Goal: Communication & Community: Participate in discussion

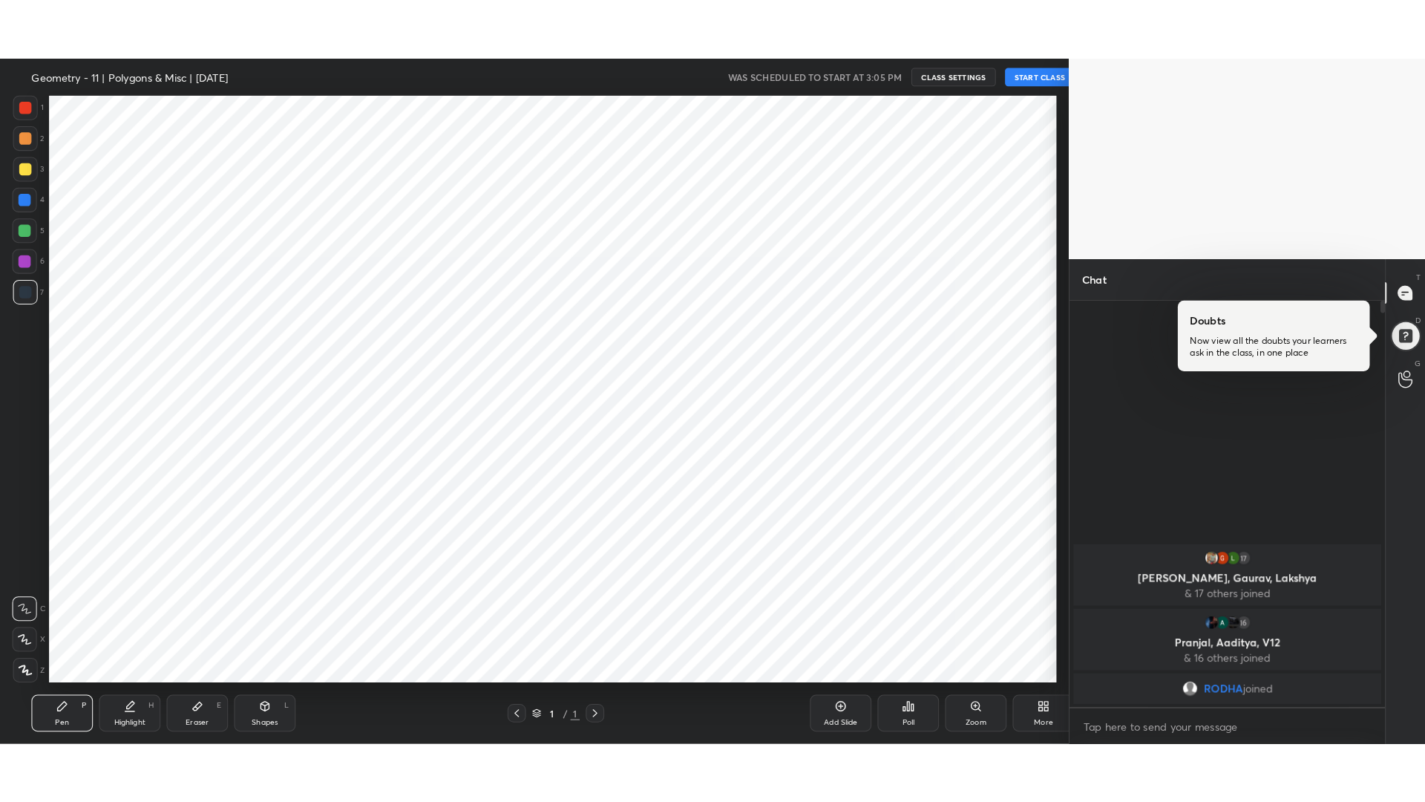
scroll to position [73646, 73239]
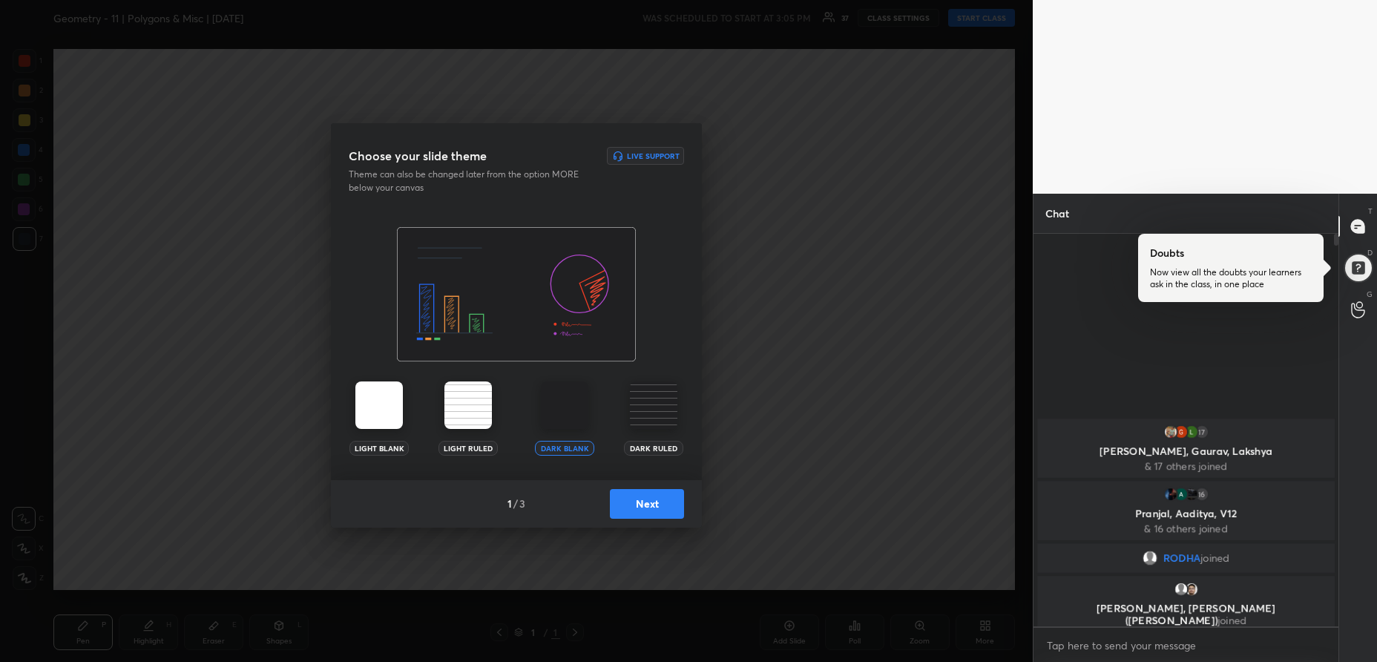
click at [651, 496] on button "Next" at bounding box center [647, 504] width 74 height 30
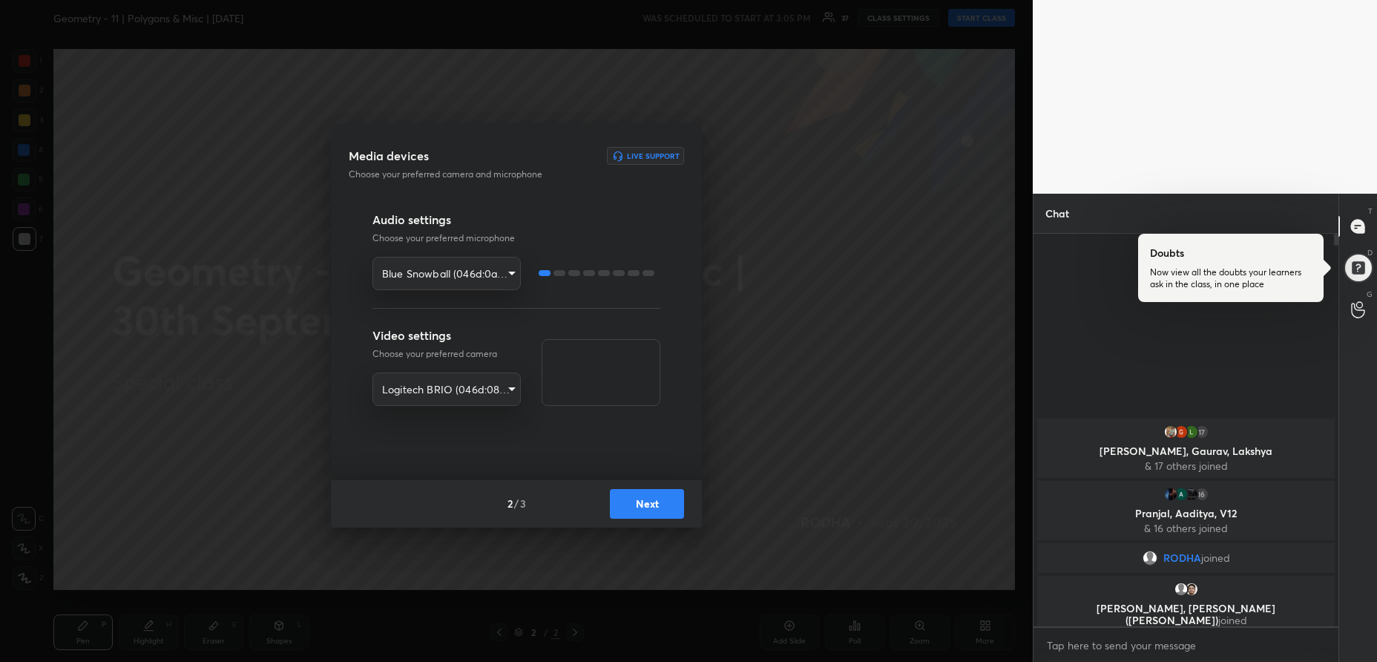
click at [649, 502] on button "Next" at bounding box center [647, 504] width 74 height 30
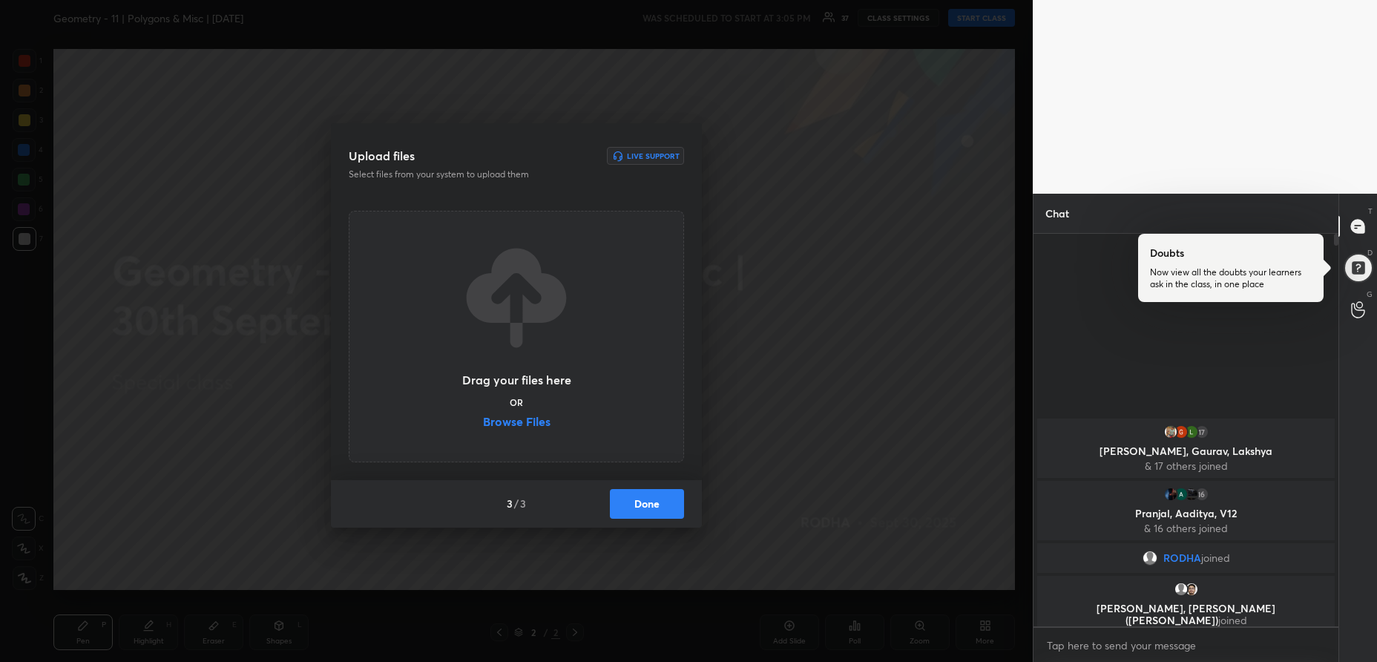
click at [649, 502] on button "Done" at bounding box center [647, 504] width 74 height 30
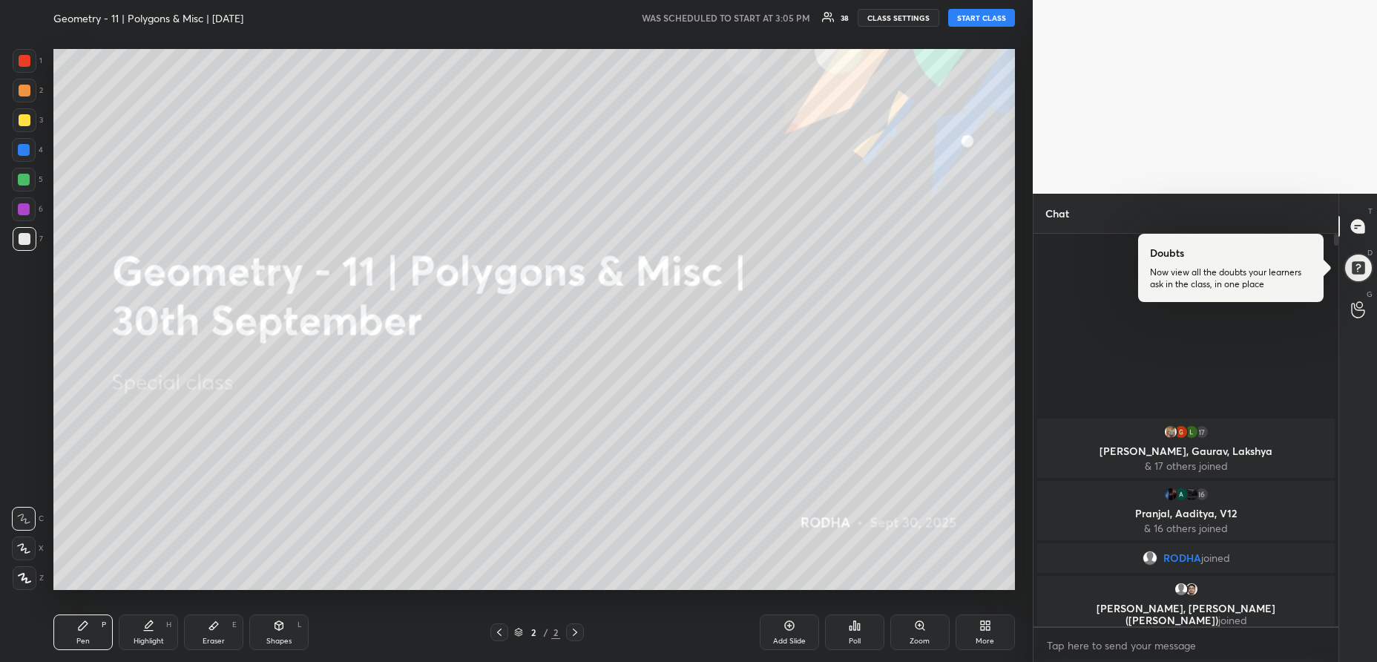
click at [993, 17] on button "START CLASS" at bounding box center [981, 18] width 67 height 18
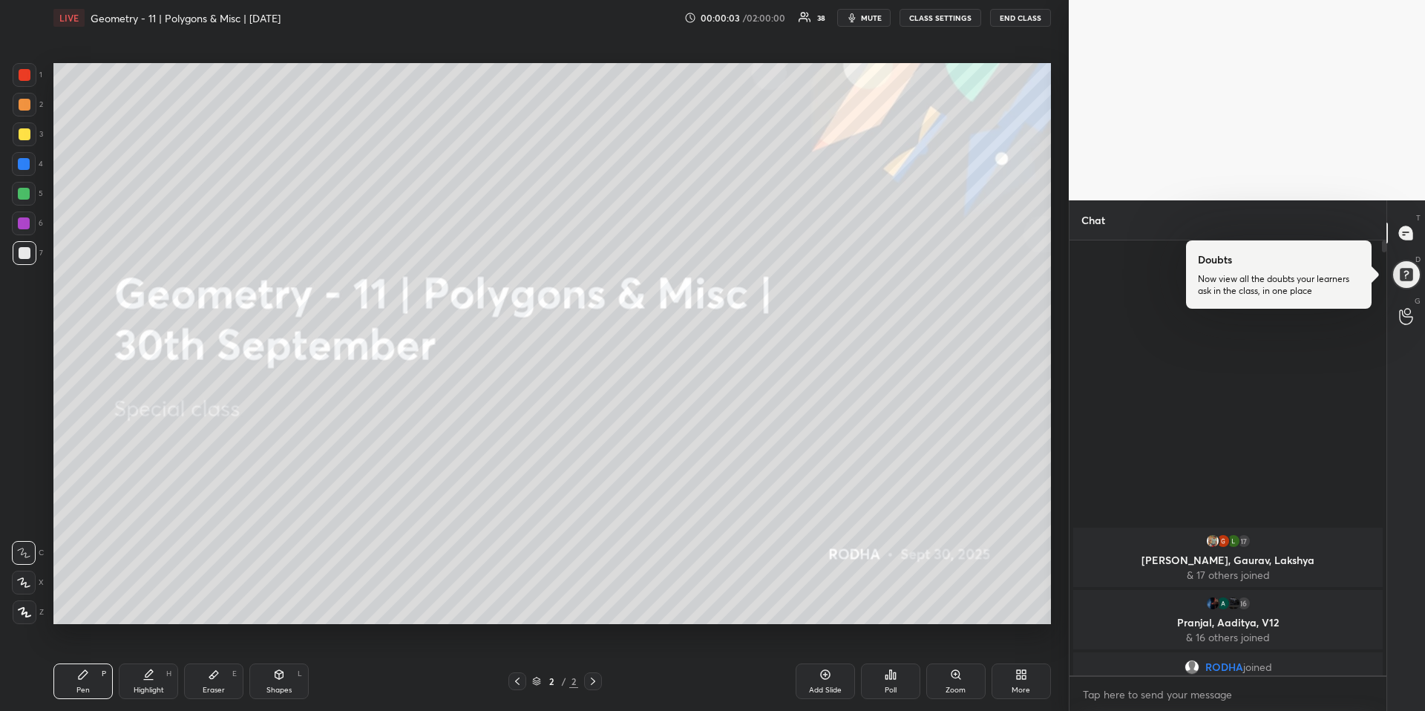
scroll to position [73597, 73204]
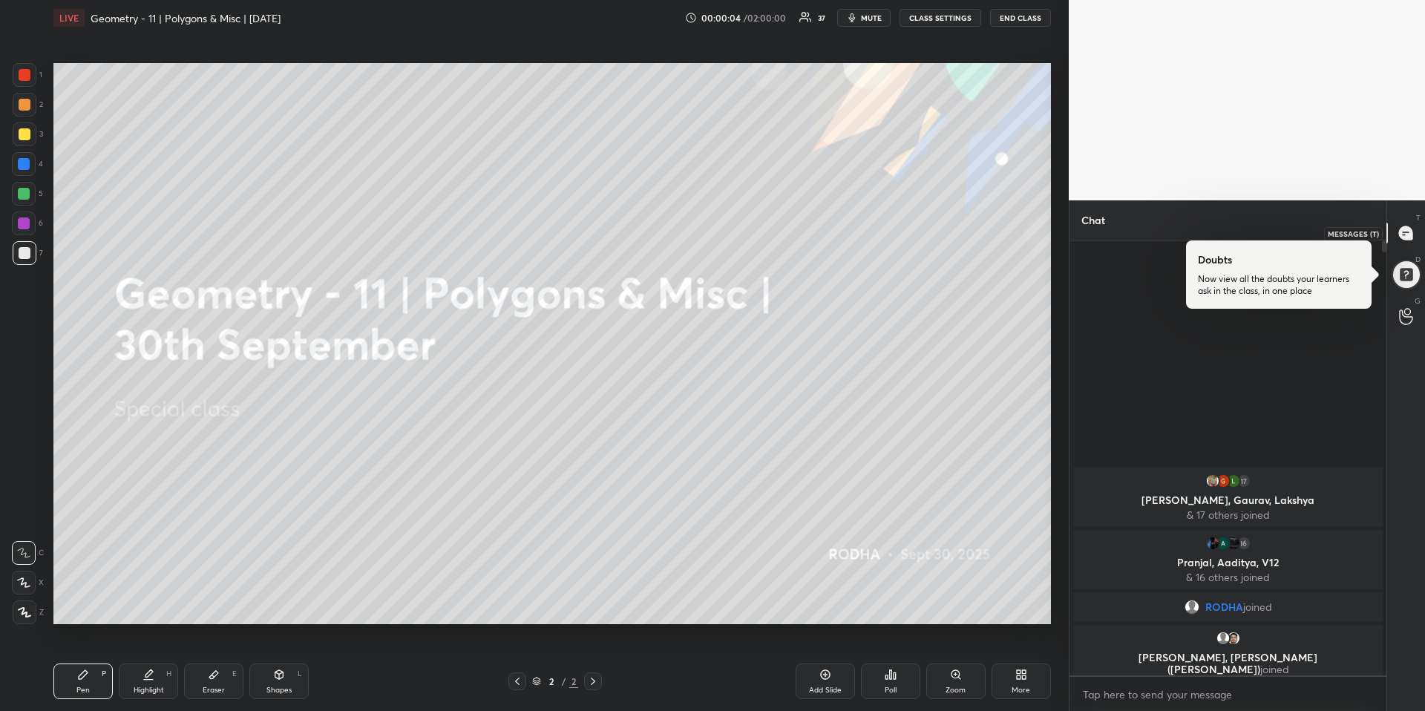
click at [1377, 238] on icon at bounding box center [1406, 234] width 16 height 16
click at [1377, 262] on div at bounding box center [1406, 275] width 30 height 30
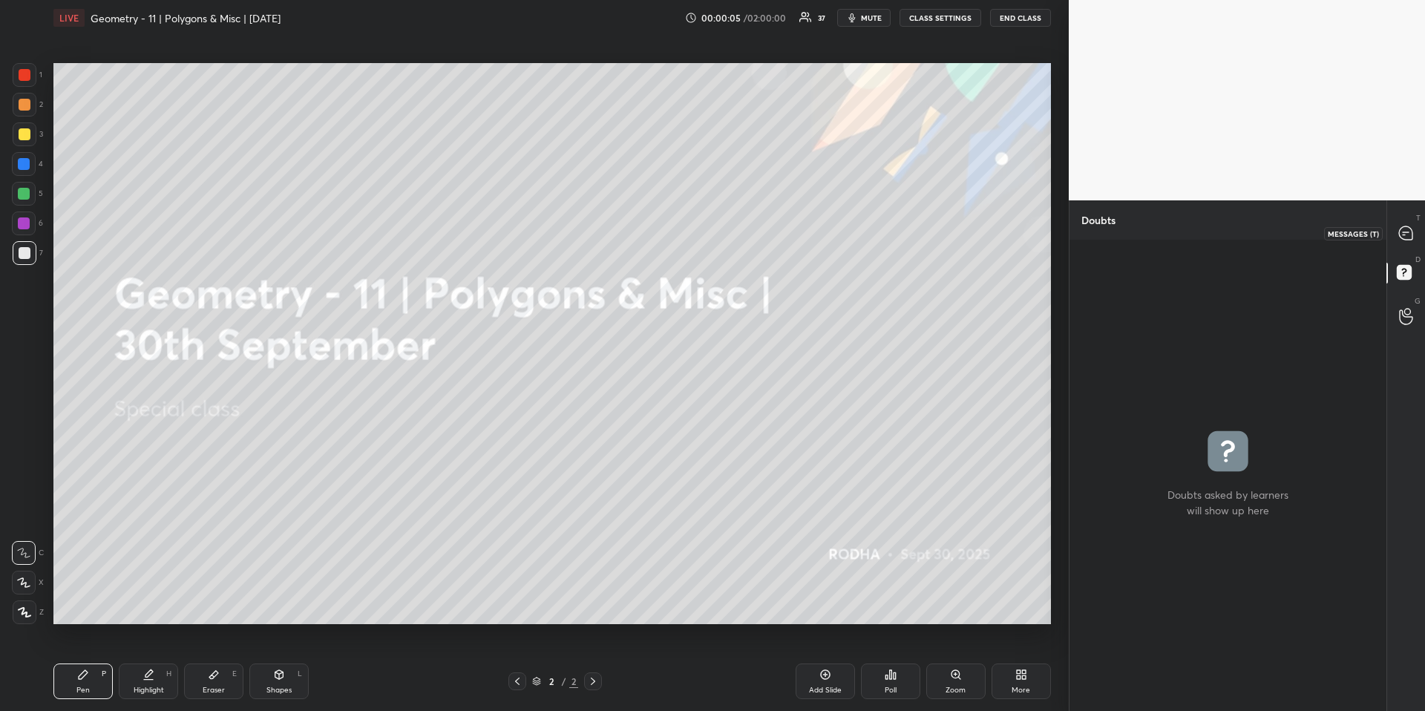
click at [1377, 232] on icon at bounding box center [1406, 232] width 6 height 0
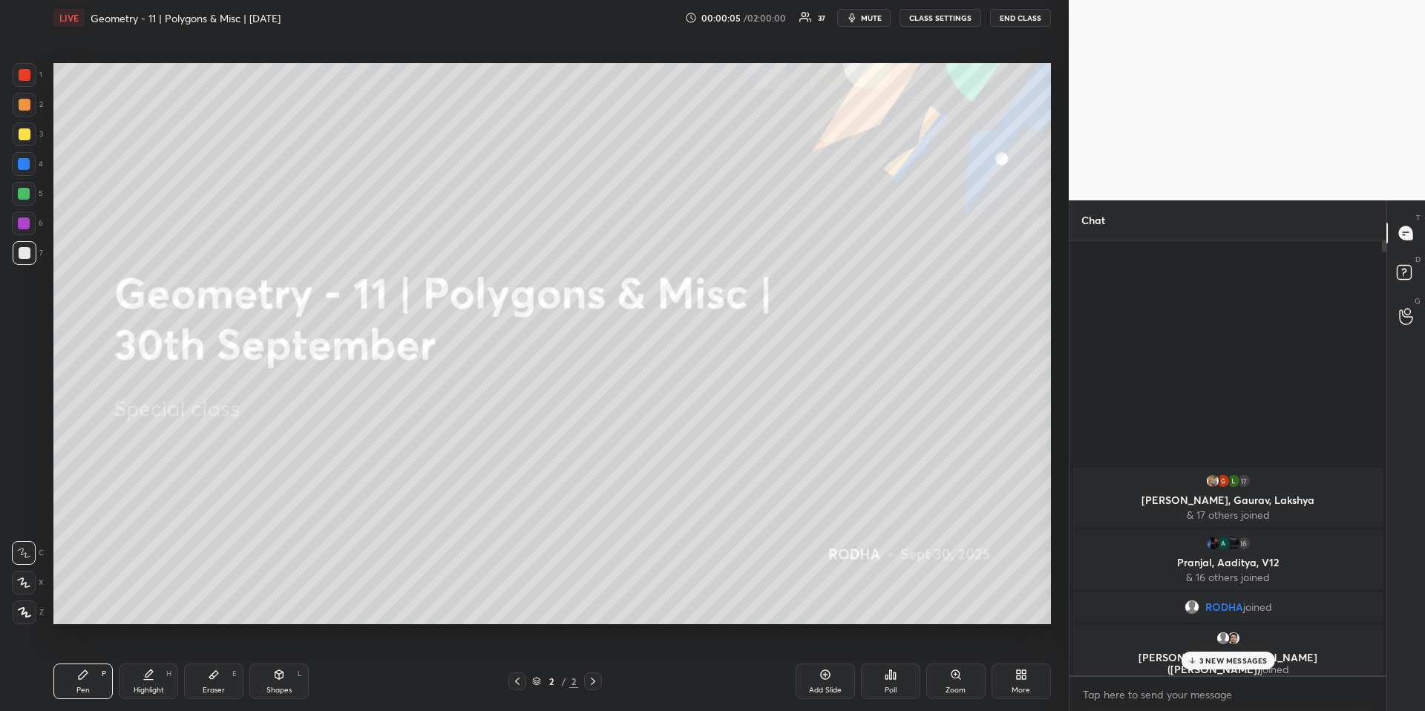
scroll to position [430, 312]
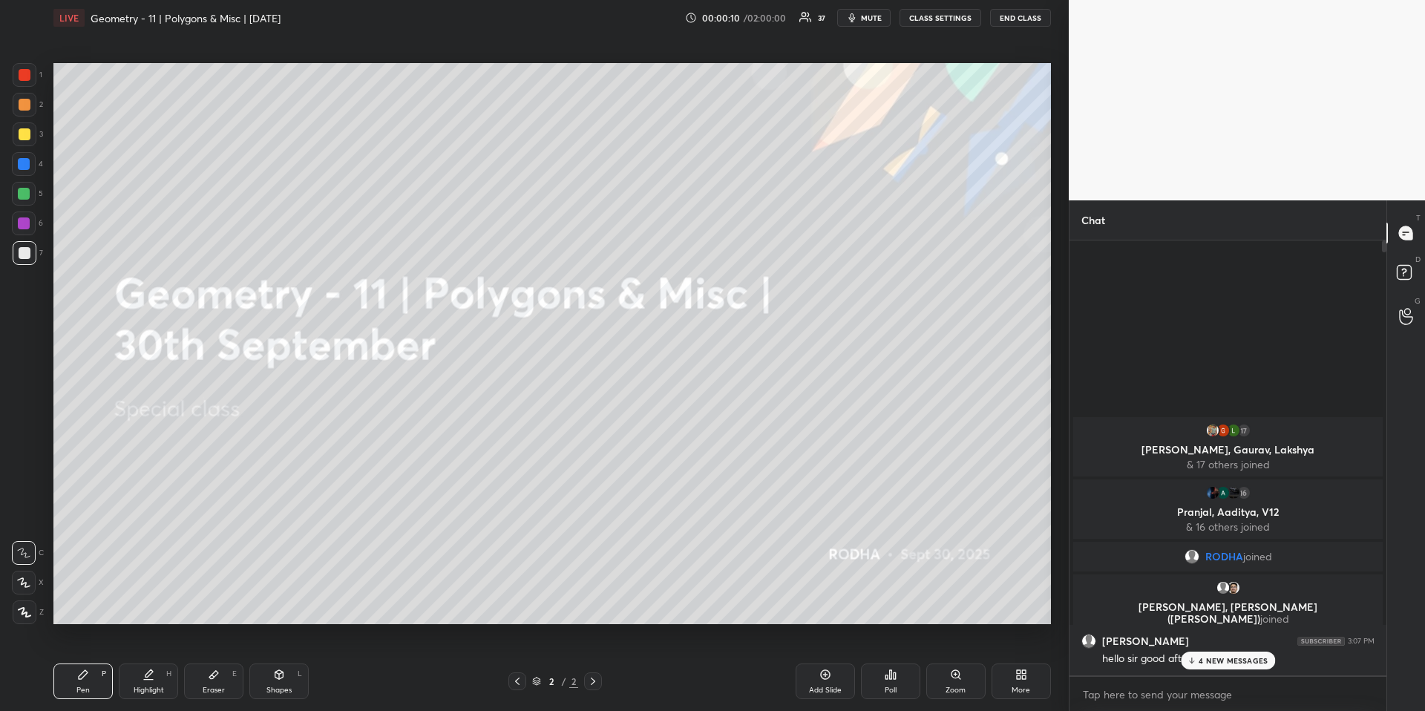
click at [26, 191] on div at bounding box center [24, 194] width 12 height 12
click at [26, 192] on div at bounding box center [24, 194] width 12 height 12
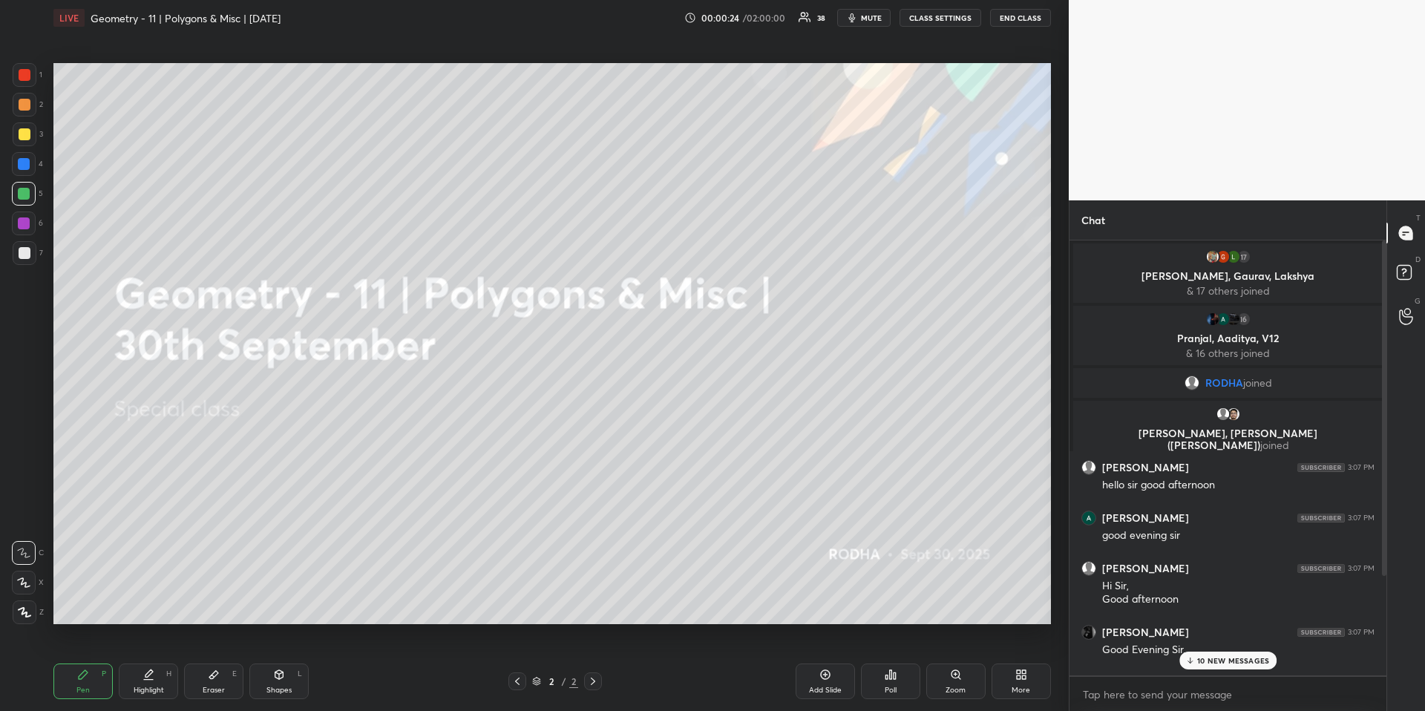
click at [1230, 660] on p "10 NEW MESSAGES" at bounding box center [1233, 660] width 72 height 9
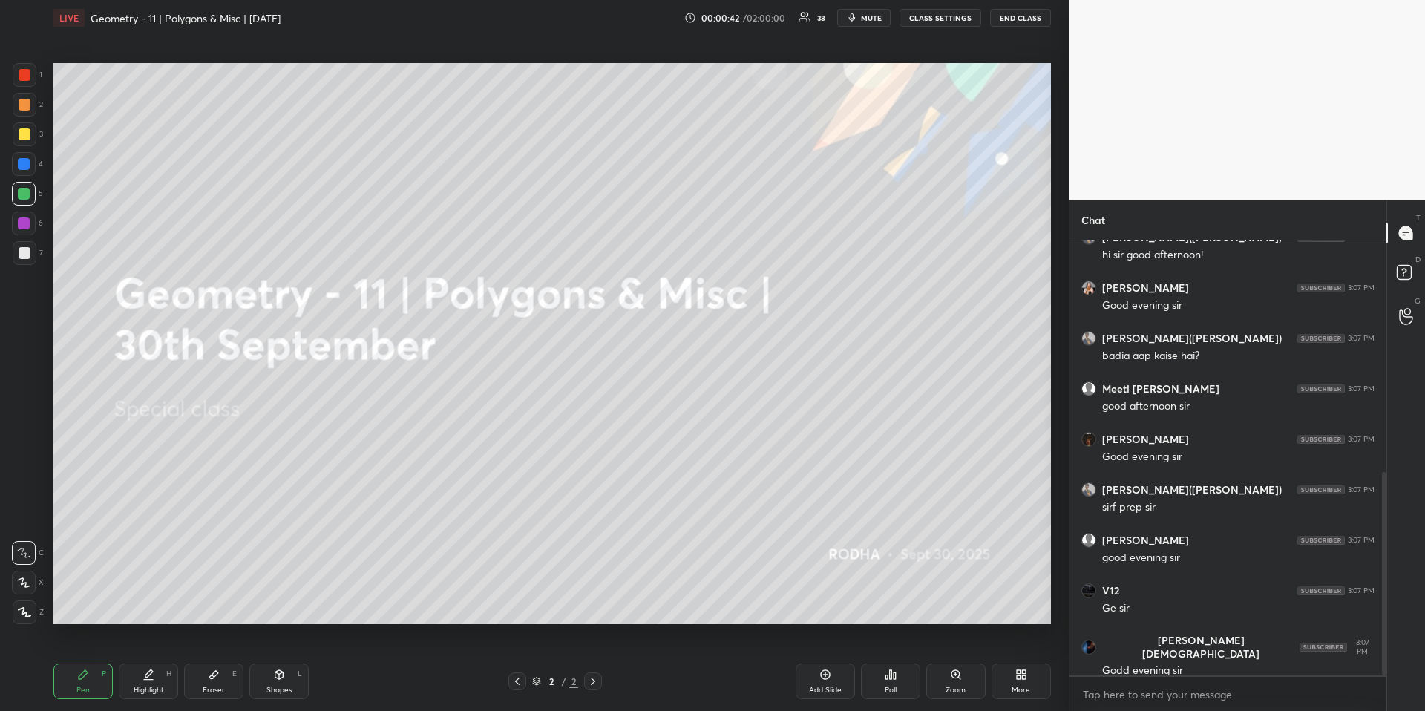
scroll to position [546, 0]
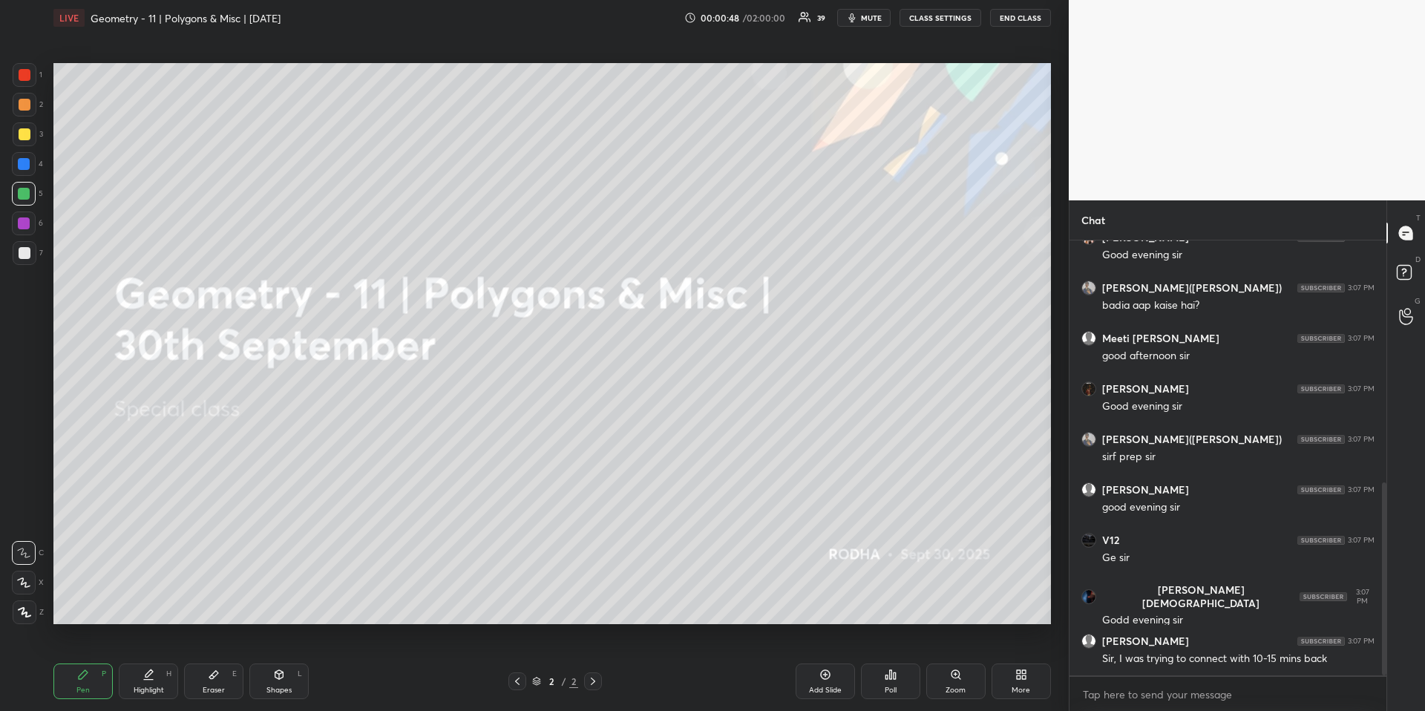
click at [28, 103] on div at bounding box center [25, 105] width 12 height 12
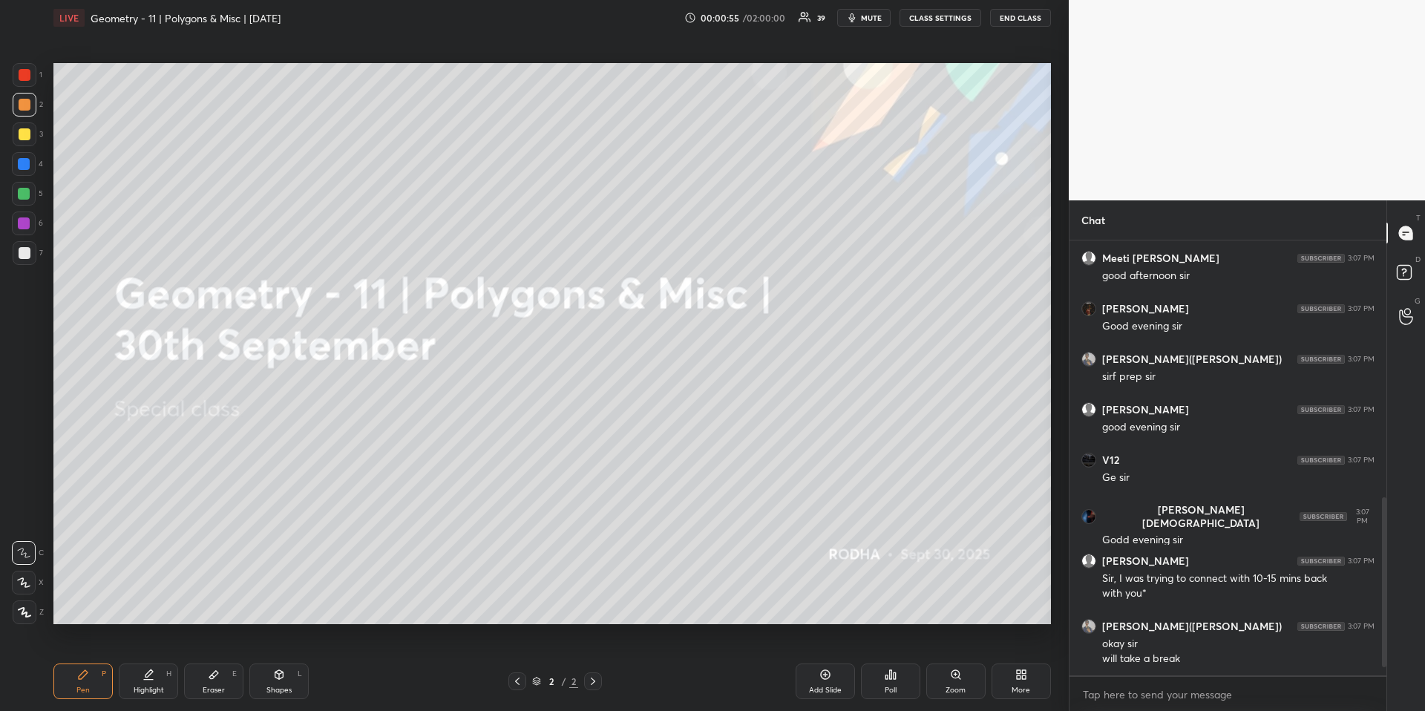
scroll to position [677, 0]
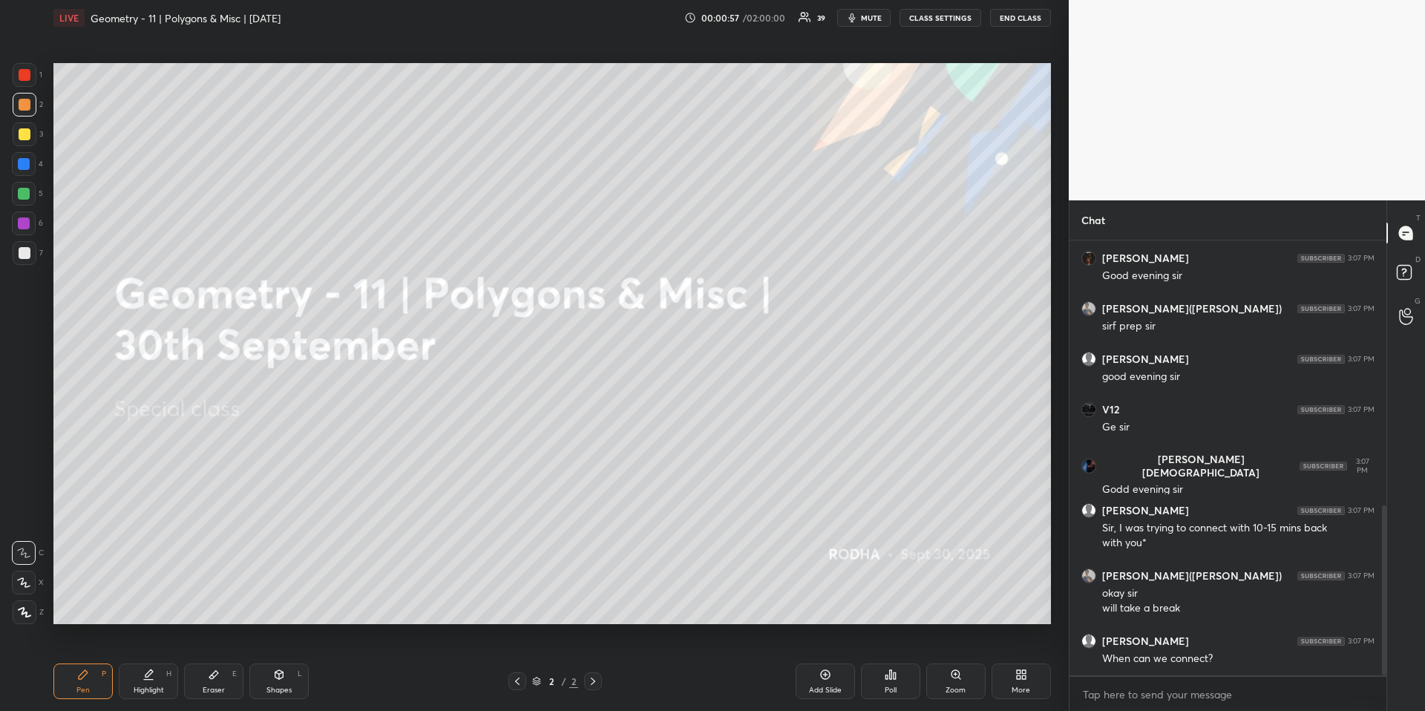
click at [1014, 661] on div "More" at bounding box center [1020, 681] width 59 height 36
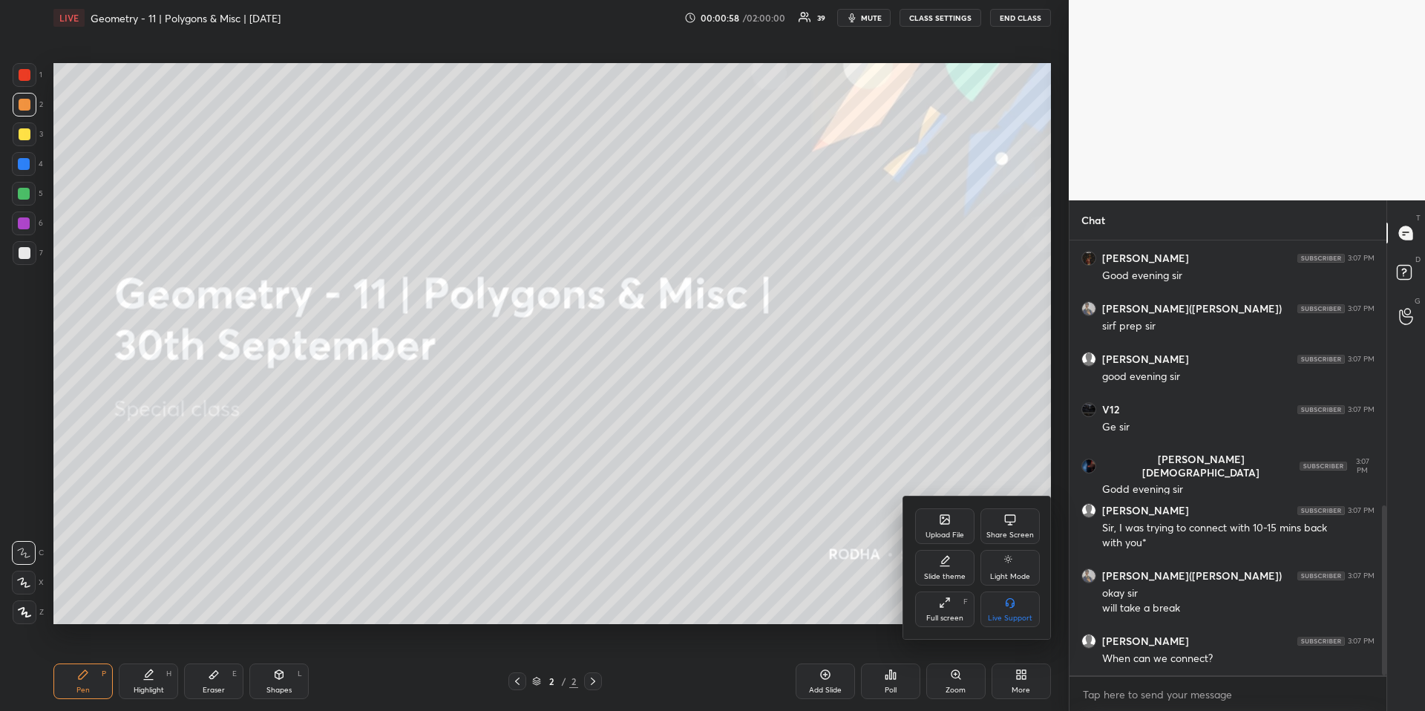
click at [947, 538] on div "Upload File" at bounding box center [944, 534] width 39 height 7
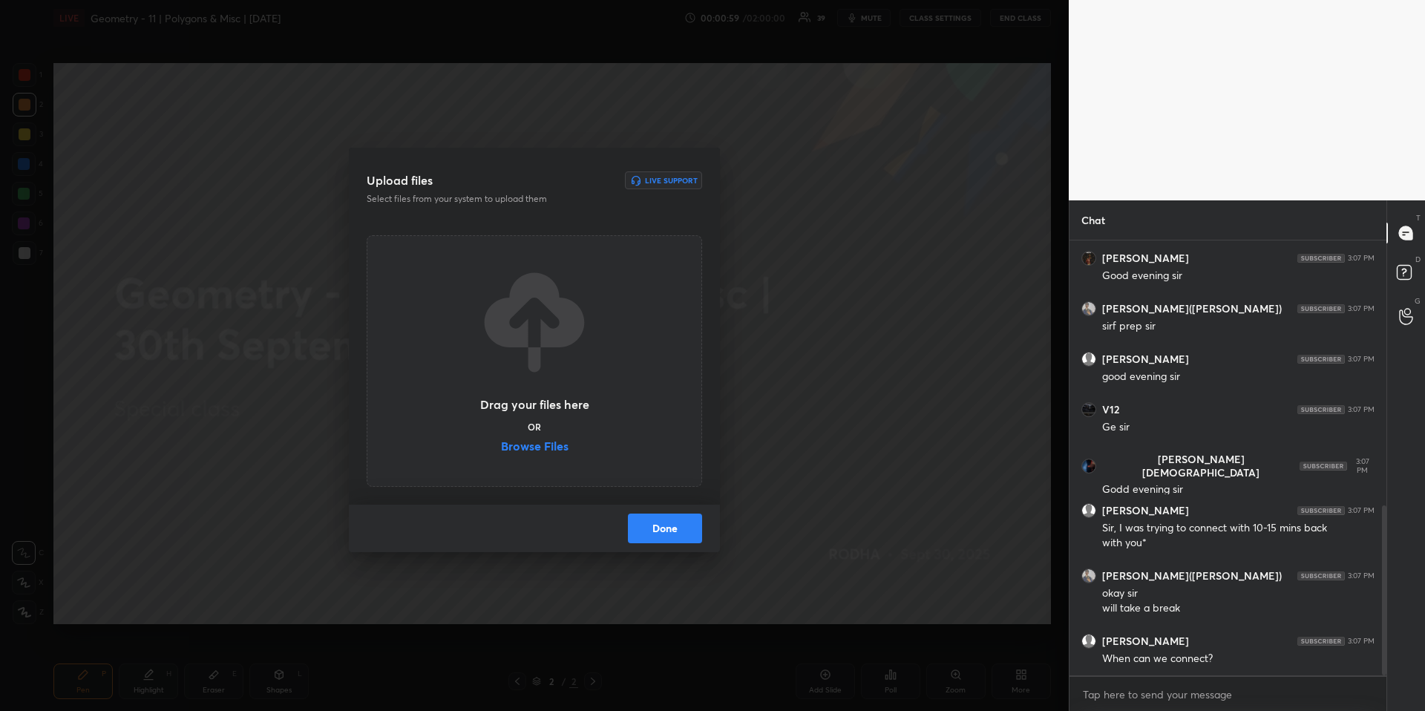
click at [522, 439] on div "Drag your files here OR Browse Files" at bounding box center [534, 360] width 111 height 189
click at [525, 443] on label "Browse Files" at bounding box center [535, 448] width 68 height 16
click at [501, 443] on input "Browse Files" at bounding box center [501, 448] width 0 height 16
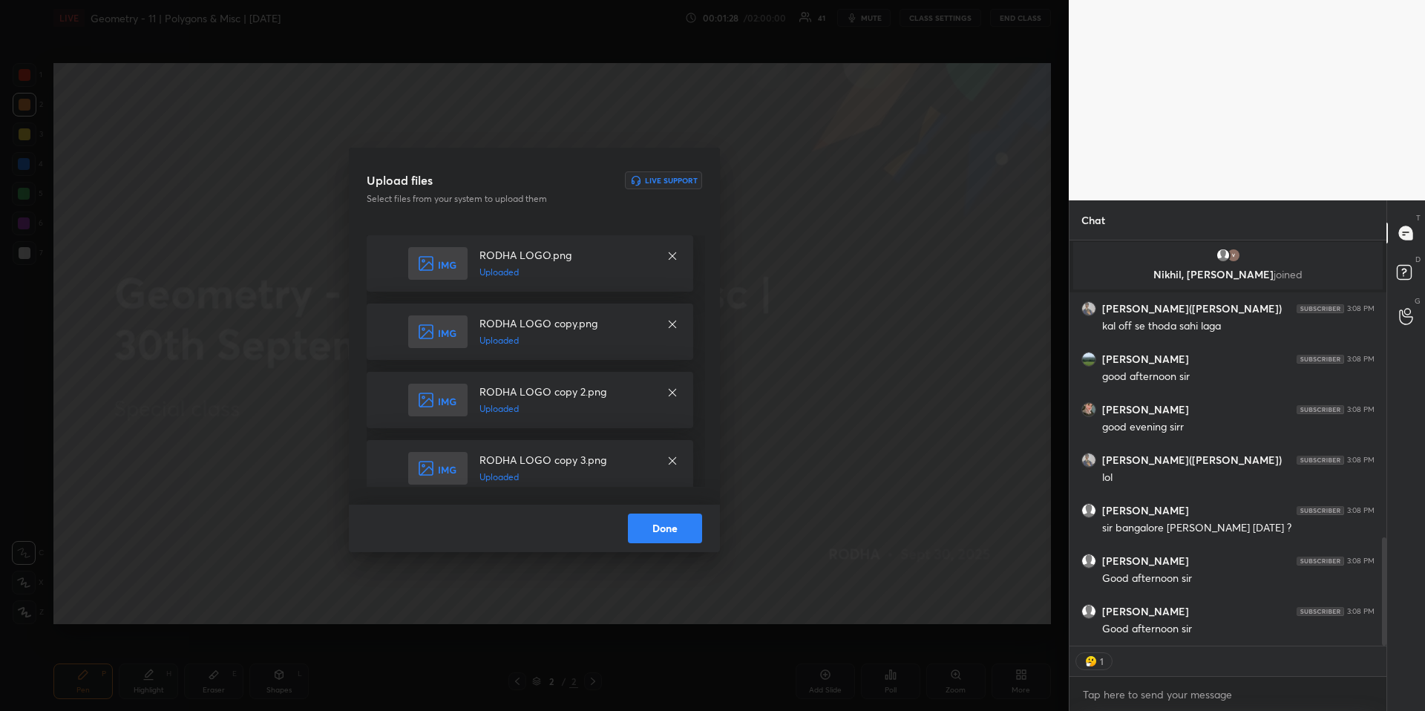
scroll to position [1110, 0]
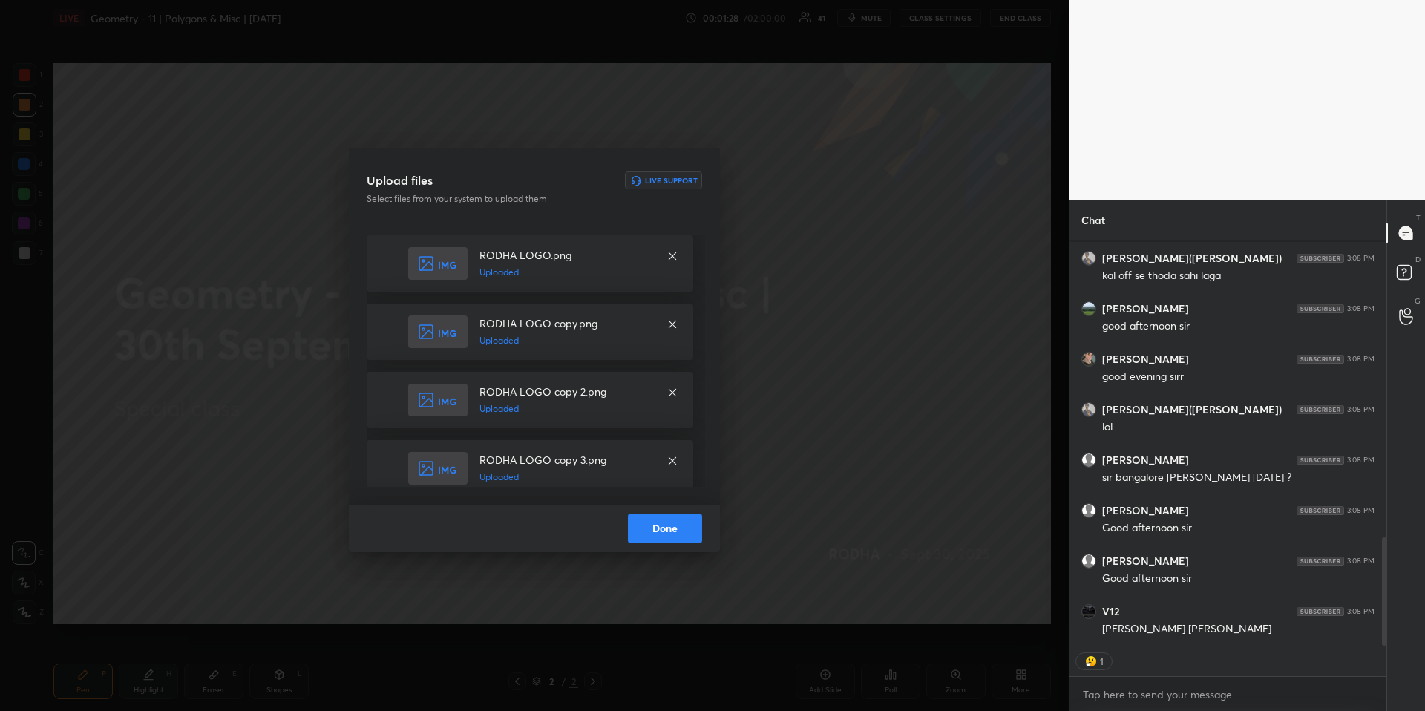
click at [686, 518] on button "Done" at bounding box center [665, 529] width 74 height 30
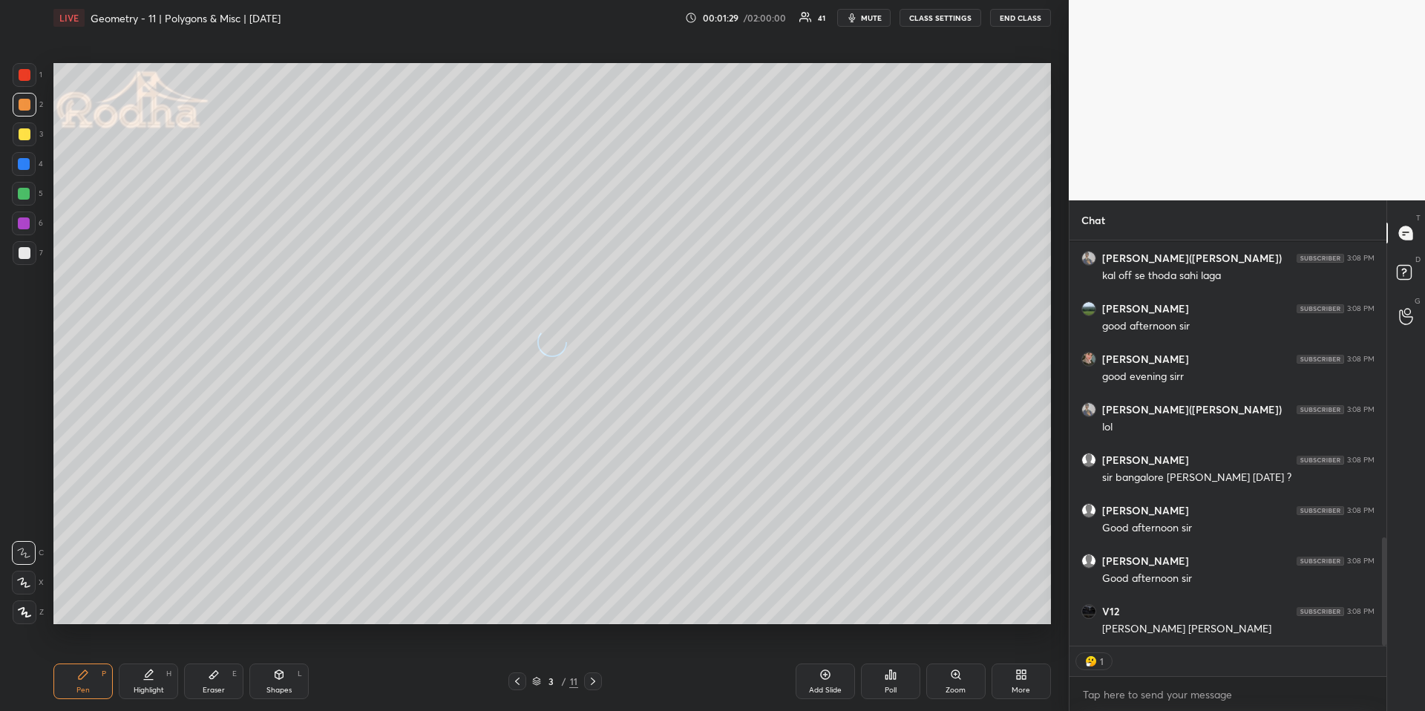
scroll to position [1161, 0]
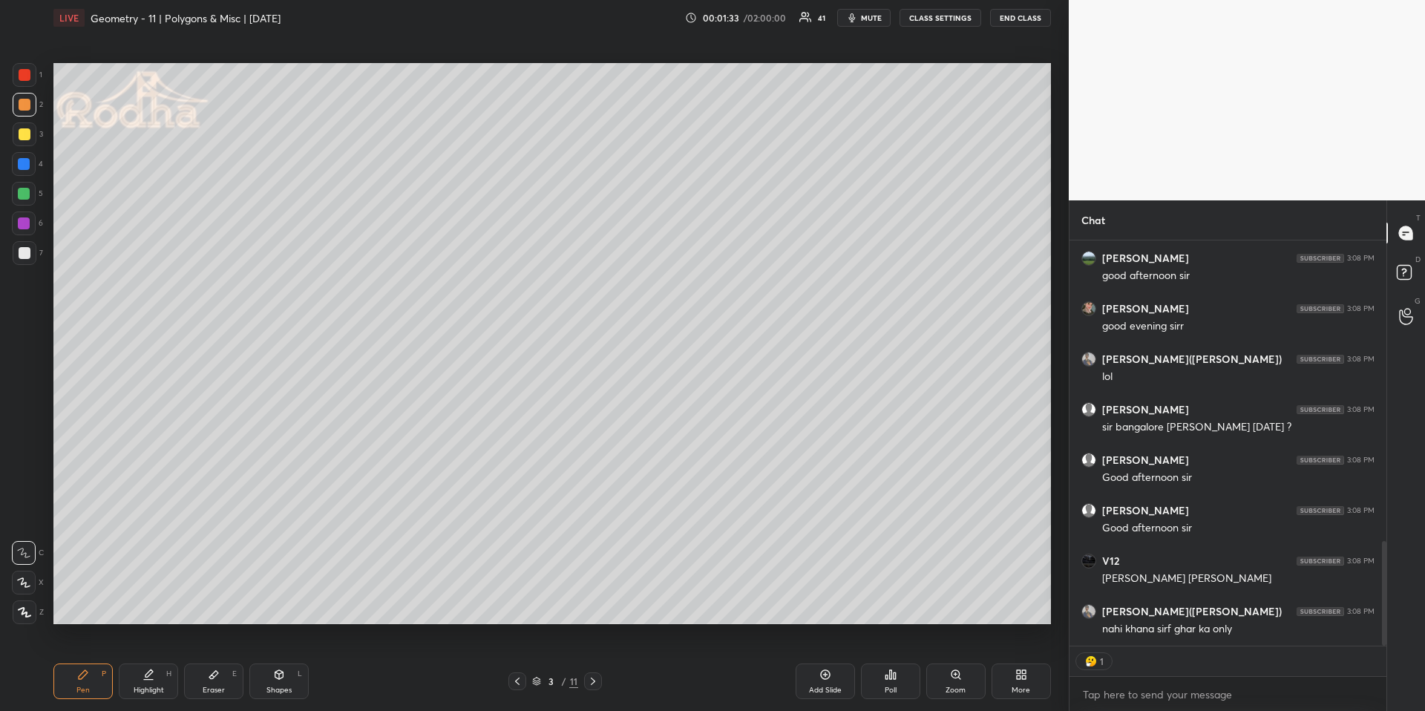
click at [24, 192] on div at bounding box center [24, 194] width 12 height 12
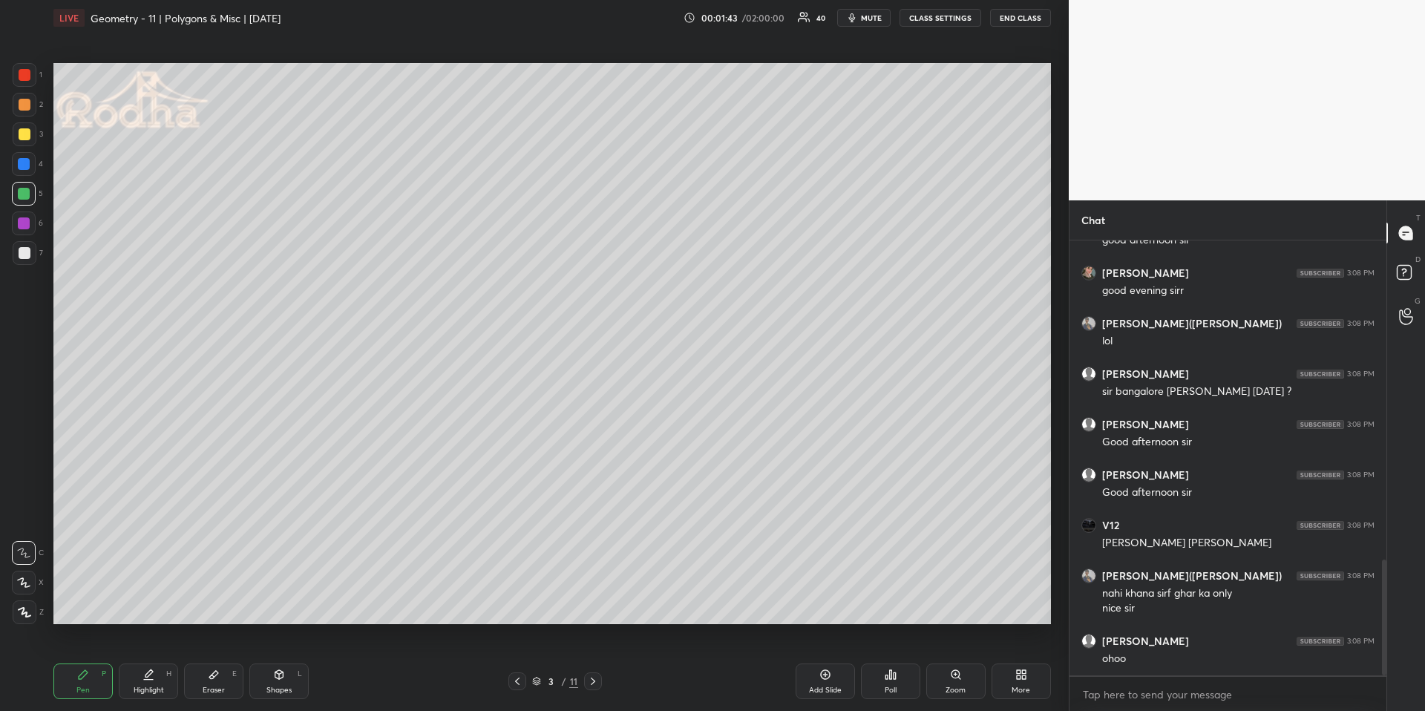
scroll to position [1247, 0]
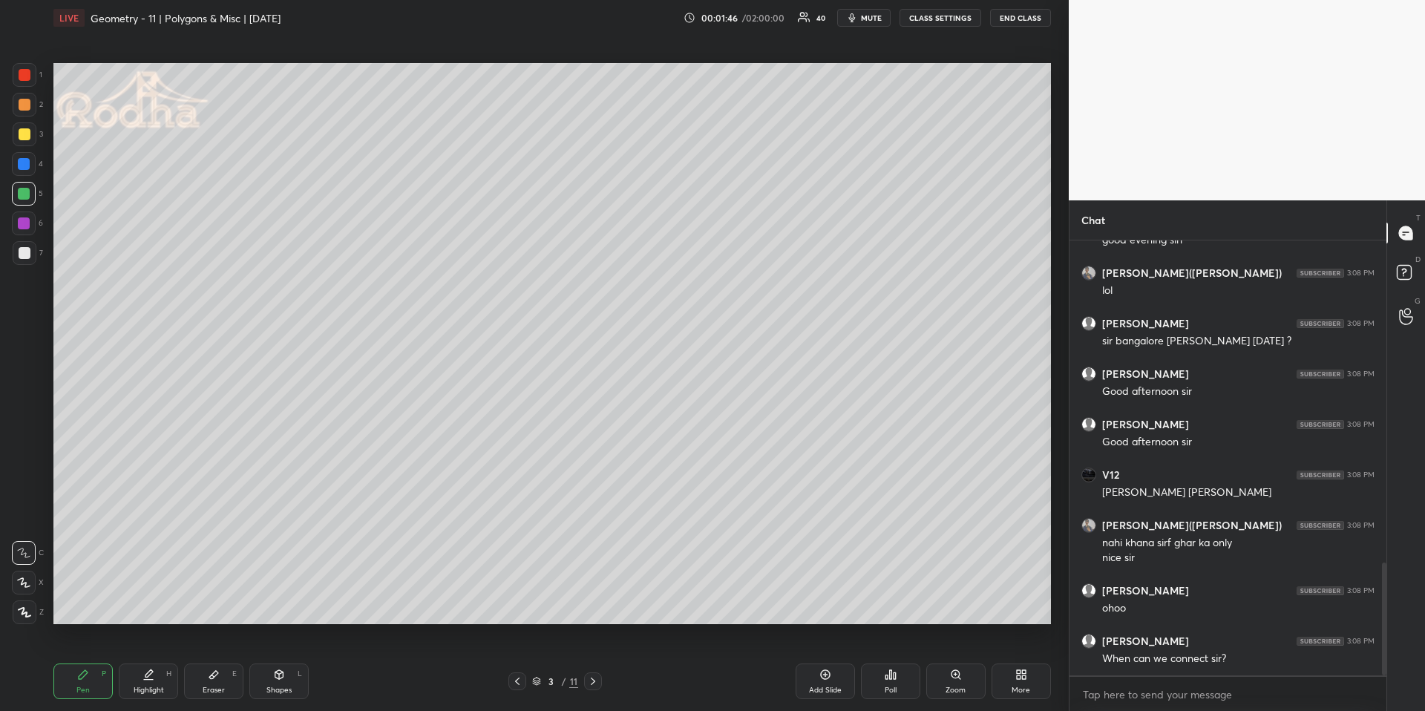
click at [25, 194] on div at bounding box center [24, 194] width 12 height 12
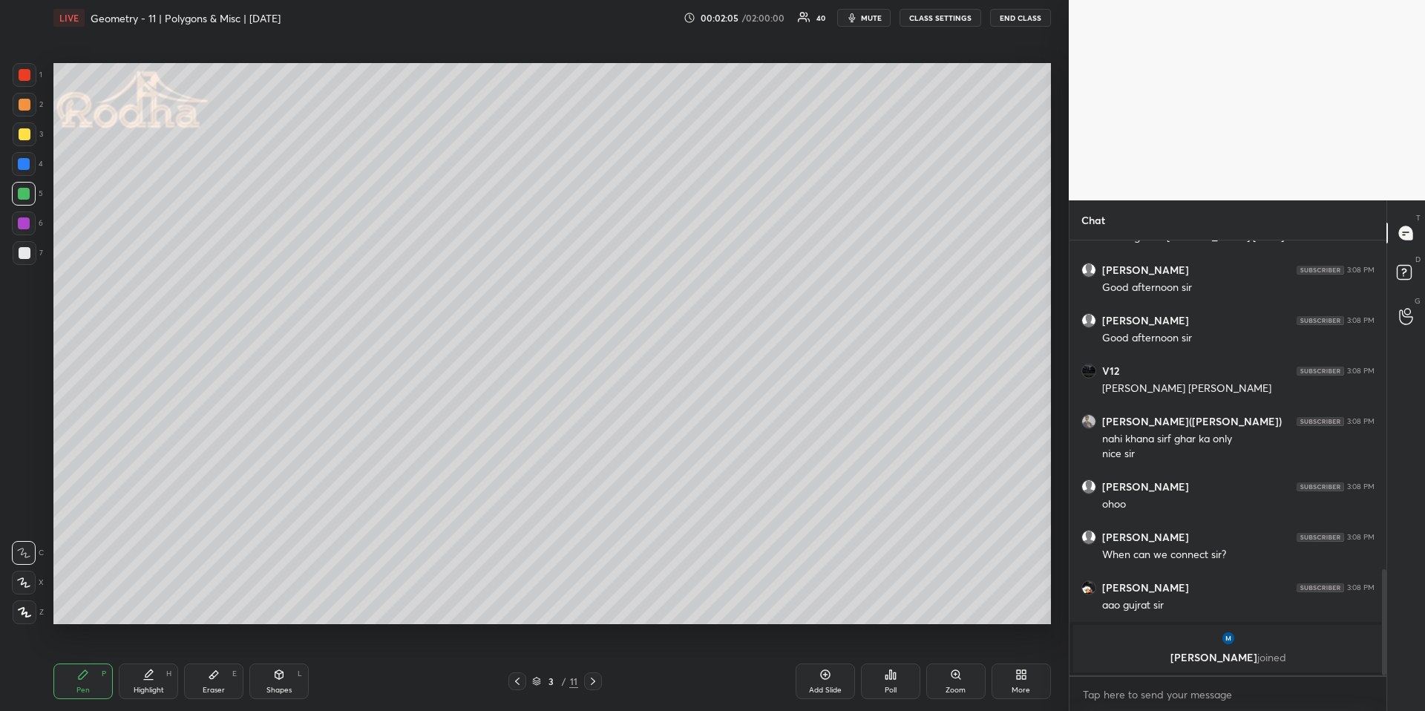
scroll to position [1245, 0]
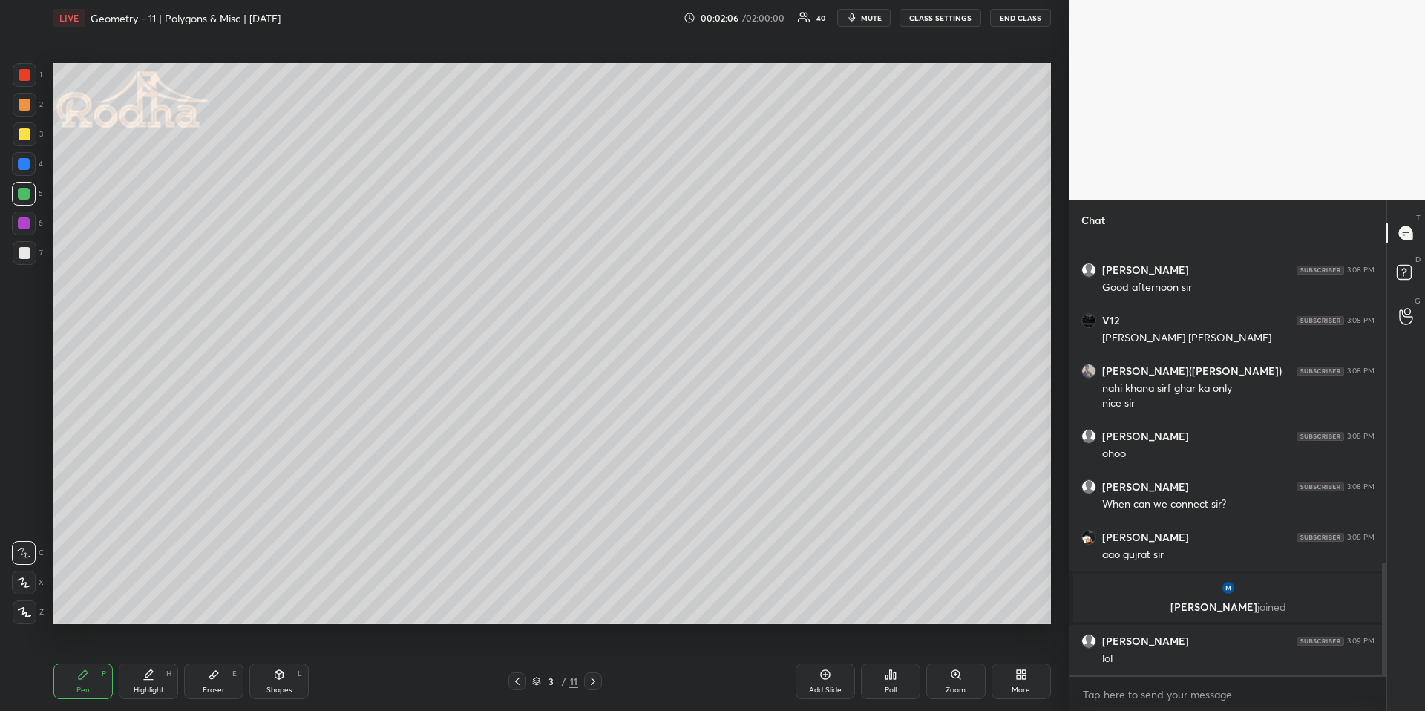
click at [24, 161] on div at bounding box center [24, 164] width 12 height 12
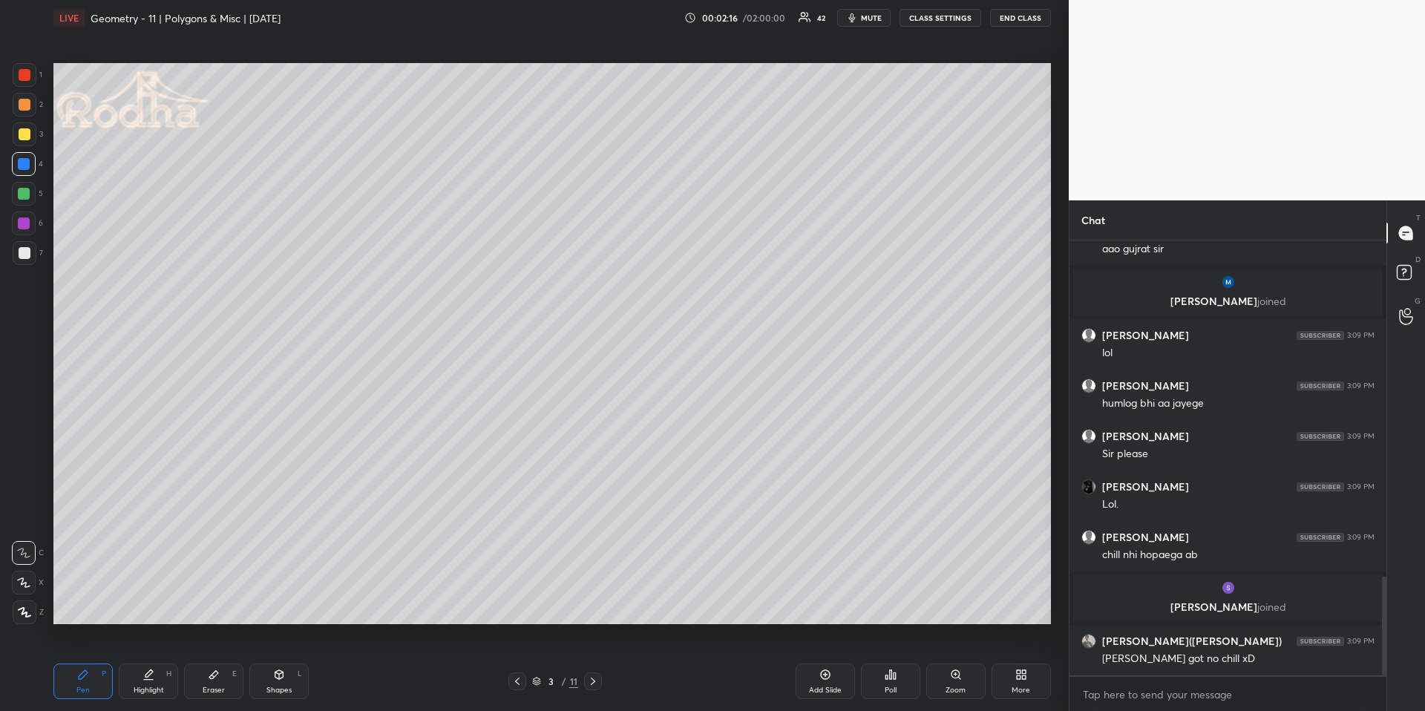
scroll to position [1481, 0]
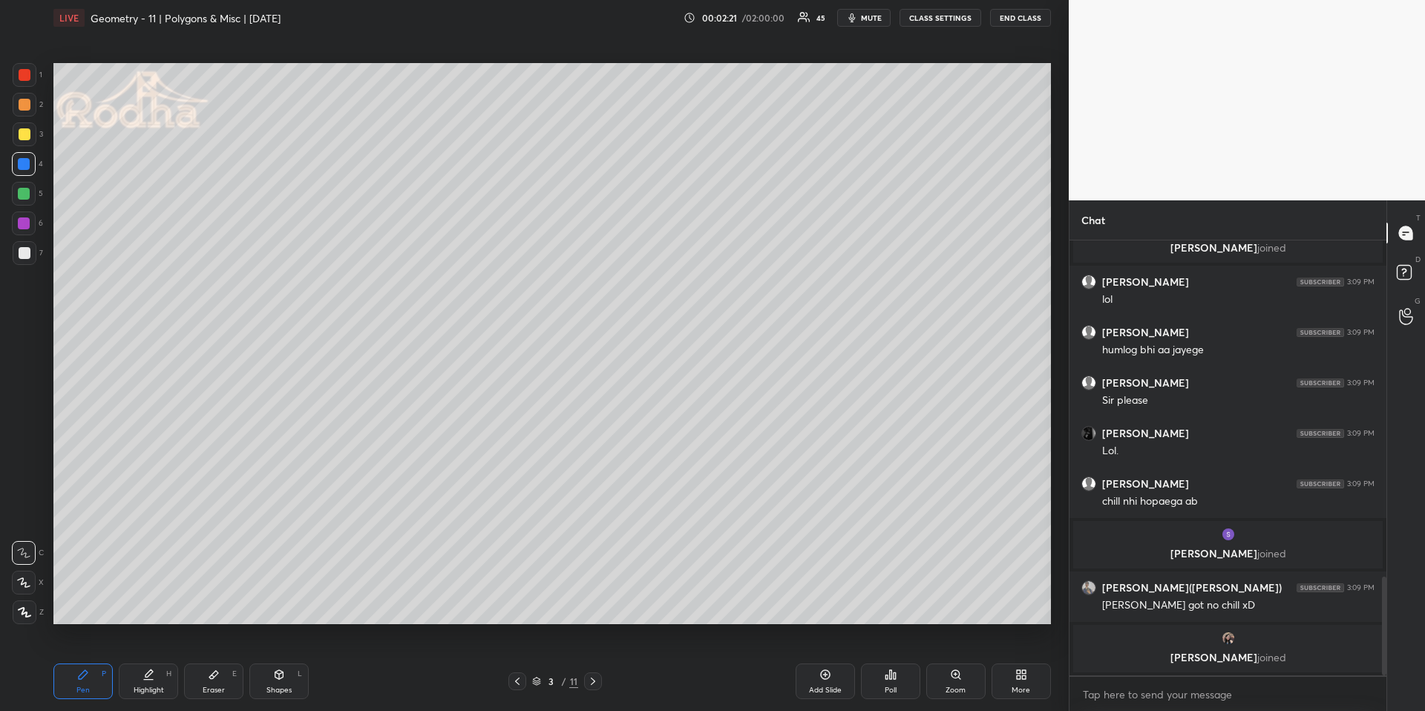
drag, startPoint x: 32, startPoint y: 603, endPoint x: 44, endPoint y: 542, distance: 62.0
click at [32, 603] on div at bounding box center [25, 612] width 24 height 24
drag, startPoint x: 280, startPoint y: 675, endPoint x: 278, endPoint y: 665, distance: 10.5
click at [280, 661] on icon at bounding box center [279, 675] width 12 height 12
drag, startPoint x: 36, startPoint y: 612, endPoint x: 47, endPoint y: 598, distance: 17.5
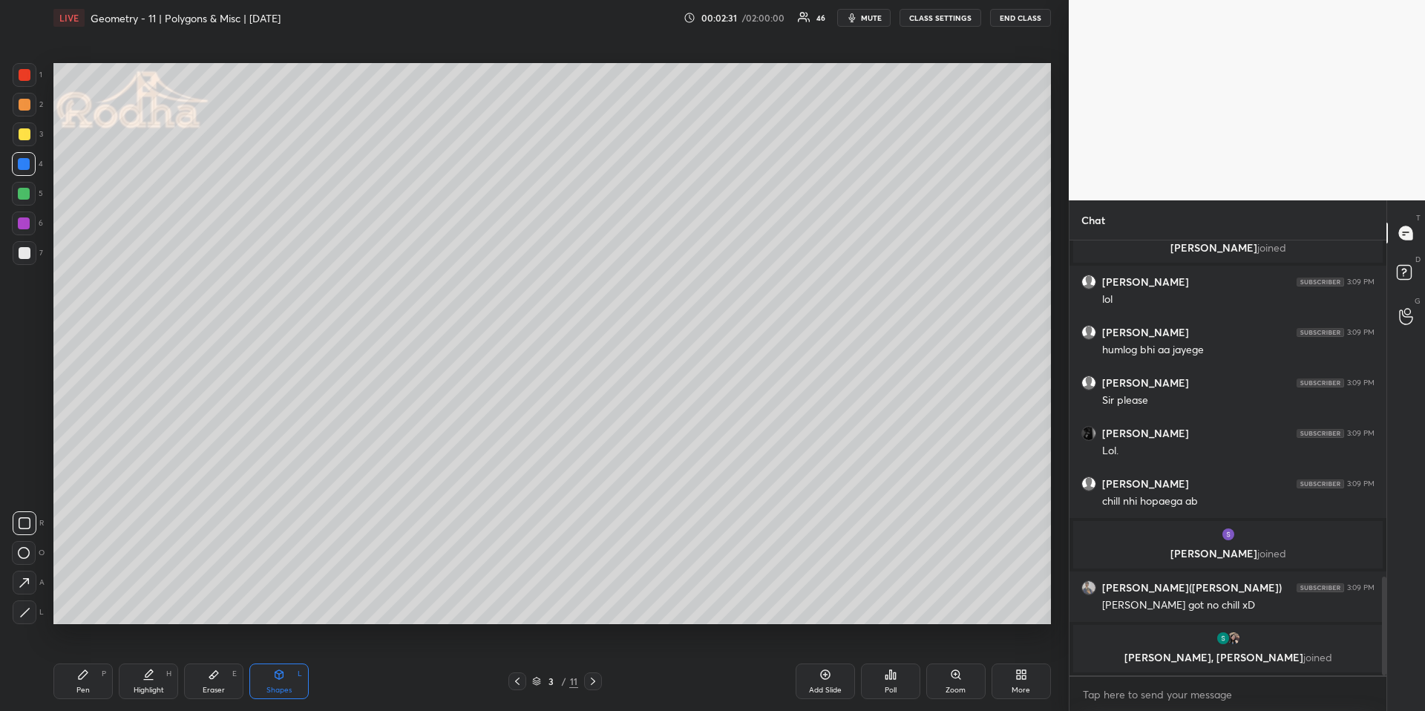
click at [36, 612] on div "L" at bounding box center [28, 612] width 31 height 24
drag, startPoint x: 30, startPoint y: 618, endPoint x: 42, endPoint y: 589, distance: 31.0
click at [30, 619] on div at bounding box center [25, 612] width 24 height 24
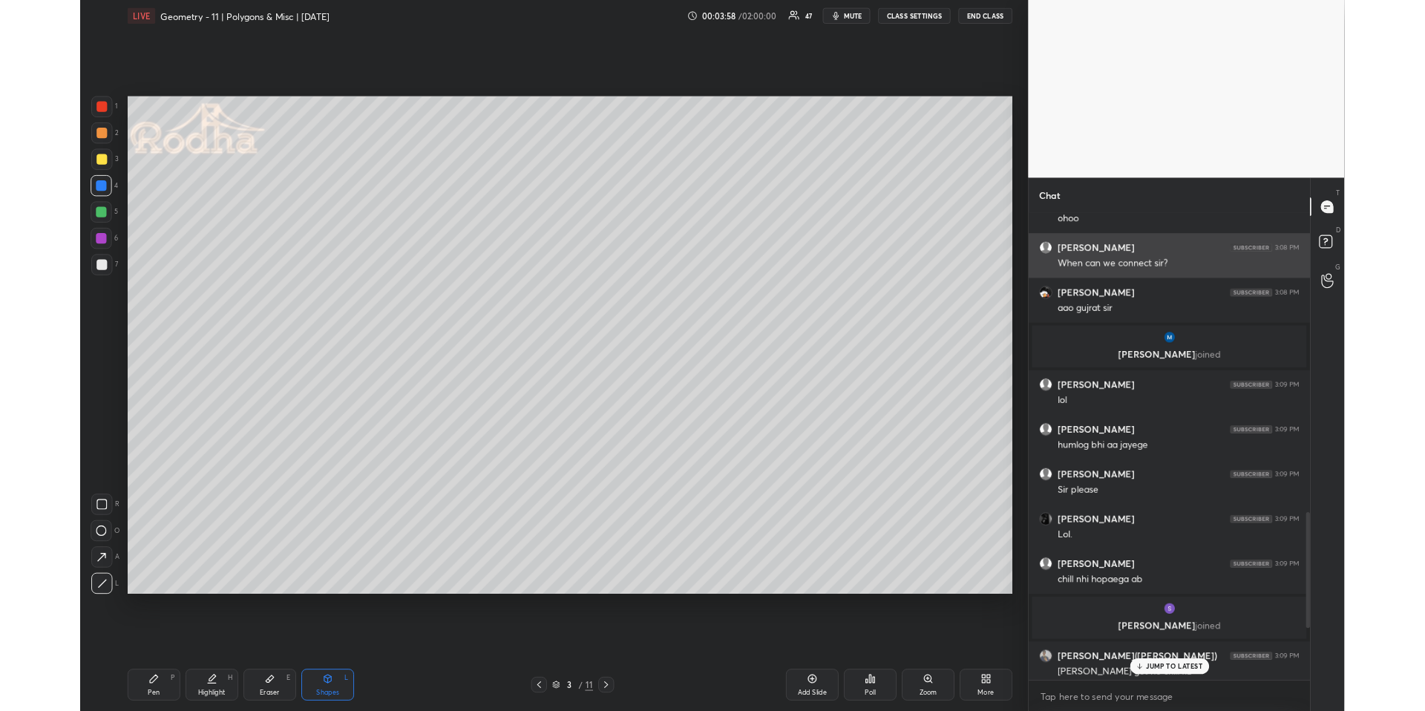
scroll to position [0, 0]
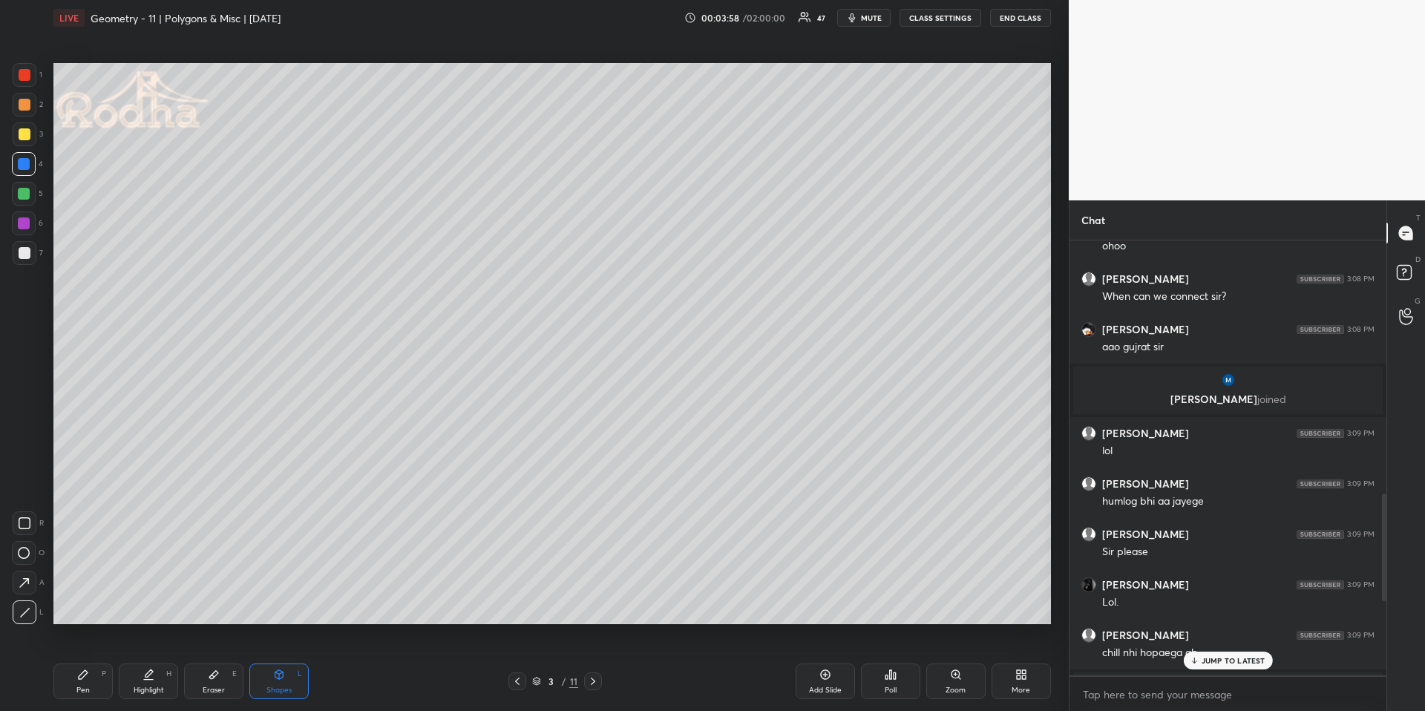
type textarea "x"
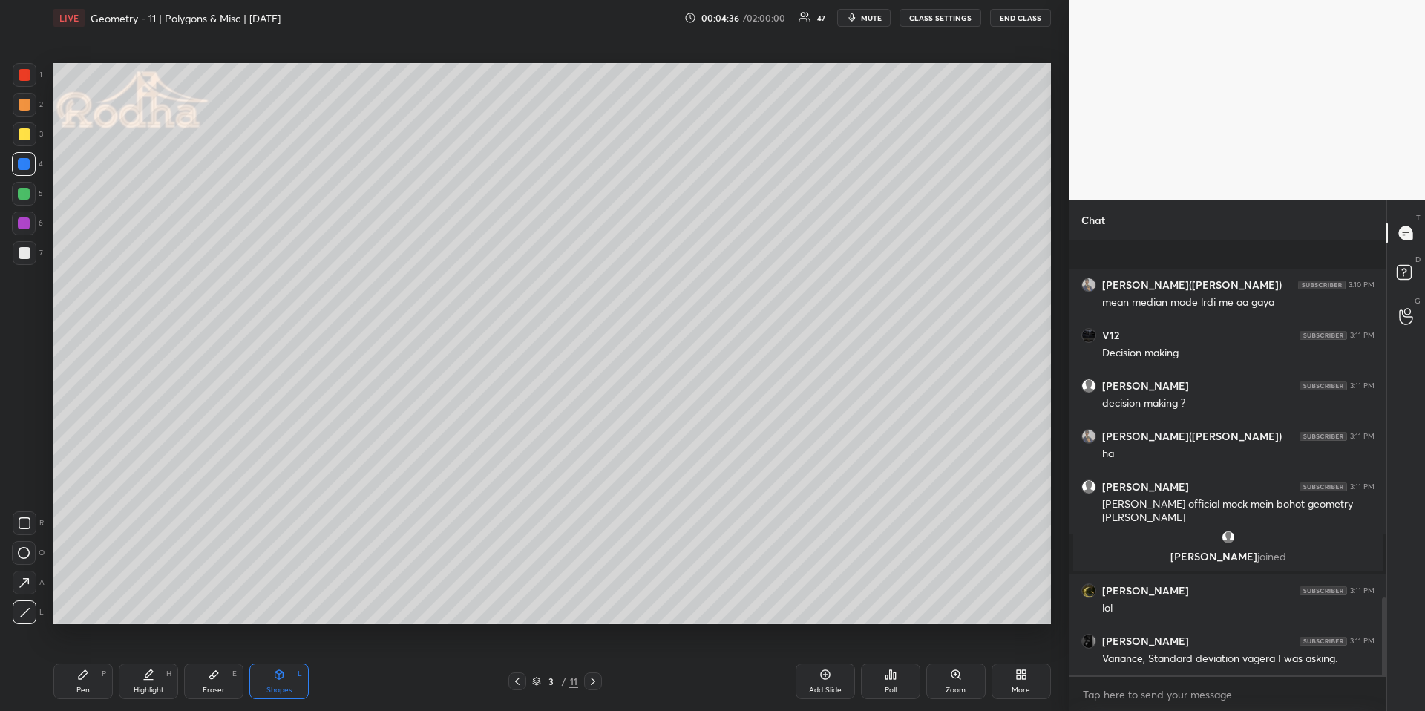
scroll to position [1986, 0]
click at [1023, 661] on div "More" at bounding box center [1020, 681] width 59 height 36
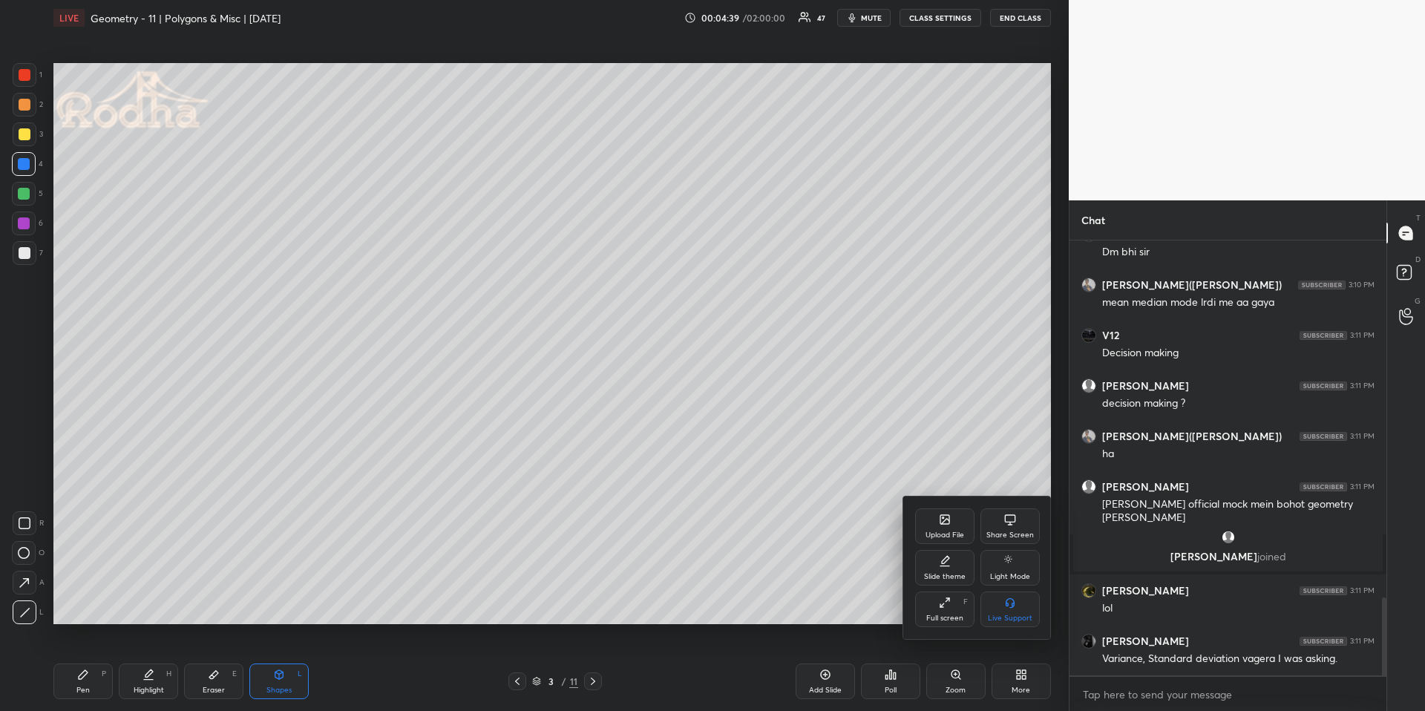
click at [939, 526] on div "Upload File" at bounding box center [944, 526] width 59 height 36
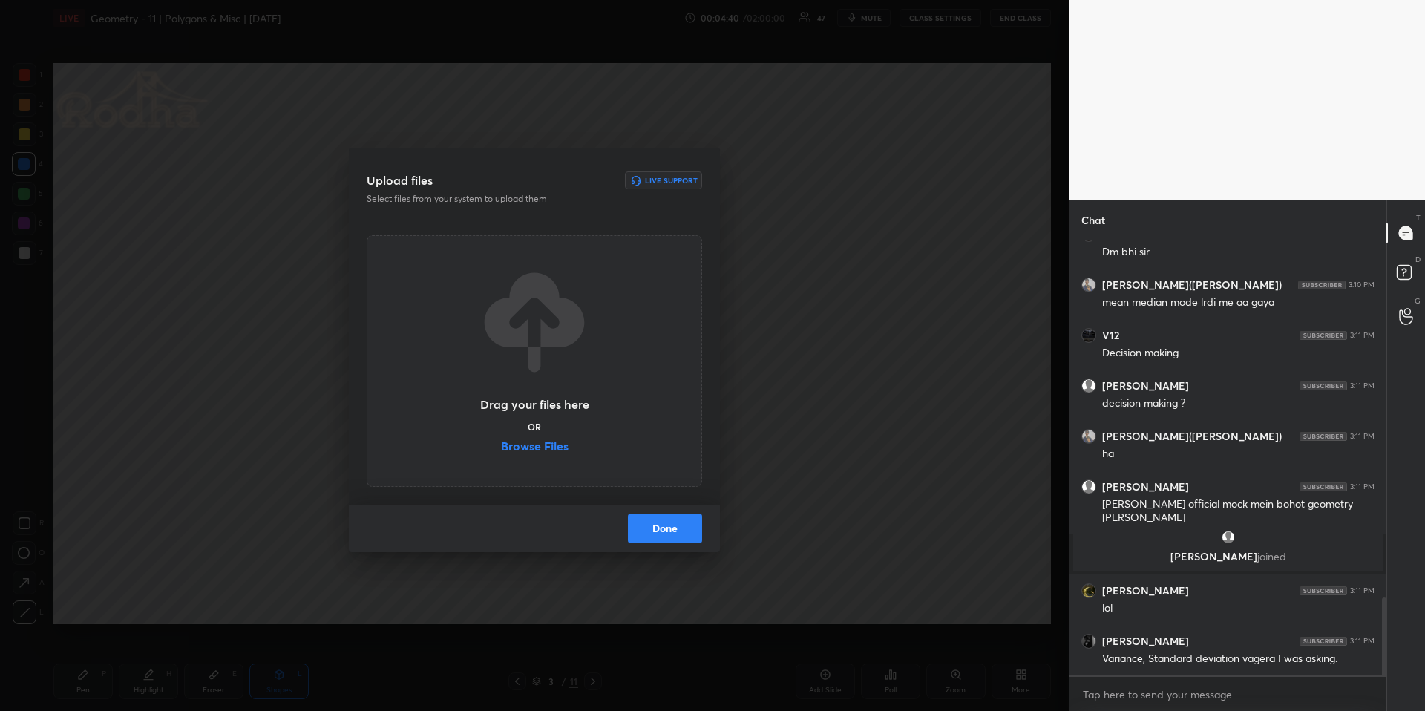
click at [518, 448] on label "Browse Files" at bounding box center [535, 448] width 68 height 16
click at [501, 448] on input "Browse Files" at bounding box center [501, 448] width 0 height 16
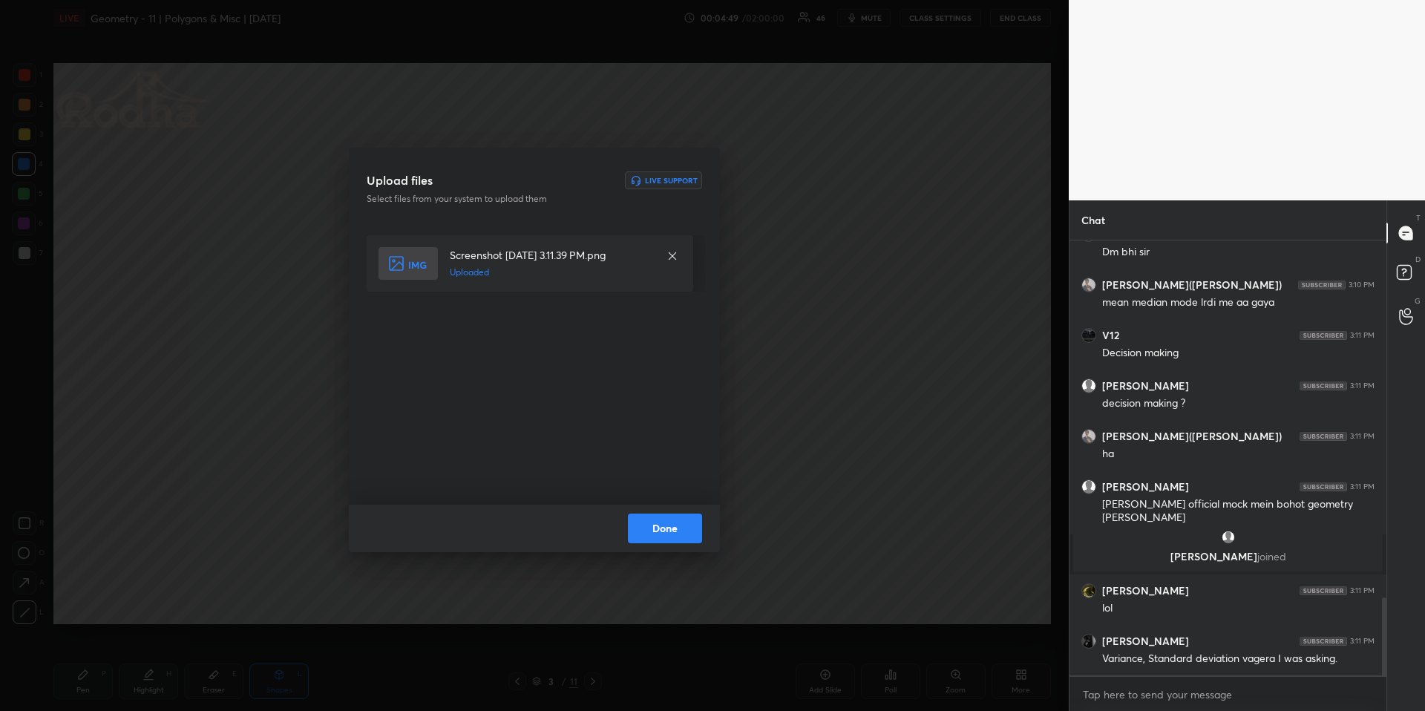
click at [697, 530] on button "Done" at bounding box center [665, 529] width 74 height 30
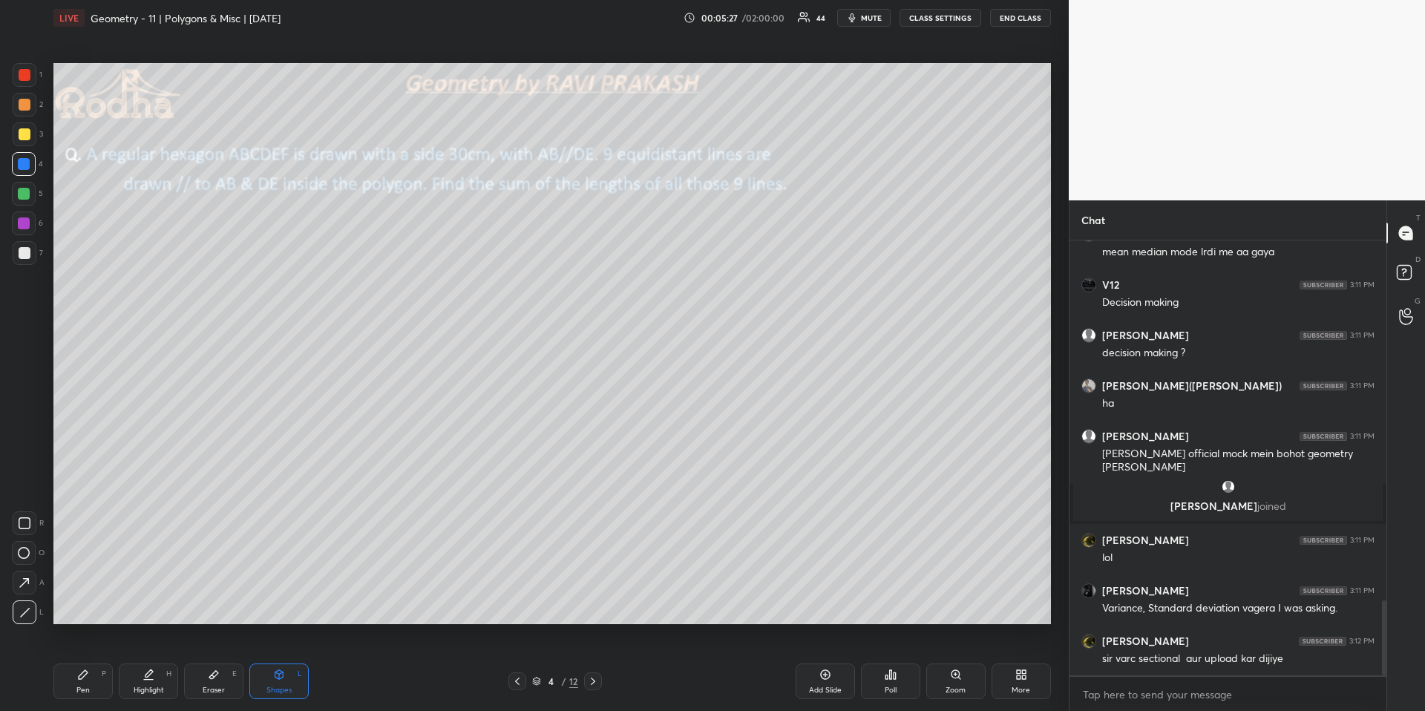
scroll to position [2090, 0]
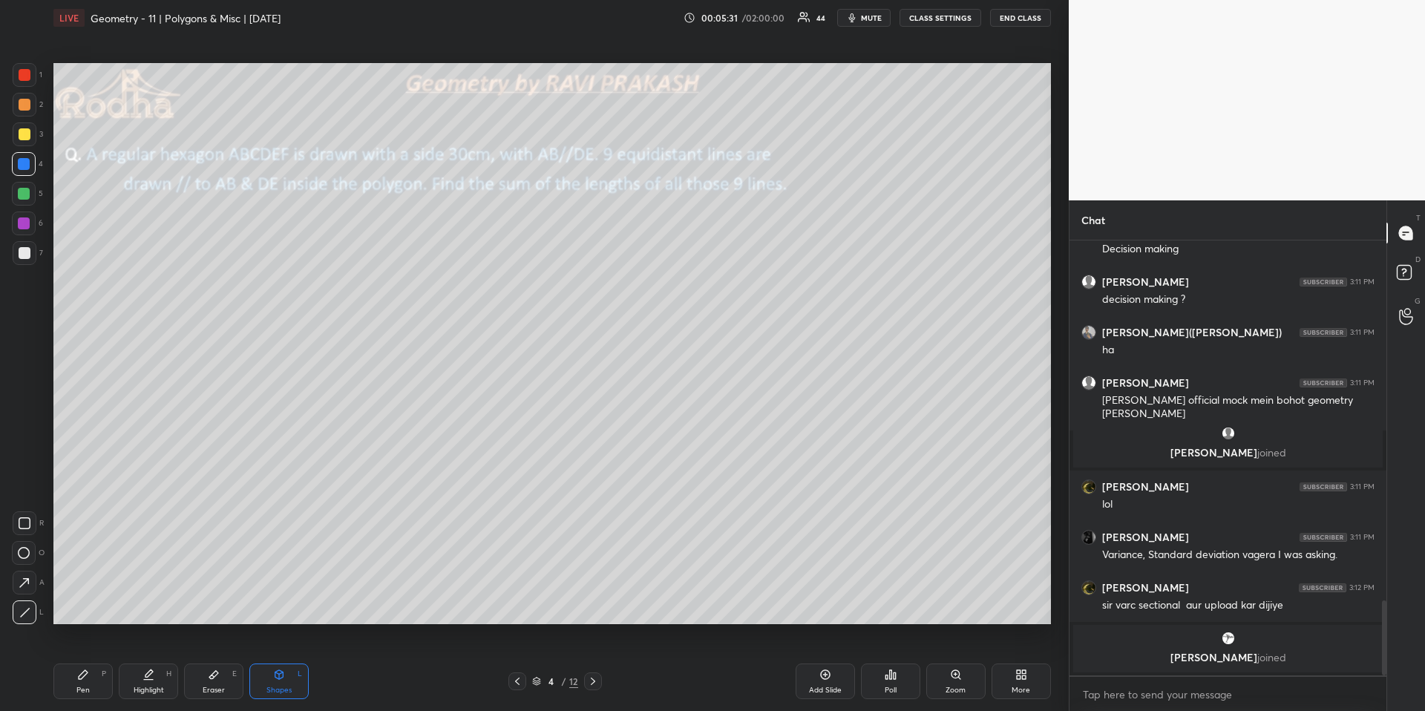
click at [1038, 661] on div "More" at bounding box center [1020, 681] width 59 height 36
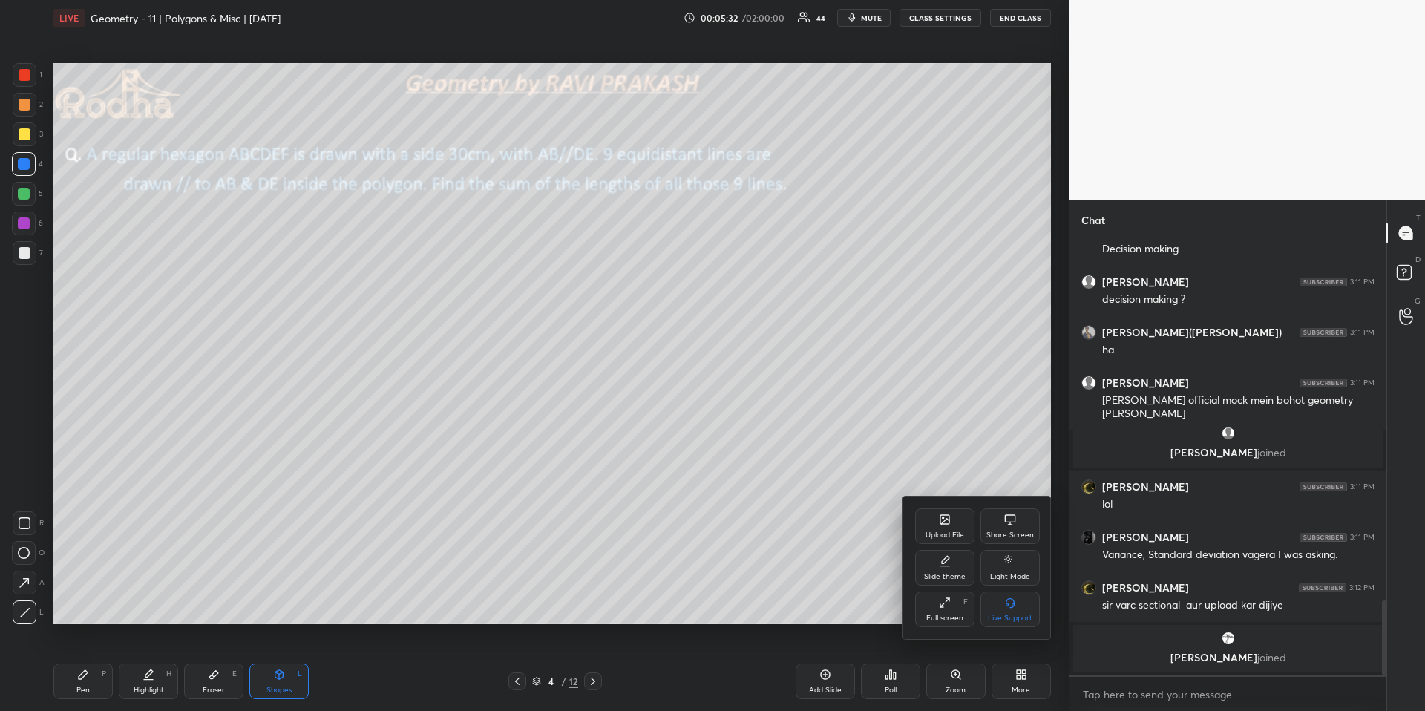
click at [948, 528] on div "Upload File" at bounding box center [944, 526] width 59 height 36
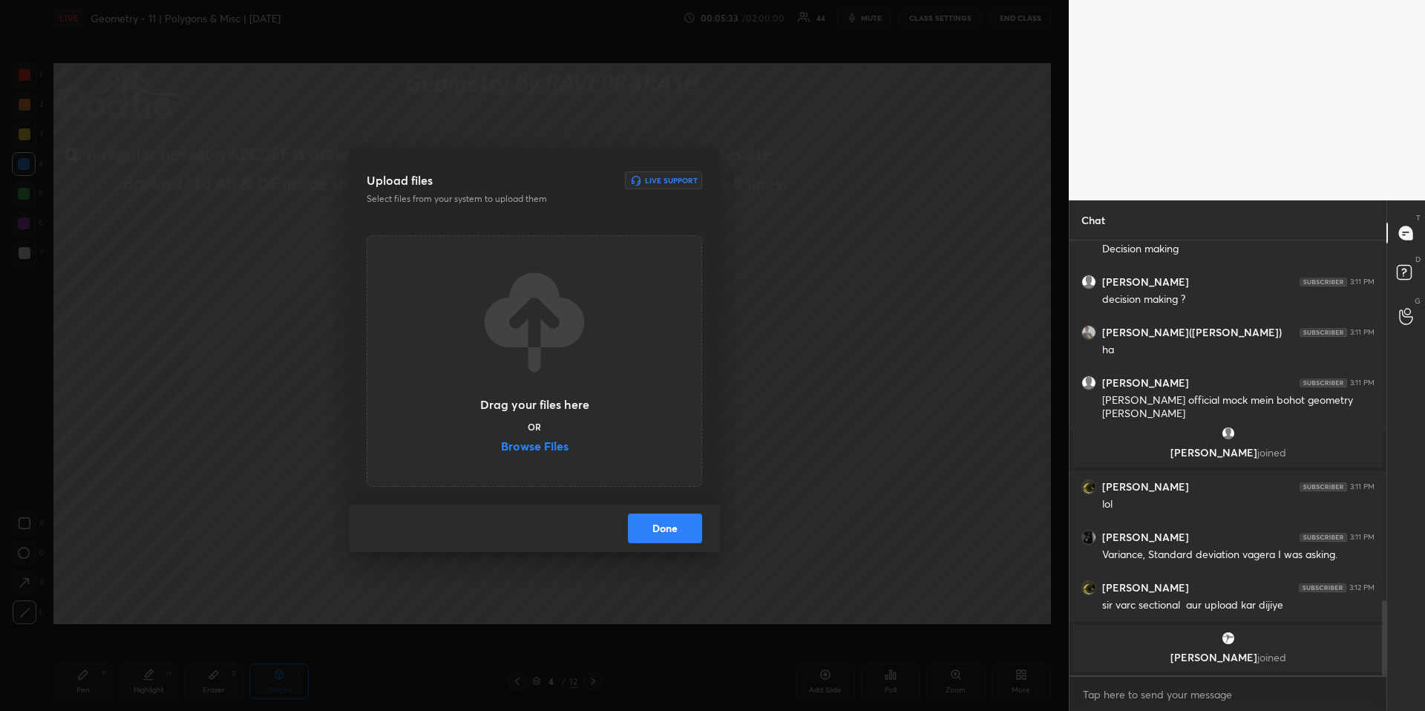
click at [527, 448] on label "Browse Files" at bounding box center [535, 448] width 68 height 16
click at [501, 448] on input "Browse Files" at bounding box center [501, 448] width 0 height 16
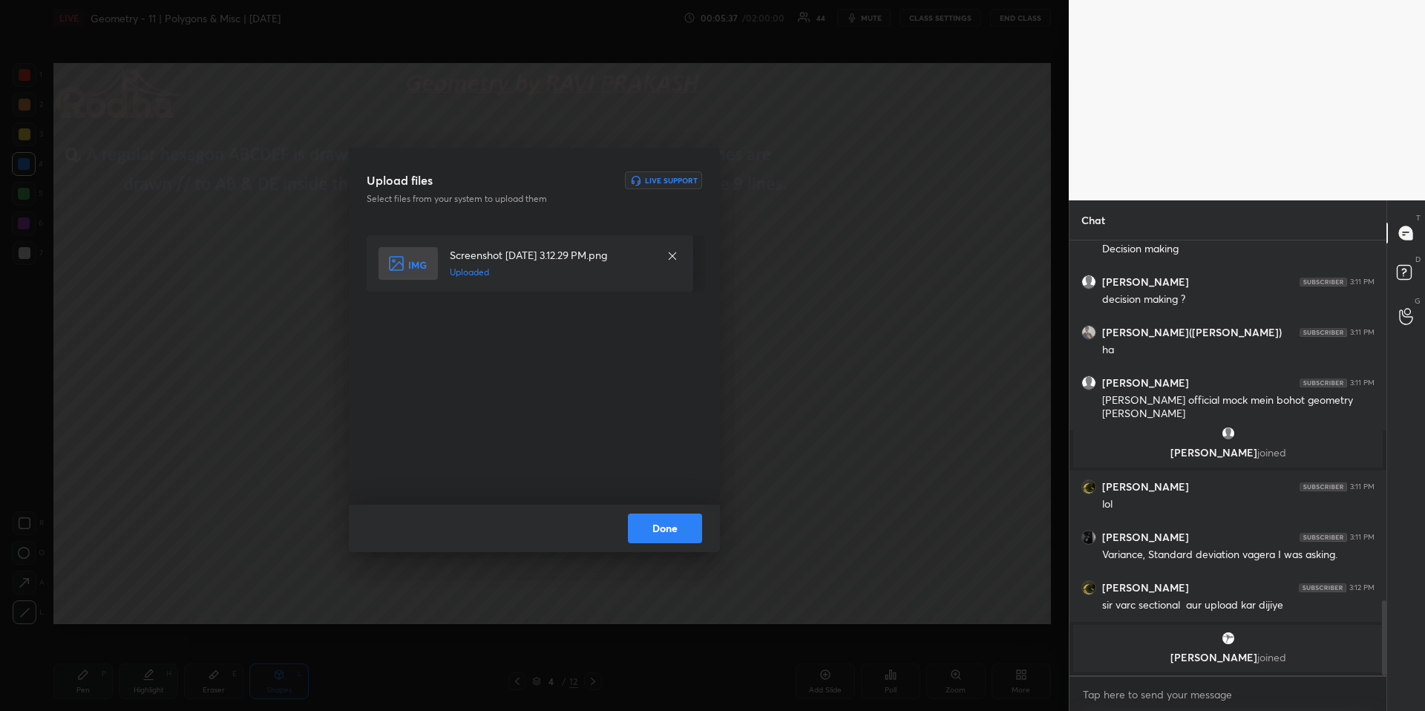
click at [675, 514] on button "Done" at bounding box center [665, 529] width 74 height 30
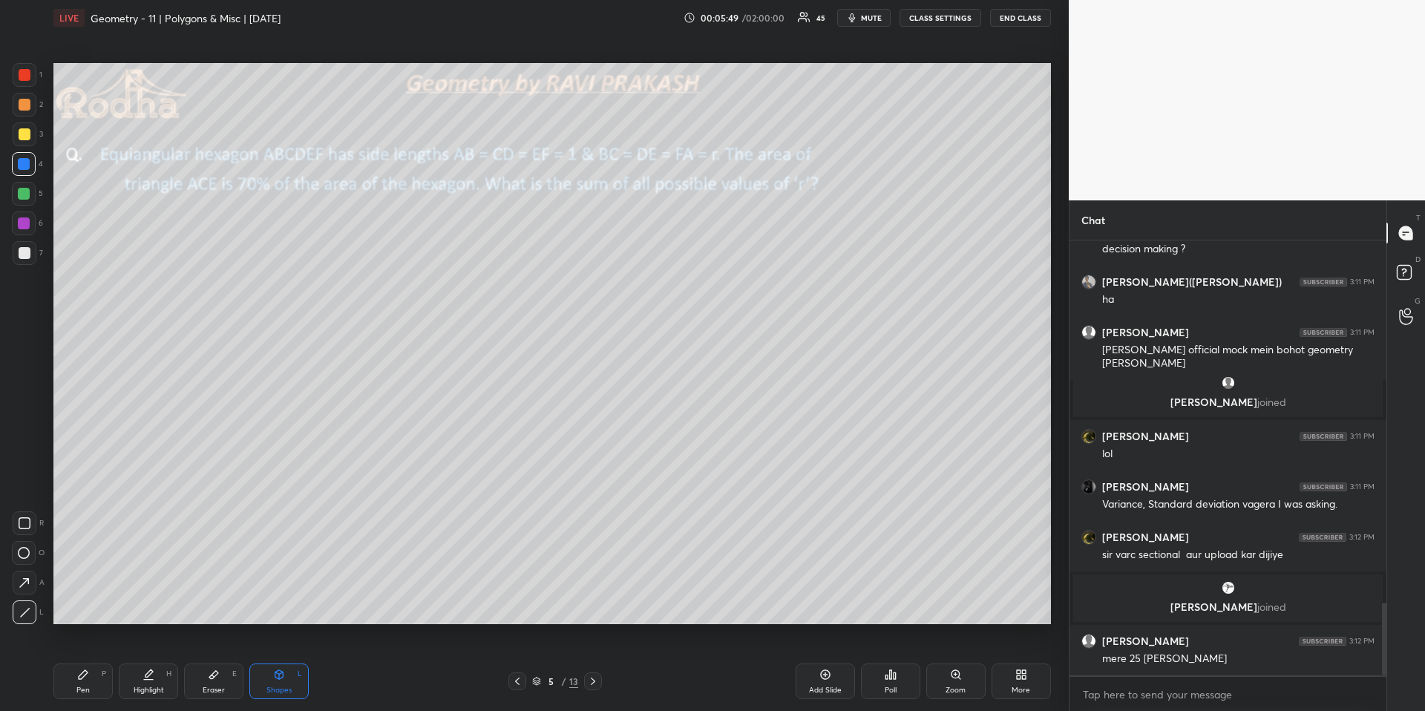
scroll to position [2164, 0]
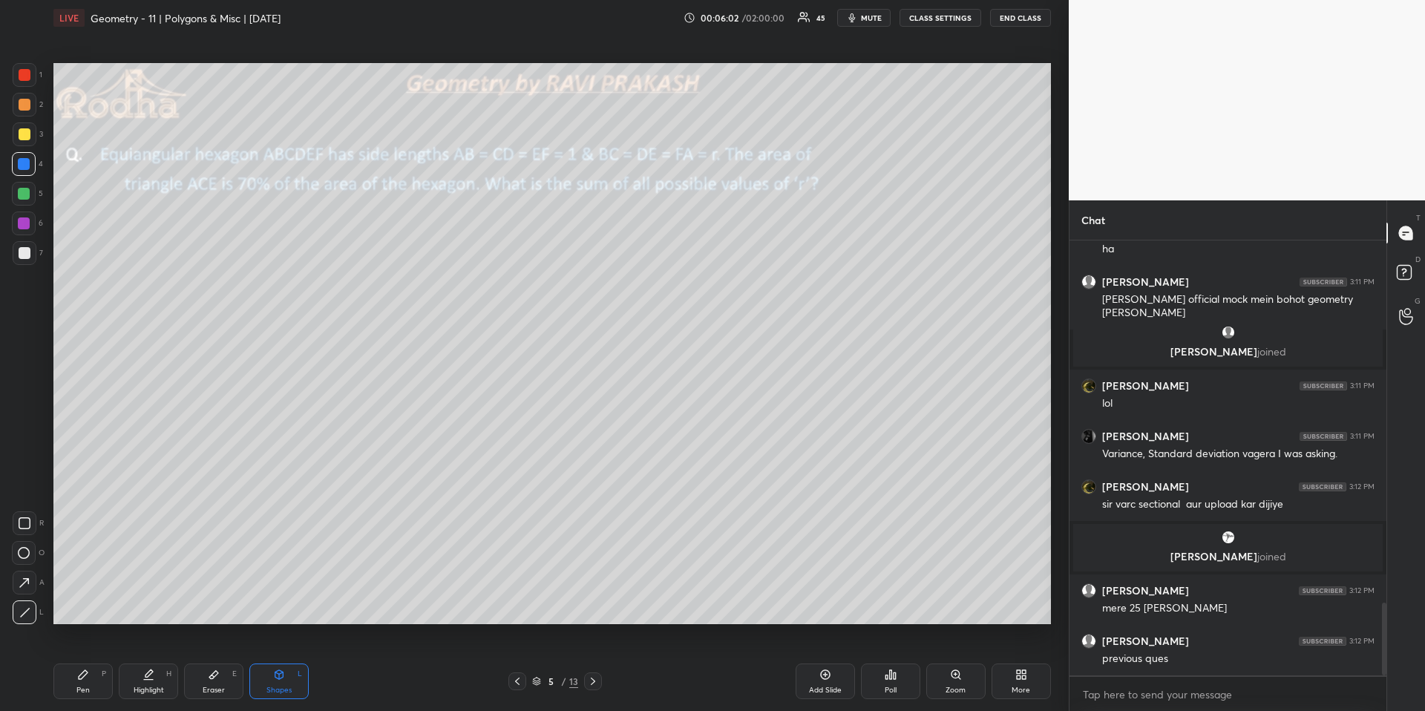
click at [517, 661] on icon at bounding box center [517, 681] width 12 height 12
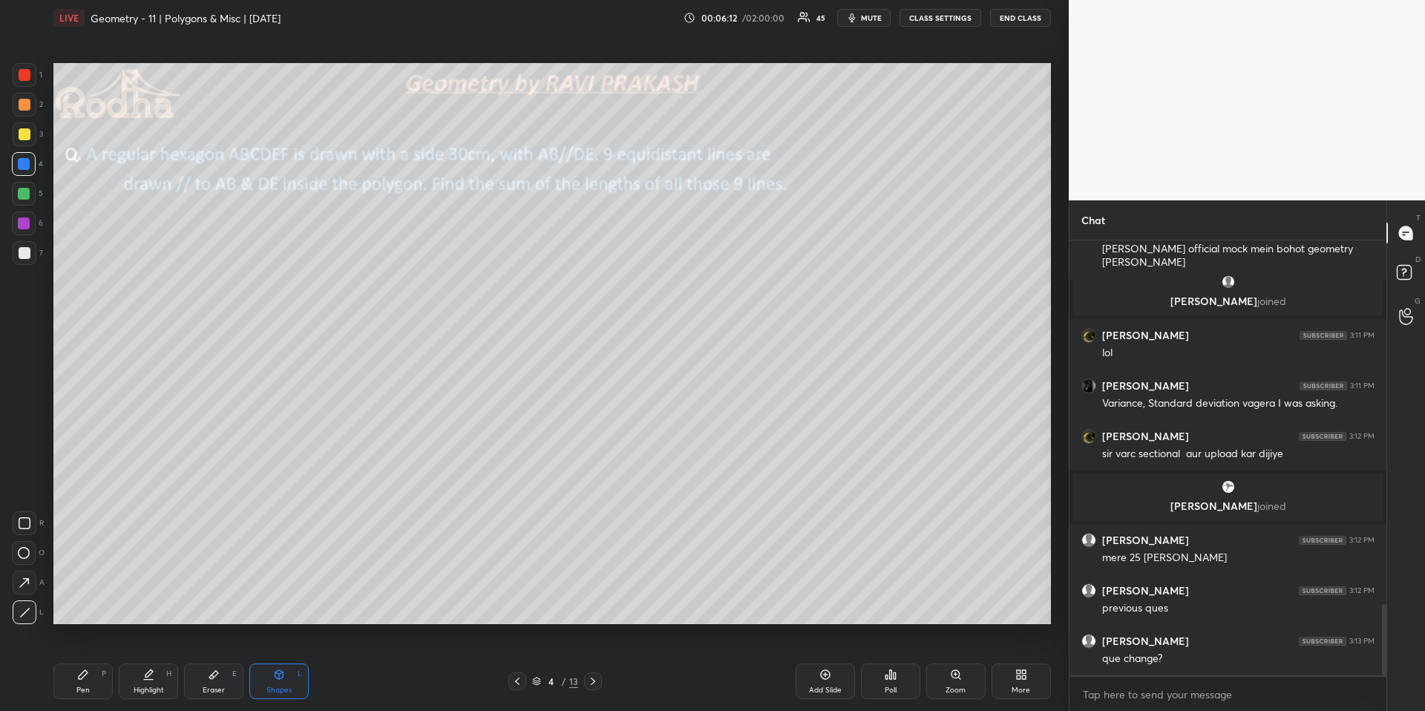
click at [29, 108] on div at bounding box center [25, 105] width 24 height 24
click at [71, 661] on div "Pen P" at bounding box center [82, 681] width 59 height 36
click at [889, 661] on div "Poll" at bounding box center [891, 689] width 12 height 7
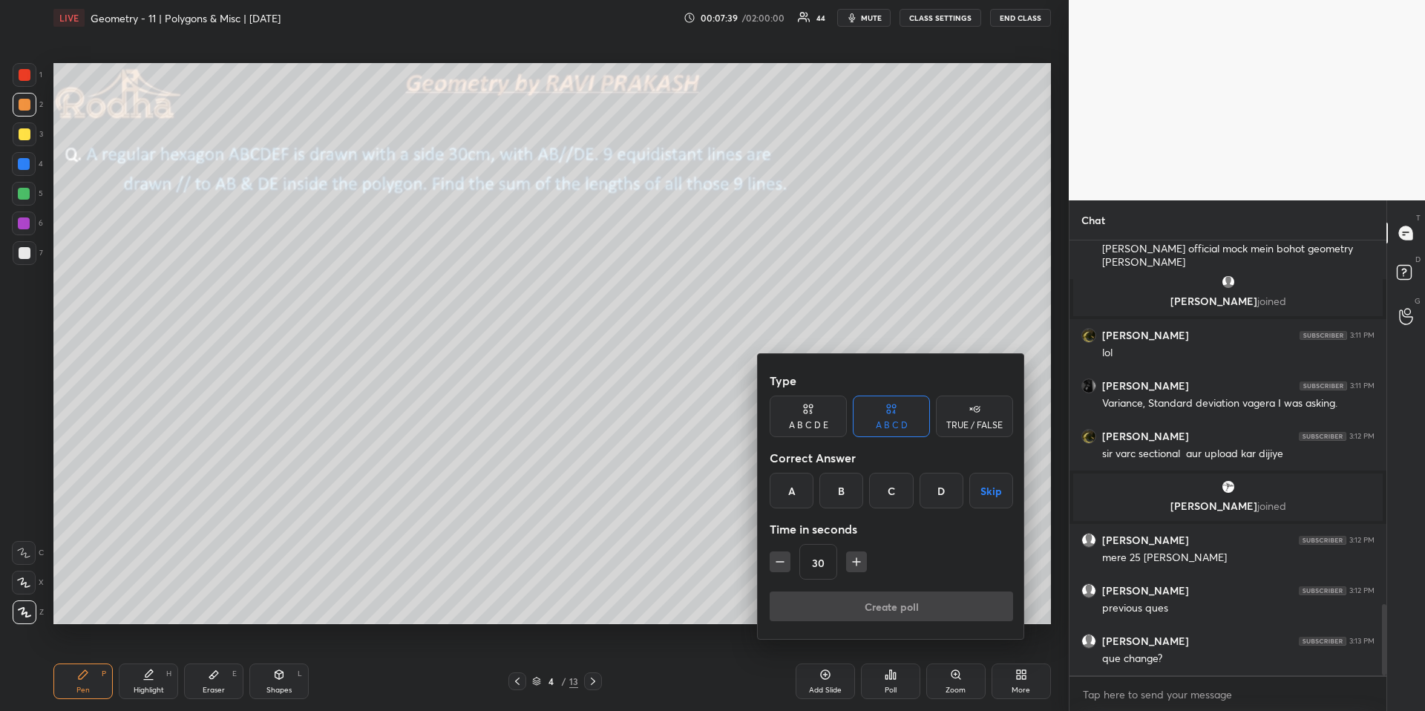
click at [832, 429] on div "A B C D E" at bounding box center [808, 417] width 77 height 42
click at [781, 564] on icon "button" at bounding box center [780, 561] width 15 height 15
type input "15"
click at [784, 563] on div "15" at bounding box center [891, 562] width 243 height 36
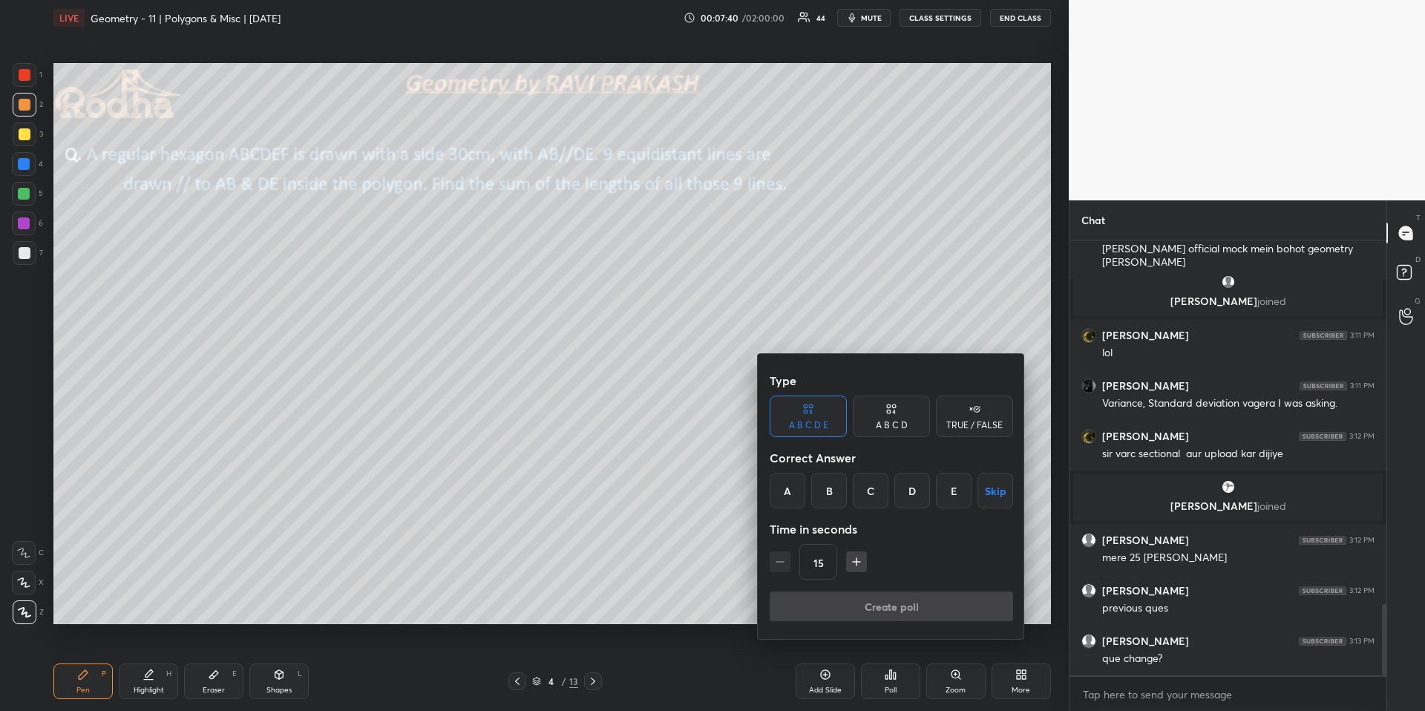
click at [784, 563] on div "15" at bounding box center [891, 562] width 243 height 36
click at [908, 490] on div "D" at bounding box center [912, 491] width 36 height 36
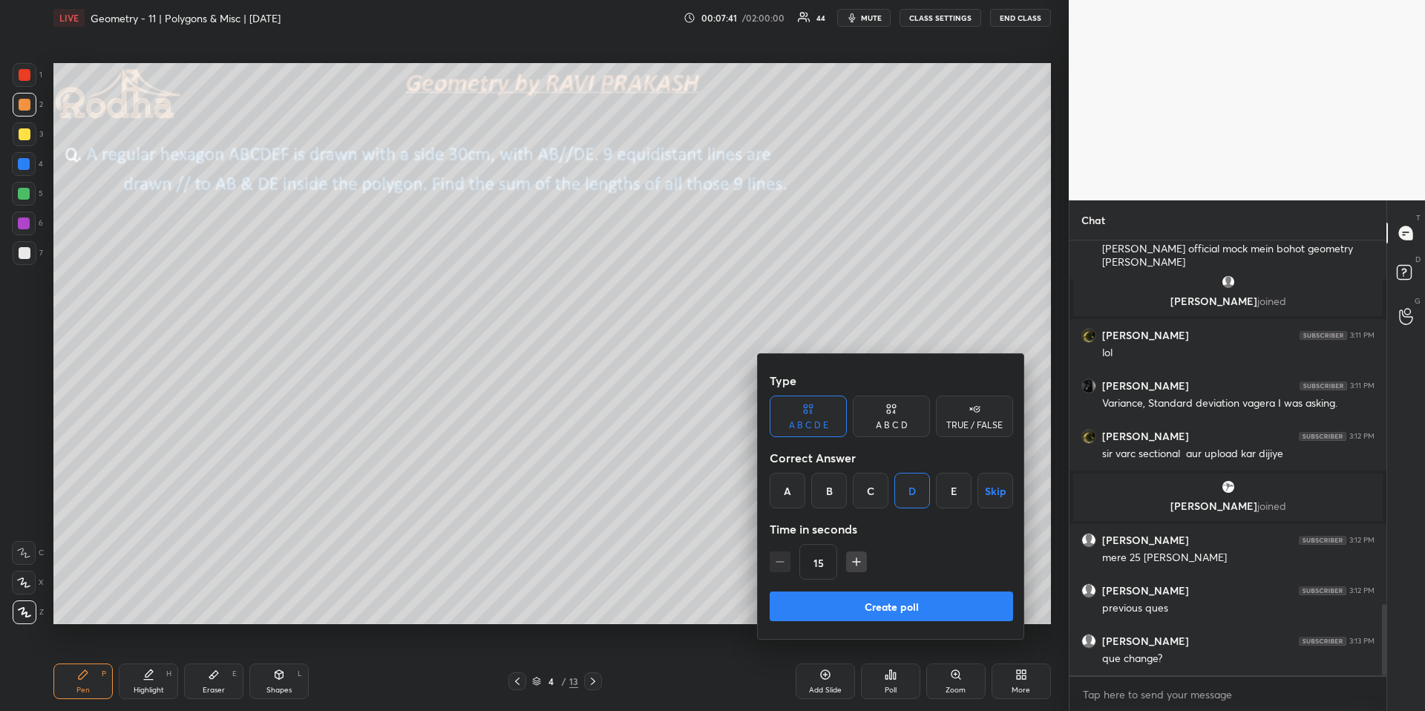
click at [892, 603] on button "Create poll" at bounding box center [891, 606] width 243 height 30
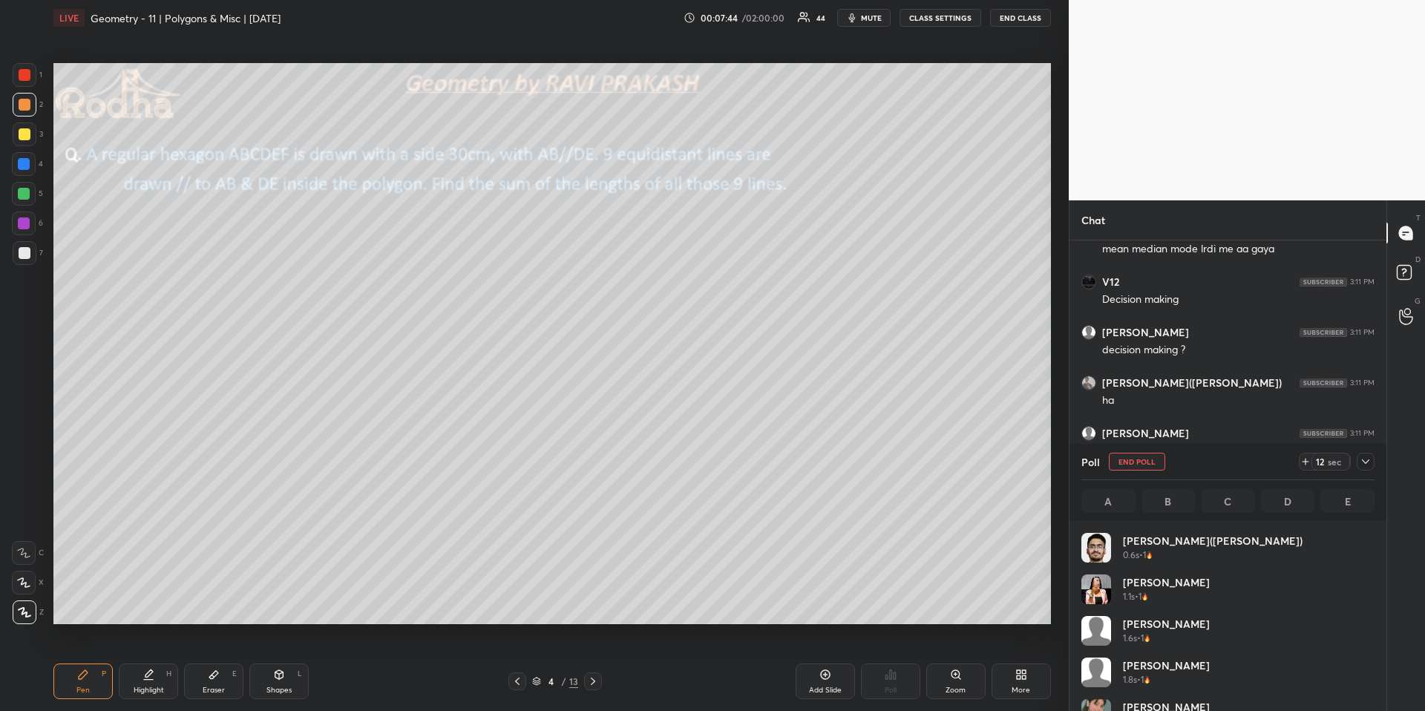
scroll to position [174, 289]
drag, startPoint x: 301, startPoint y: 691, endPoint x: 289, endPoint y: 668, distance: 25.9
click at [297, 661] on div "Shapes L" at bounding box center [278, 681] width 59 height 36
click at [27, 613] on icon at bounding box center [24, 612] width 11 height 11
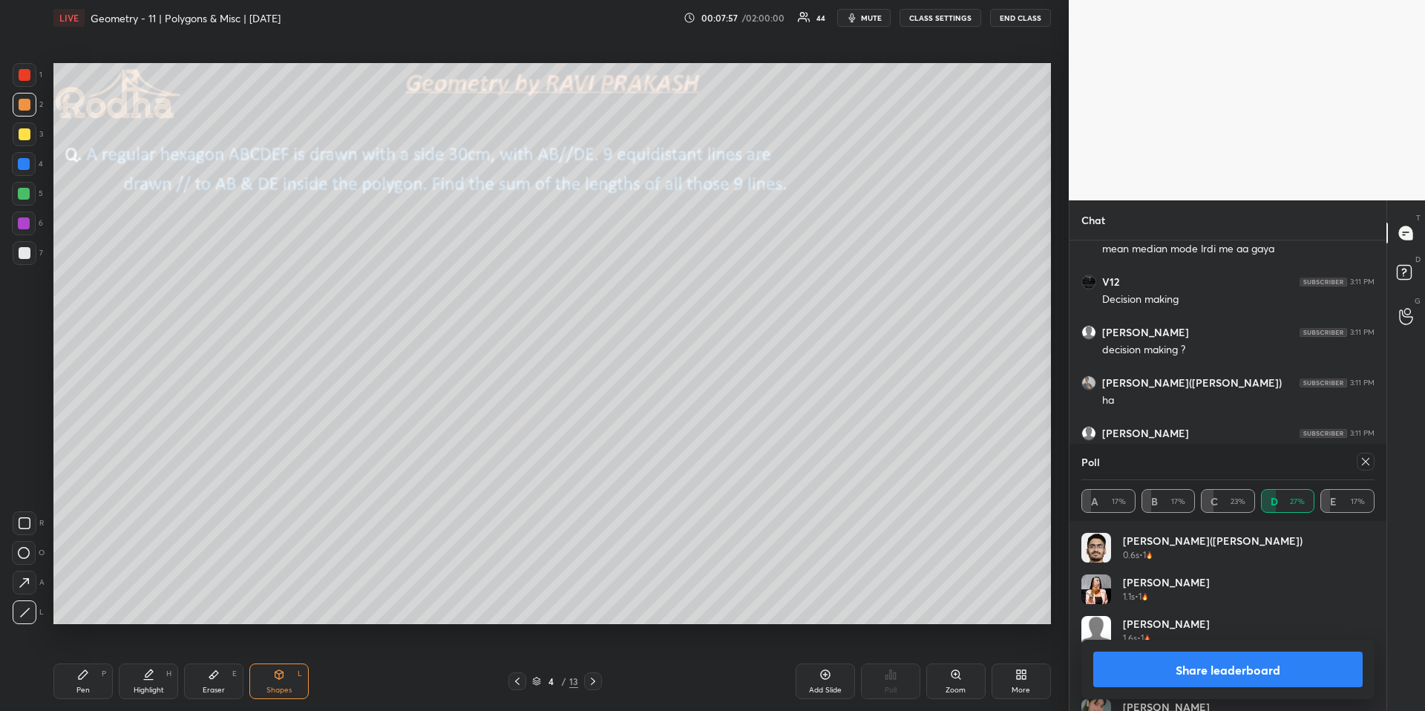
click at [1366, 462] on icon at bounding box center [1365, 461] width 7 height 7
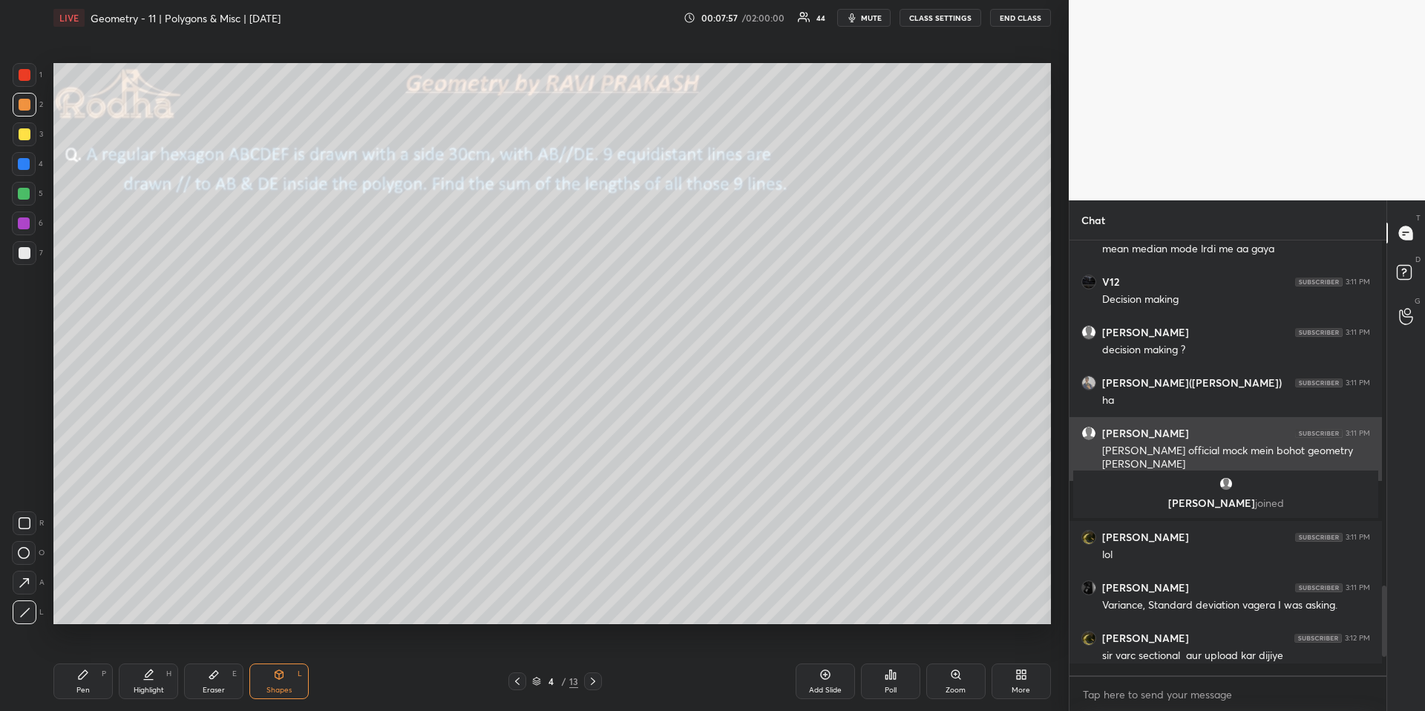
scroll to position [467, 312]
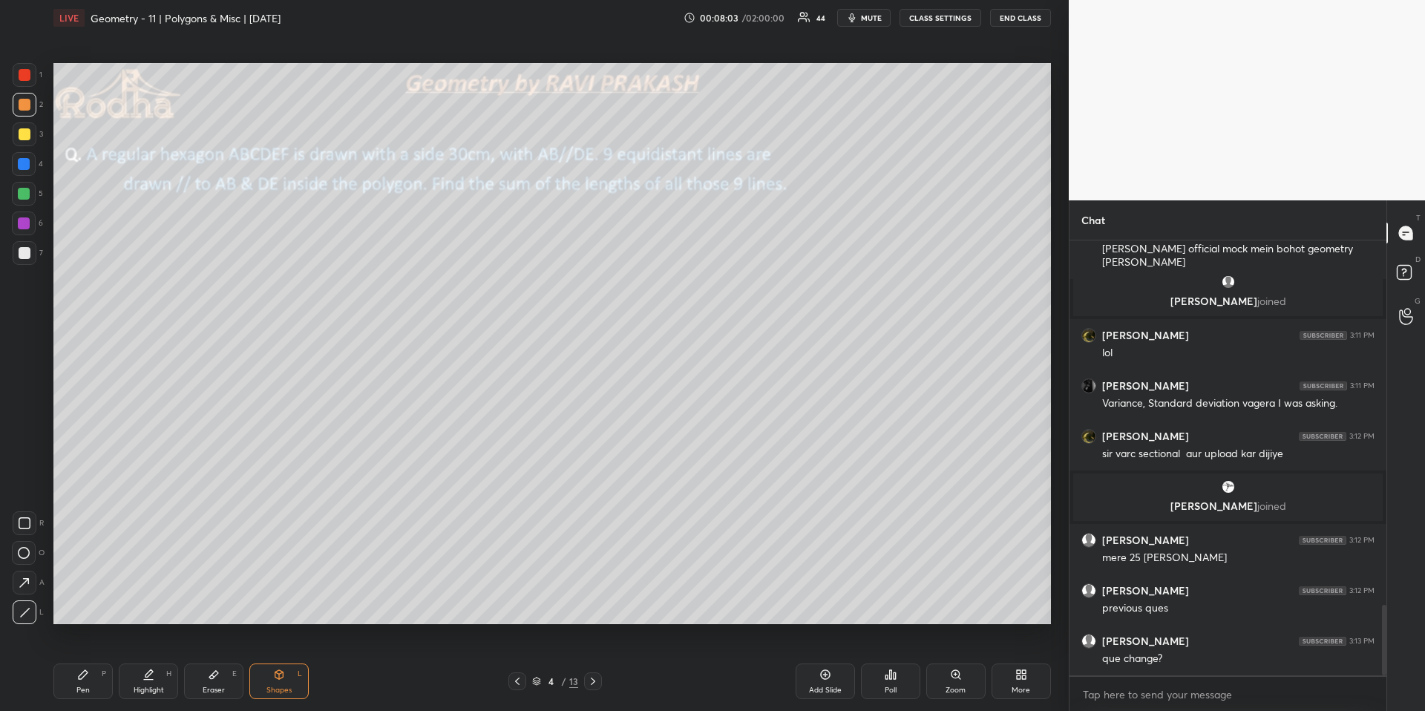
click at [91, 661] on div "Pen P" at bounding box center [82, 681] width 59 height 36
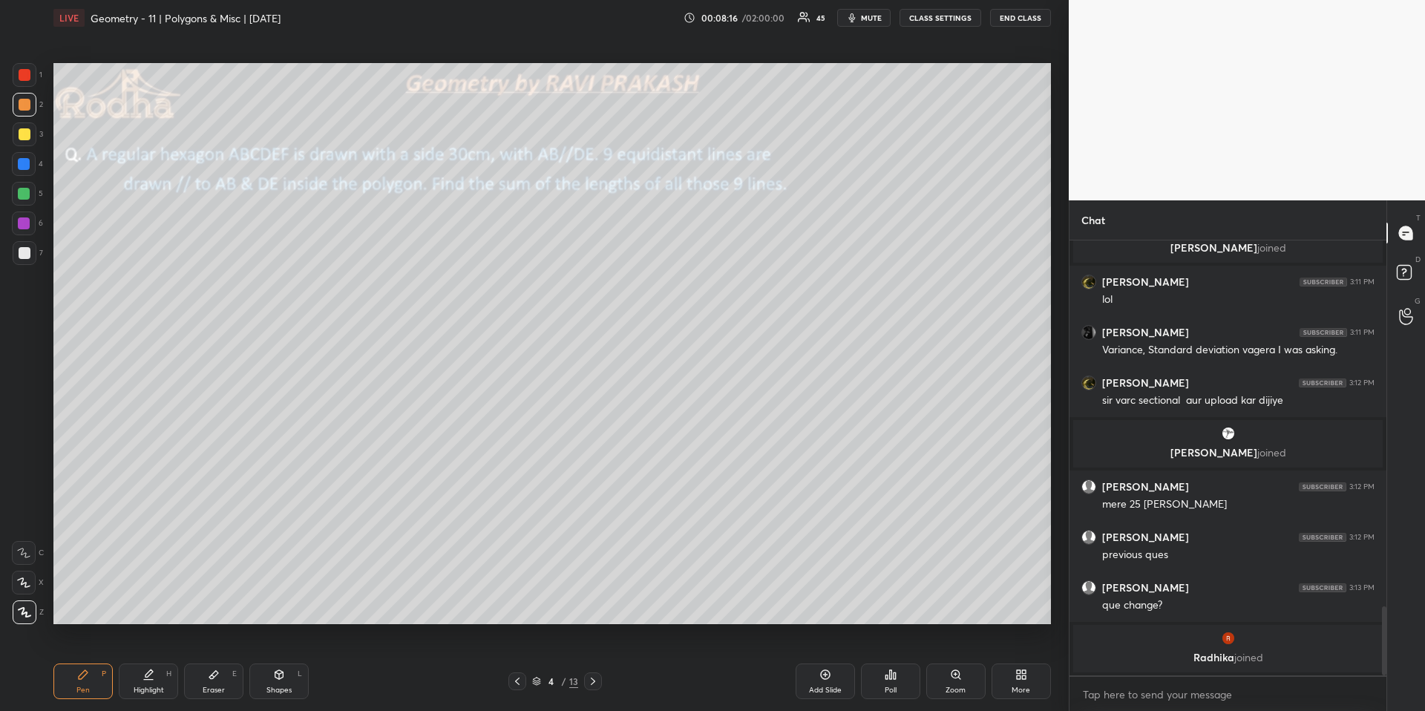
click at [154, 661] on div "Highlight H" at bounding box center [148, 681] width 59 height 36
click at [88, 661] on icon at bounding box center [83, 675] width 12 height 12
click at [30, 163] on div at bounding box center [24, 164] width 24 height 24
click at [281, 661] on div "Shapes" at bounding box center [278, 689] width 25 height 7
click at [22, 614] on icon at bounding box center [25, 612] width 8 height 8
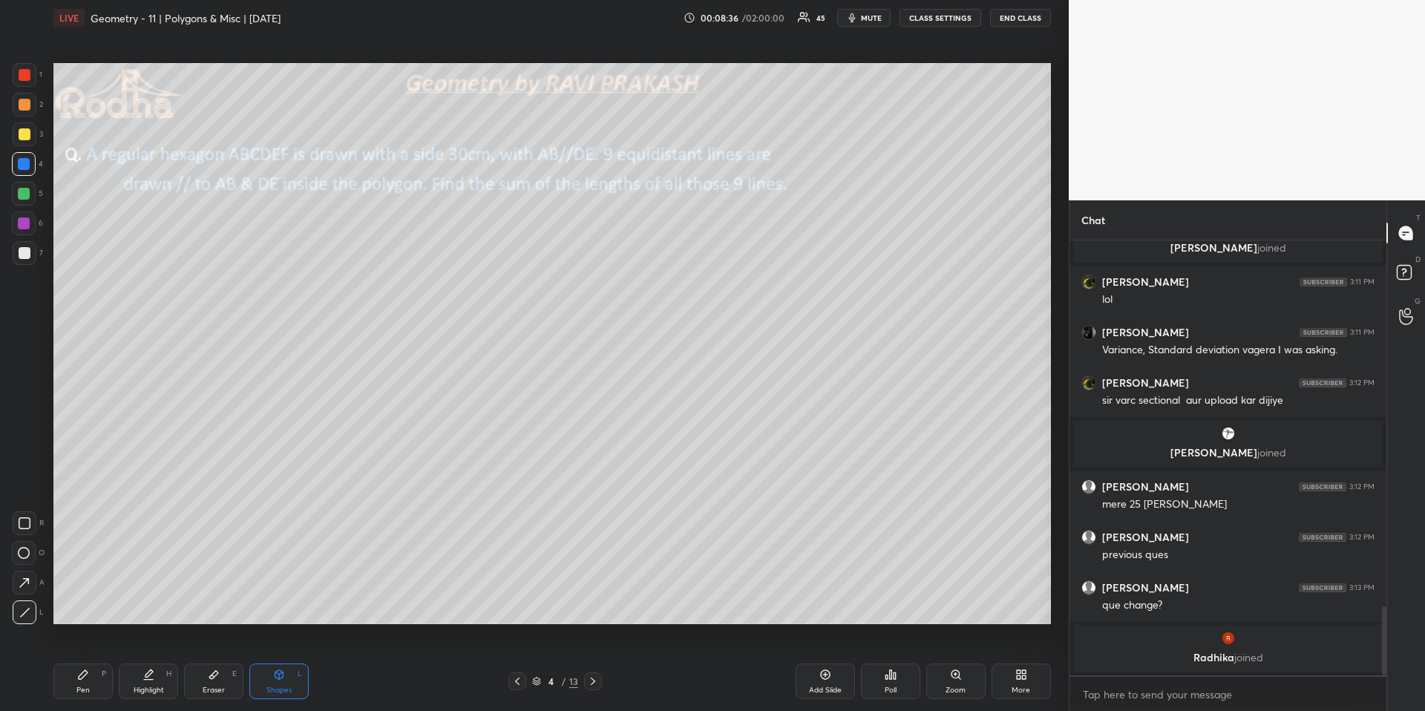
click at [144, 661] on icon at bounding box center [148, 675] width 12 height 12
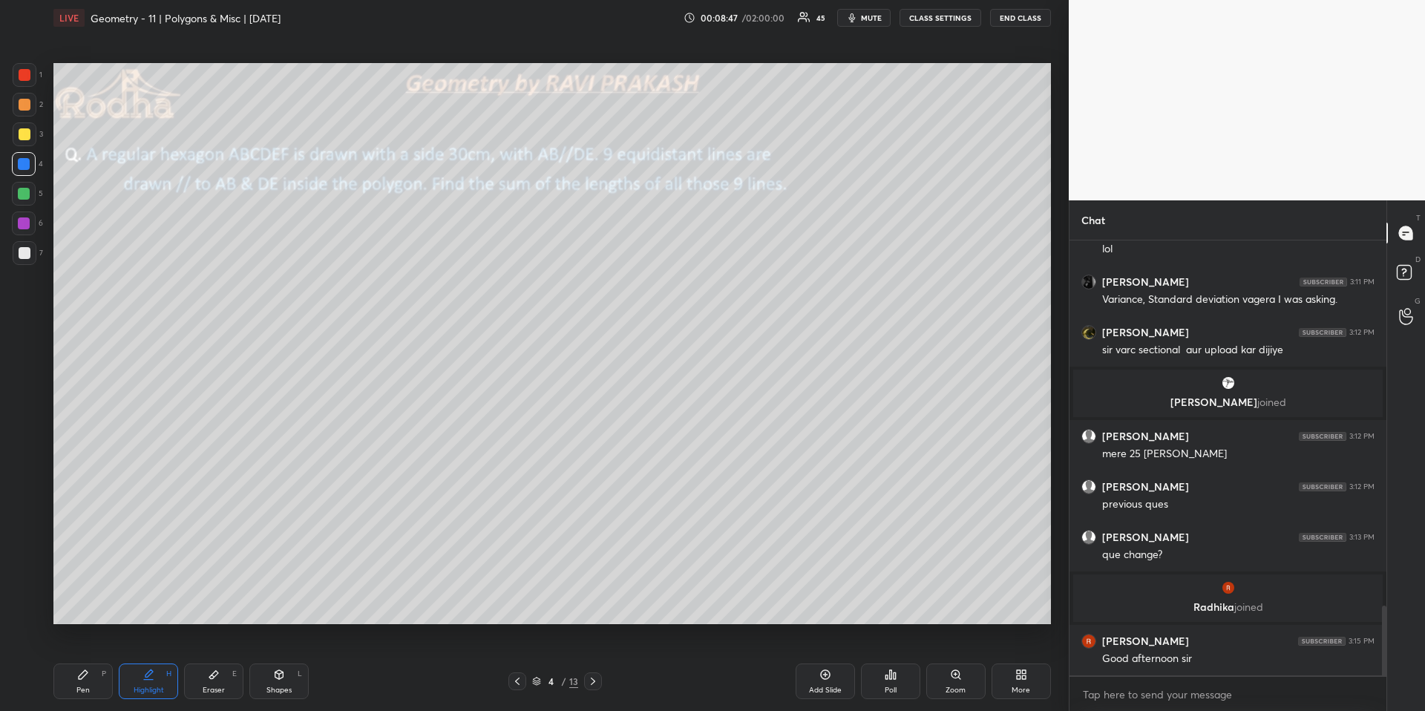
scroll to position [2262, 0]
click at [88, 661] on div "Pen P" at bounding box center [82, 681] width 59 height 36
drag, startPoint x: 210, startPoint y: 664, endPoint x: 214, endPoint y: 656, distance: 9.0
click at [211, 661] on div "Eraser E" at bounding box center [213, 681] width 59 height 36
drag, startPoint x: 95, startPoint y: 663, endPoint x: 99, endPoint y: 636, distance: 27.7
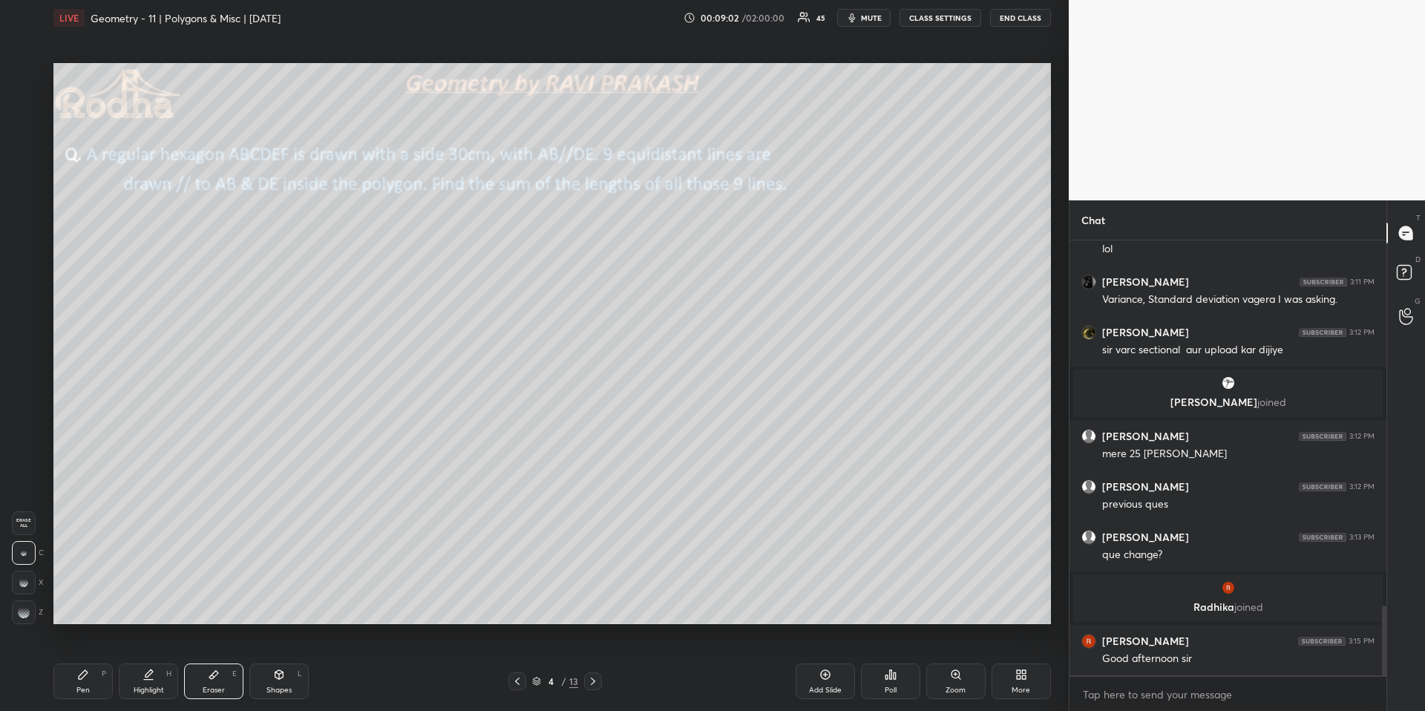
click at [94, 661] on div "Pen P" at bounding box center [82, 681] width 59 height 36
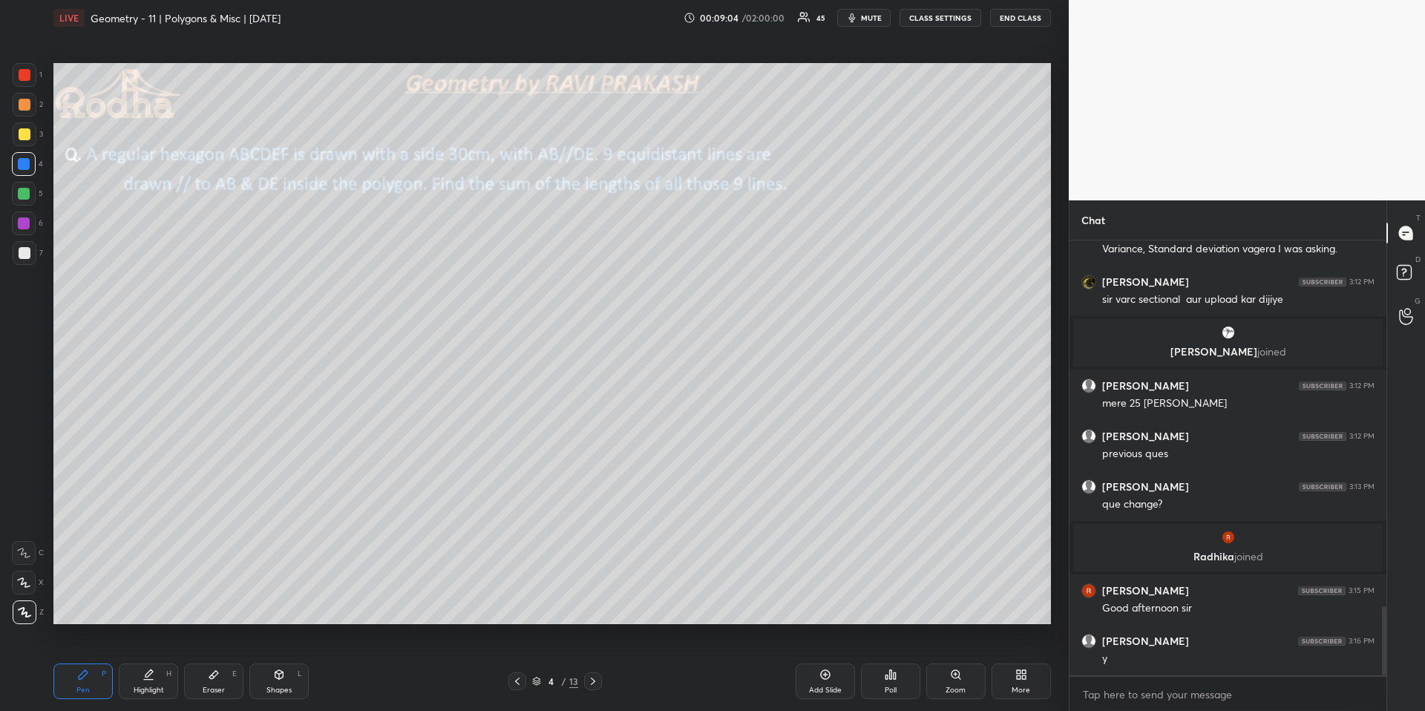
scroll to position [2363, 0]
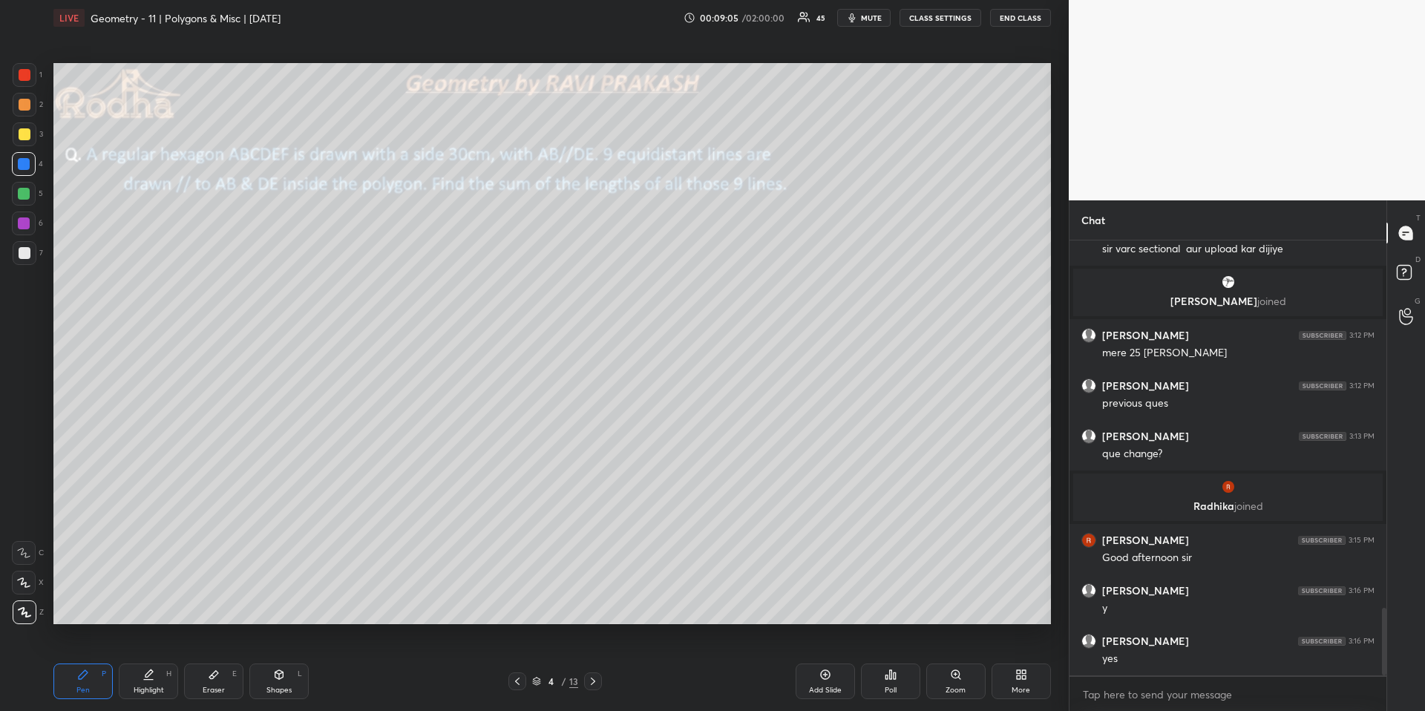
click at [280, 661] on div "Shapes L" at bounding box center [278, 681] width 59 height 36
click at [27, 612] on icon at bounding box center [24, 612] width 11 height 11
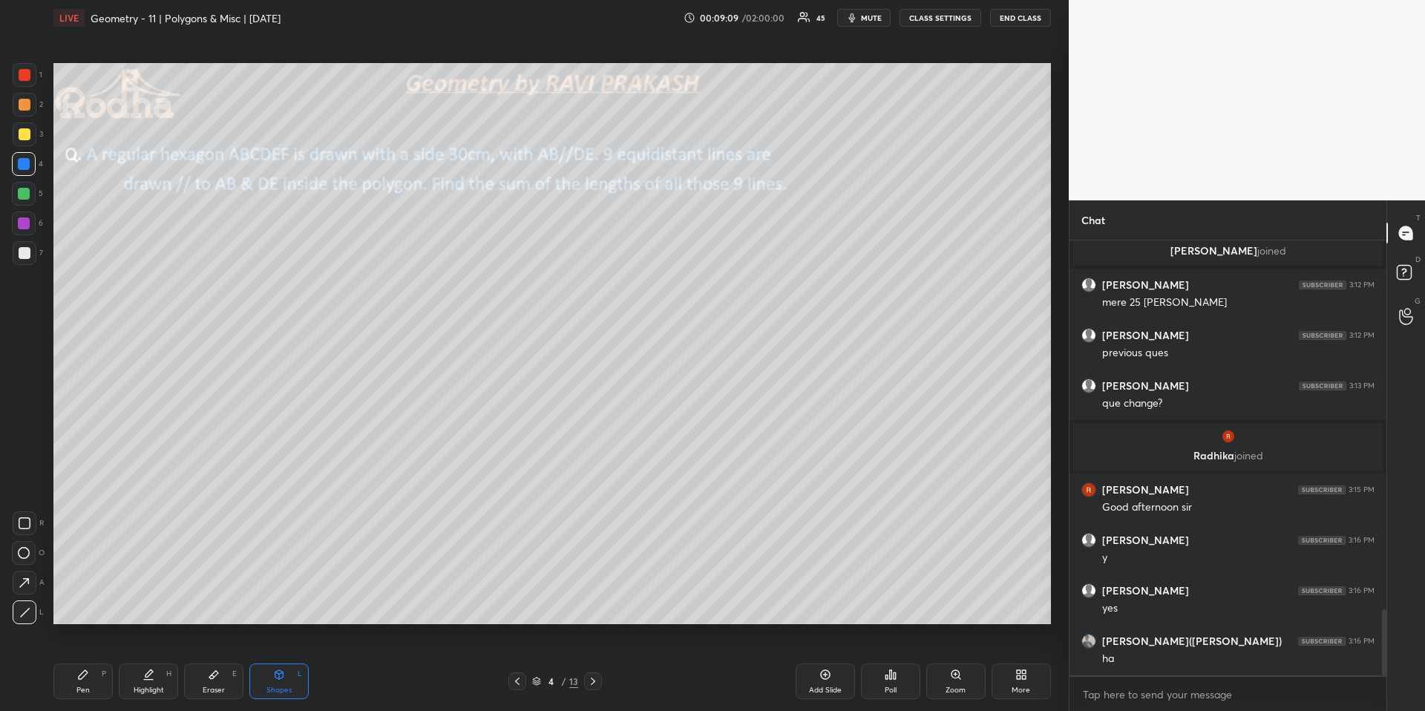
drag, startPoint x: 143, startPoint y: 688, endPoint x: 147, endPoint y: 651, distance: 37.3
click at [142, 661] on div "Highlight" at bounding box center [149, 689] width 30 height 7
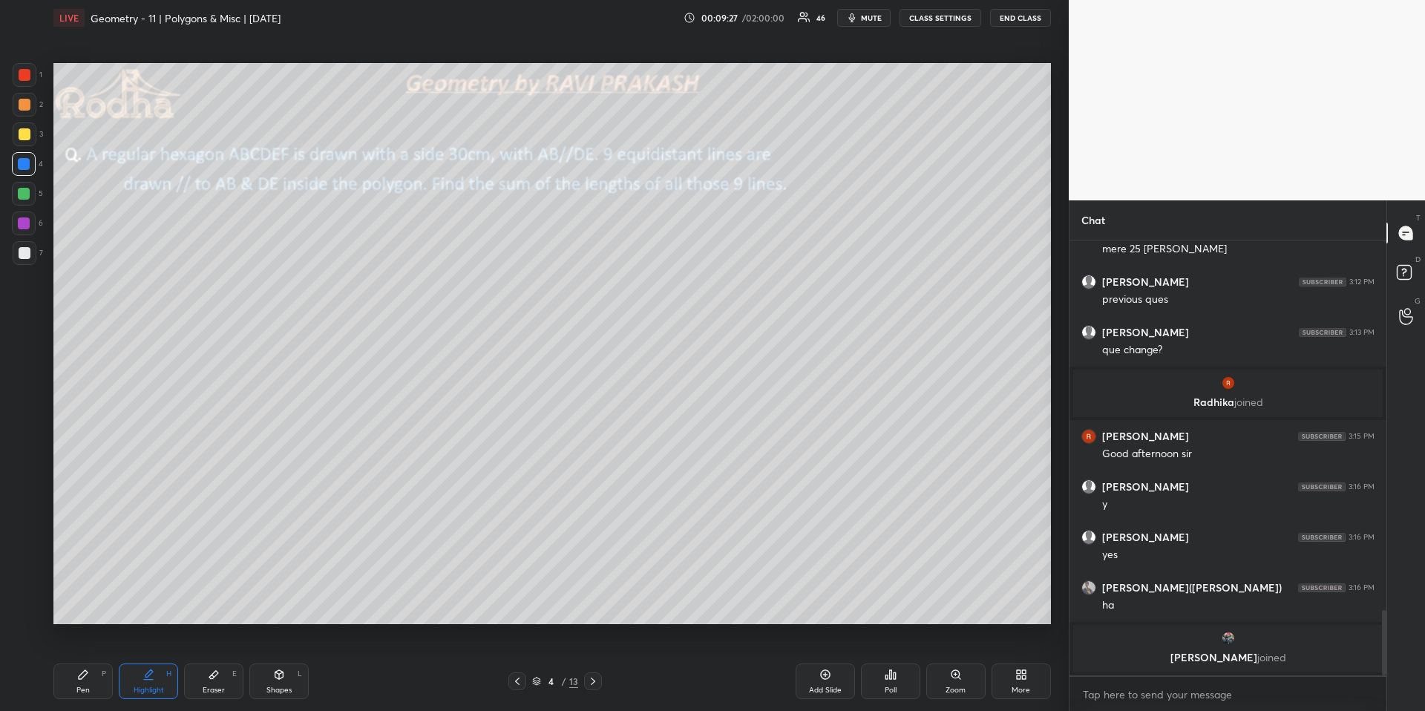
click at [87, 661] on div "Pen" at bounding box center [82, 689] width 13 height 7
drag, startPoint x: 21, startPoint y: 104, endPoint x: 15, endPoint y: 113, distance: 10.7
click at [21, 103] on div at bounding box center [25, 105] width 12 height 12
click at [290, 661] on div "Shapes L" at bounding box center [278, 681] width 59 height 36
click at [22, 251] on div at bounding box center [25, 253] width 12 height 12
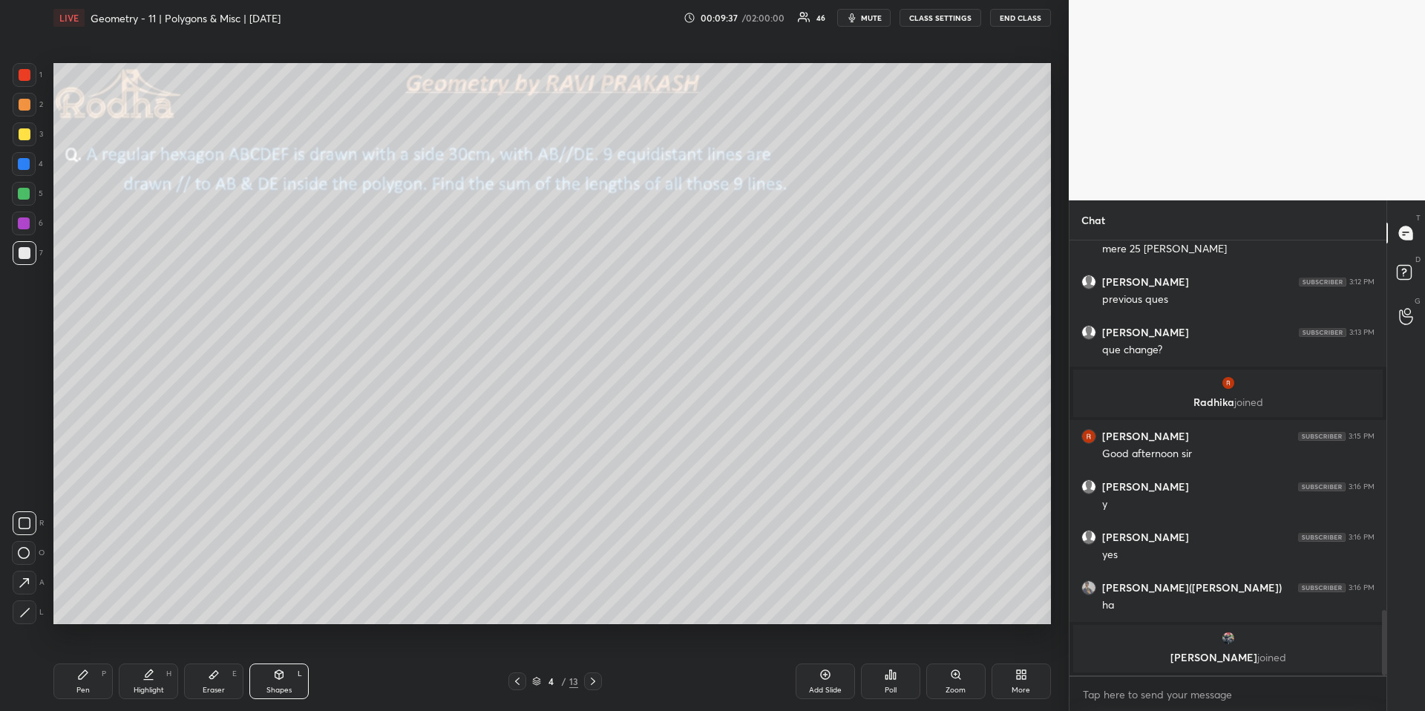
click at [278, 661] on icon at bounding box center [279, 675] width 12 height 12
click at [22, 611] on icon at bounding box center [24, 612] width 11 height 11
click at [159, 661] on div "Highlight" at bounding box center [149, 689] width 30 height 7
drag, startPoint x: 85, startPoint y: 660, endPoint x: 79, endPoint y: 667, distance: 8.9
click at [82, 661] on div "Pen P Highlight H Eraser E Shapes L 4 / 13 Add Slide Poll Zoom More" at bounding box center [551, 681] width 997 height 59
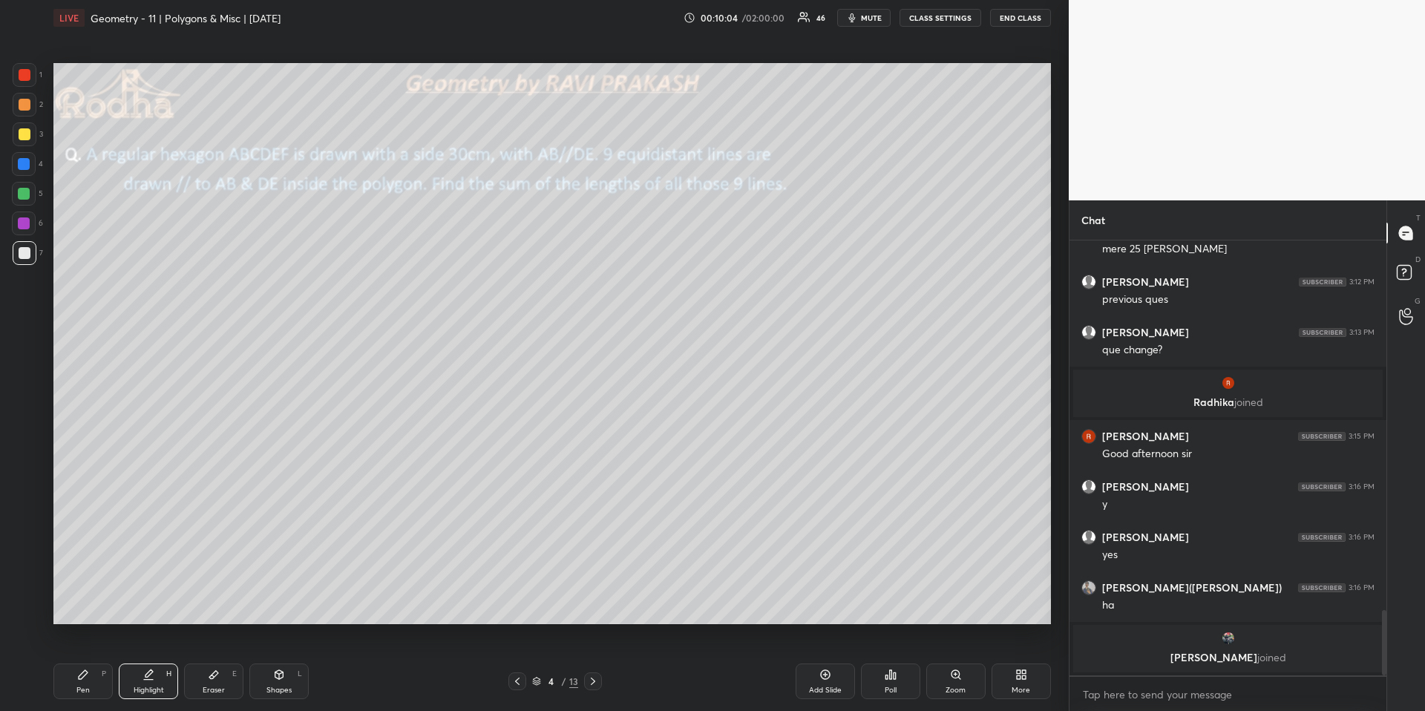
click at [83, 661] on div "Pen P" at bounding box center [82, 681] width 59 height 36
click at [152, 661] on div "Highlight H" at bounding box center [148, 681] width 59 height 36
drag, startPoint x: 102, startPoint y: 698, endPoint x: 98, endPoint y: 681, distance: 16.9
click at [99, 661] on div "Pen P" at bounding box center [82, 681] width 59 height 36
click at [162, 661] on div "Highlight H" at bounding box center [148, 681] width 59 height 36
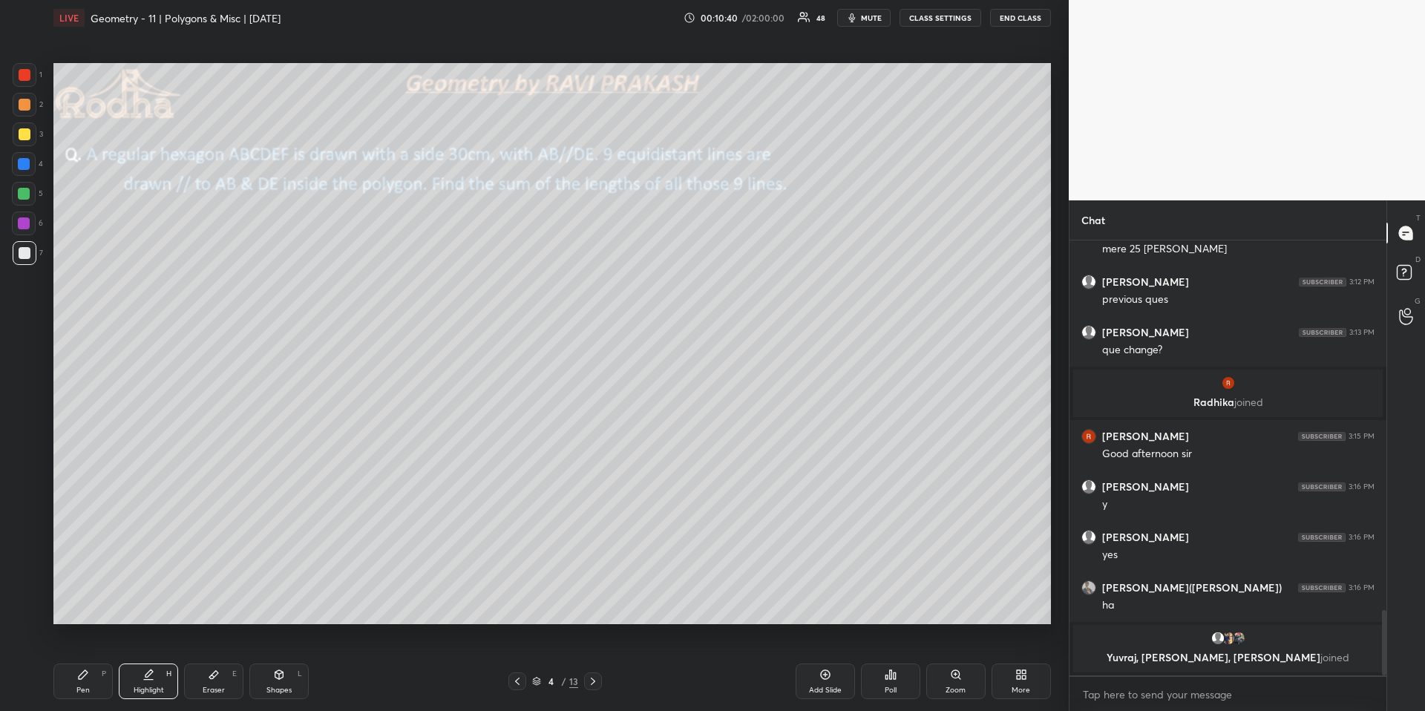
scroll to position [2418, 0]
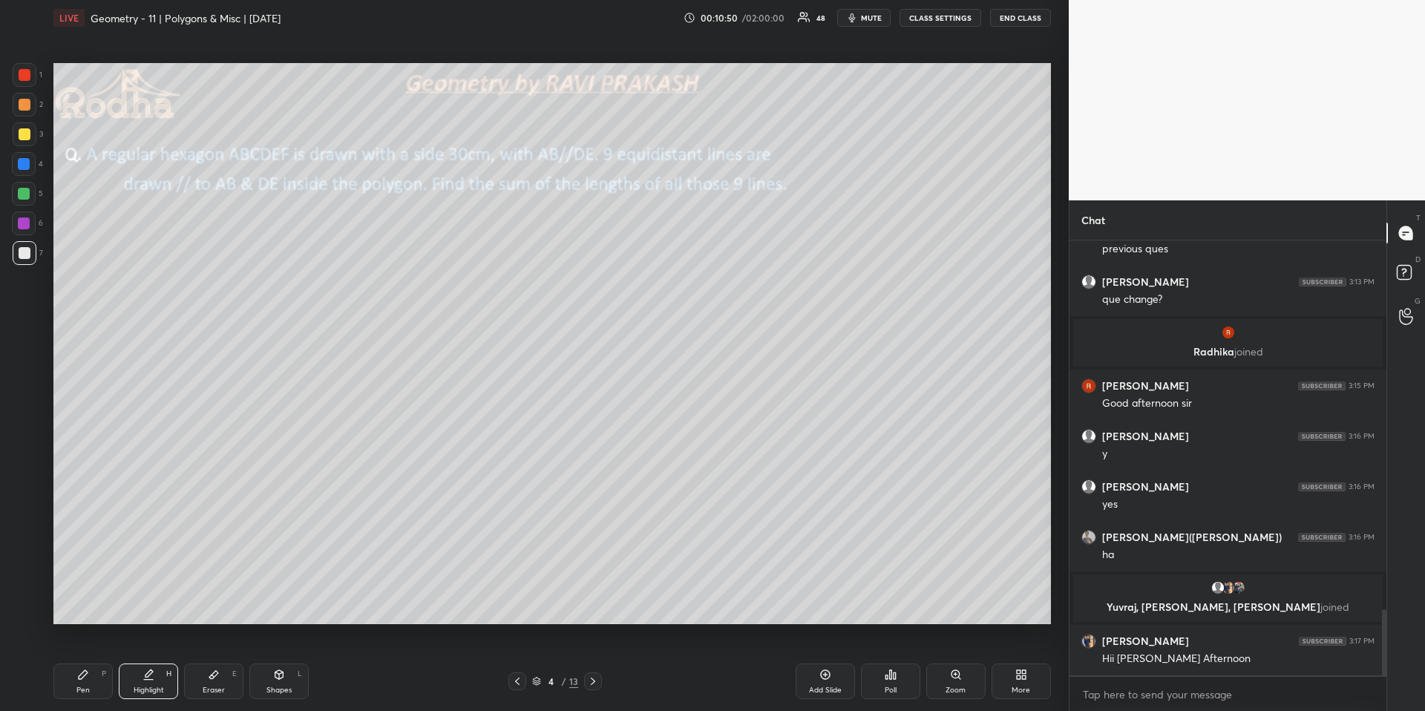
click at [91, 661] on div "Pen P" at bounding box center [82, 681] width 59 height 36
click at [27, 194] on div at bounding box center [24, 194] width 12 height 12
click at [164, 661] on div "Highlight H" at bounding box center [148, 681] width 59 height 36
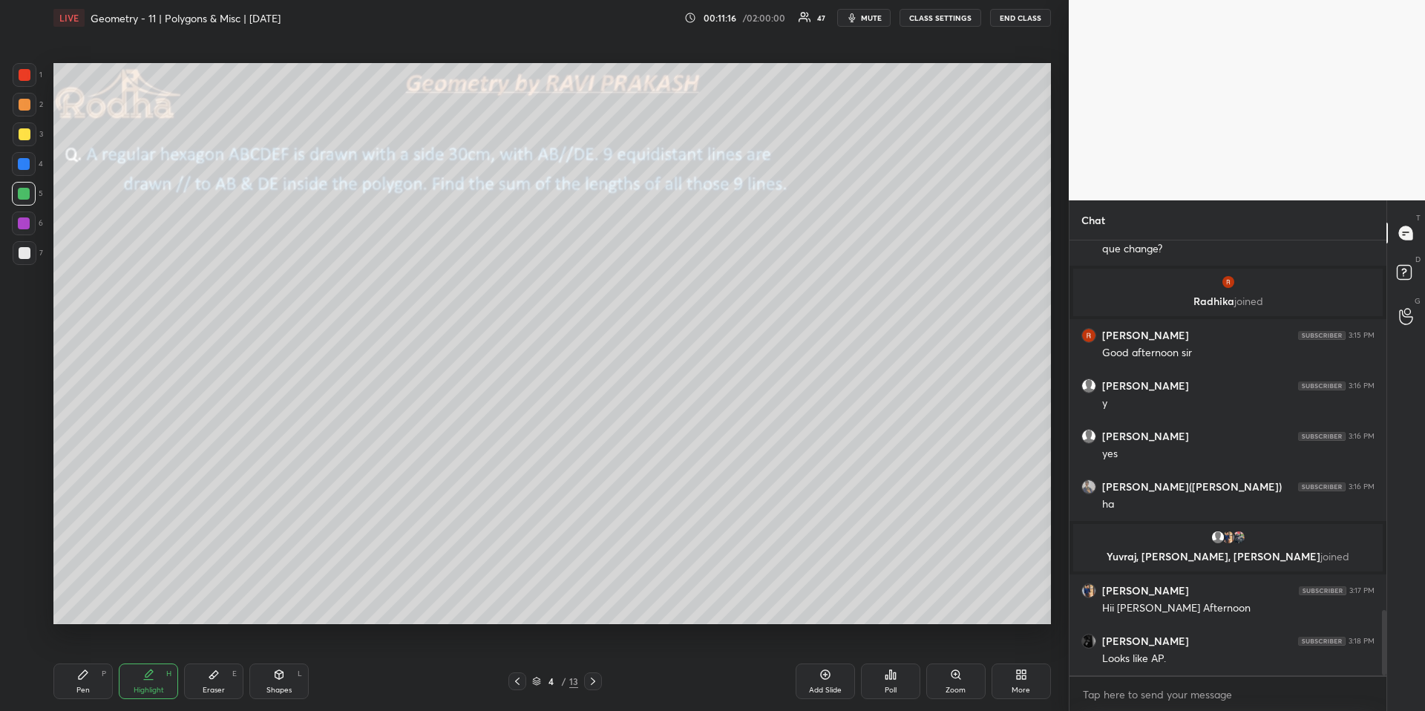
click at [102, 661] on div "P" at bounding box center [104, 673] width 4 height 7
click at [36, 256] on div "7" at bounding box center [28, 253] width 30 height 24
click at [25, 262] on div at bounding box center [25, 253] width 24 height 24
drag, startPoint x: 18, startPoint y: 580, endPoint x: 47, endPoint y: 525, distance: 62.7
click at [19, 580] on icon at bounding box center [23, 582] width 13 height 10
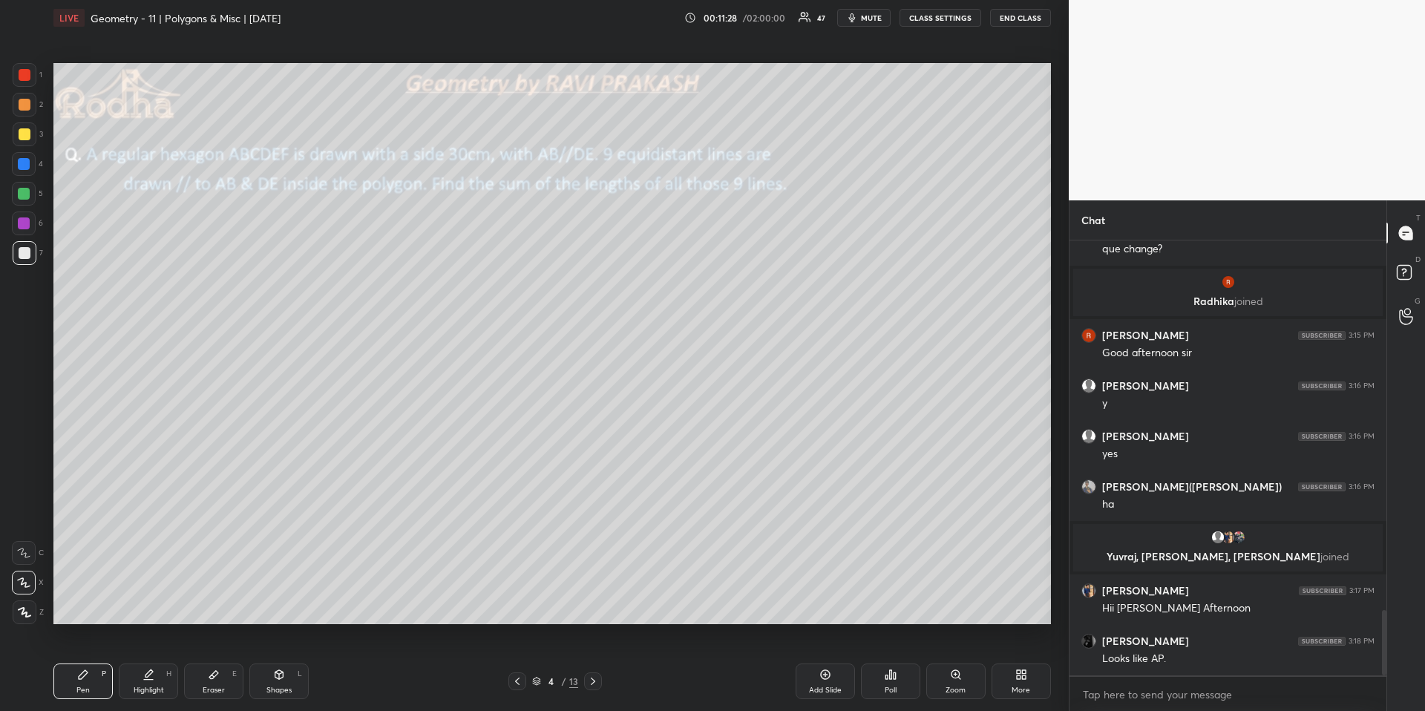
drag, startPoint x: 146, startPoint y: 679, endPoint x: 149, endPoint y: 658, distance: 21.7
click at [146, 661] on icon at bounding box center [148, 675] width 12 height 12
click at [89, 661] on div "Pen P" at bounding box center [82, 681] width 59 height 36
click at [23, 170] on div at bounding box center [24, 164] width 24 height 24
click at [153, 661] on icon at bounding box center [148, 675] width 12 height 12
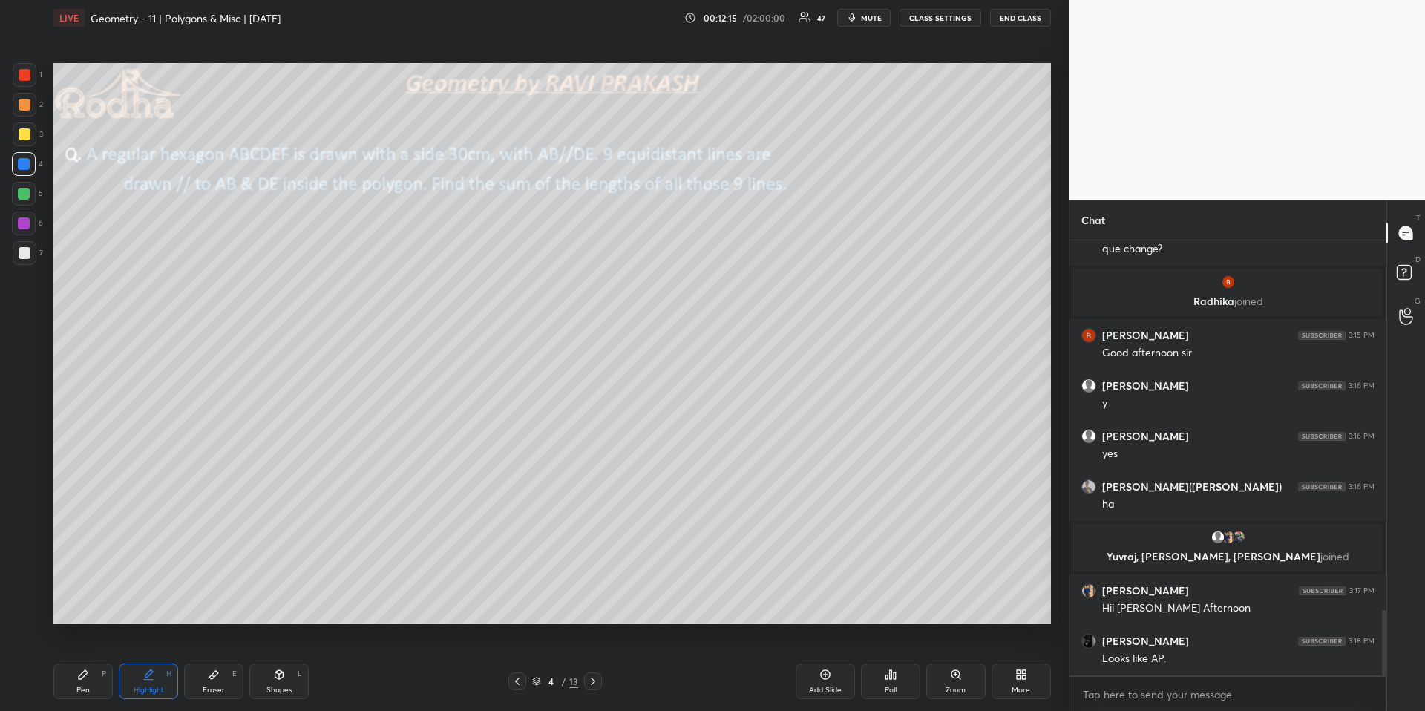
click at [98, 661] on div "Pen P" at bounding box center [82, 681] width 59 height 36
click at [148, 661] on icon at bounding box center [148, 675] width 12 height 12
drag, startPoint x: 71, startPoint y: 684, endPoint x: 105, endPoint y: 634, distance: 61.3
click at [71, 661] on div "Pen P" at bounding box center [82, 681] width 59 height 36
drag, startPoint x: 69, startPoint y: 690, endPoint x: 75, endPoint y: 675, distance: 16.0
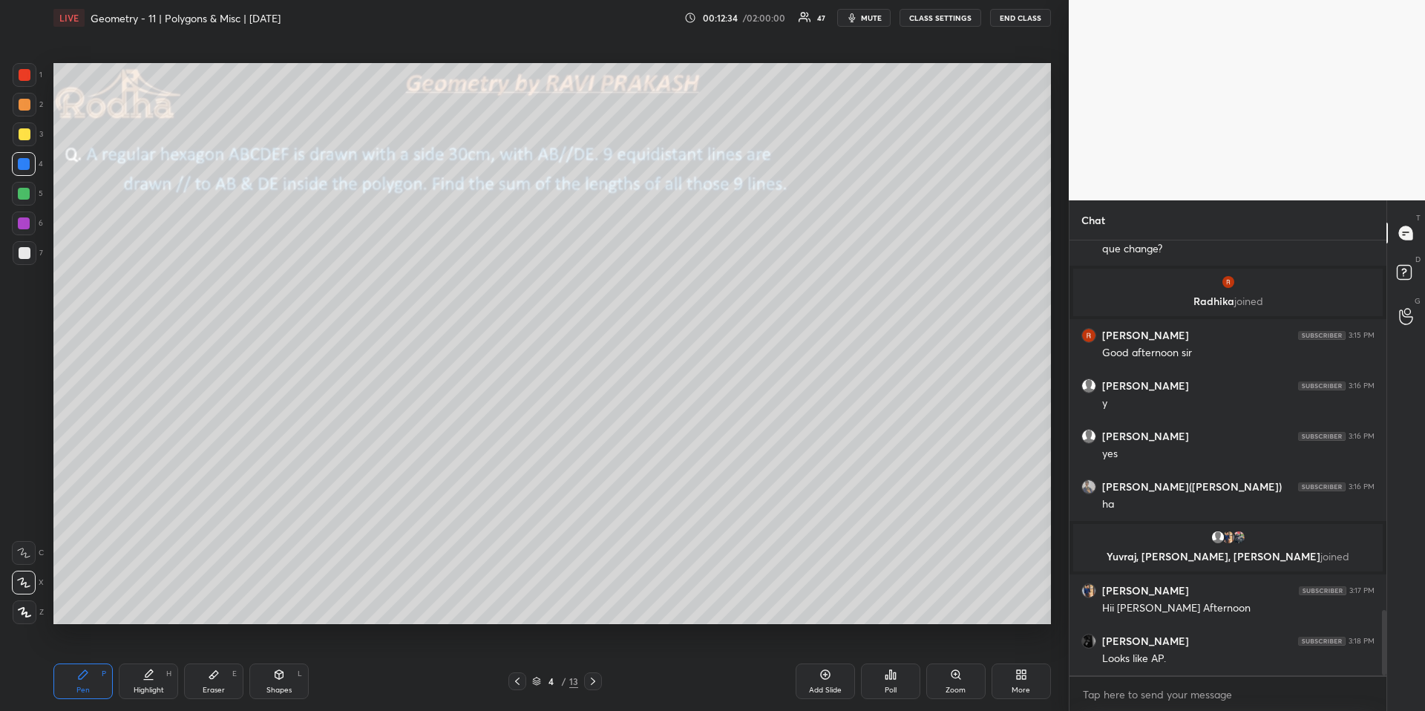
click at [70, 661] on div "Pen P" at bounding box center [82, 681] width 59 height 36
click at [19, 240] on div "1 2 3 4 5 6 7" at bounding box center [27, 167] width 31 height 208
click at [25, 258] on div at bounding box center [25, 253] width 12 height 12
click at [26, 615] on icon at bounding box center [24, 612] width 13 height 10
click at [22, 129] on div at bounding box center [25, 134] width 12 height 12
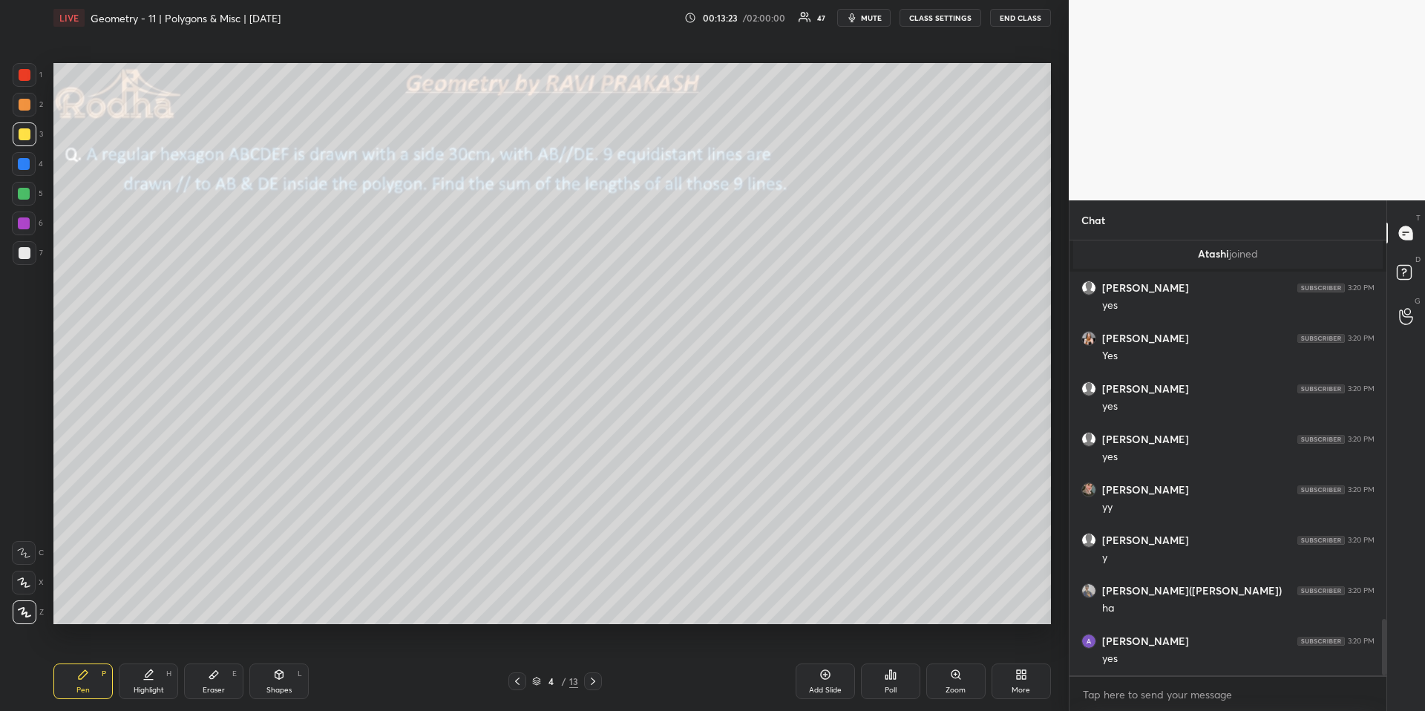
scroll to position [2936, 0]
click at [594, 661] on icon at bounding box center [593, 681] width 12 height 12
drag, startPoint x: 24, startPoint y: 259, endPoint x: 33, endPoint y: 252, distance: 10.5
click at [24, 260] on div at bounding box center [25, 253] width 24 height 24
click at [518, 661] on icon at bounding box center [517, 681] width 12 height 12
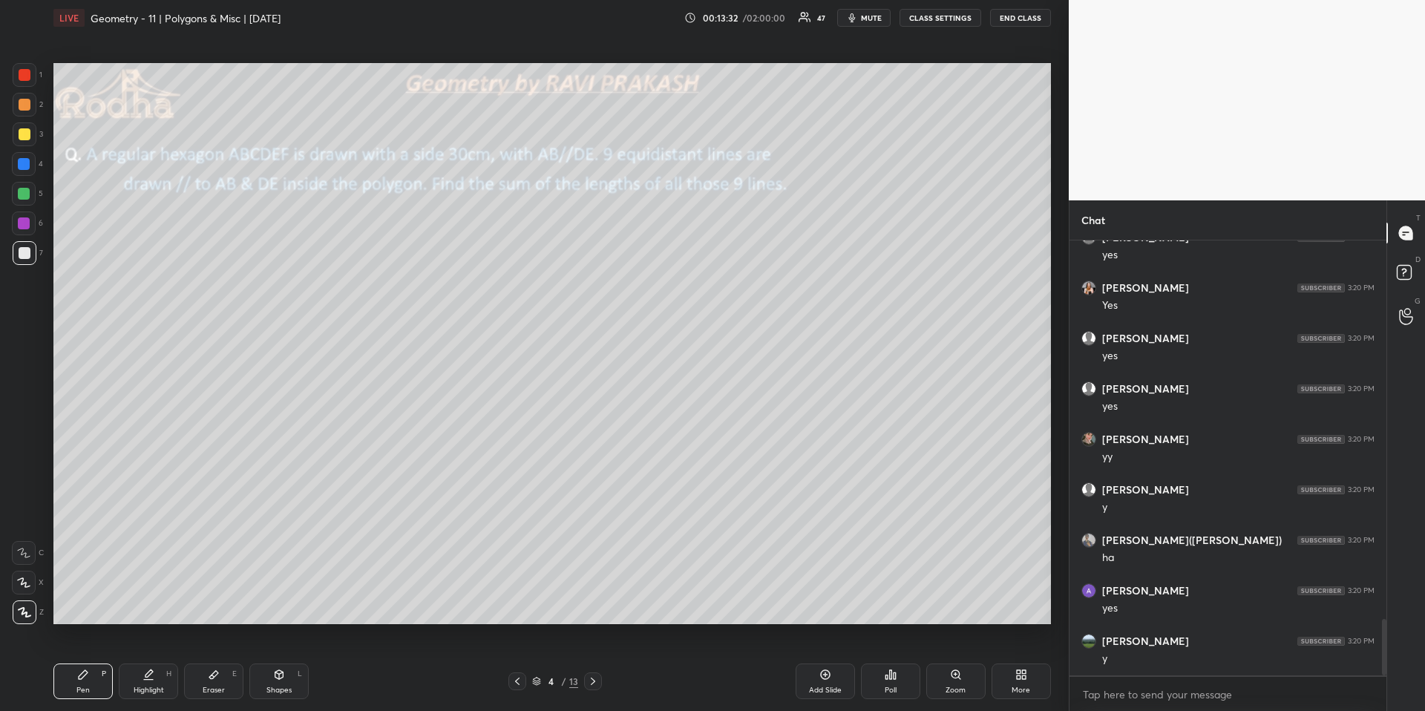
drag, startPoint x: 589, startPoint y: 684, endPoint x: 590, endPoint y: 674, distance: 10.5
click at [590, 661] on icon at bounding box center [593, 681] width 12 height 12
click at [26, 578] on icon at bounding box center [23, 582] width 13 height 10
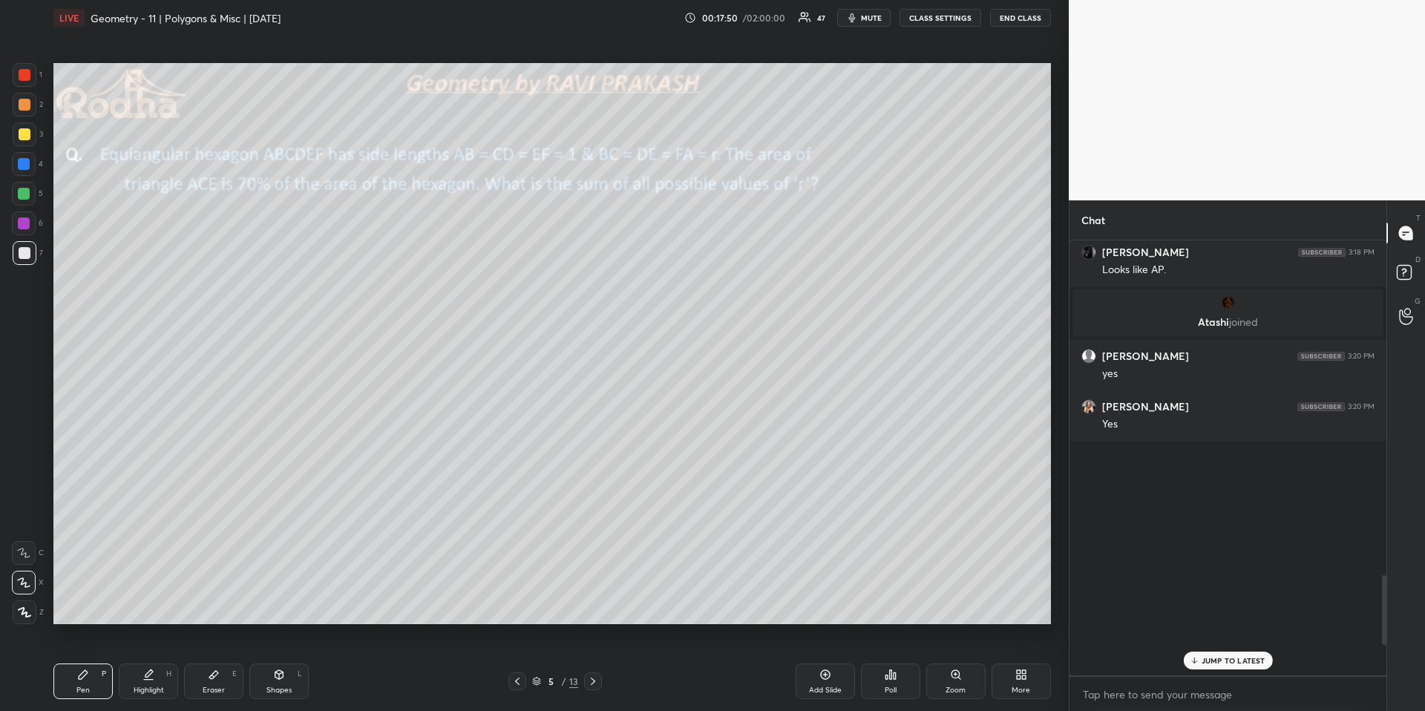
scroll to position [2963, 0]
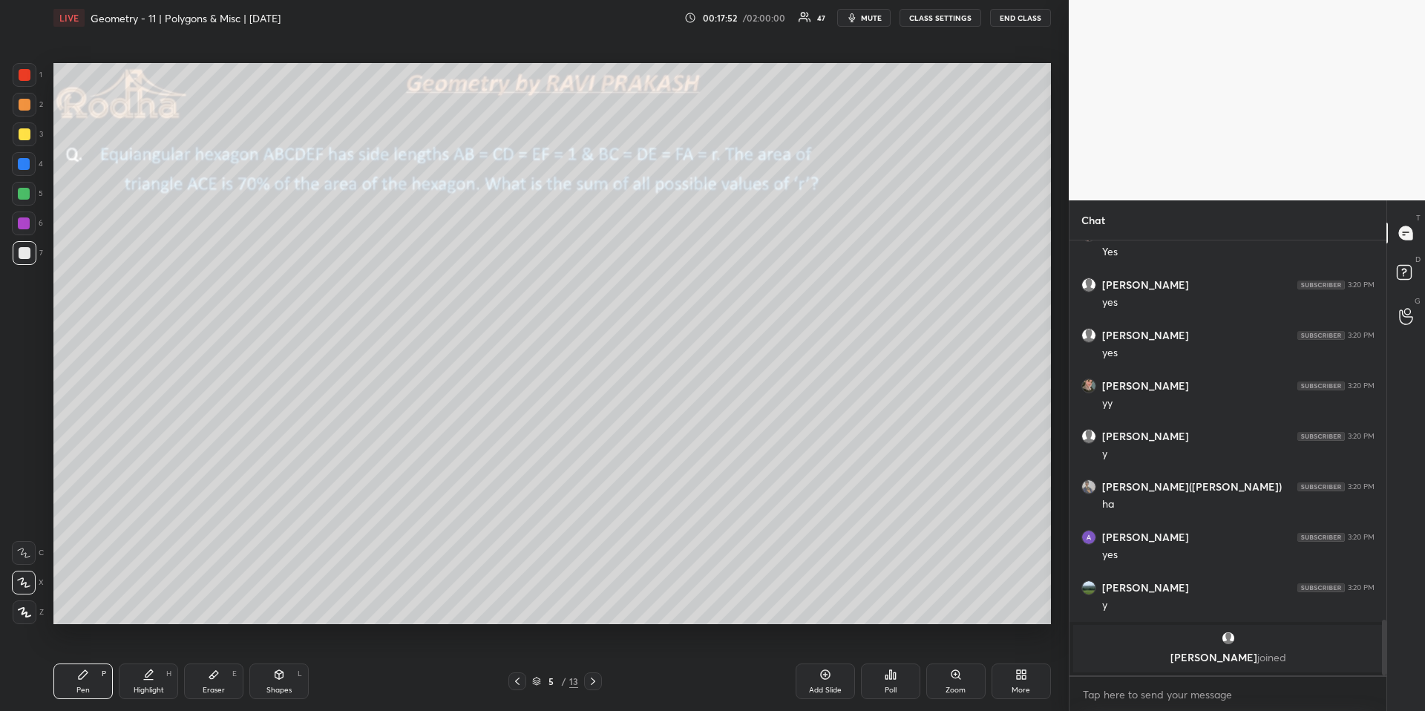
click at [25, 619] on div at bounding box center [25, 612] width 24 height 24
click at [891, 661] on icon at bounding box center [891, 675] width 12 height 12
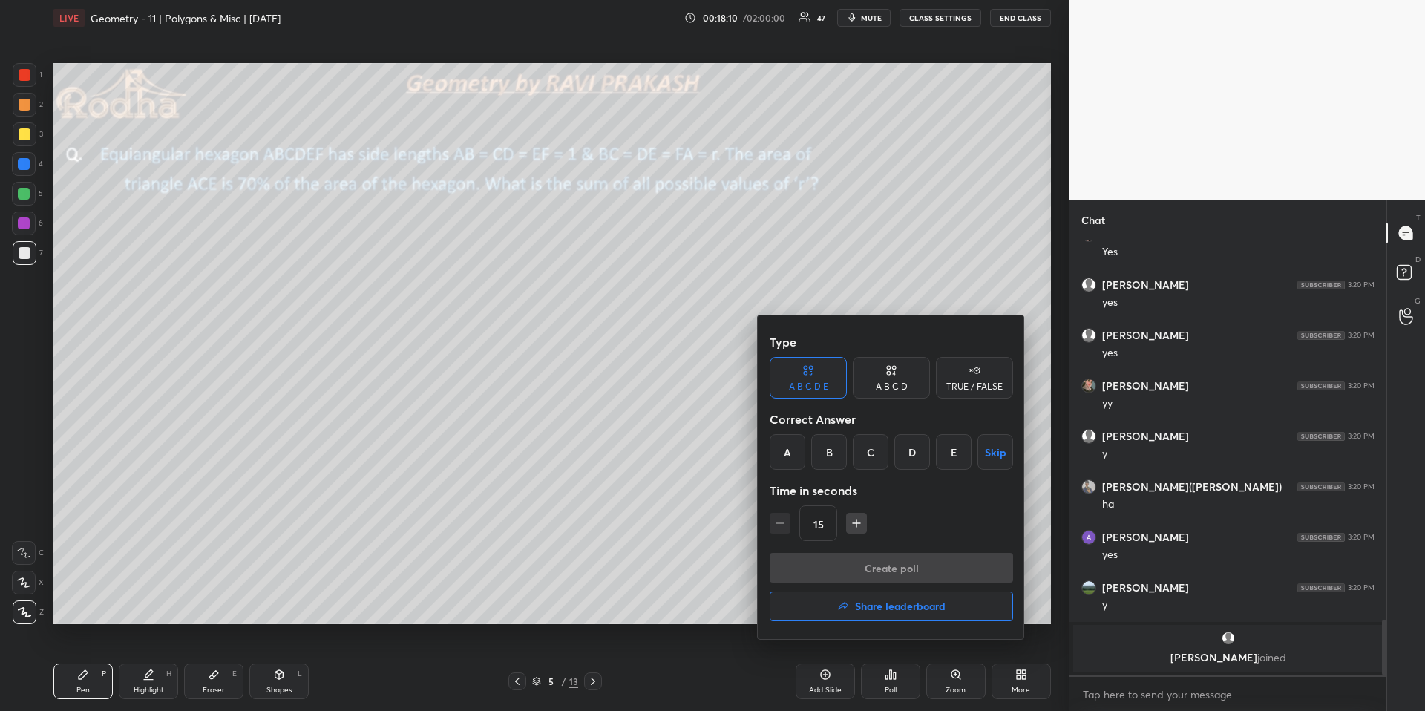
click at [787, 453] on div "A" at bounding box center [788, 452] width 36 height 36
drag, startPoint x: 838, startPoint y: 563, endPoint x: 830, endPoint y: 554, distance: 12.2
click at [838, 563] on button "Create poll" at bounding box center [891, 568] width 243 height 30
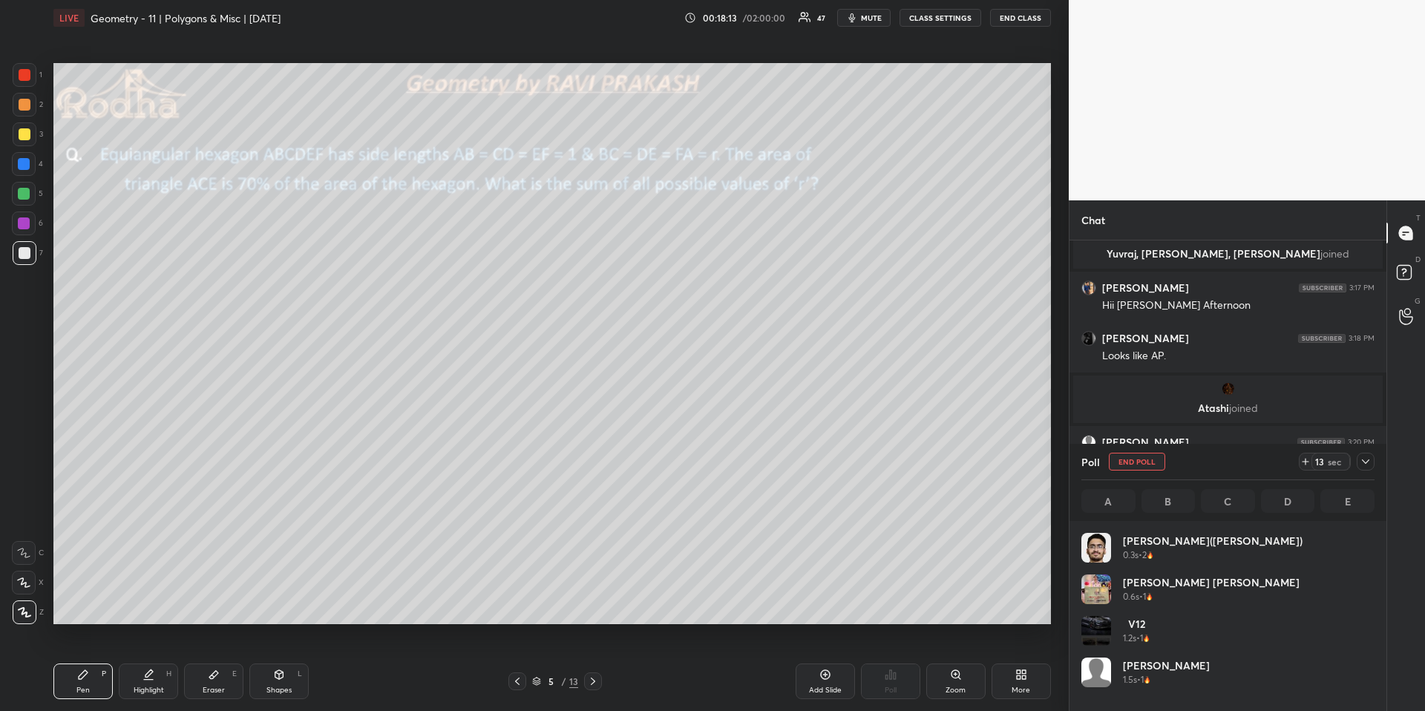
scroll to position [174, 289]
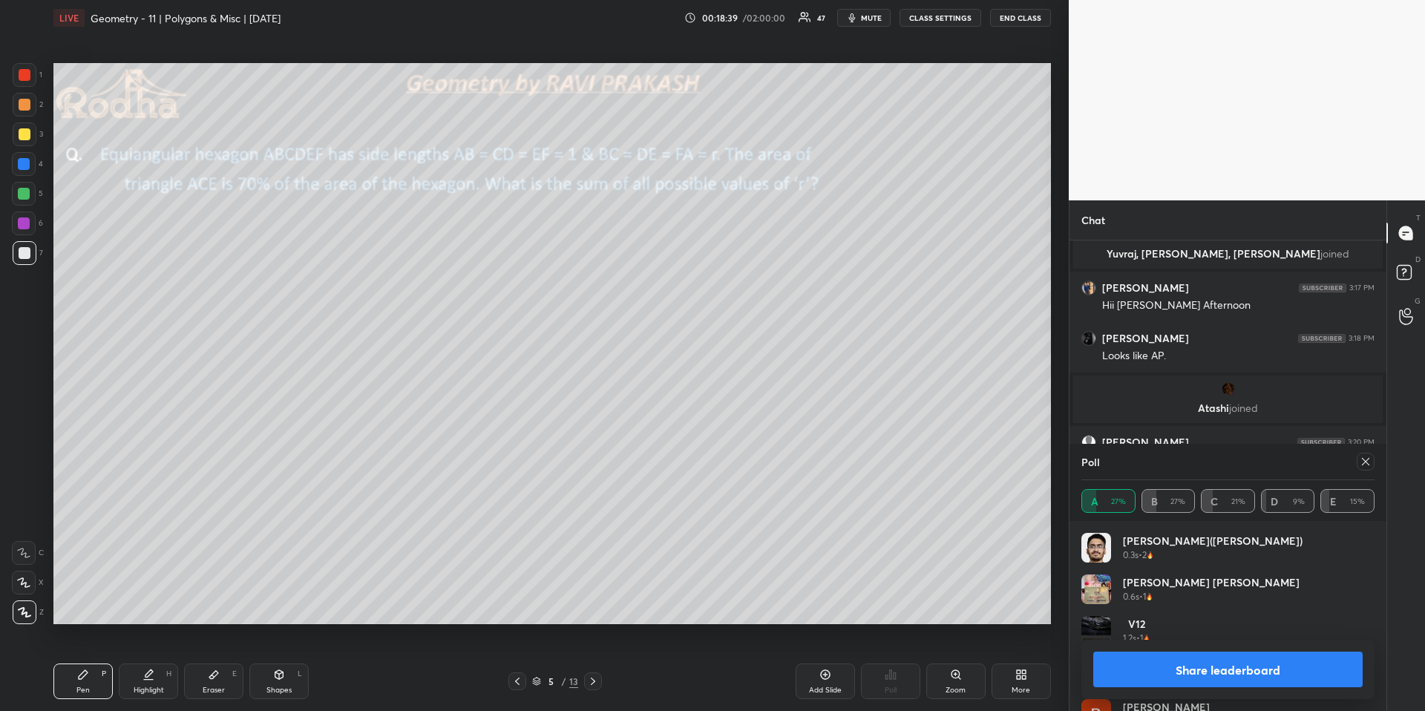
drag, startPoint x: 291, startPoint y: 684, endPoint x: 292, endPoint y: 667, distance: 16.3
click at [291, 661] on div "Shapes L" at bounding box center [278, 681] width 59 height 36
click at [30, 612] on icon at bounding box center [24, 612] width 11 height 11
drag, startPoint x: 1365, startPoint y: 464, endPoint x: 1358, endPoint y: 459, distance: 8.5
click at [1364, 465] on icon at bounding box center [1366, 462] width 12 height 12
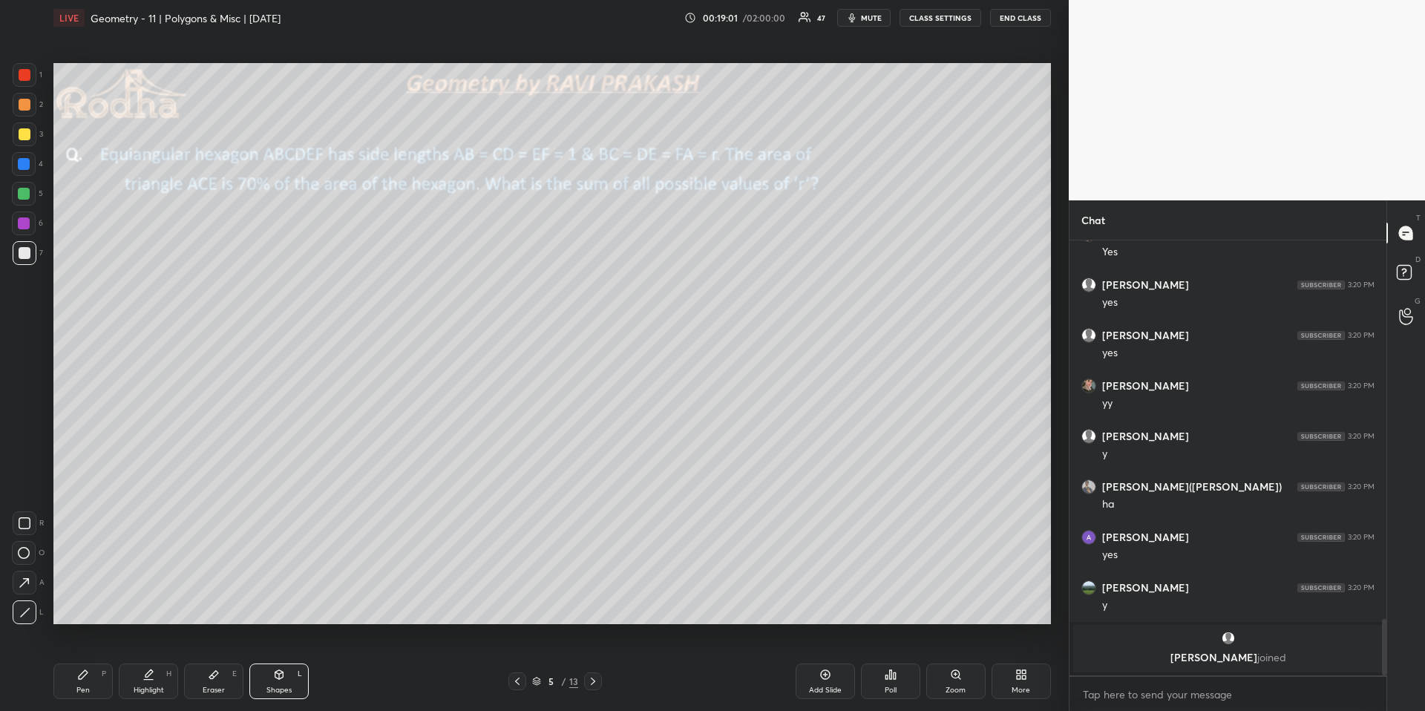
scroll to position [2983, 0]
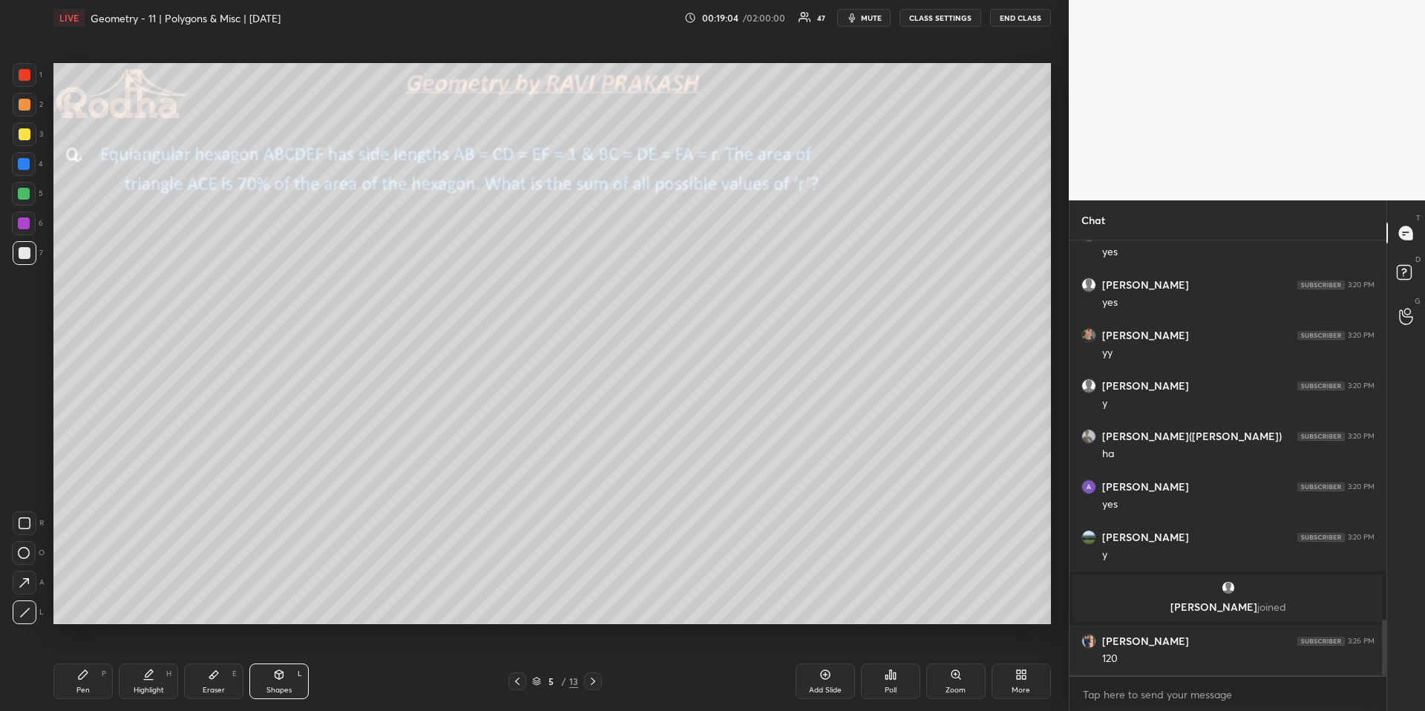
click at [85, 661] on div "Pen" at bounding box center [82, 689] width 13 height 7
click at [25, 99] on div at bounding box center [25, 105] width 12 height 12
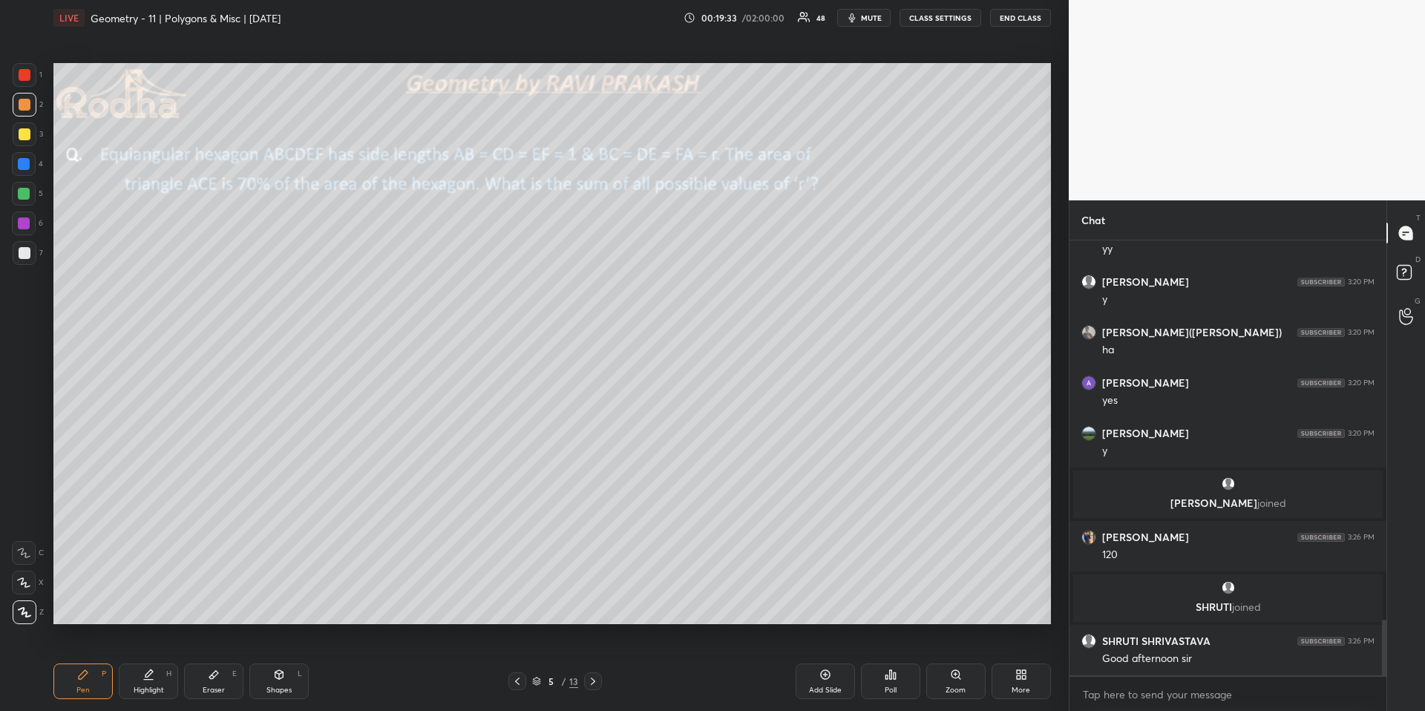
scroll to position [2974, 0]
click at [272, 661] on div "Shapes L" at bounding box center [278, 681] width 59 height 36
click at [20, 612] on icon at bounding box center [24, 612] width 11 height 11
drag, startPoint x: 24, startPoint y: 160, endPoint x: 34, endPoint y: 167, distance: 12.8
click at [23, 160] on div at bounding box center [24, 164] width 12 height 12
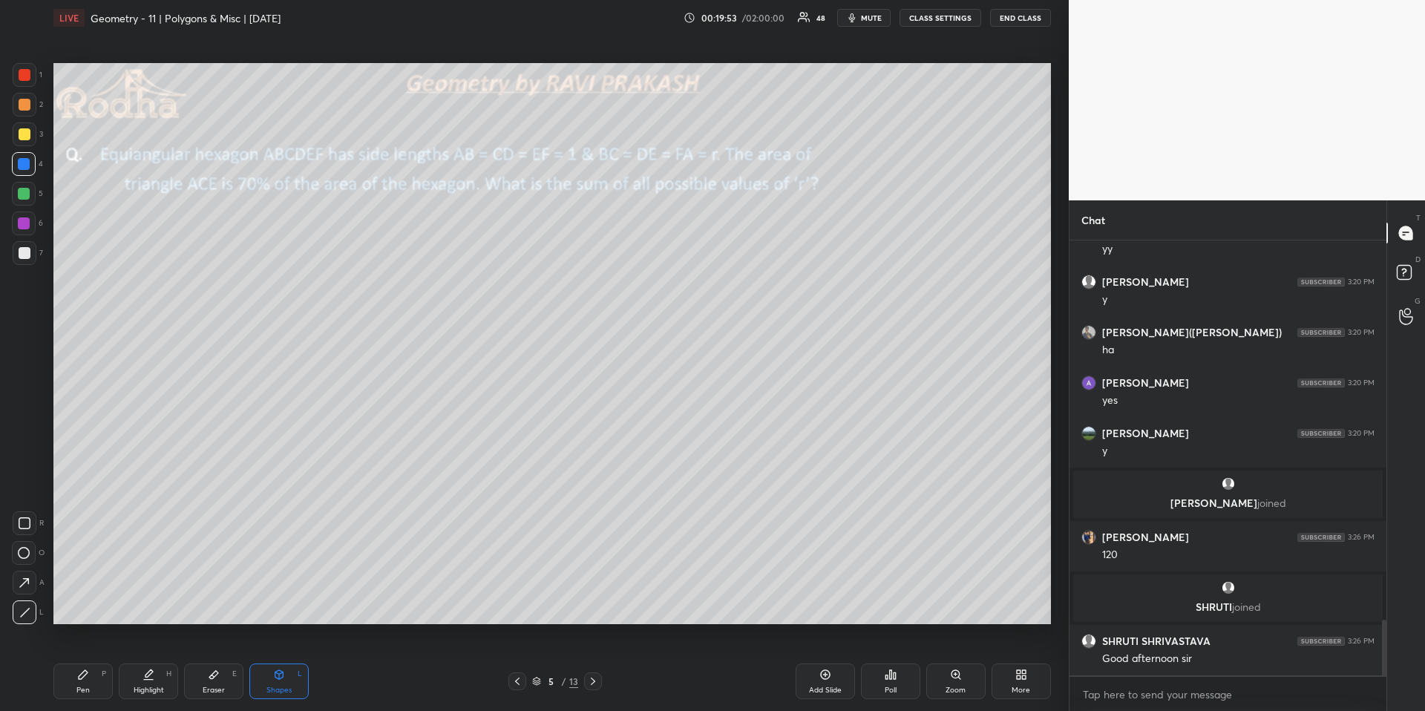
click at [81, 661] on icon at bounding box center [83, 675] width 12 height 12
click at [19, 102] on div at bounding box center [25, 105] width 12 height 12
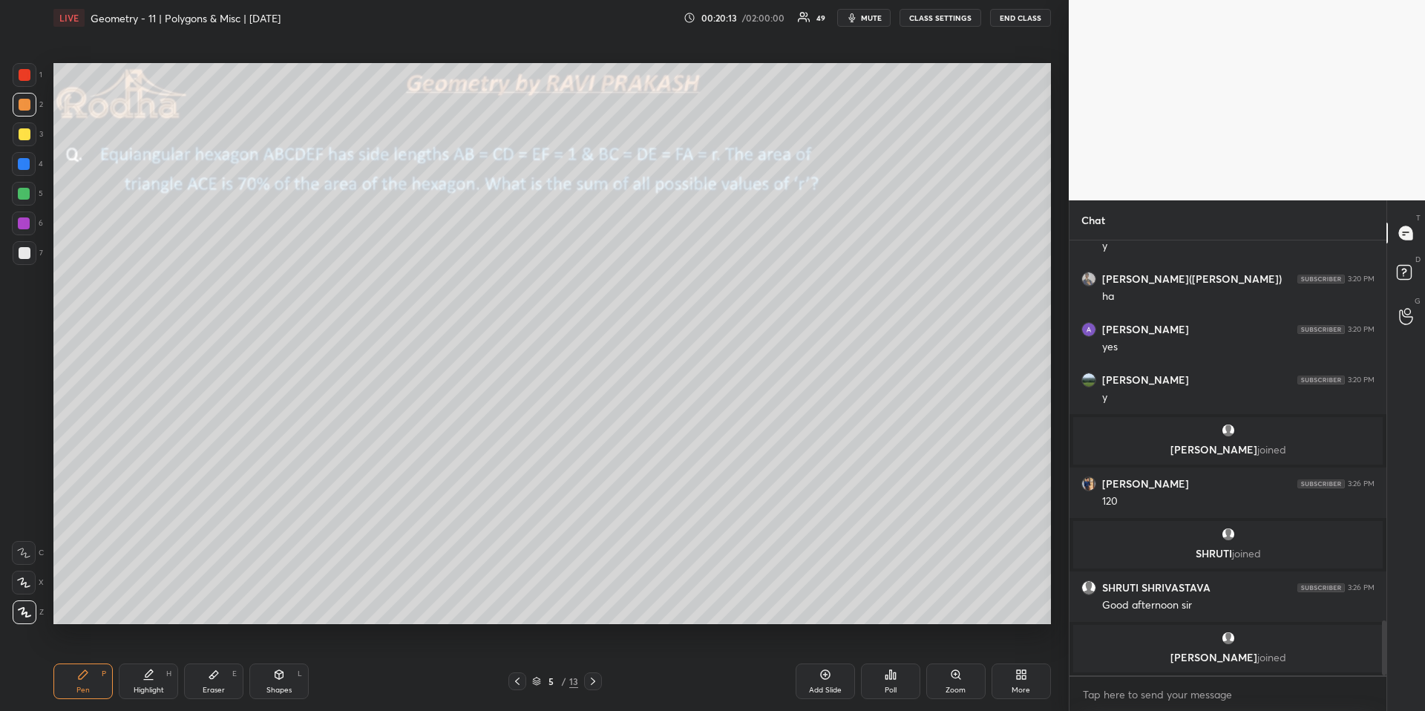
click at [139, 661] on div "Highlight" at bounding box center [149, 689] width 30 height 7
drag, startPoint x: 72, startPoint y: 682, endPoint x: 72, endPoint y: 656, distance: 26.0
click at [72, 661] on div "Pen P" at bounding box center [82, 681] width 59 height 36
click at [27, 79] on div at bounding box center [25, 75] width 12 height 12
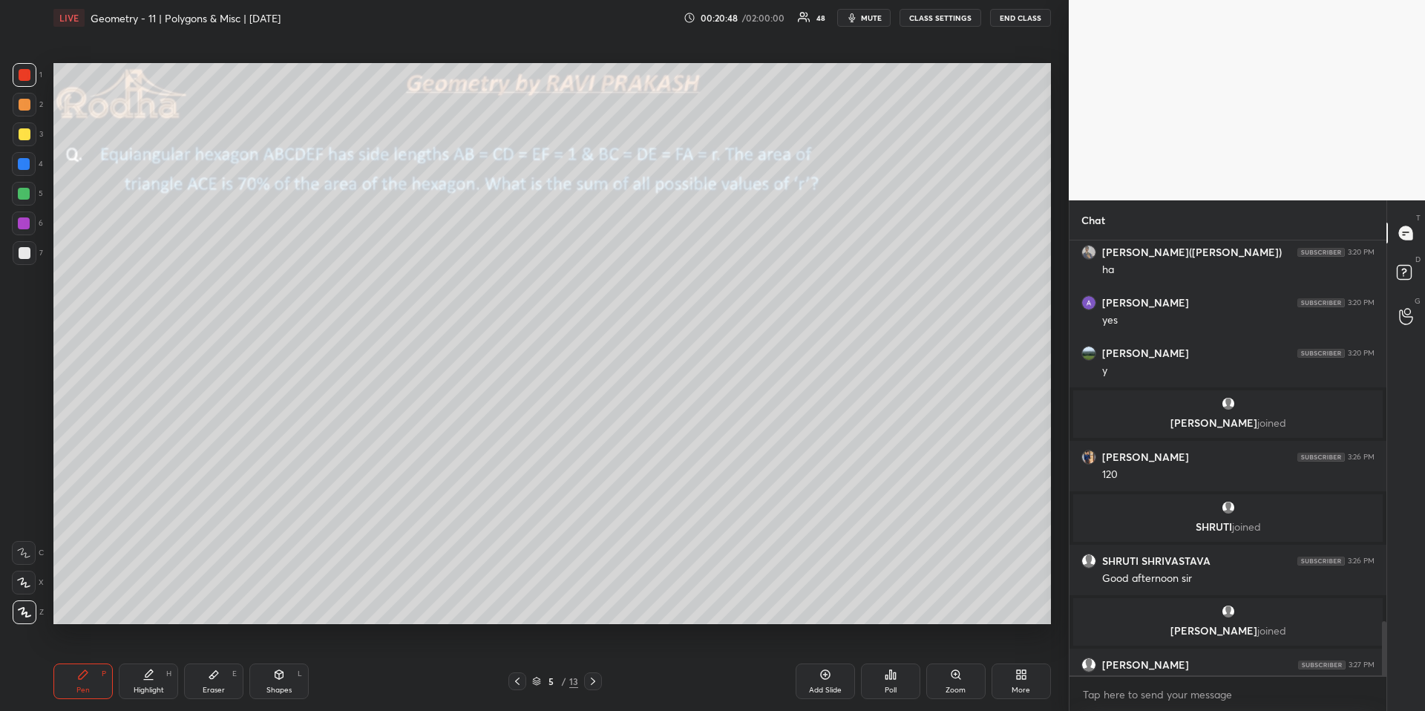
scroll to position [3052, 0]
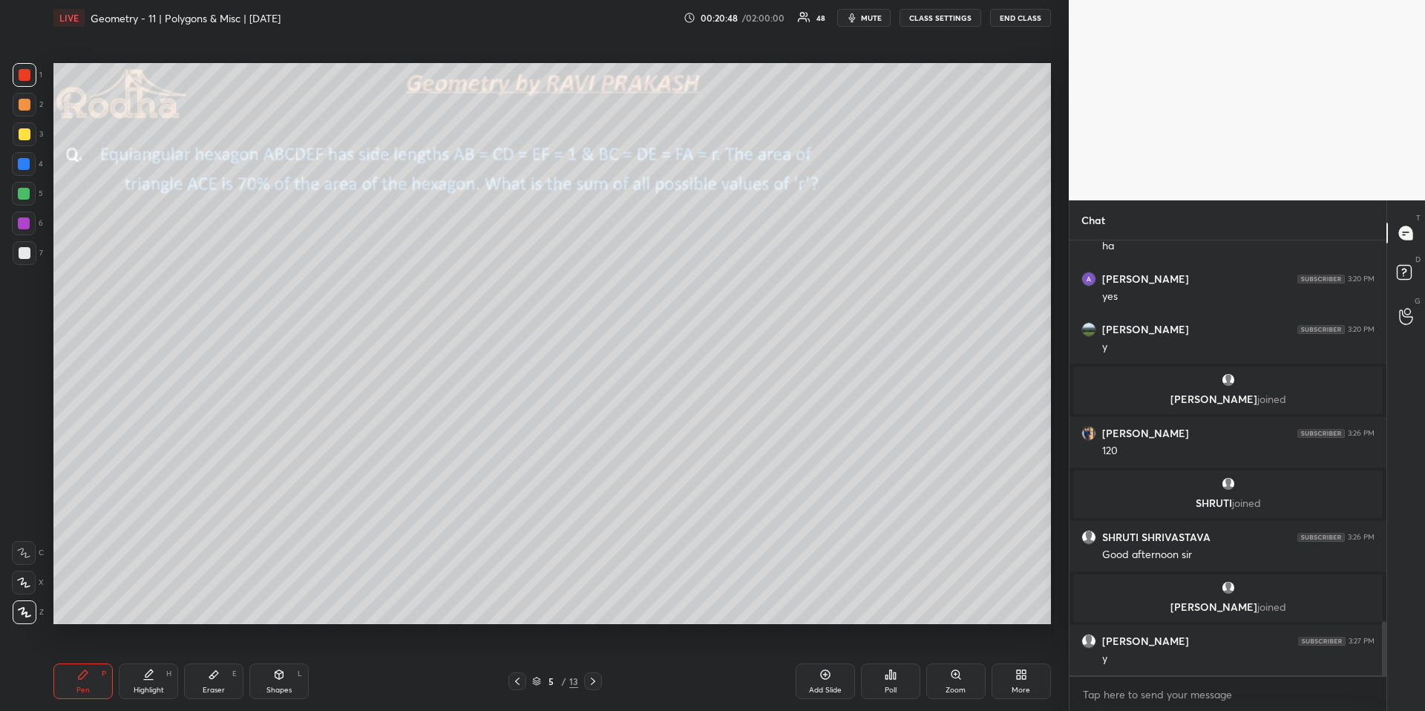
click at [132, 661] on div "Highlight H" at bounding box center [148, 681] width 59 height 36
click at [84, 661] on div "Pen" at bounding box center [82, 689] width 13 height 7
click at [132, 661] on div "Highlight H" at bounding box center [148, 681] width 59 height 36
click at [91, 661] on div "Pen P" at bounding box center [82, 681] width 59 height 36
click at [26, 164] on div at bounding box center [24, 164] width 12 height 12
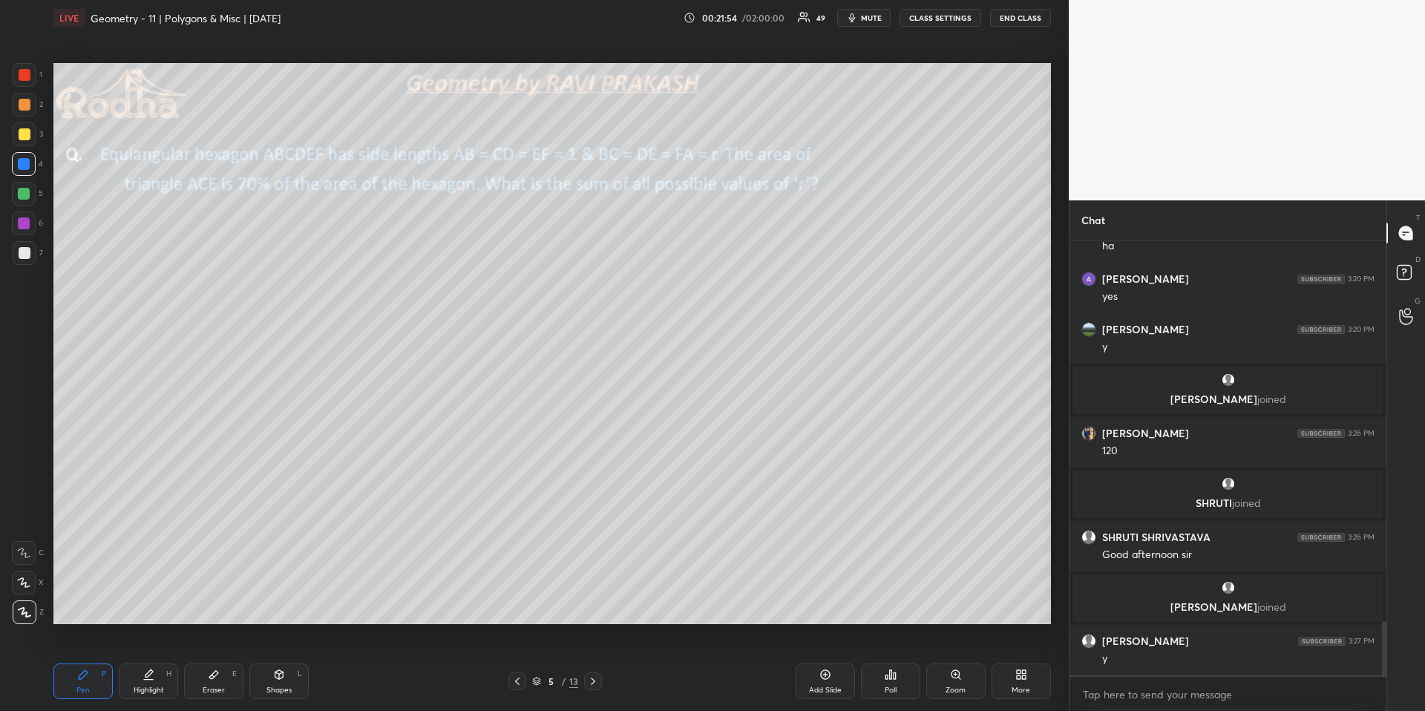
scroll to position [3102, 0]
click at [157, 661] on div "Highlight" at bounding box center [149, 689] width 30 height 7
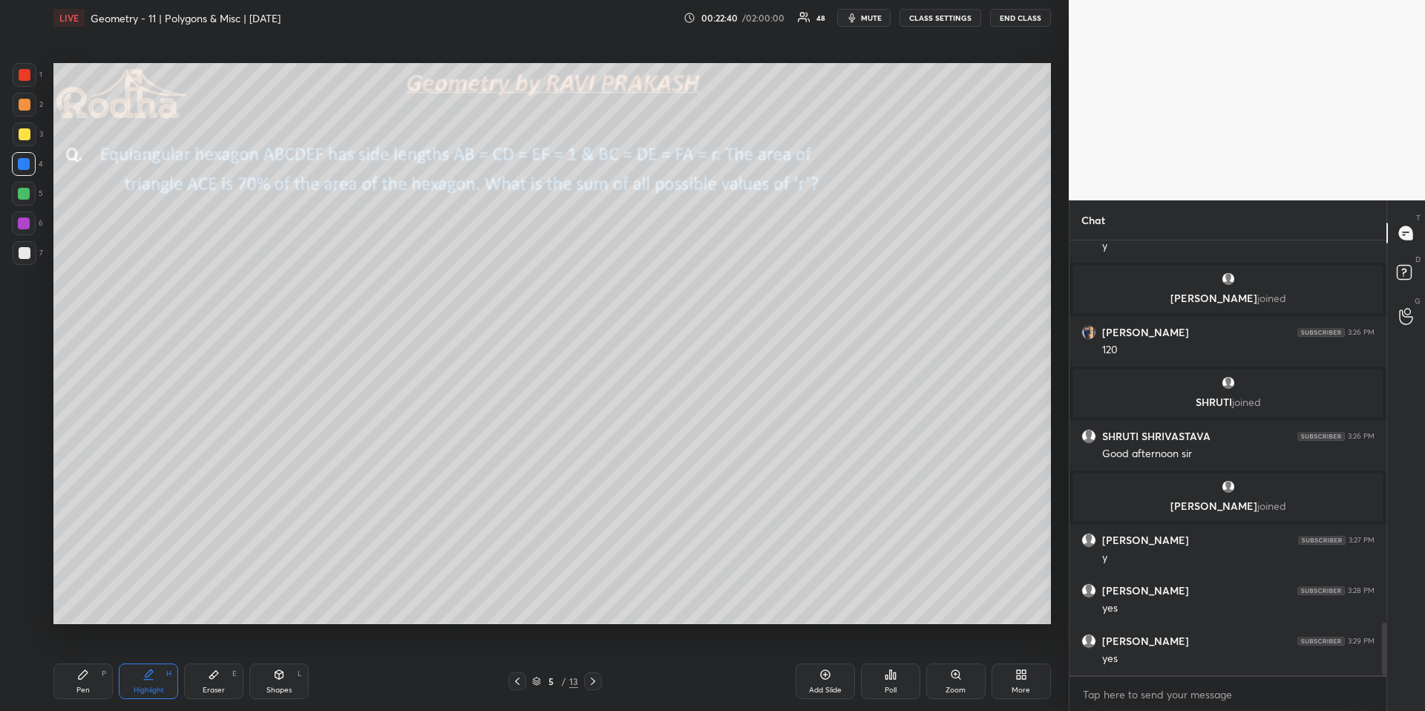
scroll to position [3203, 0]
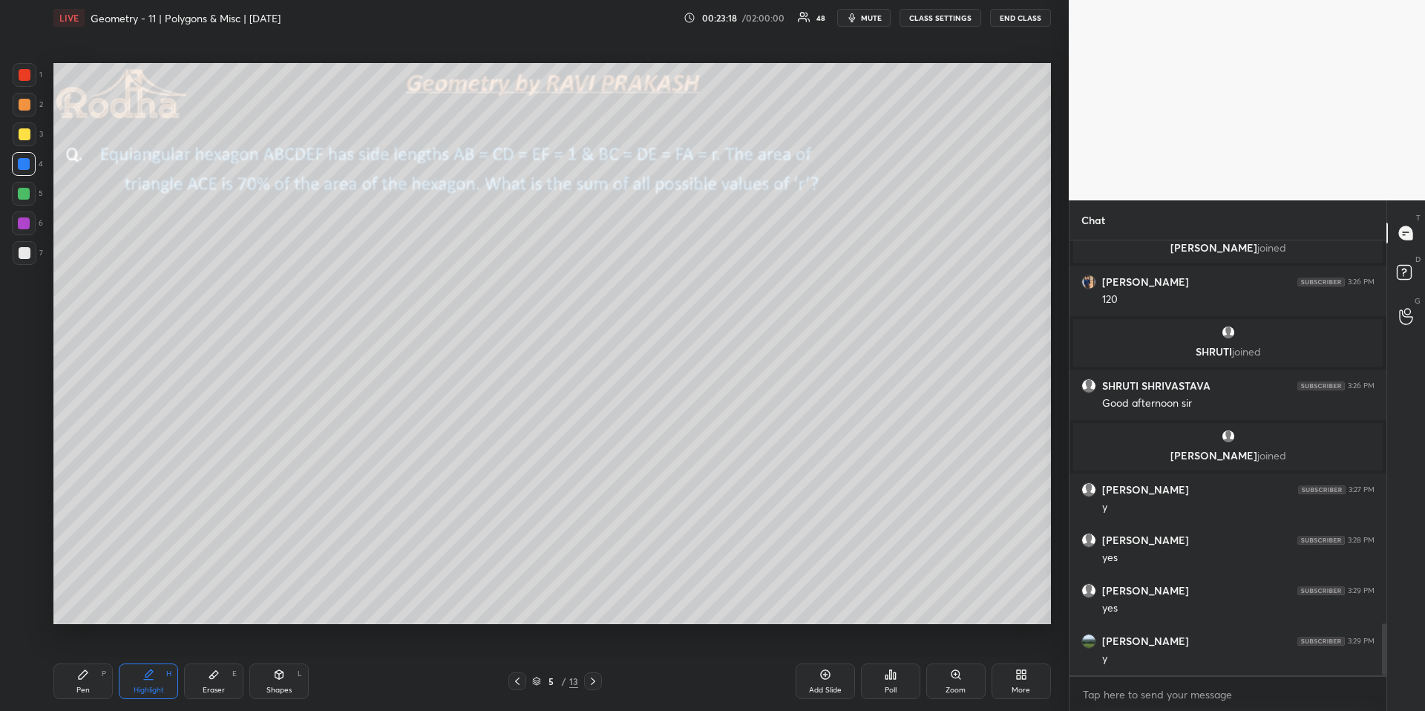
drag, startPoint x: 91, startPoint y: 692, endPoint x: 76, endPoint y: 641, distance: 52.8
click at [90, 661] on div "Pen P" at bounding box center [82, 681] width 59 height 36
drag, startPoint x: 27, startPoint y: 258, endPoint x: 48, endPoint y: 256, distance: 20.9
click at [28, 259] on div at bounding box center [25, 253] width 24 height 24
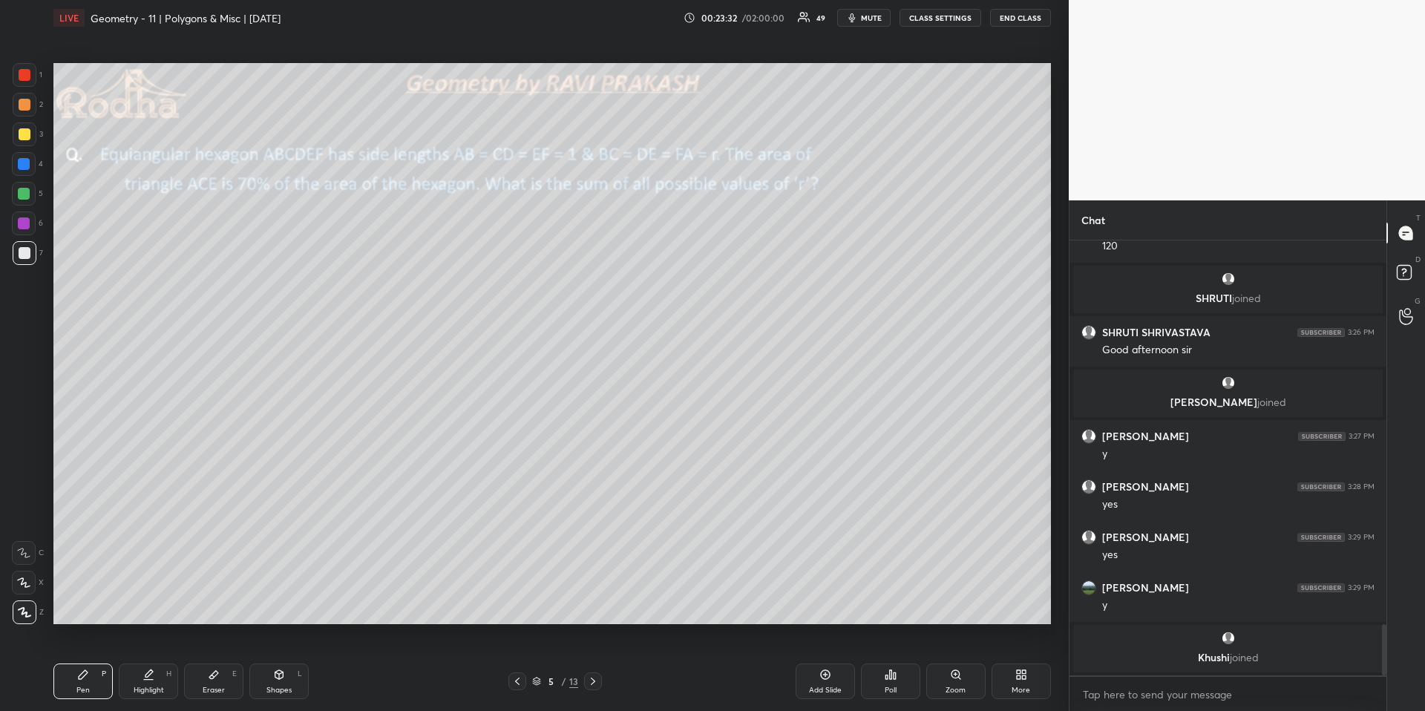
scroll to position [3237, 0]
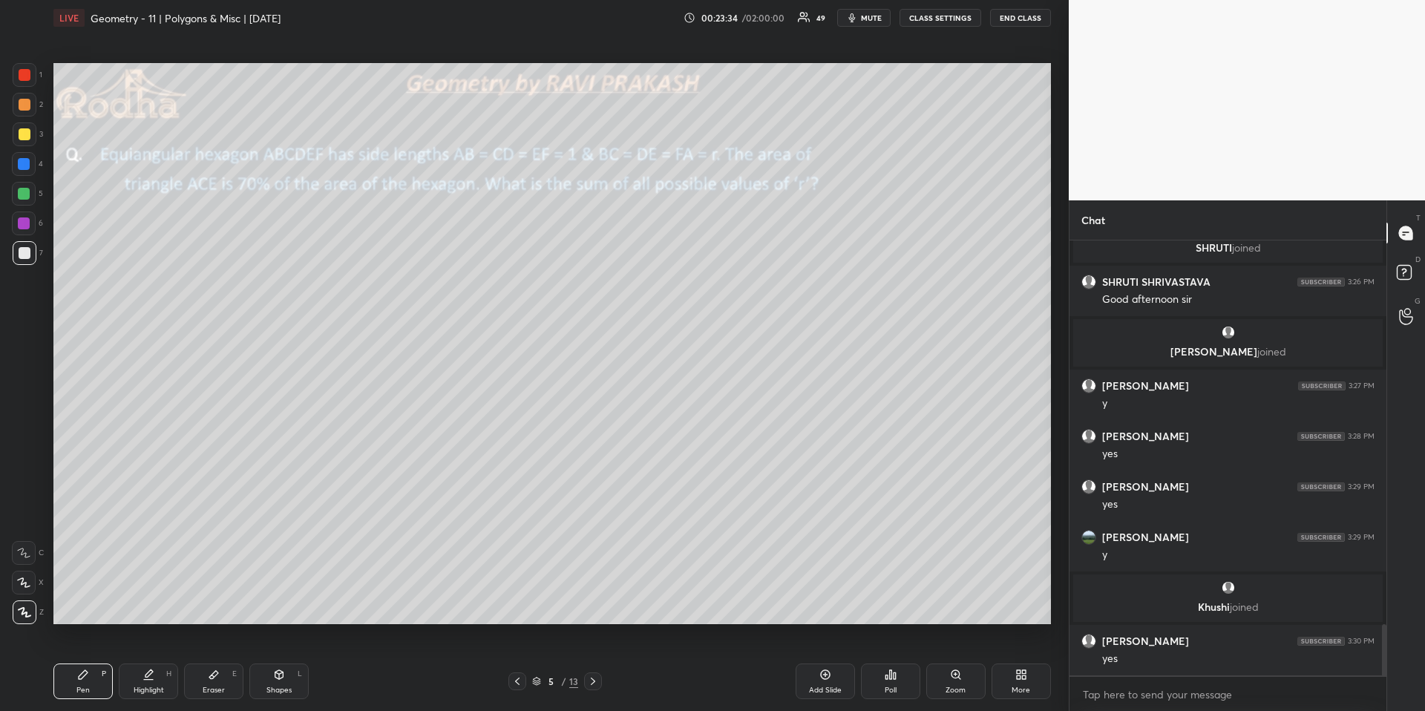
click at [151, 661] on div "Highlight" at bounding box center [149, 689] width 30 height 7
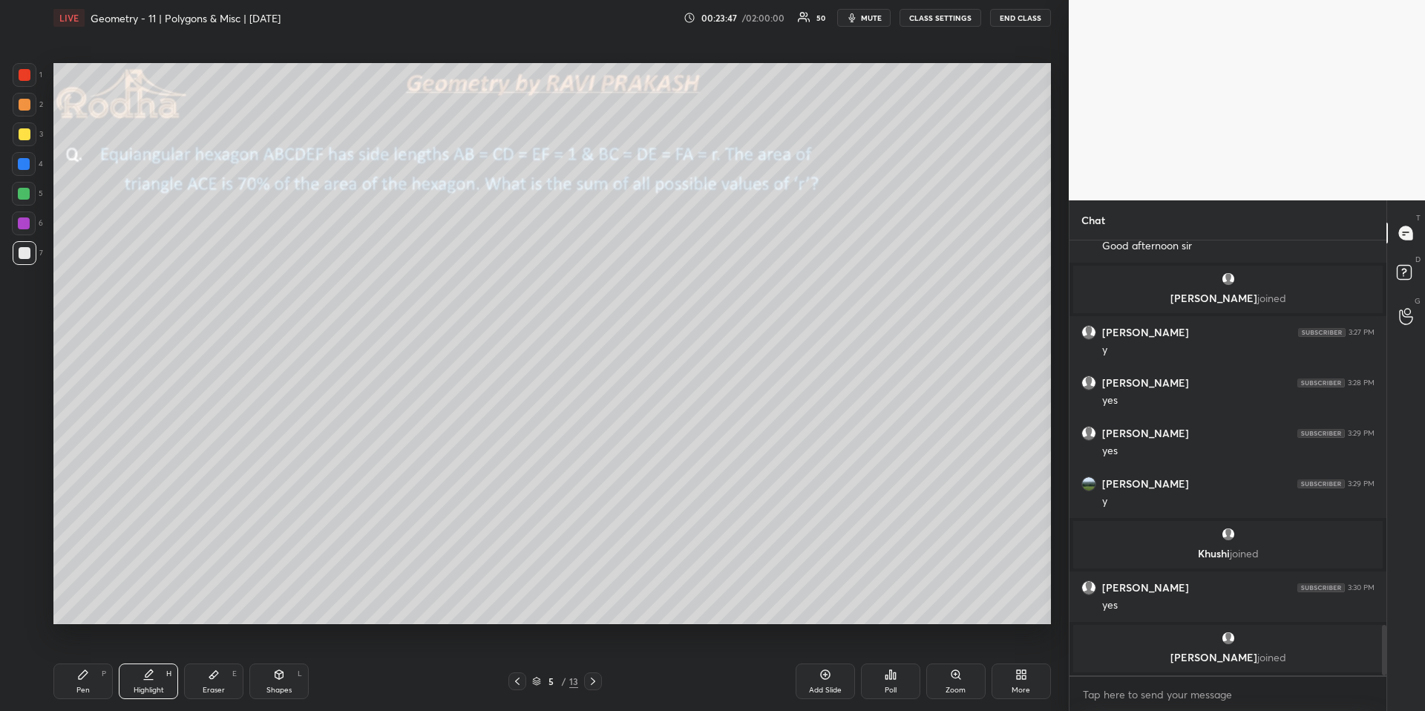
click at [71, 661] on div "Pen P" at bounding box center [82, 681] width 59 height 36
click at [150, 661] on div "Highlight H" at bounding box center [148, 681] width 59 height 36
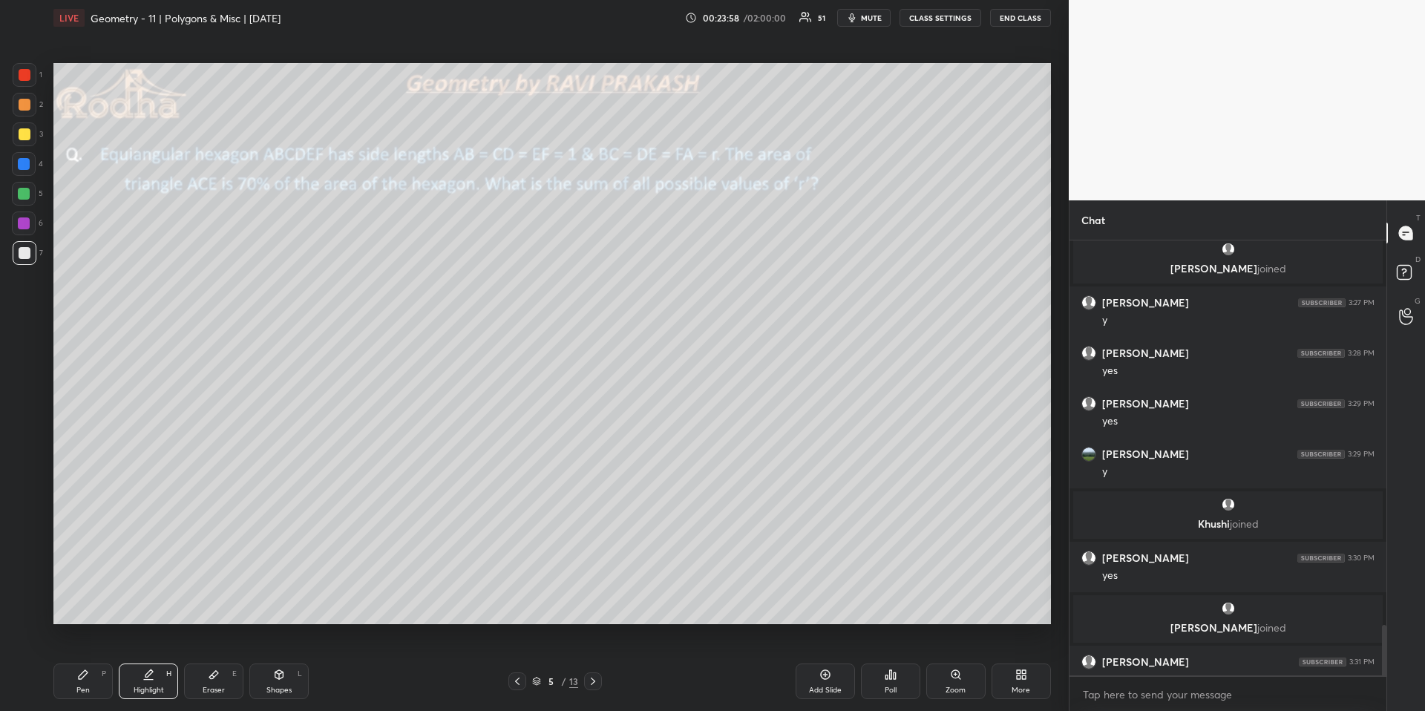
scroll to position [3311, 0]
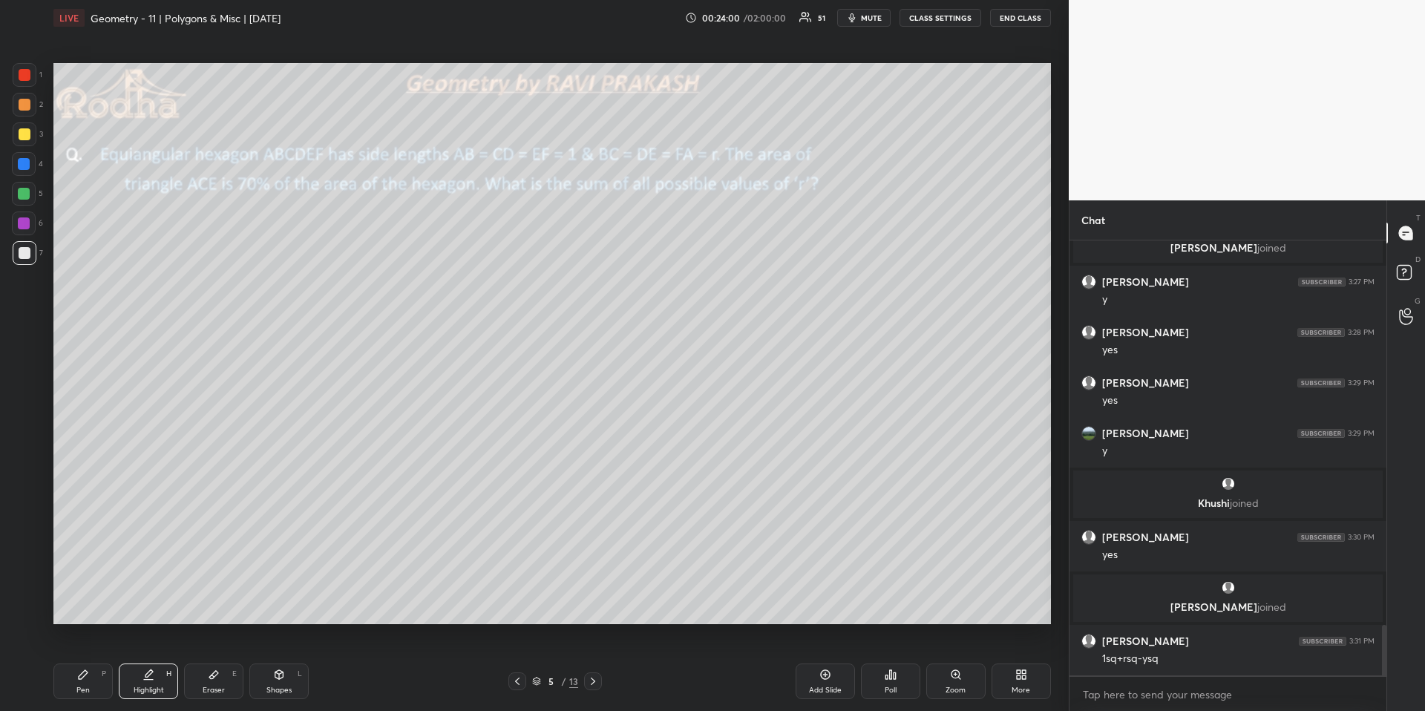
click at [71, 661] on div "Pen P" at bounding box center [82, 681] width 59 height 36
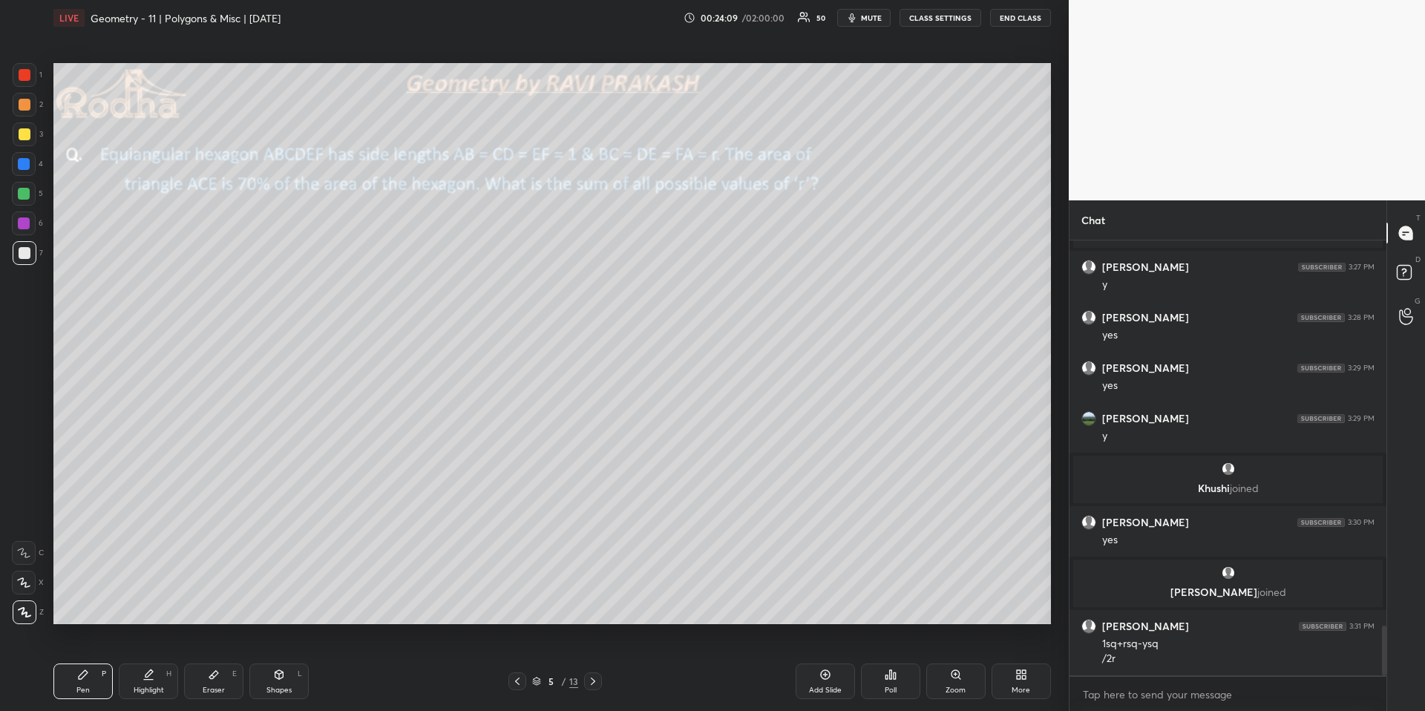
scroll to position [3377, 0]
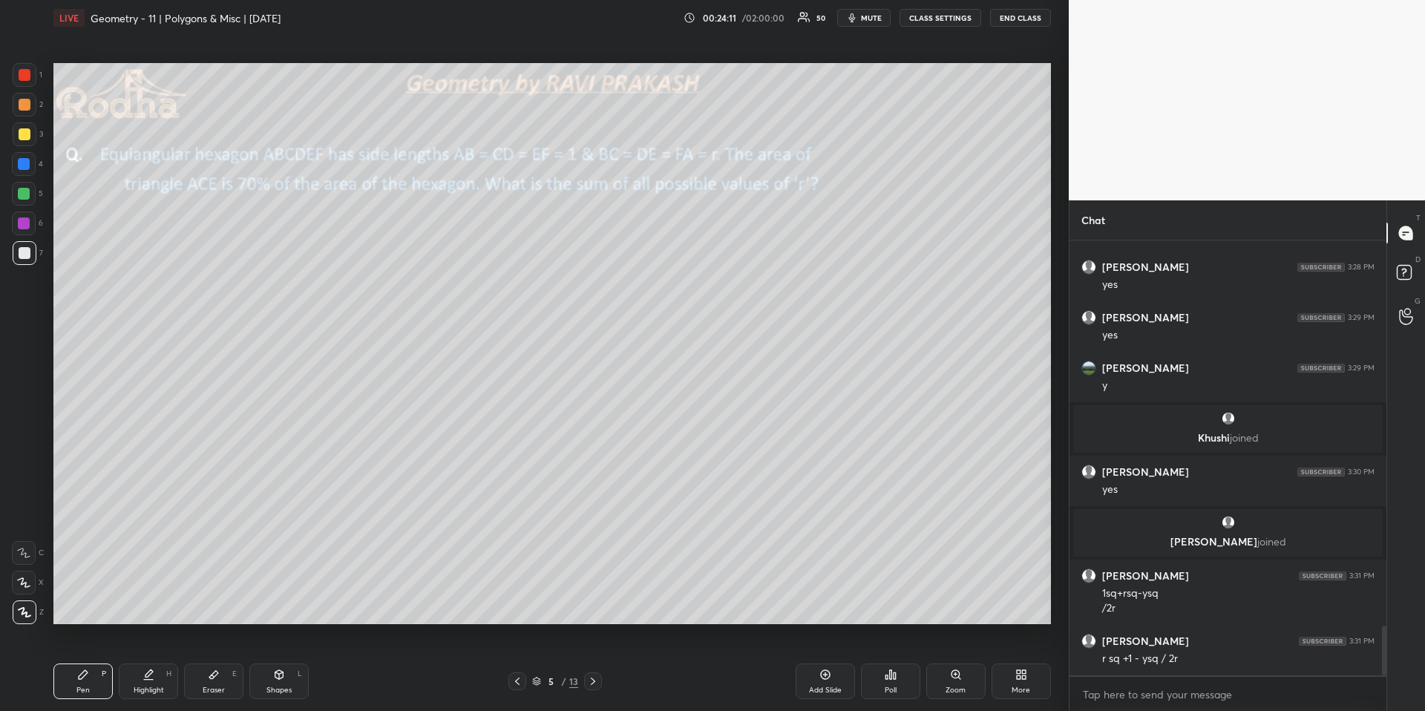
click at [154, 661] on div "Highlight H" at bounding box center [148, 681] width 59 height 36
click at [79, 661] on div "Pen P" at bounding box center [82, 681] width 59 height 36
click at [92, 661] on div "Pen P" at bounding box center [82, 681] width 59 height 36
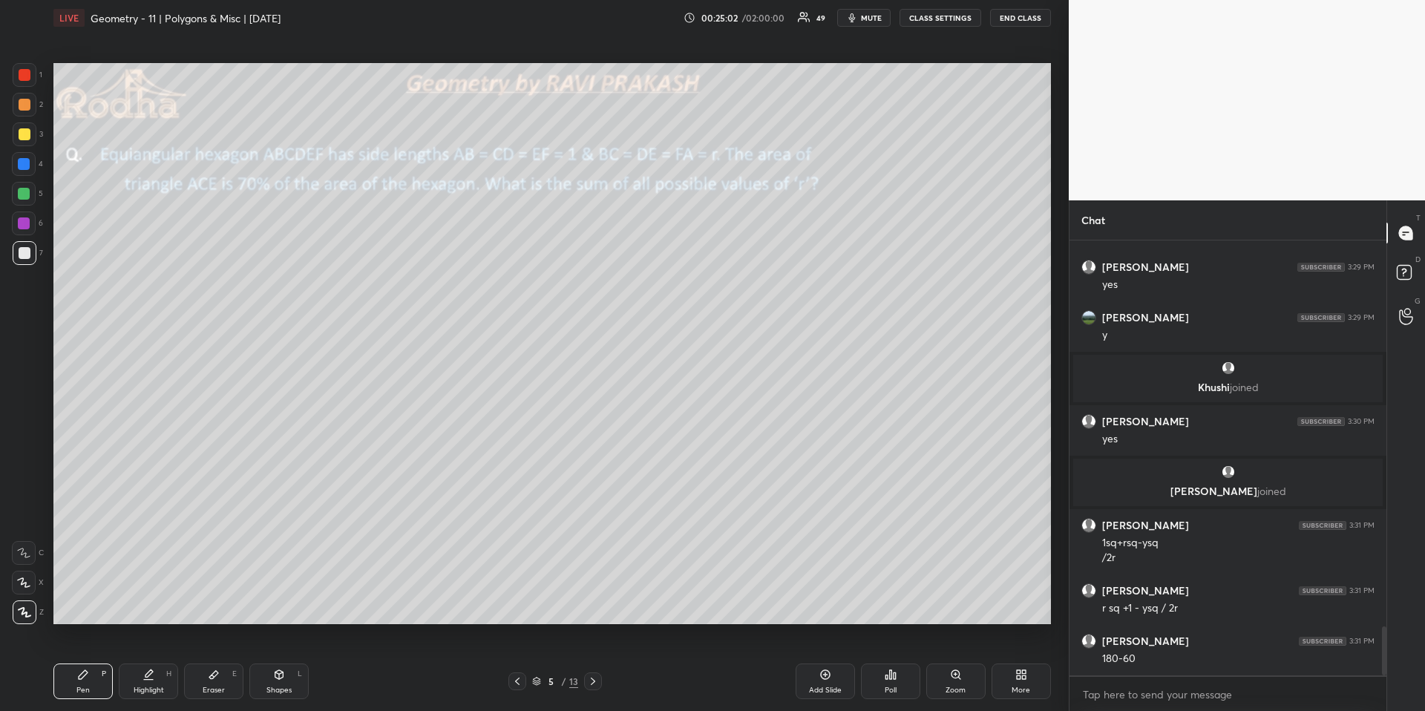
drag, startPoint x: 295, startPoint y: 685, endPoint x: 292, endPoint y: 645, distance: 40.2
click at [295, 661] on div "Shapes L" at bounding box center [278, 681] width 59 height 36
click at [23, 531] on div at bounding box center [25, 523] width 24 height 24
click at [150, 661] on div "Highlight H" at bounding box center [148, 681] width 59 height 36
click at [272, 661] on div "Shapes L" at bounding box center [278, 681] width 59 height 36
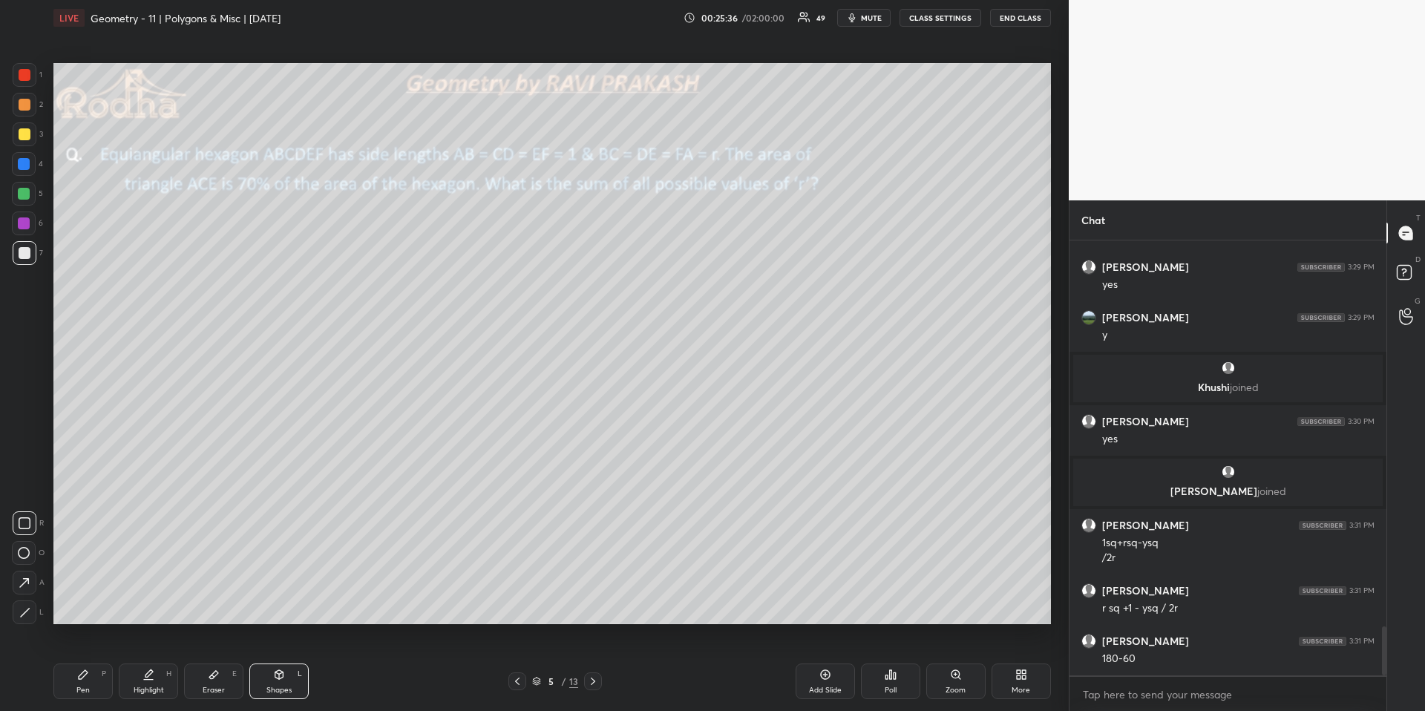
drag, startPoint x: 186, startPoint y: 675, endPoint x: 201, endPoint y: 669, distance: 16.7
click at [189, 661] on div "Eraser E" at bounding box center [213, 681] width 59 height 36
drag, startPoint x: 141, startPoint y: 689, endPoint x: 148, endPoint y: 673, distance: 17.3
click at [140, 661] on div "Highlight" at bounding box center [149, 689] width 30 height 7
drag, startPoint x: 214, startPoint y: 681, endPoint x: 197, endPoint y: 656, distance: 29.9
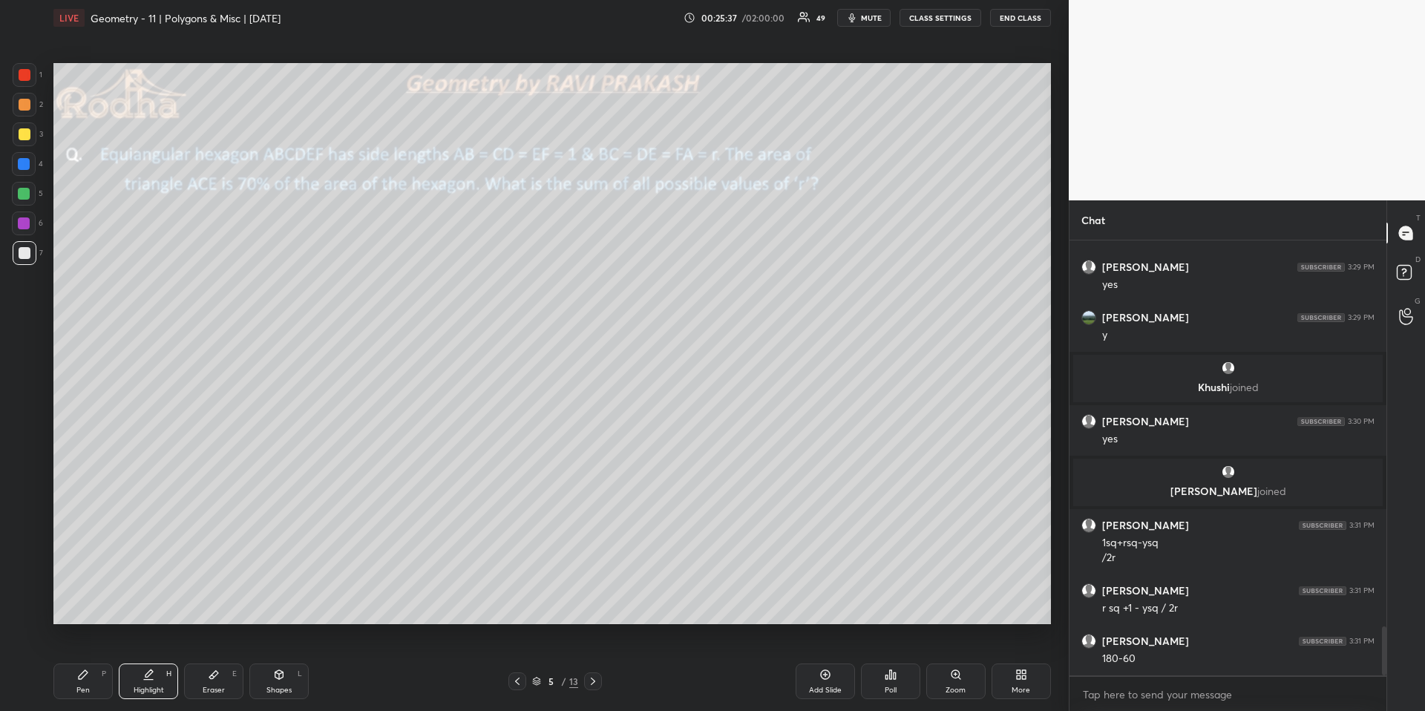
click at [214, 661] on div "Eraser E" at bounding box center [213, 681] width 59 height 36
click at [28, 620] on div at bounding box center [24, 612] width 24 height 24
click at [293, 661] on div "Shapes L" at bounding box center [278, 681] width 59 height 36
click at [27, 612] on icon at bounding box center [24, 612] width 11 height 11
click at [94, 661] on div "Pen P" at bounding box center [82, 681] width 59 height 36
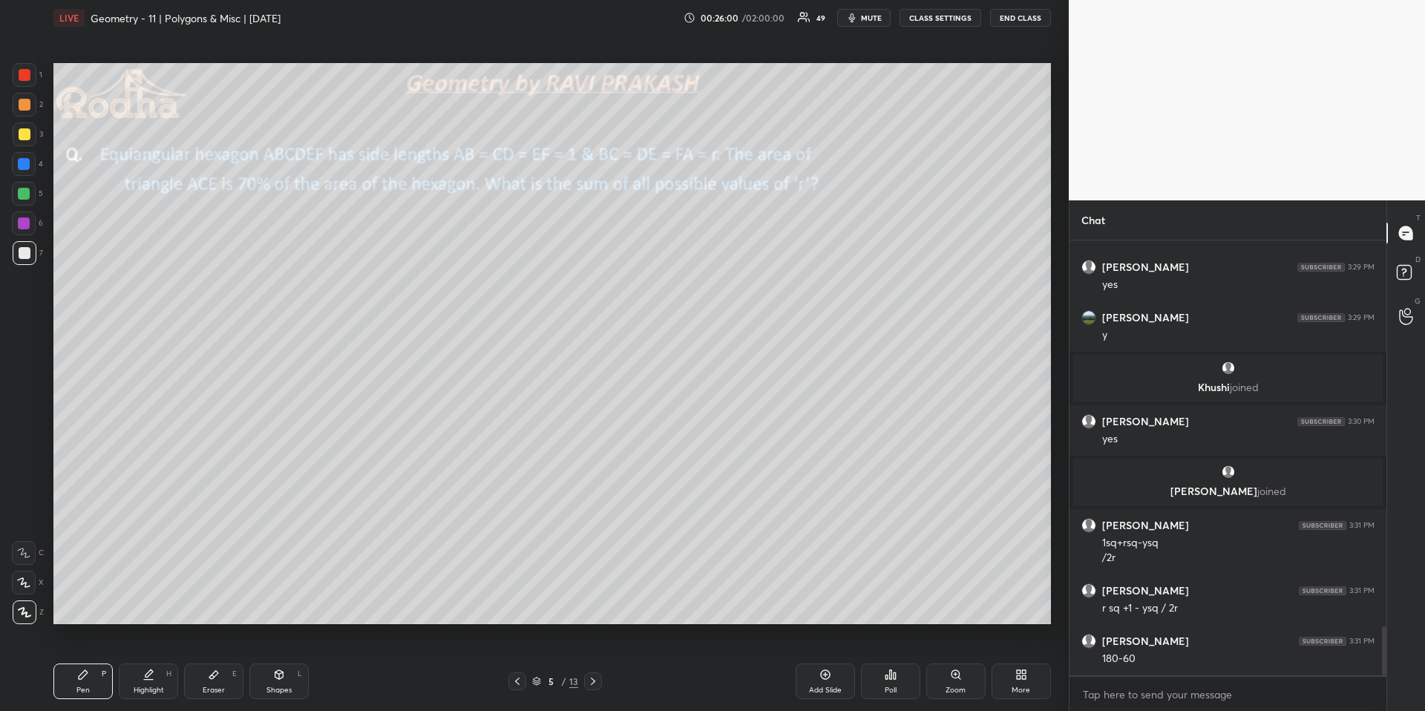
click at [153, 661] on div "Highlight" at bounding box center [149, 689] width 30 height 7
drag, startPoint x: 65, startPoint y: 677, endPoint x: 86, endPoint y: 639, distance: 43.2
click at [67, 661] on div "Pen P" at bounding box center [82, 681] width 59 height 36
drag, startPoint x: 160, startPoint y: 672, endPoint x: 165, endPoint y: 635, distance: 37.6
click at [157, 661] on div "Highlight H" at bounding box center [148, 681] width 59 height 36
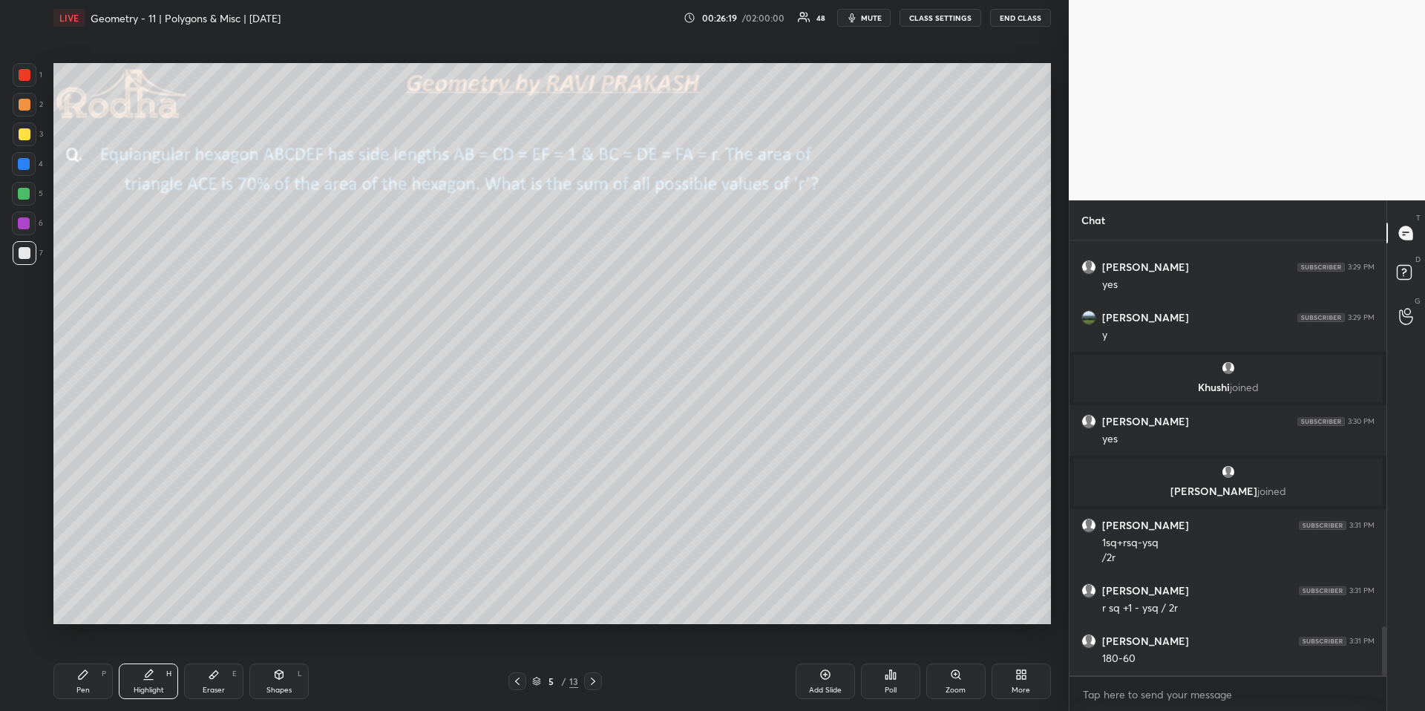
drag, startPoint x: 91, startPoint y: 684, endPoint x: 96, endPoint y: 678, distance: 7.9
click at [88, 661] on div "Pen P" at bounding box center [82, 681] width 59 height 36
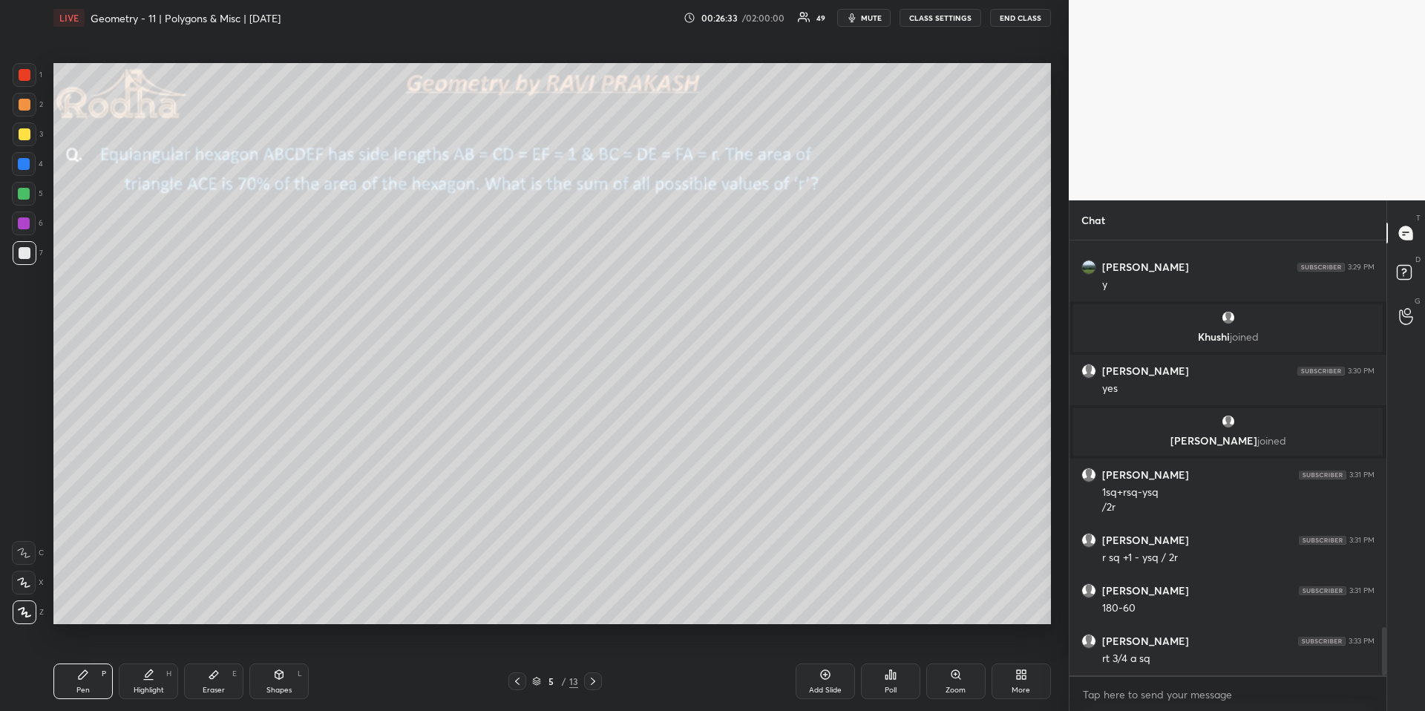
drag, startPoint x: 145, startPoint y: 684, endPoint x: 185, endPoint y: 626, distance: 70.4
click at [142, 661] on div "Highlight H" at bounding box center [148, 681] width 59 height 36
click at [111, 661] on div "Pen P Highlight H Eraser E Shapes L" at bounding box center [253, 681] width 401 height 36
click at [86, 661] on icon at bounding box center [83, 675] width 12 height 12
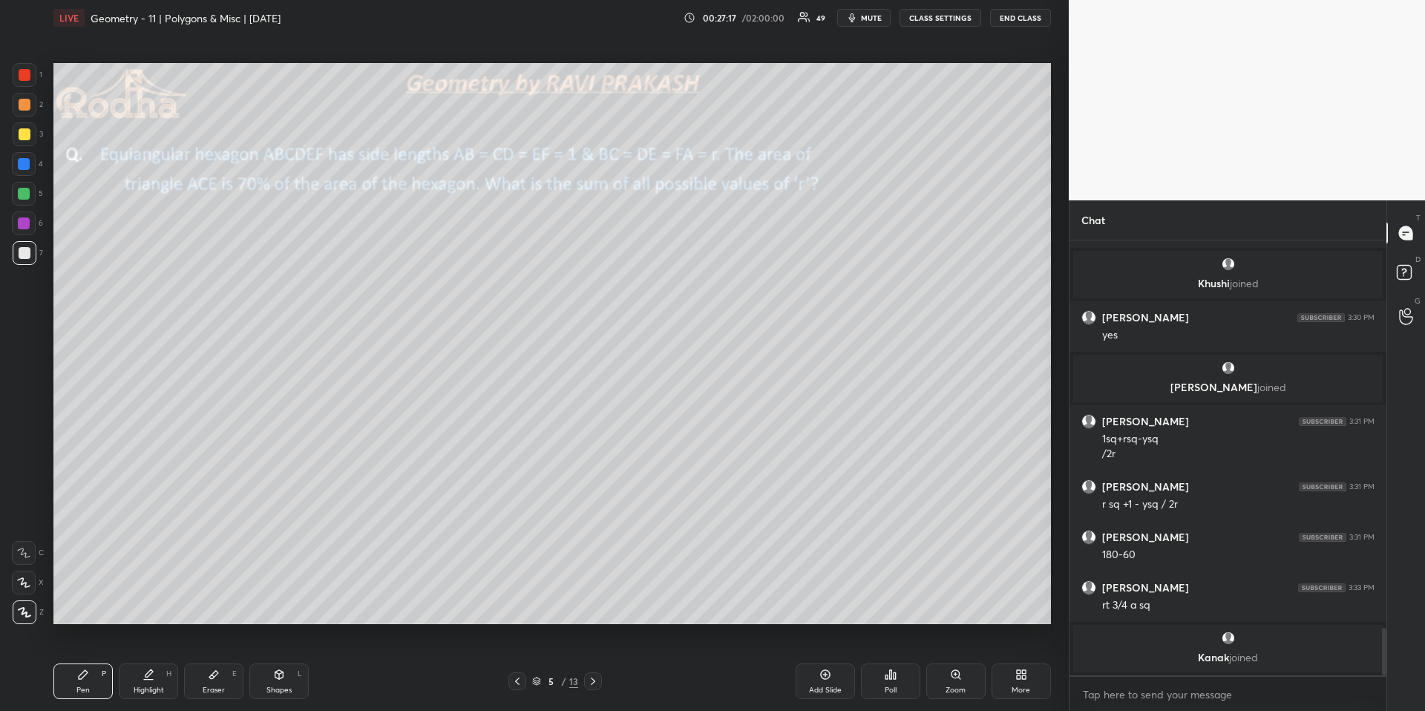
click at [15, 587] on div at bounding box center [24, 583] width 24 height 24
click at [13, 616] on div at bounding box center [25, 612] width 24 height 24
click at [597, 661] on icon at bounding box center [593, 681] width 12 height 12
click at [521, 661] on icon at bounding box center [517, 681] width 12 height 12
click at [591, 661] on icon at bounding box center [593, 681] width 4 height 7
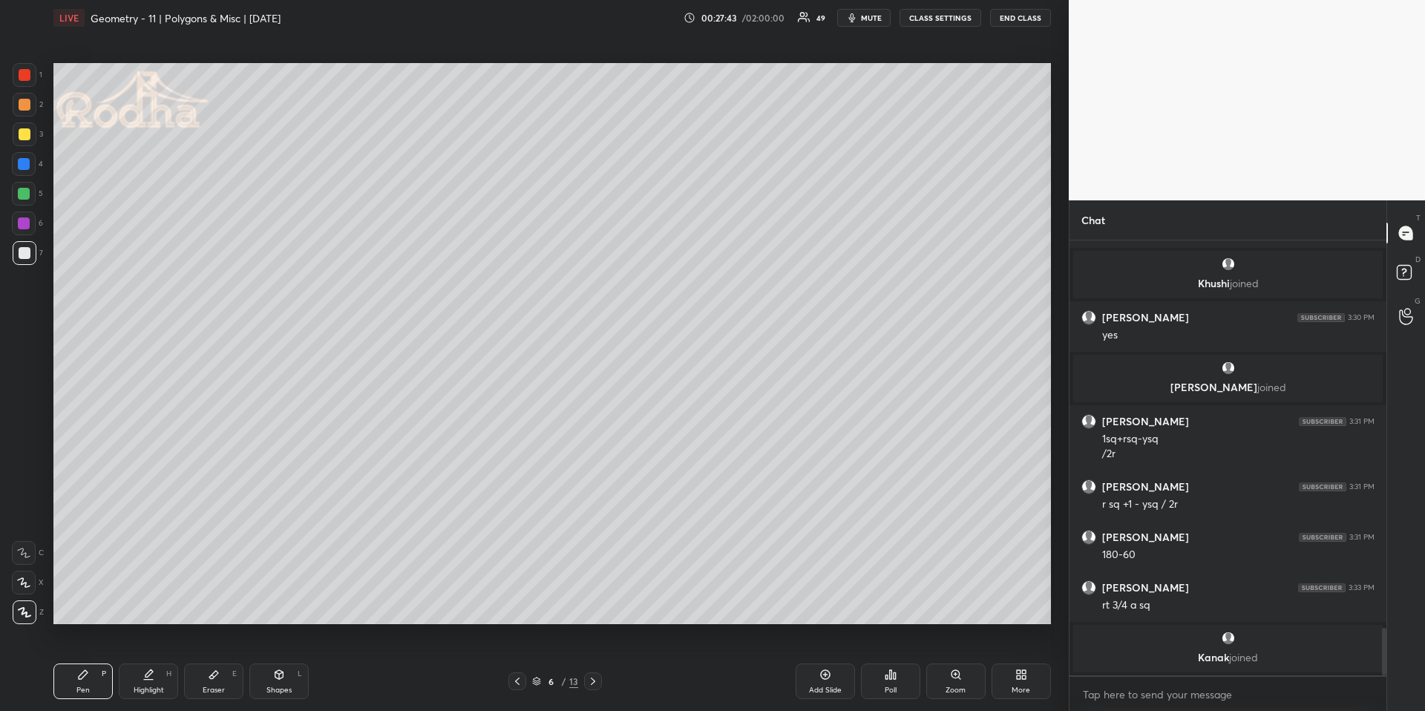
click at [518, 661] on icon at bounding box center [517, 681] width 12 height 12
click at [275, 661] on div "Shapes L" at bounding box center [278, 681] width 59 height 36
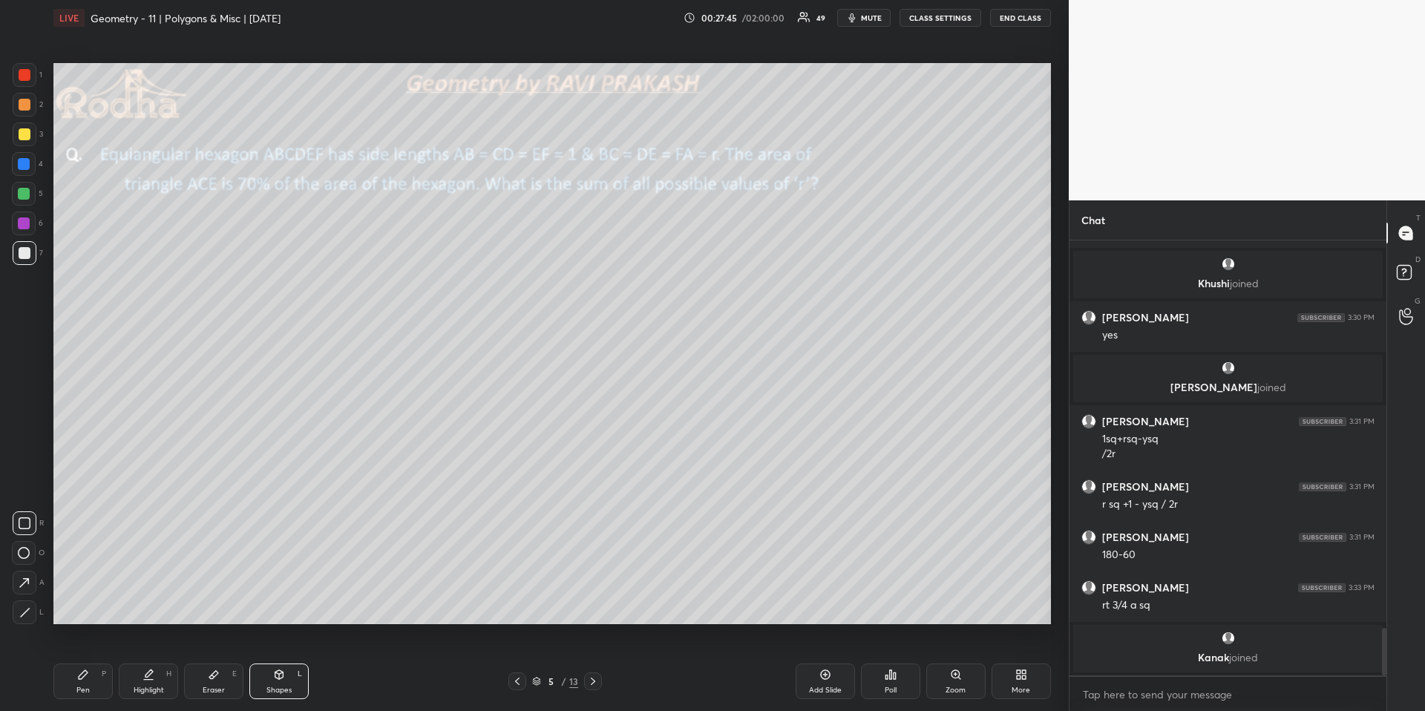
click at [27, 610] on icon at bounding box center [24, 612] width 11 height 11
drag, startPoint x: 211, startPoint y: 686, endPoint x: 334, endPoint y: 645, distance: 129.8
click at [211, 661] on div "Eraser" at bounding box center [214, 689] width 22 height 7
click at [590, 661] on icon at bounding box center [593, 681] width 12 height 12
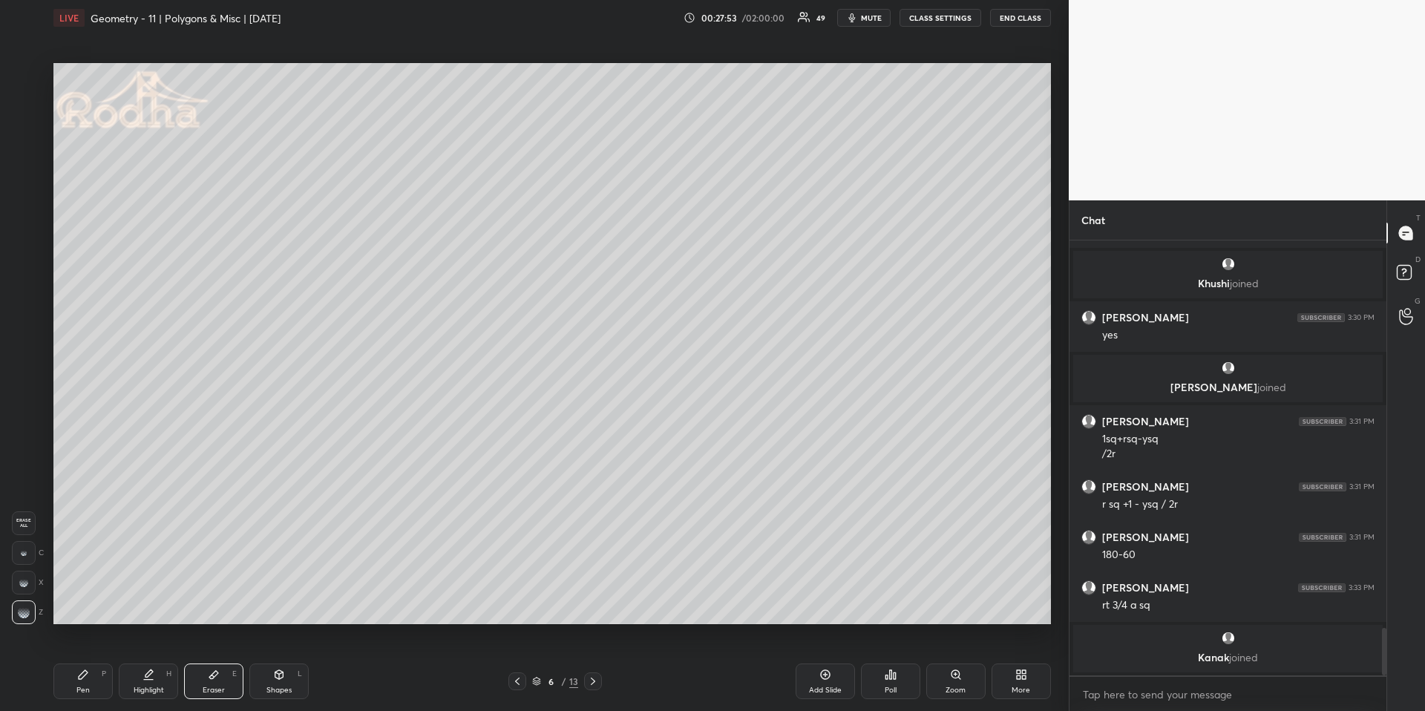
click at [524, 661] on div at bounding box center [517, 681] width 18 height 18
click at [104, 661] on div "Pen P" at bounding box center [82, 681] width 59 height 36
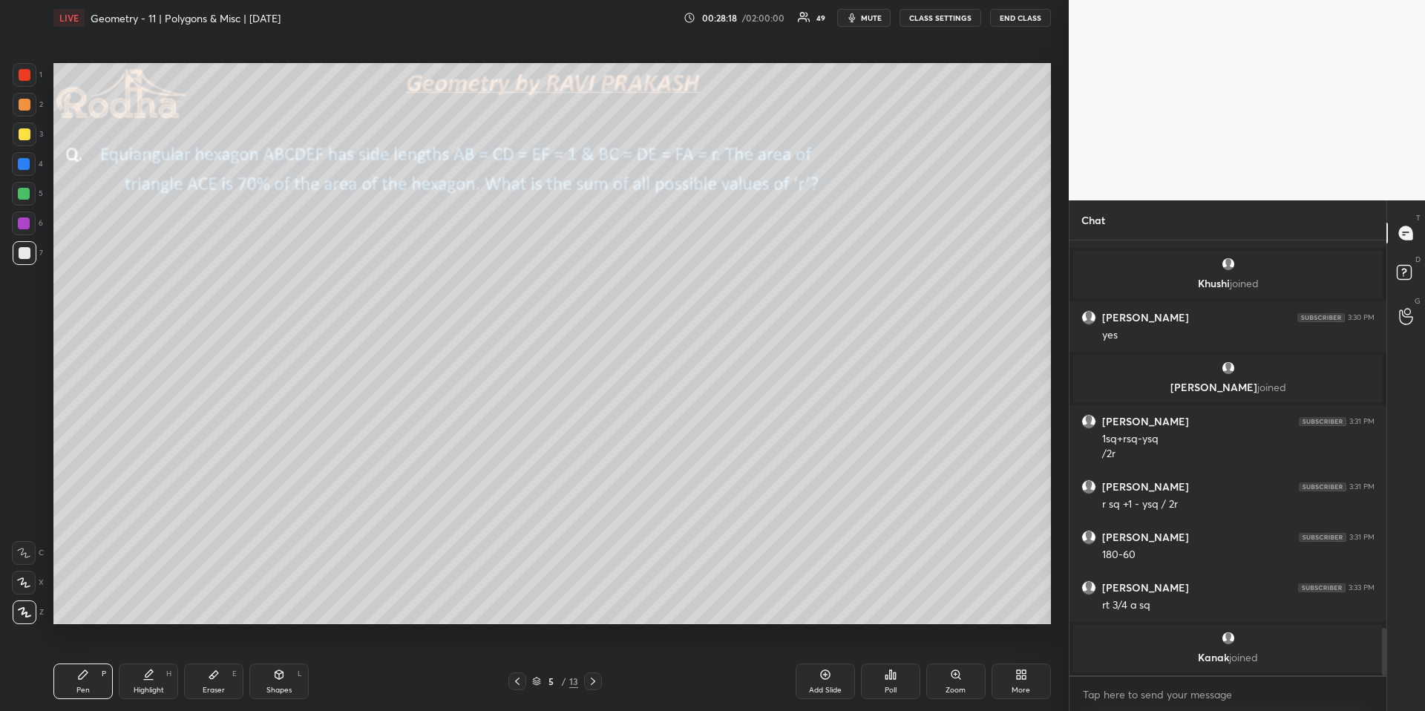
click at [153, 661] on div "Highlight H" at bounding box center [148, 681] width 59 height 36
click at [73, 661] on div "Pen P" at bounding box center [82, 681] width 59 height 36
drag, startPoint x: 30, startPoint y: 194, endPoint x: 42, endPoint y: 201, distance: 14.6
click at [27, 193] on div at bounding box center [24, 194] width 24 height 24
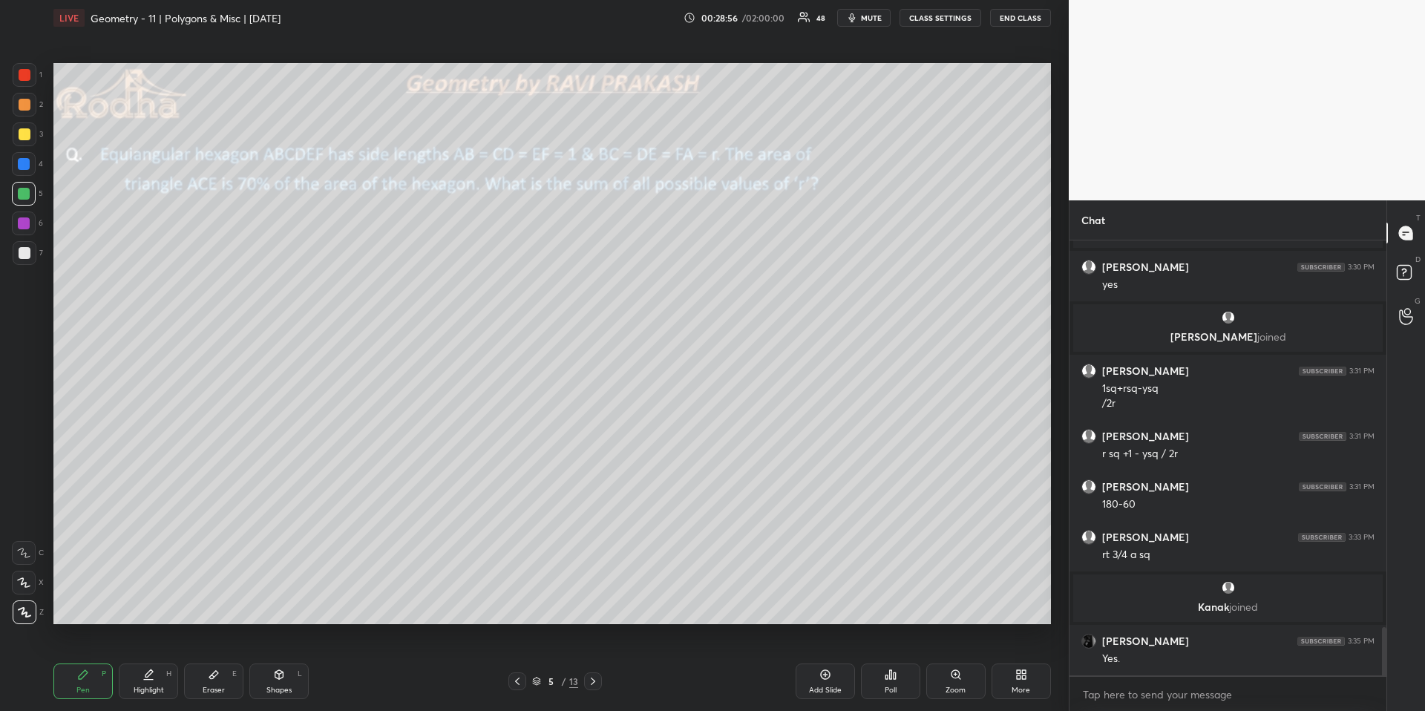
scroll to position [3515, 0]
click at [157, 661] on div "Highlight" at bounding box center [149, 689] width 30 height 7
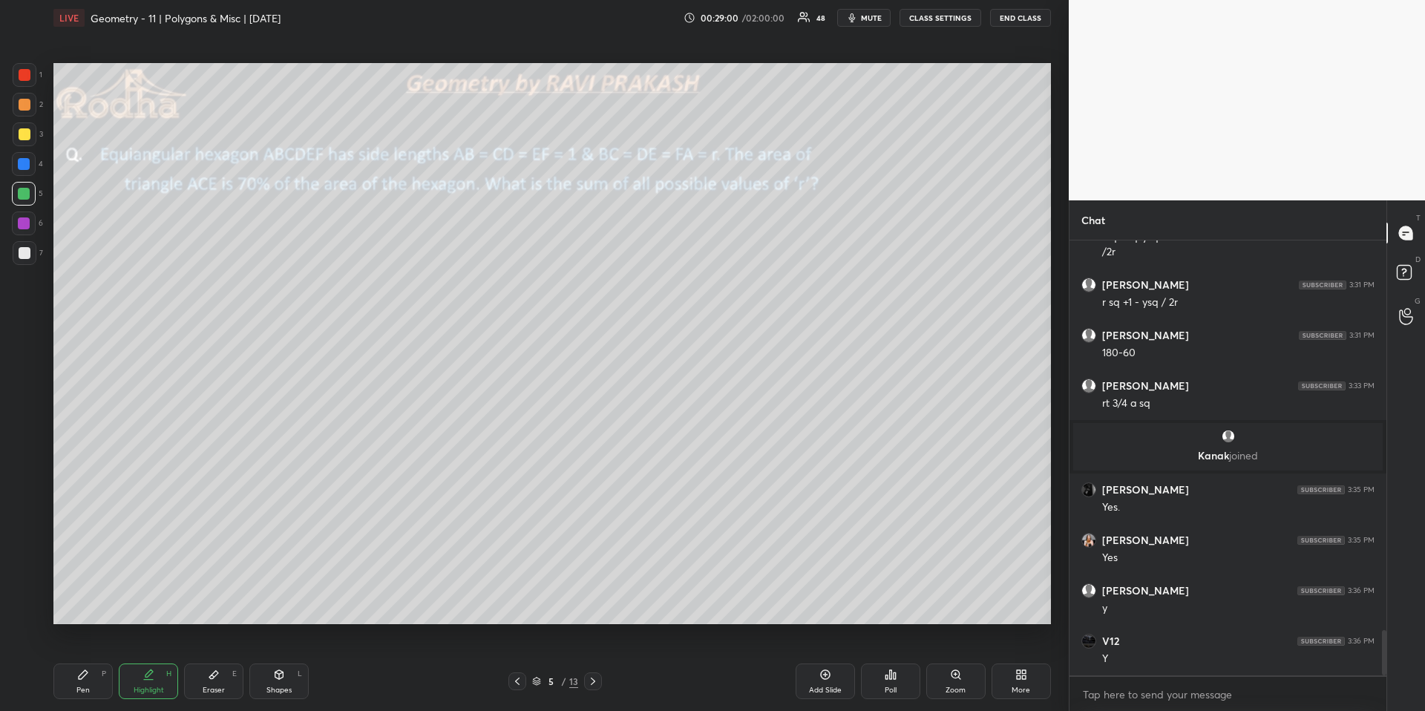
scroll to position [3717, 0]
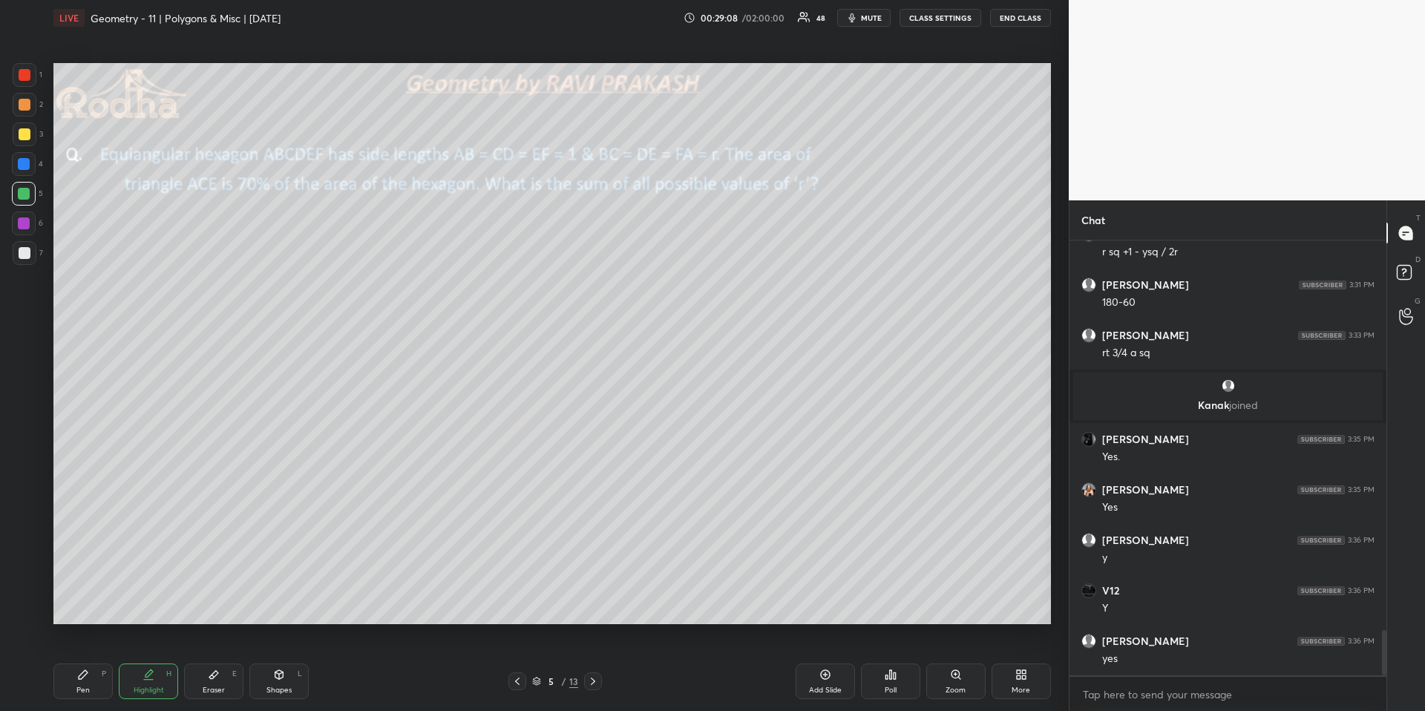
click at [98, 661] on div "Pen P" at bounding box center [82, 681] width 59 height 36
click at [99, 661] on div "Pen P" at bounding box center [82, 681] width 59 height 36
drag, startPoint x: 23, startPoint y: 74, endPoint x: 47, endPoint y: 85, distance: 26.9
click at [24, 74] on div at bounding box center [25, 75] width 12 height 12
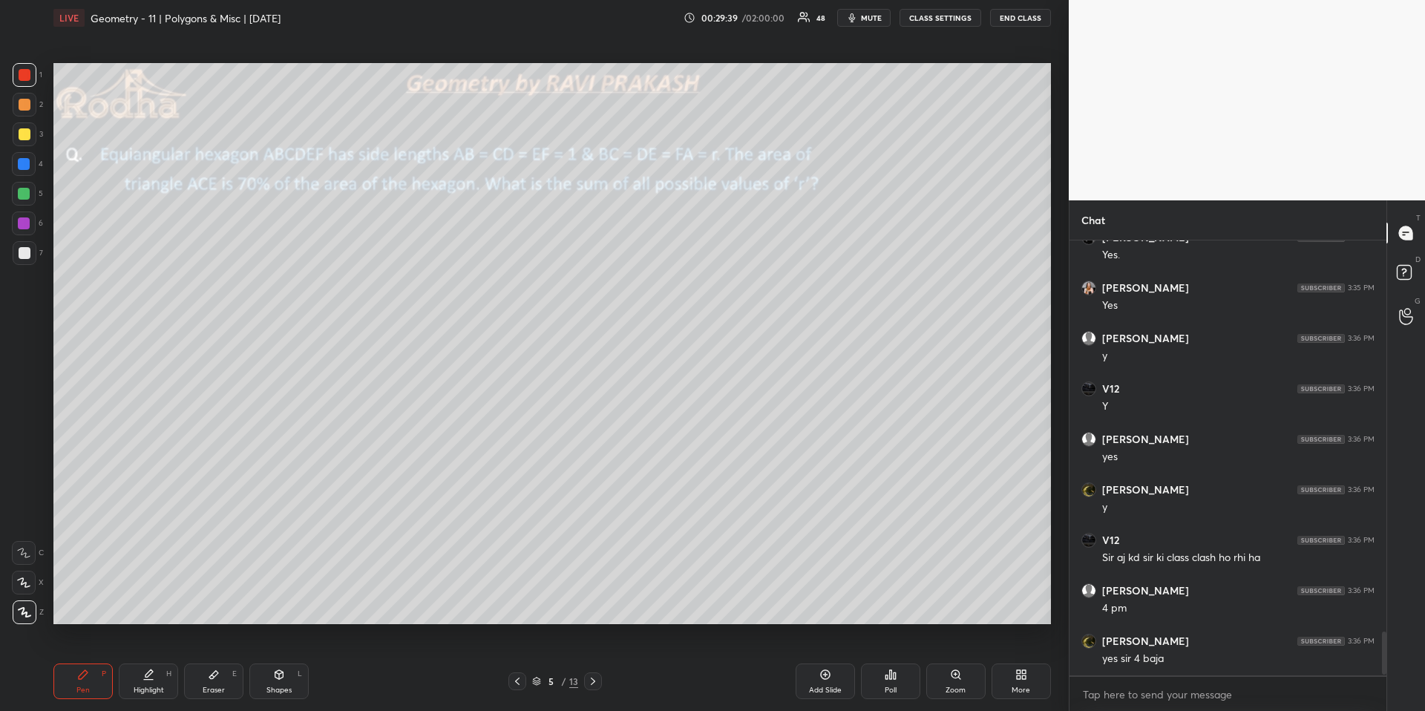
scroll to position [3969, 0]
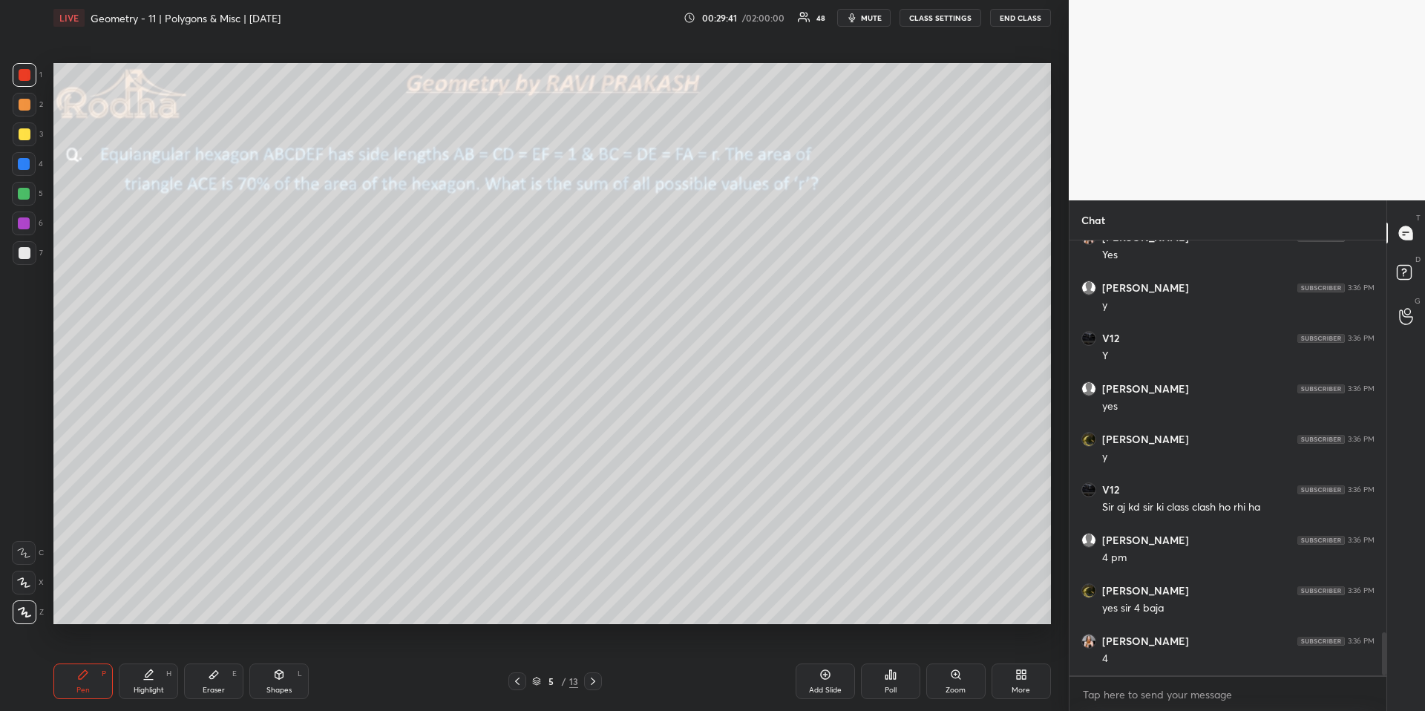
click at [595, 661] on div at bounding box center [593, 681] width 18 height 18
click at [90, 661] on div "Pen P" at bounding box center [82, 681] width 59 height 36
click at [33, 258] on div at bounding box center [25, 253] width 24 height 24
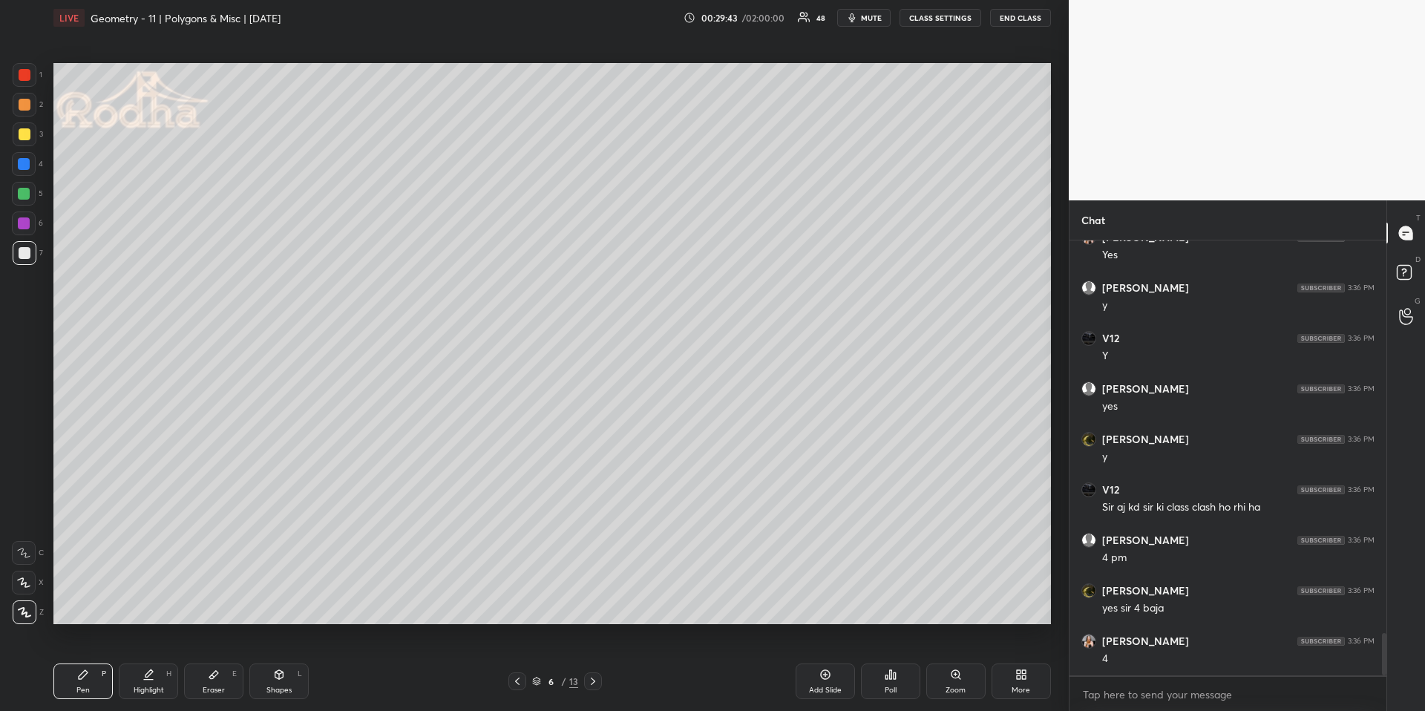
scroll to position [4019, 0]
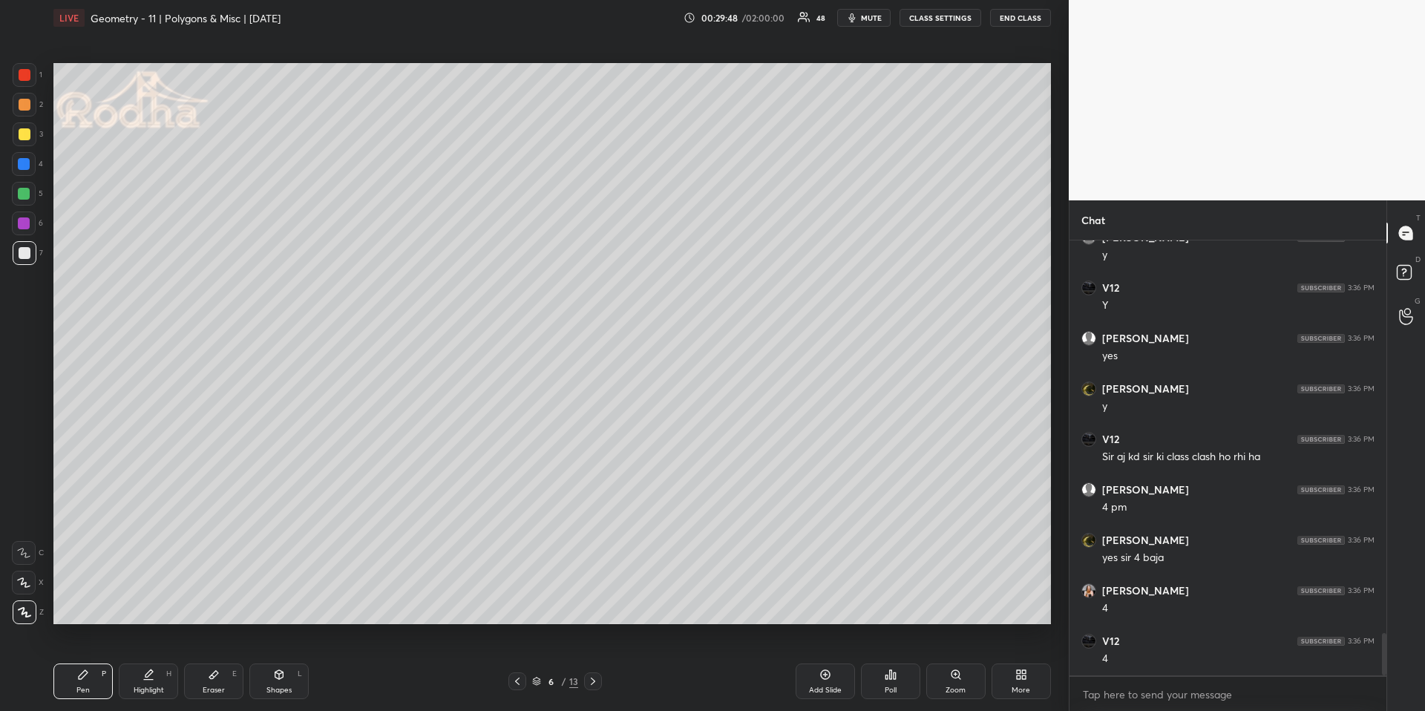
click at [32, 197] on div at bounding box center [24, 194] width 24 height 24
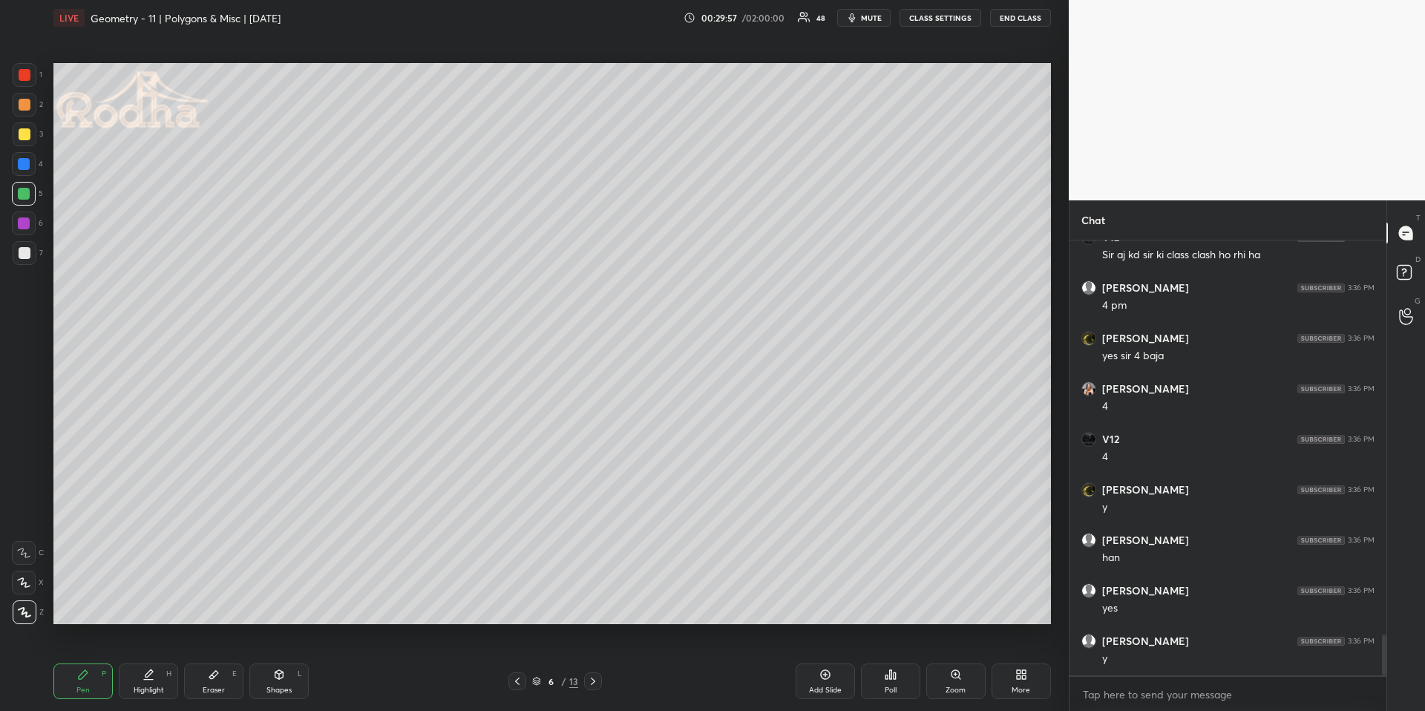
scroll to position [4272, 0]
drag, startPoint x: 28, startPoint y: 139, endPoint x: 46, endPoint y: 145, distance: 19.0
click at [28, 138] on div at bounding box center [25, 134] width 24 height 24
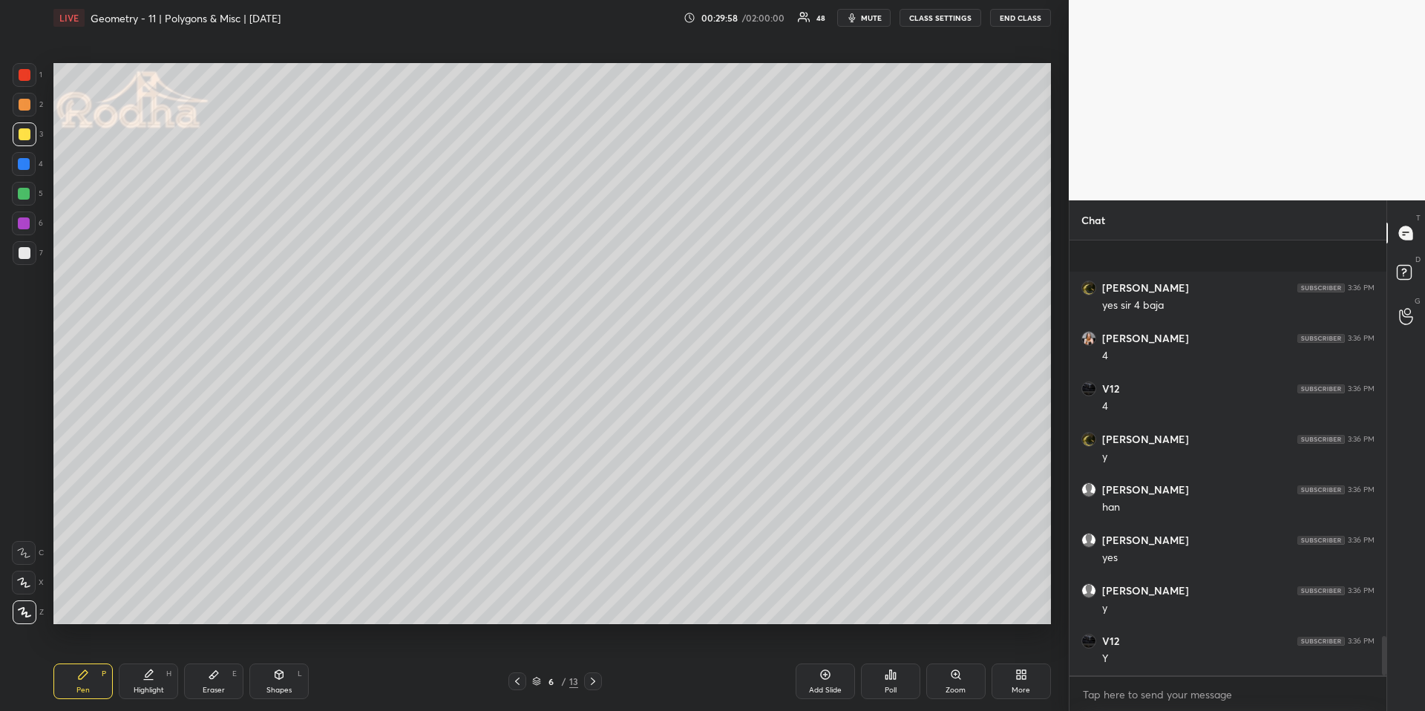
scroll to position [4373, 0]
drag, startPoint x: 27, startPoint y: 243, endPoint x: 32, endPoint y: 237, distance: 7.9
click at [27, 243] on div at bounding box center [25, 253] width 24 height 24
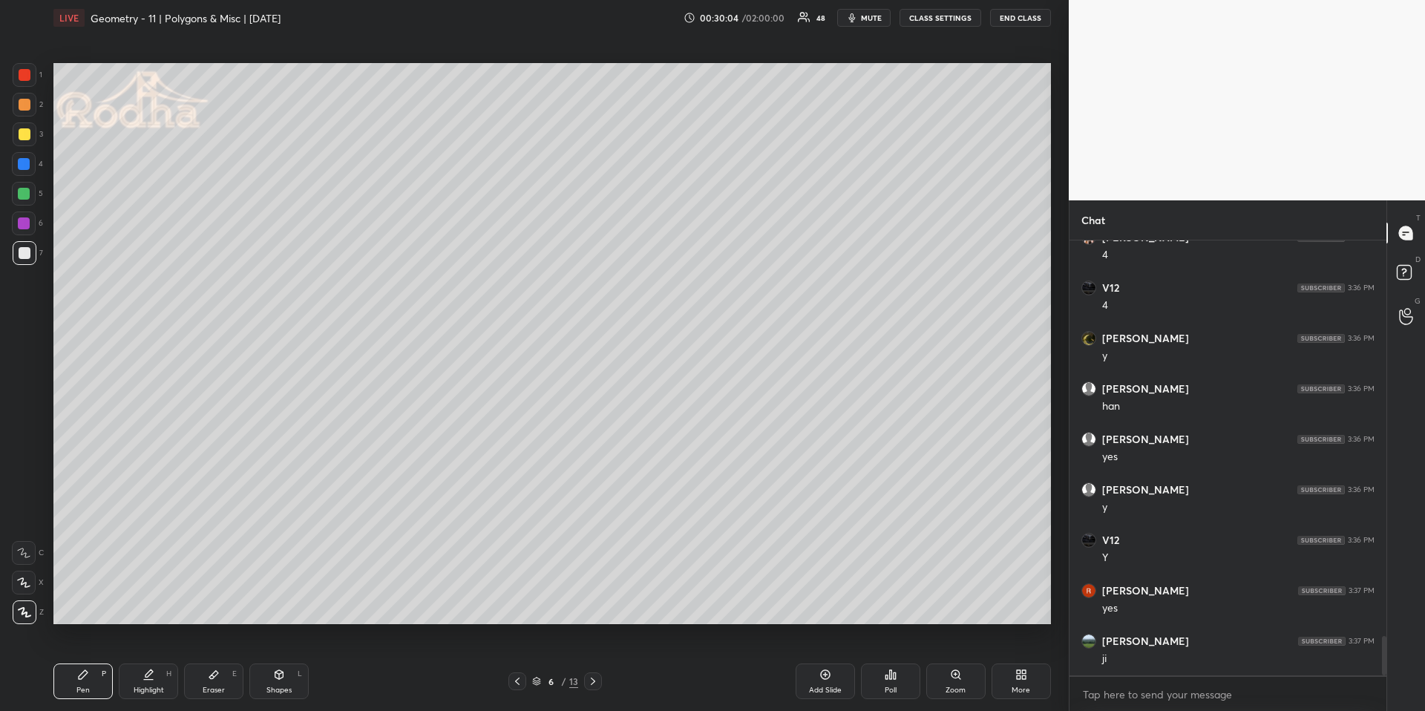
click at [295, 661] on div "Shapes L" at bounding box center [278, 681] width 59 height 36
click at [16, 617] on div at bounding box center [25, 612] width 24 height 24
click at [79, 661] on icon at bounding box center [83, 675] width 12 height 12
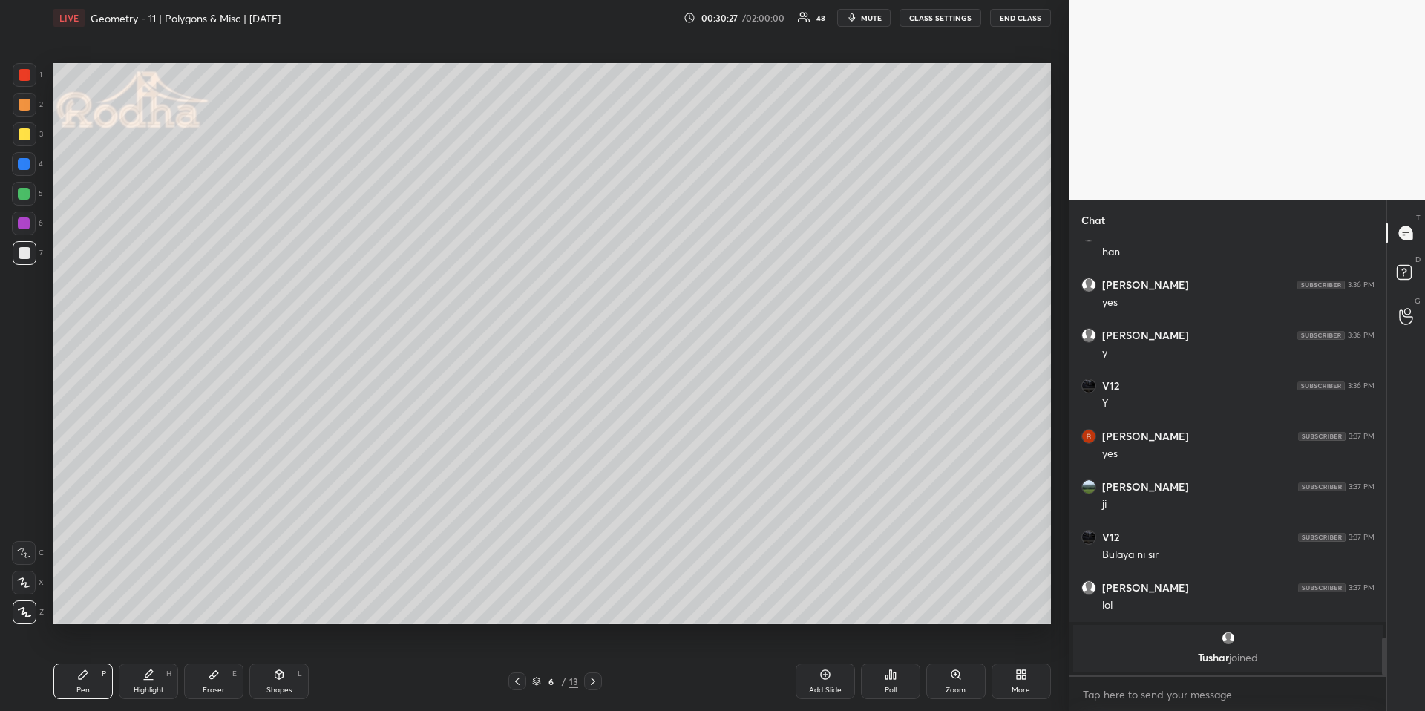
click at [22, 165] on div at bounding box center [24, 164] width 12 height 12
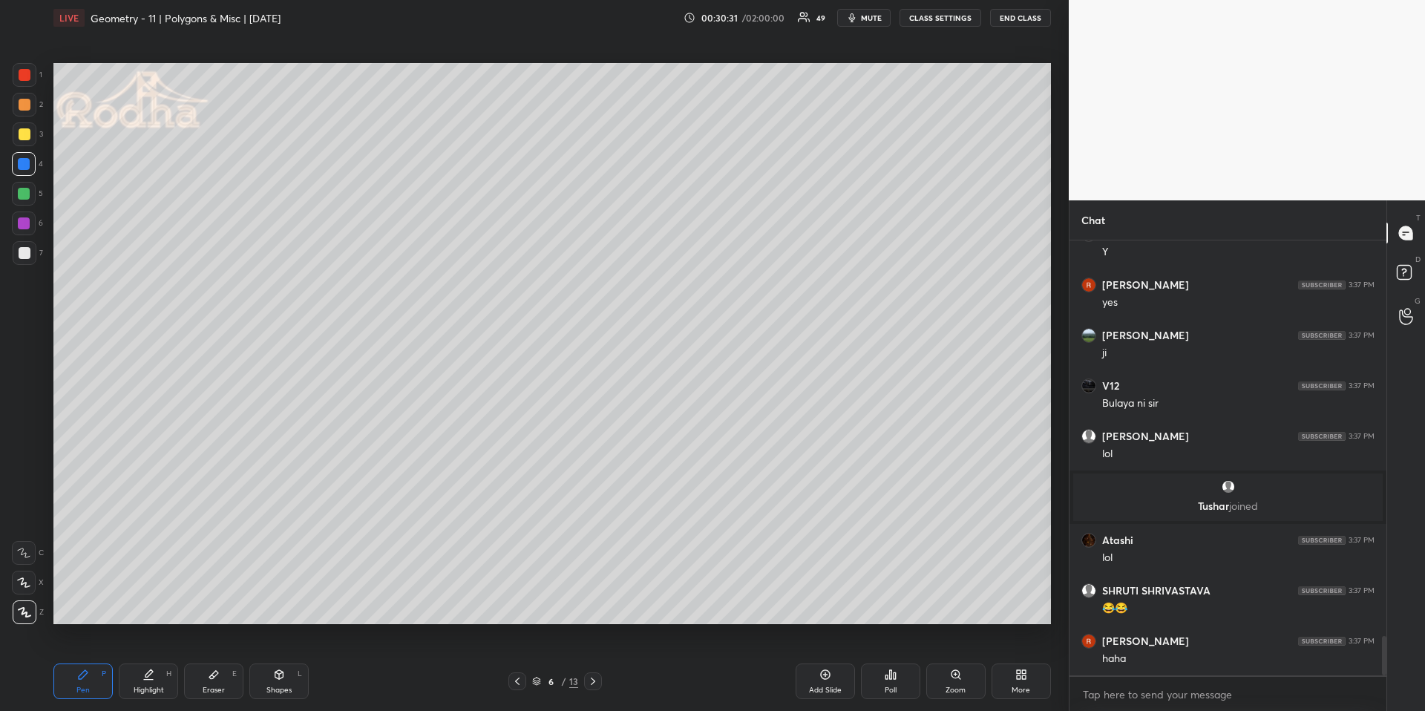
scroll to position [4416, 0]
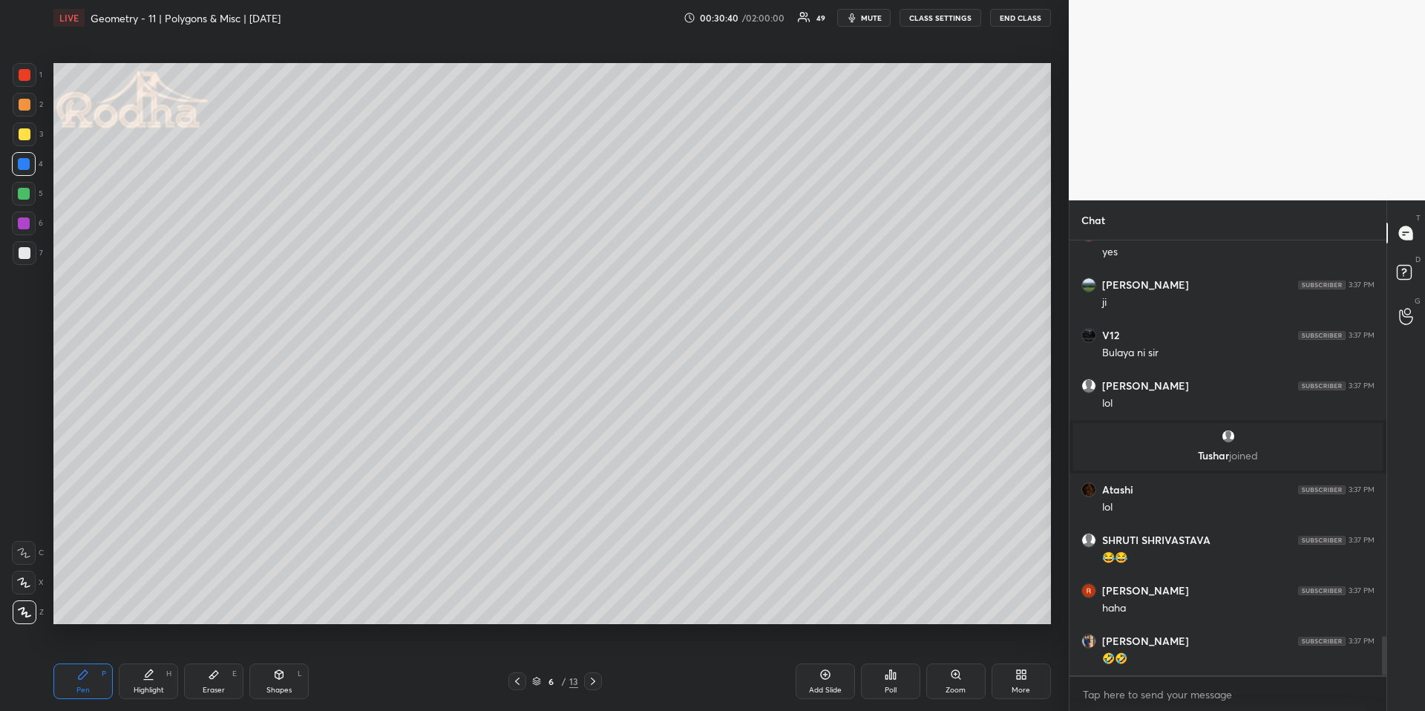
click at [27, 106] on div at bounding box center [25, 105] width 12 height 12
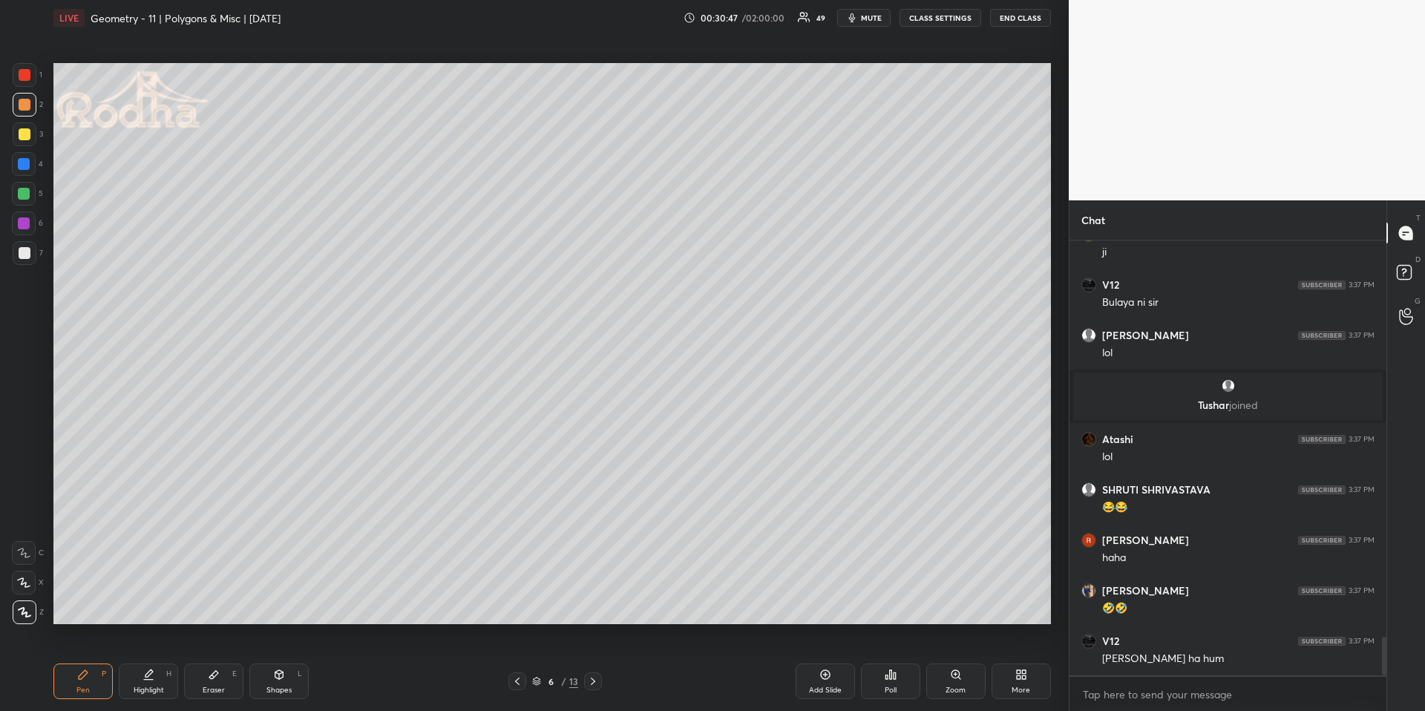
scroll to position [4517, 0]
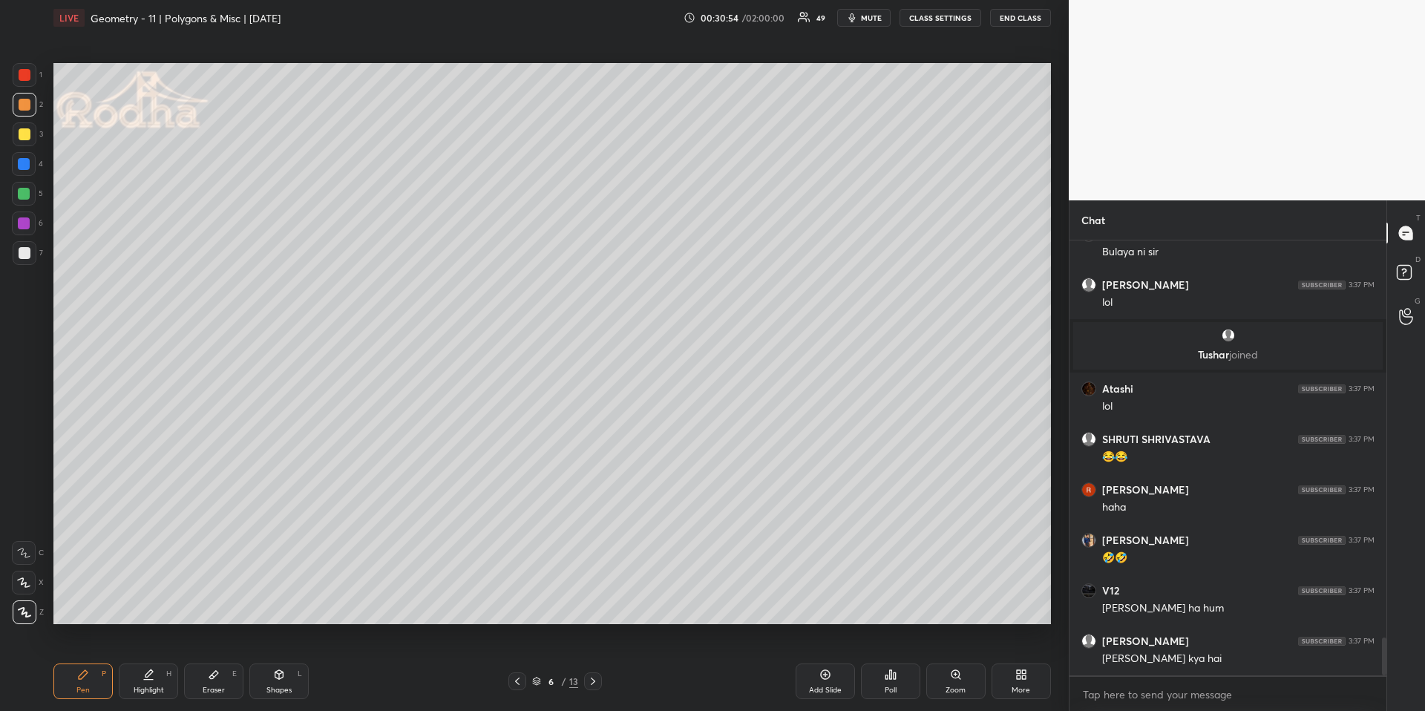
click at [271, 661] on div "Shapes L" at bounding box center [278, 681] width 59 height 36
drag, startPoint x: 22, startPoint y: 528, endPoint x: 51, endPoint y: 514, distance: 32.9
click at [22, 528] on rect at bounding box center [24, 523] width 11 height 11
click at [24, 252] on div at bounding box center [25, 253] width 12 height 12
click at [29, 104] on div at bounding box center [25, 105] width 12 height 12
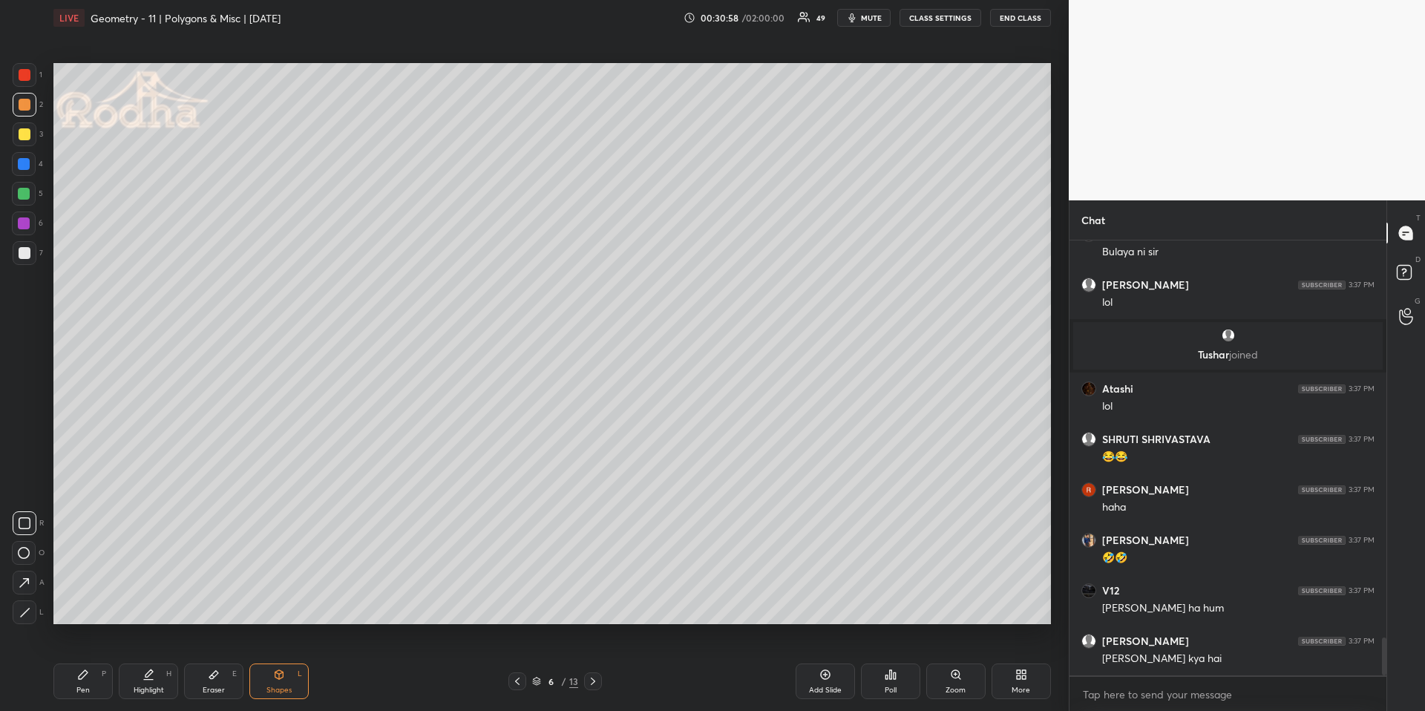
scroll to position [4567, 0]
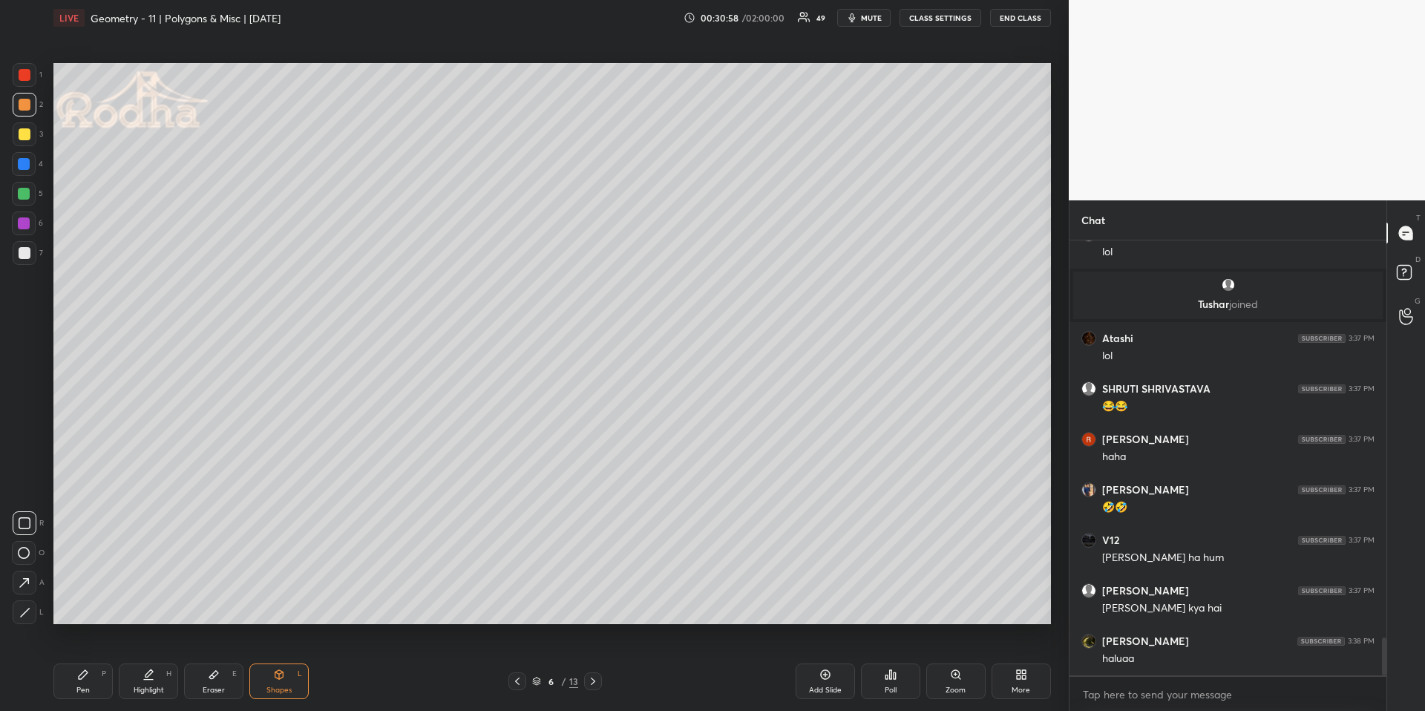
drag, startPoint x: 31, startPoint y: 195, endPoint x: 48, endPoint y: 200, distance: 17.8
click at [30, 195] on div at bounding box center [24, 194] width 24 height 24
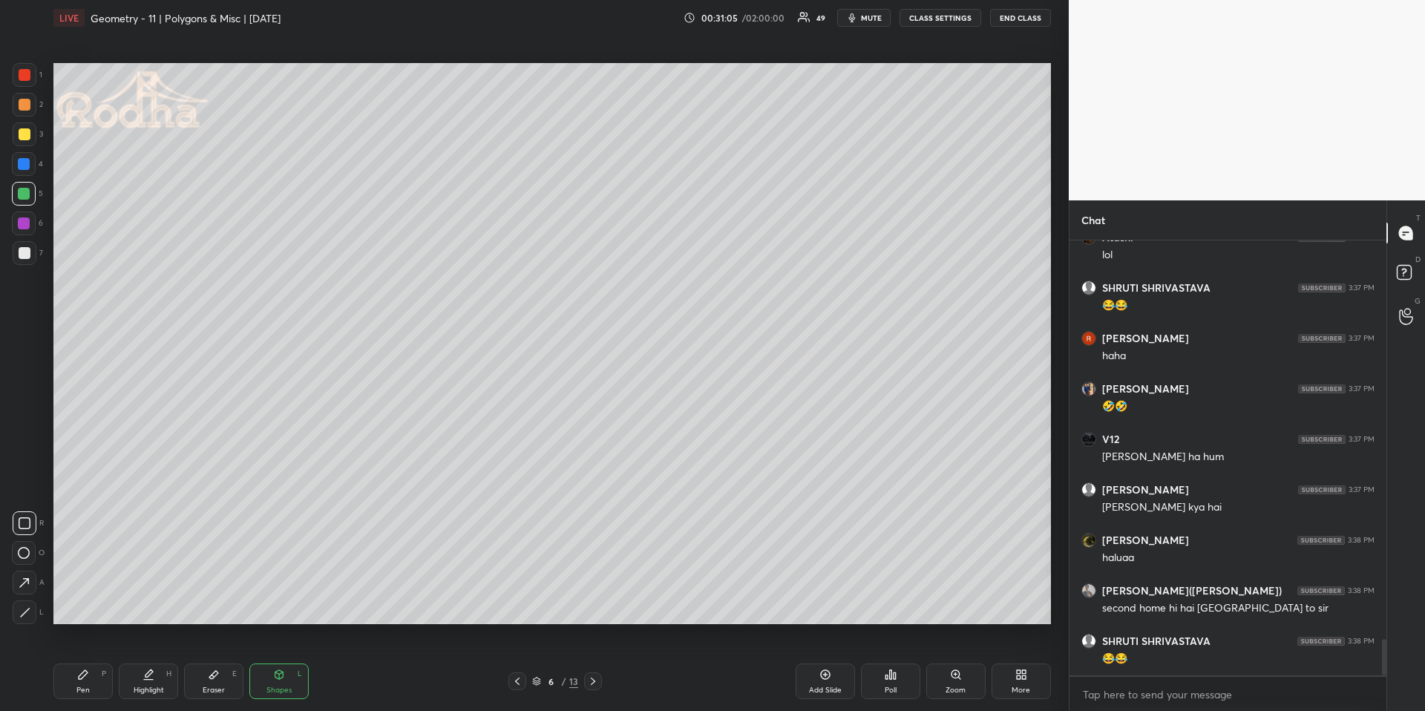
scroll to position [4718, 0]
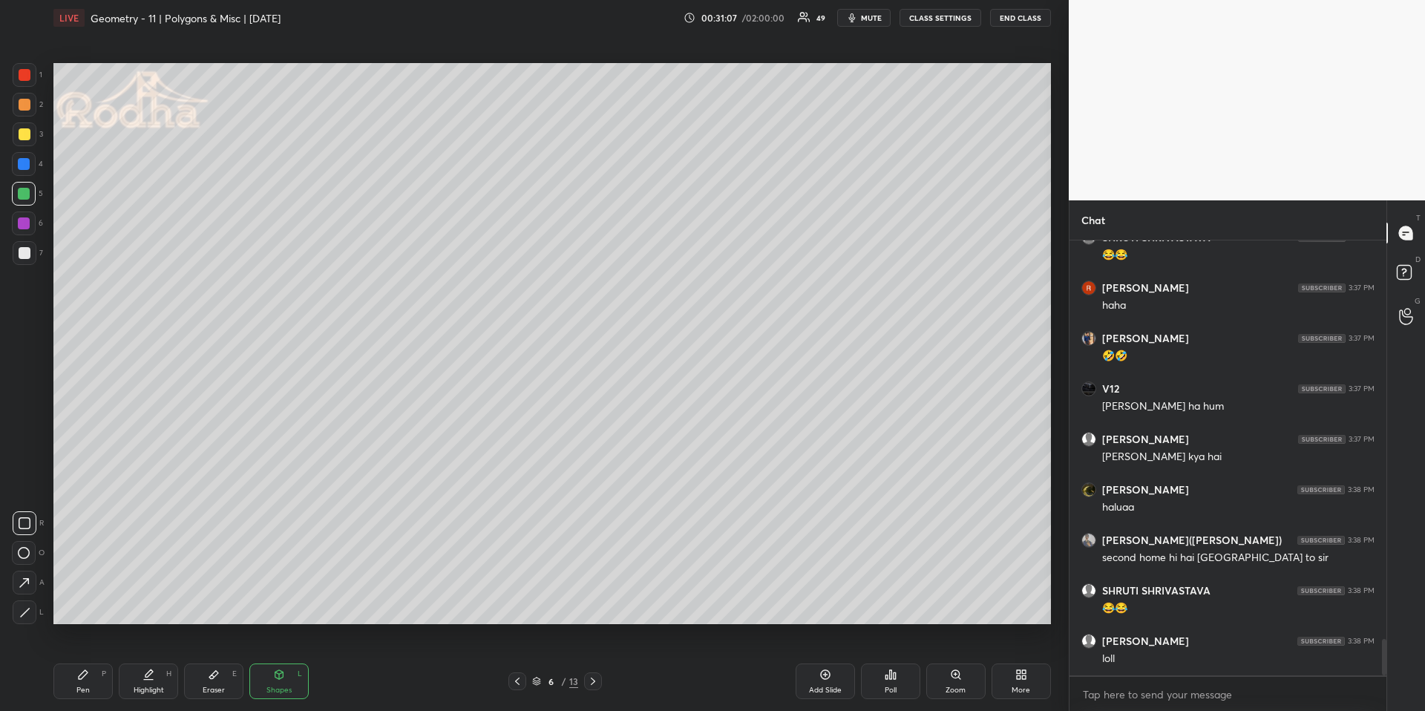
click at [149, 661] on icon at bounding box center [148, 672] width 7 height 7
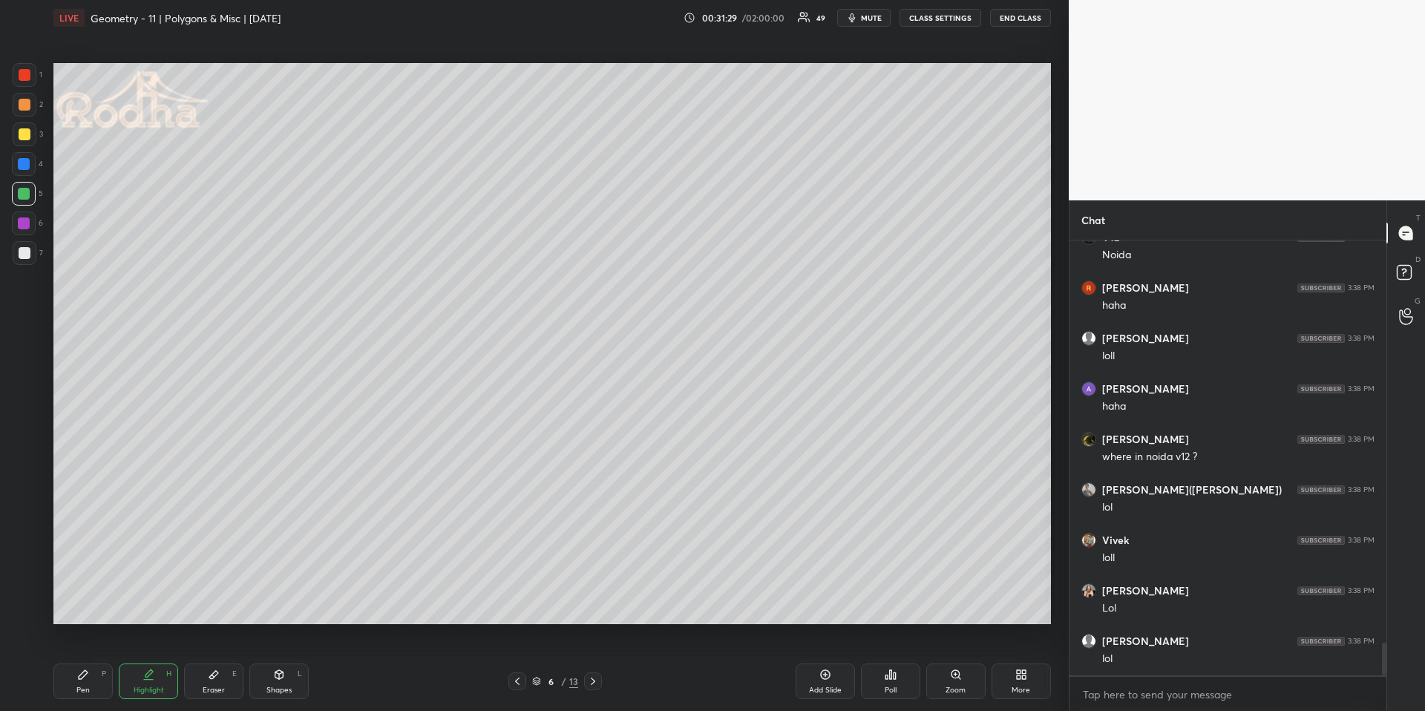
scroll to position [5324, 0]
drag, startPoint x: 243, startPoint y: 684, endPoint x: 255, endPoint y: 679, distance: 13.0
click at [245, 661] on div "Pen P Highlight H Eraser E Shapes L" at bounding box center [253, 681] width 401 height 36
drag, startPoint x: 270, startPoint y: 676, endPoint x: 269, endPoint y: 629, distance: 47.5
click at [272, 661] on div "Shapes L" at bounding box center [278, 681] width 59 height 36
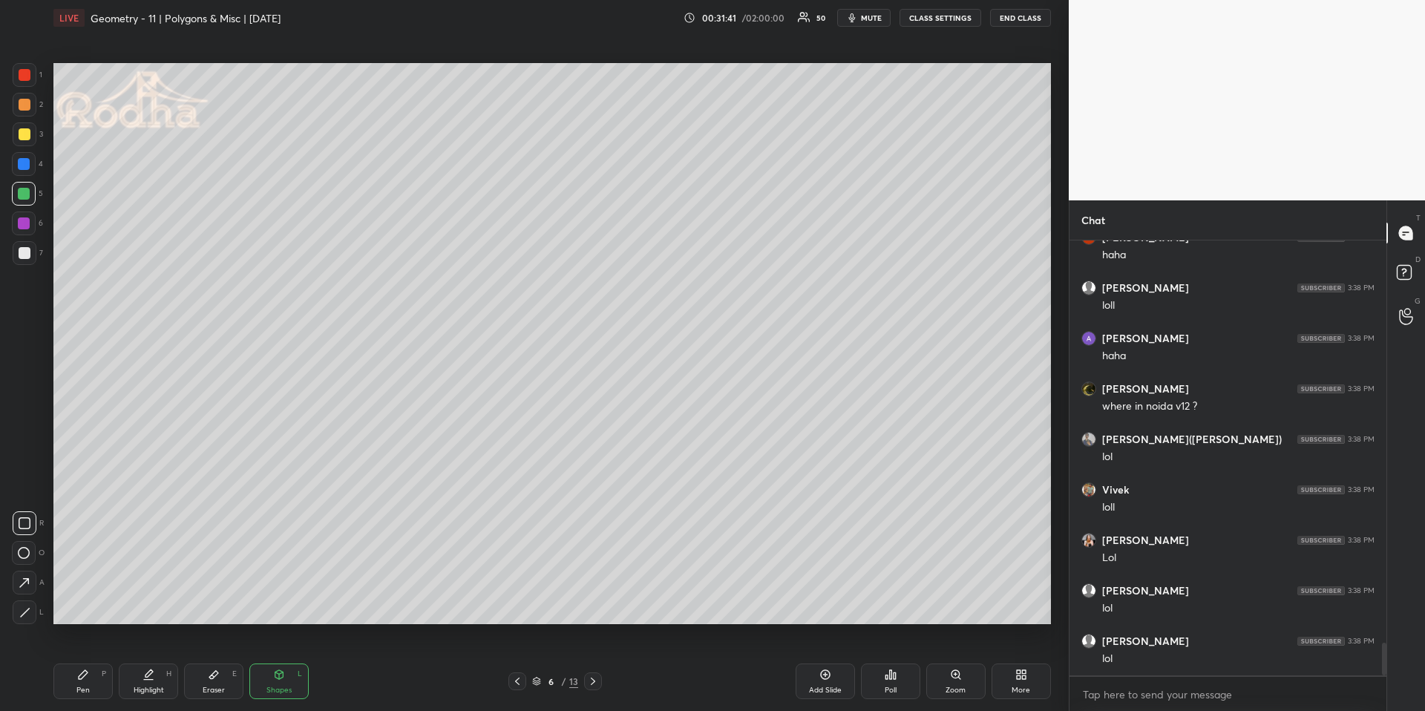
click at [30, 512] on div at bounding box center [25, 523] width 24 height 24
click at [27, 105] on div at bounding box center [25, 105] width 24 height 24
drag, startPoint x: 101, startPoint y: 682, endPoint x: 105, endPoint y: 669, distance: 13.9
click at [99, 661] on div "Pen P" at bounding box center [82, 681] width 59 height 36
click at [25, 166] on div at bounding box center [24, 164] width 12 height 12
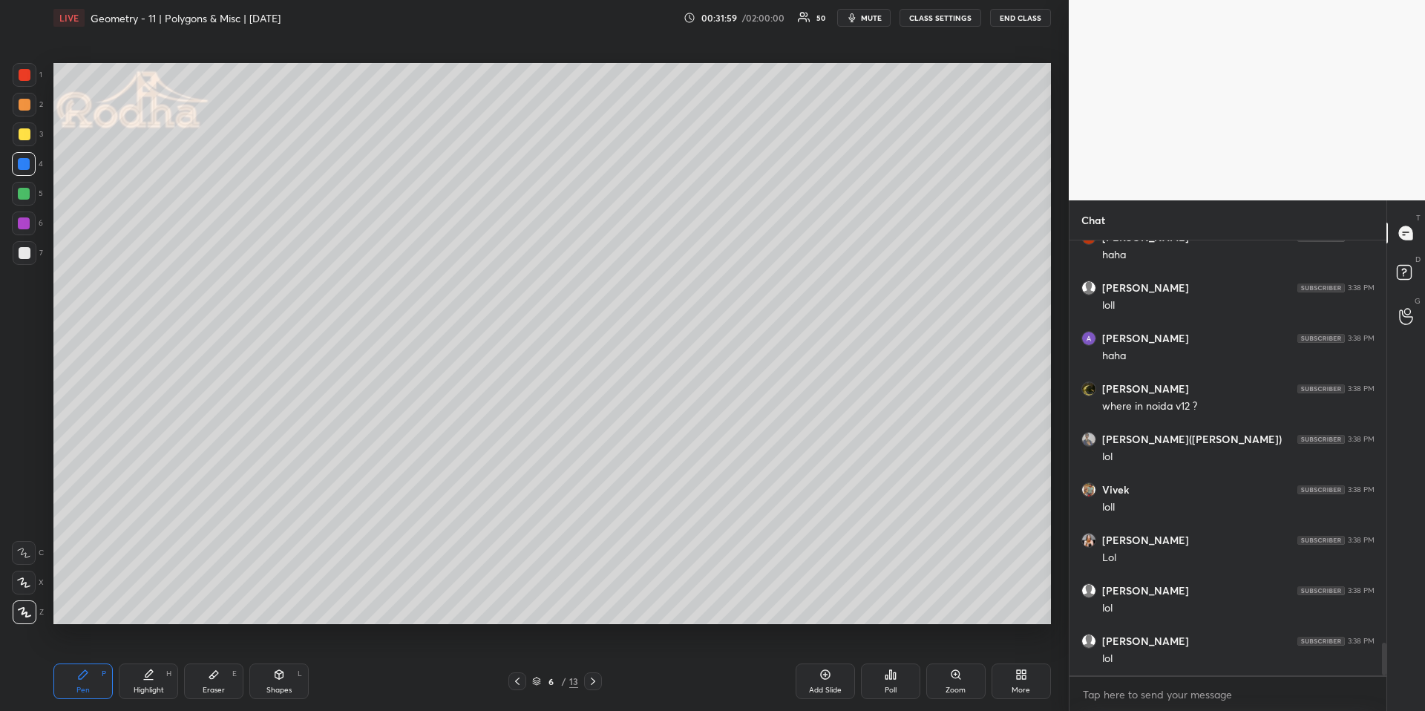
drag, startPoint x: 290, startPoint y: 672, endPoint x: 282, endPoint y: 660, distance: 15.0
click at [290, 661] on div "Shapes L" at bounding box center [278, 681] width 59 height 36
click at [26, 615] on icon at bounding box center [24, 612] width 11 height 11
click at [27, 194] on div at bounding box center [24, 194] width 12 height 12
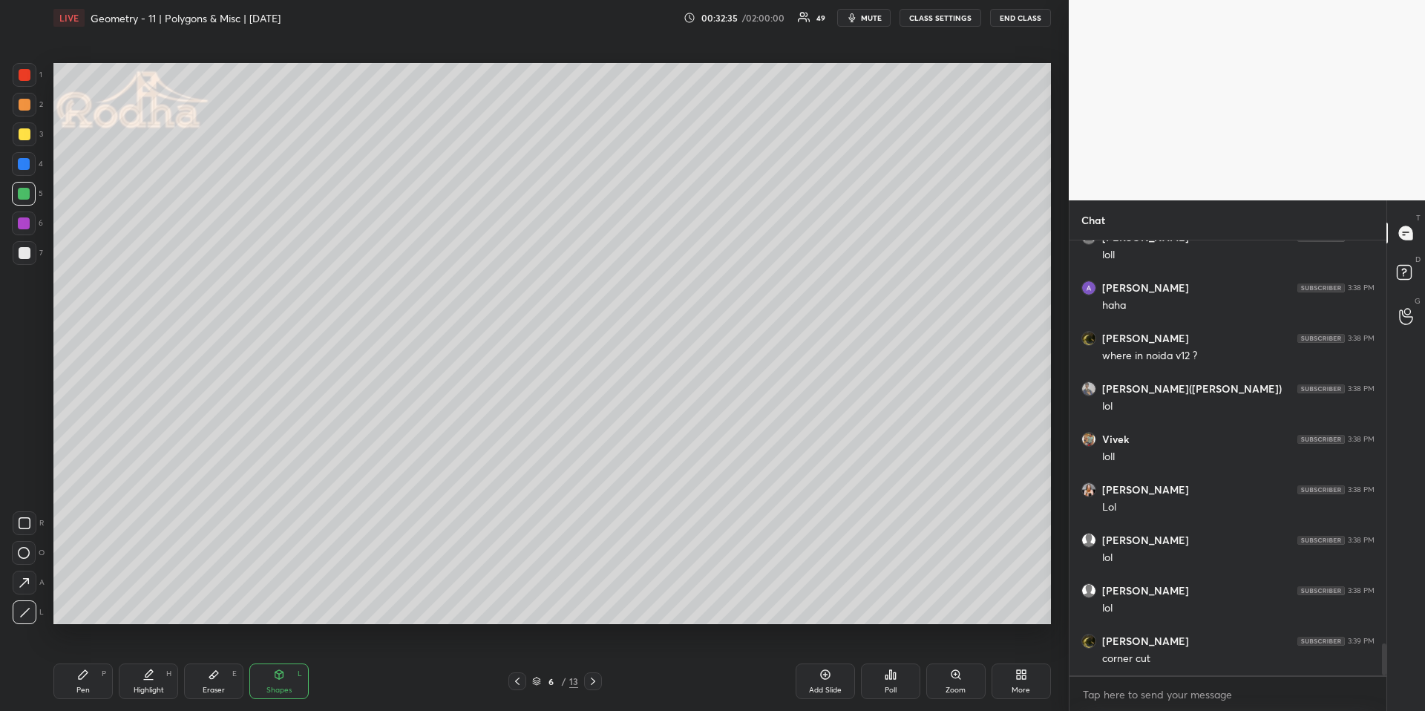
scroll to position [5425, 0]
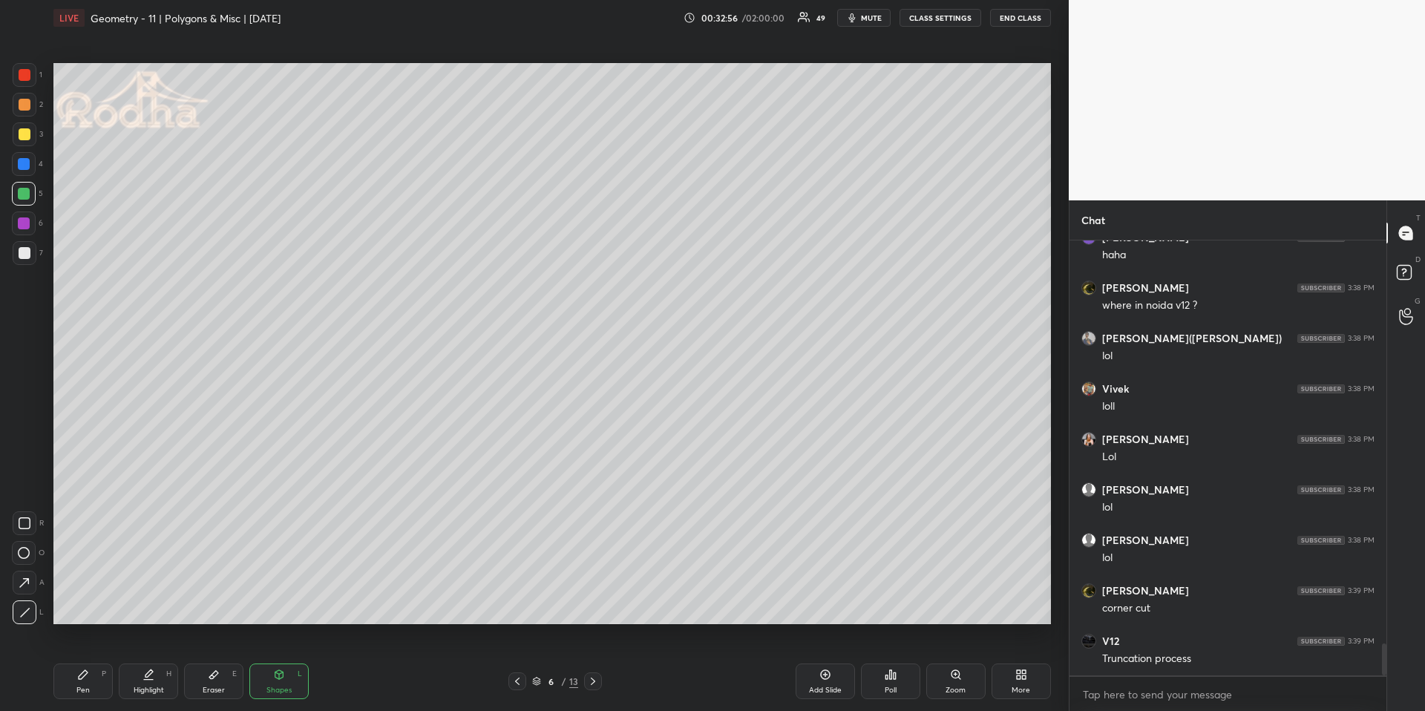
click at [156, 661] on div "Highlight H" at bounding box center [148, 681] width 59 height 36
drag, startPoint x: 88, startPoint y: 678, endPoint x: 85, endPoint y: 660, distance: 18.1
click at [86, 661] on div "Pen P" at bounding box center [82, 681] width 59 height 36
click at [29, 165] on div at bounding box center [24, 164] width 24 height 24
click at [154, 661] on div "Highlight" at bounding box center [149, 689] width 30 height 7
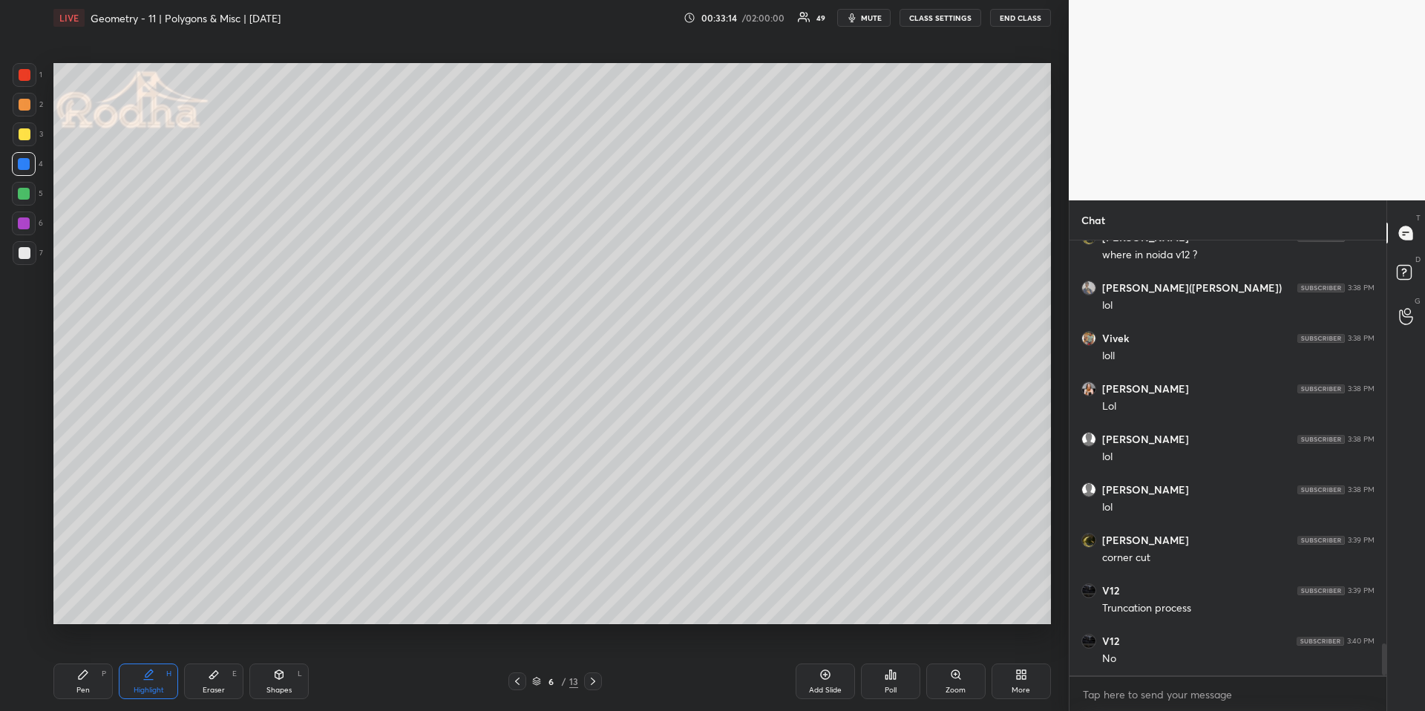
scroll to position [5526, 0]
click at [165, 661] on div "Highlight H" at bounding box center [148, 681] width 59 height 36
click at [110, 661] on div "Pen P Highlight H Eraser E Shapes L" at bounding box center [253, 681] width 401 height 36
drag, startPoint x: 85, startPoint y: 681, endPoint x: 79, endPoint y: 666, distance: 16.3
click at [85, 661] on div "Pen P" at bounding box center [82, 681] width 59 height 36
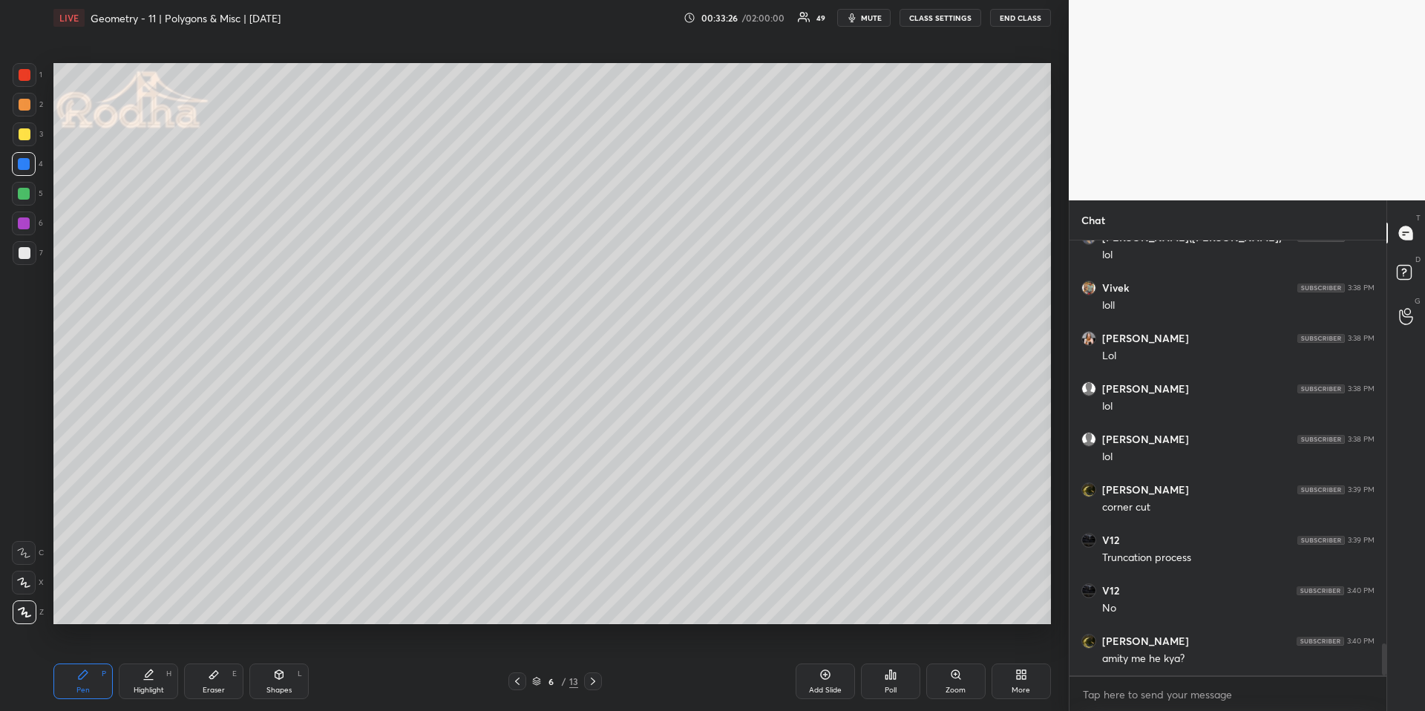
drag, startPoint x: 28, startPoint y: 193, endPoint x: 39, endPoint y: 160, distance: 35.0
click at [27, 194] on div at bounding box center [24, 194] width 12 height 12
click at [27, 109] on div at bounding box center [25, 105] width 12 height 12
click at [25, 252] on div at bounding box center [25, 253] width 12 height 12
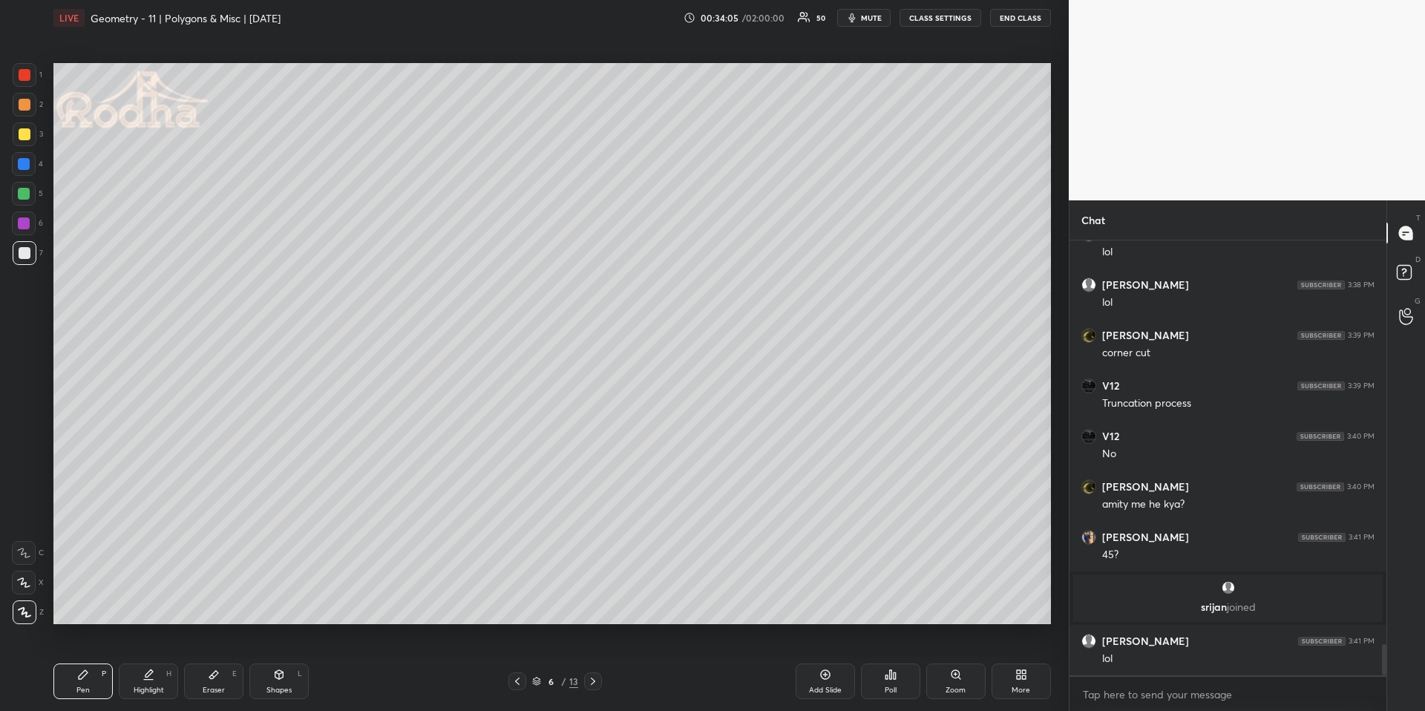
scroll to position [5731, 0]
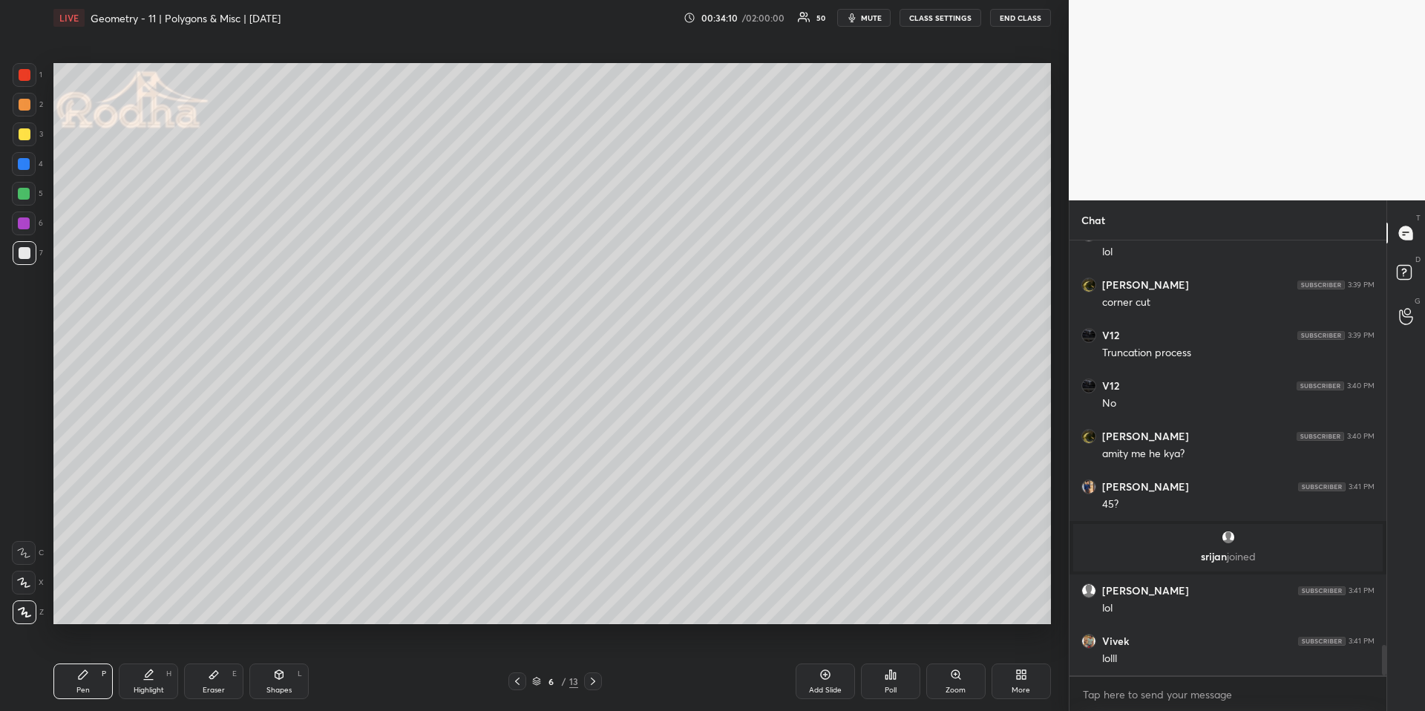
click at [13, 192] on div at bounding box center [24, 194] width 24 height 24
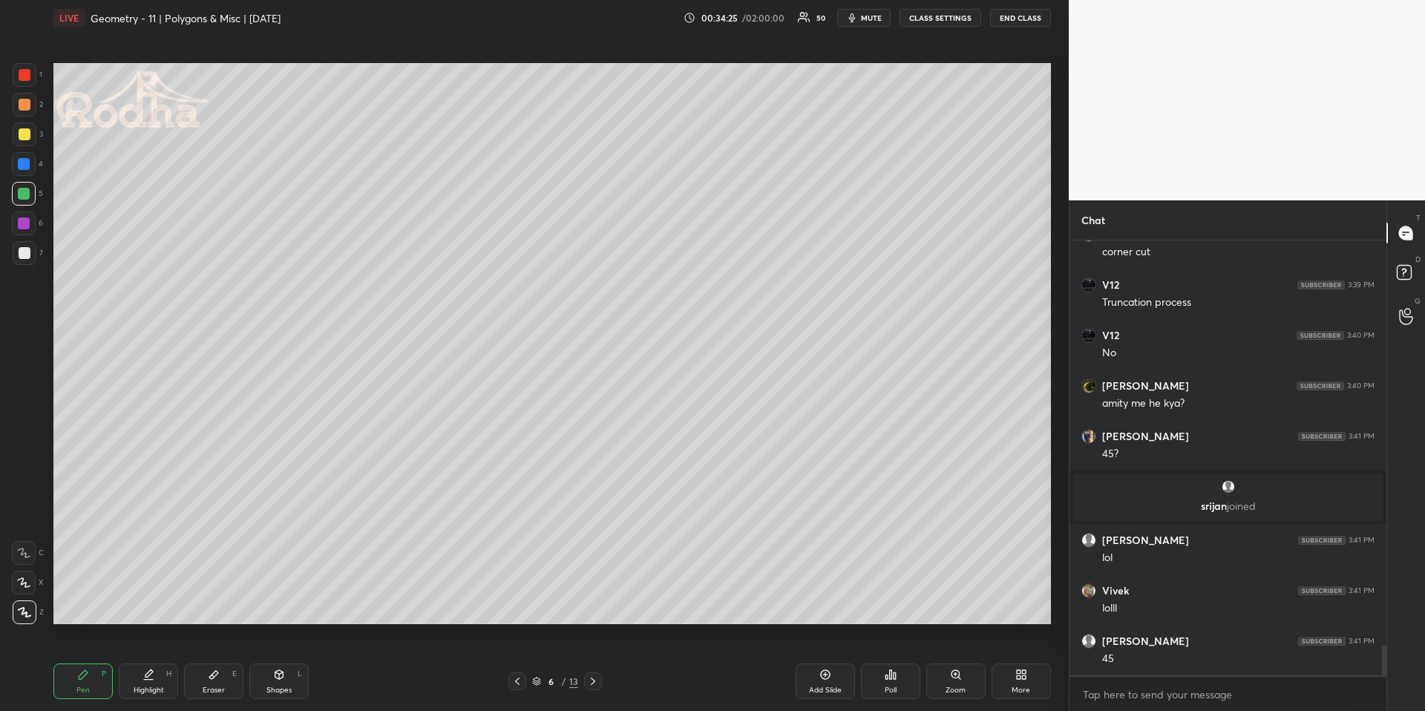
scroll to position [5832, 0]
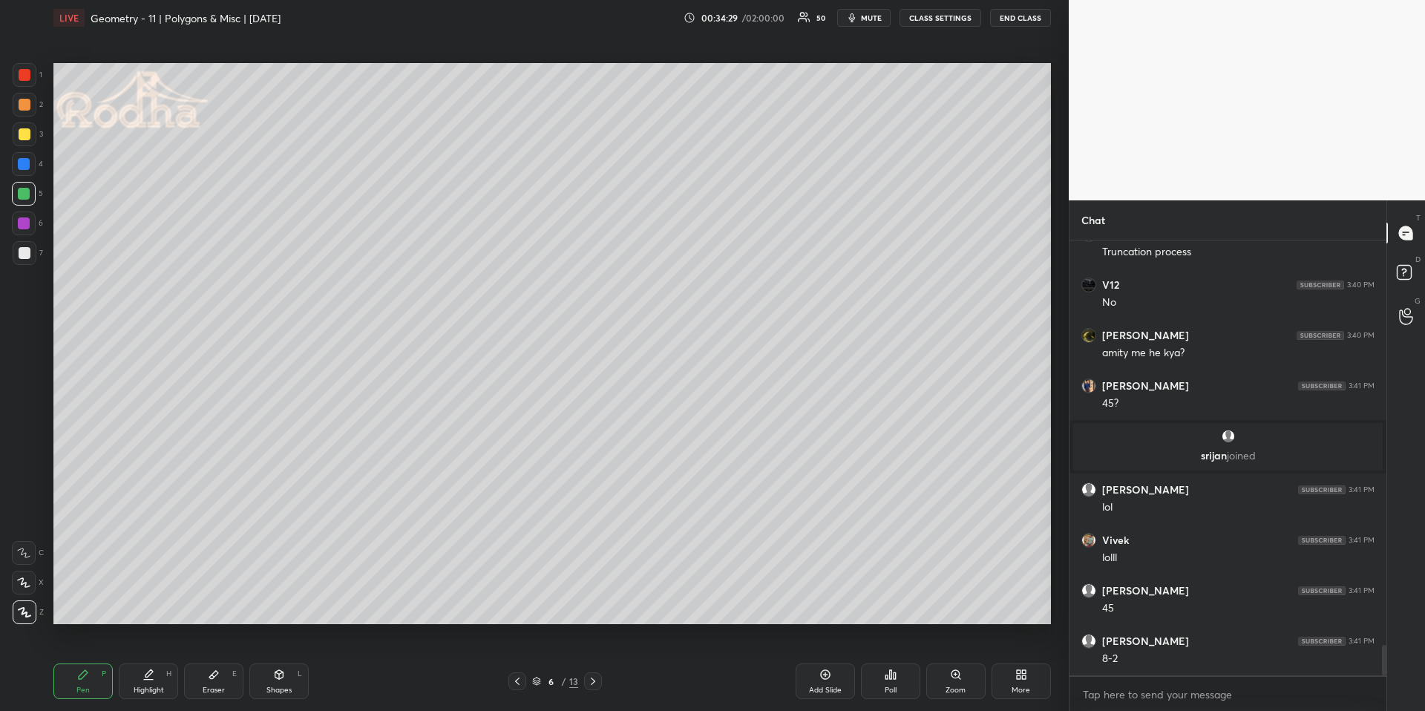
drag, startPoint x: 217, startPoint y: 686, endPoint x: 216, endPoint y: 646, distance: 40.1
click at [217, 661] on div "Eraser" at bounding box center [214, 689] width 22 height 7
click at [23, 559] on div at bounding box center [24, 553] width 24 height 24
drag, startPoint x: 70, startPoint y: 691, endPoint x: 66, endPoint y: 655, distance: 36.6
click at [70, 661] on div "Pen P" at bounding box center [82, 681] width 59 height 36
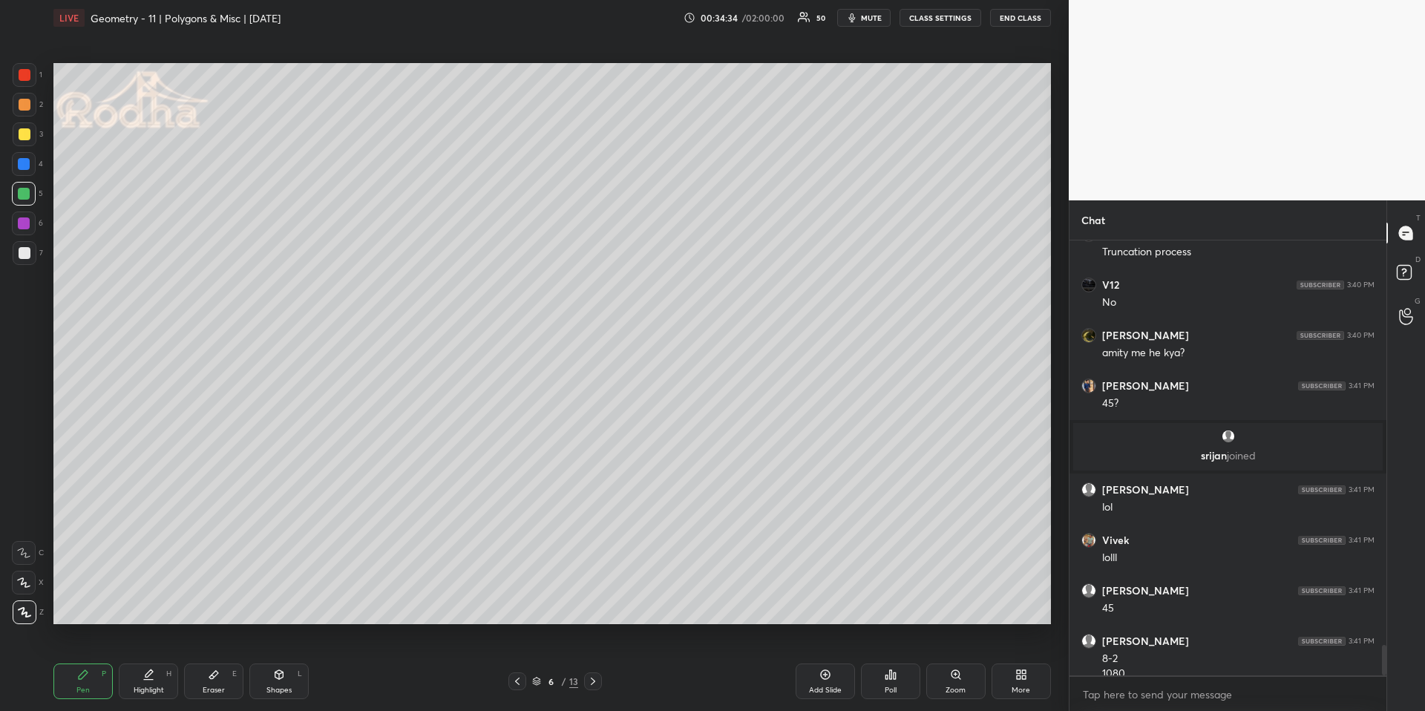
scroll to position [5847, 0]
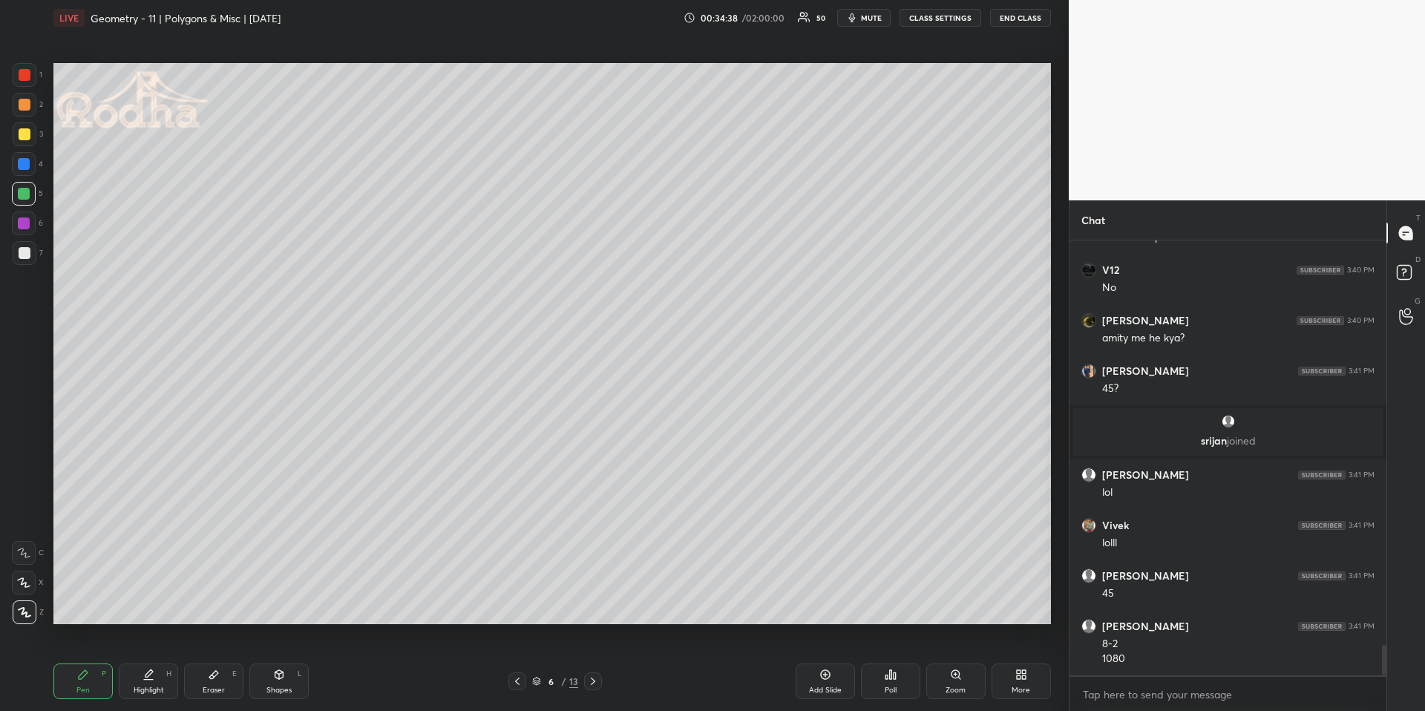
click at [222, 661] on div "Eraser" at bounding box center [214, 689] width 22 height 7
click at [81, 661] on icon at bounding box center [83, 675] width 12 height 12
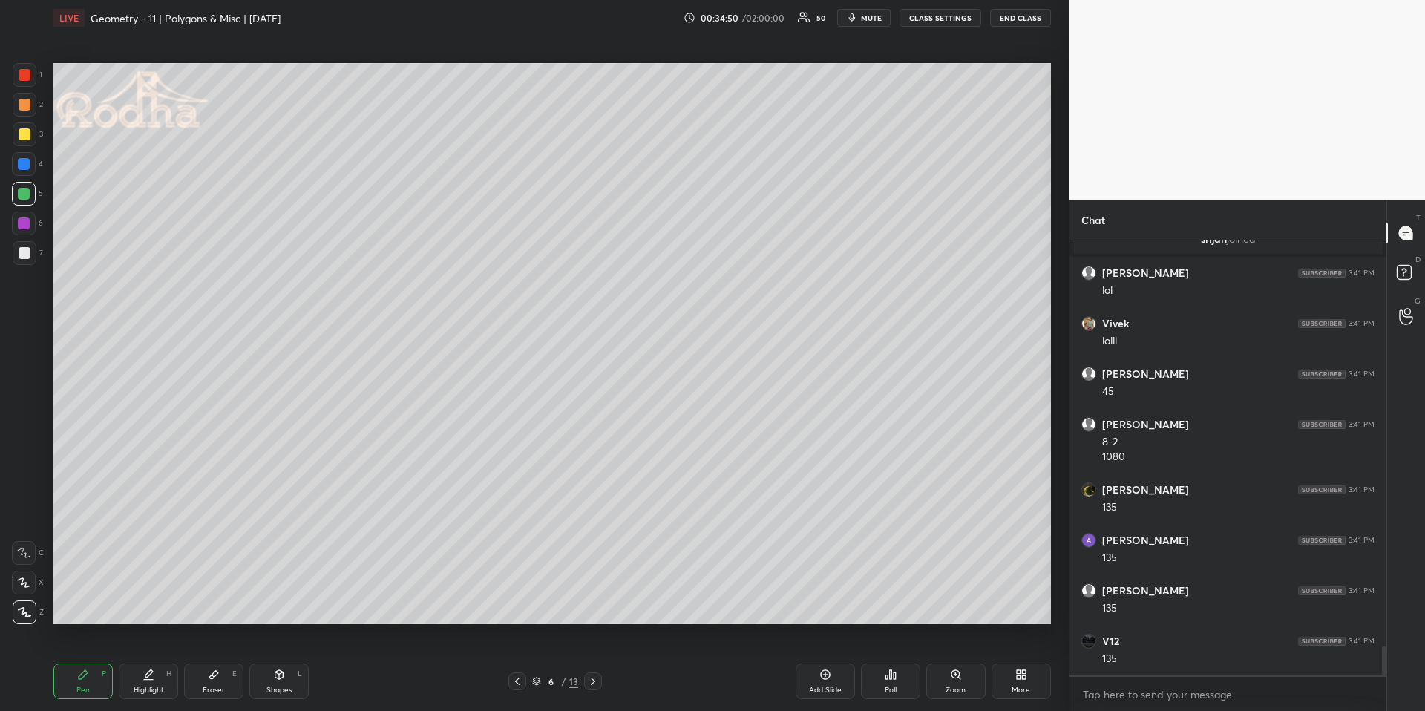
scroll to position [6099, 0]
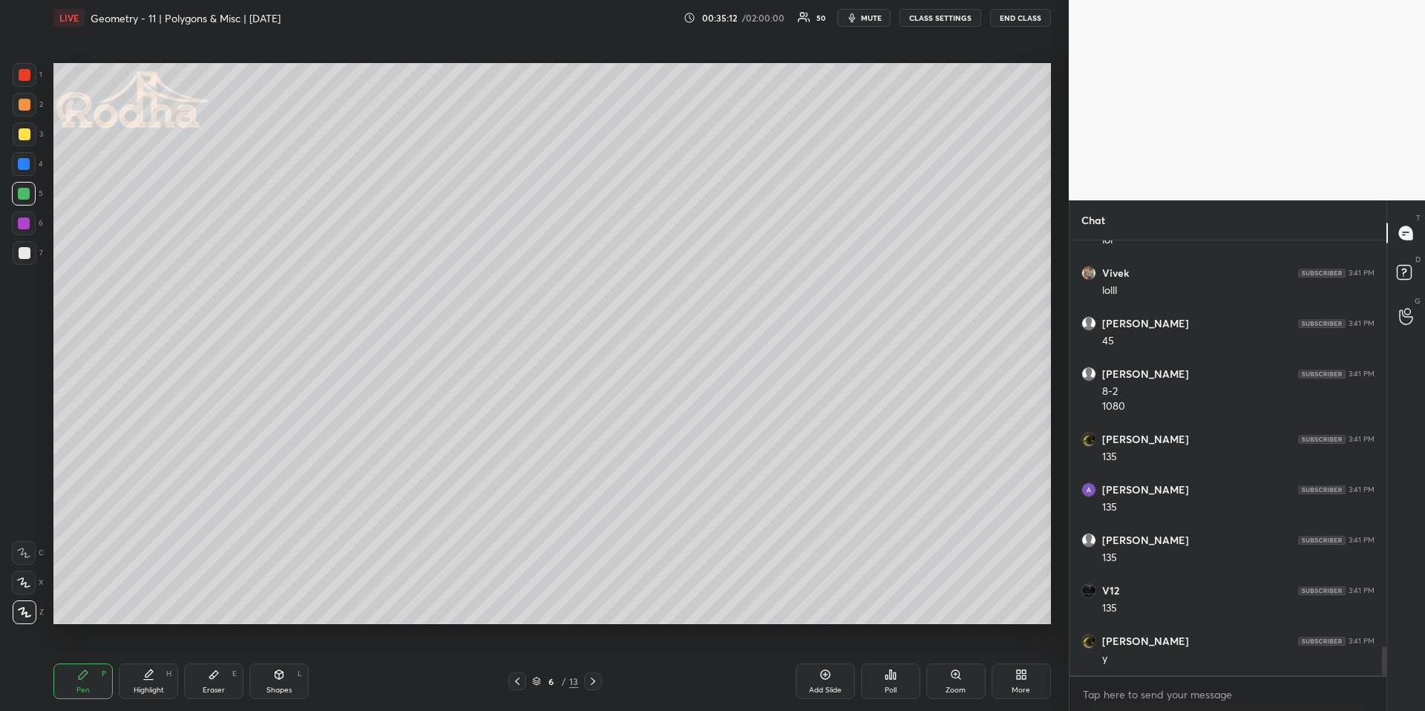
click at [24, 142] on div at bounding box center [25, 134] width 24 height 24
click at [21, 168] on div at bounding box center [24, 164] width 12 height 12
click at [19, 240] on div "1 2 3 4 5 6 7" at bounding box center [27, 167] width 31 height 208
click at [27, 249] on div at bounding box center [25, 253] width 12 height 12
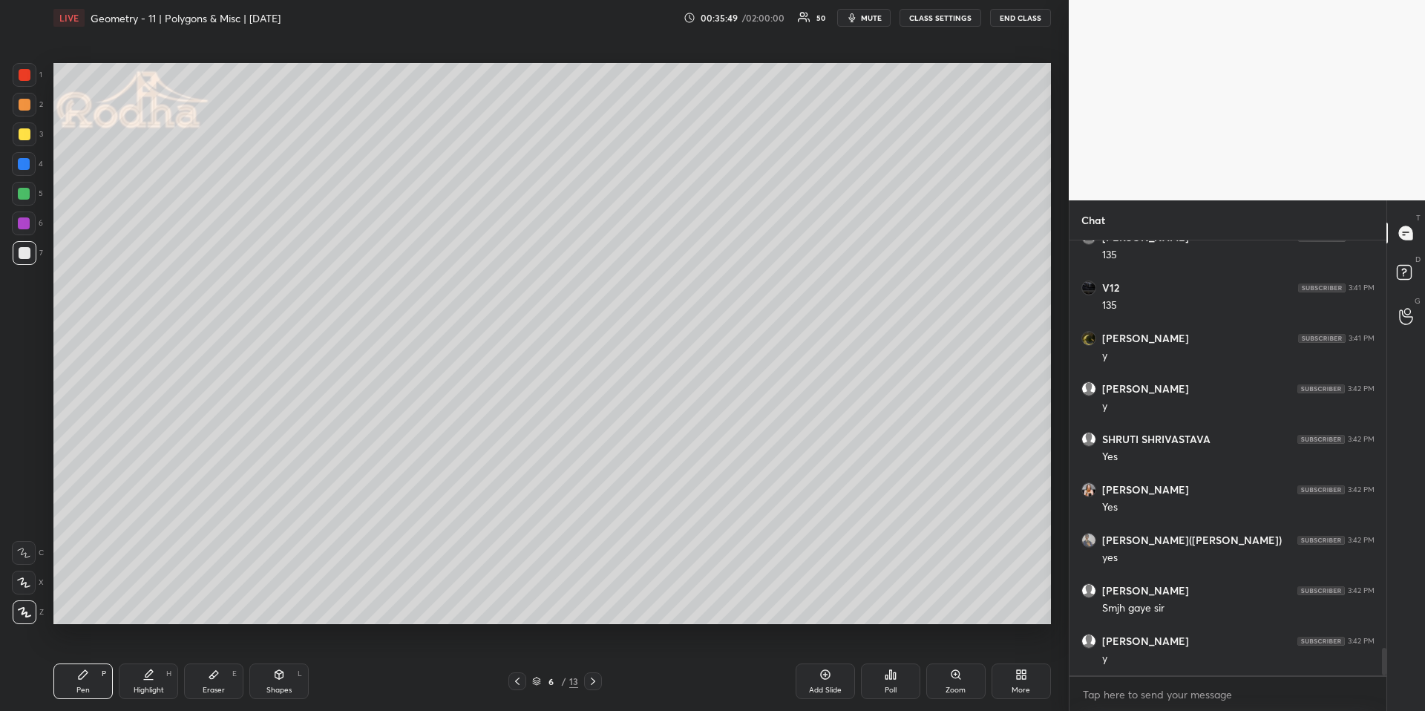
scroll to position [6452, 0]
click at [142, 661] on div "Highlight" at bounding box center [149, 689] width 30 height 7
drag, startPoint x: 72, startPoint y: 680, endPoint x: 74, endPoint y: 669, distance: 10.6
click at [73, 661] on div "Pen P" at bounding box center [82, 681] width 59 height 36
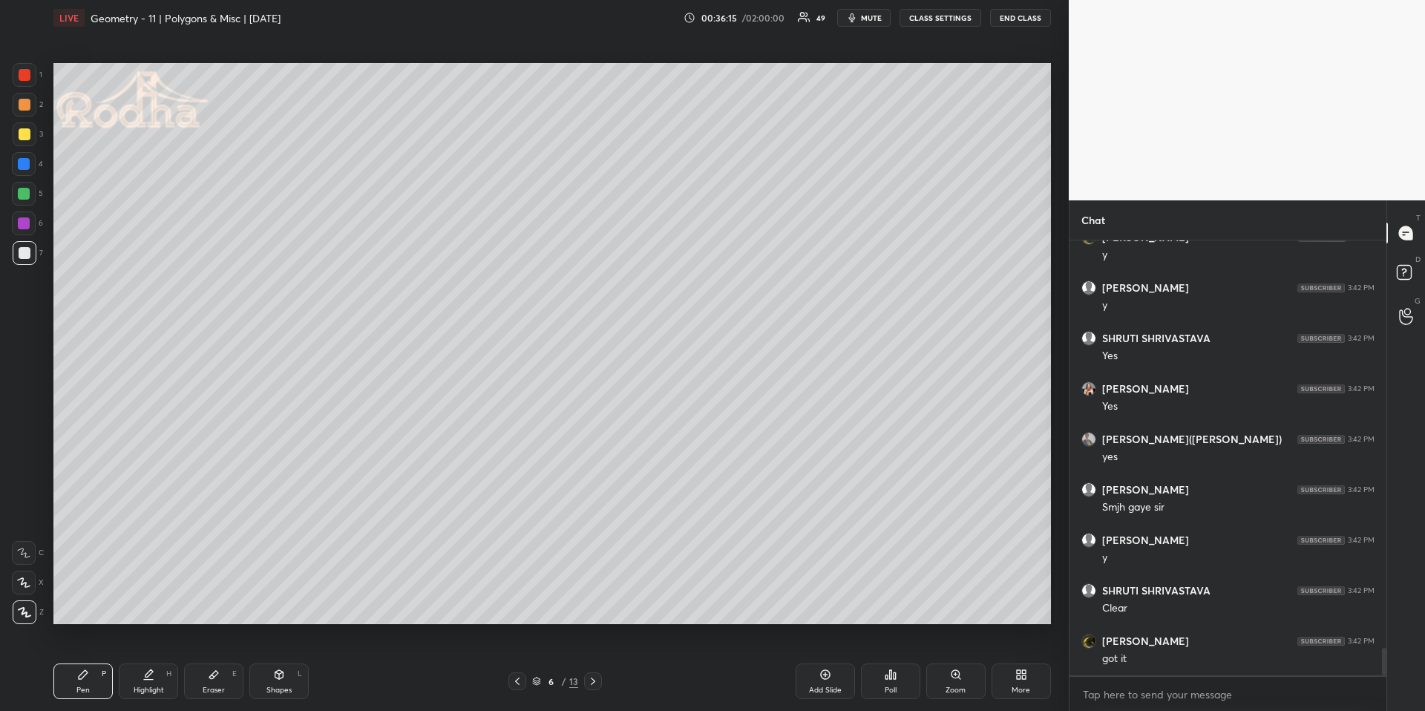
click at [23, 164] on div at bounding box center [24, 164] width 12 height 12
click at [27, 252] on div at bounding box center [25, 253] width 12 height 12
click at [23, 139] on div at bounding box center [25, 134] width 12 height 12
drag, startPoint x: 828, startPoint y: 674, endPoint x: 810, endPoint y: 639, distance: 39.2
click at [829, 661] on icon at bounding box center [825, 675] width 12 height 12
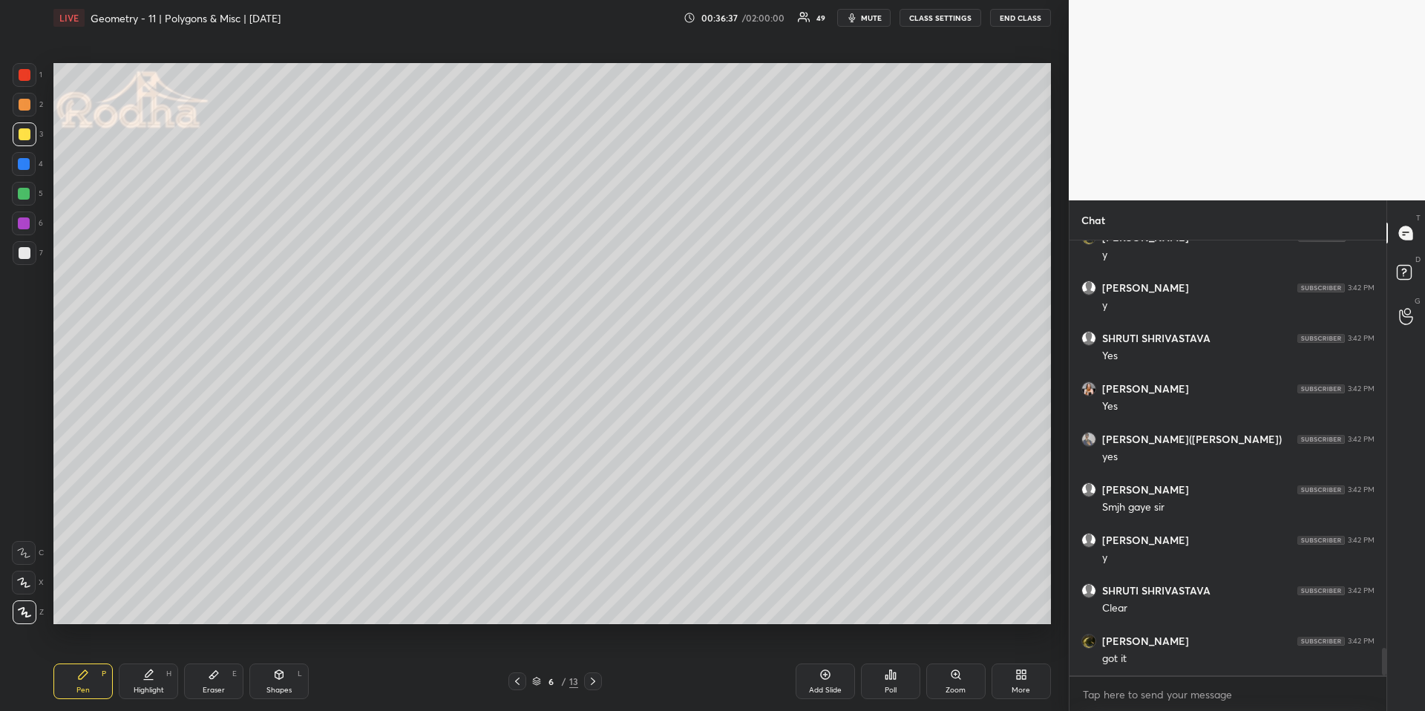
scroll to position [6553, 0]
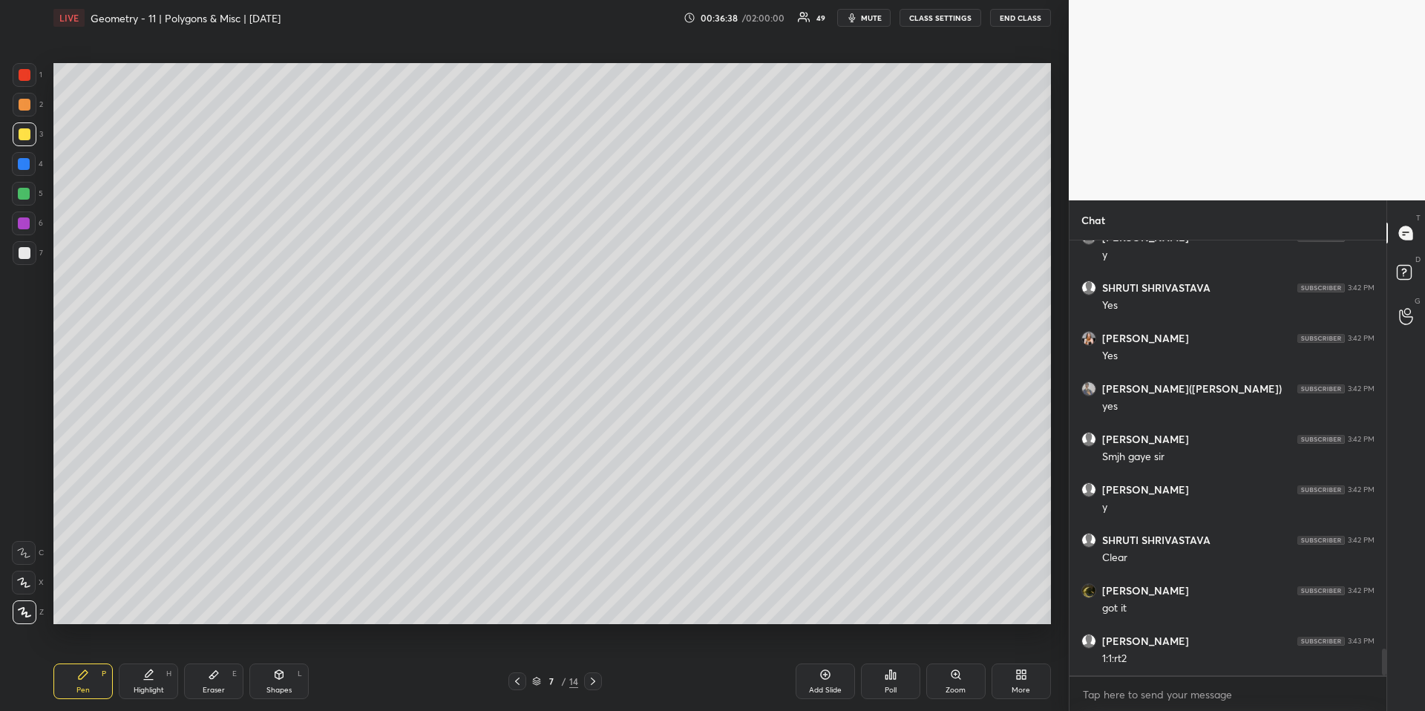
drag, startPoint x: 287, startPoint y: 701, endPoint x: 271, endPoint y: 675, distance: 30.7
click at [286, 661] on div "Pen P Highlight H Eraser E Shapes L 7 / 14 Add Slide Poll Zoom More" at bounding box center [551, 681] width 997 height 59
click at [82, 661] on div "Pen P" at bounding box center [82, 681] width 59 height 36
drag, startPoint x: 32, startPoint y: 163, endPoint x: 52, endPoint y: 160, distance: 20.2
click at [31, 162] on div at bounding box center [24, 164] width 24 height 24
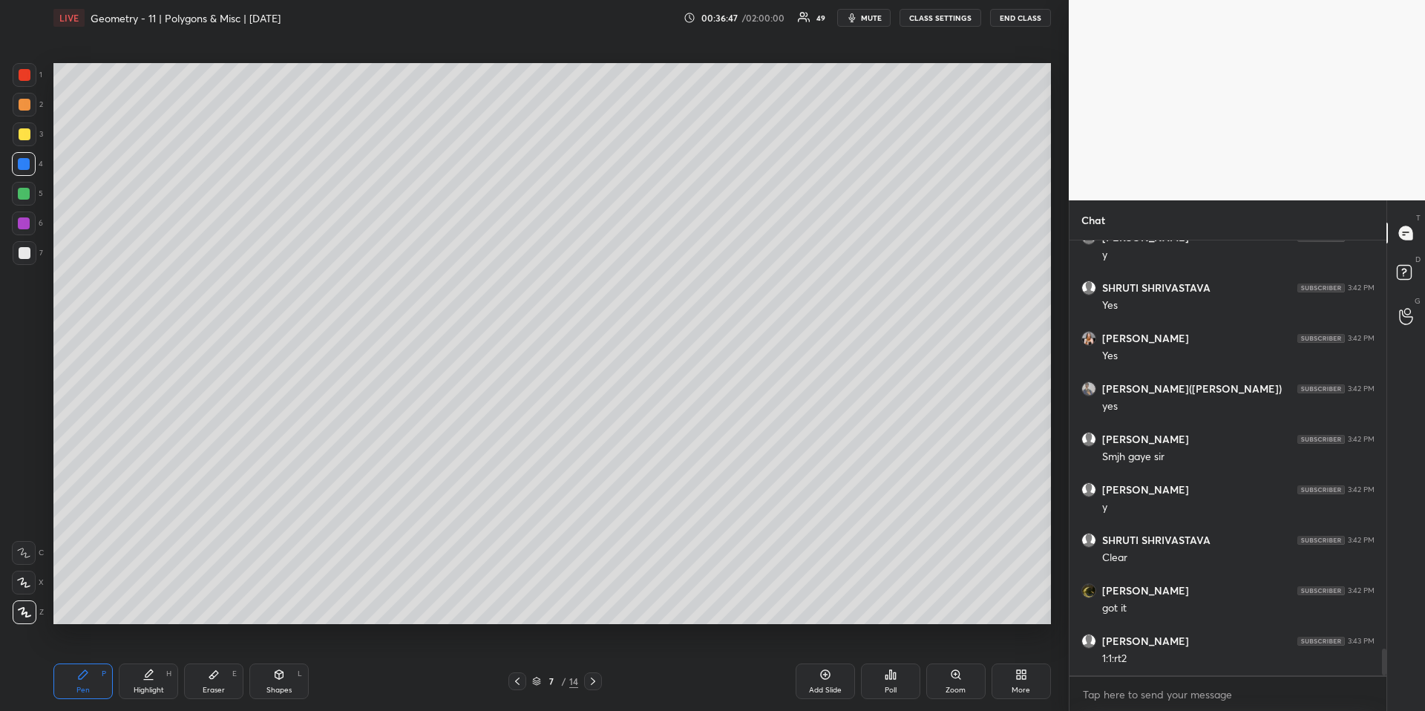
scroll to position [6603, 0]
click at [519, 661] on icon at bounding box center [517, 681] width 12 height 12
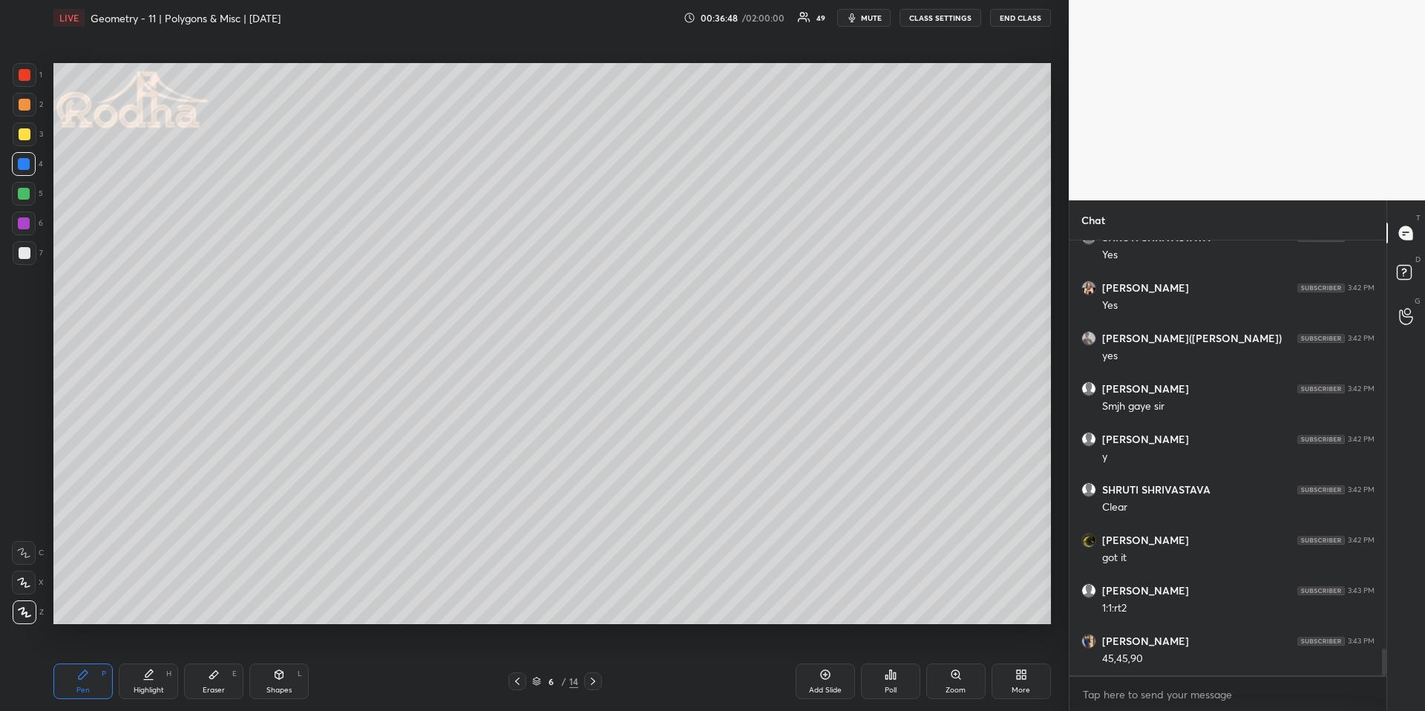
click at [139, 661] on div "Highlight" at bounding box center [149, 689] width 30 height 7
click at [586, 661] on div "6 / 14" at bounding box center [555, 681] width 94 height 18
drag, startPoint x: 592, startPoint y: 678, endPoint x: 567, endPoint y: 669, distance: 26.8
click at [593, 661] on icon at bounding box center [593, 681] width 12 height 12
drag, startPoint x: 79, startPoint y: 684, endPoint x: 71, endPoint y: 682, distance: 8.3
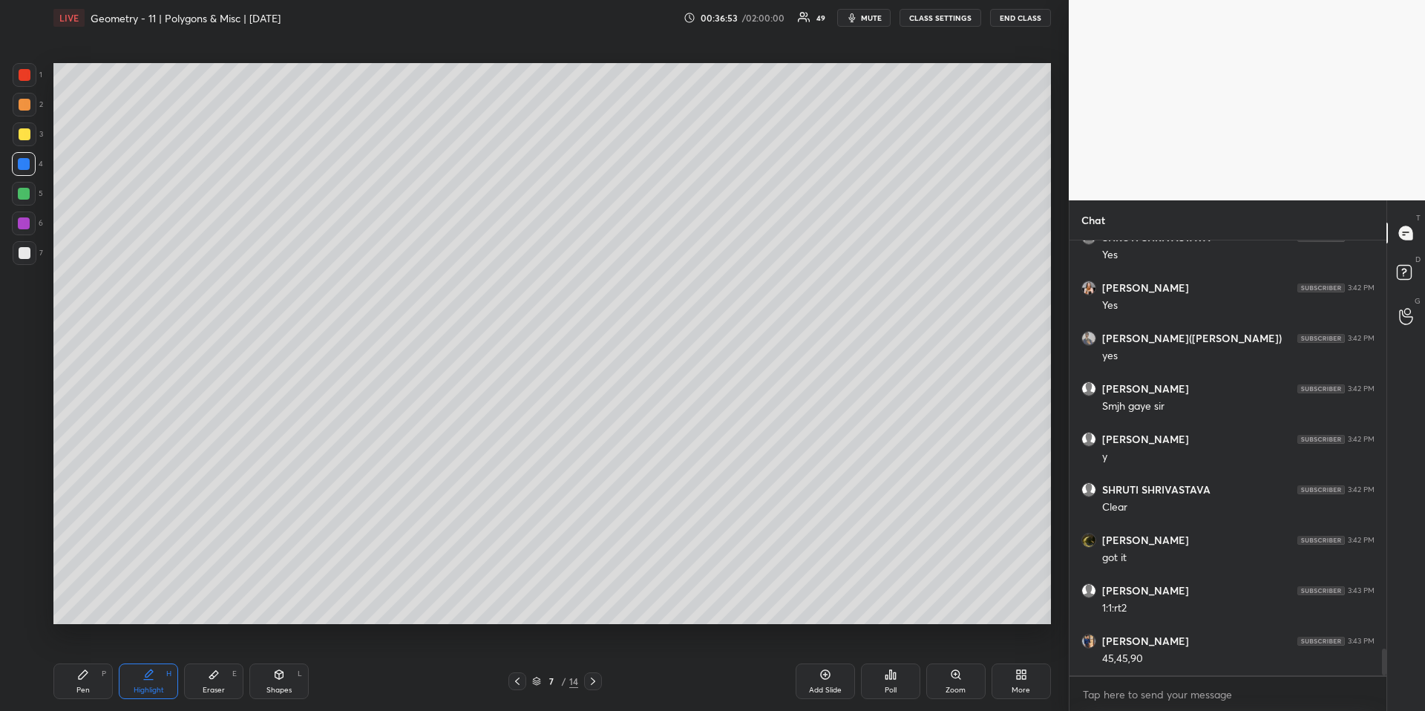
click at [75, 661] on div "Pen P" at bounding box center [82, 681] width 59 height 36
click at [23, 81] on div at bounding box center [25, 75] width 24 height 24
click at [158, 661] on div "Highlight H" at bounding box center [148, 681] width 59 height 36
click at [518, 661] on icon at bounding box center [517, 681] width 12 height 12
click at [66, 661] on div "Pen P" at bounding box center [82, 681] width 59 height 36
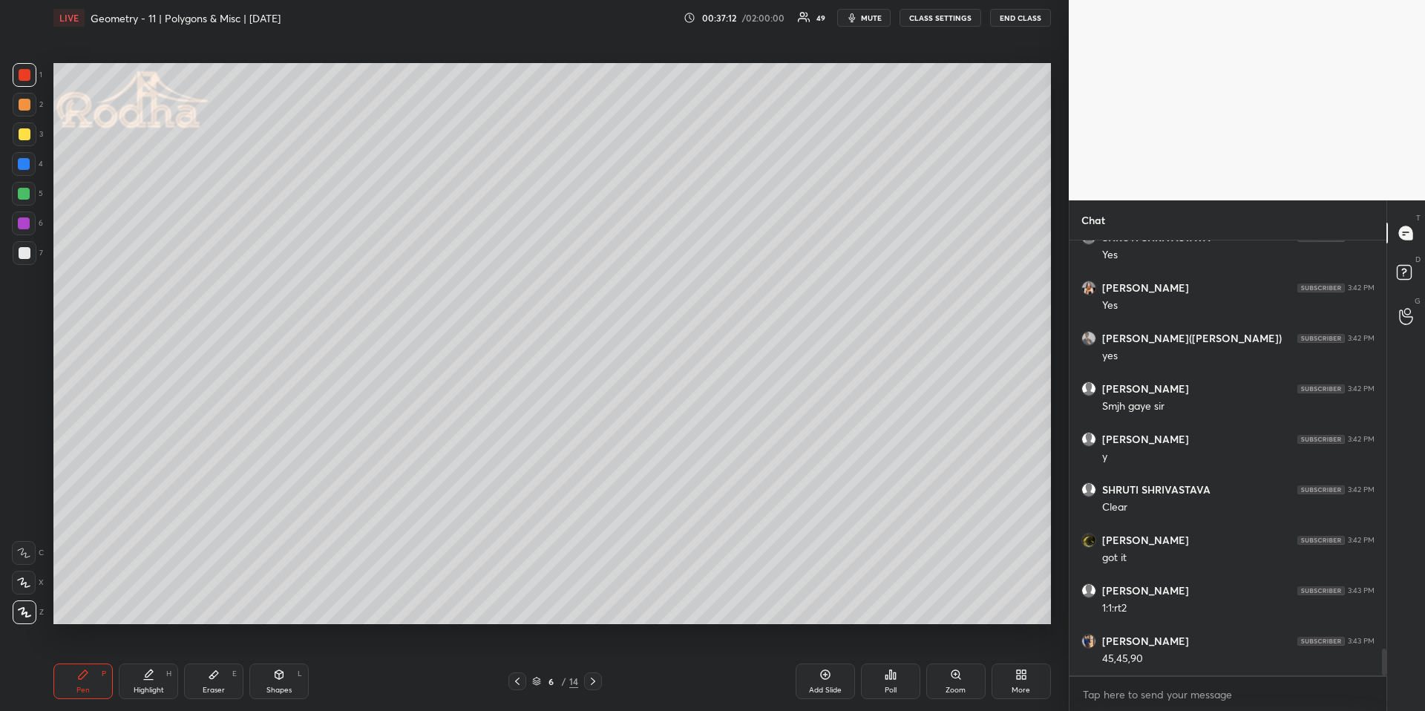
click at [148, 661] on div "Highlight" at bounding box center [149, 689] width 30 height 7
click at [79, 661] on div "Pen P" at bounding box center [82, 681] width 59 height 36
drag, startPoint x: 24, startPoint y: 133, endPoint x: 47, endPoint y: 147, distance: 26.4
click at [24, 133] on div at bounding box center [25, 134] width 12 height 12
click at [162, 661] on div "Highlight H" at bounding box center [148, 681] width 59 height 36
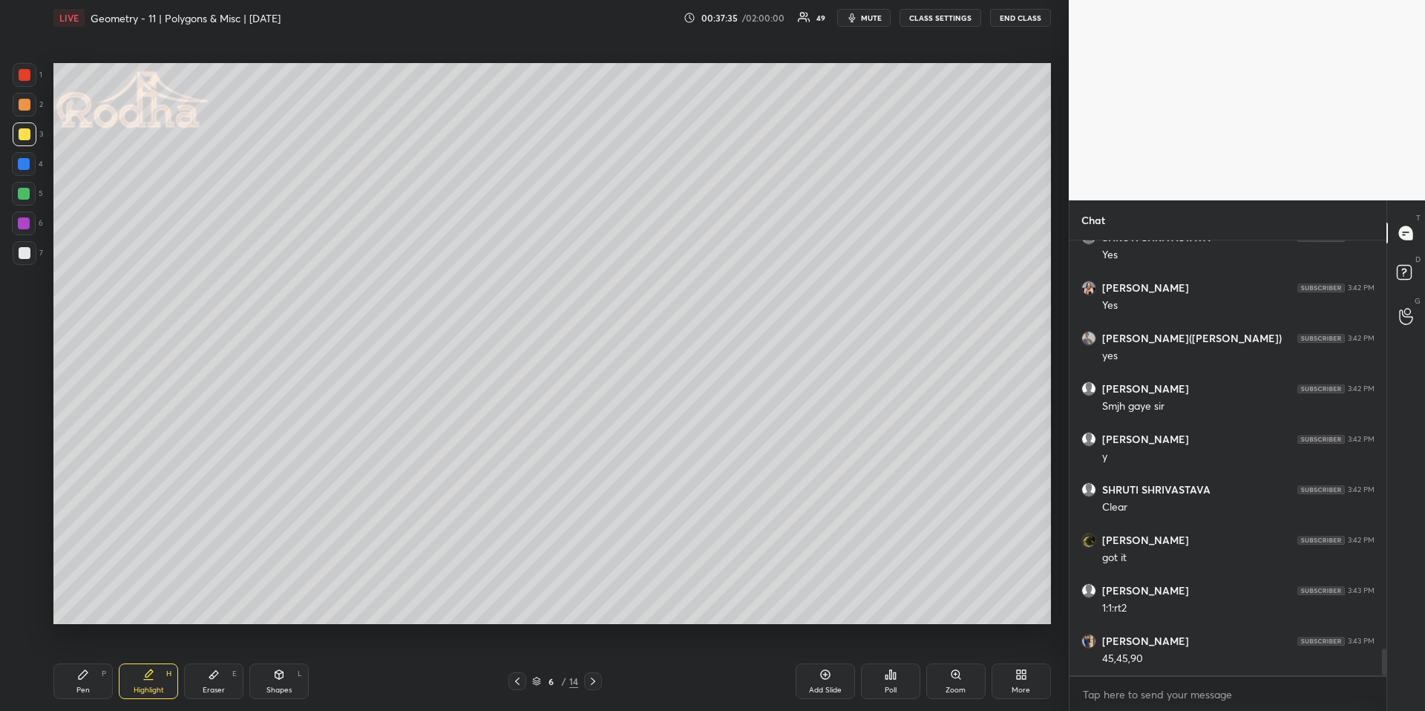
scroll to position [6654, 0]
drag, startPoint x: 82, startPoint y: 682, endPoint x: 83, endPoint y: 673, distance: 9.0
click at [80, 661] on div "Pen P" at bounding box center [82, 681] width 59 height 36
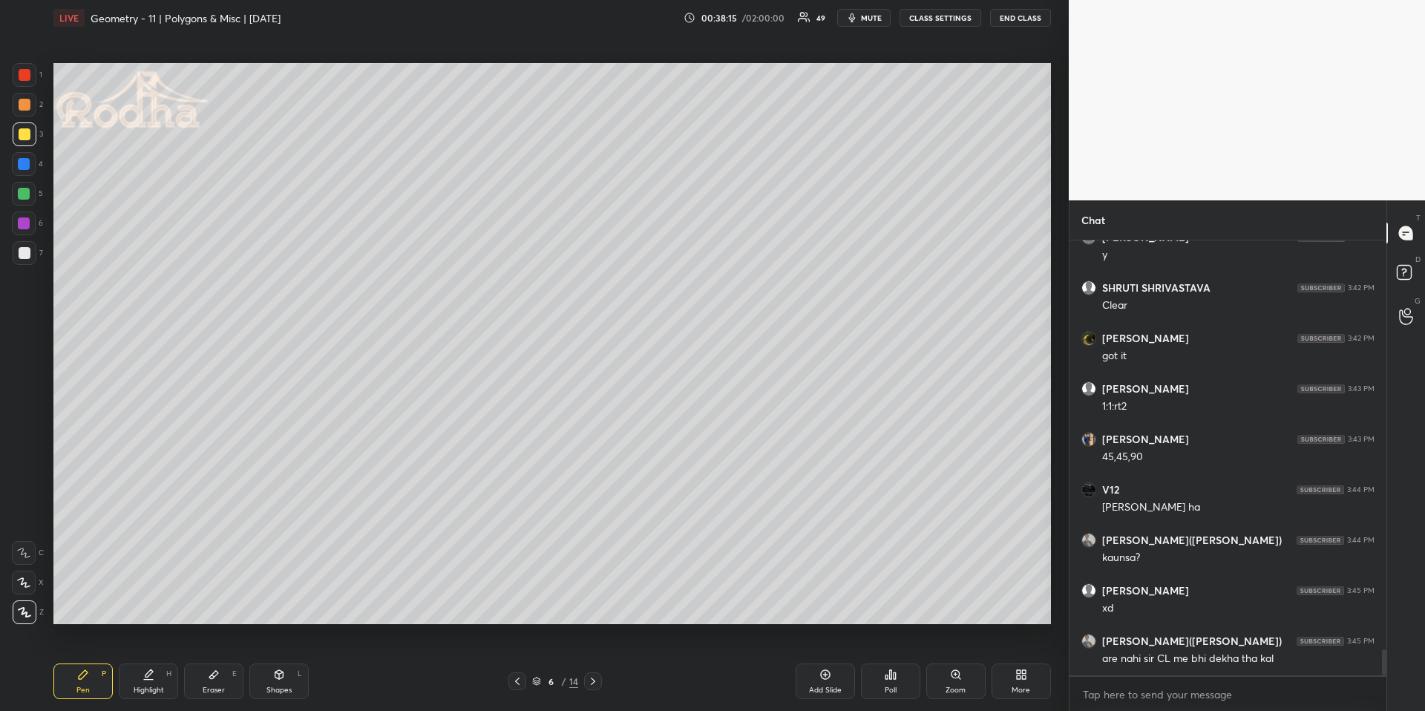
scroll to position [6820, 0]
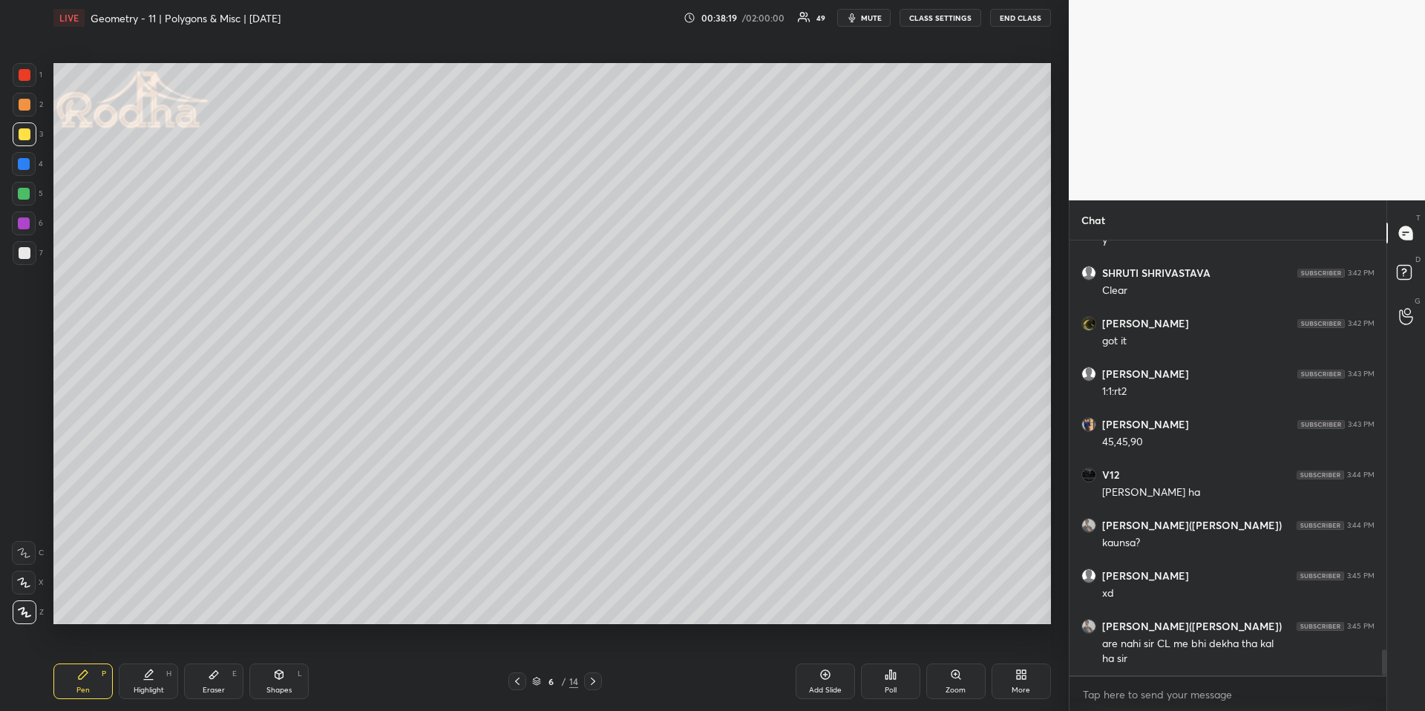
click at [154, 661] on div "Highlight H" at bounding box center [148, 681] width 59 height 36
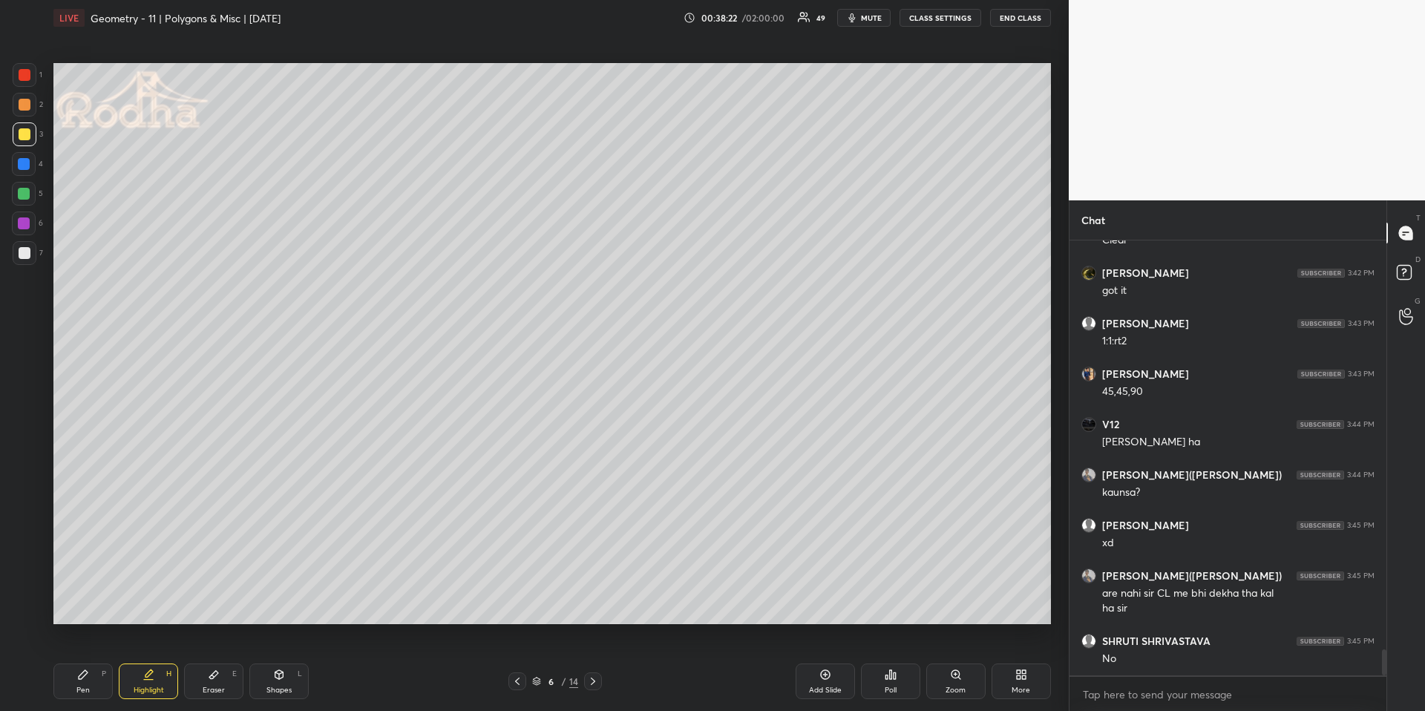
click at [90, 661] on div "Pen P" at bounding box center [82, 681] width 59 height 36
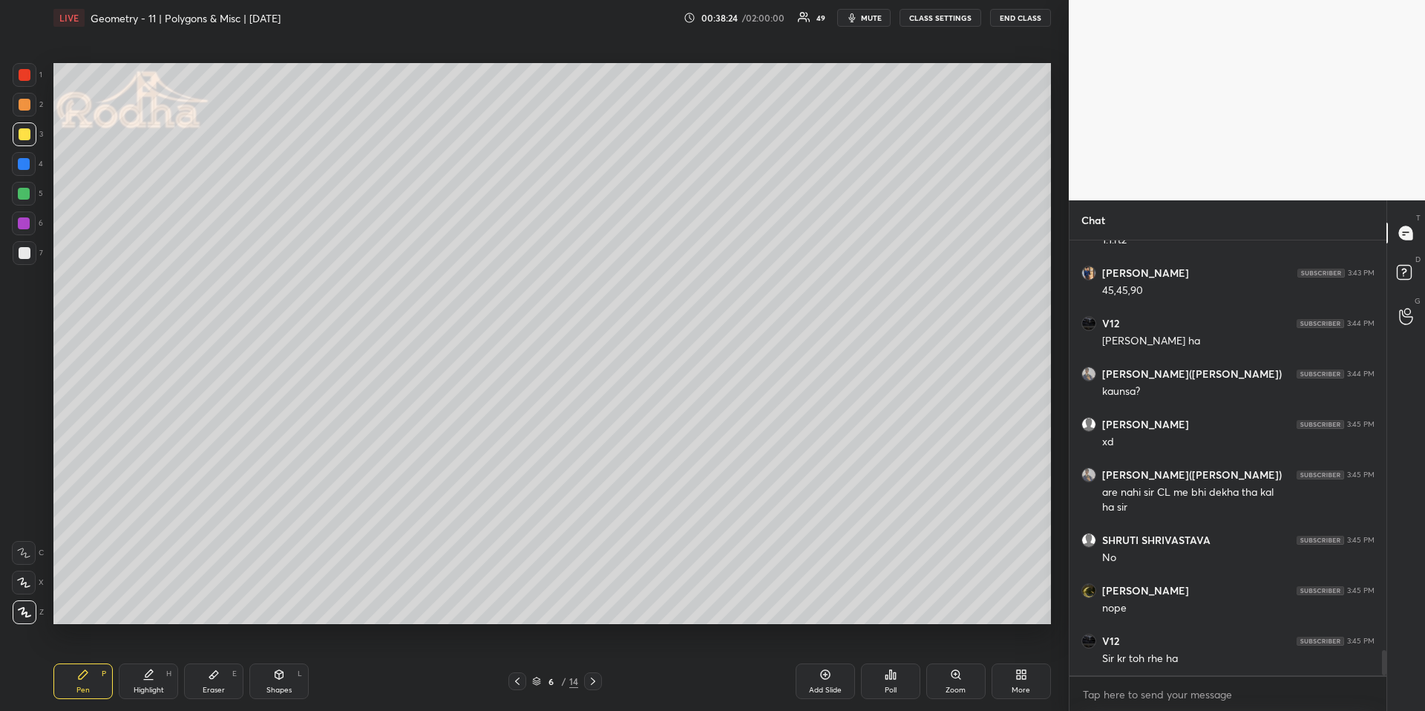
click at [166, 661] on div "H" at bounding box center [168, 673] width 5 height 7
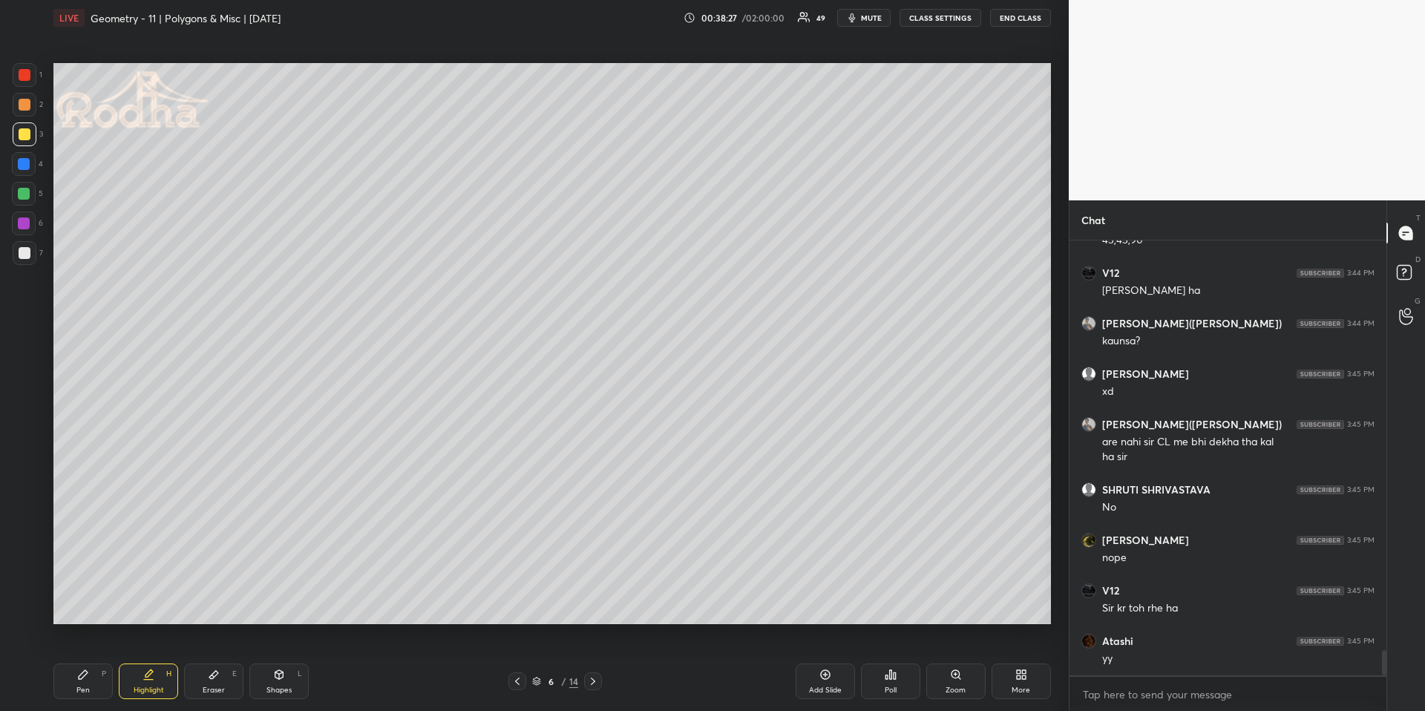
scroll to position [7073, 0]
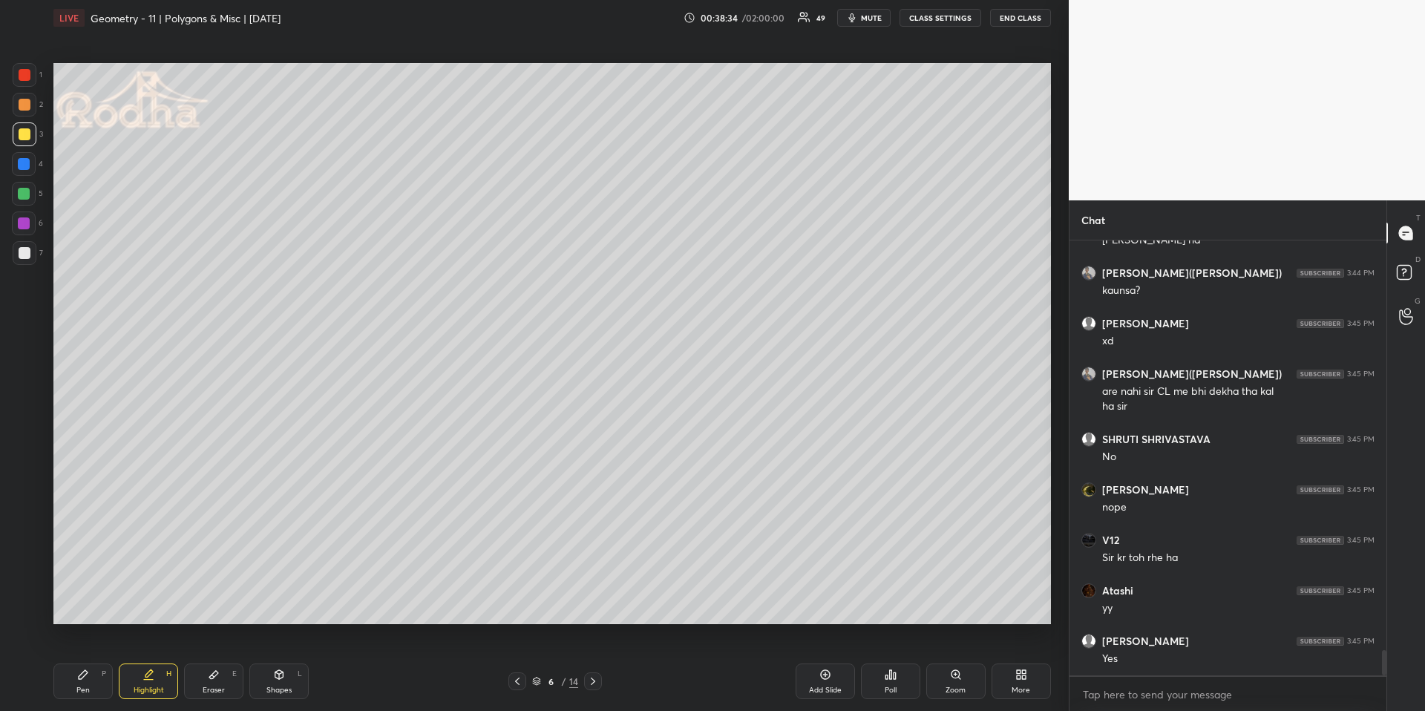
click at [209, 661] on icon at bounding box center [214, 675] width 12 height 12
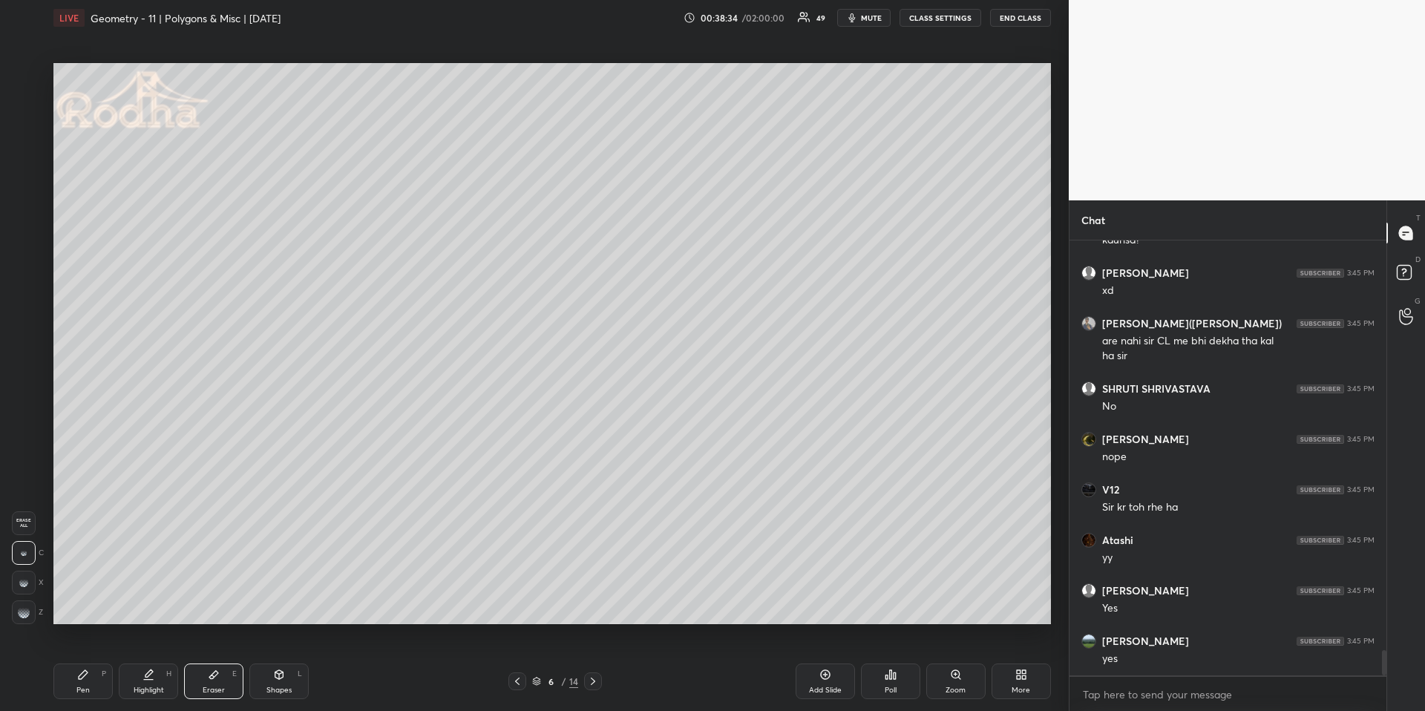
click at [294, 661] on div "Shapes L" at bounding box center [278, 681] width 59 height 36
click at [24, 596] on div "R O A L" at bounding box center [28, 564] width 33 height 119
click at [84, 661] on icon at bounding box center [83, 674] width 9 height 9
click at [19, 79] on div at bounding box center [25, 75] width 12 height 12
click at [272, 661] on div "Shapes L" at bounding box center [278, 681] width 59 height 36
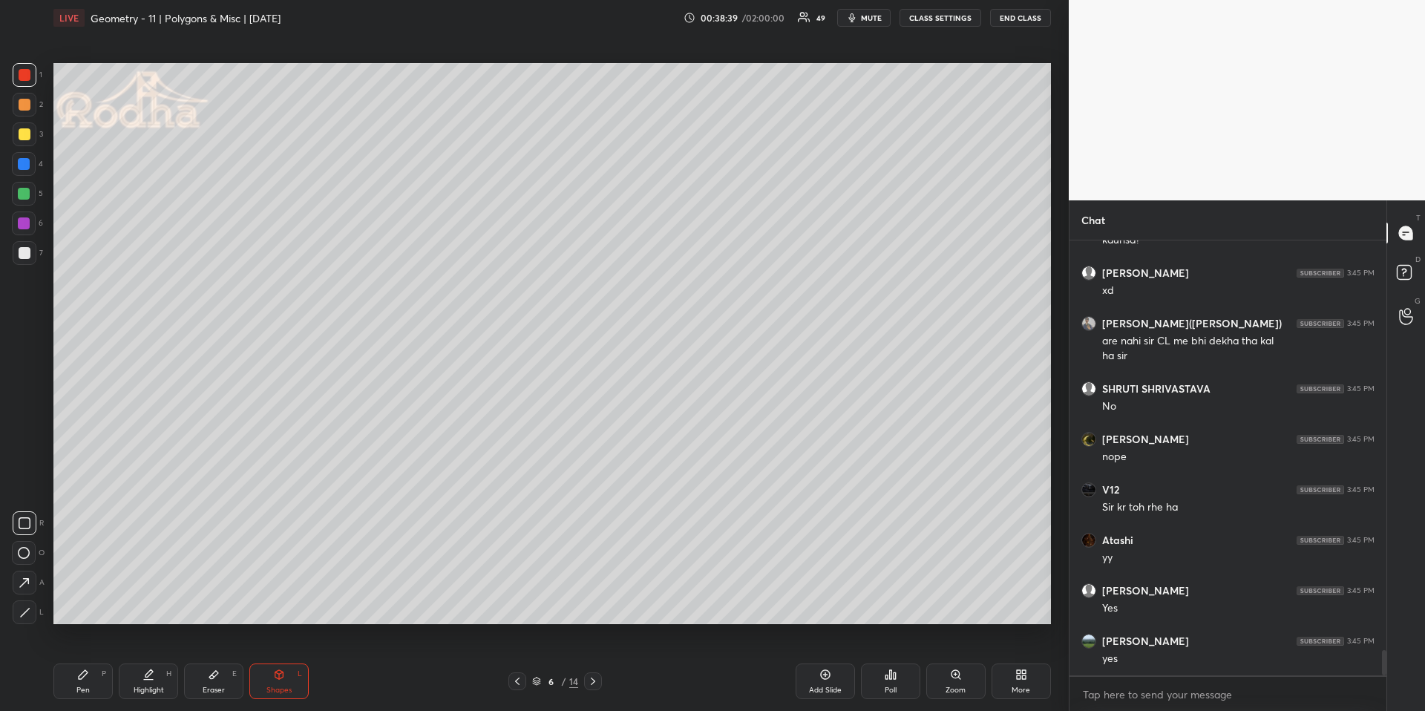
click at [70, 661] on div "Pen P" at bounding box center [82, 681] width 59 height 36
click at [27, 579] on icon at bounding box center [23, 582] width 13 height 10
click at [253, 661] on div "Shapes L" at bounding box center [278, 681] width 59 height 36
click at [13, 611] on div at bounding box center [25, 612] width 24 height 24
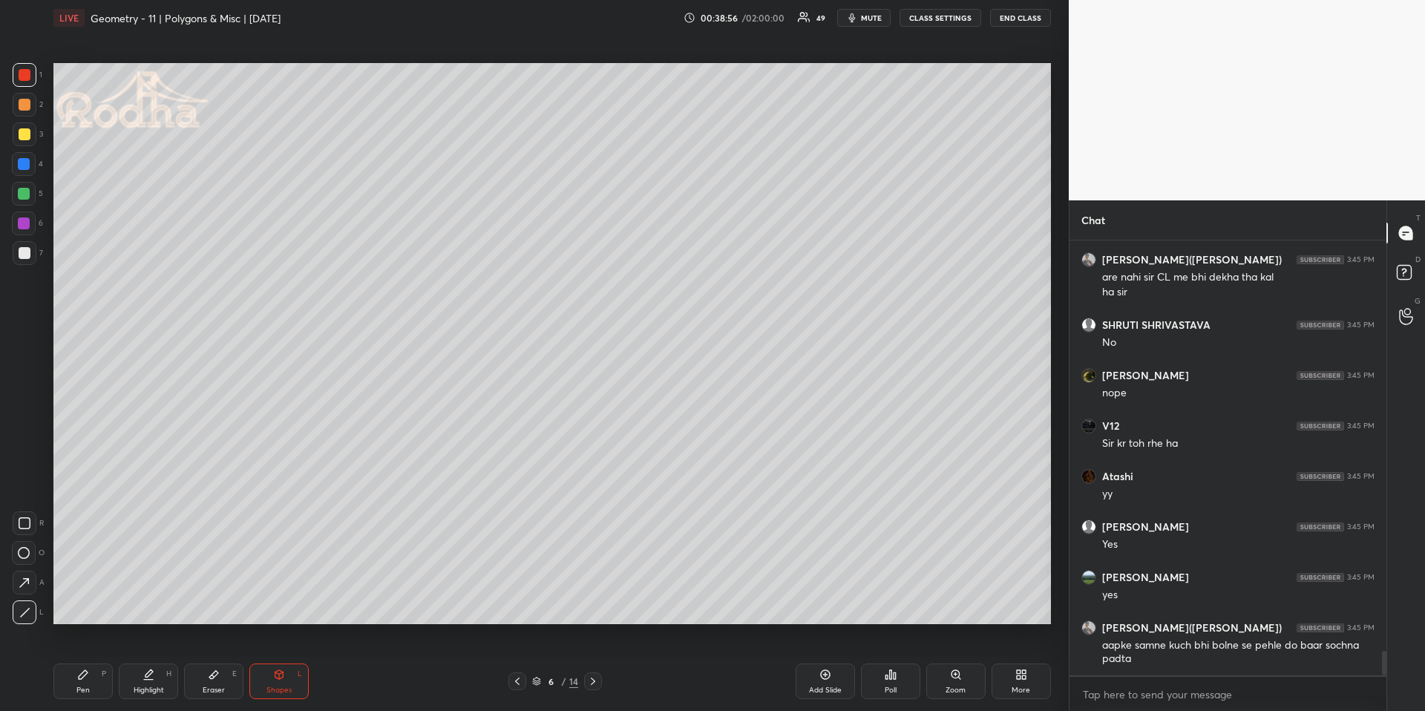
click at [91, 661] on div "Pen P" at bounding box center [82, 681] width 59 height 36
click at [154, 661] on div "Highlight H" at bounding box center [148, 681] width 59 height 36
click at [103, 661] on div "Pen P" at bounding box center [82, 681] width 59 height 36
click at [158, 661] on div "Highlight H" at bounding box center [148, 681] width 59 height 36
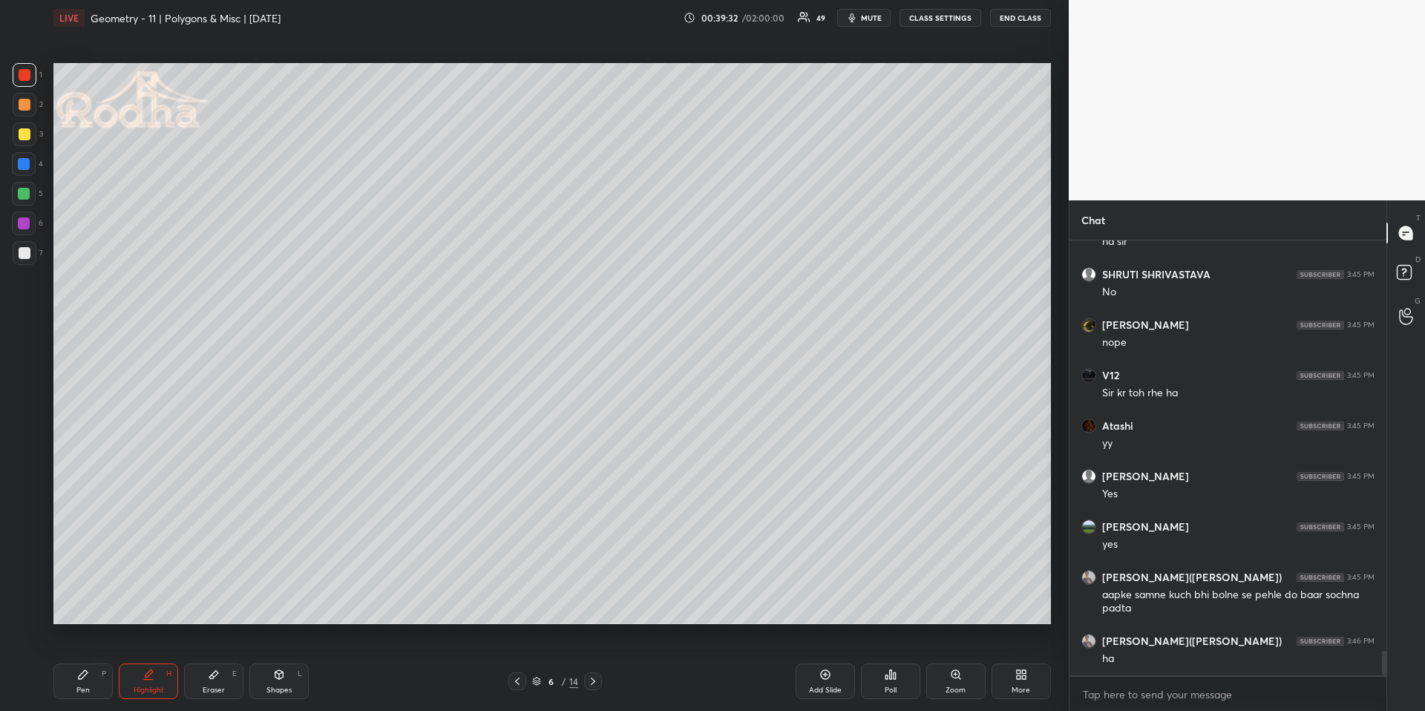
click at [95, 661] on div "Pen P" at bounding box center [82, 681] width 59 height 36
click at [24, 197] on div at bounding box center [24, 194] width 12 height 12
drag, startPoint x: 24, startPoint y: 72, endPoint x: 39, endPoint y: 84, distance: 18.4
click at [24, 73] on div at bounding box center [25, 75] width 12 height 12
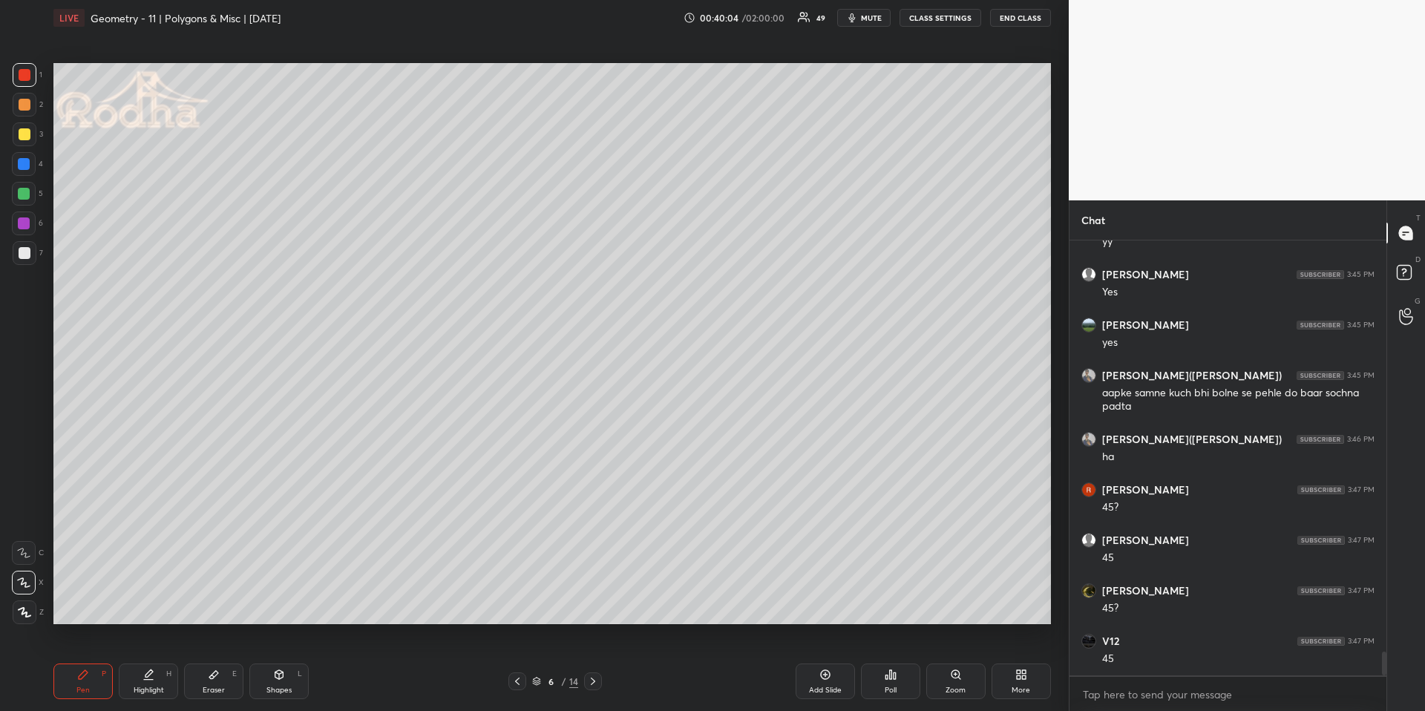
scroll to position [7490, 0]
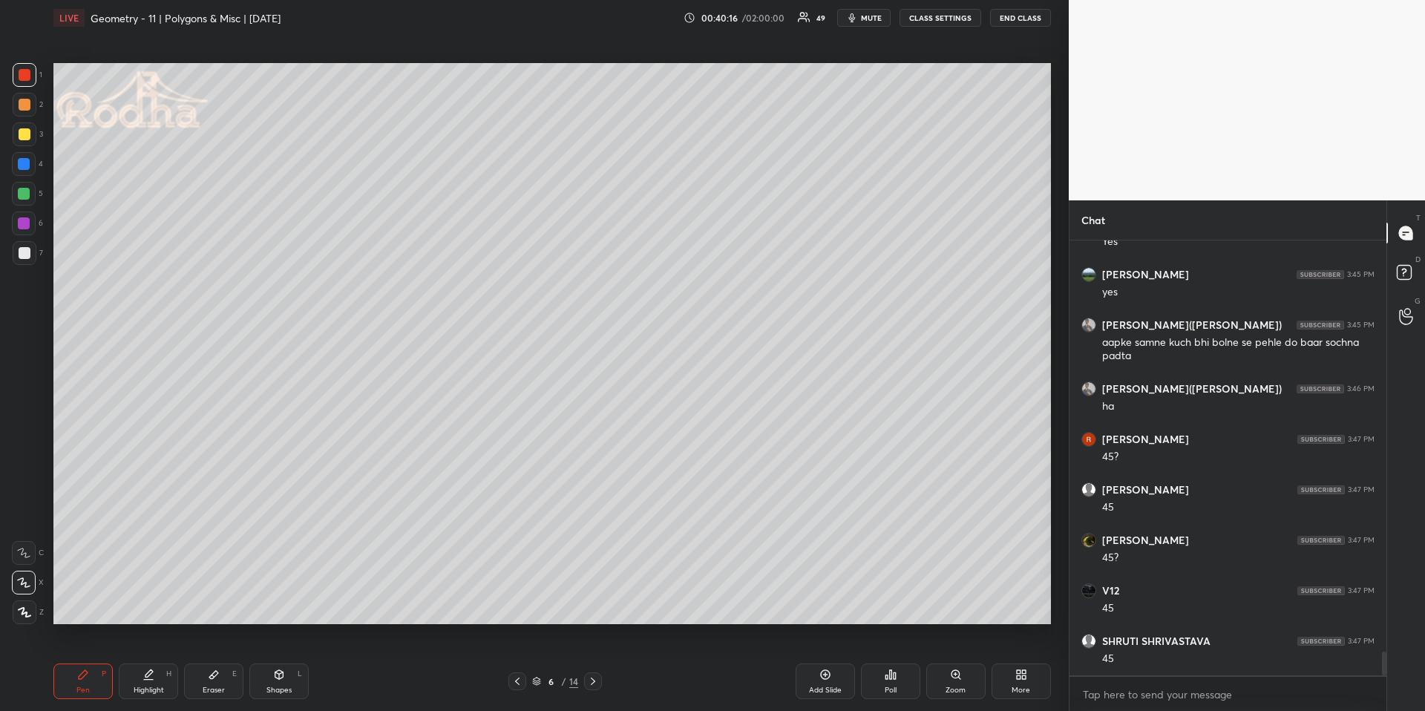
click at [147, 661] on div "Highlight" at bounding box center [149, 689] width 30 height 7
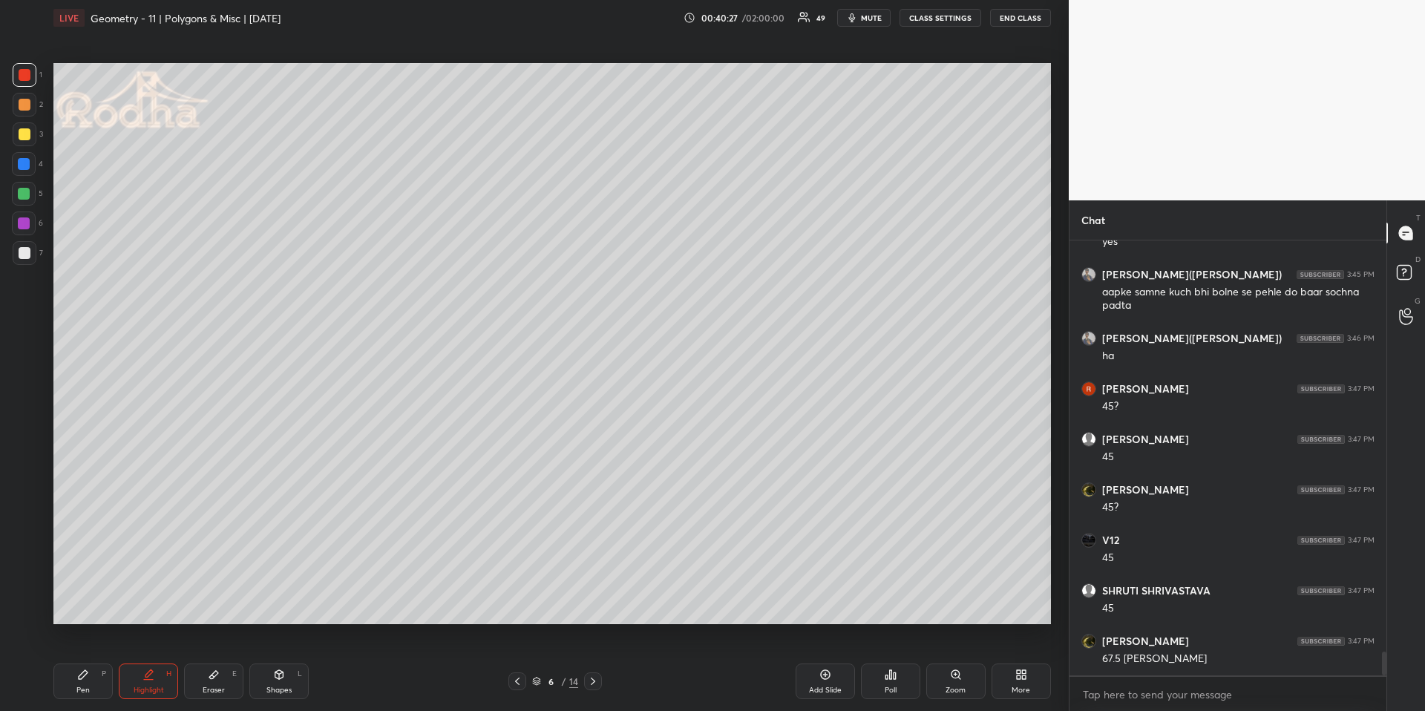
click at [107, 661] on div "Pen P" at bounding box center [82, 681] width 59 height 36
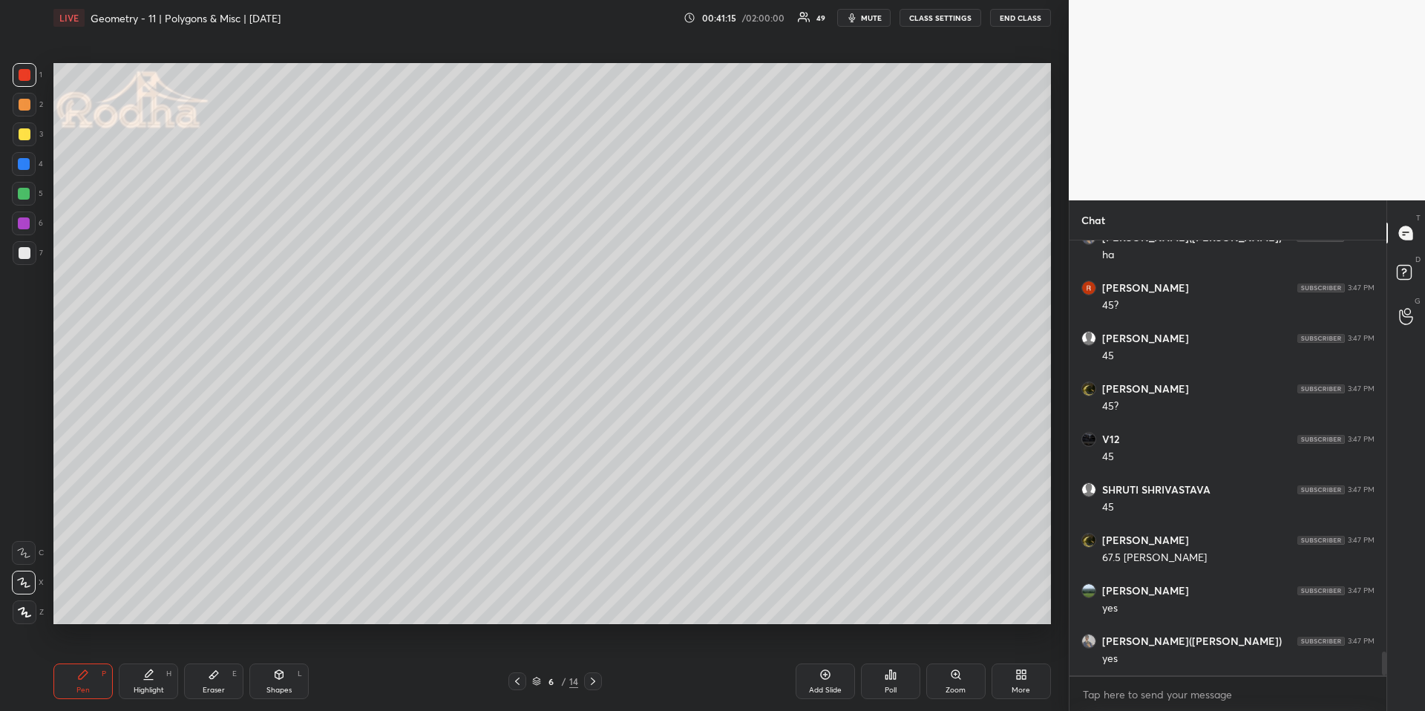
click at [594, 661] on icon at bounding box center [593, 681] width 12 height 12
click at [516, 661] on icon at bounding box center [517, 681] width 12 height 12
click at [595, 661] on icon at bounding box center [593, 681] width 12 height 12
click at [525, 661] on div at bounding box center [517, 681] width 18 height 18
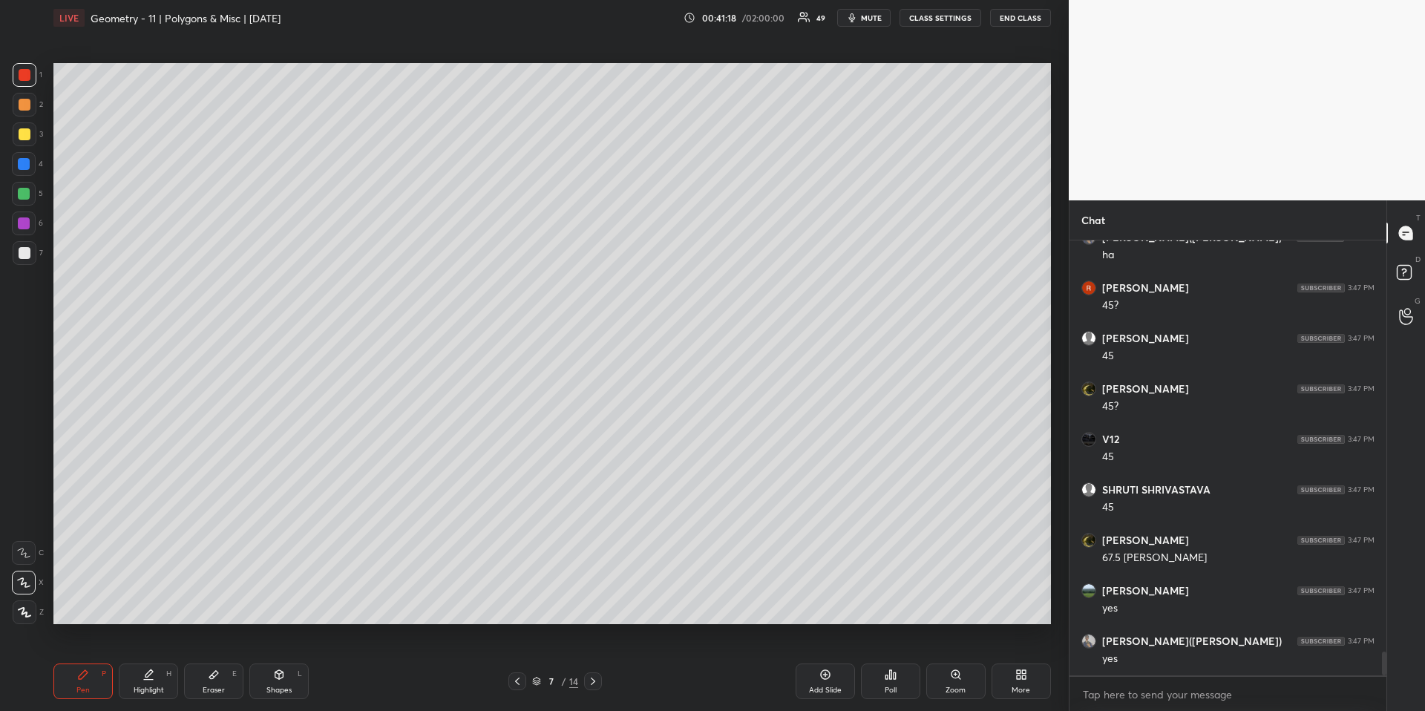
click at [1038, 661] on div "More" at bounding box center [1020, 681] width 59 height 36
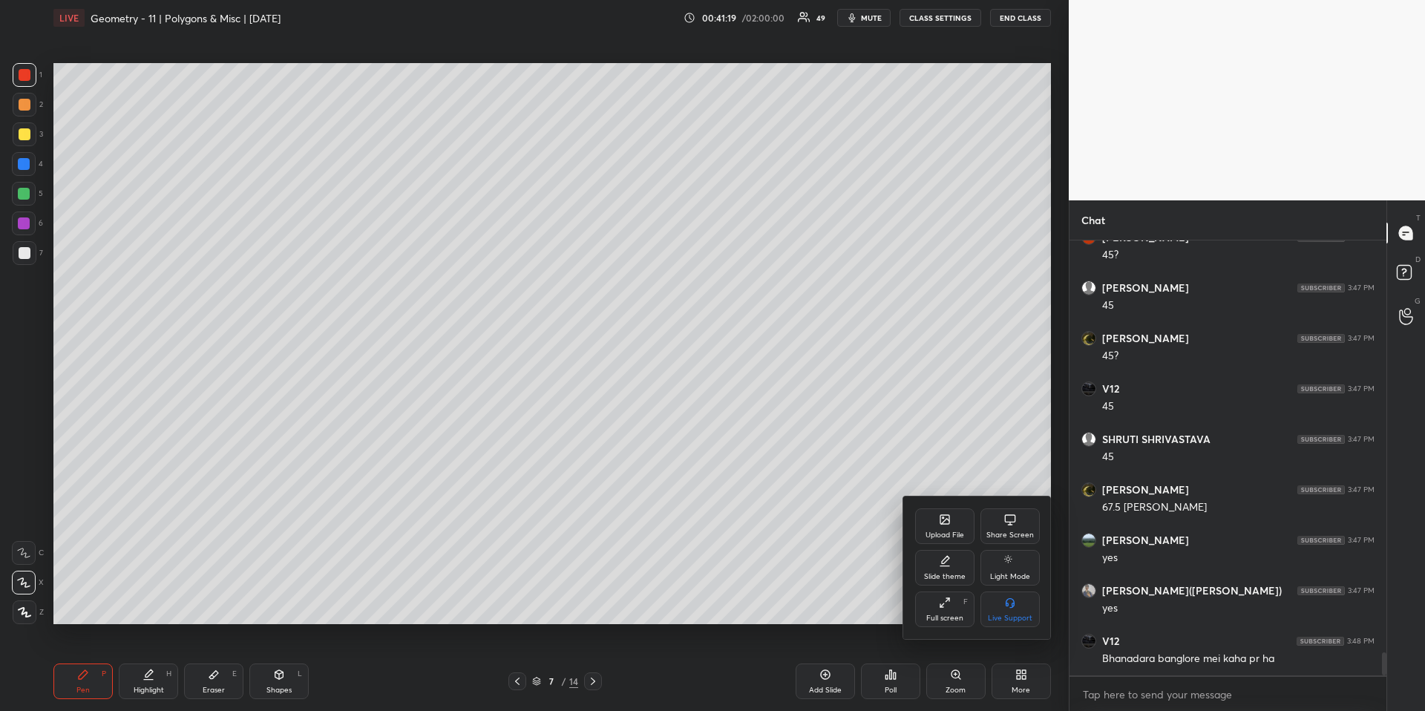
click at [944, 525] on icon at bounding box center [945, 520] width 12 height 12
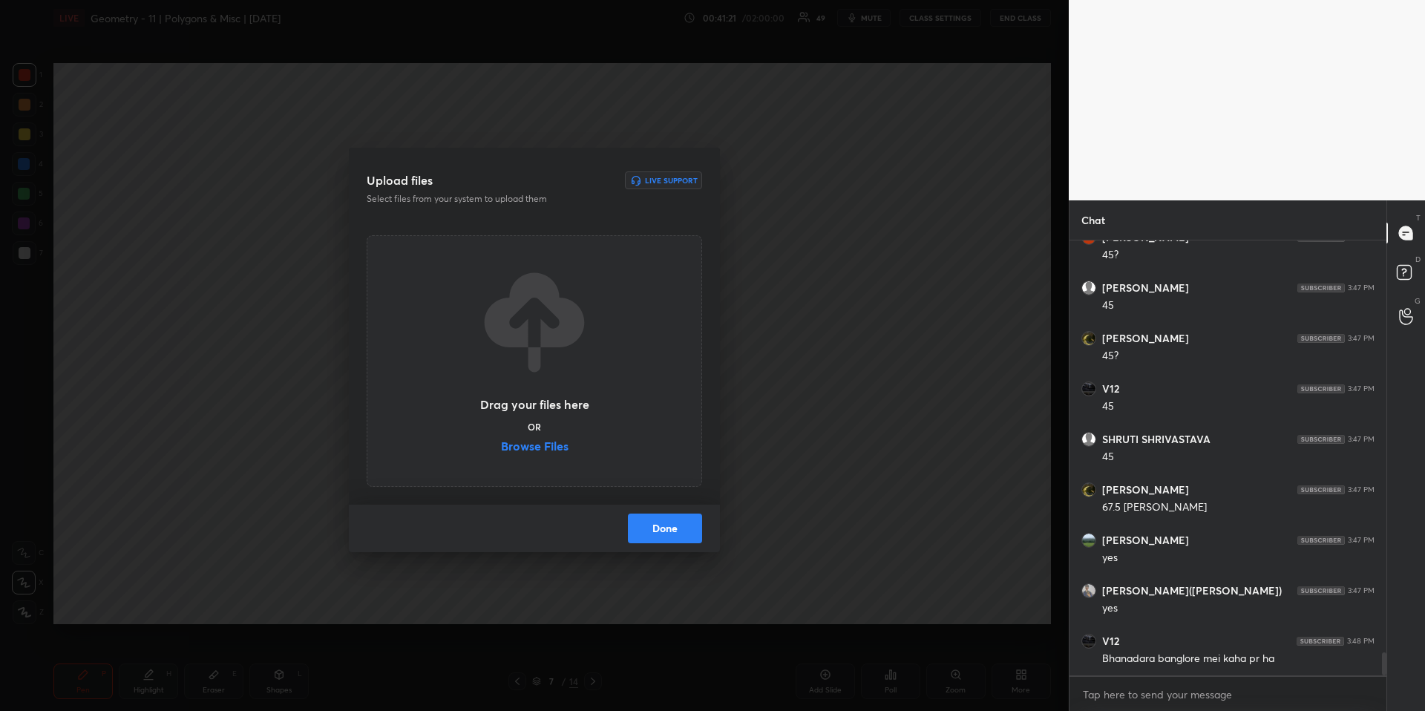
click at [548, 445] on label "Browse Files" at bounding box center [535, 448] width 68 height 16
click at [501, 445] on input "Browse Files" at bounding box center [501, 448] width 0 height 16
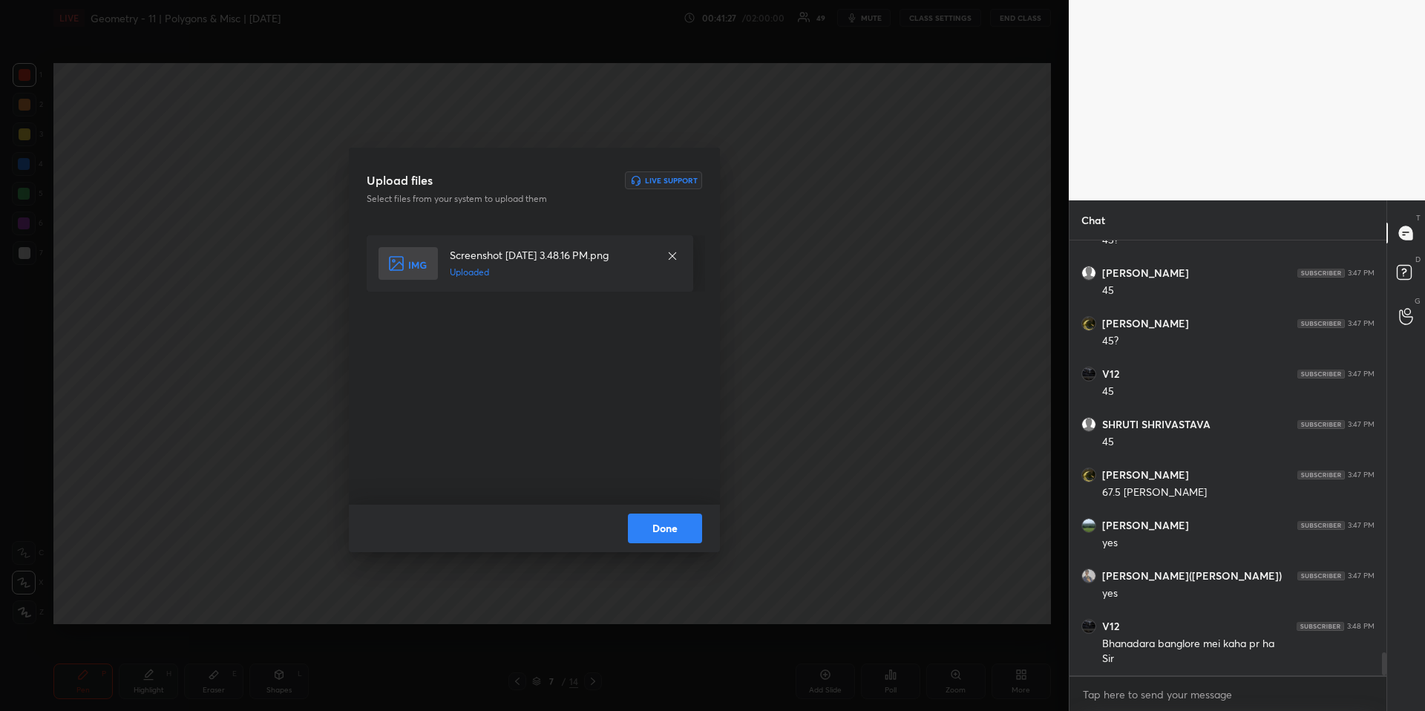
click at [691, 517] on button "Done" at bounding box center [665, 529] width 74 height 30
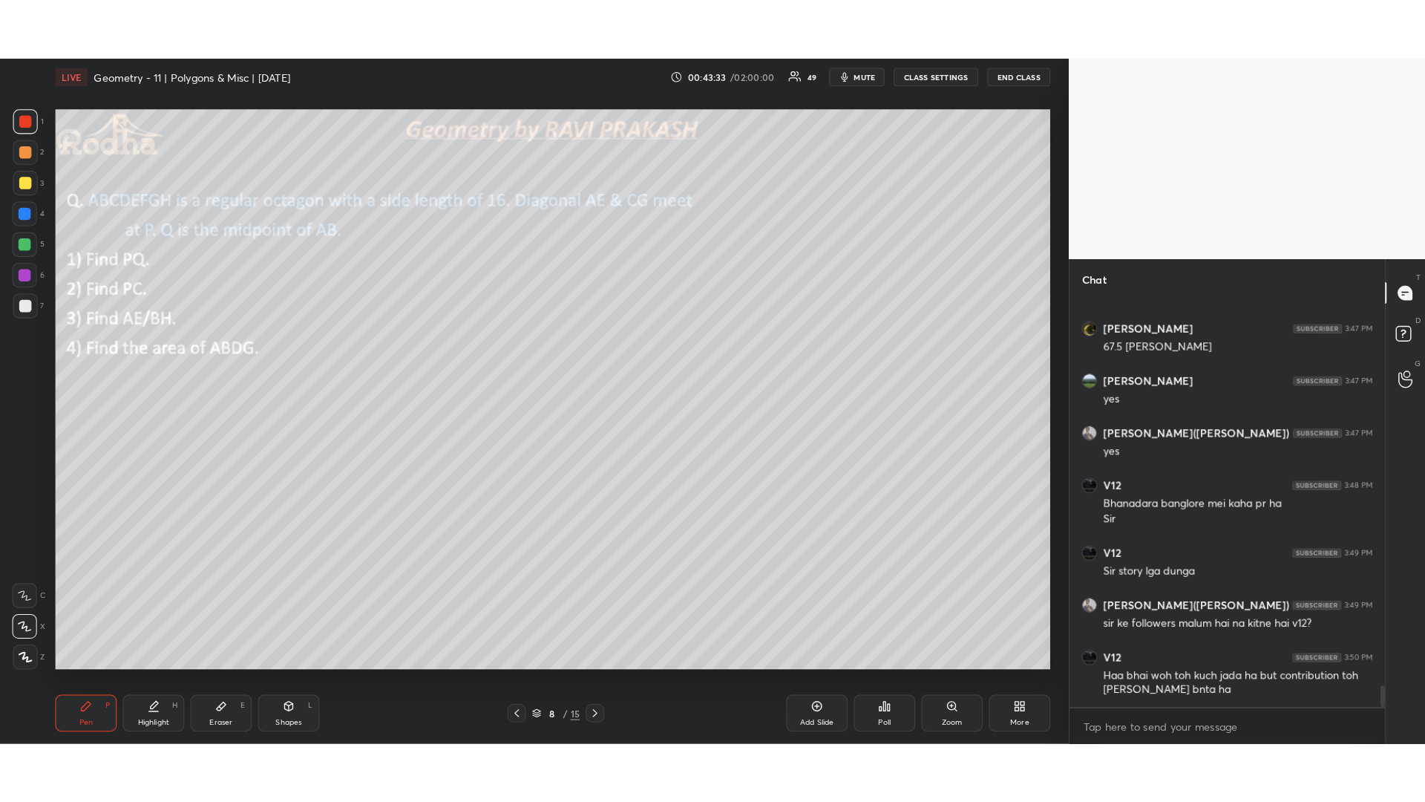
scroll to position [7075, 0]
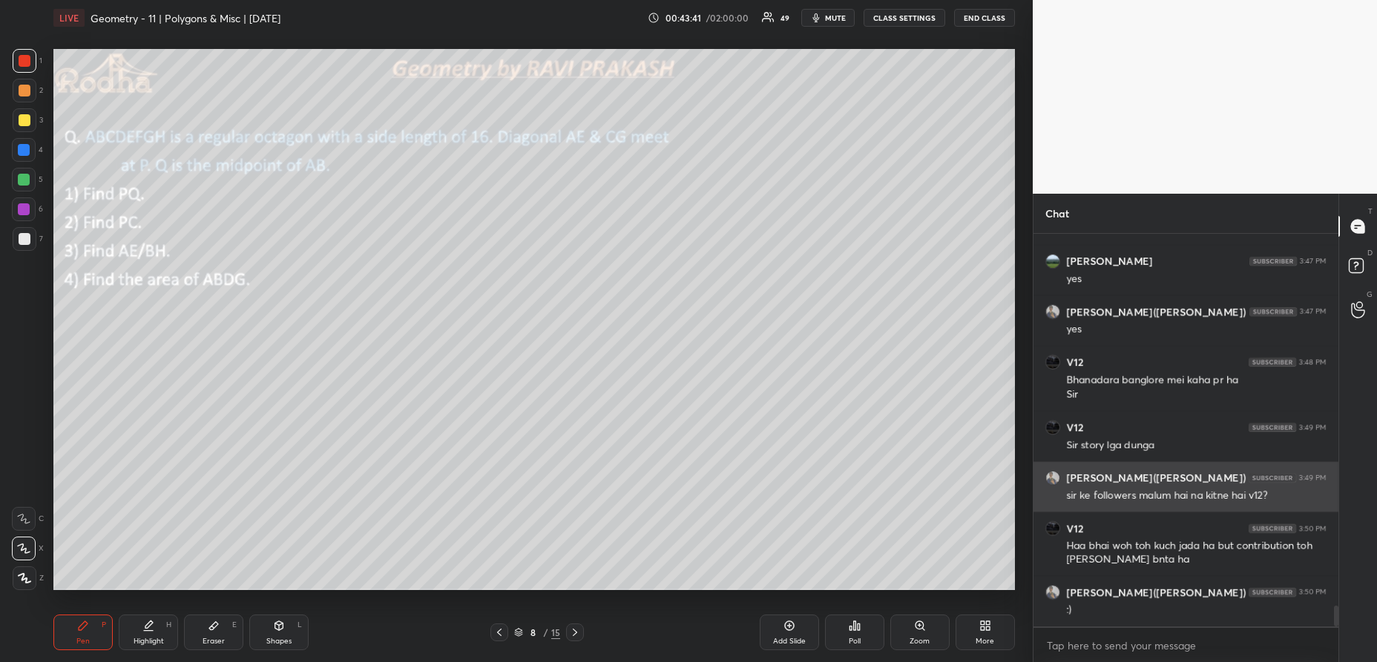
click at [1184, 476] on div "[PERSON_NAME]([PERSON_NAME]) 3:49 PM" at bounding box center [1186, 478] width 281 height 15
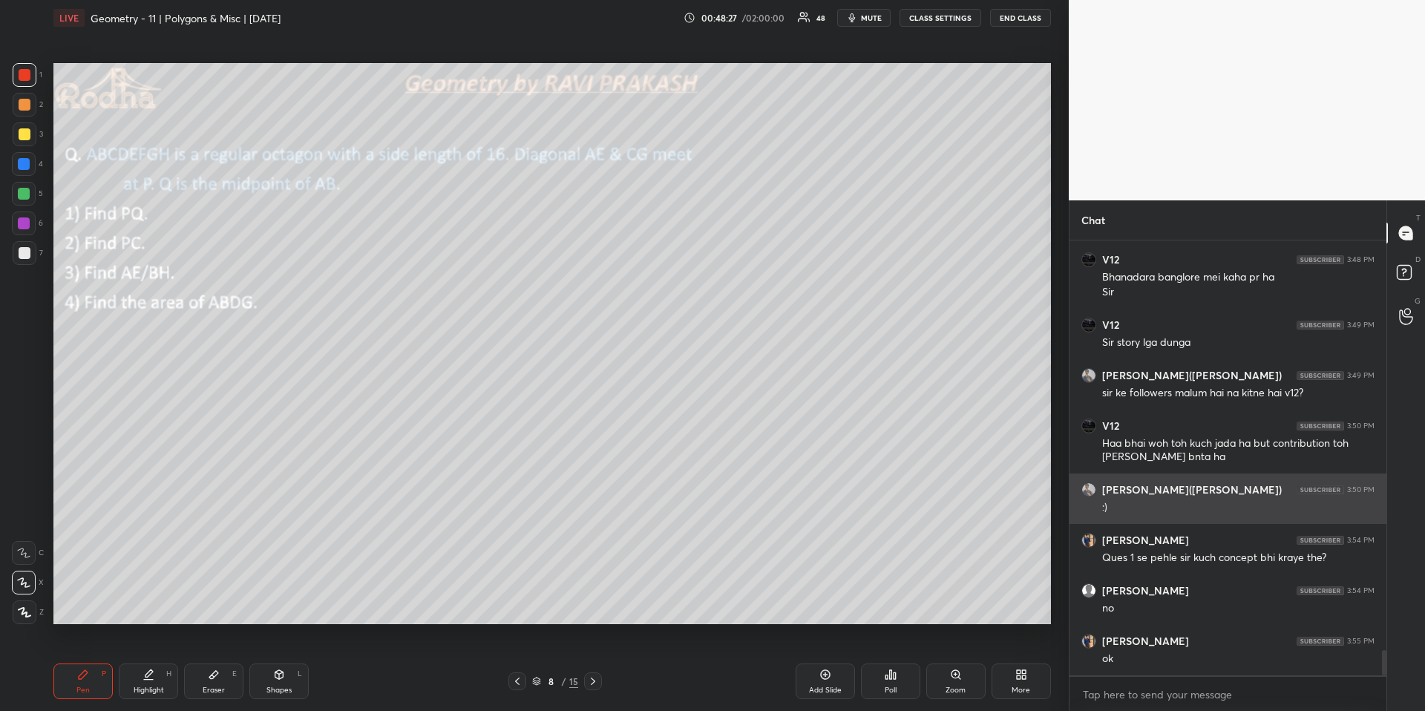
scroll to position [7221, 0]
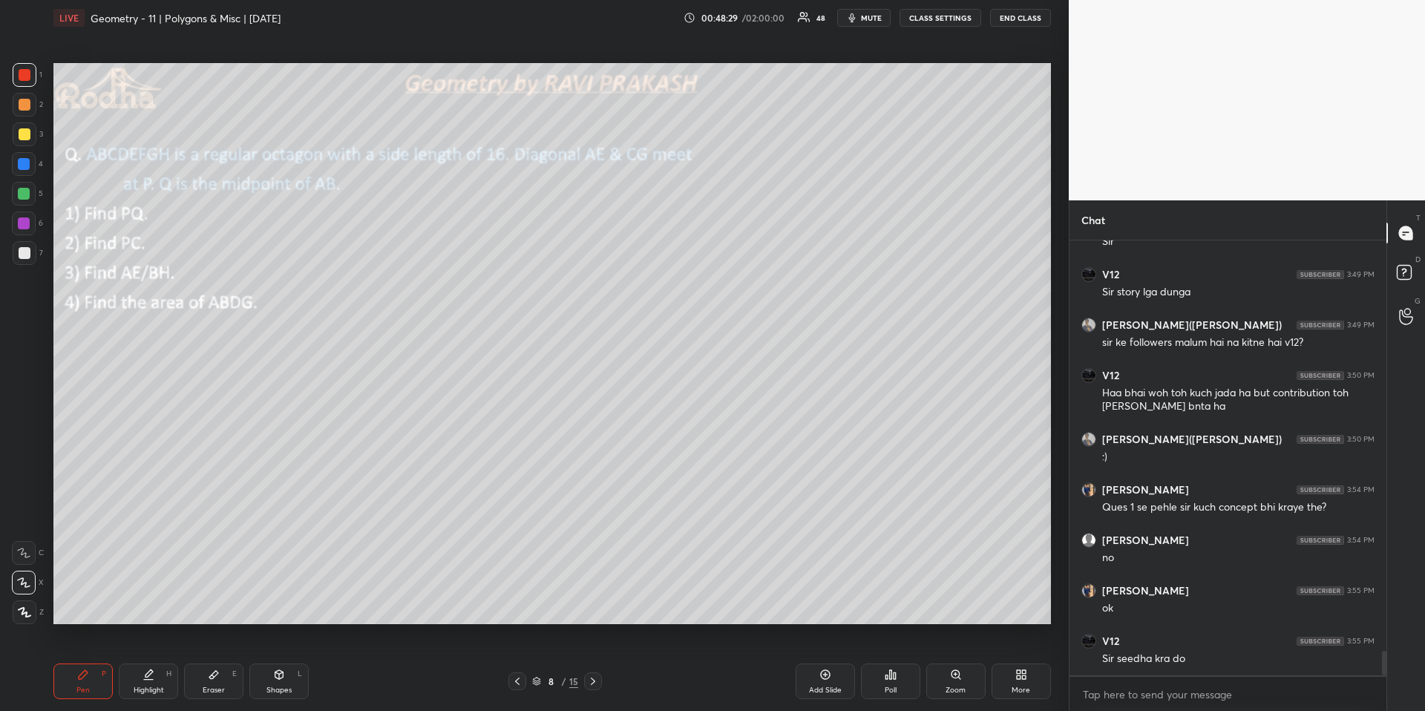
click at [55, 661] on div "Pen P" at bounding box center [82, 681] width 59 height 36
drag, startPoint x: 73, startPoint y: 669, endPoint x: 56, endPoint y: 638, distance: 34.9
click at [73, 661] on div "Pen P" at bounding box center [82, 681] width 59 height 36
click at [22, 189] on div at bounding box center [24, 194] width 12 height 12
click at [274, 661] on icon at bounding box center [279, 675] width 12 height 12
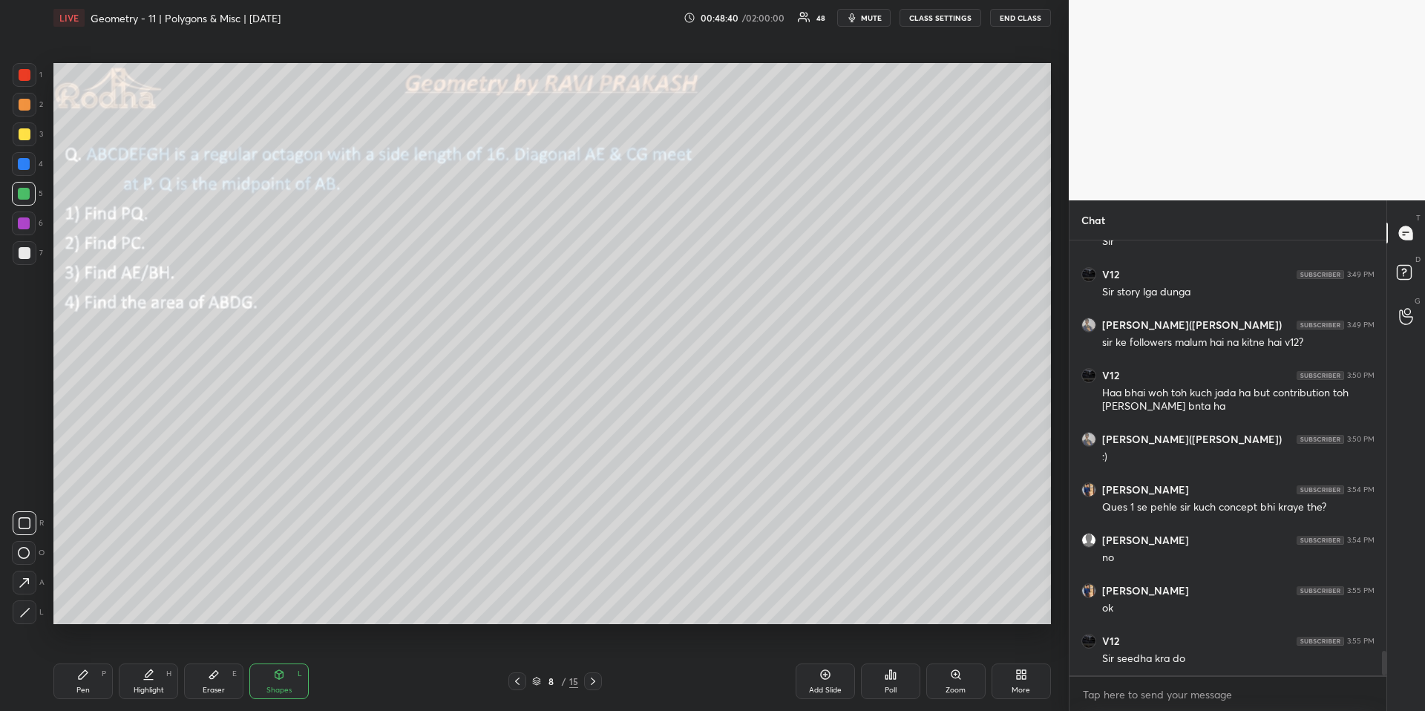
click at [26, 609] on icon at bounding box center [24, 612] width 11 height 11
click at [192, 661] on div "Eraser E" at bounding box center [213, 681] width 59 height 36
click at [275, 661] on icon at bounding box center [279, 675] width 12 height 12
click at [33, 522] on div at bounding box center [25, 523] width 24 height 24
click at [94, 661] on div "Pen P" at bounding box center [82, 681] width 59 height 36
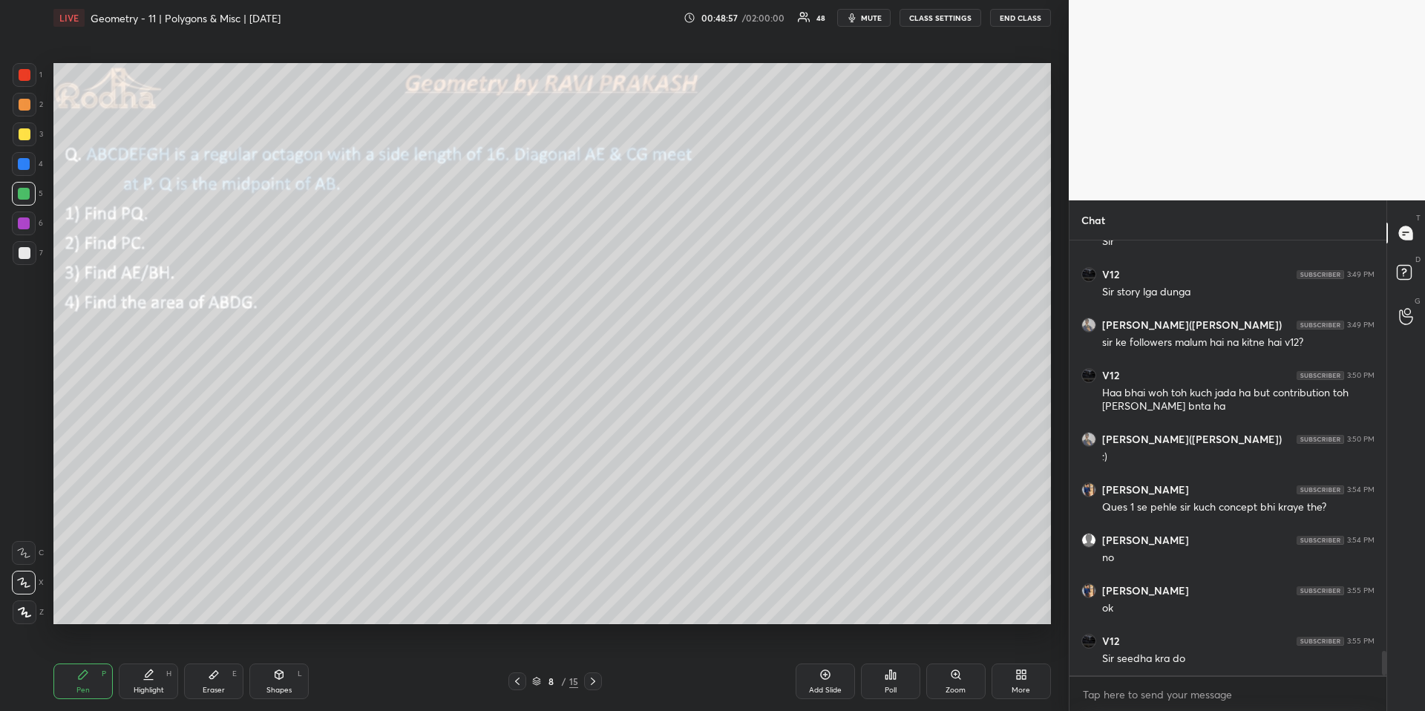
click at [27, 165] on div at bounding box center [24, 164] width 12 height 12
click at [24, 106] on div at bounding box center [25, 105] width 12 height 12
click at [284, 661] on icon at bounding box center [279, 675] width 12 height 12
click at [33, 616] on div at bounding box center [25, 612] width 24 height 24
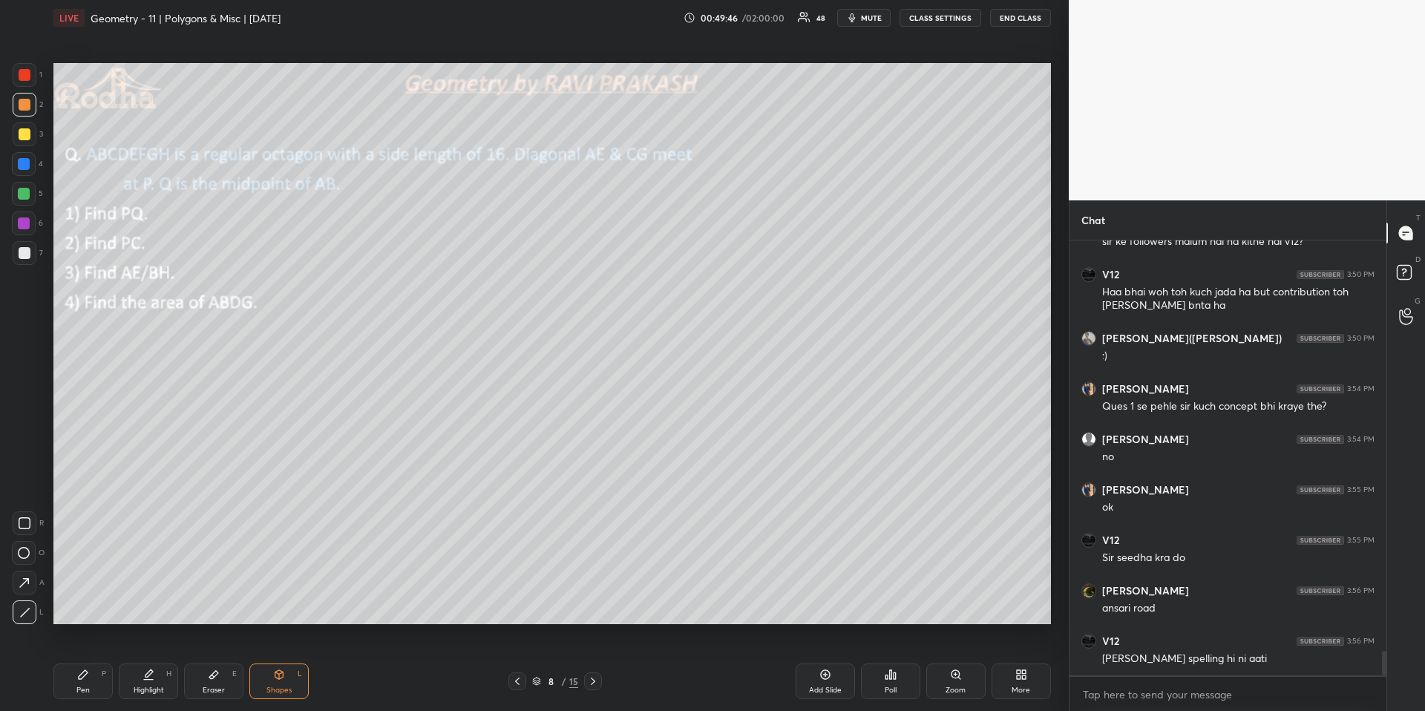
scroll to position [7372, 0]
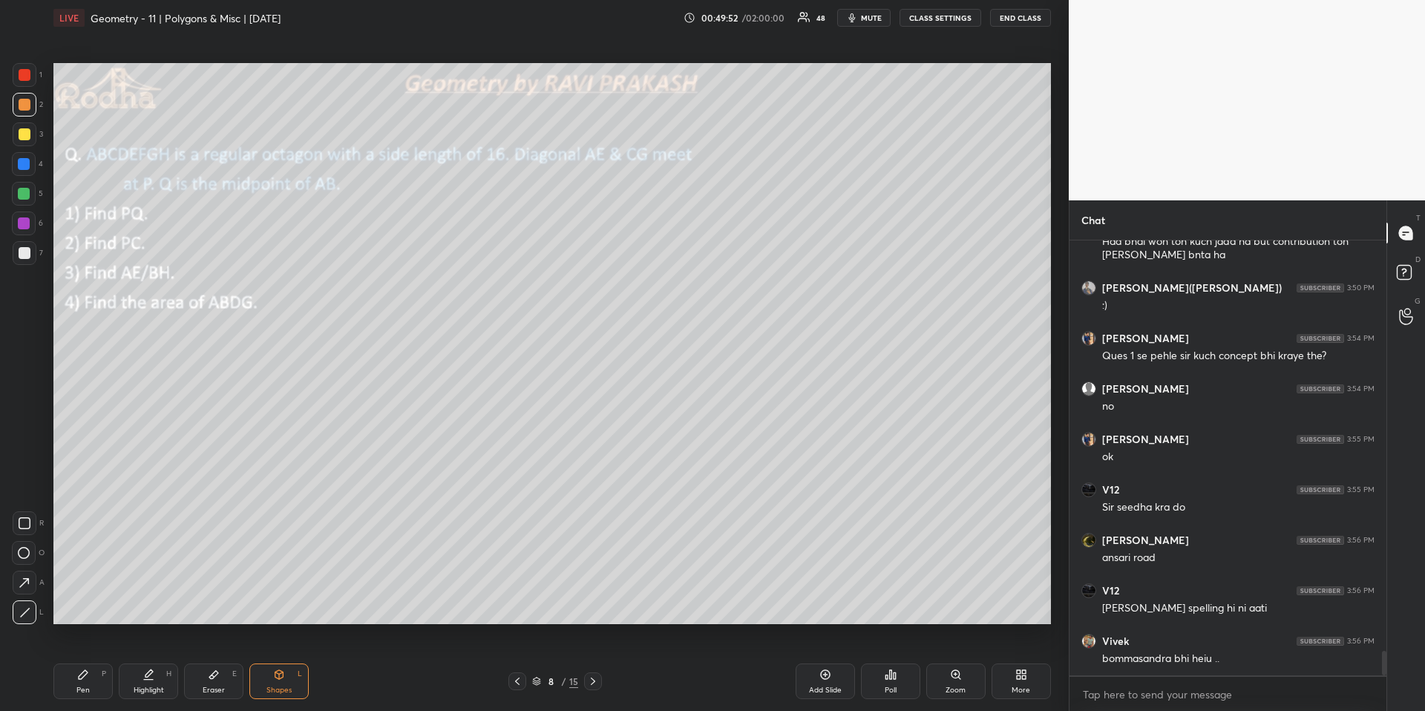
click at [92, 661] on div "Pen P" at bounding box center [82, 681] width 59 height 36
drag, startPoint x: 4, startPoint y: 195, endPoint x: 13, endPoint y: 196, distance: 8.9
click at [4, 194] on div "1 2 3 4 5 6 7 R O A L C X Z Erase all C X Z" at bounding box center [23, 343] width 47 height 561
click at [14, 196] on div at bounding box center [24, 194] width 24 height 24
click at [21, 612] on icon at bounding box center [24, 612] width 13 height 10
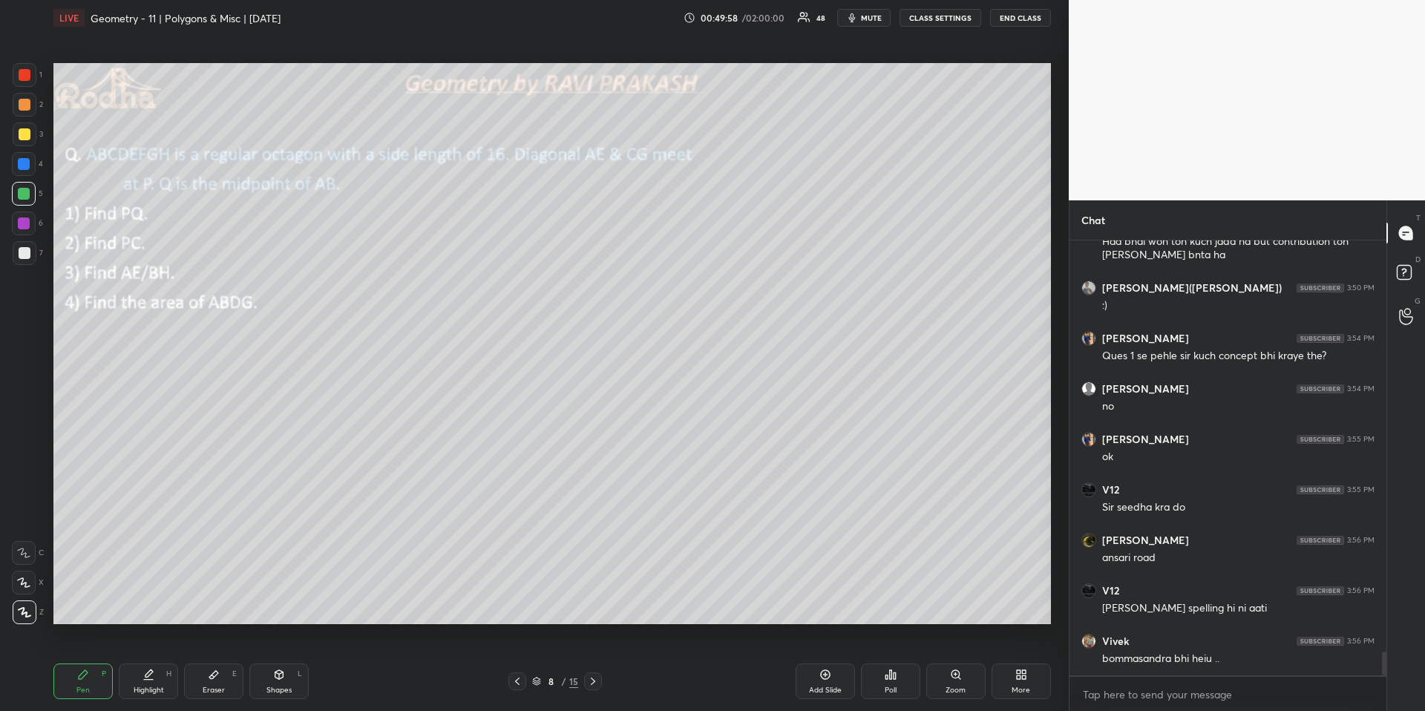
scroll to position [7423, 0]
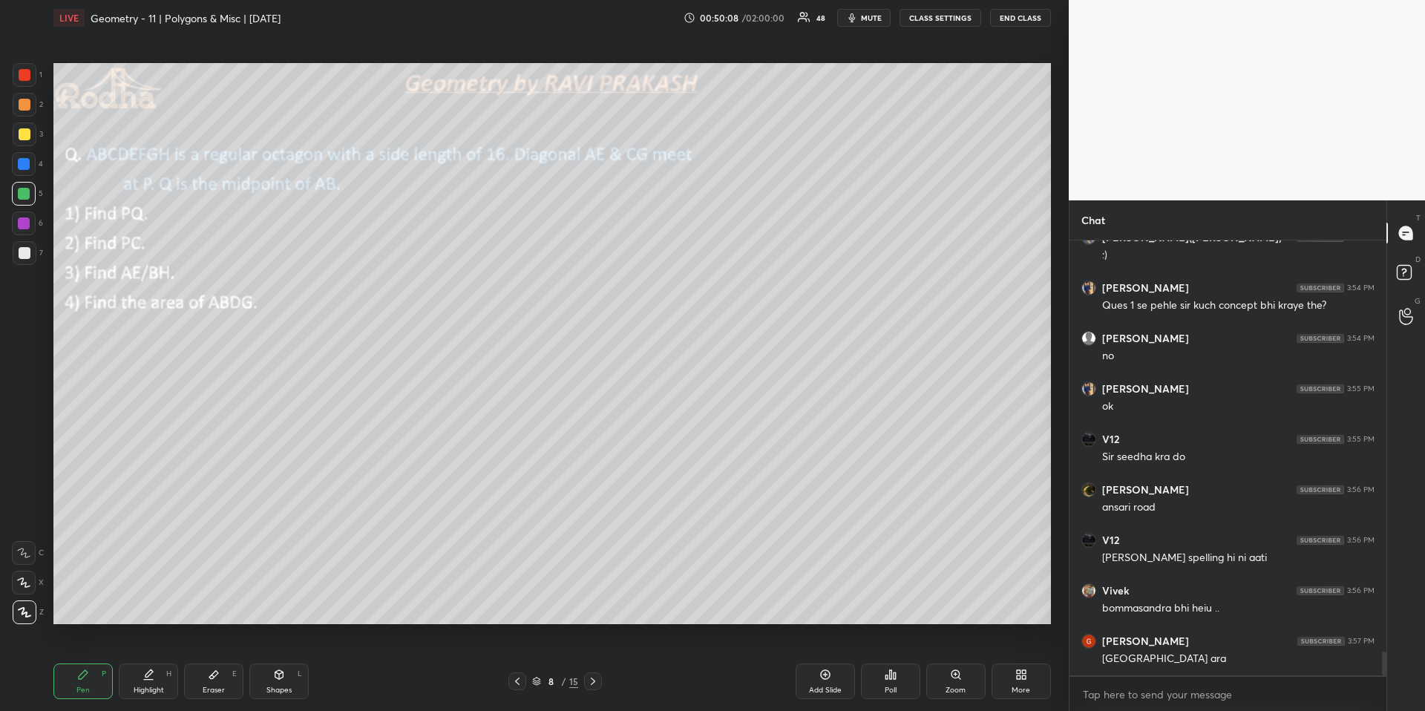
click at [70, 661] on div "Pen P" at bounding box center [82, 681] width 59 height 36
click at [27, 135] on div at bounding box center [25, 134] width 12 height 12
click at [27, 195] on div at bounding box center [24, 194] width 12 height 12
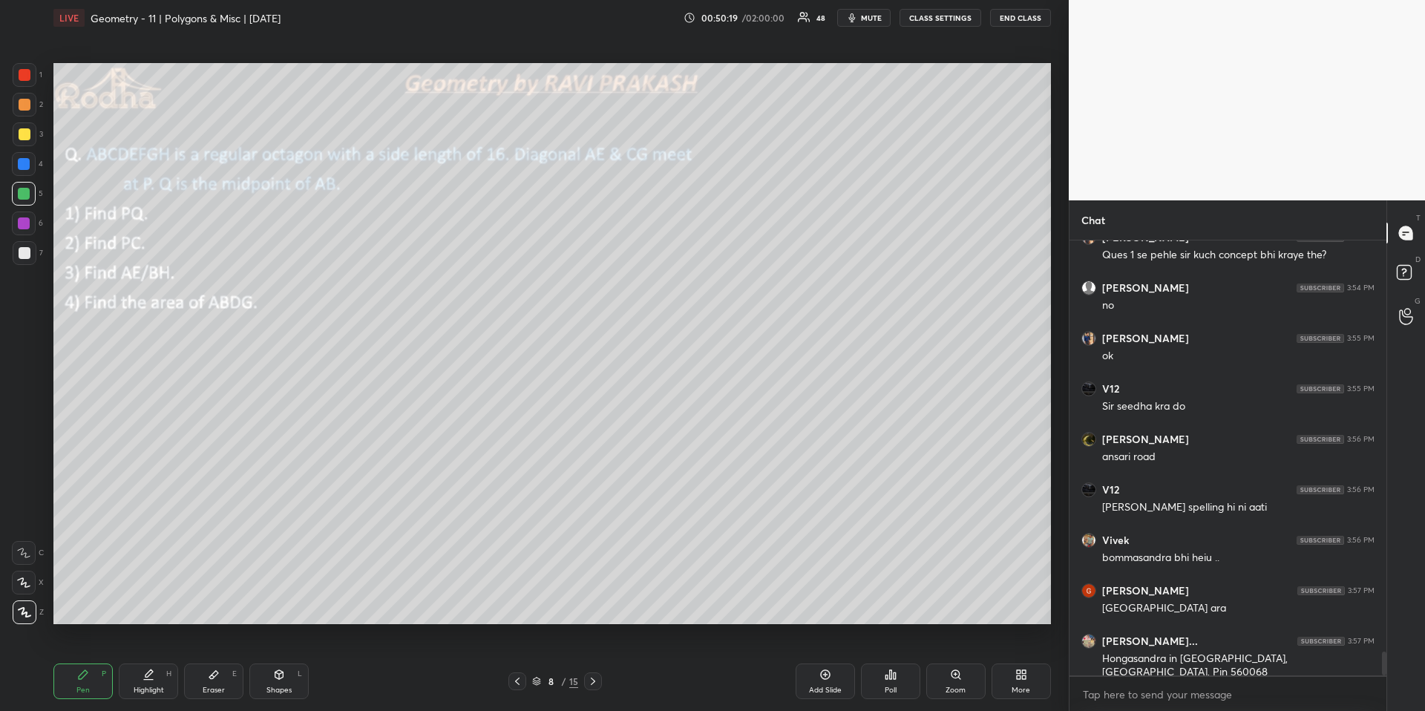
click at [146, 661] on div "Highlight H" at bounding box center [148, 681] width 59 height 36
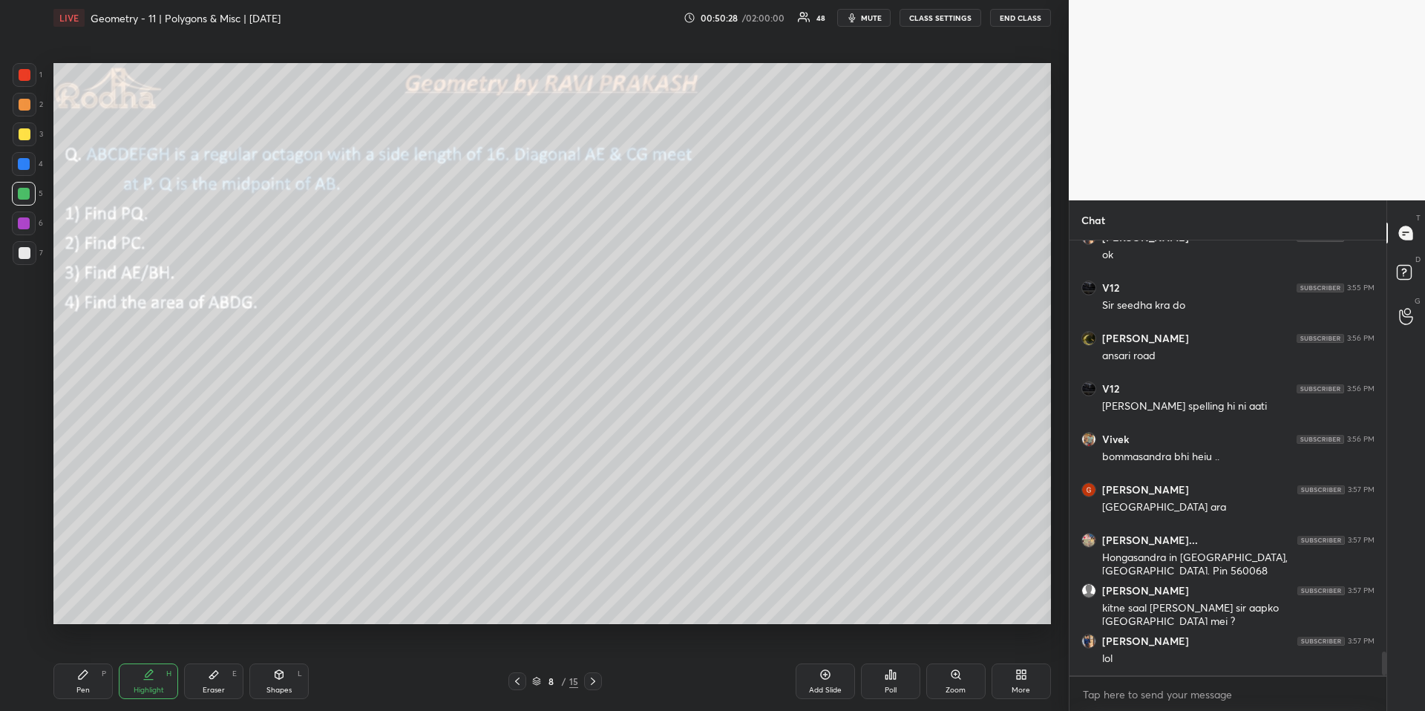
scroll to position [7625, 0]
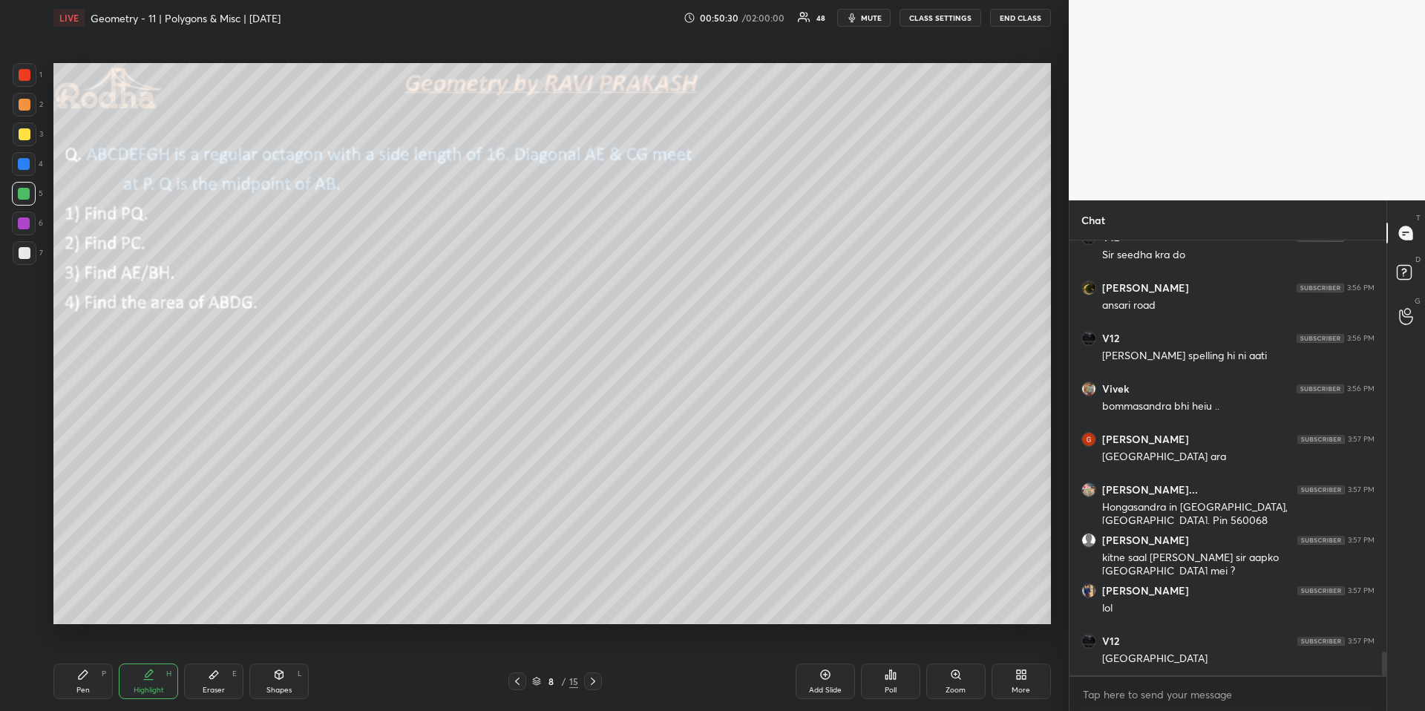
click at [79, 661] on icon at bounding box center [83, 675] width 12 height 12
drag, startPoint x: 279, startPoint y: 691, endPoint x: 284, endPoint y: 682, distance: 10.3
click at [278, 661] on div "Shapes" at bounding box center [278, 689] width 25 height 7
click at [21, 608] on icon at bounding box center [24, 612] width 11 height 11
click at [21, 99] on div at bounding box center [25, 105] width 12 height 12
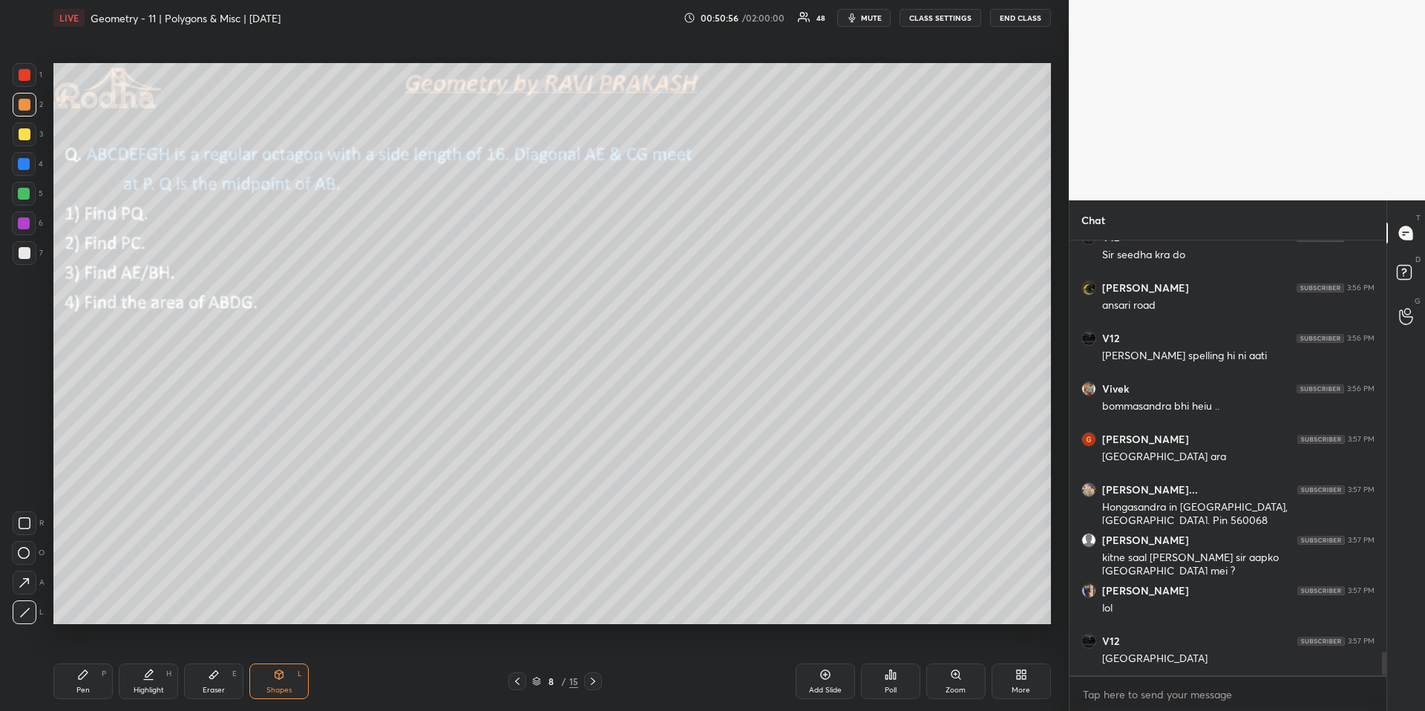
drag, startPoint x: 89, startPoint y: 678, endPoint x: 94, endPoint y: 639, distance: 39.7
click at [85, 661] on icon at bounding box center [83, 675] width 12 height 12
click at [159, 661] on div "Highlight H" at bounding box center [148, 681] width 59 height 36
click at [272, 661] on div "Shapes L" at bounding box center [278, 681] width 59 height 36
click at [19, 606] on div at bounding box center [25, 612] width 24 height 24
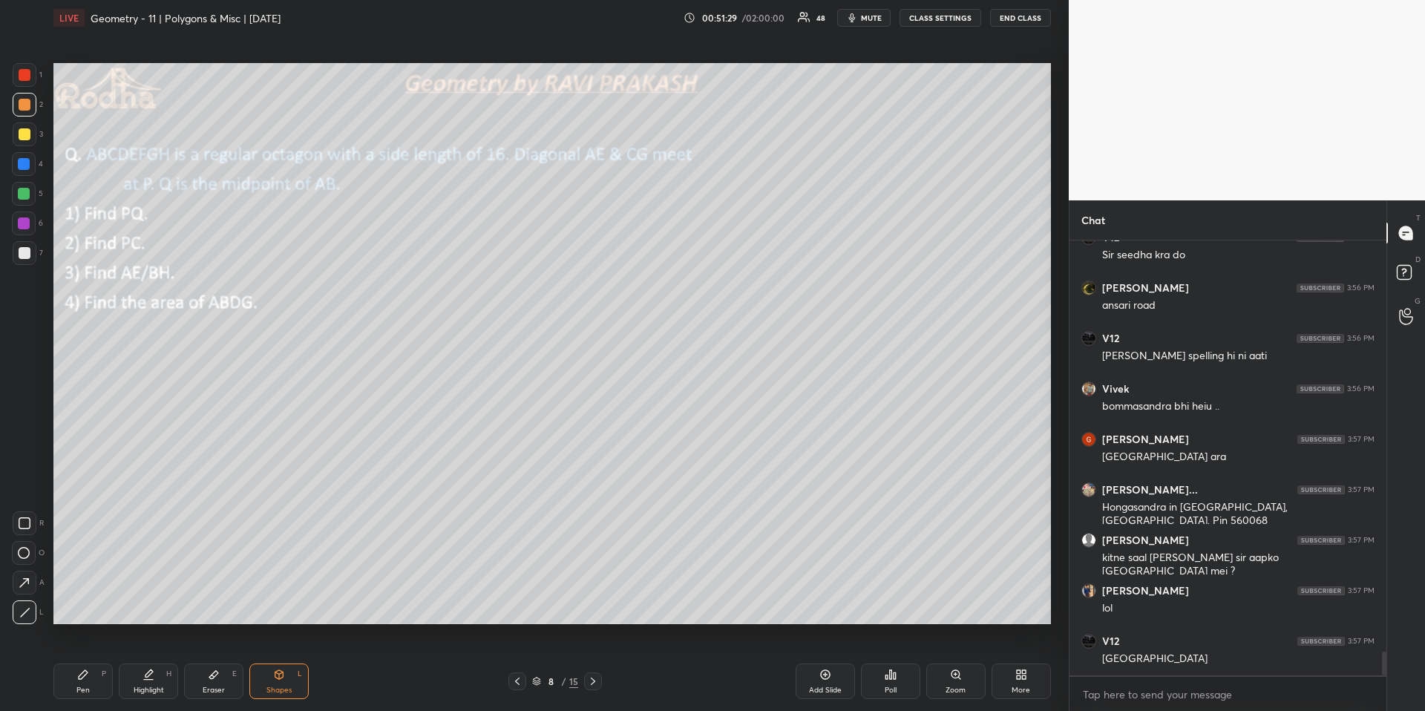
drag, startPoint x: 145, startPoint y: 682, endPoint x: 151, endPoint y: 672, distance: 12.4
click at [148, 661] on div "Highlight H" at bounding box center [148, 681] width 59 height 36
click at [515, 661] on icon at bounding box center [517, 681] width 12 height 12
click at [519, 661] on icon at bounding box center [517, 681] width 12 height 12
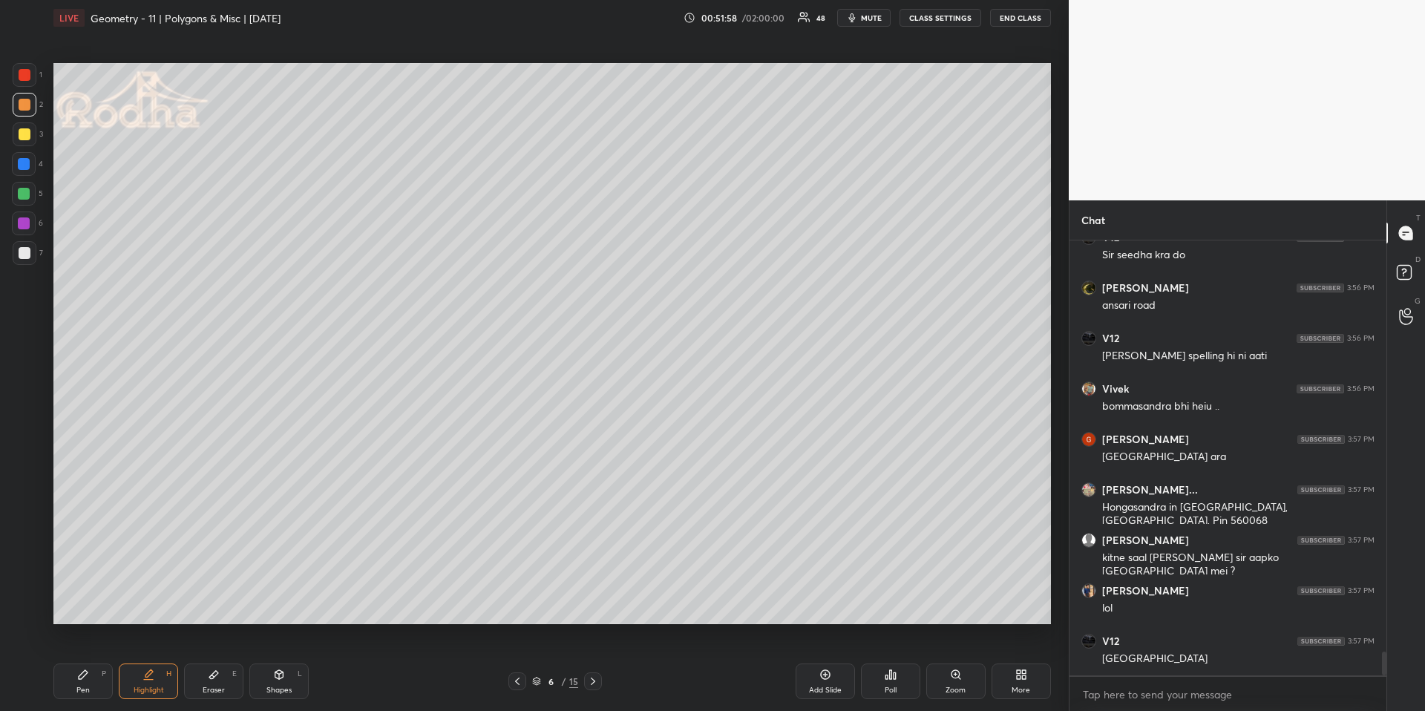
click at [115, 661] on div "Pen P Highlight H Eraser E Shapes L" at bounding box center [253, 681] width 401 height 36
drag, startPoint x: 146, startPoint y: 684, endPoint x: 187, endPoint y: 640, distance: 59.3
click at [147, 661] on div "Highlight H" at bounding box center [148, 681] width 59 height 36
click at [599, 661] on div at bounding box center [593, 681] width 18 height 18
click at [600, 661] on div at bounding box center [593, 681] width 18 height 18
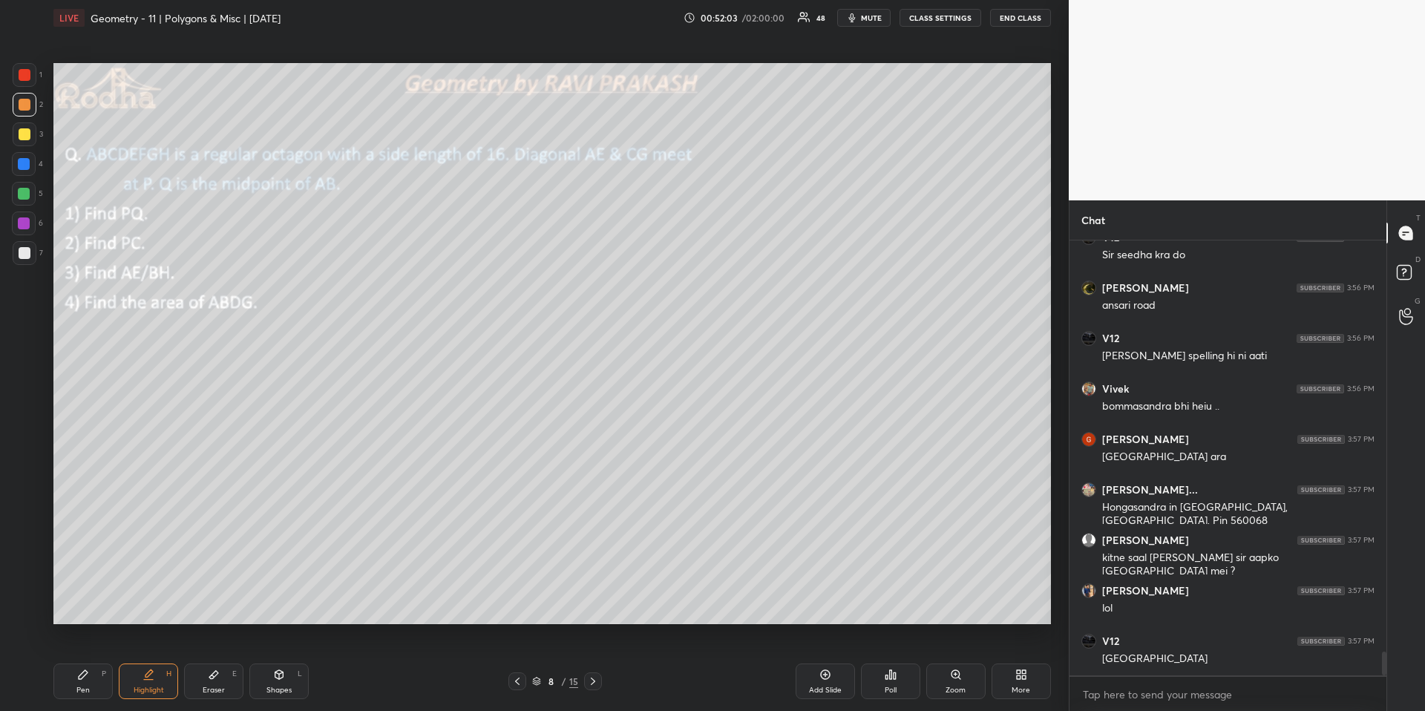
click at [85, 661] on div "Pen P" at bounding box center [82, 681] width 59 height 36
drag, startPoint x: 29, startPoint y: 249, endPoint x: 39, endPoint y: 249, distance: 9.6
click at [28, 249] on div at bounding box center [25, 253] width 24 height 24
click at [163, 661] on div "Highlight H" at bounding box center [148, 681] width 59 height 36
click at [272, 661] on div "Shapes L" at bounding box center [278, 681] width 59 height 36
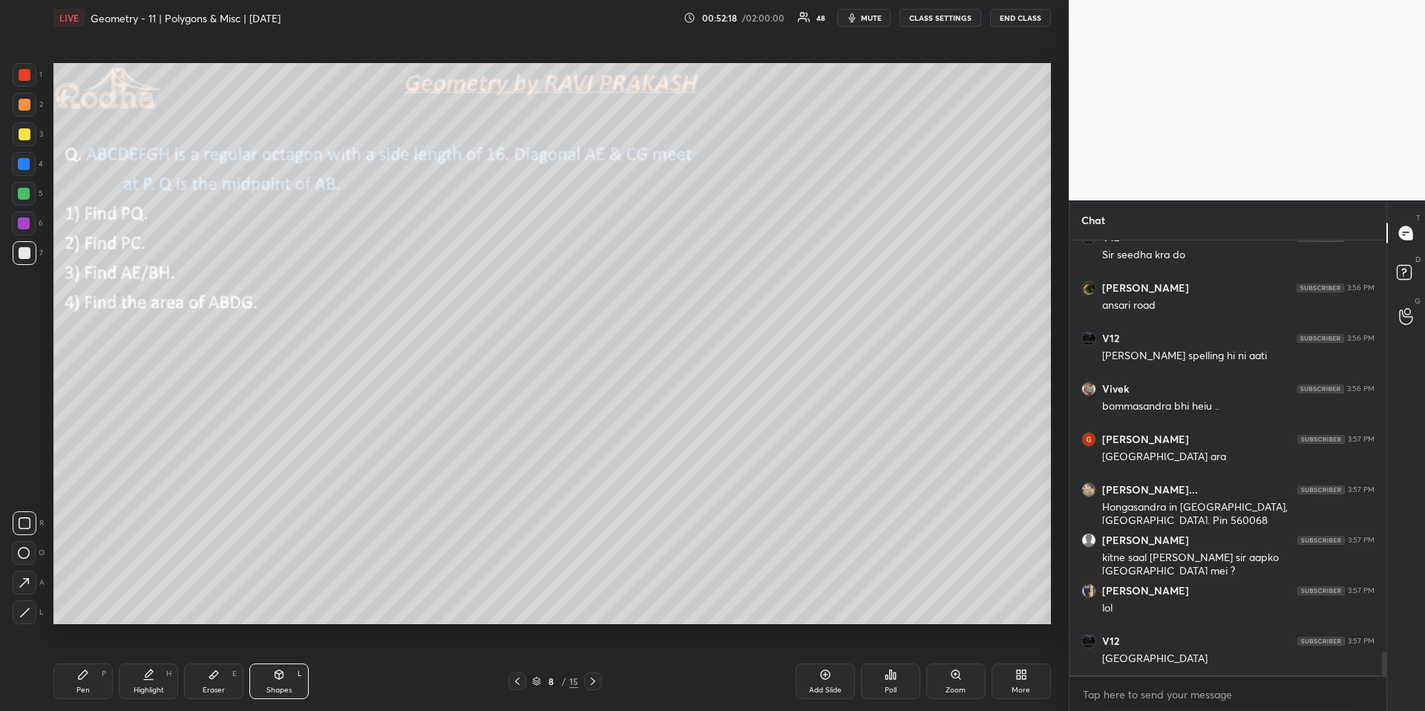
drag, startPoint x: 17, startPoint y: 609, endPoint x: 24, endPoint y: 607, distance: 7.7
click at [17, 609] on div at bounding box center [25, 612] width 24 height 24
click at [96, 661] on div "Pen P" at bounding box center [82, 681] width 59 height 36
click at [155, 661] on div "Highlight H" at bounding box center [148, 681] width 59 height 36
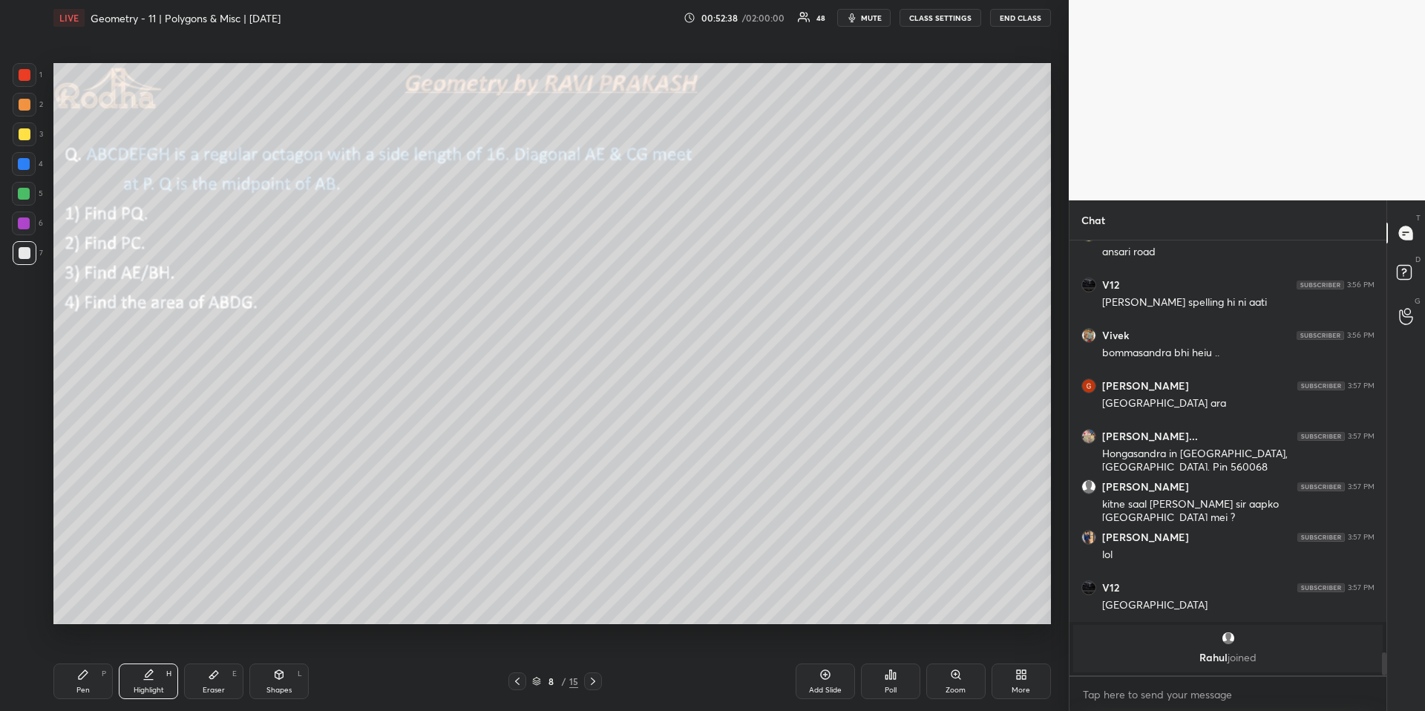
drag, startPoint x: 94, startPoint y: 678, endPoint x: 98, endPoint y: 669, distance: 9.0
click at [89, 661] on div "Pen P" at bounding box center [82, 681] width 59 height 36
click at [23, 191] on div at bounding box center [24, 194] width 12 height 12
click at [142, 661] on icon at bounding box center [148, 675] width 12 height 12
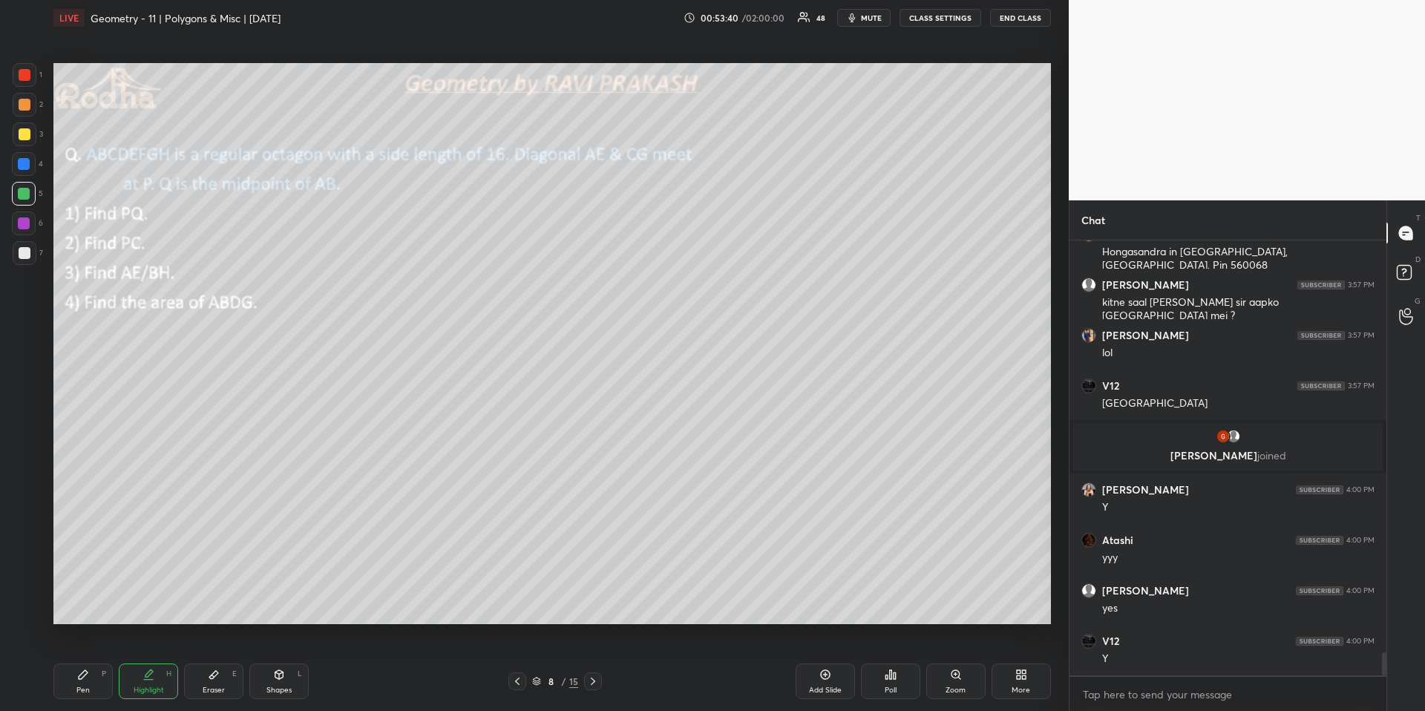
scroll to position [7662, 0]
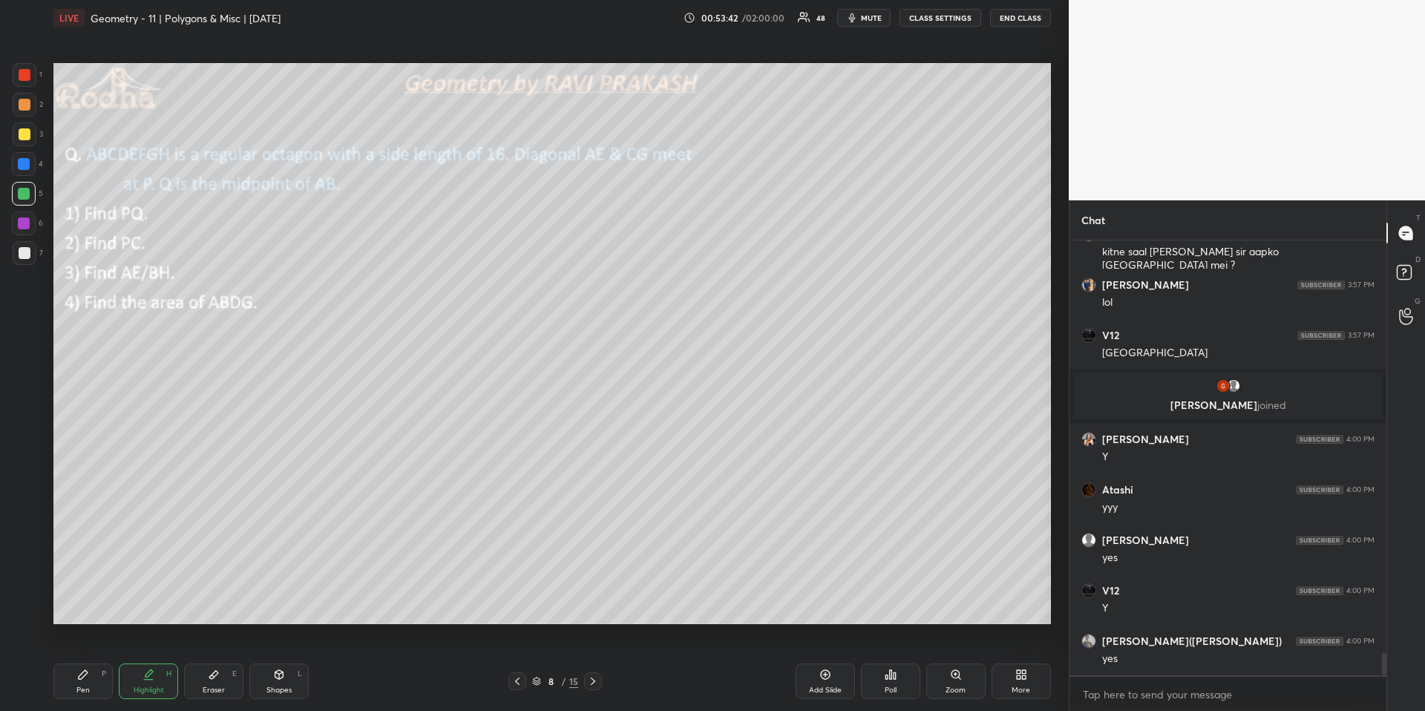
click at [99, 661] on div "Pen P" at bounding box center [82, 681] width 59 height 36
click at [24, 162] on div at bounding box center [24, 164] width 12 height 12
click at [283, 661] on div "Shapes L" at bounding box center [278, 681] width 59 height 36
click at [19, 607] on icon at bounding box center [24, 612] width 11 height 11
click at [158, 661] on div "Highlight H" at bounding box center [148, 681] width 59 height 36
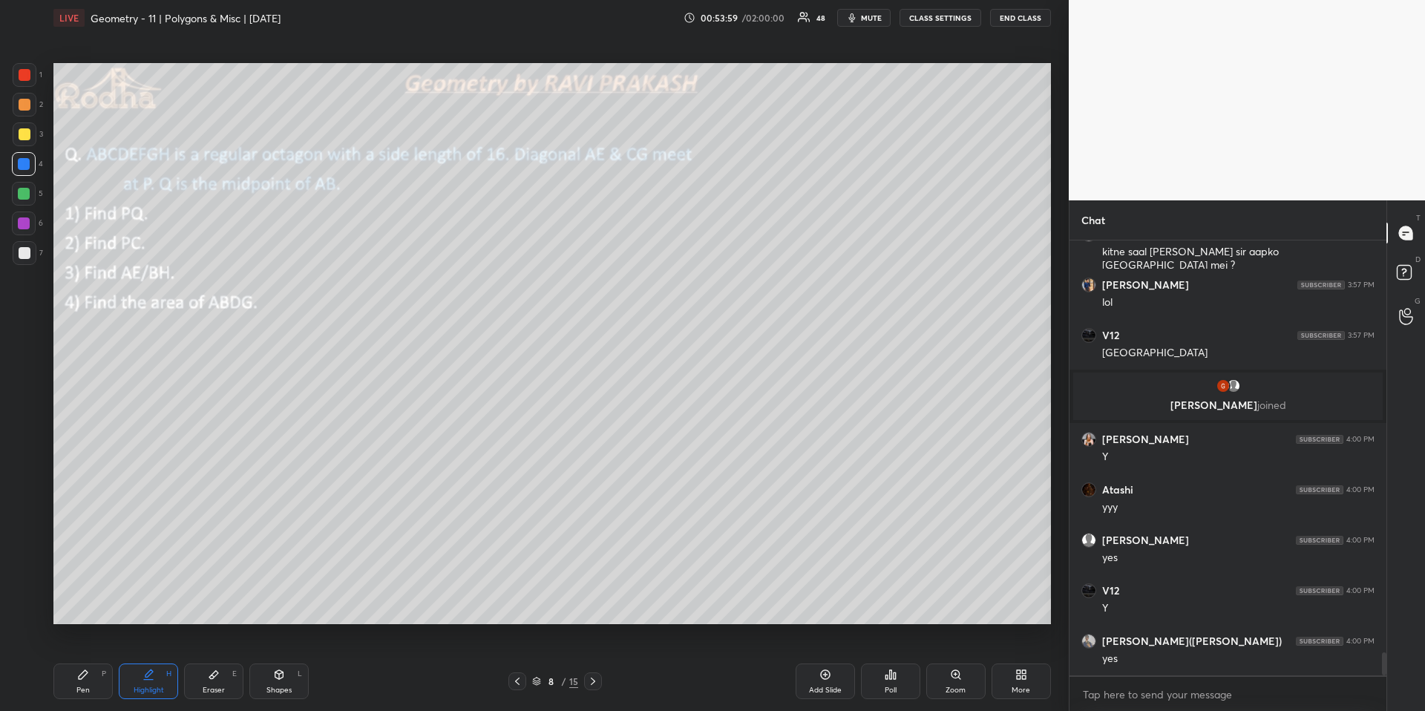
drag, startPoint x: 287, startPoint y: 678, endPoint x: 276, endPoint y: 666, distance: 16.3
click at [286, 661] on div "Shapes L" at bounding box center [278, 681] width 59 height 36
click at [28, 610] on icon at bounding box center [24, 612] width 11 height 11
click at [23, 252] on div at bounding box center [25, 253] width 12 height 12
click at [291, 661] on div "Shapes L" at bounding box center [278, 681] width 59 height 36
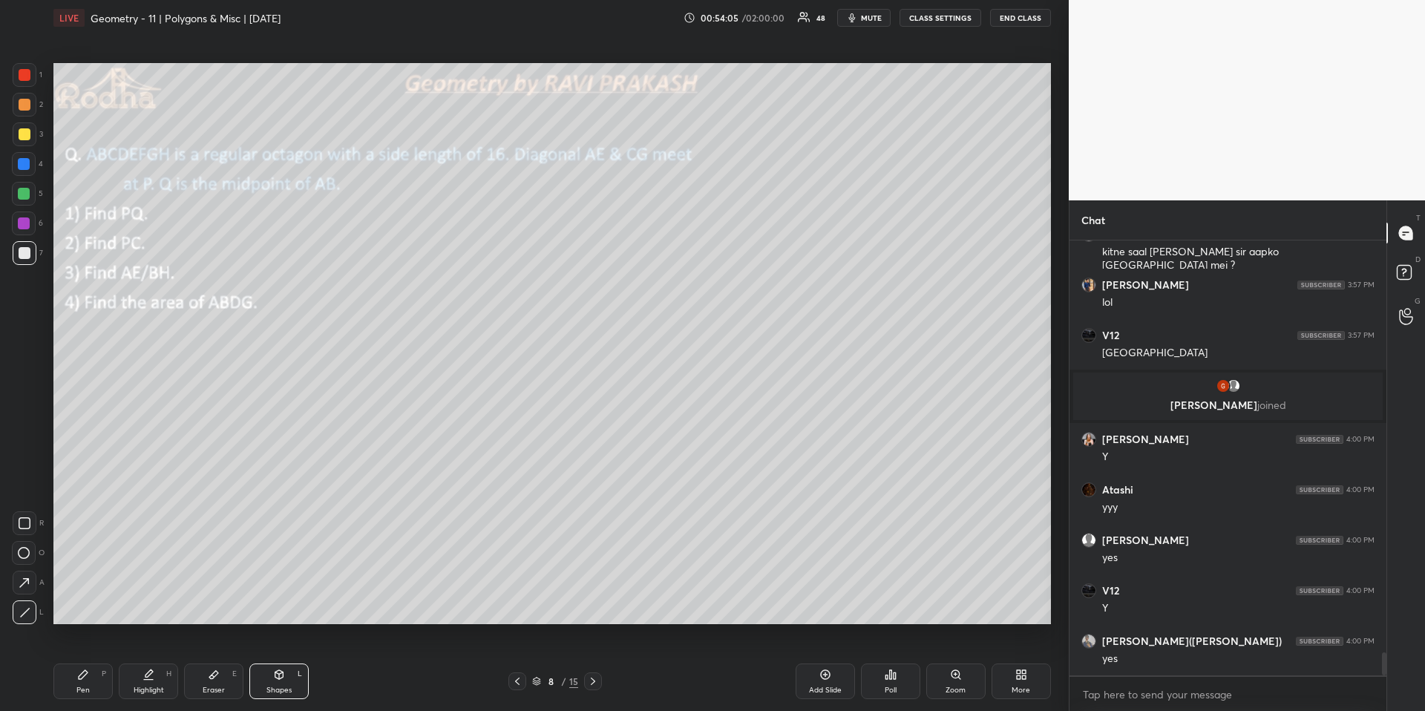
click at [22, 163] on div at bounding box center [24, 164] width 12 height 12
click at [91, 661] on div "Pen P" at bounding box center [82, 681] width 59 height 36
click at [27, 189] on div at bounding box center [24, 194] width 12 height 12
click at [517, 661] on icon at bounding box center [517, 681] width 12 height 12
click at [522, 661] on icon at bounding box center [517, 681] width 12 height 12
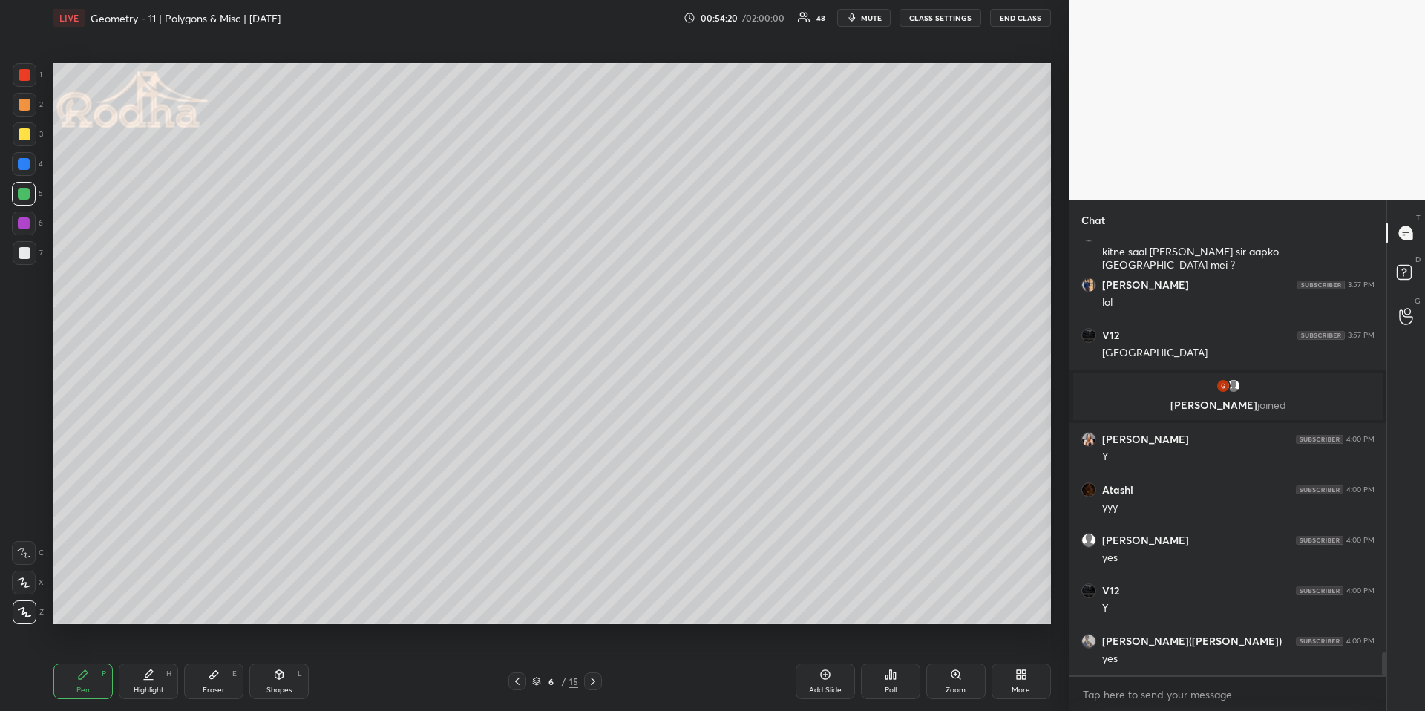
click at [154, 661] on div "Highlight H" at bounding box center [148, 681] width 59 height 36
drag, startPoint x: 90, startPoint y: 663, endPoint x: 91, endPoint y: 631, distance: 32.7
click at [89, 661] on div "Pen P Highlight H Eraser E Shapes L 6 / 15 Add Slide Poll Zoom More" at bounding box center [551, 681] width 997 height 59
click at [27, 83] on div at bounding box center [25, 75] width 24 height 24
click at [67, 659] on div "Pen P Highlight H Eraser E Shapes L 6 / 15 Add Slide Poll Zoom More" at bounding box center [551, 681] width 997 height 59
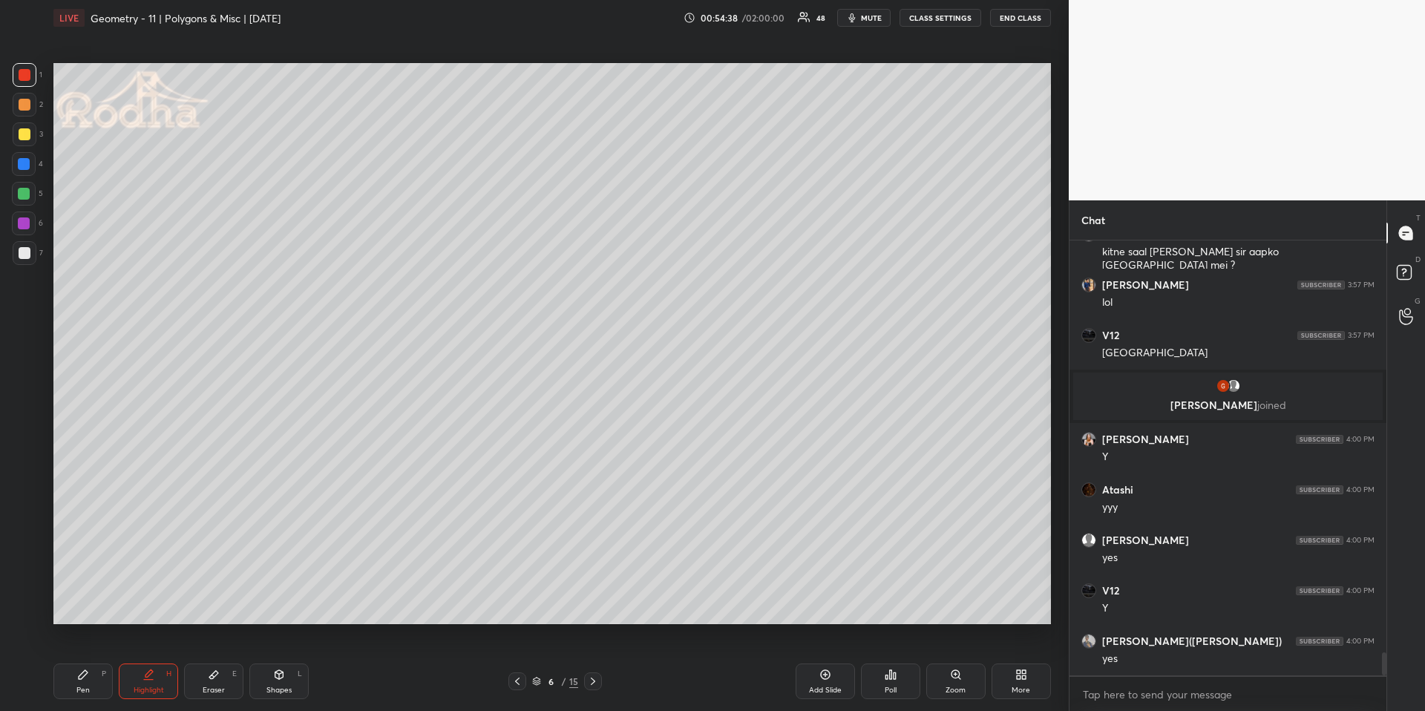
click at [100, 661] on div "Pen P" at bounding box center [82, 681] width 59 height 36
click at [595, 661] on icon at bounding box center [593, 681] width 12 height 12
click at [597, 661] on icon at bounding box center [593, 681] width 12 height 12
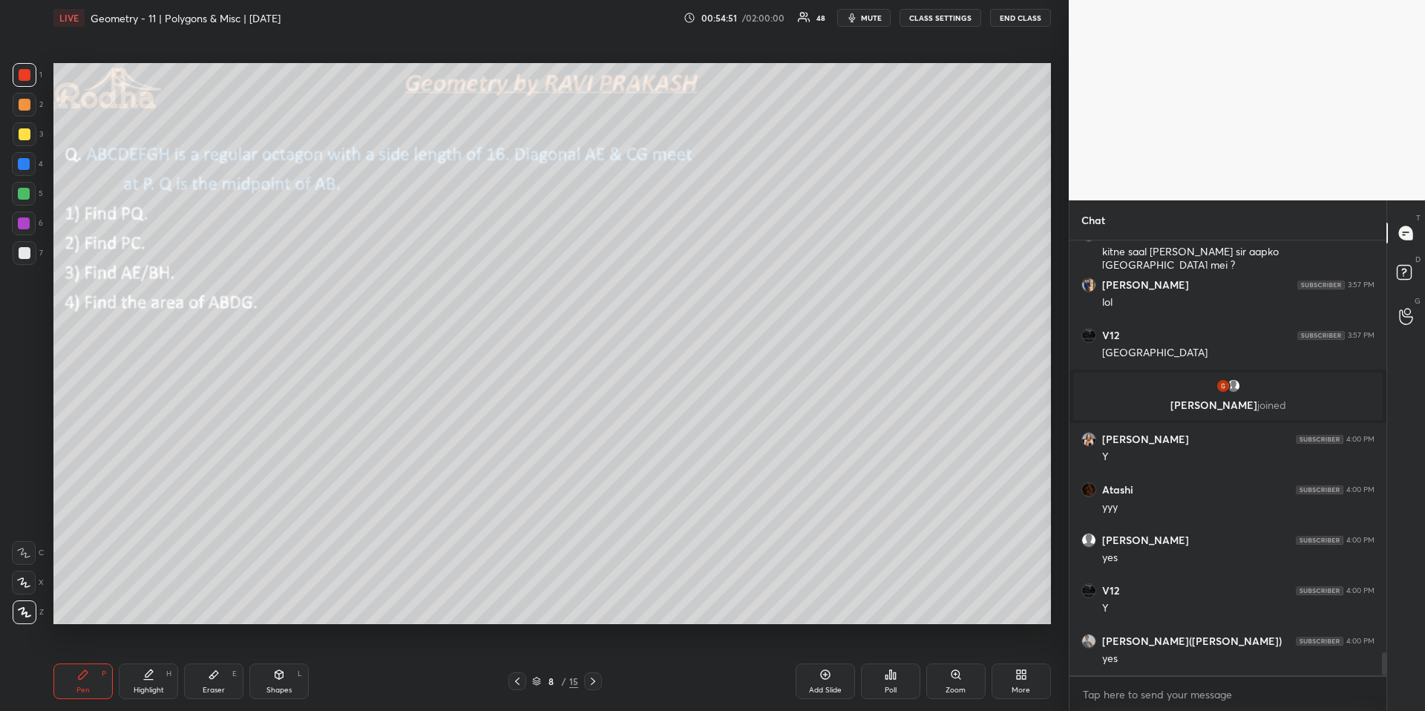
click at [162, 661] on div "Highlight" at bounding box center [149, 689] width 30 height 7
drag, startPoint x: 50, startPoint y: 686, endPoint x: 67, endPoint y: 686, distance: 17.1
click at [50, 661] on div "1 2 3 4 5 6 7 R O A L C X Z Erase all C X Z LIVE Geometry - 11 | Polygons & Mis…" at bounding box center [528, 355] width 1057 height 711
click at [68, 661] on div "Pen P" at bounding box center [82, 681] width 59 height 36
click at [158, 661] on div "Highlight H" at bounding box center [148, 681] width 59 height 36
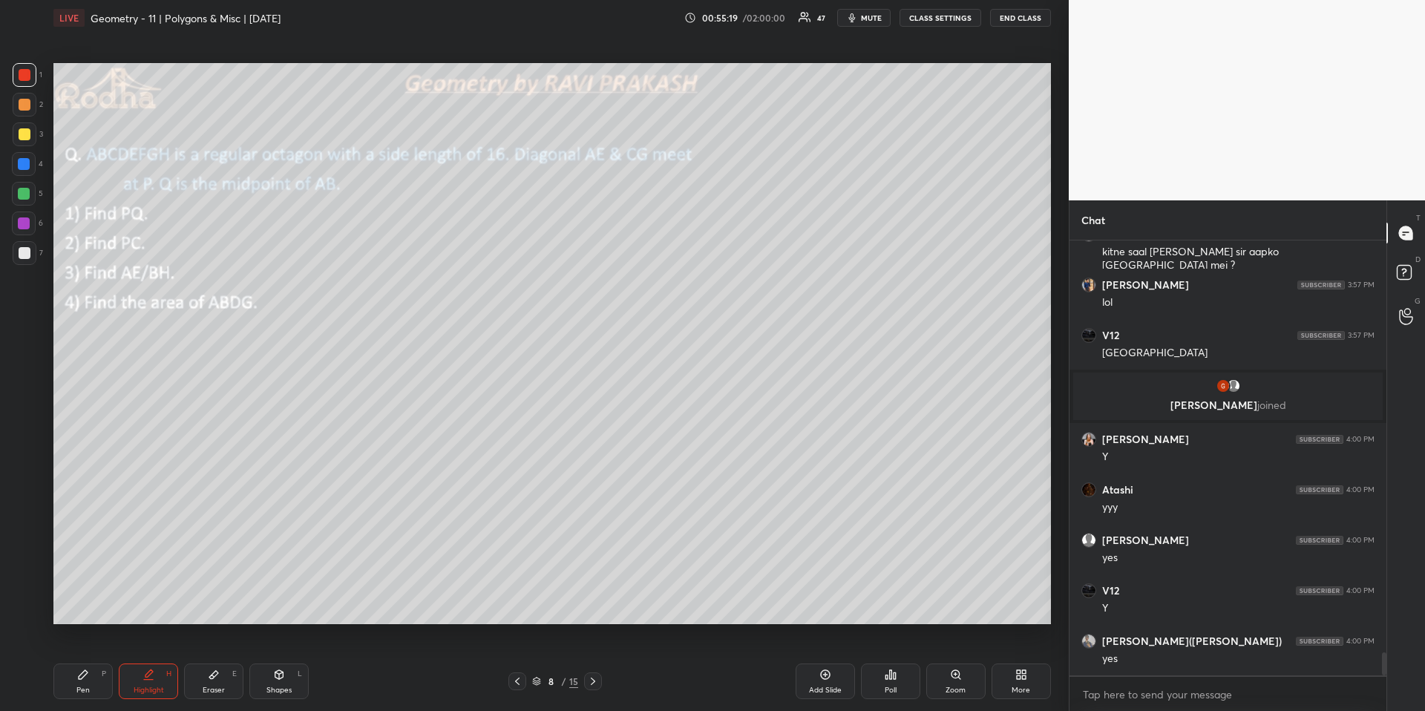
scroll to position [7712, 0]
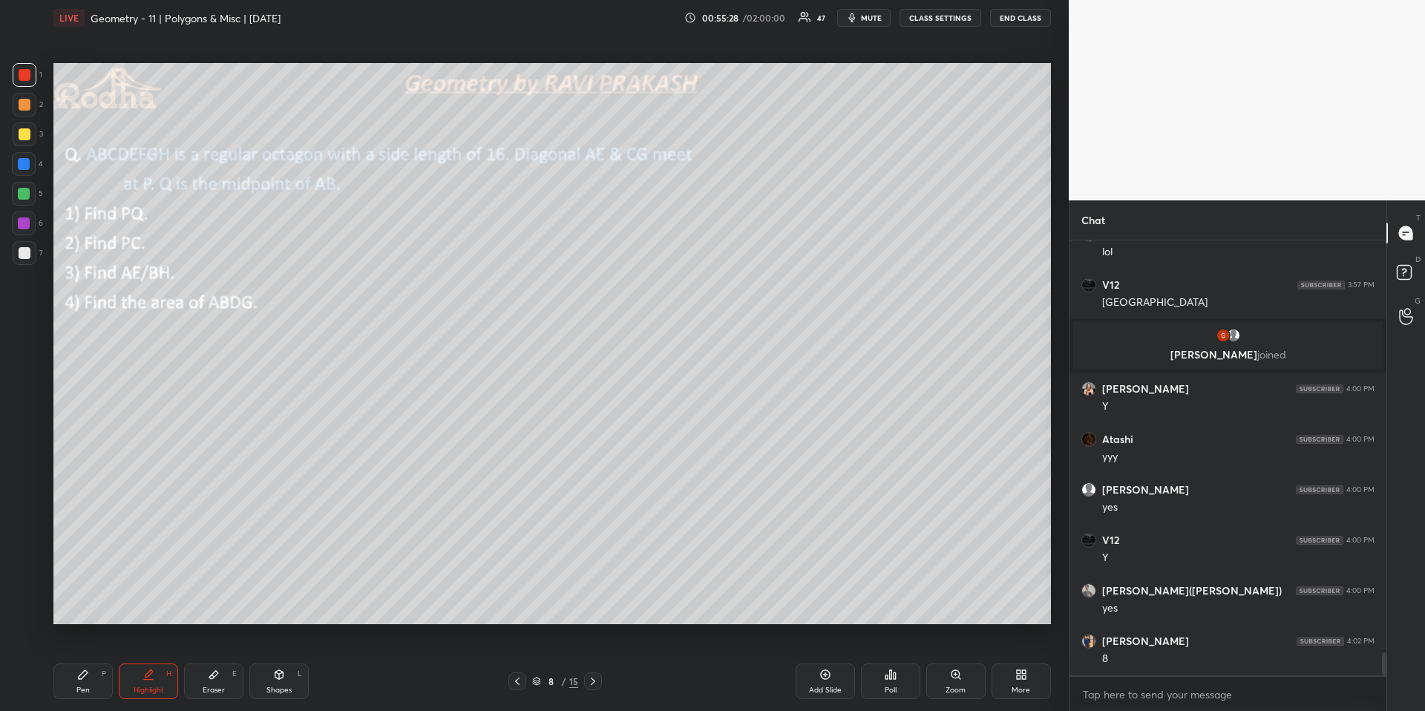
drag, startPoint x: 91, startPoint y: 670, endPoint x: 110, endPoint y: 655, distance: 24.2
click at [89, 661] on div "Pen P" at bounding box center [82, 681] width 59 height 36
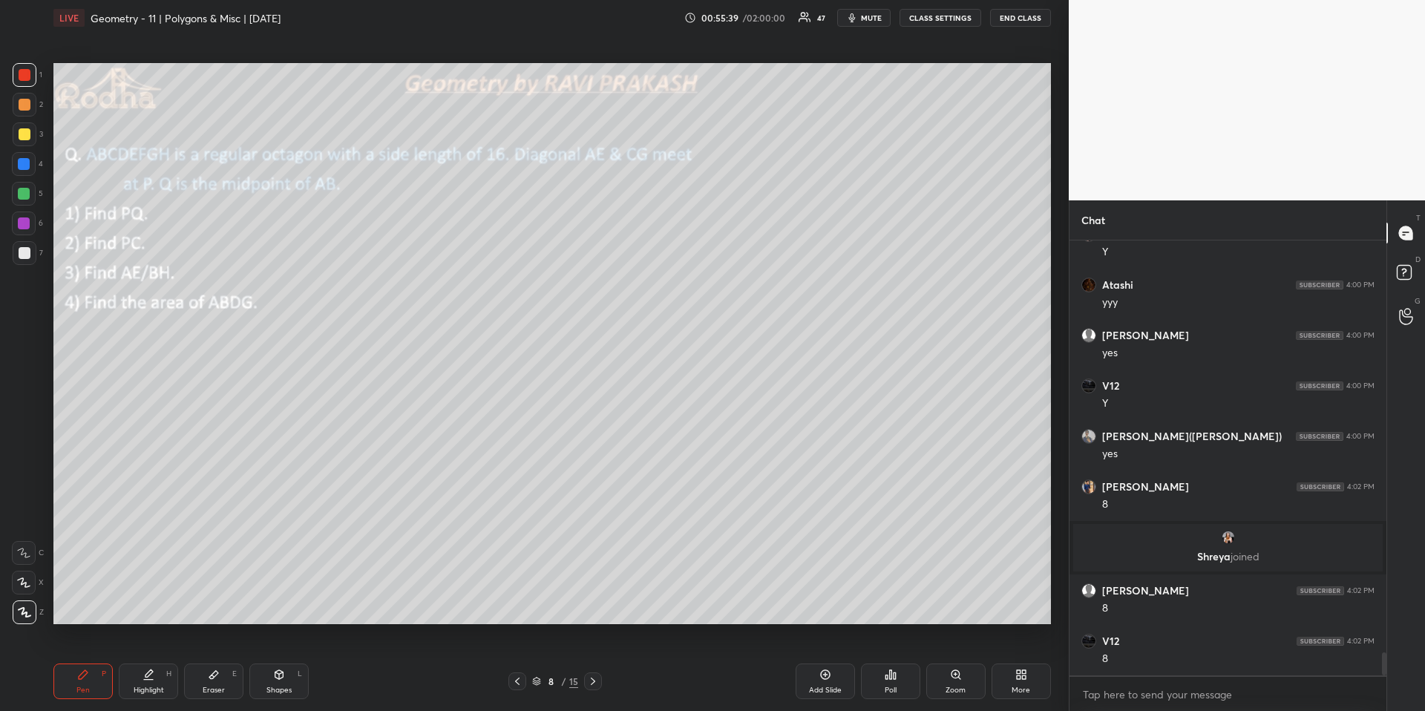
scroll to position [7782, 0]
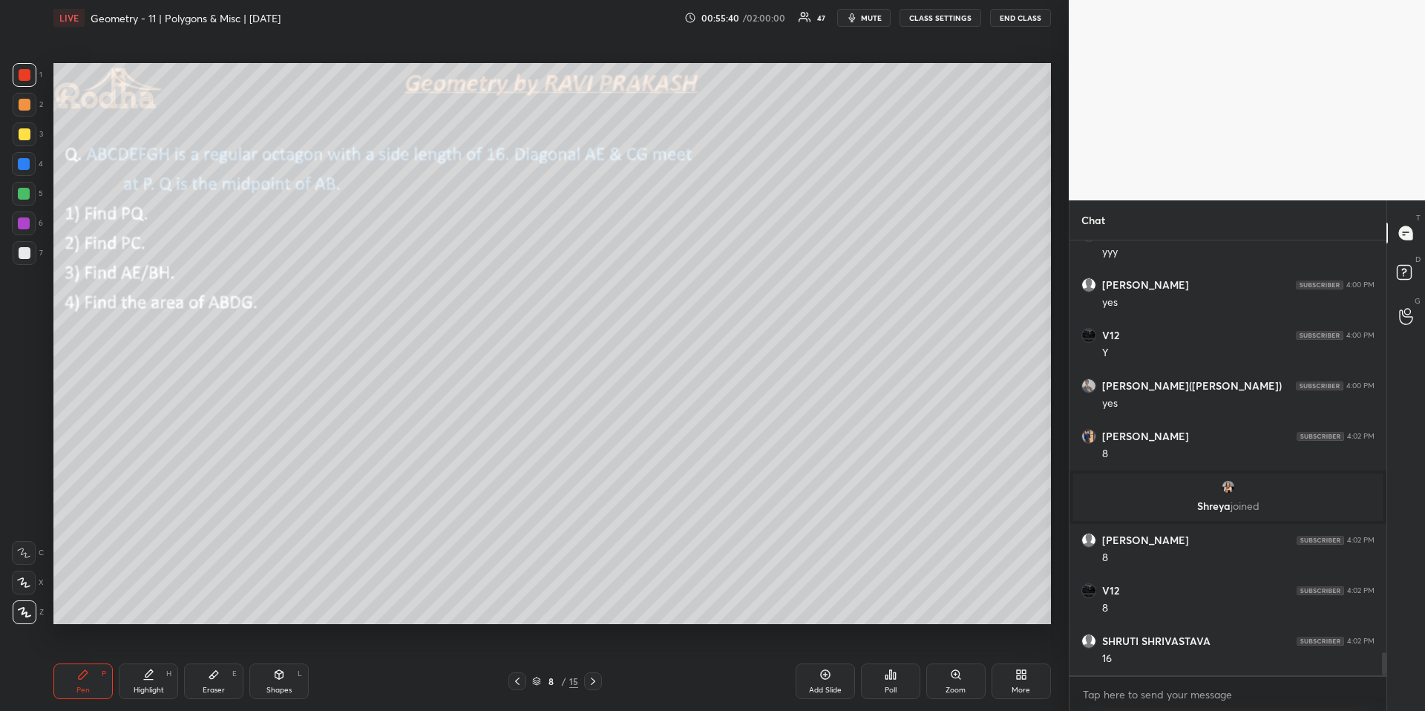
click at [158, 661] on div "Highlight H" at bounding box center [148, 681] width 59 height 36
drag, startPoint x: 592, startPoint y: 681, endPoint x: 516, endPoint y: 675, distance: 76.7
click at [592, 661] on icon at bounding box center [593, 681] width 12 height 12
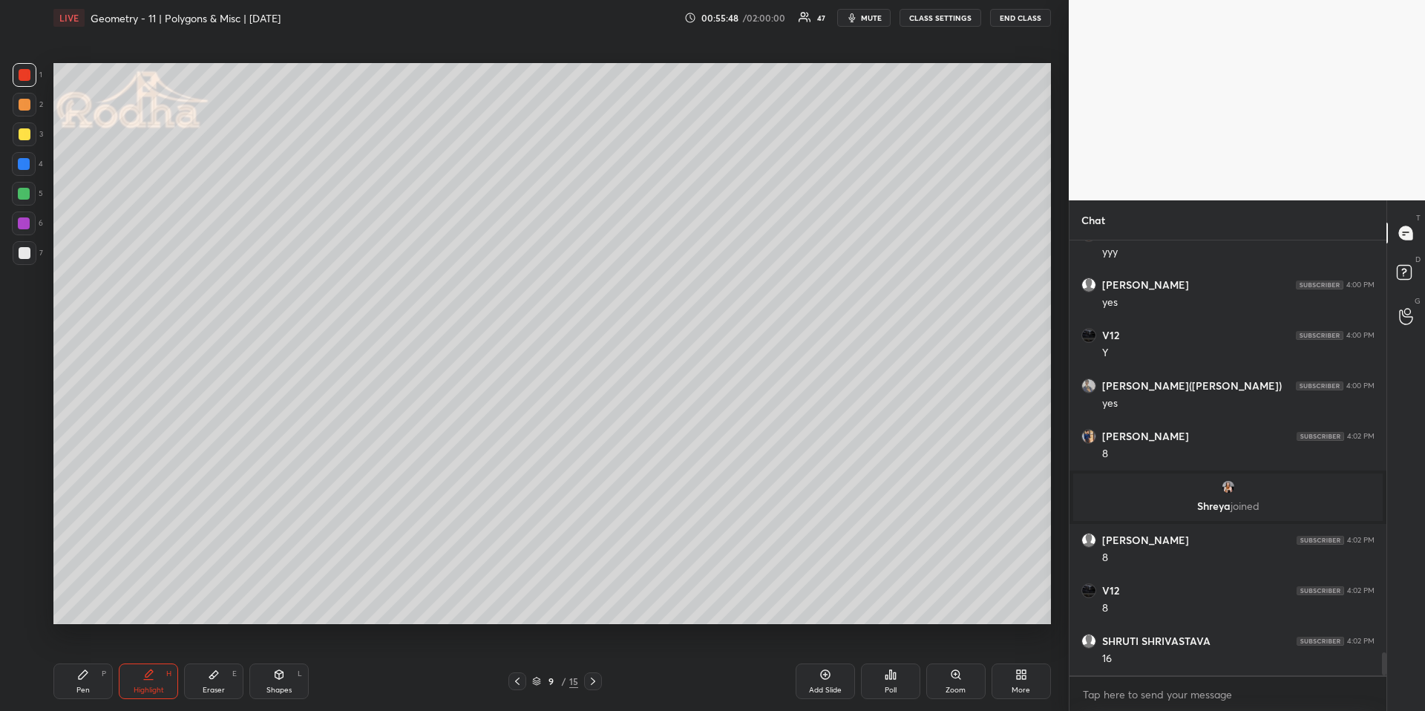
click at [94, 661] on div "Pen P" at bounding box center [82, 681] width 59 height 36
click at [27, 194] on div at bounding box center [24, 194] width 12 height 12
click at [512, 661] on icon at bounding box center [517, 681] width 12 height 12
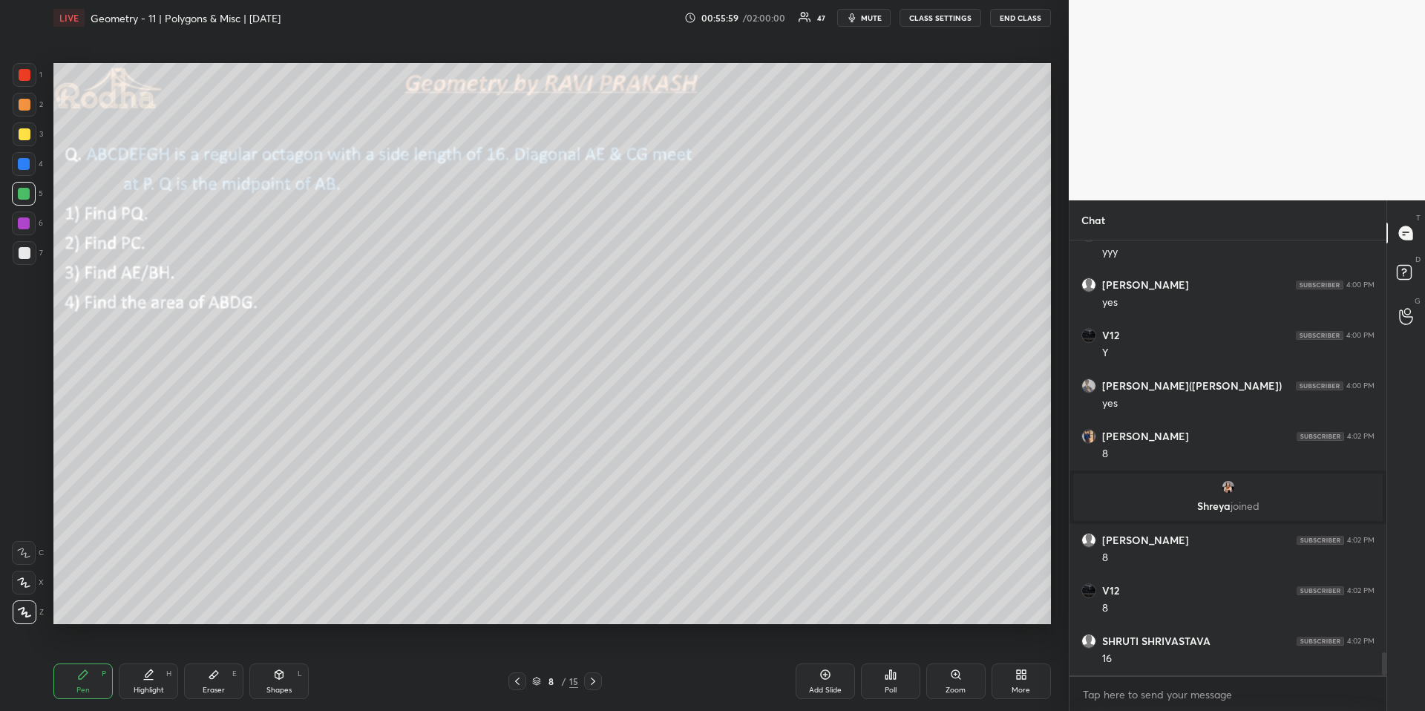
drag, startPoint x: 154, startPoint y: 686, endPoint x: 161, endPoint y: 641, distance: 45.8
click at [154, 661] on div "Highlight" at bounding box center [149, 689] width 30 height 7
click at [592, 661] on icon at bounding box center [593, 681] width 12 height 12
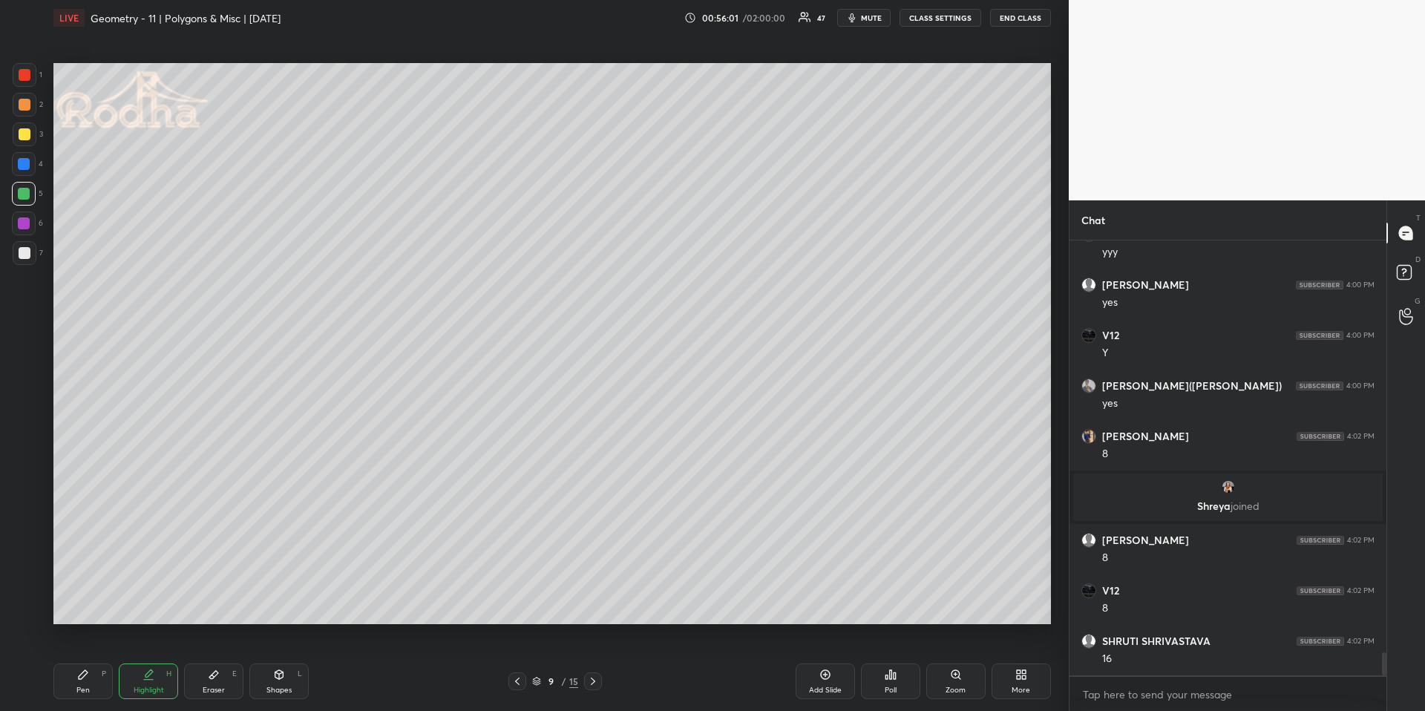
drag, startPoint x: 80, startPoint y: 678, endPoint x: 85, endPoint y: 669, distance: 9.7
click at [80, 661] on icon at bounding box center [83, 674] width 9 height 9
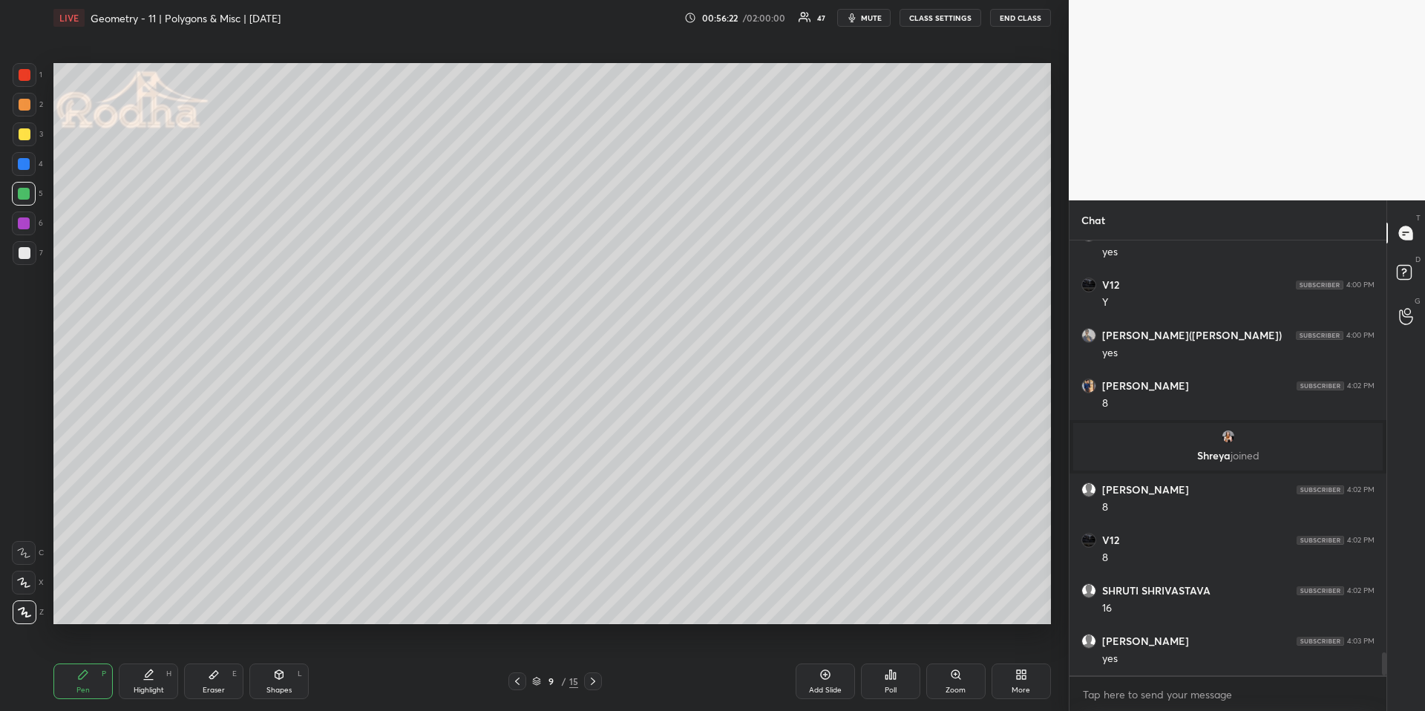
click at [519, 661] on icon at bounding box center [517, 681] width 12 height 12
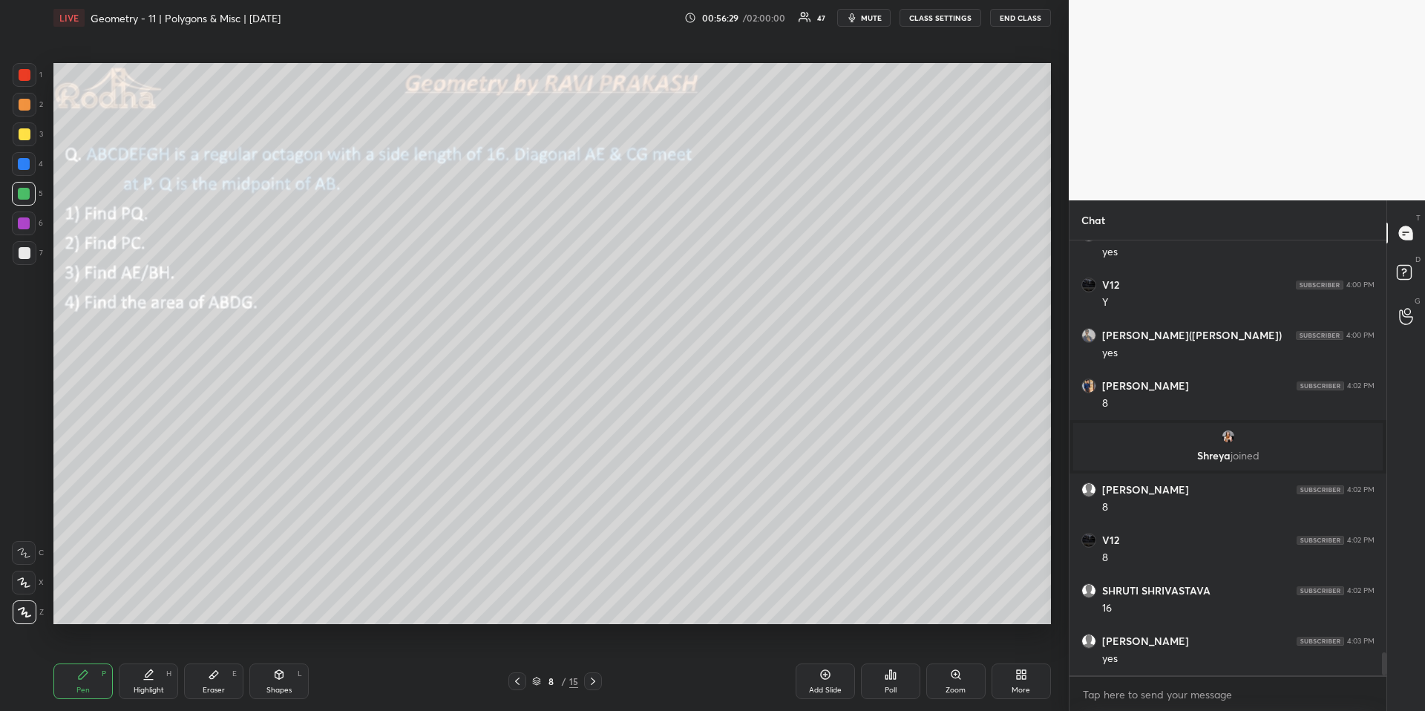
click at [139, 661] on div "Highlight H" at bounding box center [148, 681] width 59 height 36
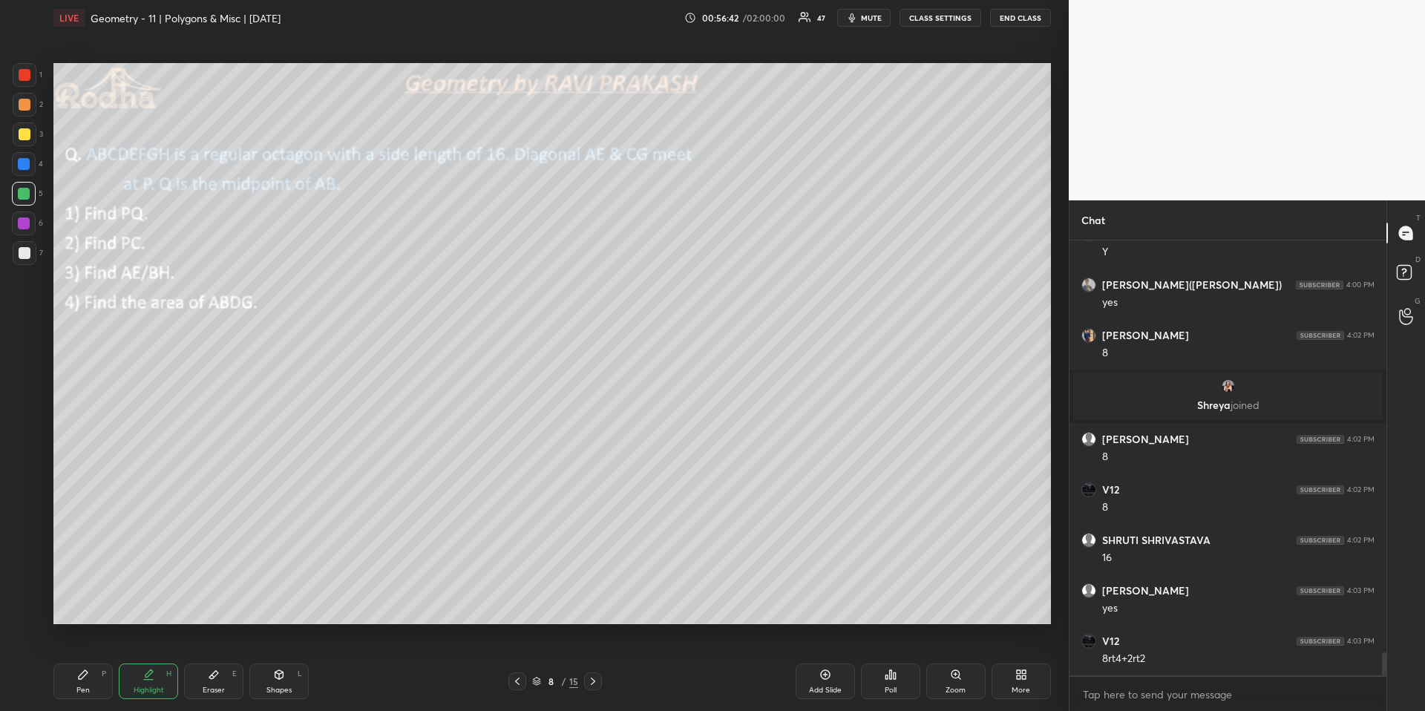
drag, startPoint x: 263, startPoint y: 669, endPoint x: 247, endPoint y: 655, distance: 21.5
click at [263, 661] on div "Shapes L" at bounding box center [278, 681] width 59 height 36
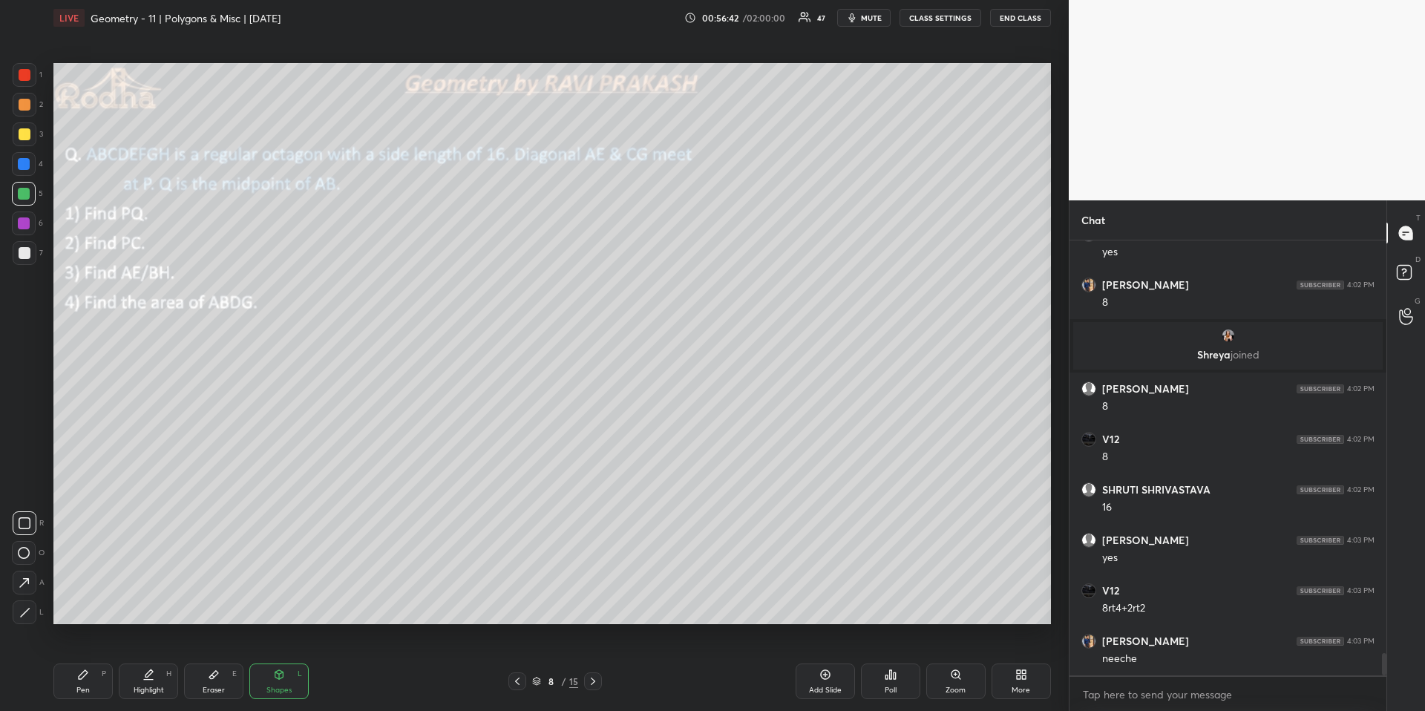
click at [34, 609] on div at bounding box center [25, 612] width 24 height 24
click at [20, 229] on div at bounding box center [24, 224] width 24 height 24
drag, startPoint x: 26, startPoint y: 604, endPoint x: 42, endPoint y: 603, distance: 15.6
click at [26, 604] on div at bounding box center [25, 612] width 24 height 24
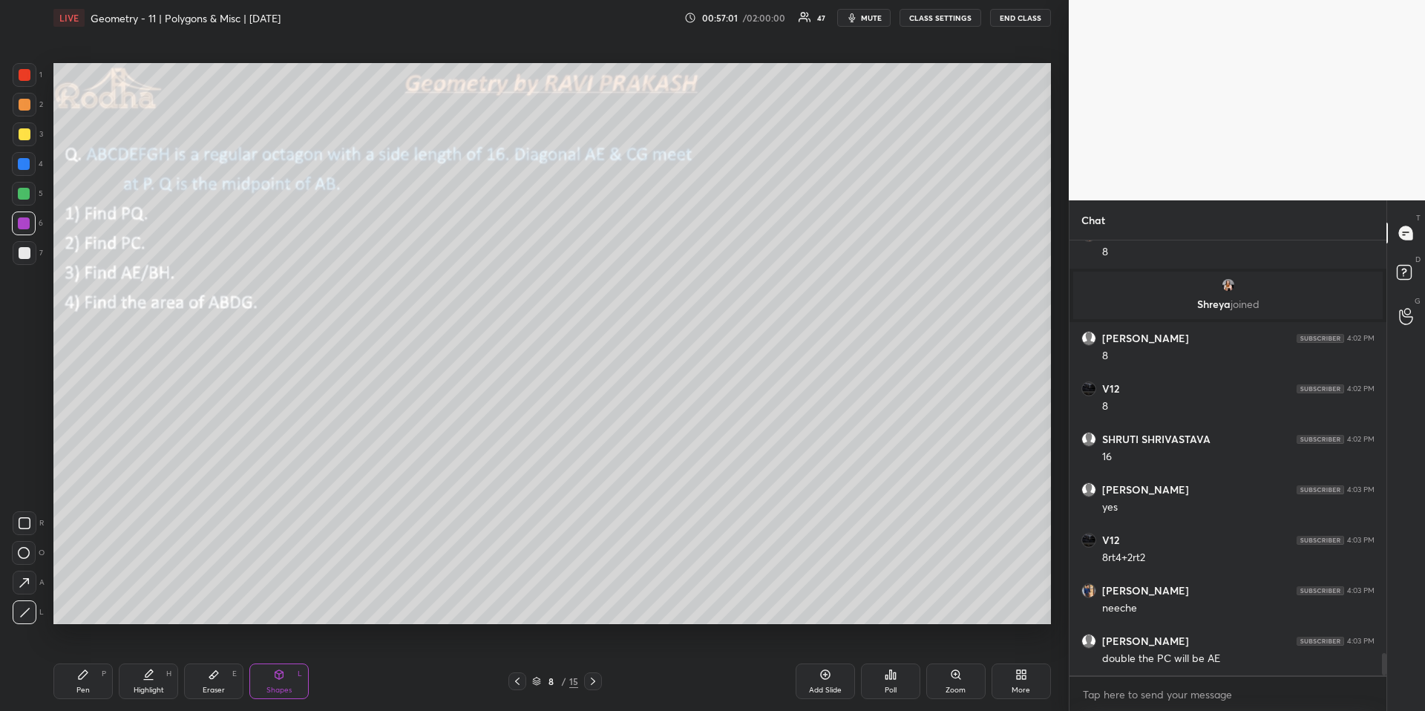
drag, startPoint x: 142, startPoint y: 684, endPoint x: 148, endPoint y: 662, distance: 23.0
click at [142, 661] on div "Highlight H" at bounding box center [148, 681] width 59 height 36
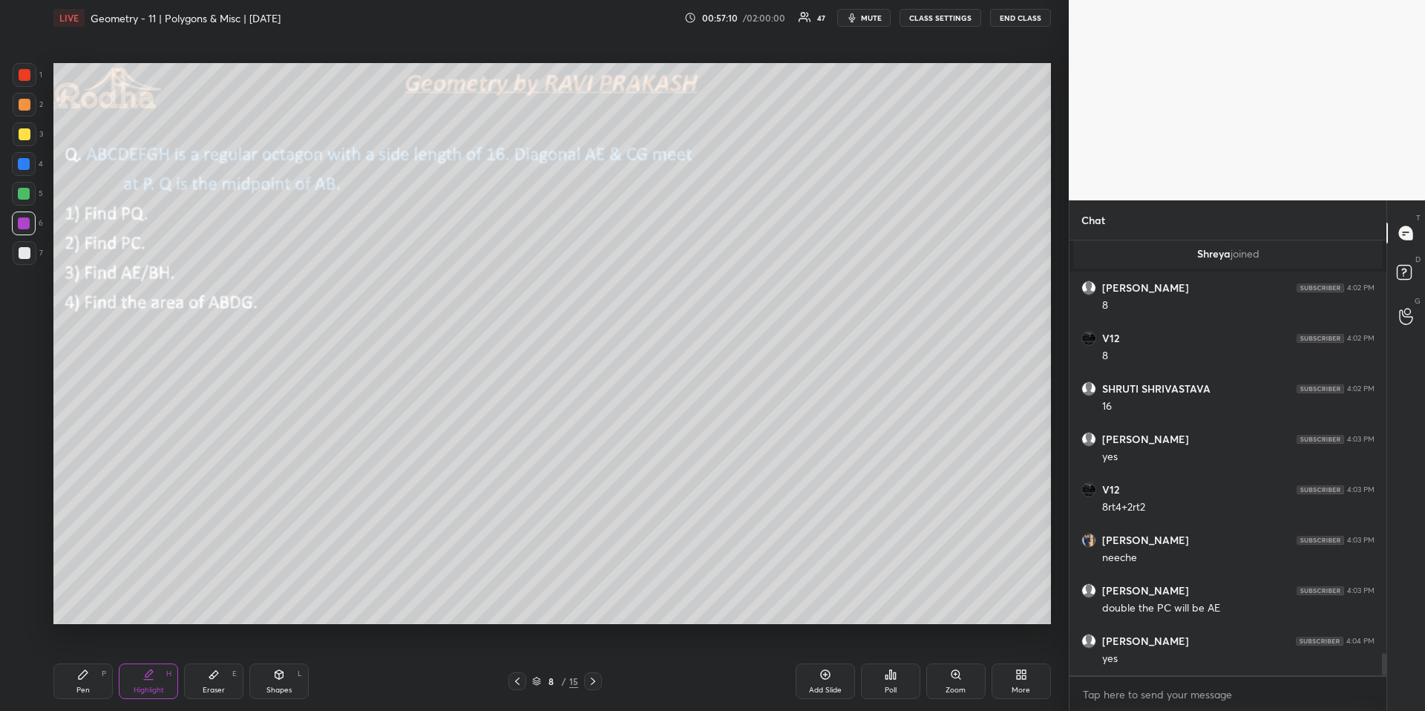
click at [513, 661] on icon at bounding box center [517, 681] width 12 height 12
click at [516, 661] on icon at bounding box center [517, 681] width 12 height 12
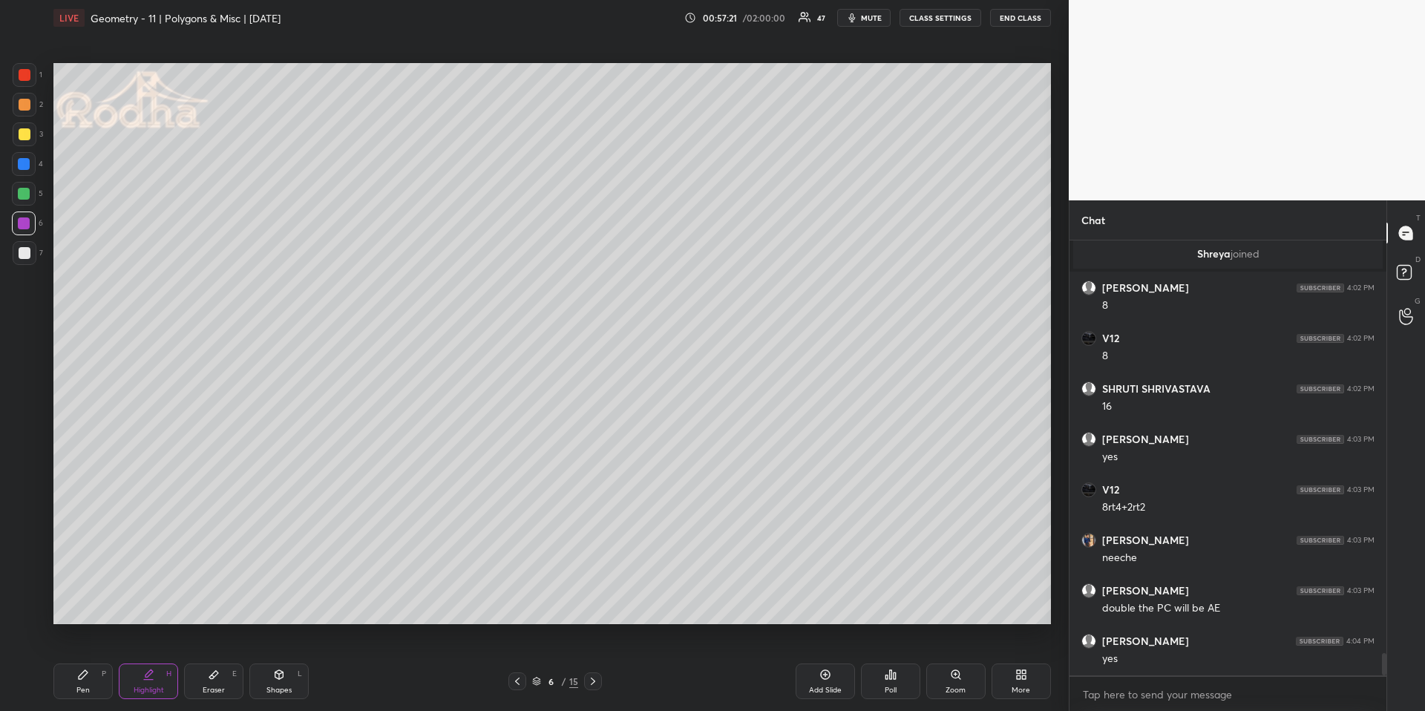
click at [601, 661] on div at bounding box center [593, 681] width 18 height 18
click at [601, 661] on div "7 / 15" at bounding box center [555, 681] width 200 height 18
click at [599, 661] on div at bounding box center [593, 681] width 18 height 18
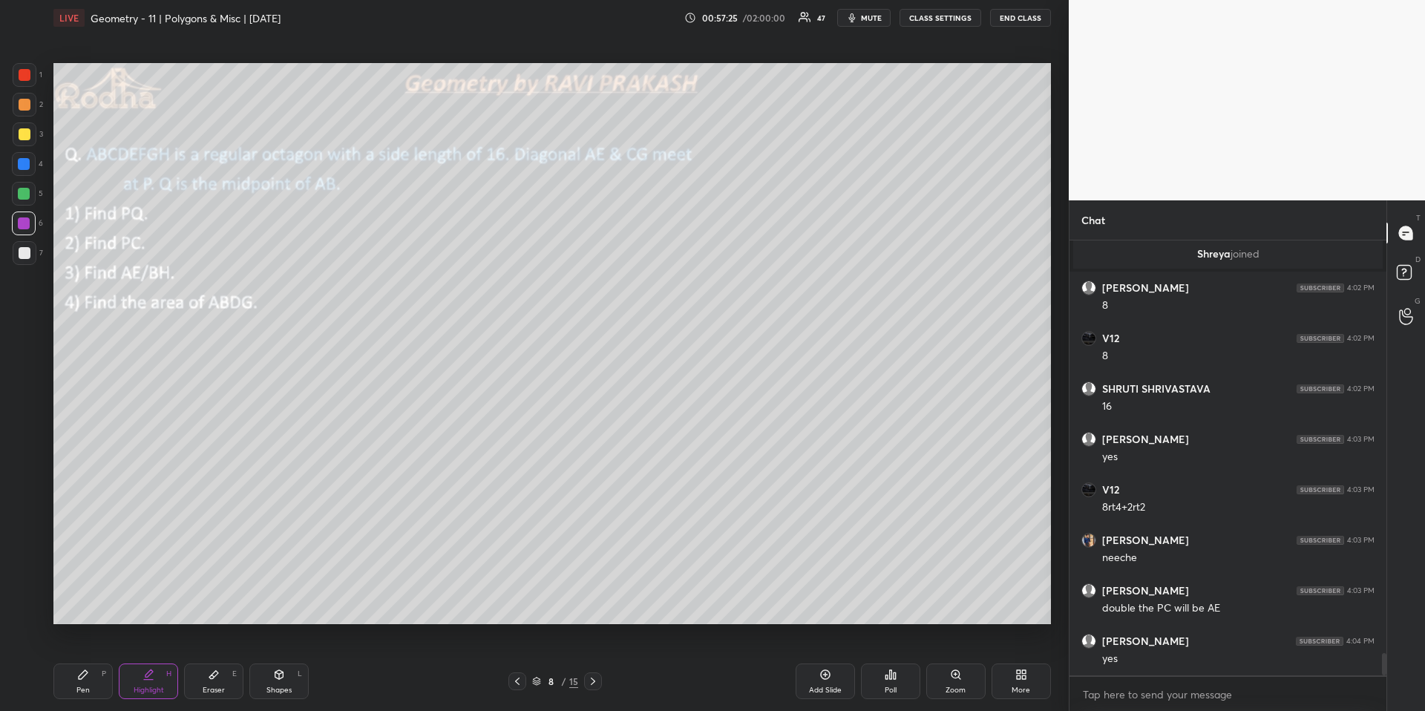
click at [523, 661] on div at bounding box center [517, 681] width 18 height 18
click at [520, 661] on icon at bounding box center [517, 681] width 12 height 12
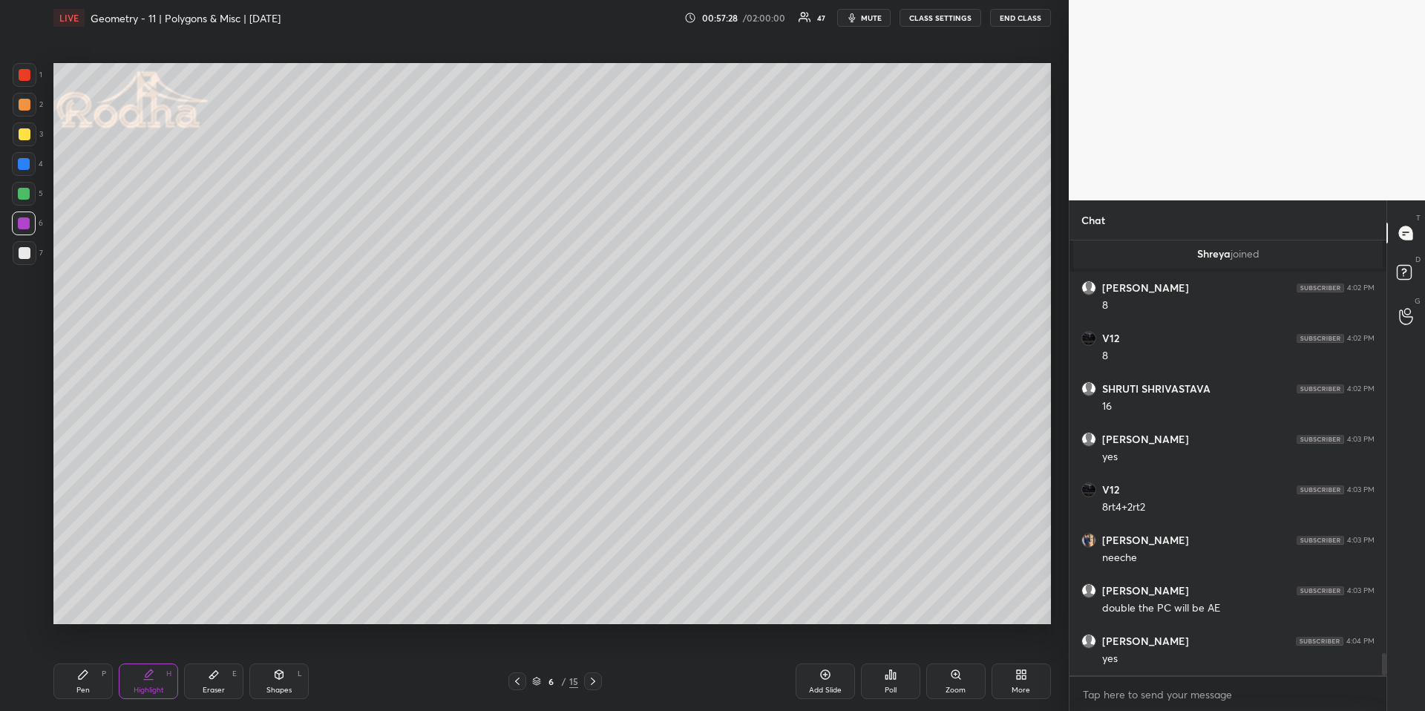
click at [600, 661] on div "6 / 15" at bounding box center [555, 681] width 94 height 18
click at [595, 661] on icon at bounding box center [593, 681] width 12 height 12
click at [597, 661] on icon at bounding box center [593, 681] width 12 height 12
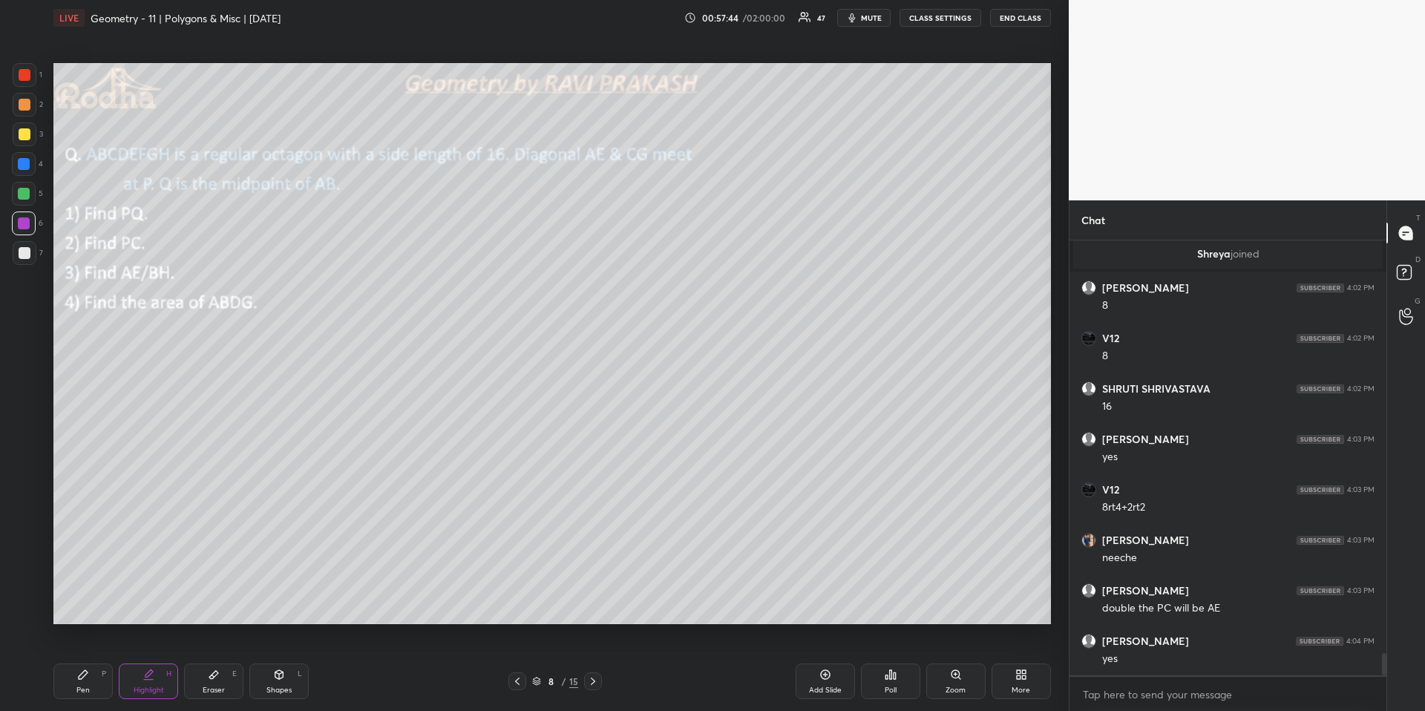
click at [599, 661] on div at bounding box center [593, 681] width 18 height 18
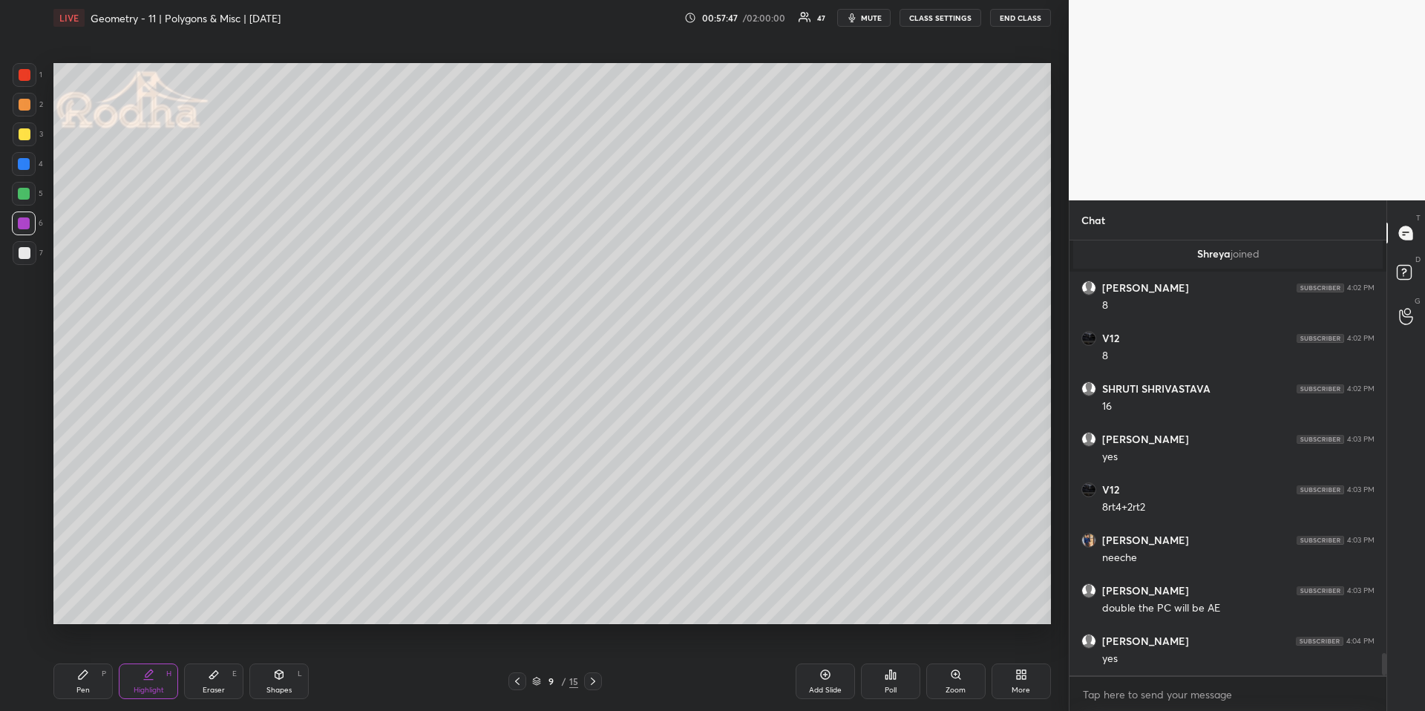
click at [90, 661] on div "Pen P" at bounding box center [82, 681] width 59 height 36
click at [23, 255] on div at bounding box center [25, 253] width 12 height 12
drag, startPoint x: 289, startPoint y: 680, endPoint x: 289, endPoint y: 663, distance: 16.3
click at [289, 661] on div "Shapes L" at bounding box center [278, 681] width 59 height 36
drag, startPoint x: 23, startPoint y: 525, endPoint x: 45, endPoint y: 494, distance: 38.9
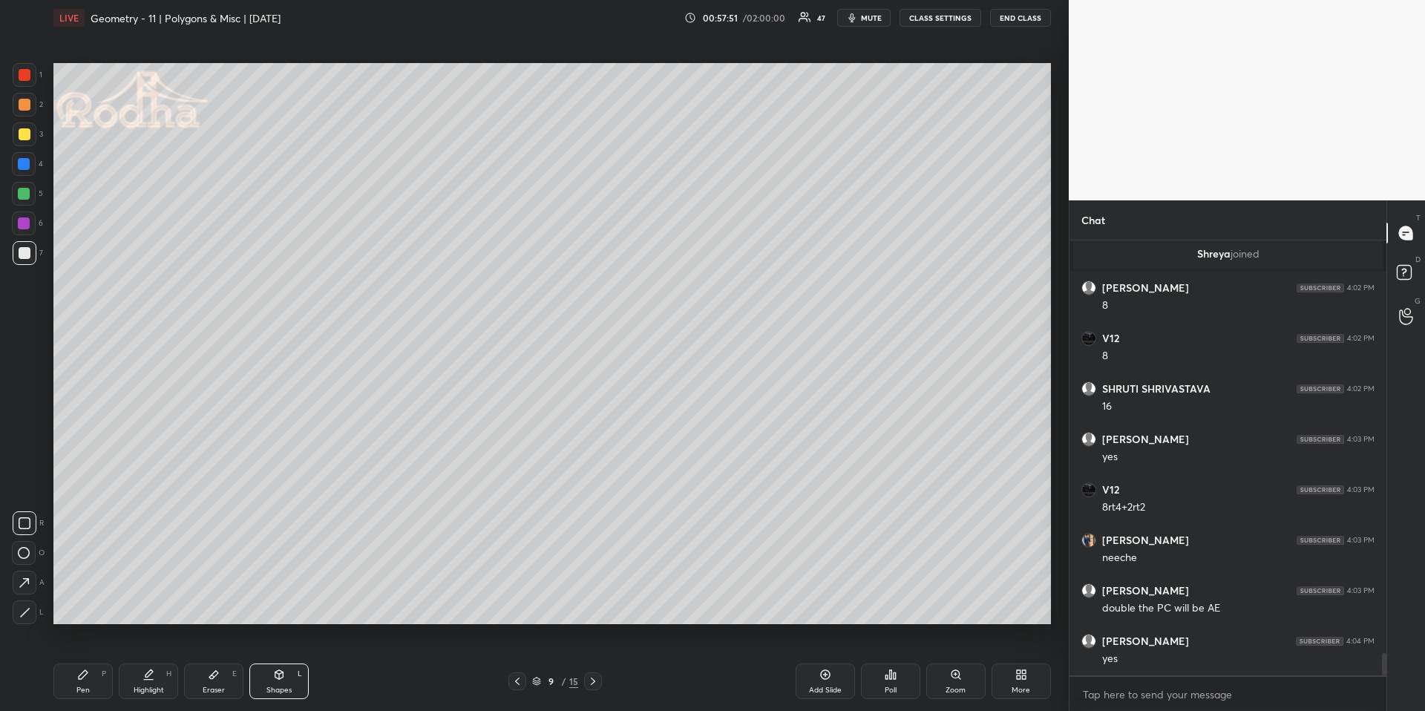
click at [22, 525] on icon at bounding box center [25, 523] width 12 height 12
click at [295, 661] on div "Shapes L" at bounding box center [278, 681] width 59 height 36
drag, startPoint x: 16, startPoint y: 609, endPoint x: 18, endPoint y: 591, distance: 18.6
click at [19, 611] on div at bounding box center [25, 612] width 24 height 24
drag, startPoint x: 24, startPoint y: 162, endPoint x: 39, endPoint y: 176, distance: 20.5
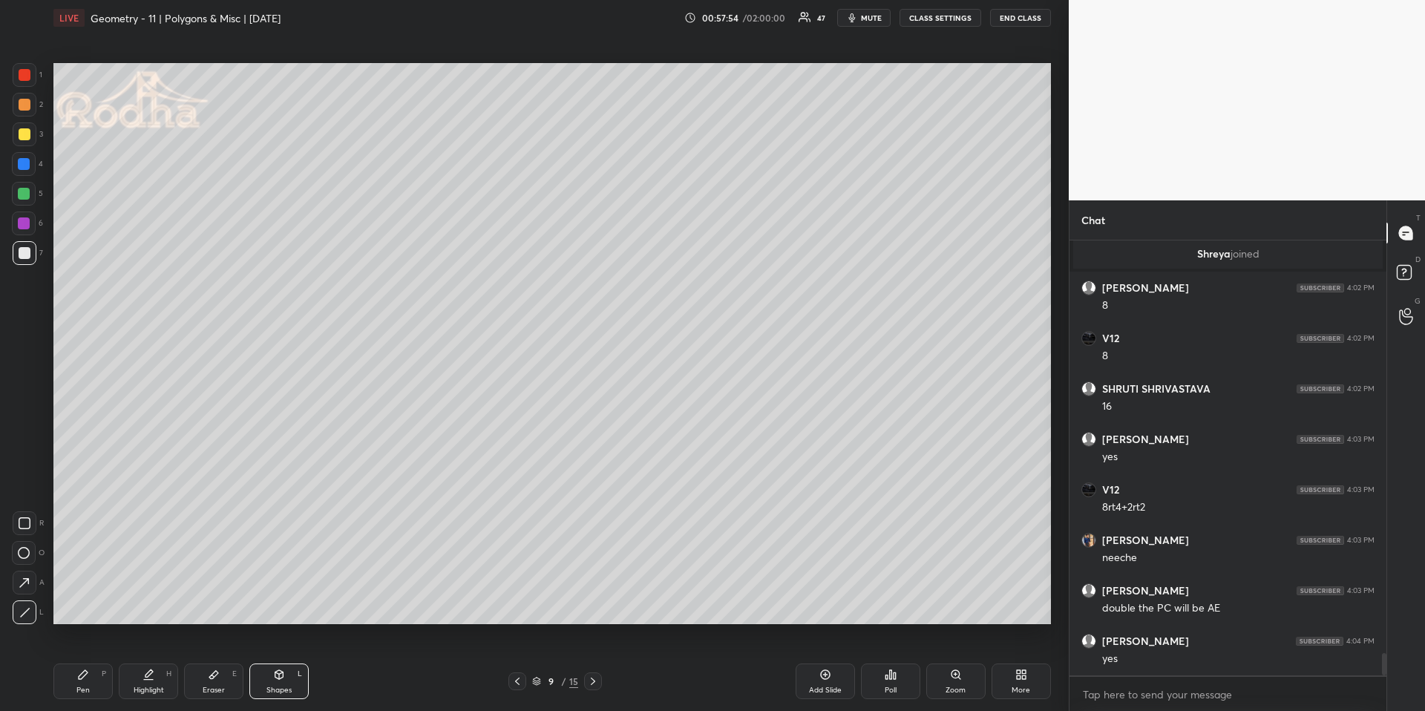
click at [24, 162] on div at bounding box center [24, 164] width 12 height 12
drag, startPoint x: 27, startPoint y: 130, endPoint x: 35, endPoint y: 138, distance: 11.0
click at [27, 132] on div at bounding box center [25, 134] width 12 height 12
click at [62, 661] on div "Pen P Highlight H Eraser E Shapes L 9 / 15 Add Slide Poll Zoom More" at bounding box center [551, 681] width 997 height 59
click at [76, 661] on div "Pen P" at bounding box center [82, 681] width 59 height 36
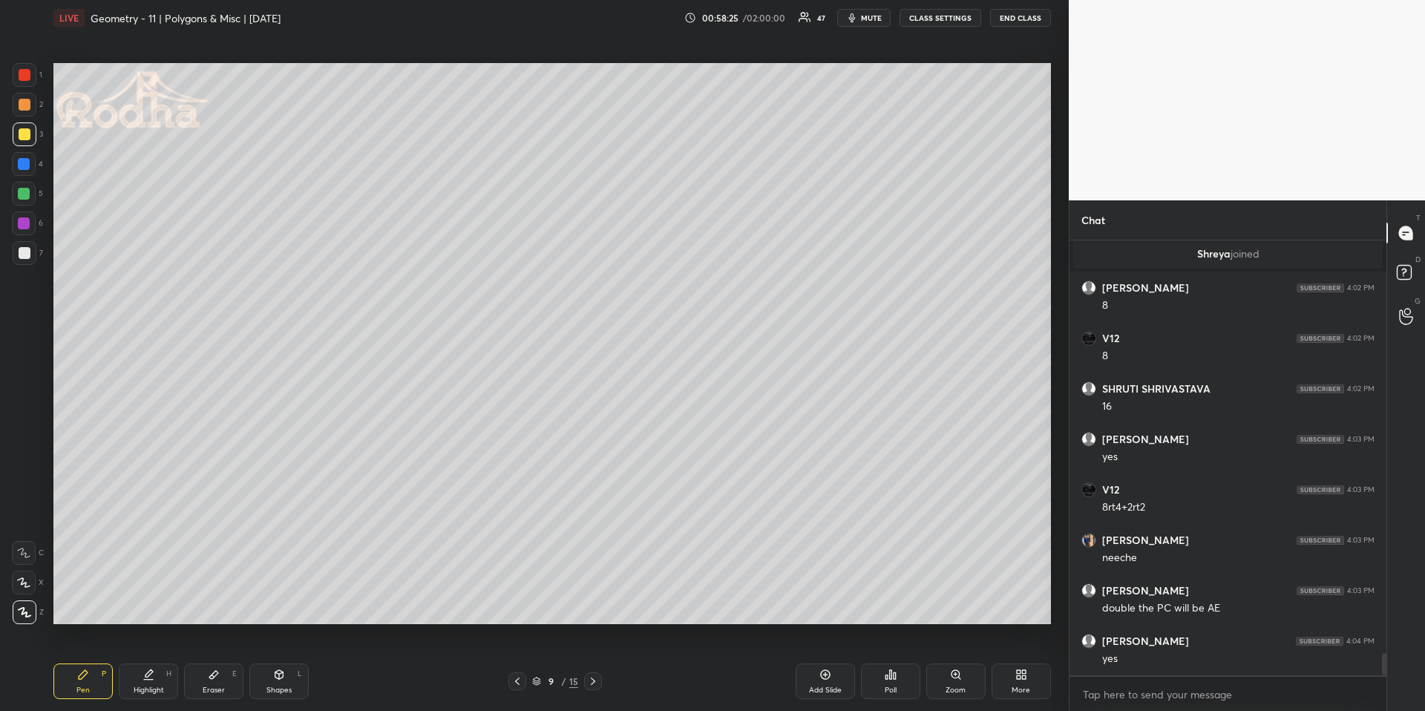
click at [137, 661] on div "Highlight H" at bounding box center [148, 681] width 59 height 36
click at [84, 661] on icon at bounding box center [83, 674] width 9 height 9
click at [27, 71] on div at bounding box center [25, 75] width 12 height 12
drag, startPoint x: 275, startPoint y: 684, endPoint x: 269, endPoint y: 660, distance: 23.8
click at [271, 661] on div "Shapes L" at bounding box center [278, 681] width 59 height 36
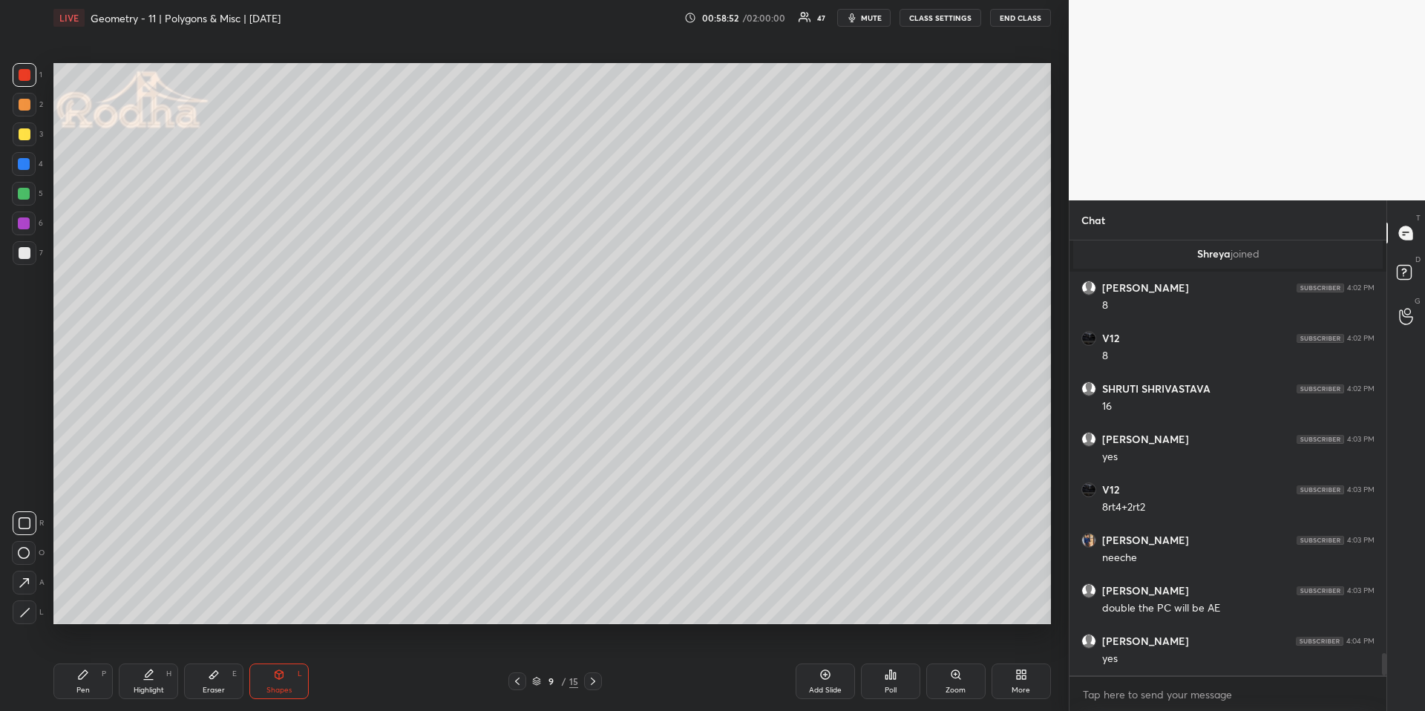
click at [31, 617] on div at bounding box center [25, 612] width 24 height 24
click at [21, 168] on div at bounding box center [24, 164] width 12 height 12
click at [140, 661] on div "Highlight H" at bounding box center [148, 681] width 59 height 36
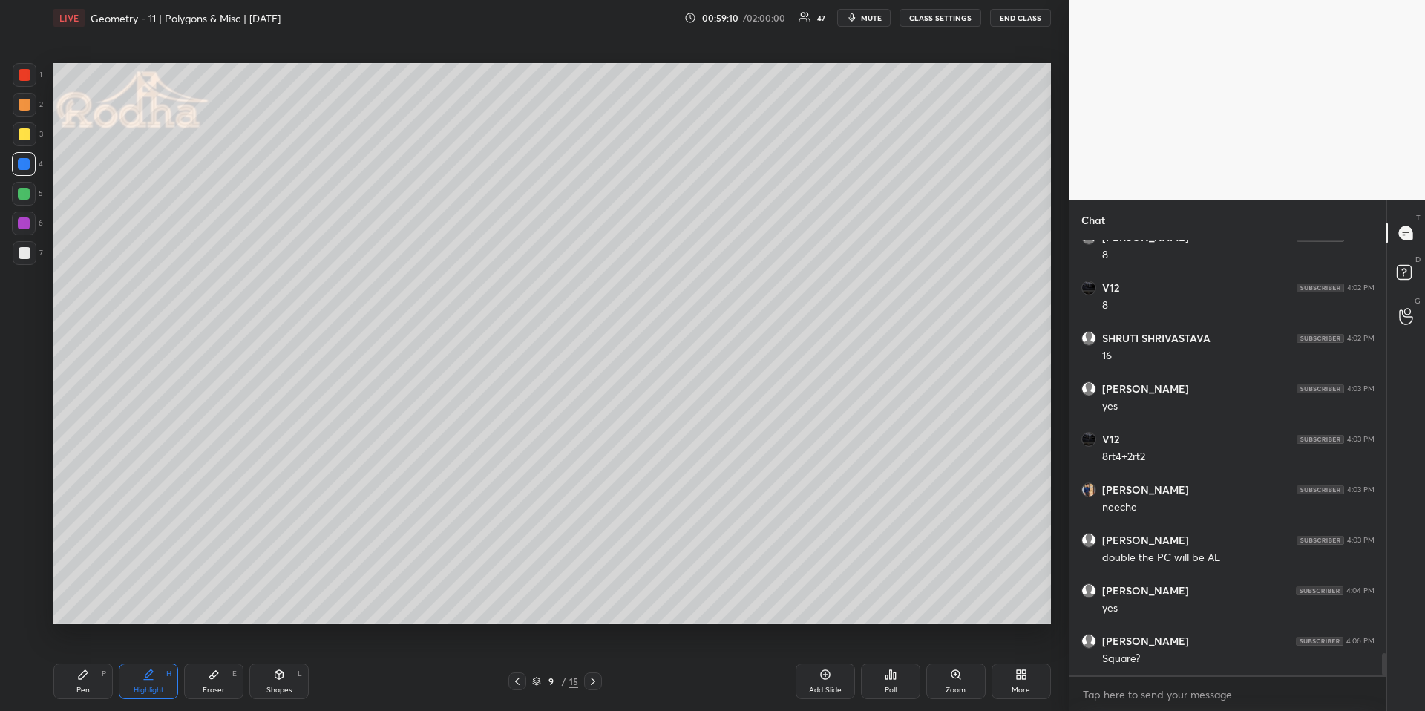
click at [93, 661] on div "Pen P" at bounding box center [82, 681] width 59 height 36
drag, startPoint x: 21, startPoint y: 134, endPoint x: 19, endPoint y: 150, distance: 15.7
click at [22, 134] on div at bounding box center [25, 134] width 12 height 12
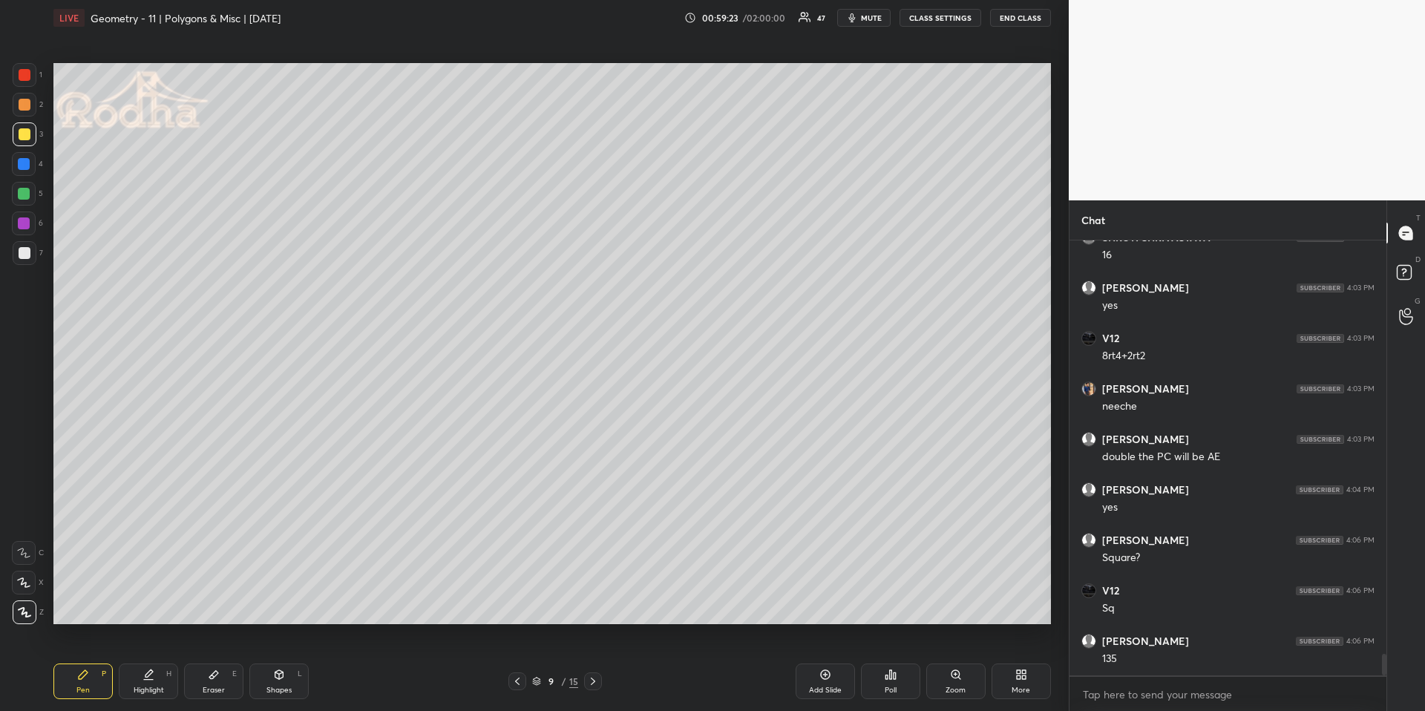
scroll to position [8236, 0]
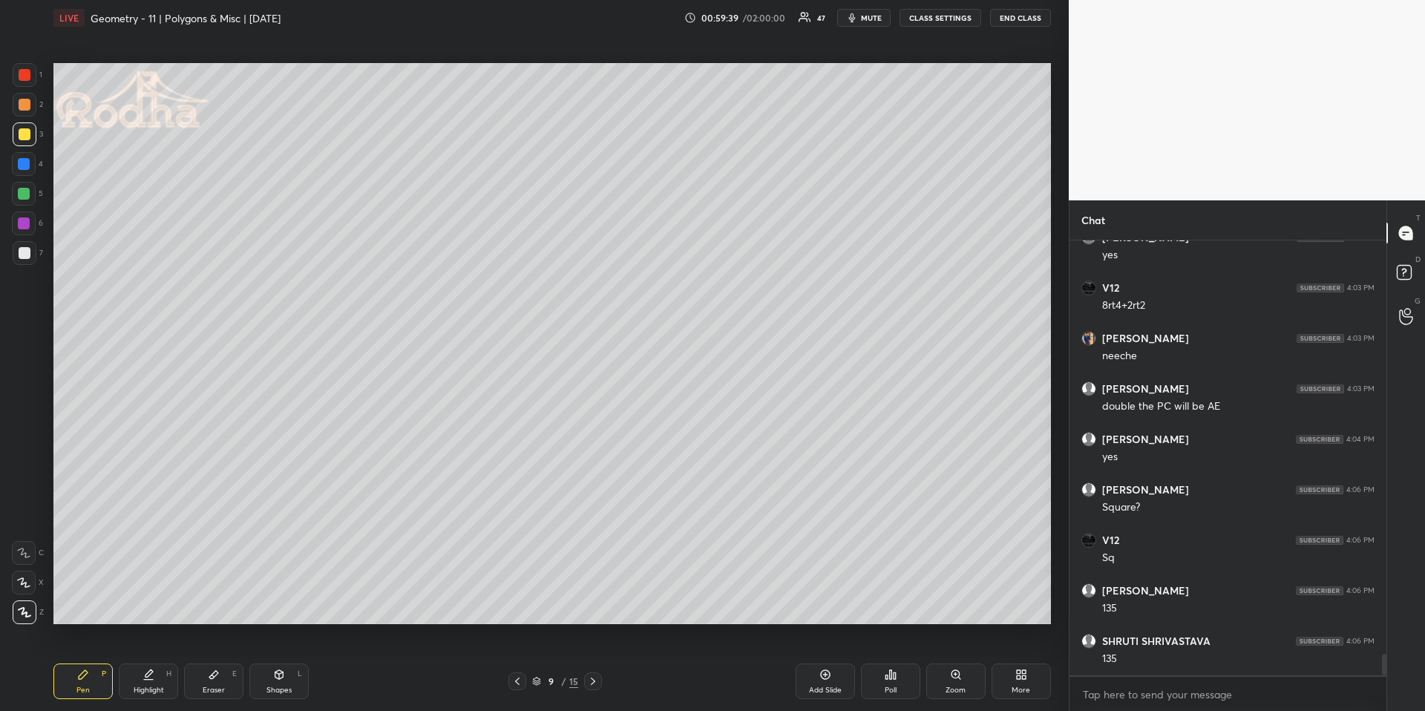
click at [150, 661] on div "Highlight H" at bounding box center [148, 681] width 59 height 36
click at [91, 661] on div "Pen P" at bounding box center [82, 681] width 59 height 36
drag, startPoint x: 31, startPoint y: 74, endPoint x: 42, endPoint y: 112, distance: 39.5
click at [31, 75] on div at bounding box center [25, 75] width 24 height 24
drag, startPoint x: 144, startPoint y: 677, endPoint x: 145, endPoint y: 635, distance: 41.6
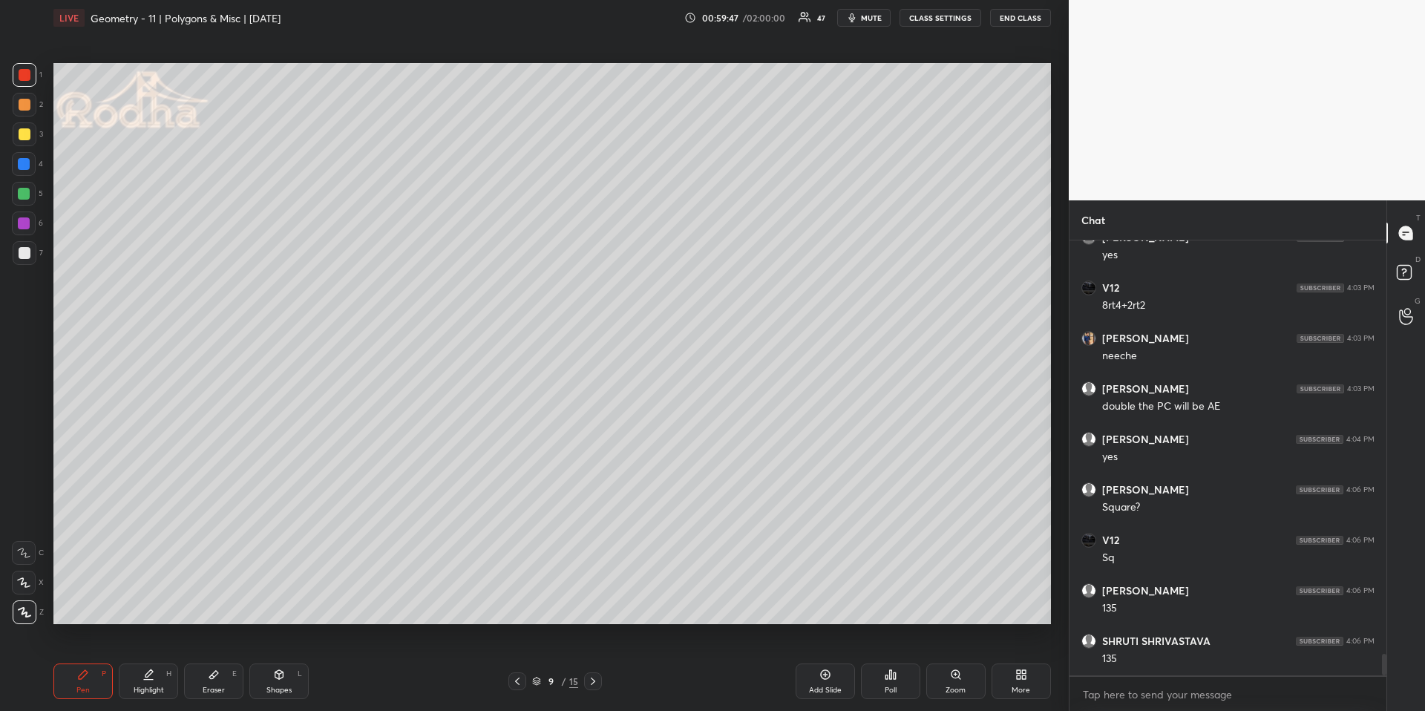
click at [144, 661] on icon at bounding box center [148, 675] width 12 height 12
drag, startPoint x: 96, startPoint y: 676, endPoint x: 96, endPoint y: 646, distance: 30.4
click at [96, 661] on div "Pen P" at bounding box center [82, 681] width 59 height 36
click at [24, 136] on div at bounding box center [25, 134] width 12 height 12
click at [16, 80] on div at bounding box center [25, 75] width 24 height 24
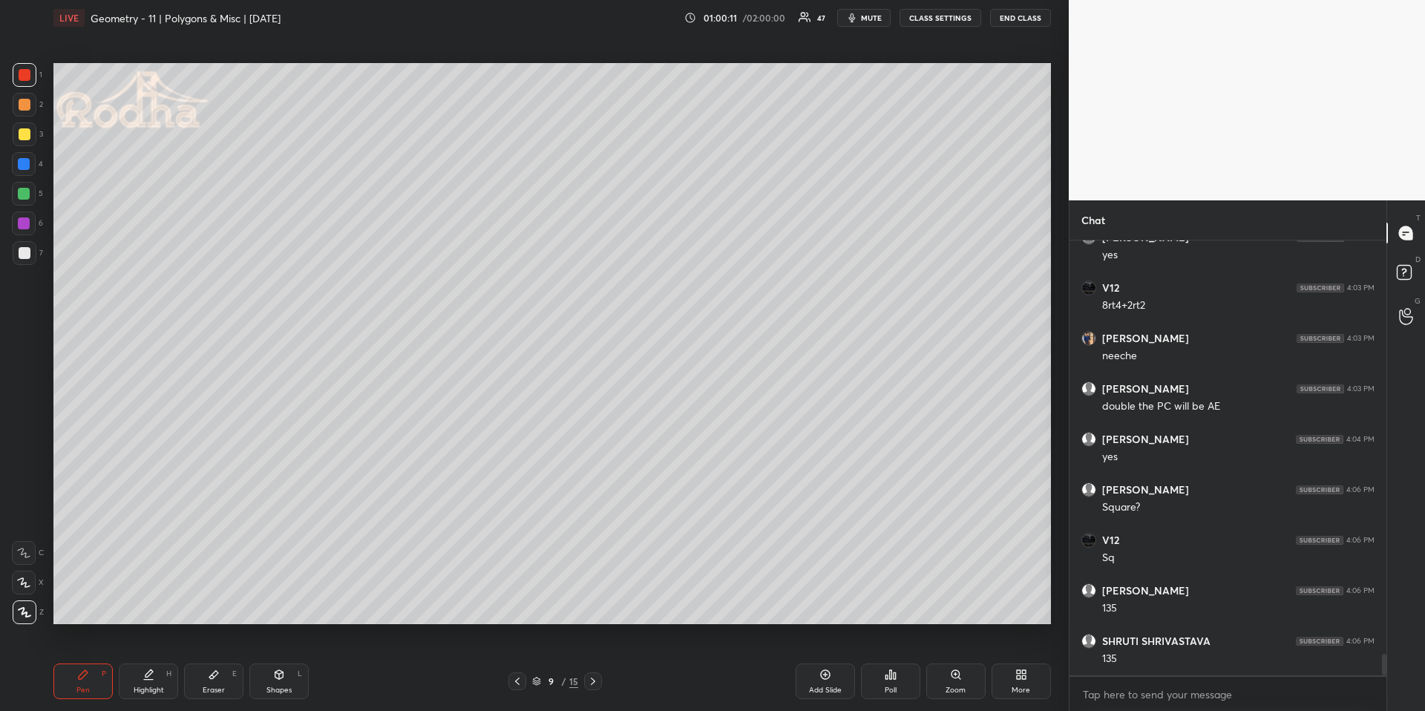
click at [137, 661] on div "Highlight" at bounding box center [149, 689] width 30 height 7
click at [83, 661] on div "Pen" at bounding box center [82, 689] width 13 height 7
drag, startPoint x: 22, startPoint y: 193, endPoint x: 10, endPoint y: 193, distance: 11.9
click at [22, 194] on div at bounding box center [24, 194] width 12 height 12
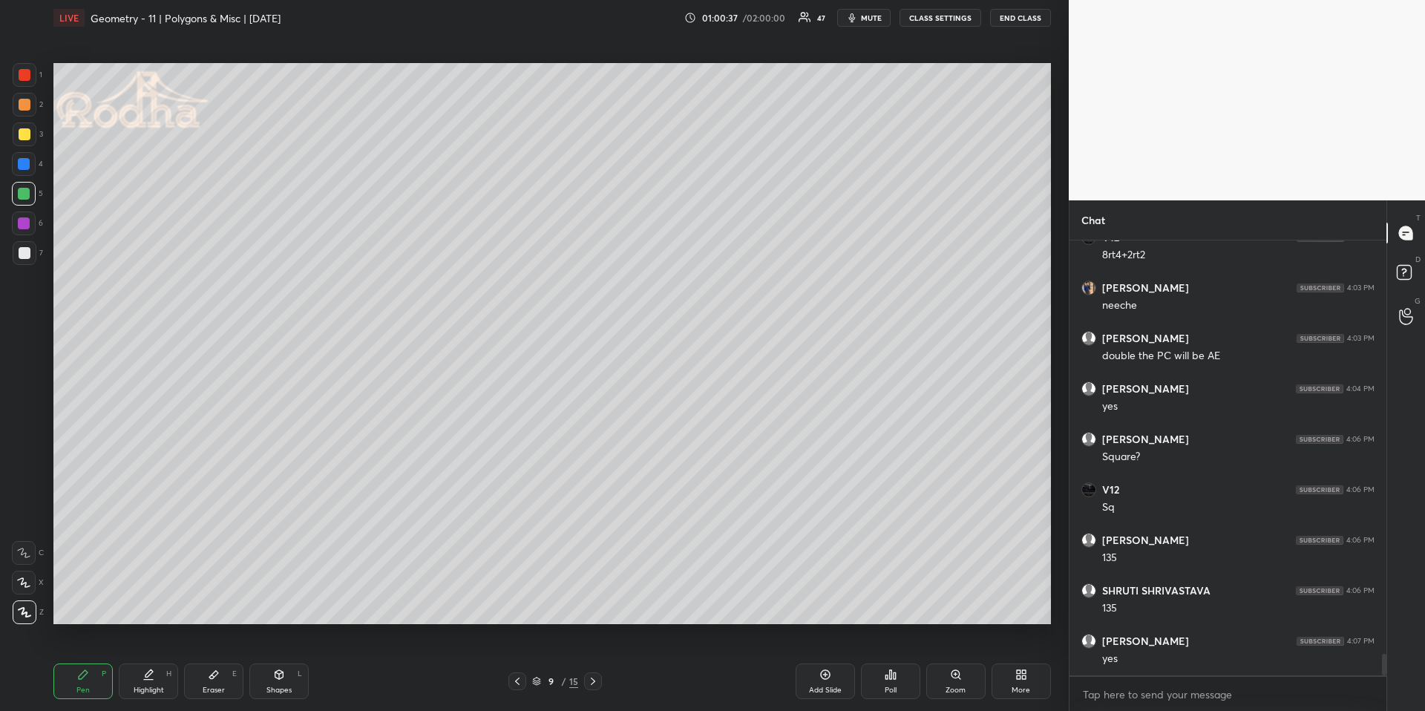
click at [519, 661] on icon at bounding box center [517, 681] width 12 height 12
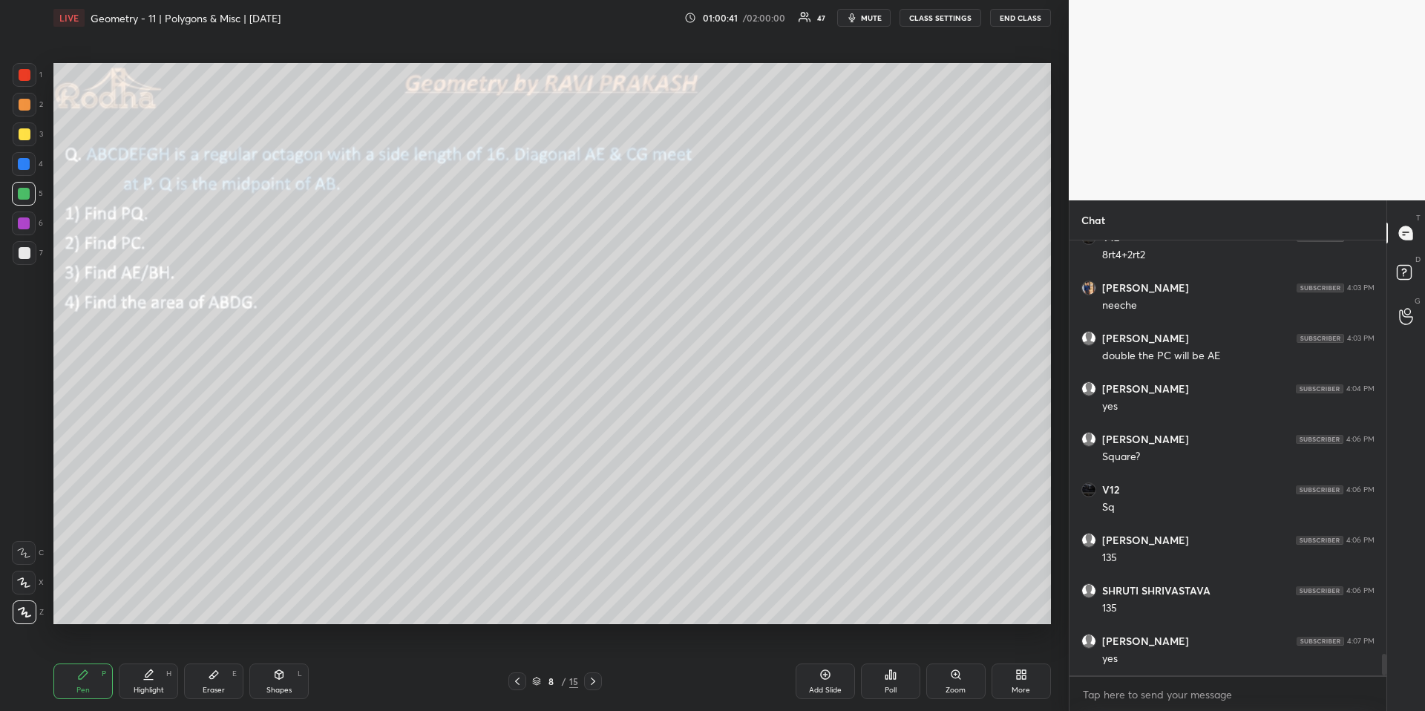
drag, startPoint x: 140, startPoint y: 691, endPoint x: 136, endPoint y: 652, distance: 38.8
click at [141, 661] on div "Highlight" at bounding box center [149, 689] width 30 height 7
click at [591, 661] on icon at bounding box center [593, 681] width 12 height 12
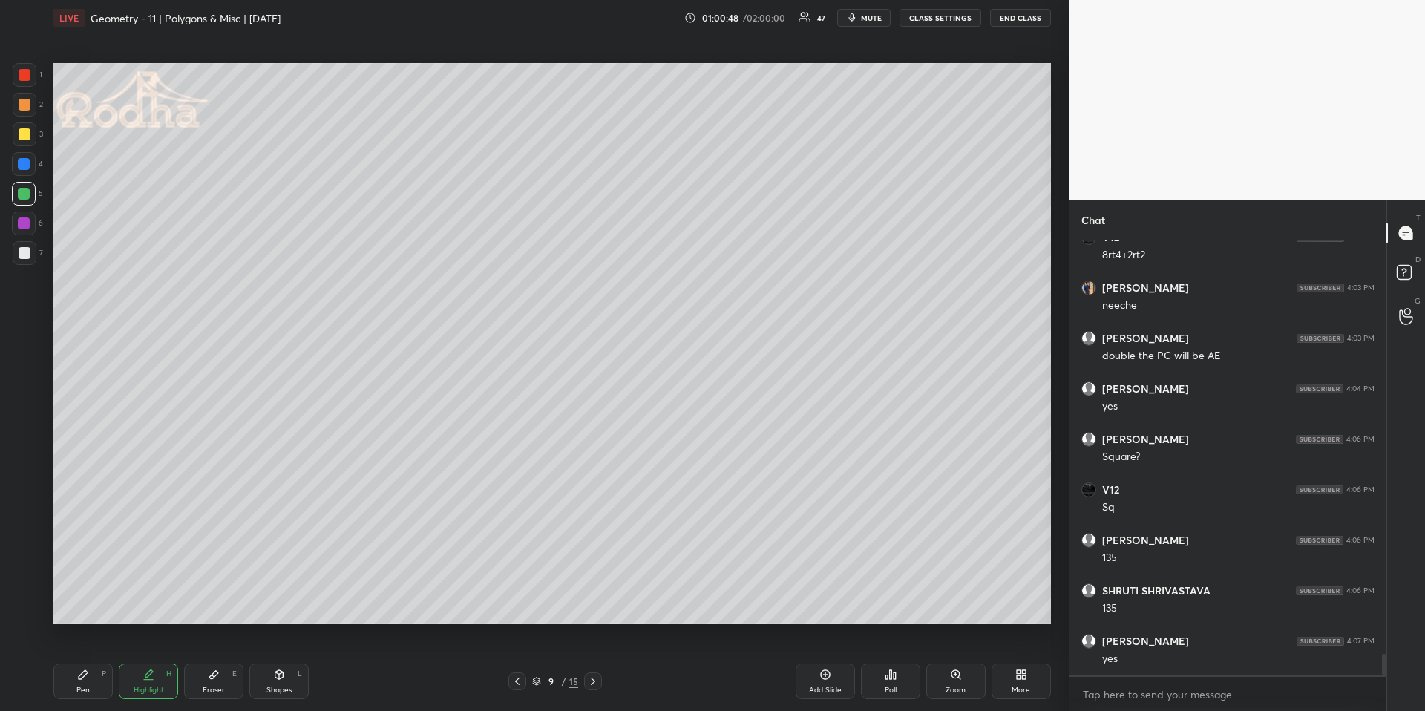
click at [295, 661] on div "Shapes L" at bounding box center [278, 681] width 59 height 36
click at [24, 609] on icon at bounding box center [24, 612] width 11 height 11
click at [30, 137] on div at bounding box center [25, 134] width 24 height 24
click at [22, 72] on div at bounding box center [25, 75] width 12 height 12
click at [288, 661] on div "Shapes L" at bounding box center [278, 681] width 59 height 36
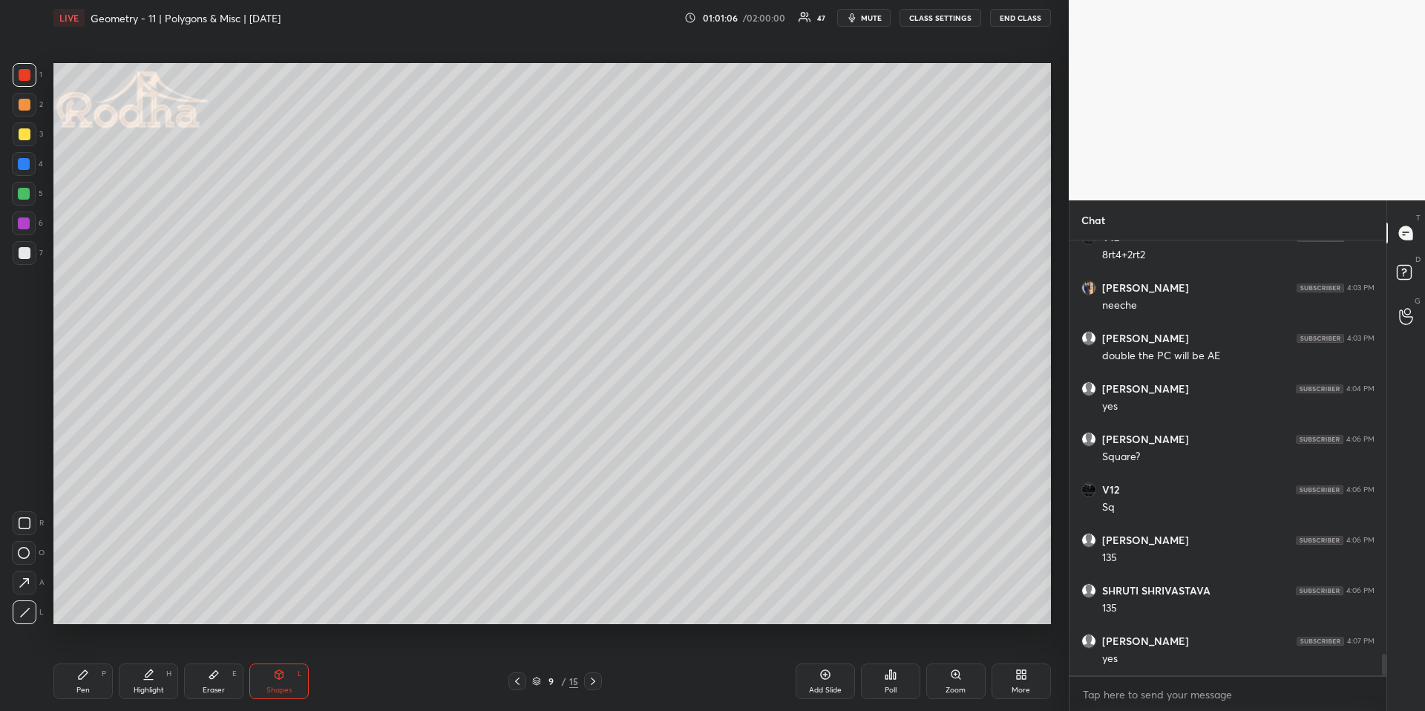
click at [22, 613] on icon at bounding box center [24, 612] width 11 height 11
click at [88, 661] on div "Pen P" at bounding box center [82, 681] width 59 height 36
click at [145, 661] on icon at bounding box center [148, 675] width 12 height 12
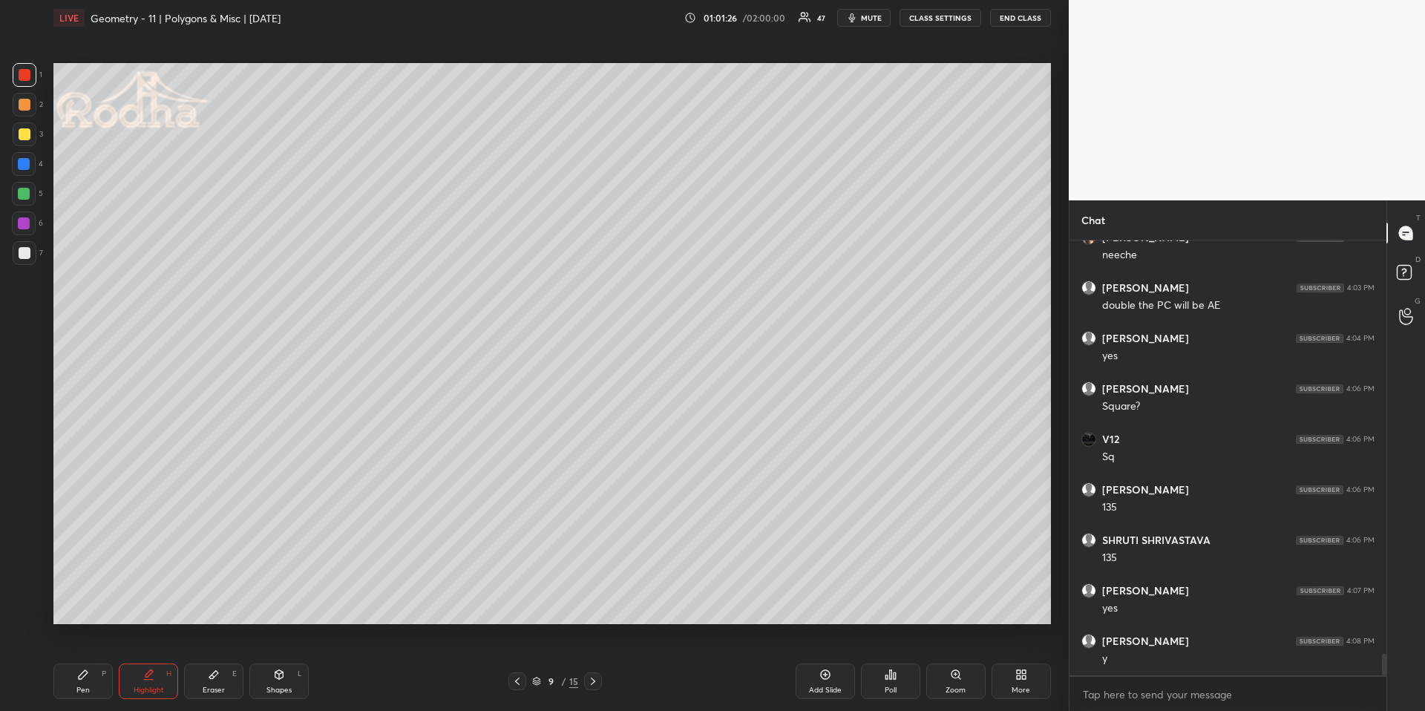
click at [87, 661] on div "Pen P" at bounding box center [82, 681] width 59 height 36
click at [184, 661] on div "Eraser E" at bounding box center [213, 681] width 59 height 36
click at [163, 661] on div "Highlight H" at bounding box center [148, 681] width 59 height 36
click at [71, 661] on div "Pen P" at bounding box center [82, 681] width 59 height 36
drag, startPoint x: 278, startPoint y: 682, endPoint x: 287, endPoint y: 665, distance: 19.6
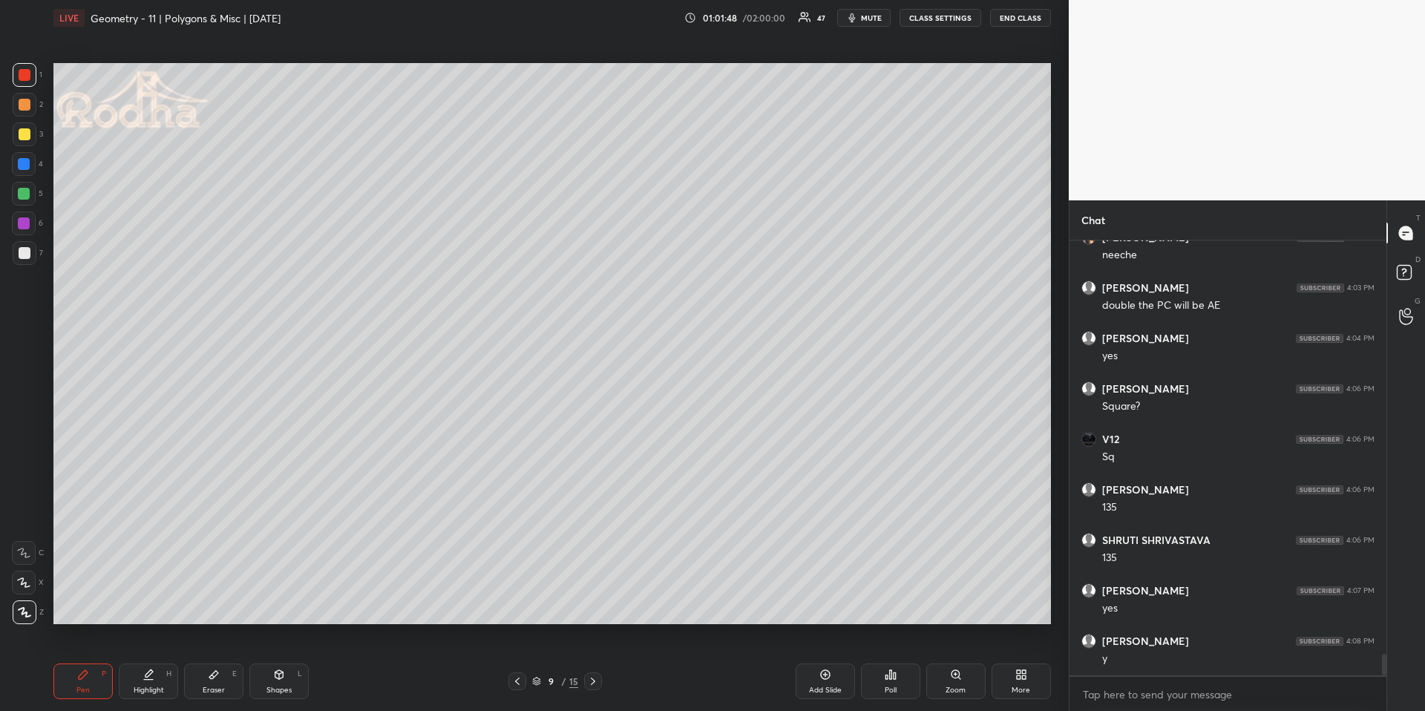
click at [278, 661] on div "Shapes L" at bounding box center [278, 681] width 59 height 36
click at [62, 661] on div "Pen P" at bounding box center [82, 681] width 59 height 36
click at [20, 165] on div at bounding box center [24, 164] width 12 height 12
click at [289, 661] on div "Shapes L" at bounding box center [278, 681] width 59 height 36
drag, startPoint x: 30, startPoint y: 613, endPoint x: 35, endPoint y: 601, distance: 12.7
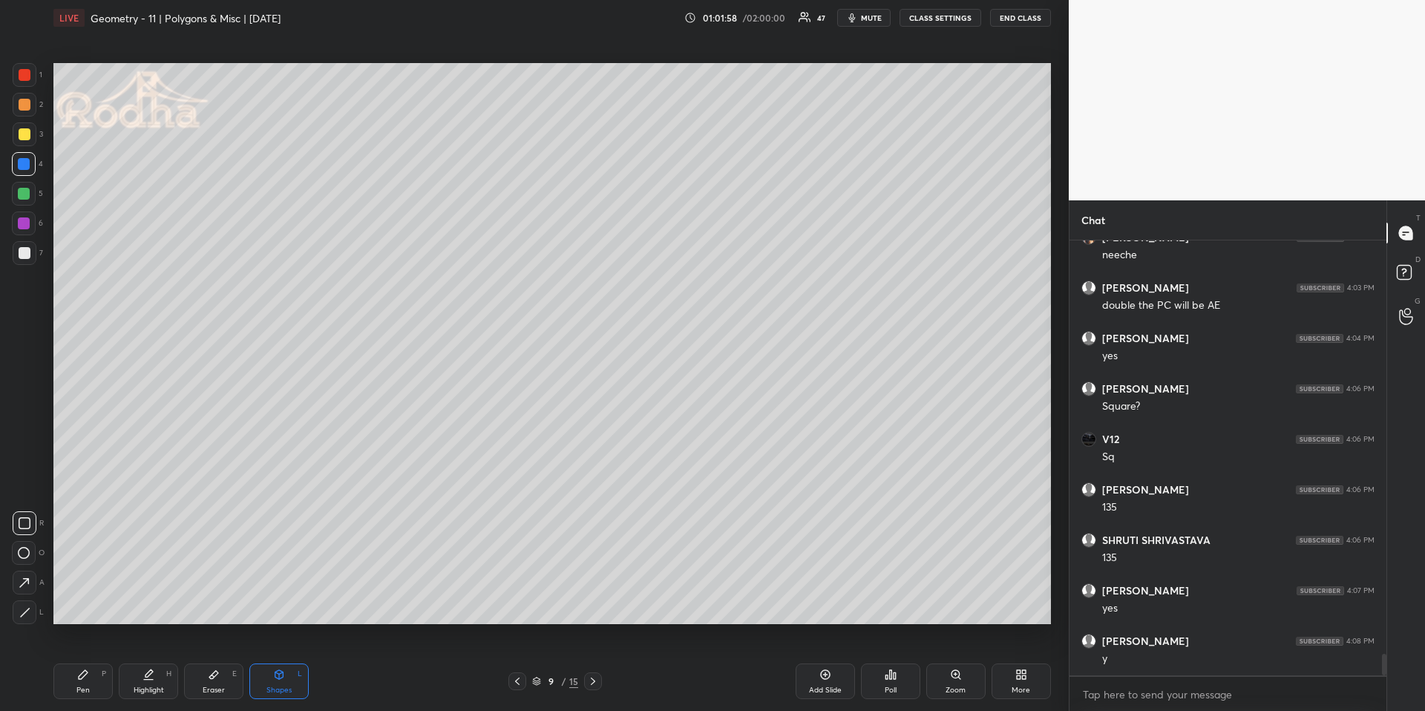
click at [30, 615] on div at bounding box center [25, 612] width 24 height 24
click at [24, 249] on div at bounding box center [25, 253] width 12 height 12
click at [134, 661] on div "Pen P Highlight H Eraser E Shapes L 9 / 15 Add Slide Poll Zoom More" at bounding box center [551, 681] width 997 height 59
drag, startPoint x: 165, startPoint y: 680, endPoint x: 161, endPoint y: 642, distance: 38.0
click at [164, 661] on div "Highlight H" at bounding box center [148, 681] width 59 height 36
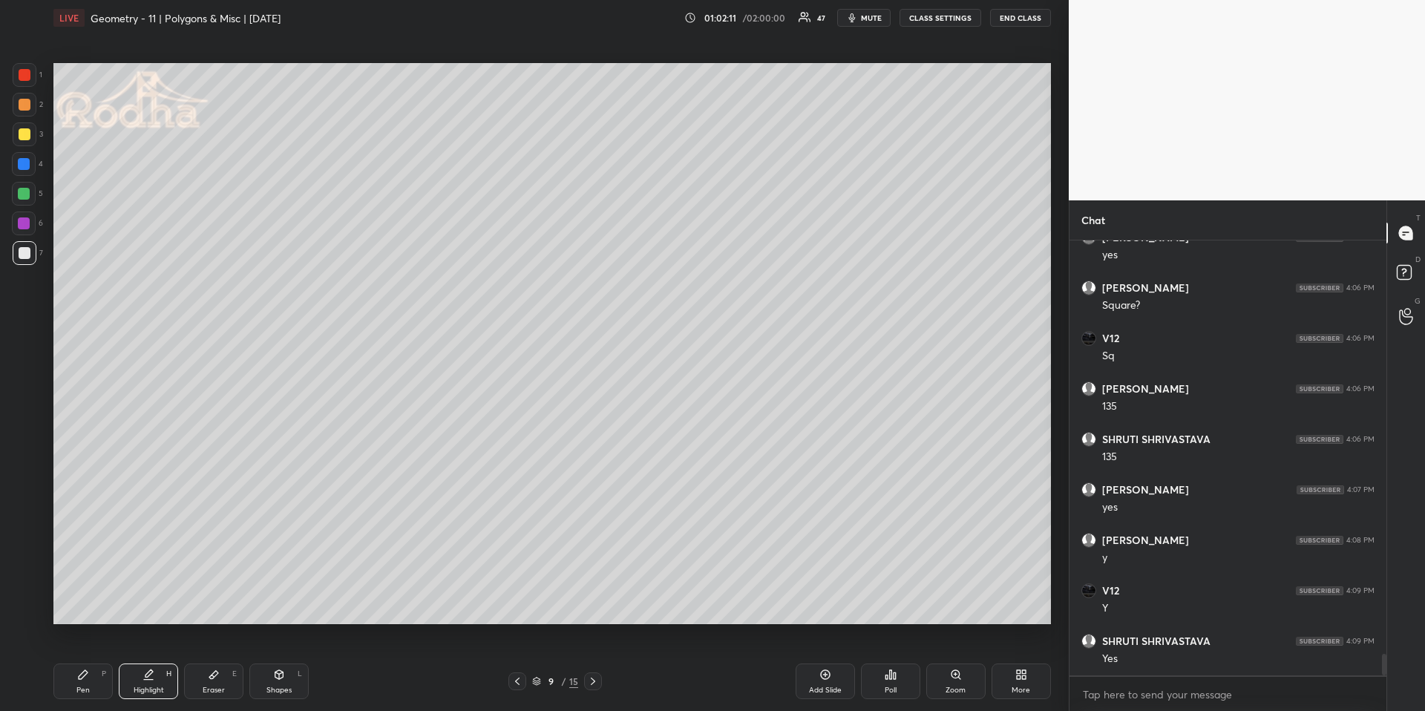
scroll to position [8489, 0]
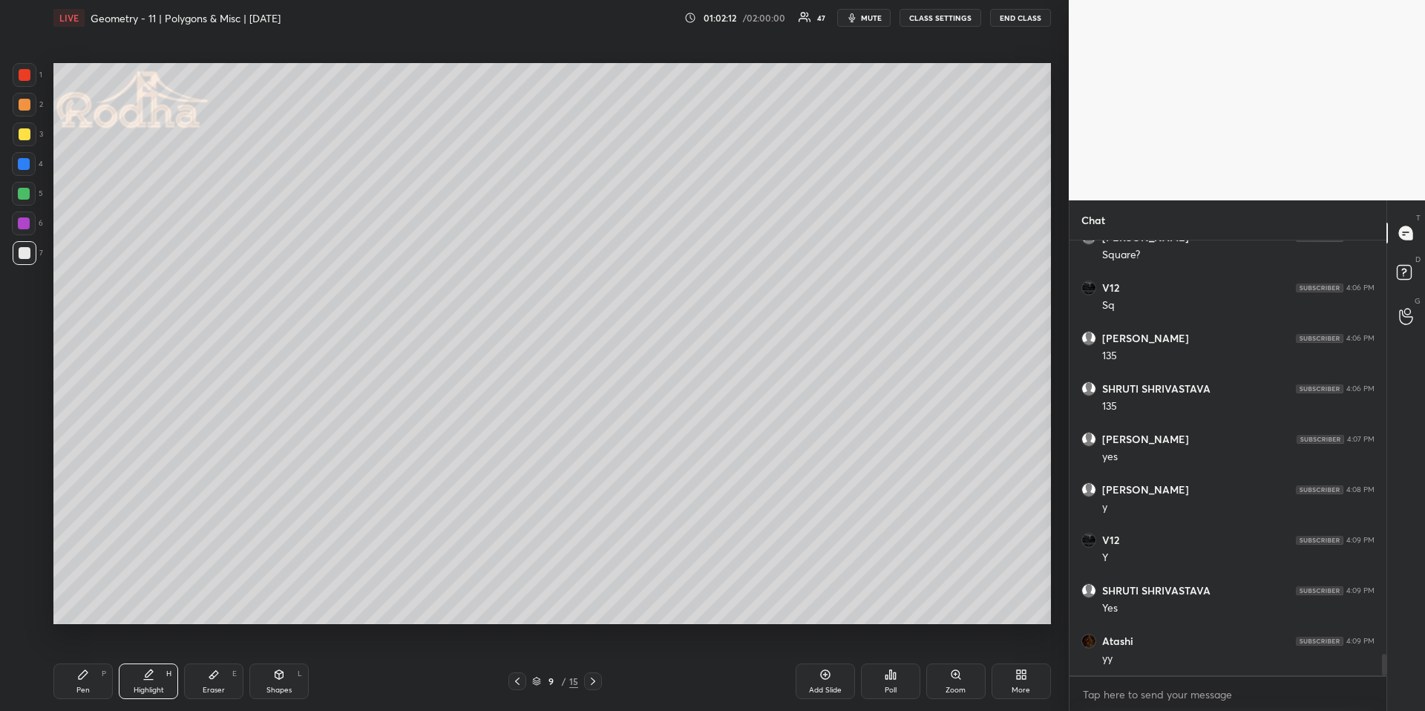
click at [97, 661] on div "Pen P" at bounding box center [82, 681] width 59 height 36
drag, startPoint x: 151, startPoint y: 678, endPoint x: 156, endPoint y: 666, distance: 12.0
click at [147, 661] on icon at bounding box center [148, 675] width 12 height 12
click at [65, 661] on div "Pen P" at bounding box center [82, 681] width 59 height 36
drag, startPoint x: 165, startPoint y: 682, endPoint x: 162, endPoint y: 627, distance: 55.0
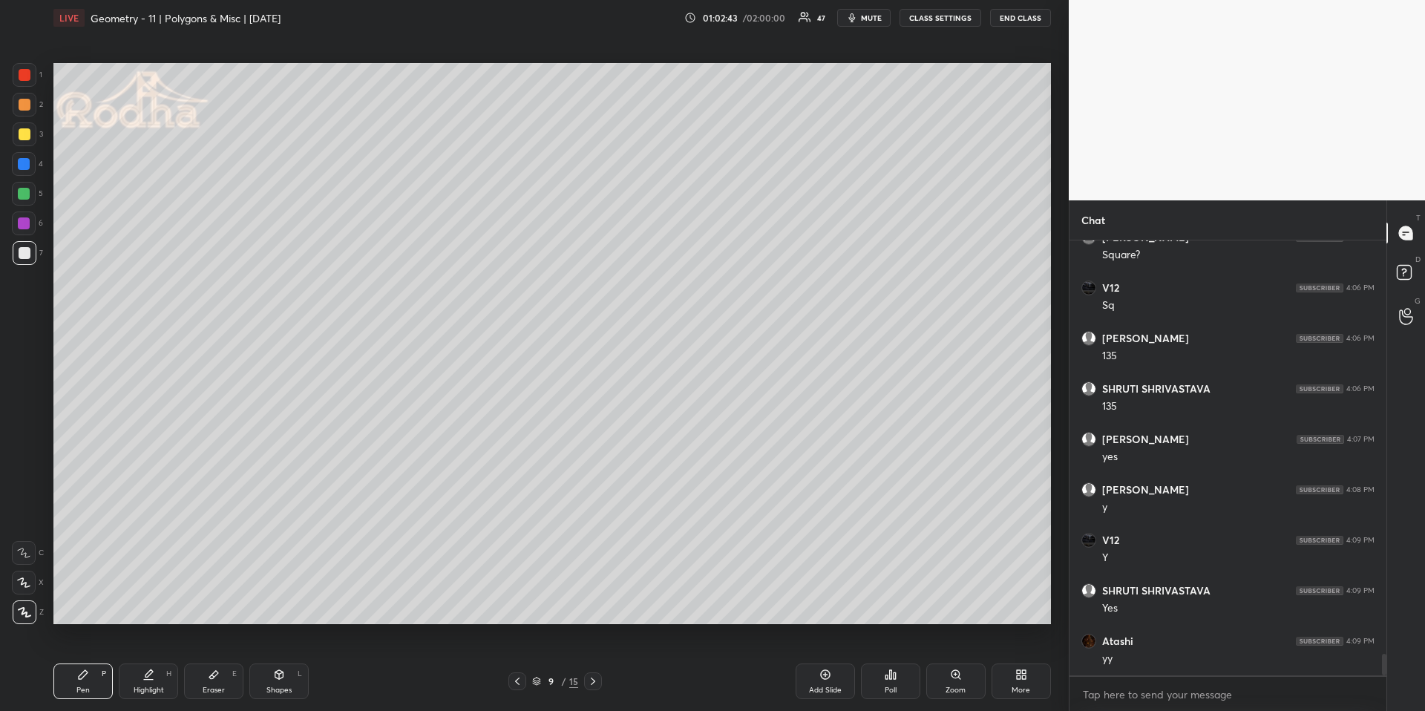
click at [165, 661] on div "Highlight H" at bounding box center [148, 681] width 59 height 36
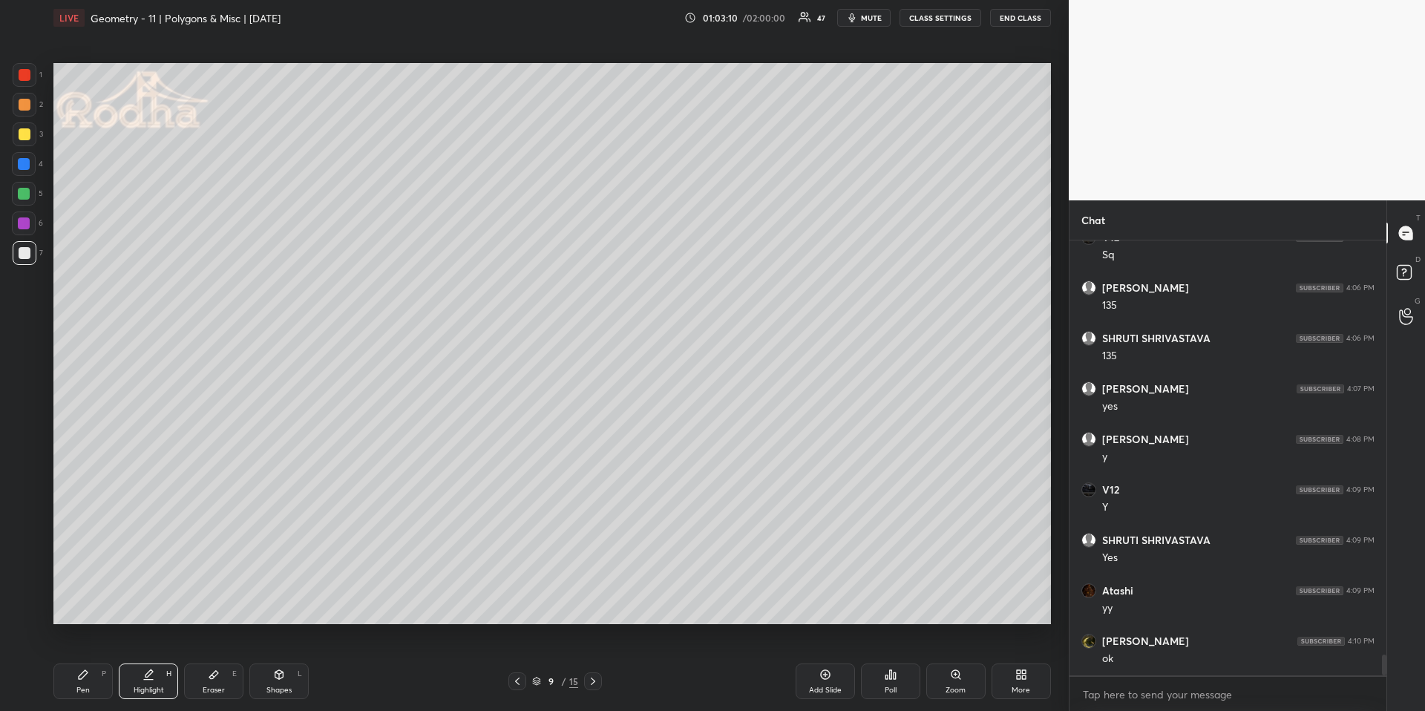
click at [519, 661] on icon at bounding box center [517, 681] width 12 height 12
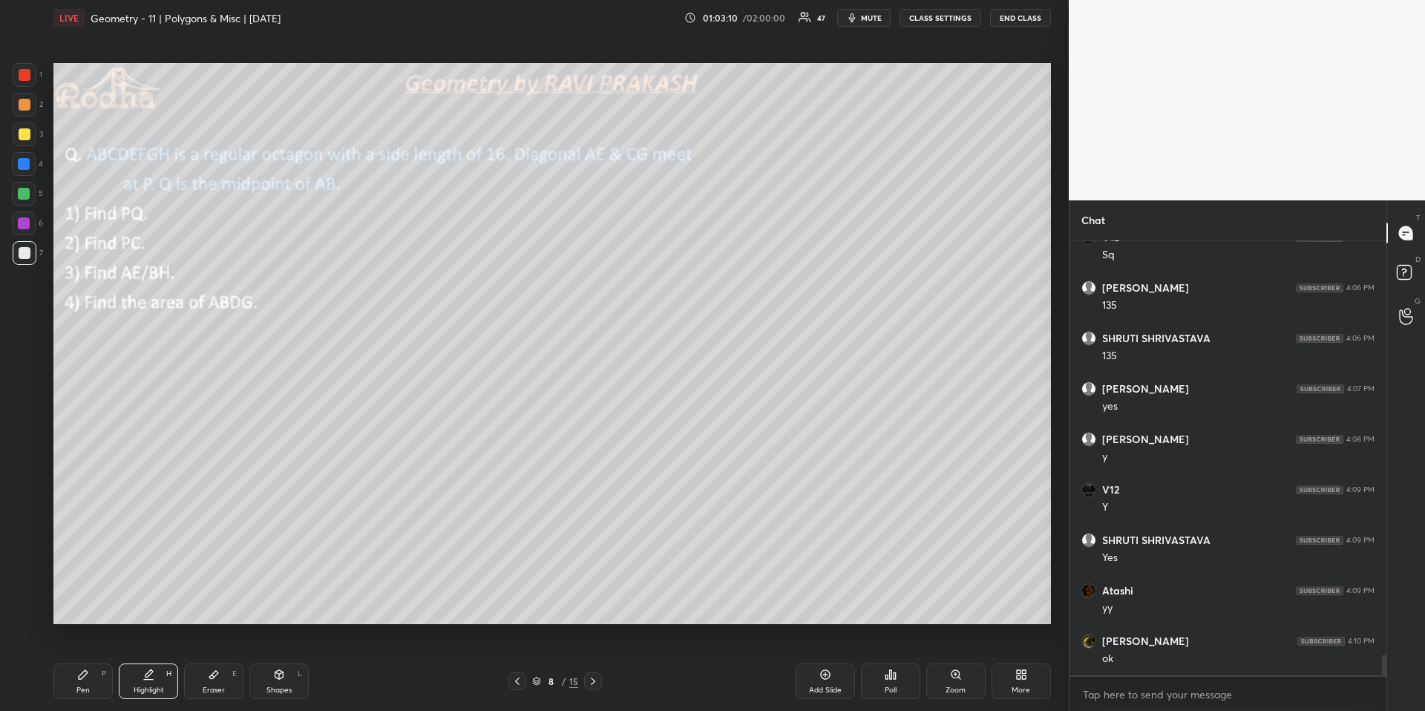
click at [519, 661] on icon at bounding box center [517, 681] width 12 height 12
click at [583, 661] on div "7 / 15" at bounding box center [555, 681] width 94 height 18
click at [590, 661] on icon at bounding box center [593, 681] width 12 height 12
click at [592, 661] on icon at bounding box center [593, 681] width 12 height 12
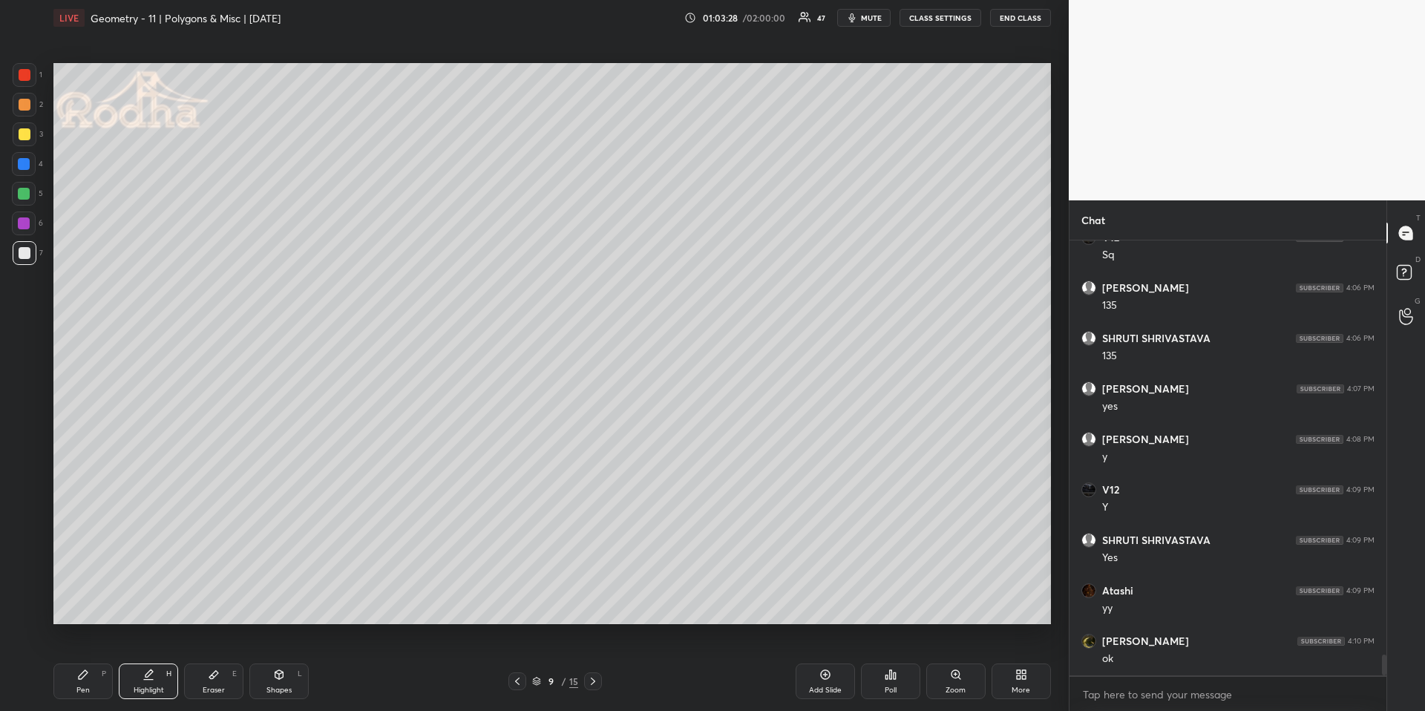
click at [593, 661] on icon at bounding box center [593, 681] width 12 height 12
click at [296, 661] on div "Shapes L" at bounding box center [278, 681] width 59 height 36
drag, startPoint x: 26, startPoint y: 514, endPoint x: 39, endPoint y: 500, distance: 19.4
click at [24, 513] on div at bounding box center [25, 523] width 24 height 24
click at [23, 102] on div at bounding box center [25, 105] width 12 height 12
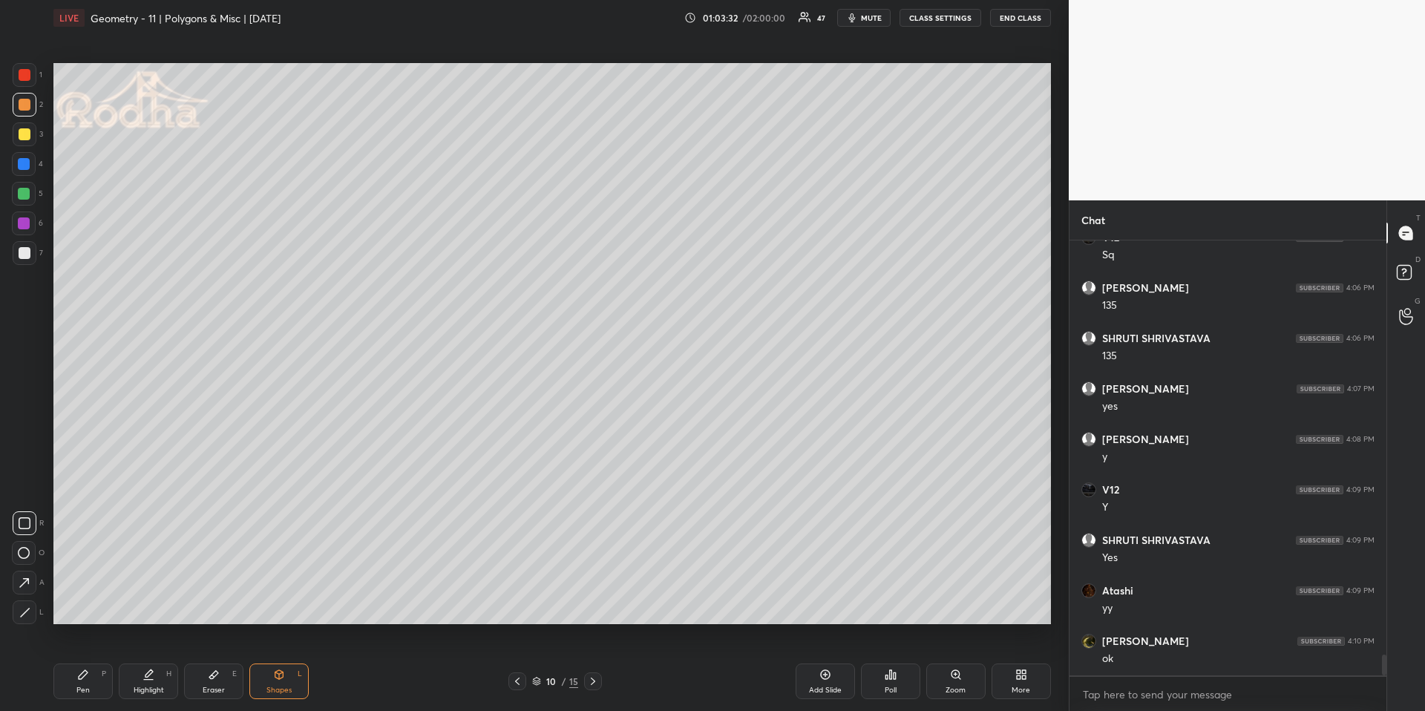
click at [32, 258] on div at bounding box center [25, 253] width 24 height 24
click at [30, 512] on div at bounding box center [25, 523] width 24 height 24
click at [25, 612] on icon at bounding box center [25, 612] width 8 height 8
click at [24, 197] on div at bounding box center [24, 194] width 12 height 12
drag, startPoint x: 82, startPoint y: 690, endPoint x: 68, endPoint y: 643, distance: 49.5
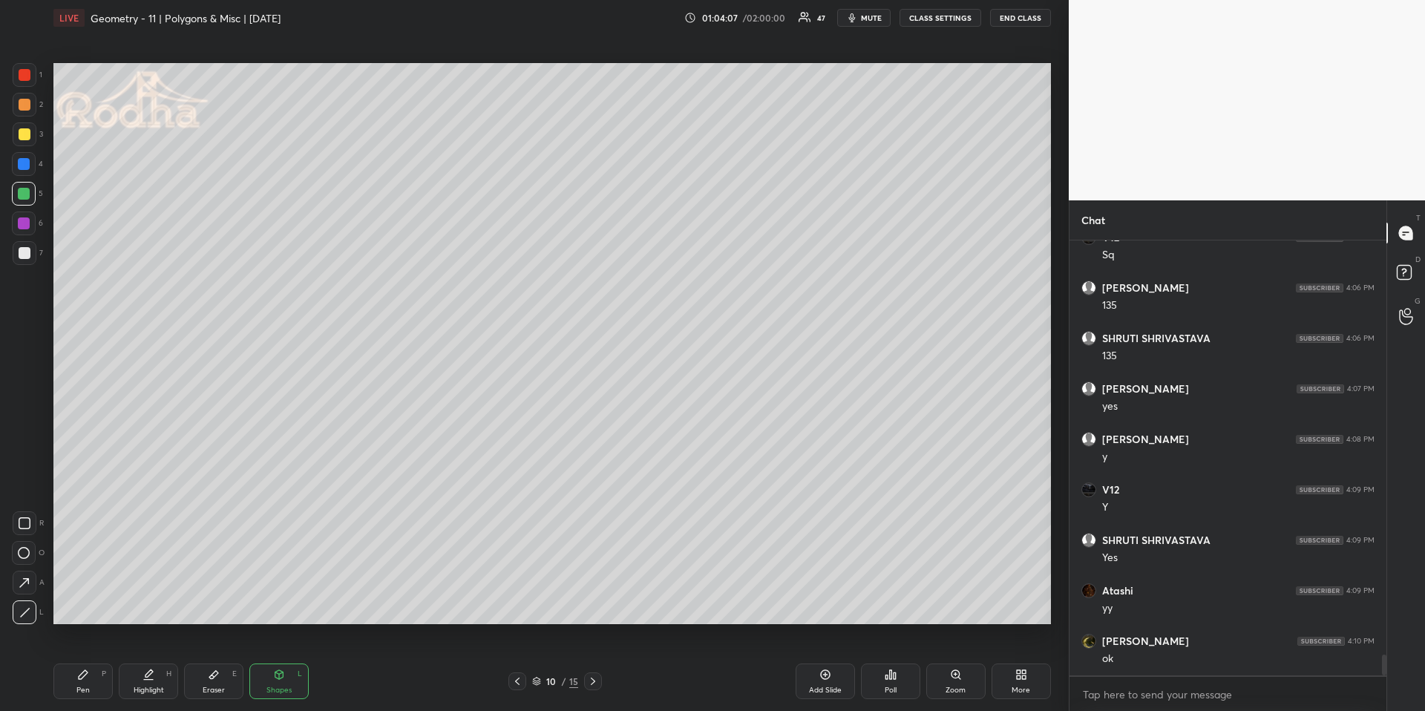
click at [82, 661] on div "Pen" at bounding box center [82, 689] width 13 height 7
drag, startPoint x: 27, startPoint y: 131, endPoint x: 28, endPoint y: 154, distance: 22.3
click at [26, 131] on div at bounding box center [25, 134] width 12 height 12
click at [512, 661] on icon at bounding box center [517, 681] width 12 height 12
click at [521, 661] on icon at bounding box center [517, 681] width 12 height 12
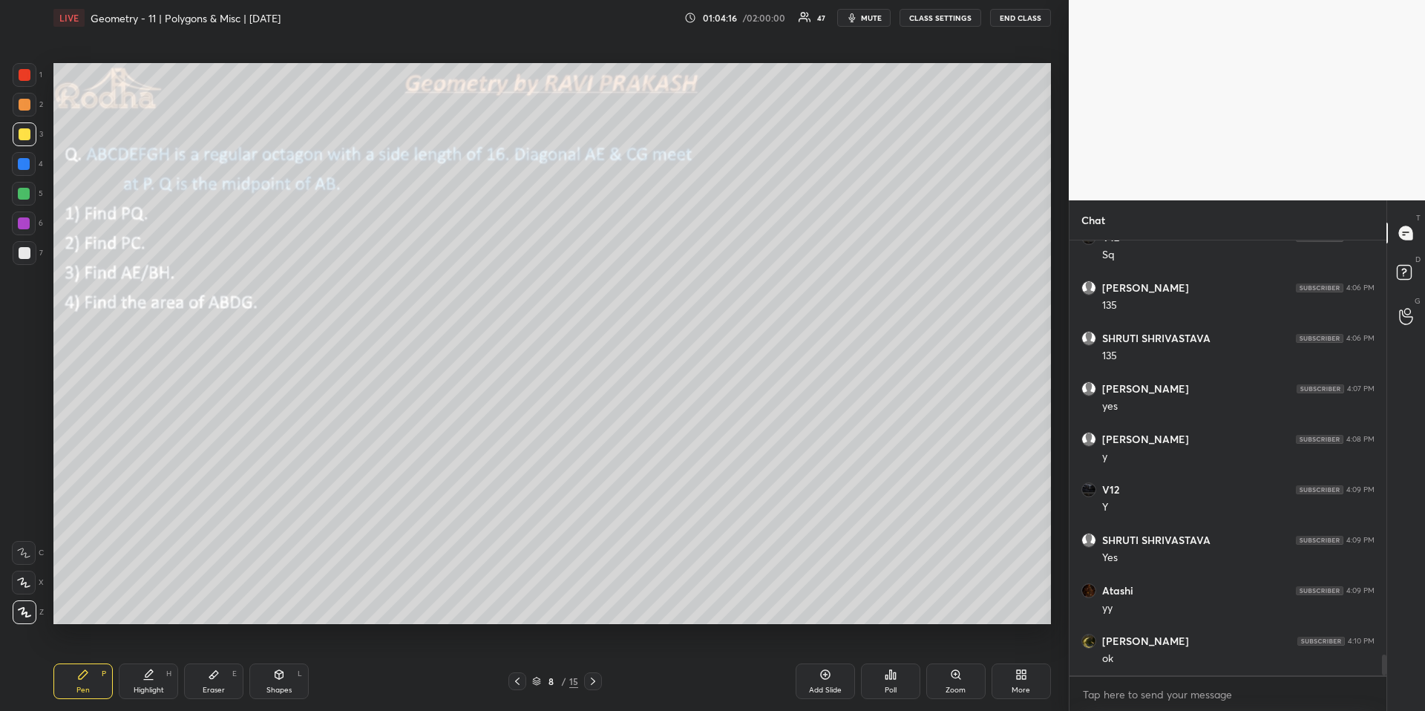
click at [592, 661] on icon at bounding box center [593, 681] width 12 height 12
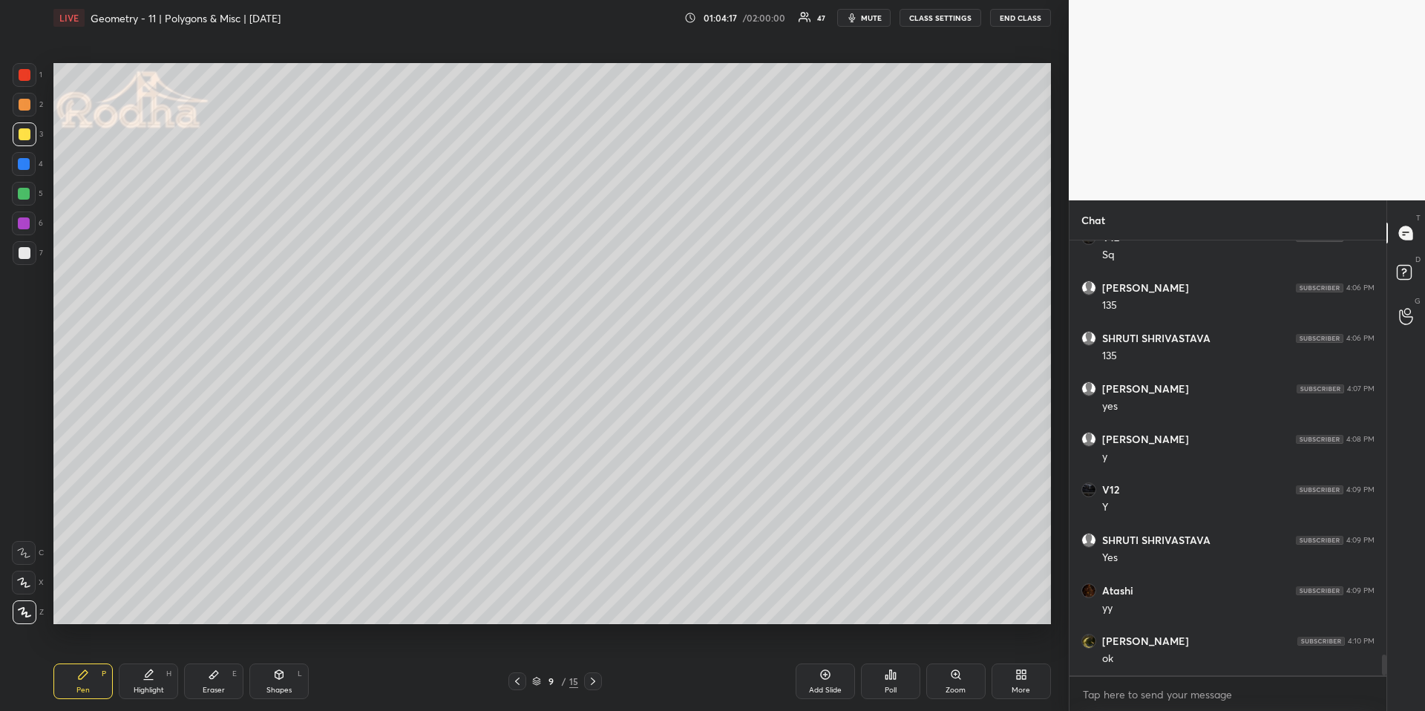
drag, startPoint x: 594, startPoint y: 681, endPoint x: 591, endPoint y: 666, distance: 15.7
click at [593, 661] on icon at bounding box center [593, 681] width 4 height 7
click at [275, 661] on icon at bounding box center [279, 675] width 12 height 12
click at [28, 615] on icon at bounding box center [24, 612] width 11 height 11
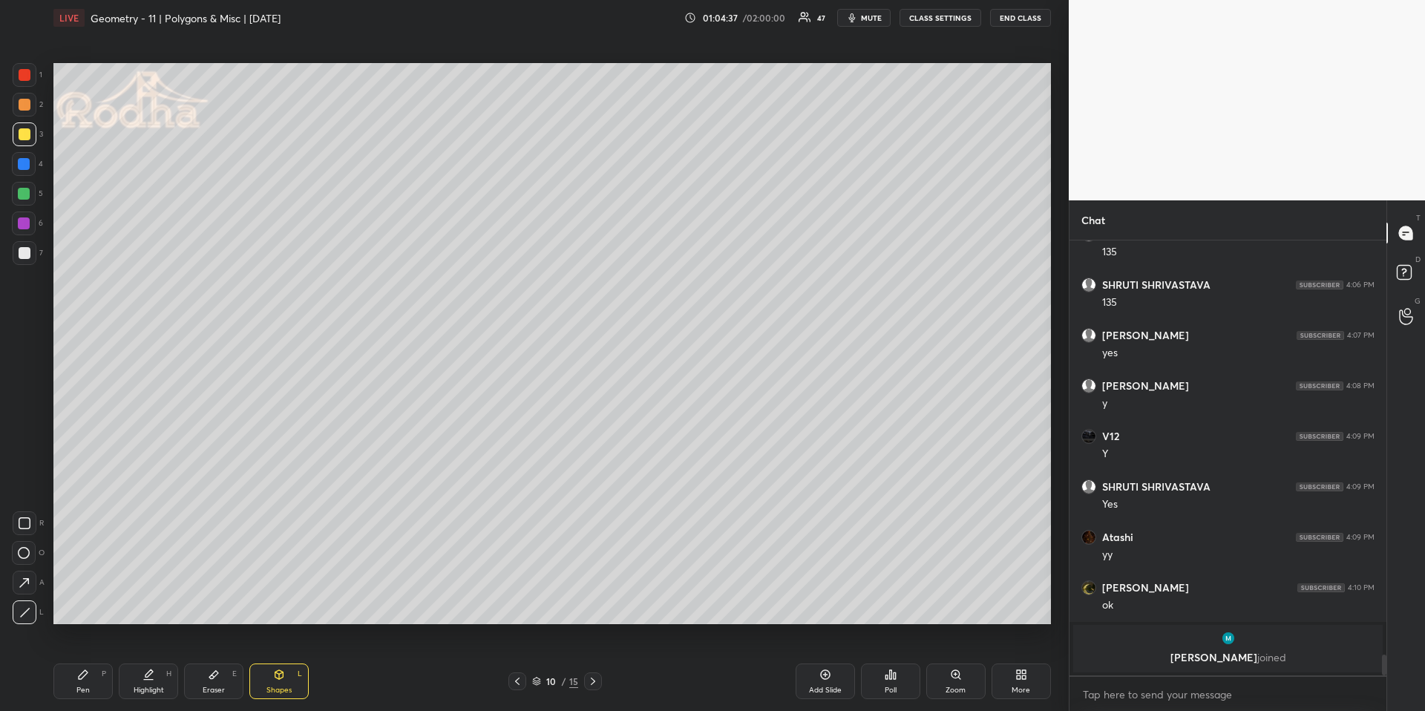
drag, startPoint x: 144, startPoint y: 678, endPoint x: 148, endPoint y: 655, distance: 23.4
click at [144, 661] on icon at bounding box center [148, 675] width 12 height 12
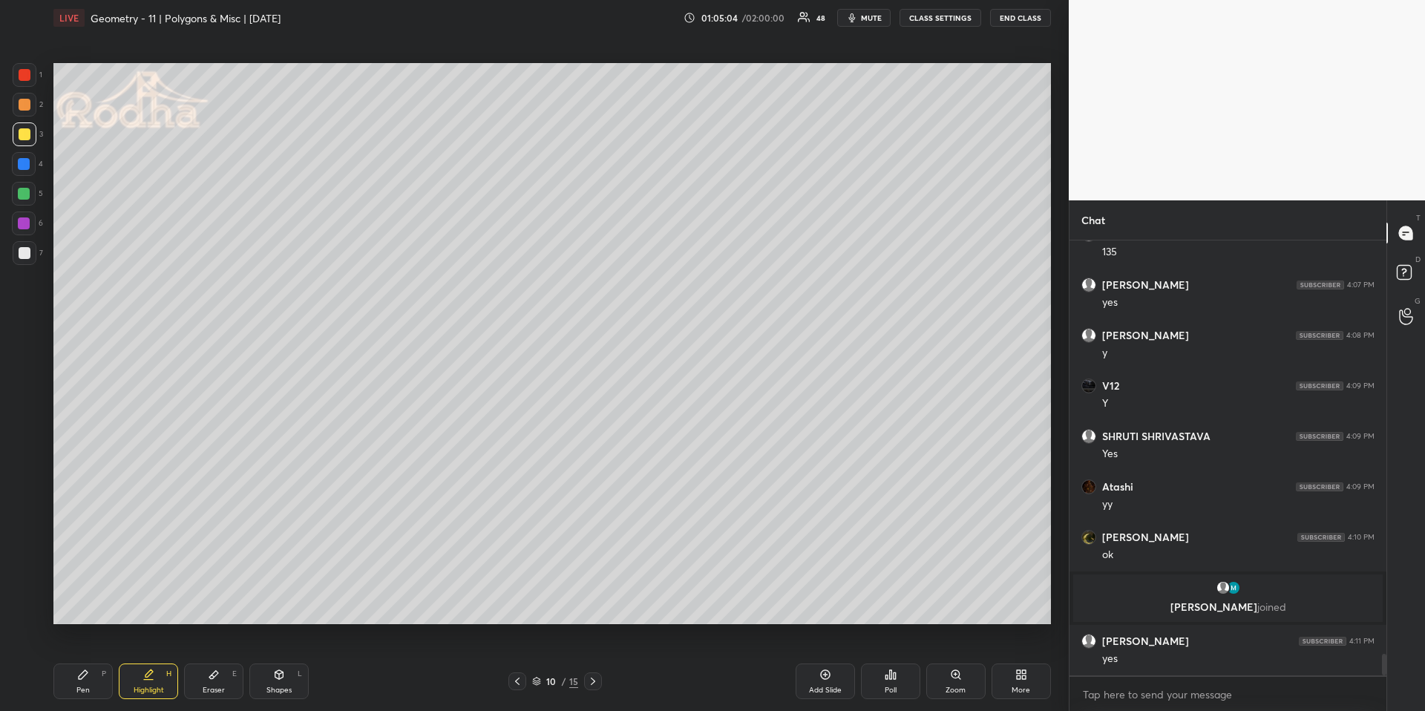
scroll to position [8437, 0]
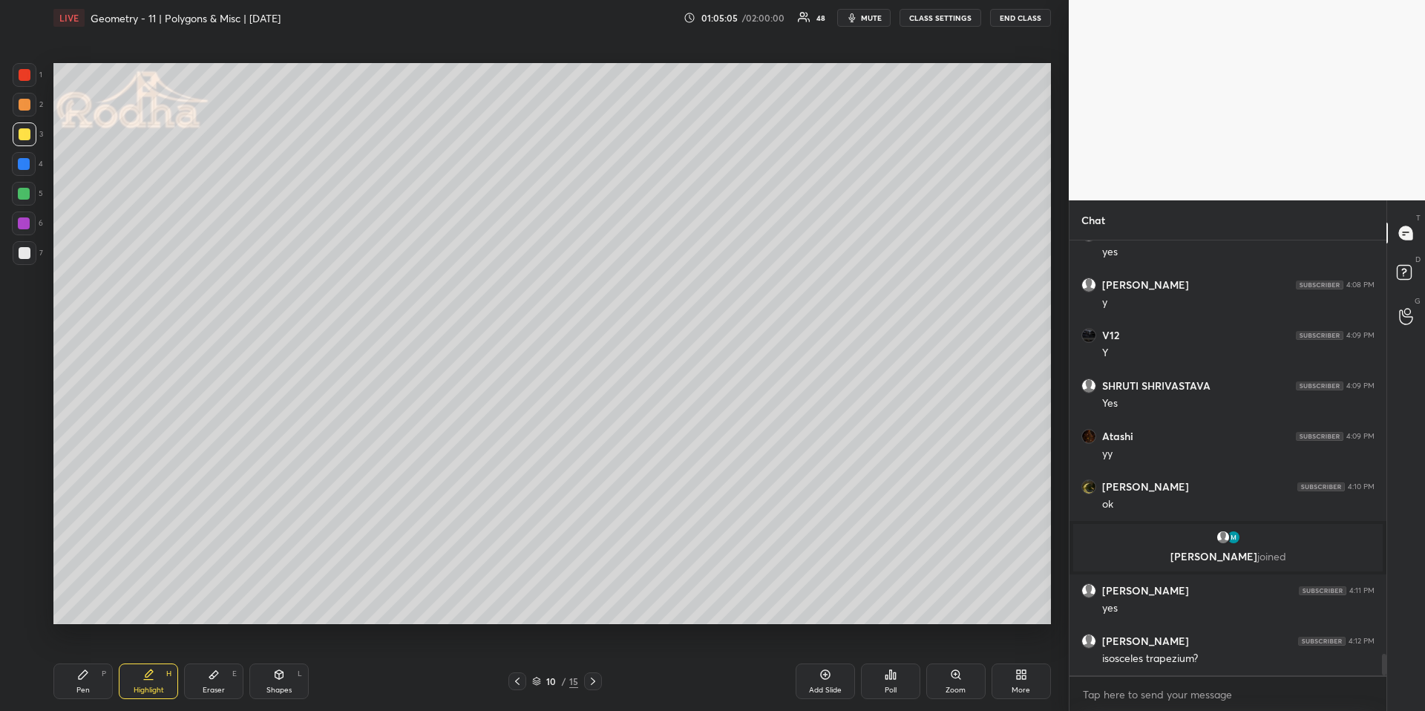
click at [87, 661] on div "Pen P" at bounding box center [82, 681] width 59 height 36
click at [151, 661] on div "Highlight H" at bounding box center [148, 681] width 59 height 36
drag, startPoint x: 85, startPoint y: 677, endPoint x: 76, endPoint y: 638, distance: 39.6
click at [79, 661] on icon at bounding box center [83, 675] width 12 height 12
click at [137, 661] on div "Highlight H" at bounding box center [148, 681] width 59 height 36
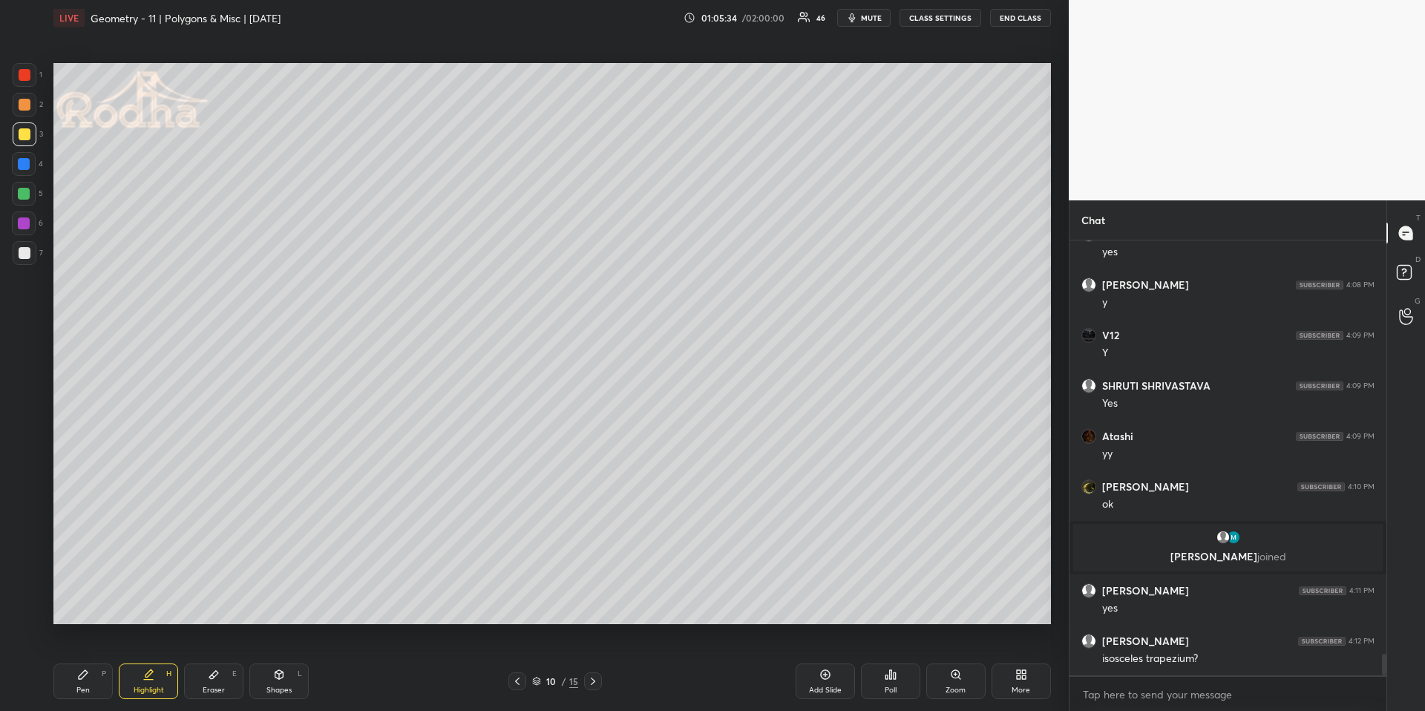
click at [85, 661] on div "Pen P" at bounding box center [82, 681] width 59 height 36
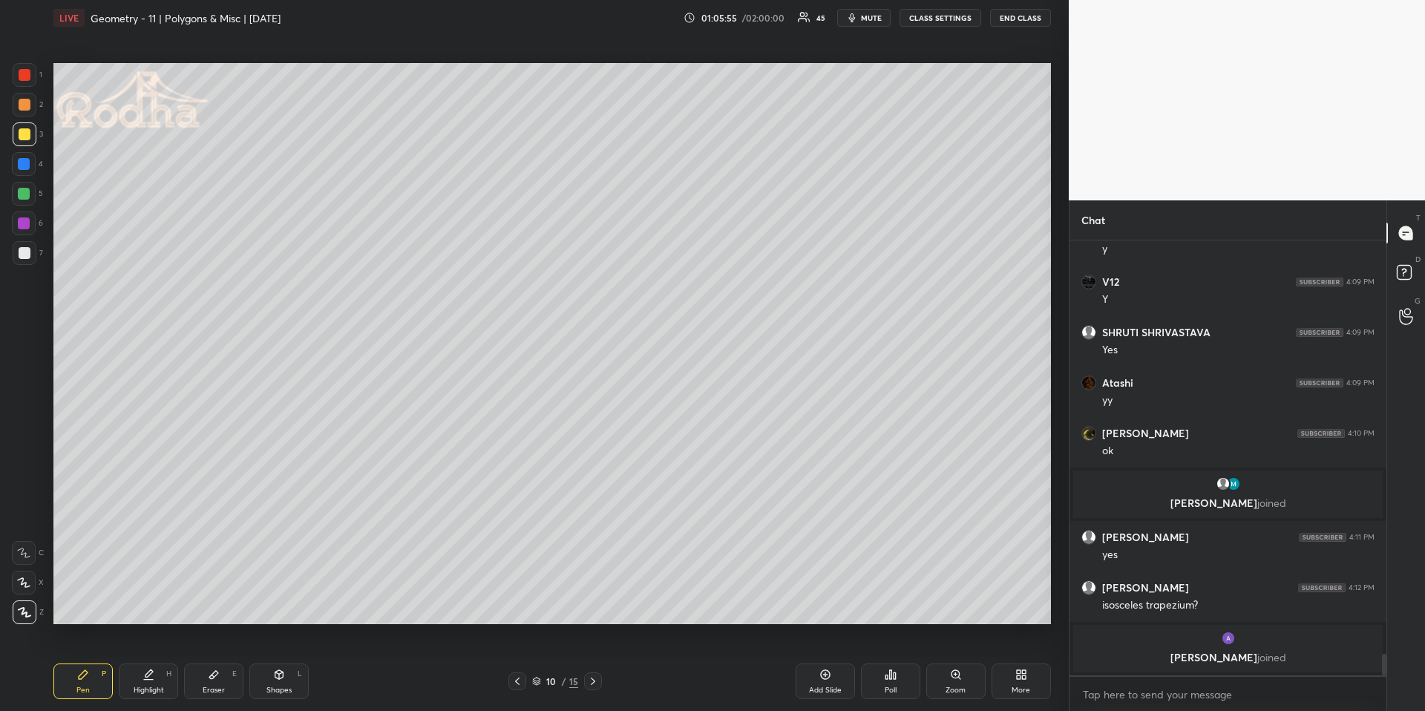
click at [517, 661] on icon at bounding box center [517, 681] width 4 height 7
click at [518, 661] on icon at bounding box center [517, 681] width 12 height 12
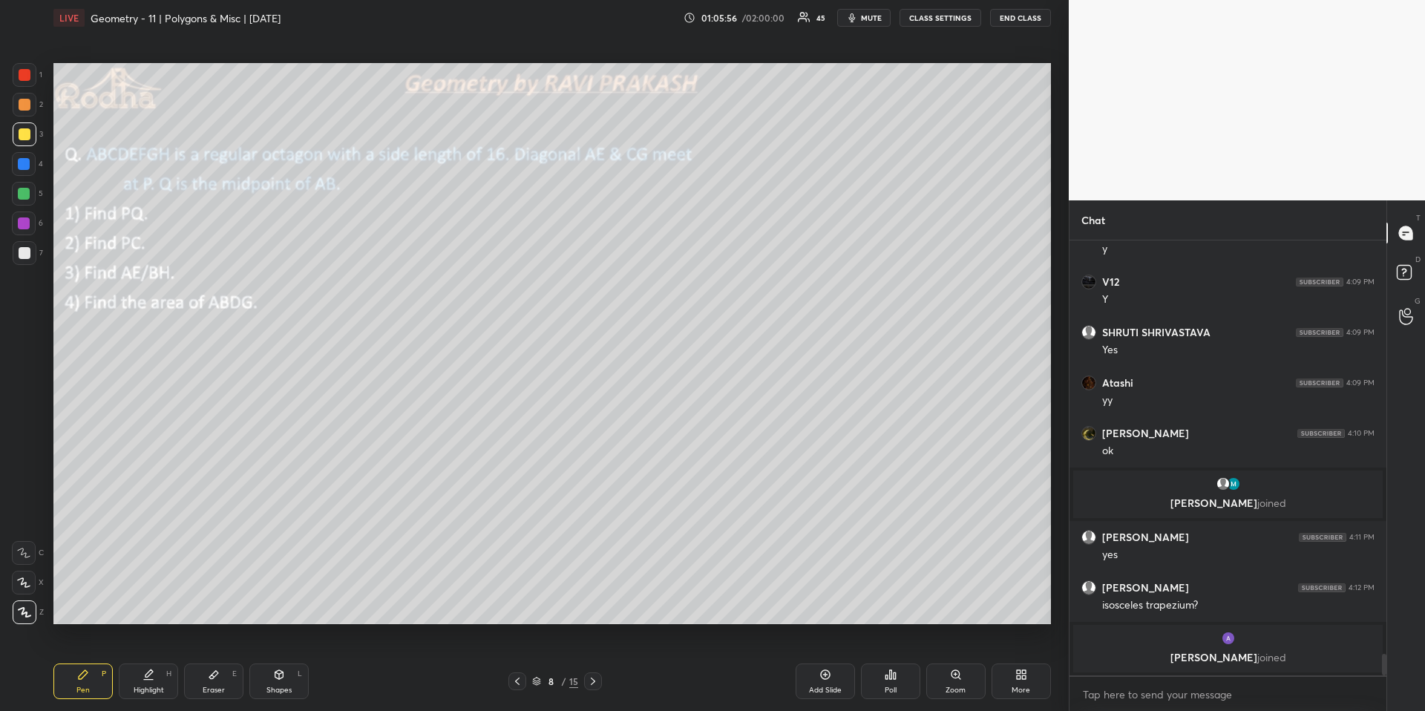
click at [517, 661] on icon at bounding box center [517, 681] width 12 height 12
click at [594, 661] on icon at bounding box center [593, 681] width 12 height 12
click at [595, 661] on icon at bounding box center [593, 681] width 12 height 12
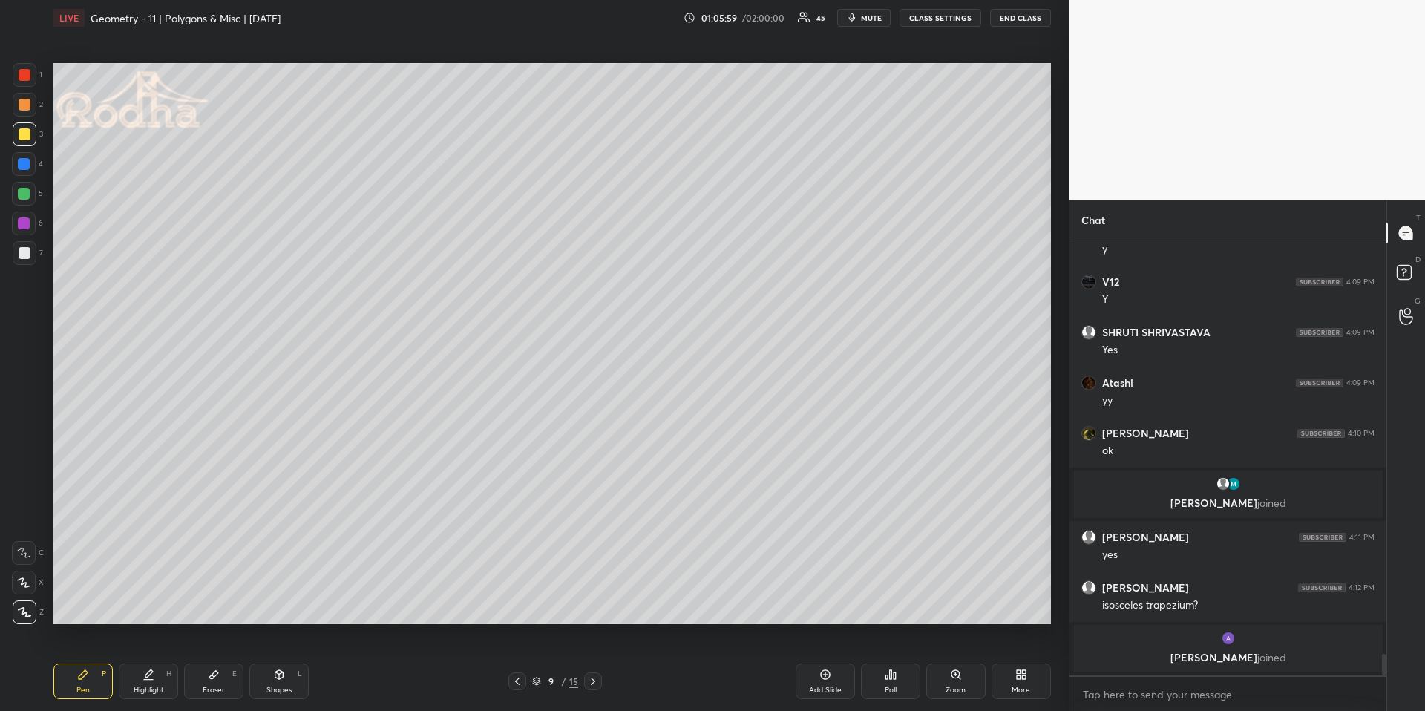
click at [595, 661] on icon at bounding box center [593, 681] width 12 height 12
drag, startPoint x: 153, startPoint y: 684, endPoint x: 157, endPoint y: 638, distance: 46.2
click at [150, 661] on div "Highlight H" at bounding box center [148, 681] width 59 height 36
drag, startPoint x: 99, startPoint y: 689, endPoint x: 140, endPoint y: 630, distance: 71.4
click at [96, 661] on div "Pen P" at bounding box center [82, 681] width 59 height 36
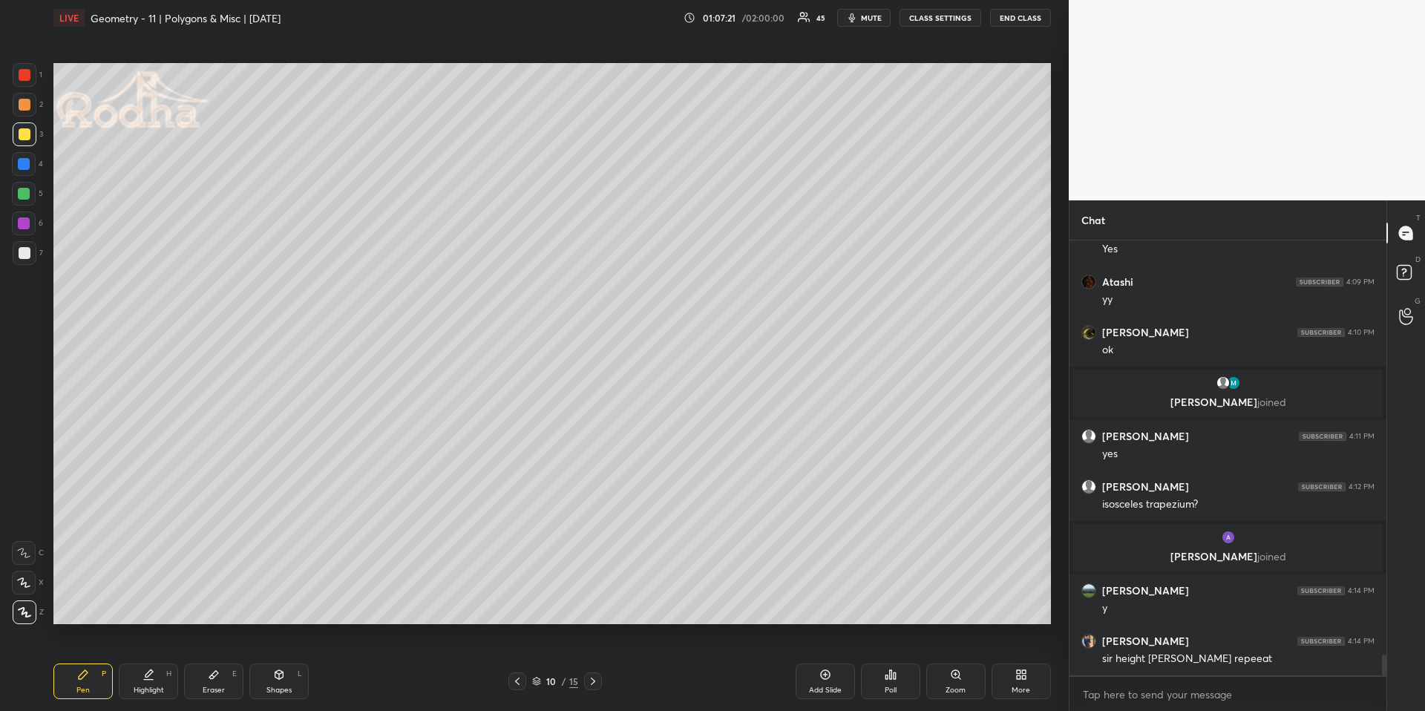
scroll to position [8563, 0]
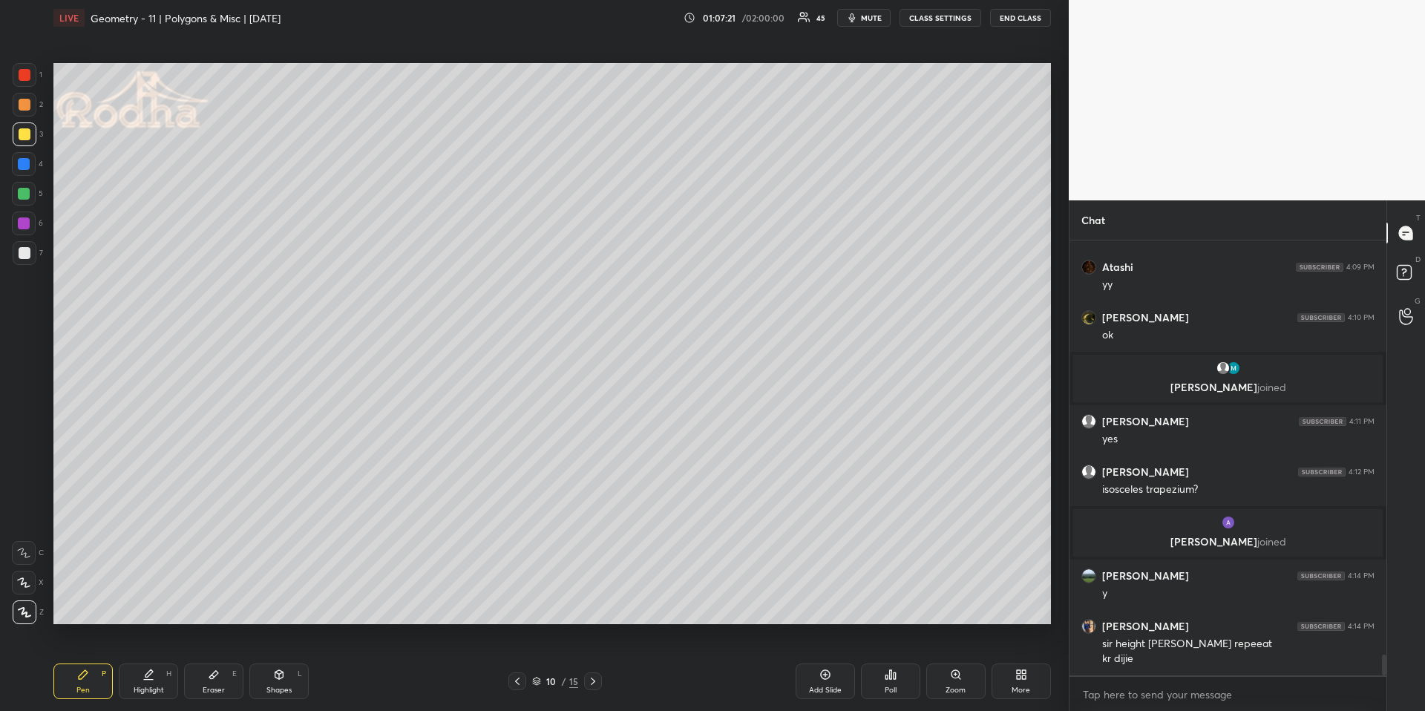
drag, startPoint x: 154, startPoint y: 678, endPoint x: 165, endPoint y: 643, distance: 37.3
click at [154, 661] on div "Highlight H" at bounding box center [148, 681] width 59 height 36
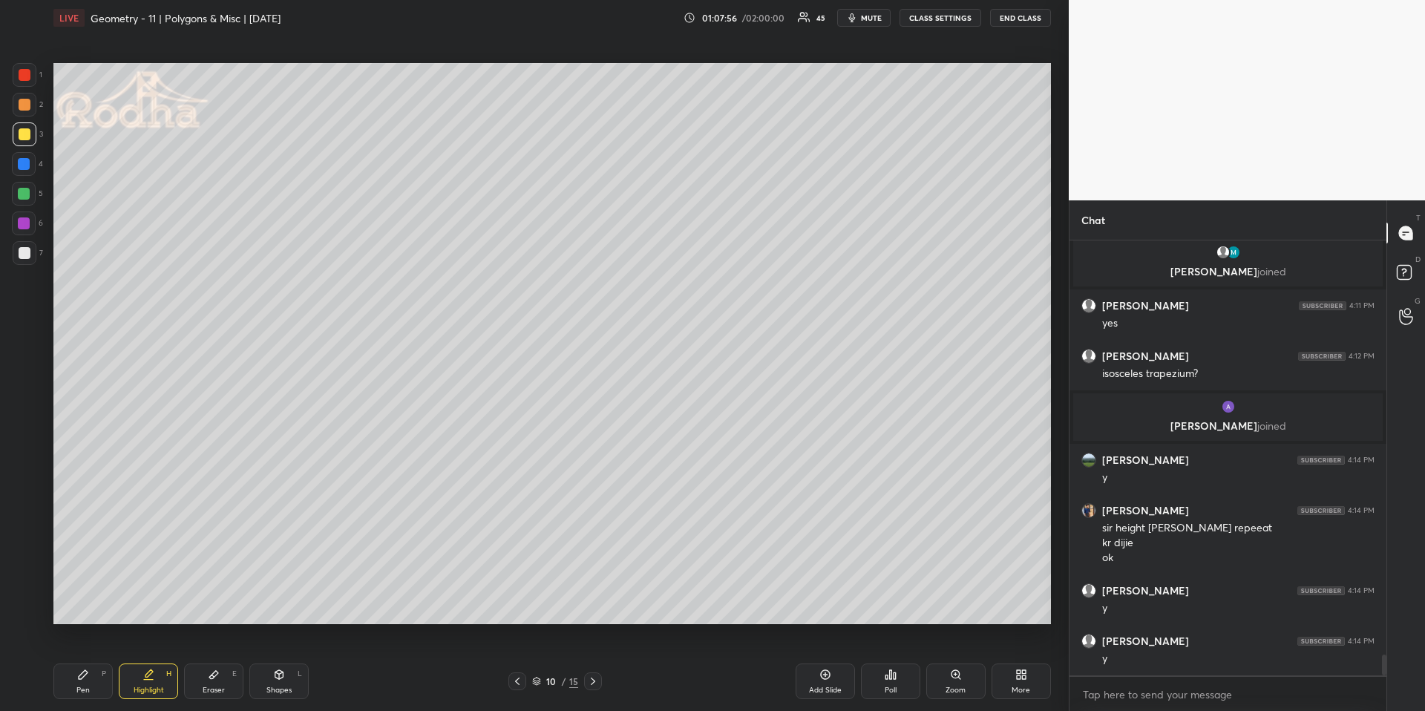
scroll to position [8729, 0]
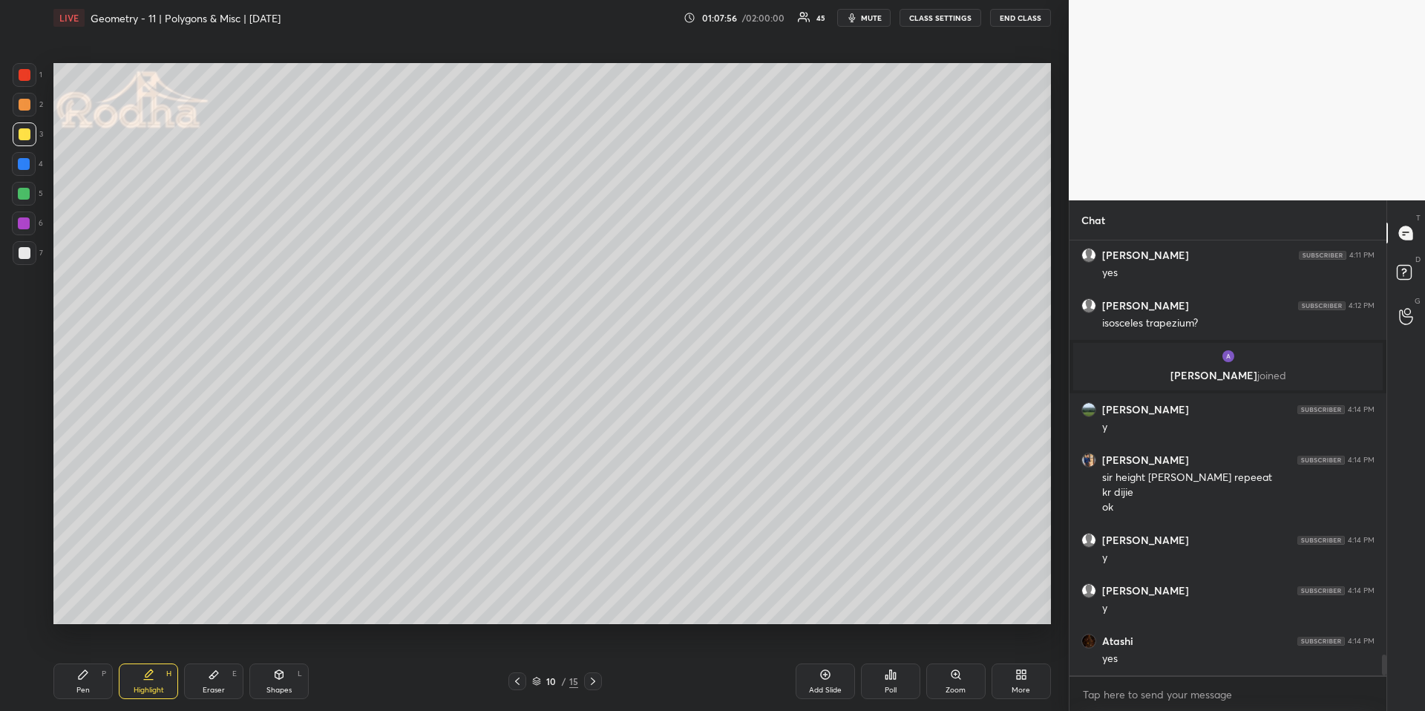
click at [594, 661] on icon at bounding box center [593, 681] width 12 height 12
drag, startPoint x: 88, startPoint y: 688, endPoint x: 82, endPoint y: 655, distance: 34.1
click at [85, 661] on div "Pen" at bounding box center [82, 689] width 13 height 7
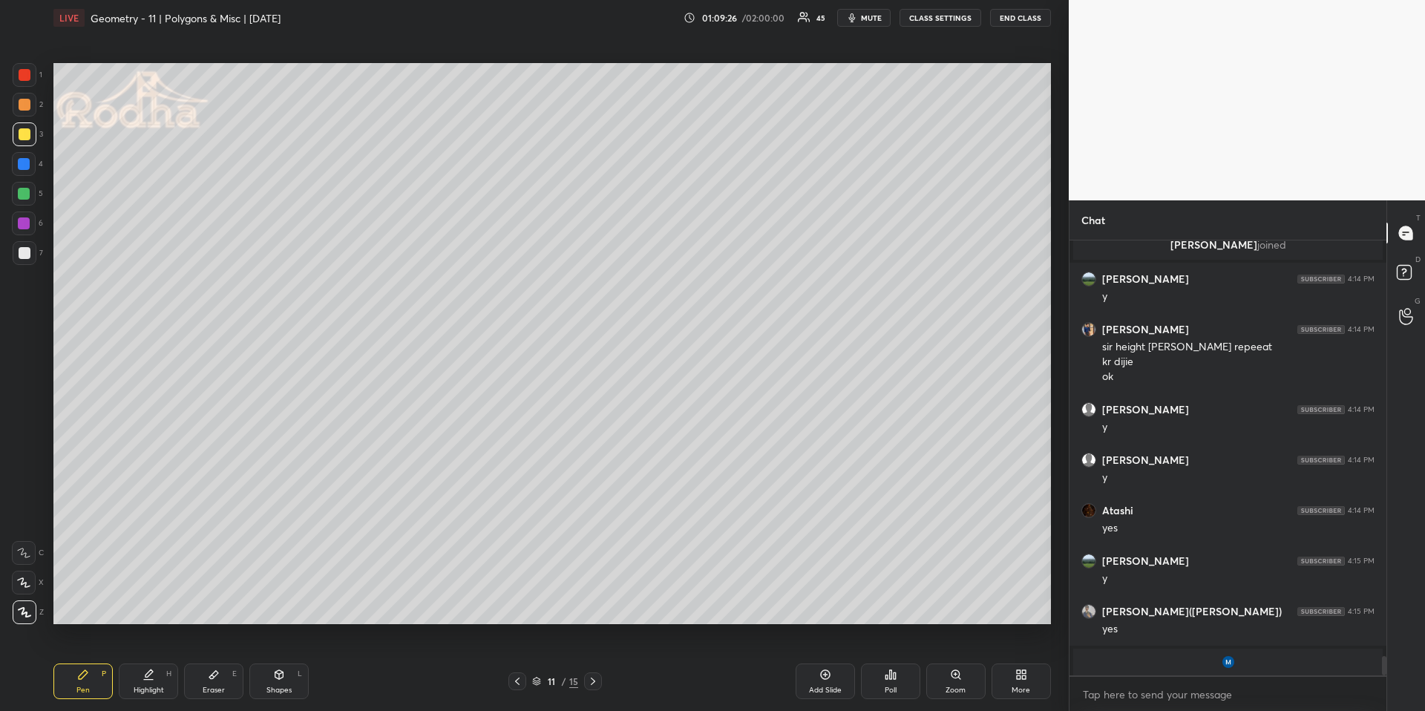
scroll to position [8883, 0]
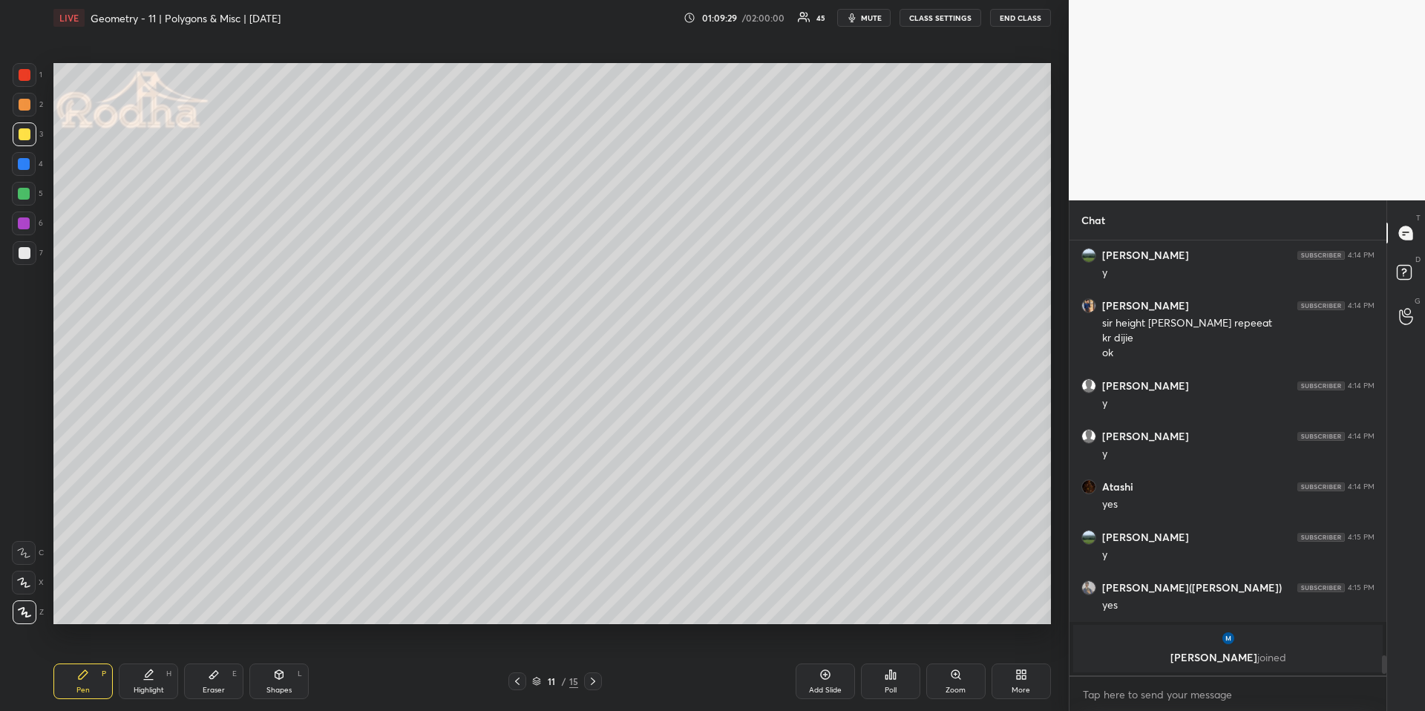
drag, startPoint x: 27, startPoint y: 169, endPoint x: 29, endPoint y: 214, distance: 45.3
click at [26, 169] on div at bounding box center [24, 164] width 24 height 24
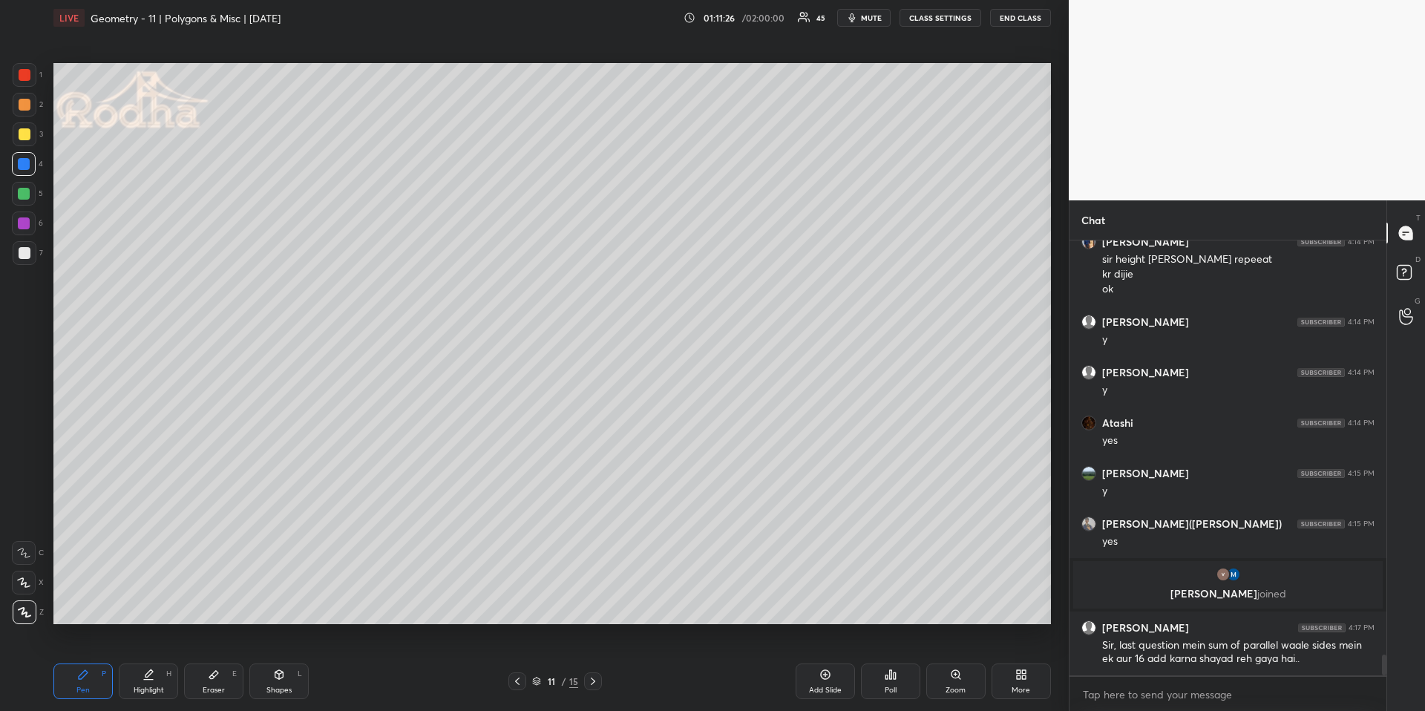
click at [525, 661] on div at bounding box center [517, 681] width 18 height 18
click at [141, 661] on div "Highlight H" at bounding box center [148, 681] width 59 height 36
click at [220, 661] on div "Eraser" at bounding box center [214, 689] width 22 height 7
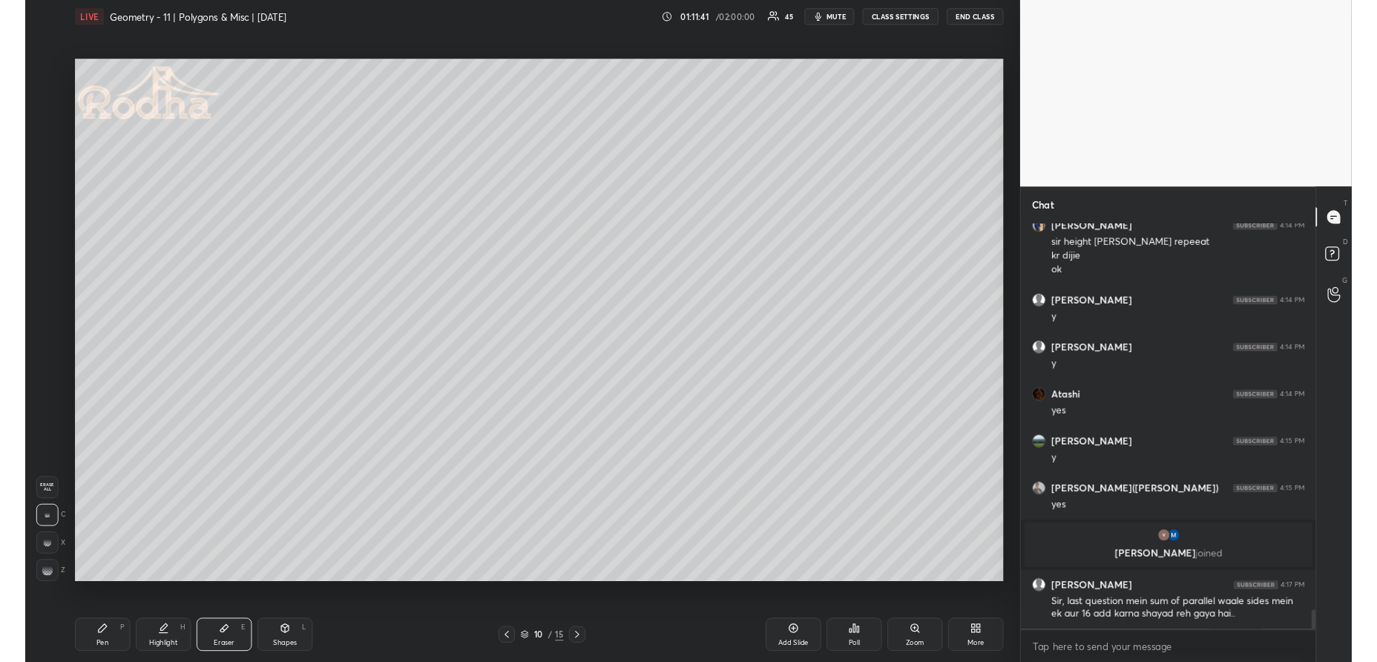
scroll to position [8864, 0]
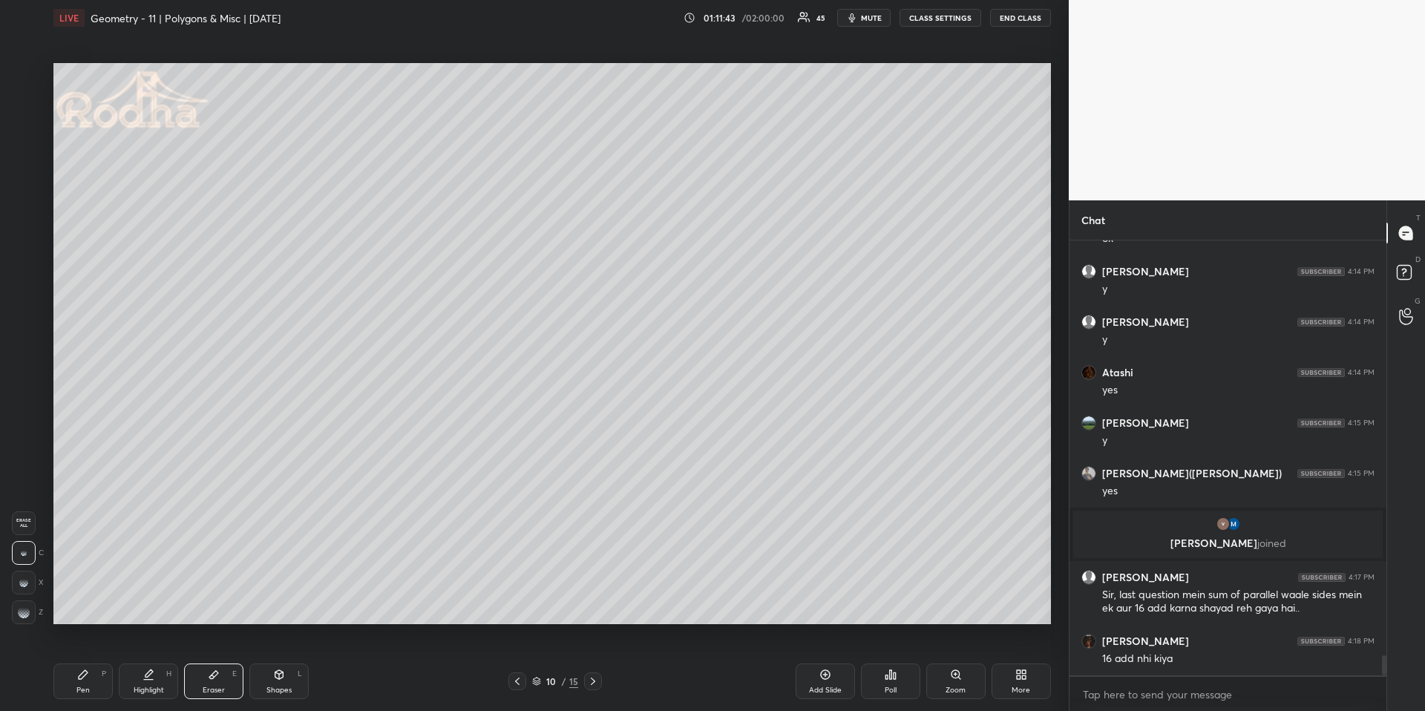
click at [81, 661] on div "Pen" at bounding box center [82, 689] width 13 height 7
click at [23, 586] on icon at bounding box center [23, 582] width 13 height 10
drag, startPoint x: 31, startPoint y: 138, endPoint x: 45, endPoint y: 142, distance: 14.1
click at [32, 139] on div at bounding box center [25, 134] width 24 height 24
click at [595, 661] on icon at bounding box center [593, 681] width 12 height 12
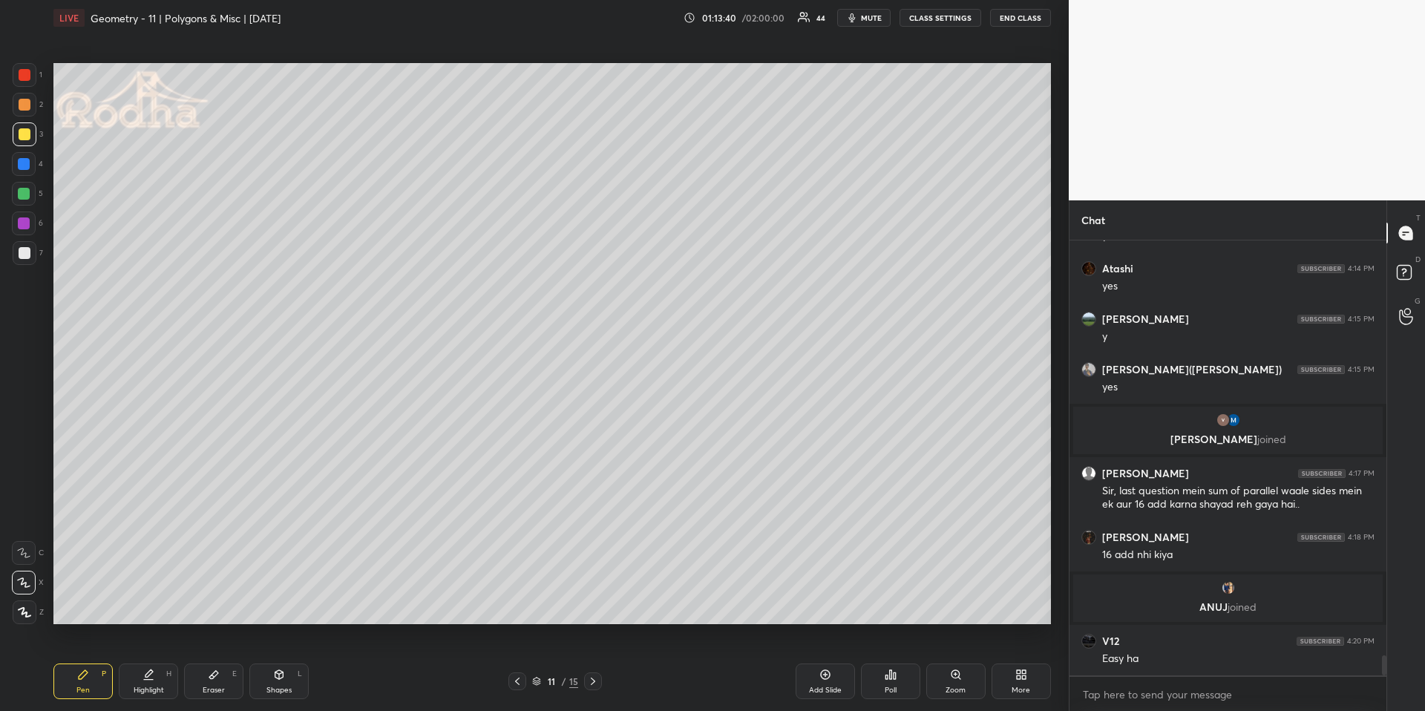
scroll to position [9102, 0]
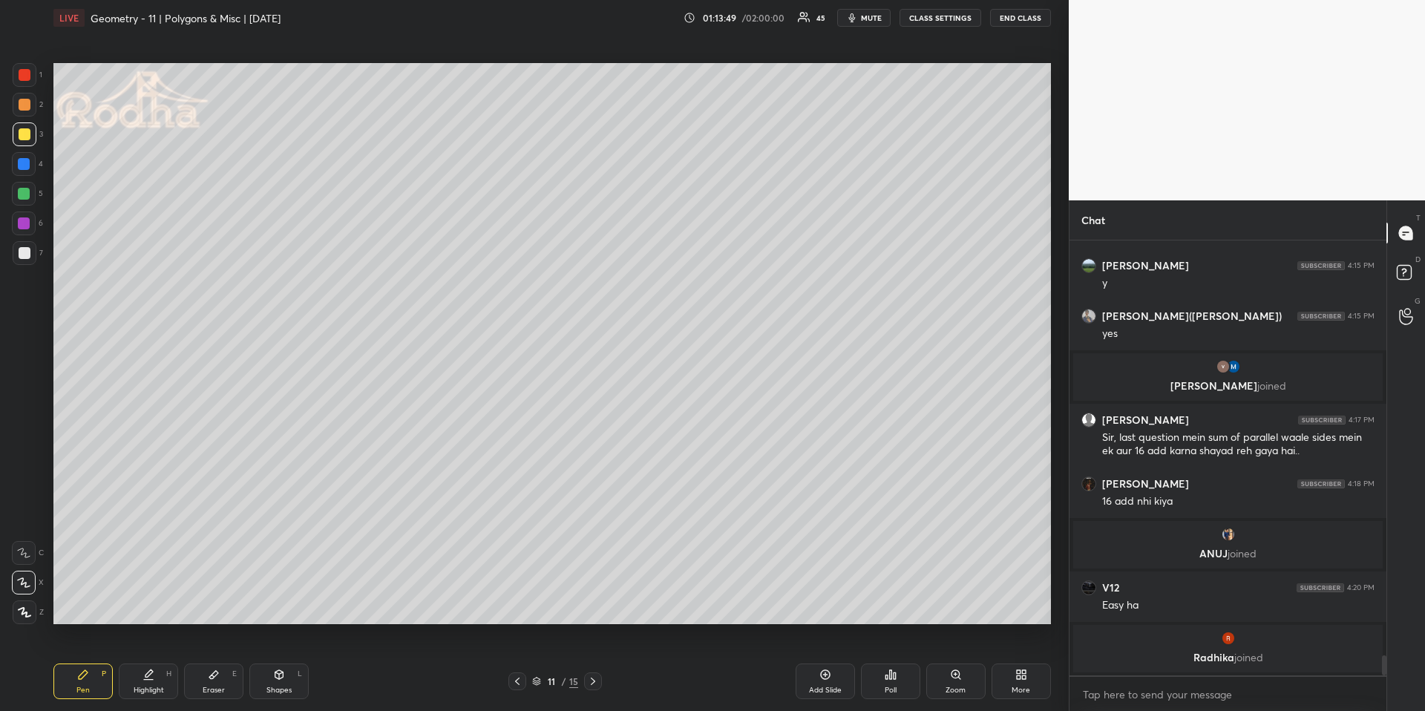
click at [84, 661] on icon at bounding box center [83, 675] width 12 height 12
drag, startPoint x: 23, startPoint y: 100, endPoint x: 22, endPoint y: 125, distance: 25.3
click at [22, 102] on div at bounding box center [25, 105] width 12 height 12
click at [881, 661] on div "Poll" at bounding box center [890, 681] width 59 height 36
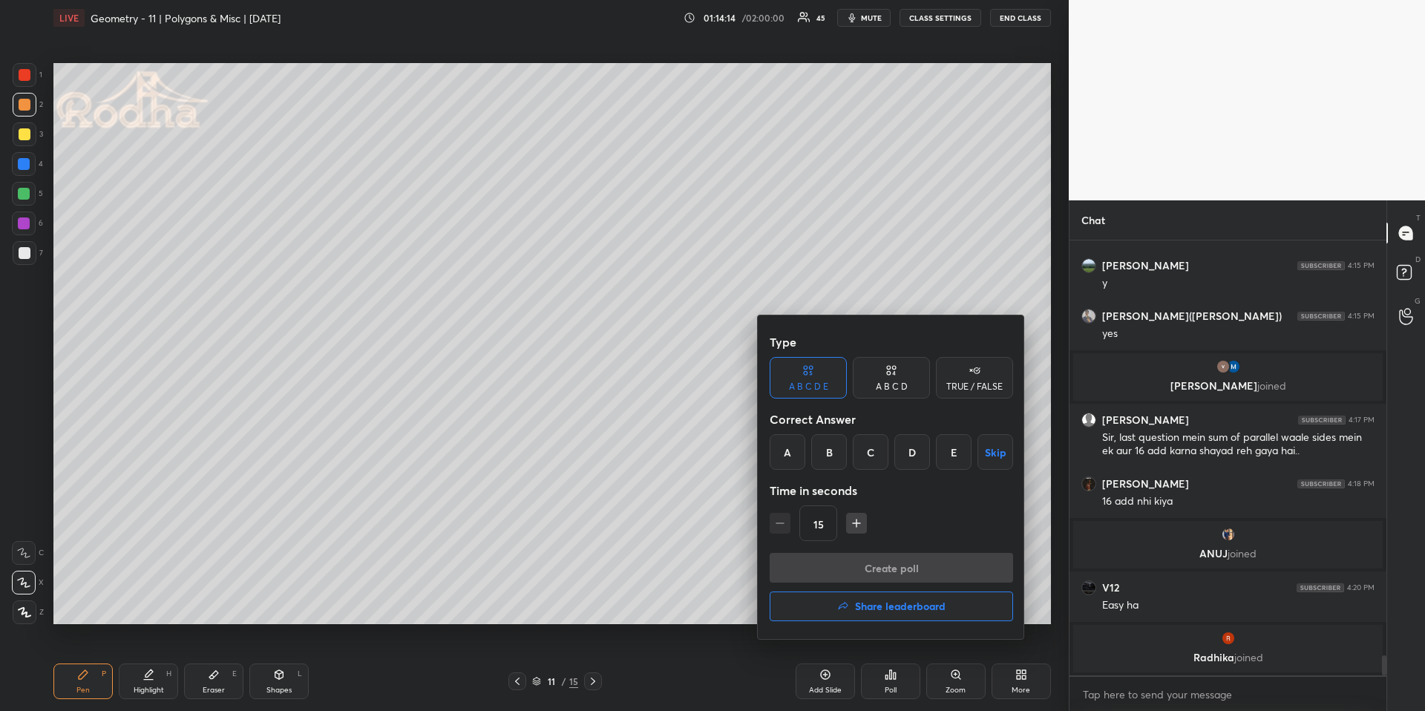
drag, startPoint x: 827, startPoint y: 453, endPoint x: 842, endPoint y: 490, distance: 40.2
click at [826, 453] on div "B" at bounding box center [829, 452] width 36 height 36
click at [885, 571] on button "Create poll" at bounding box center [891, 568] width 243 height 30
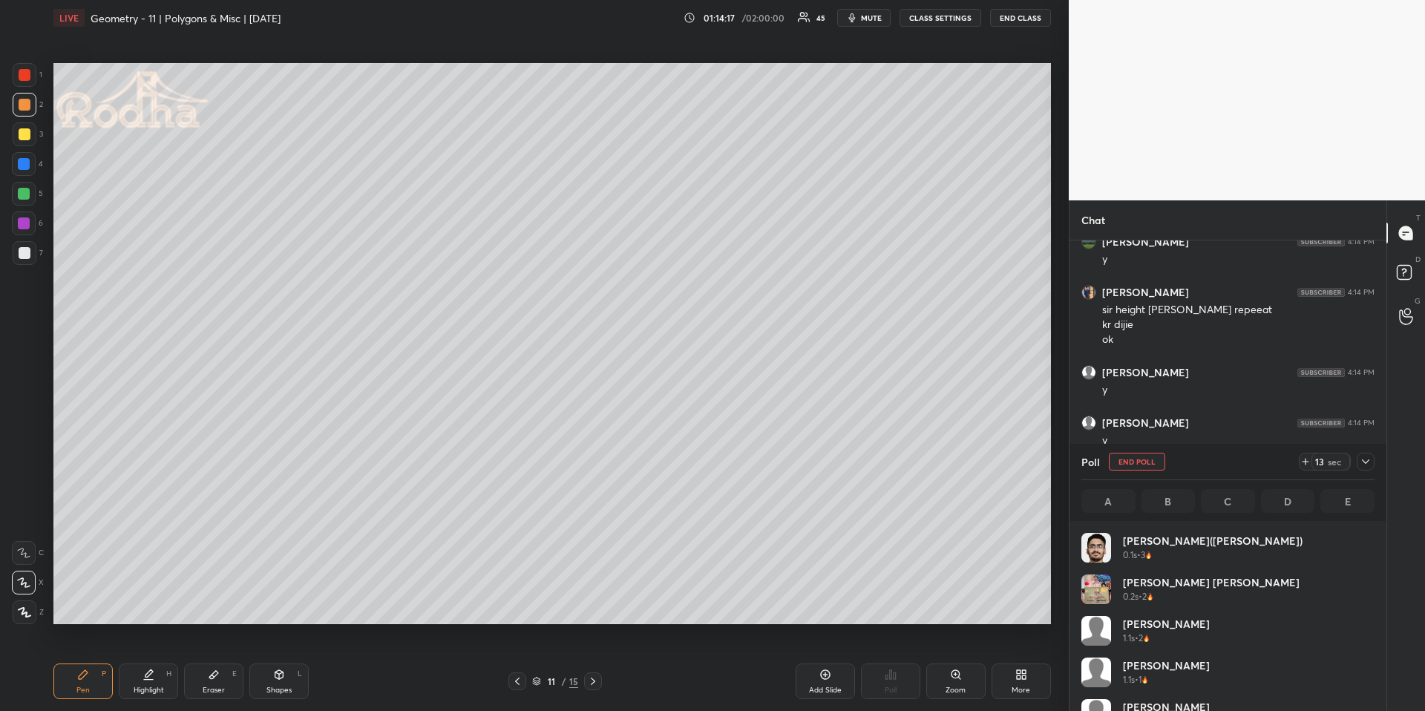
scroll to position [174, 289]
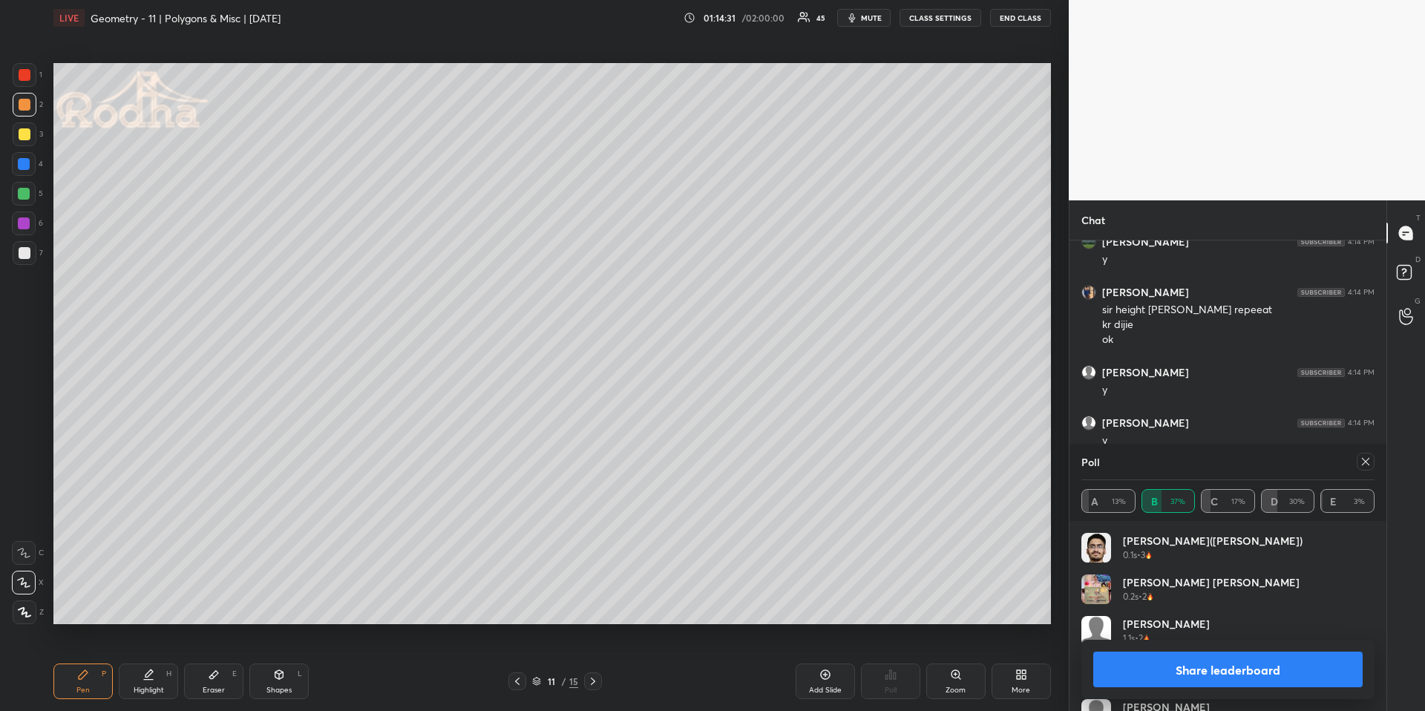
click at [1371, 461] on div at bounding box center [1366, 462] width 18 height 18
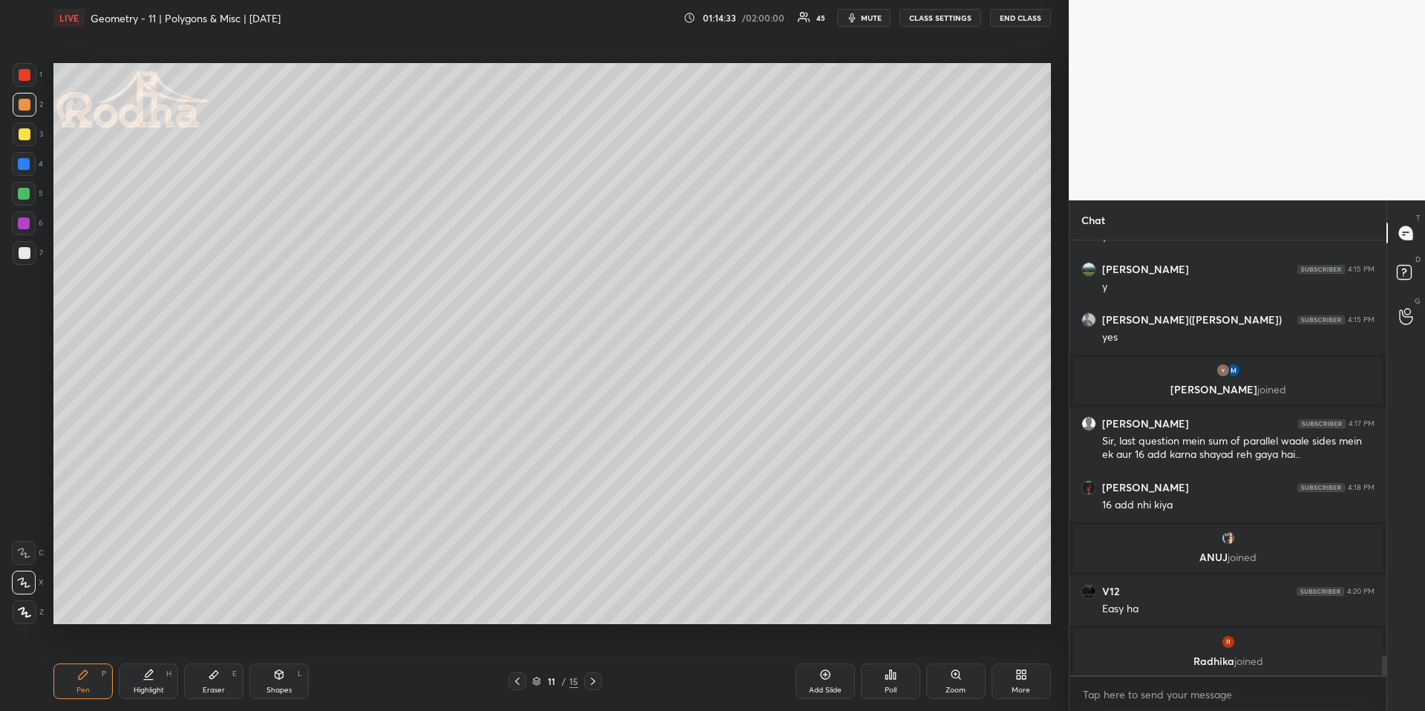
scroll to position [9061, 0]
click at [22, 138] on div at bounding box center [25, 134] width 12 height 12
click at [20, 614] on icon at bounding box center [24, 612] width 13 height 10
click at [250, 661] on div "Shapes L" at bounding box center [278, 681] width 59 height 36
click at [32, 612] on div at bounding box center [25, 612] width 24 height 24
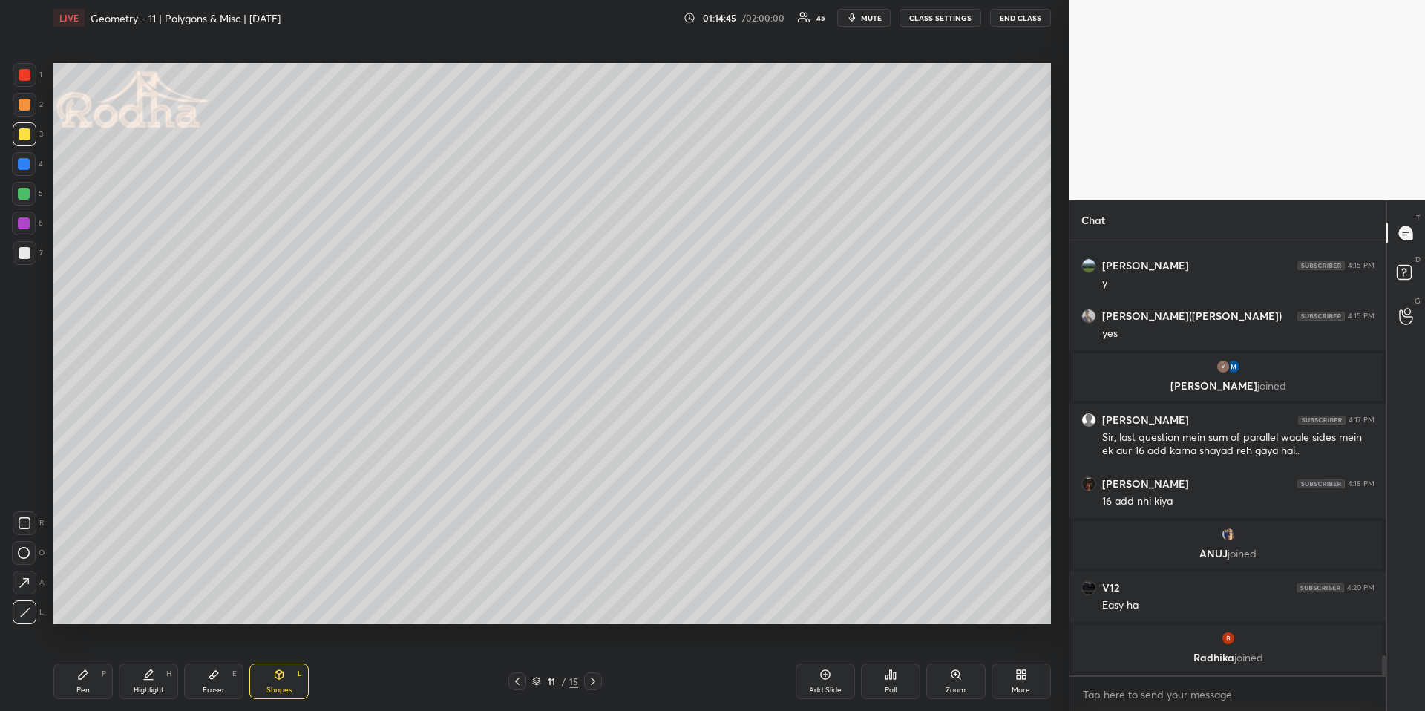
click at [75, 661] on div "Pen P" at bounding box center [82, 681] width 59 height 36
drag, startPoint x: 276, startPoint y: 681, endPoint x: 278, endPoint y: 669, distance: 12.1
click at [276, 661] on div "Shapes L" at bounding box center [278, 681] width 59 height 36
click at [25, 609] on icon at bounding box center [24, 612] width 11 height 11
click at [84, 661] on div "Pen P" at bounding box center [82, 681] width 59 height 36
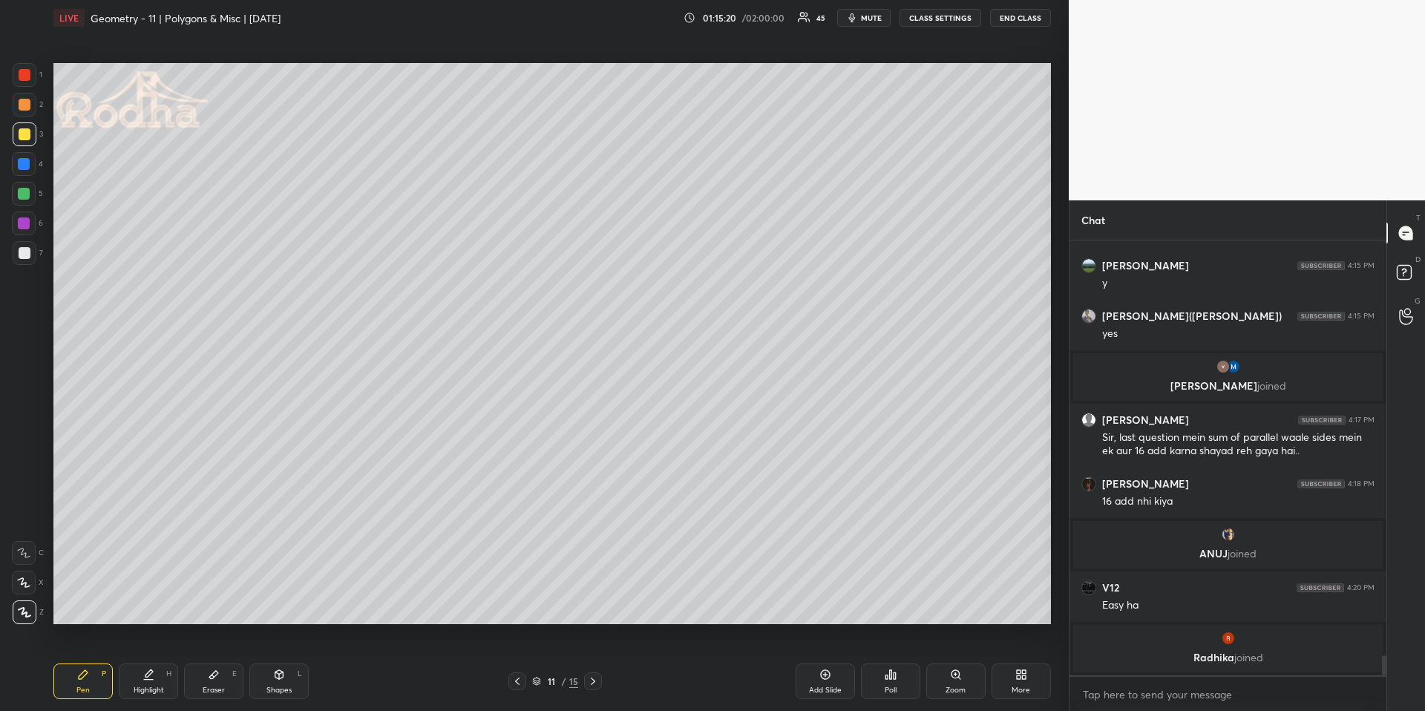
drag, startPoint x: 85, startPoint y: 681, endPoint x: 93, endPoint y: 658, distance: 24.2
click at [87, 661] on div "Pen P" at bounding box center [82, 681] width 59 height 36
drag, startPoint x: 24, startPoint y: 162, endPoint x: 12, endPoint y: 160, distance: 12.7
click at [24, 163] on div at bounding box center [24, 164] width 12 height 12
drag, startPoint x: 25, startPoint y: 131, endPoint x: 27, endPoint y: 157, distance: 25.3
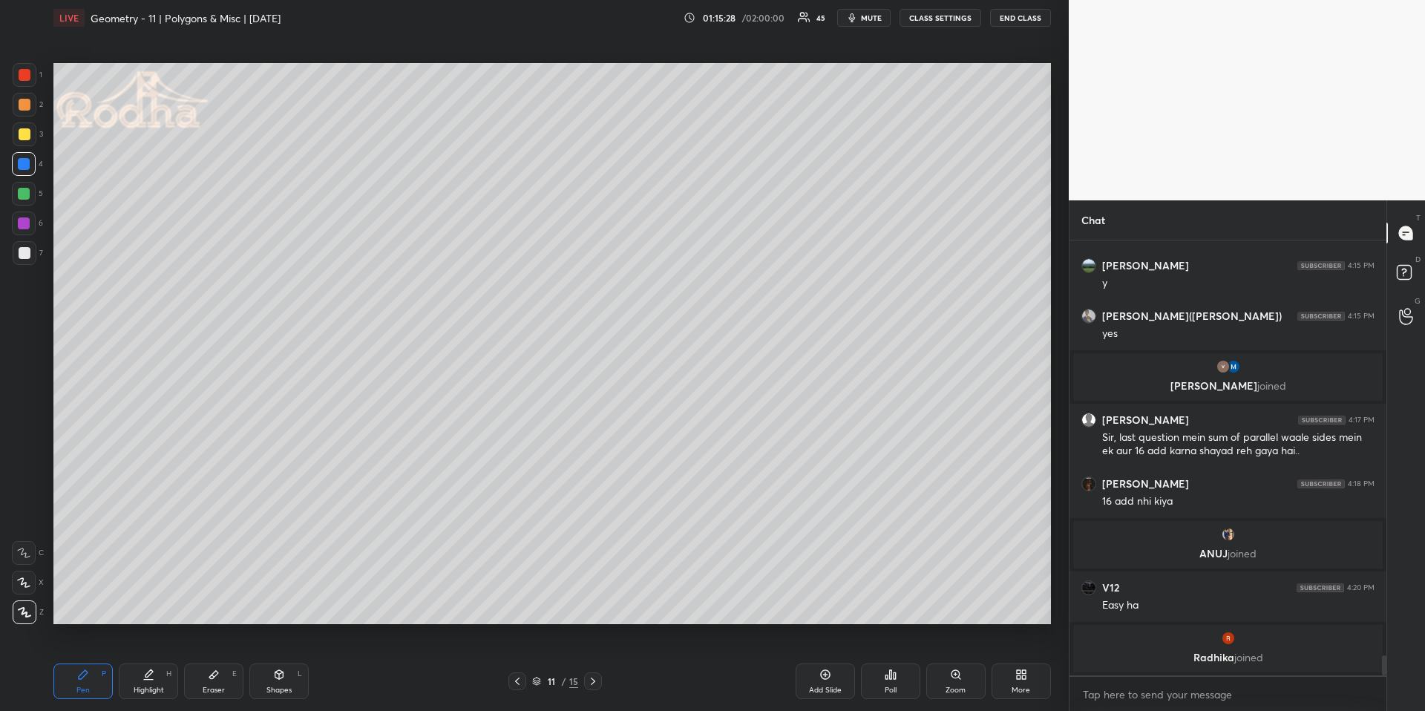
click at [25, 132] on div at bounding box center [25, 134] width 12 height 12
click at [27, 161] on div at bounding box center [24, 164] width 12 height 12
click at [26, 185] on div at bounding box center [24, 194] width 24 height 24
click at [20, 163] on div at bounding box center [24, 164] width 12 height 12
click at [16, 261] on div at bounding box center [25, 253] width 24 height 24
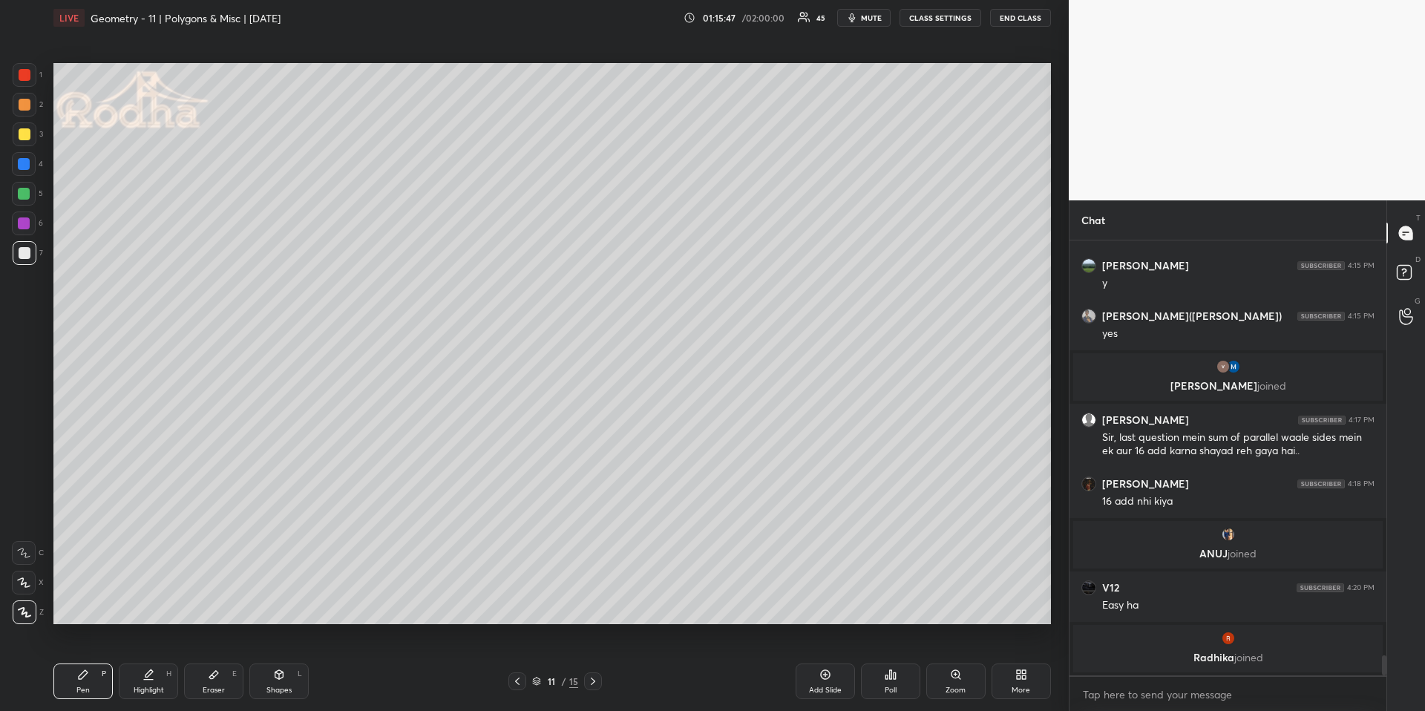
scroll to position [9112, 0]
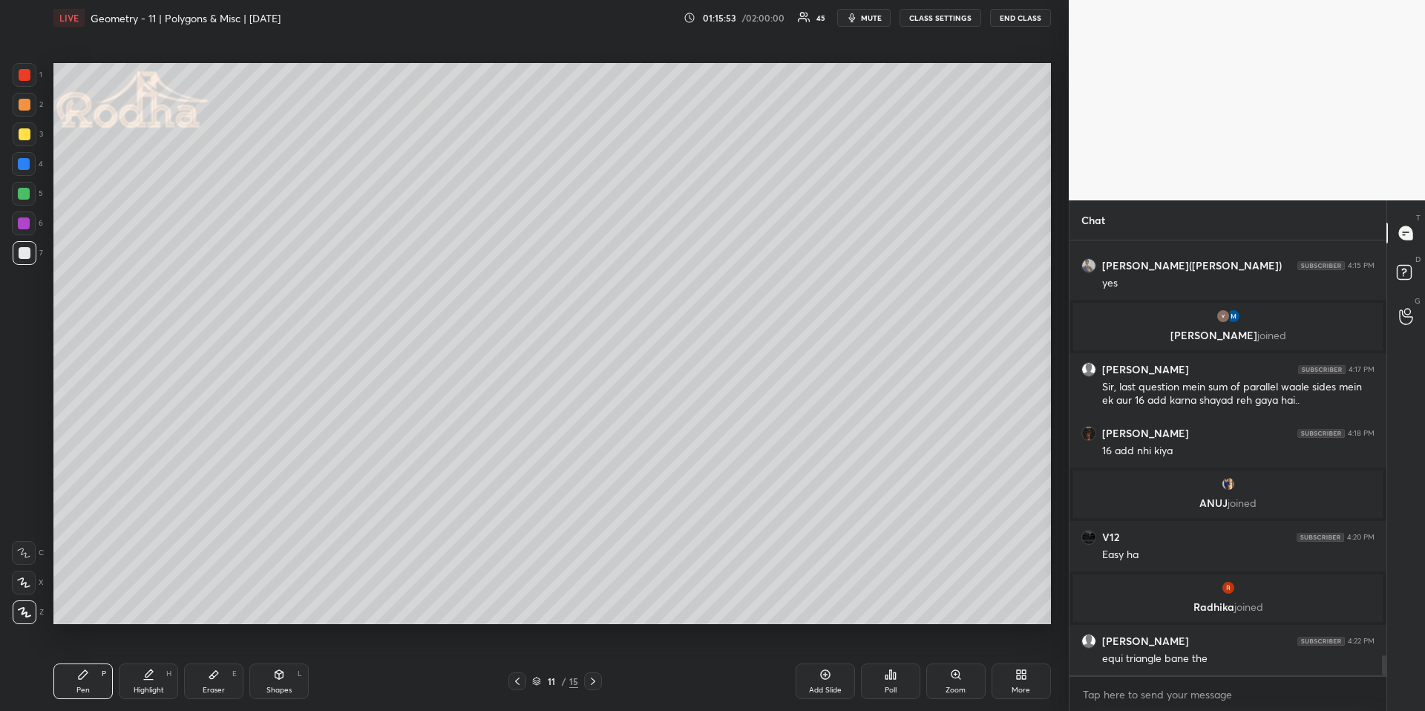
click at [26, 164] on div at bounding box center [24, 164] width 12 height 12
click at [27, 191] on div at bounding box center [24, 194] width 24 height 24
click at [24, 73] on div at bounding box center [25, 75] width 12 height 12
drag, startPoint x: 146, startPoint y: 686, endPoint x: 163, endPoint y: 646, distance: 43.3
click at [145, 661] on div "Highlight" at bounding box center [149, 689] width 30 height 7
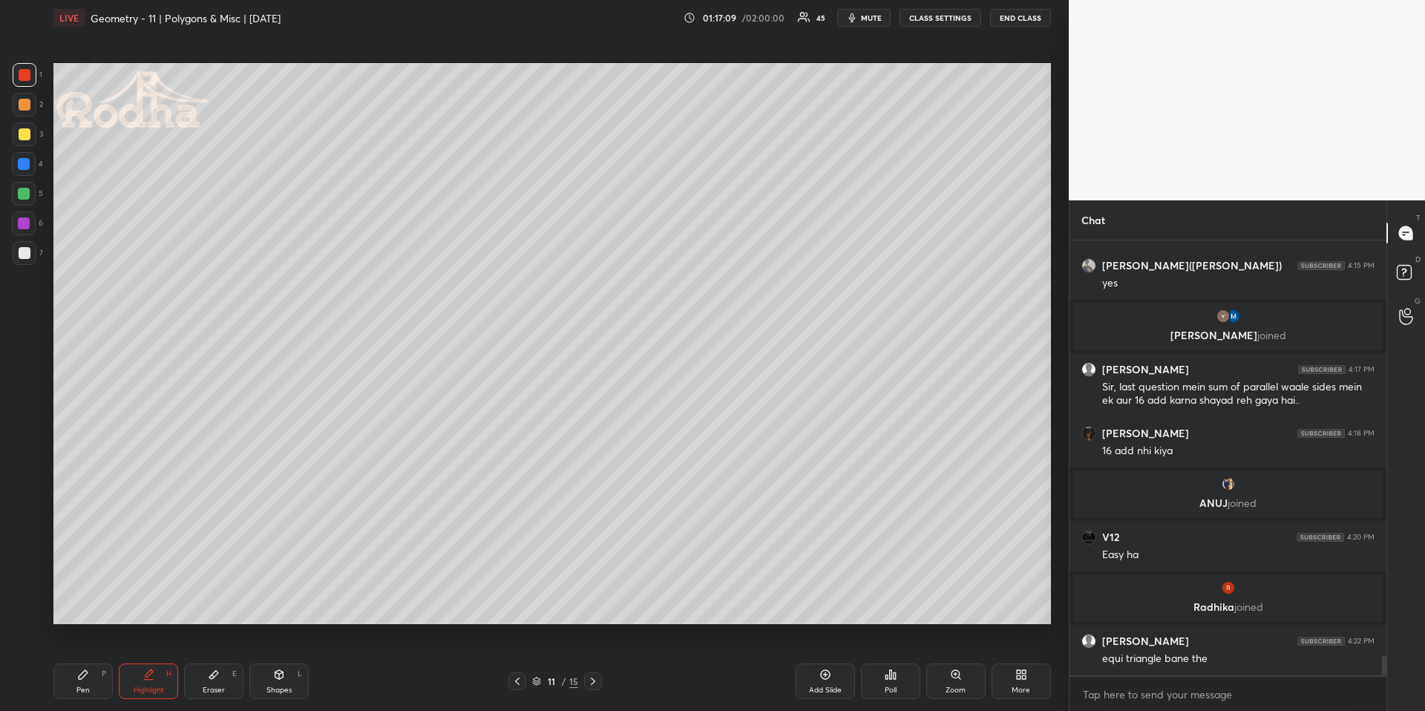
drag, startPoint x: 75, startPoint y: 682, endPoint x: 64, endPoint y: 626, distance: 57.5
click at [71, 661] on div "Pen P" at bounding box center [82, 681] width 59 height 36
click at [163, 661] on div "Highlight H" at bounding box center [148, 681] width 59 height 36
click at [281, 661] on div "Shapes L" at bounding box center [278, 681] width 59 height 36
drag, startPoint x: 26, startPoint y: 519, endPoint x: 42, endPoint y: 508, distance: 20.2
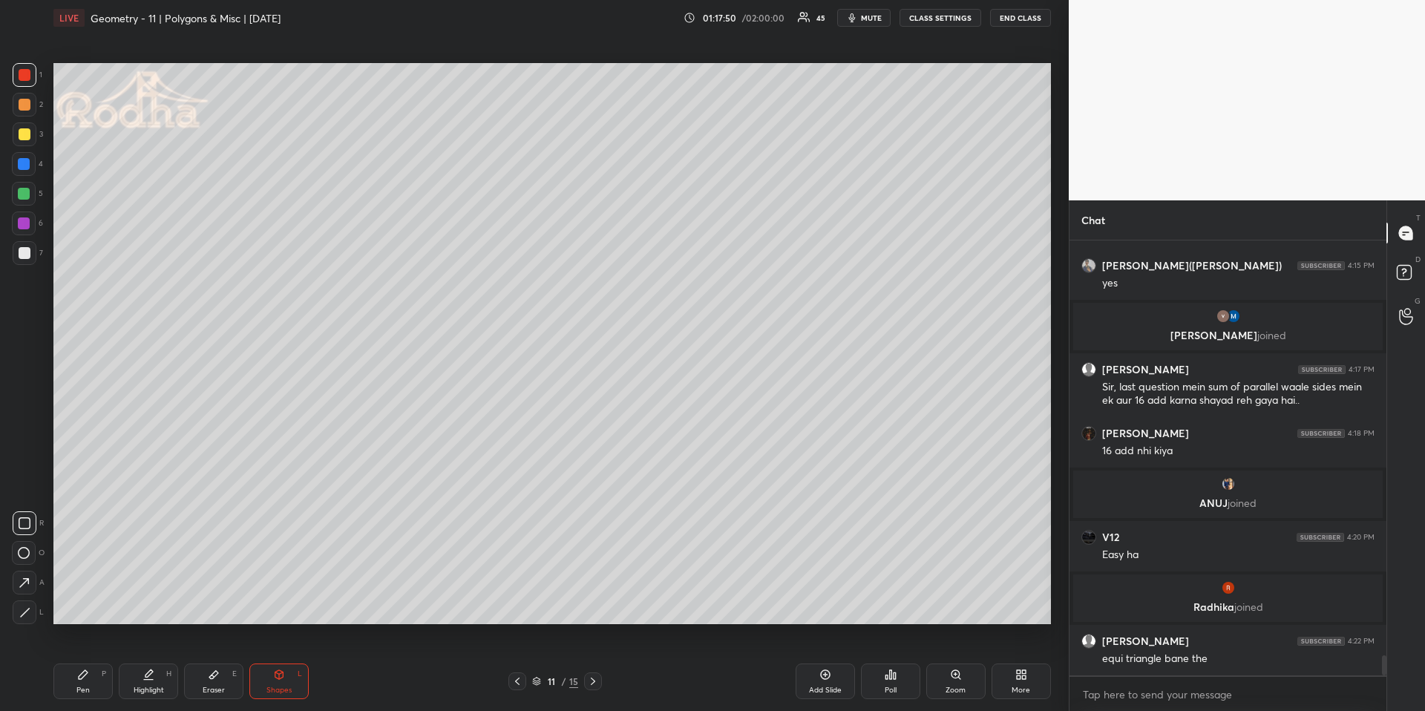
click at [24, 519] on icon at bounding box center [25, 523] width 12 height 12
click at [151, 661] on div "Highlight" at bounding box center [149, 689] width 30 height 7
click at [86, 661] on div "Pen P Highlight H Eraser E Shapes L 11 / 15 Add Slide Poll Zoom More" at bounding box center [551, 681] width 997 height 59
click at [88, 661] on div "Pen" at bounding box center [82, 689] width 13 height 7
click at [25, 251] on div at bounding box center [25, 253] width 12 height 12
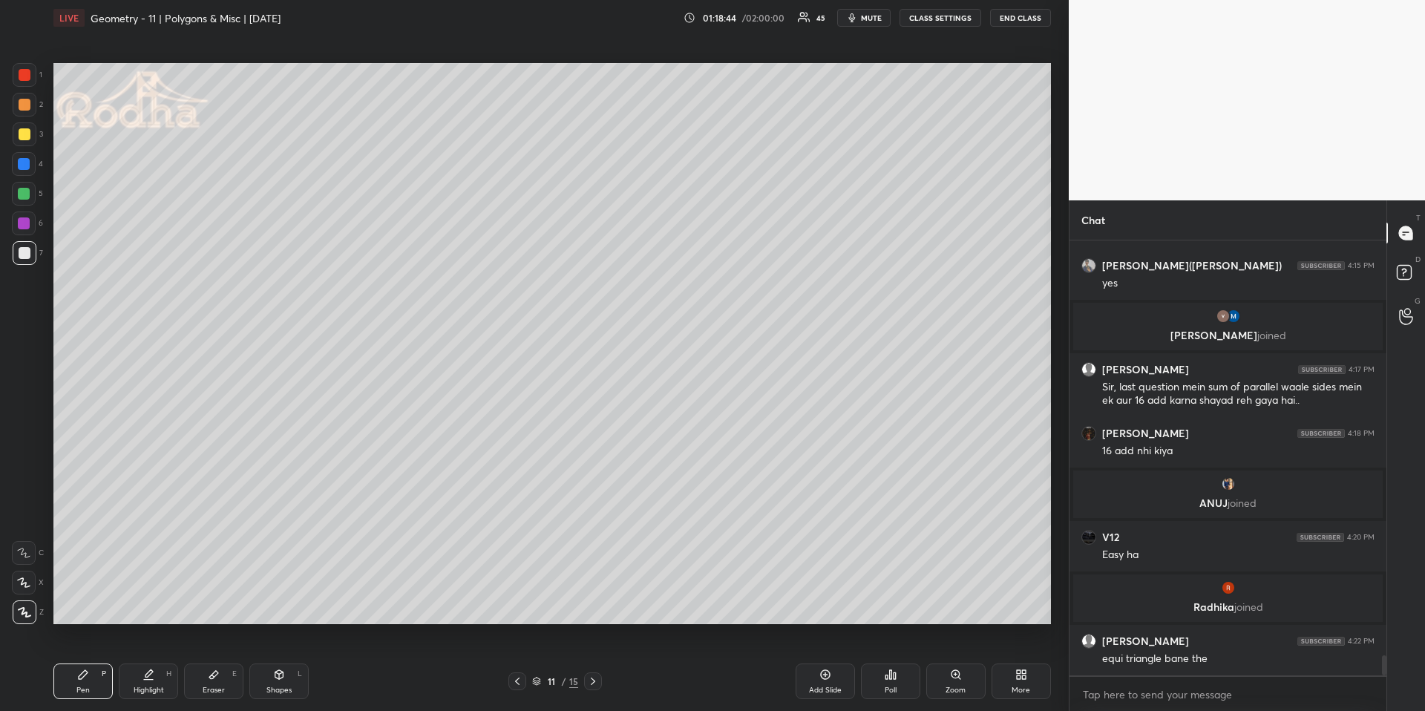
click at [825, 661] on div "Add Slide" at bounding box center [825, 681] width 59 height 36
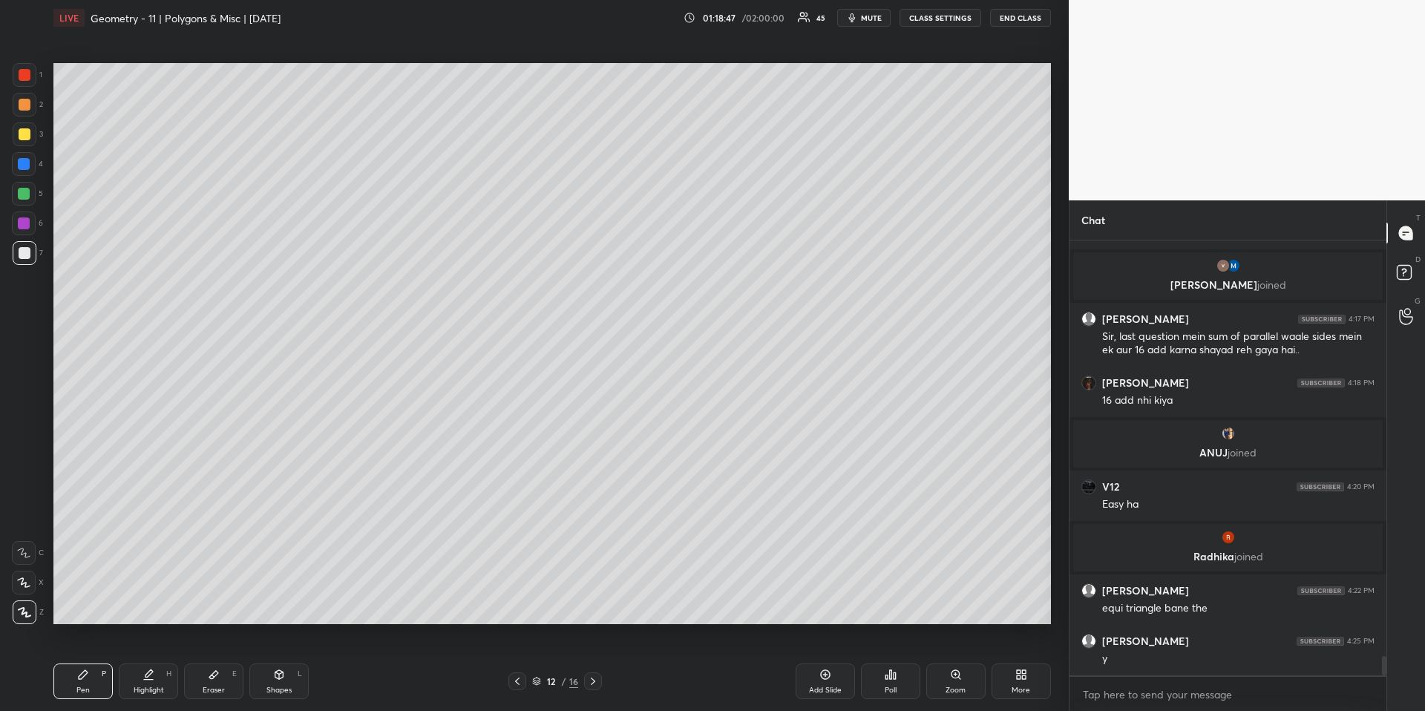
scroll to position [9213, 0]
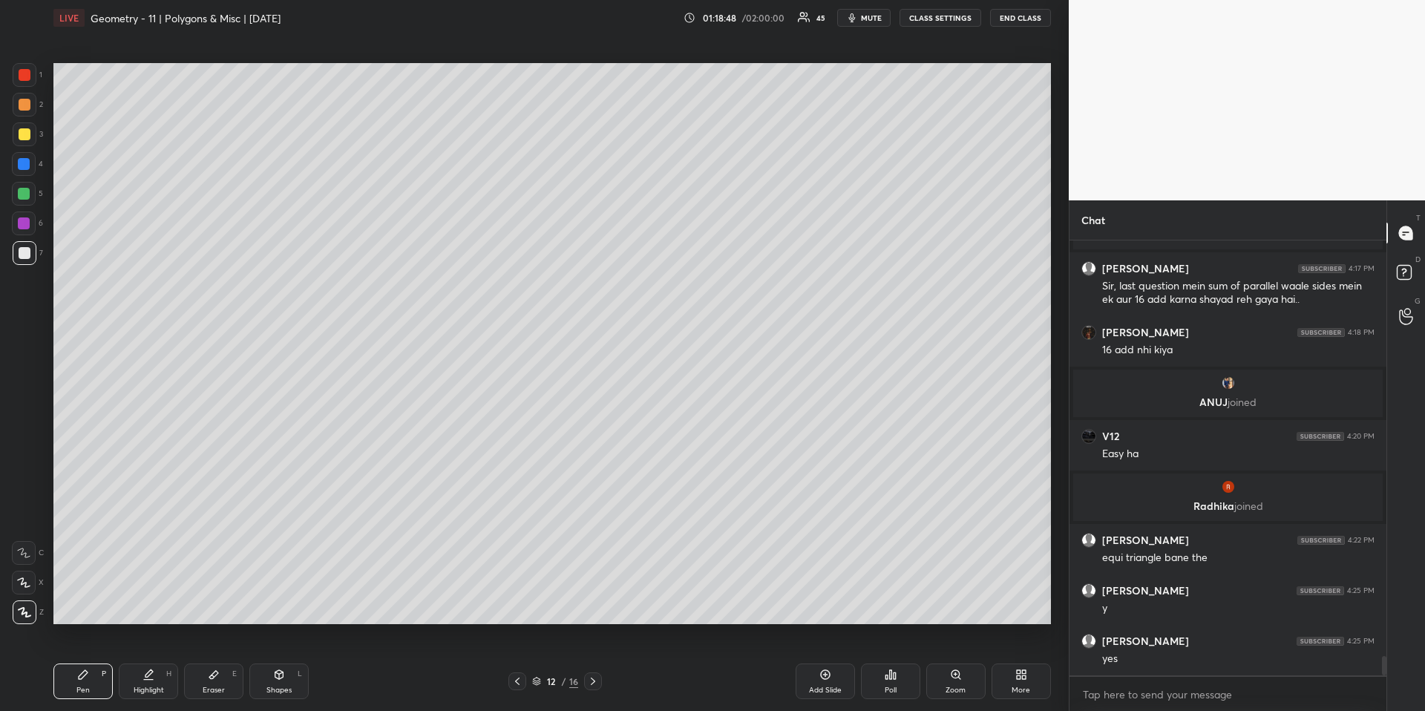
click at [24, 106] on div at bounding box center [25, 105] width 12 height 12
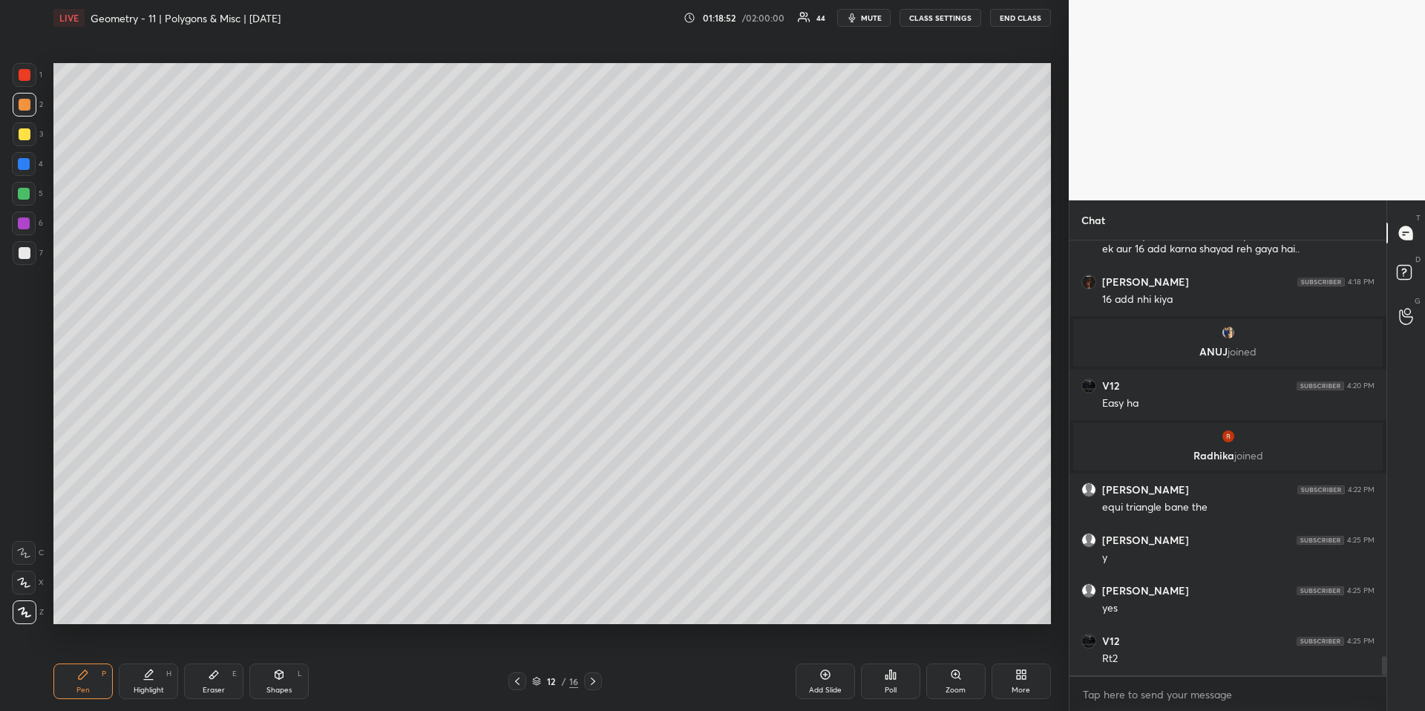
click at [27, 166] on div at bounding box center [24, 164] width 12 height 12
click at [517, 661] on icon at bounding box center [517, 681] width 12 height 12
click at [19, 250] on div at bounding box center [25, 253] width 12 height 12
drag, startPoint x: 151, startPoint y: 683, endPoint x: 174, endPoint y: 633, distance: 55.1
click at [151, 661] on div "Highlight H" at bounding box center [148, 681] width 59 height 36
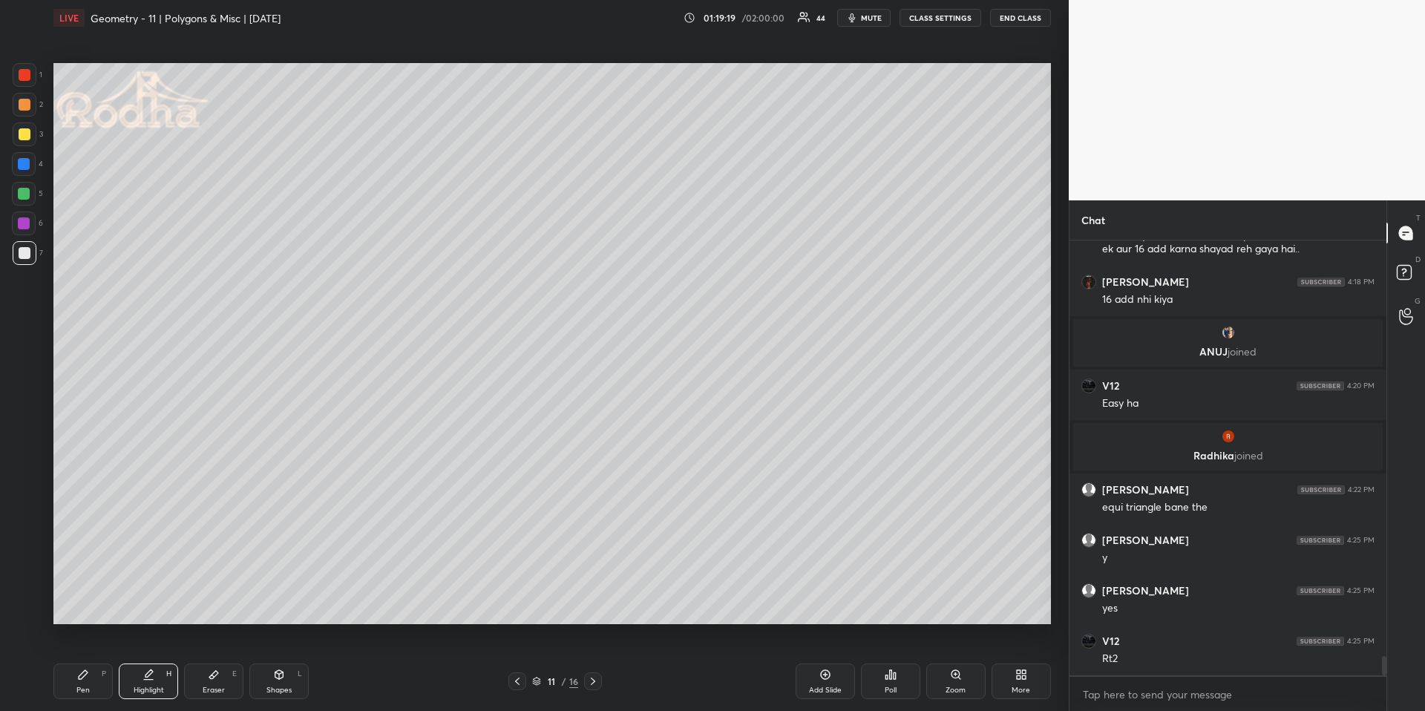
click at [66, 661] on div "Pen P" at bounding box center [82, 681] width 59 height 36
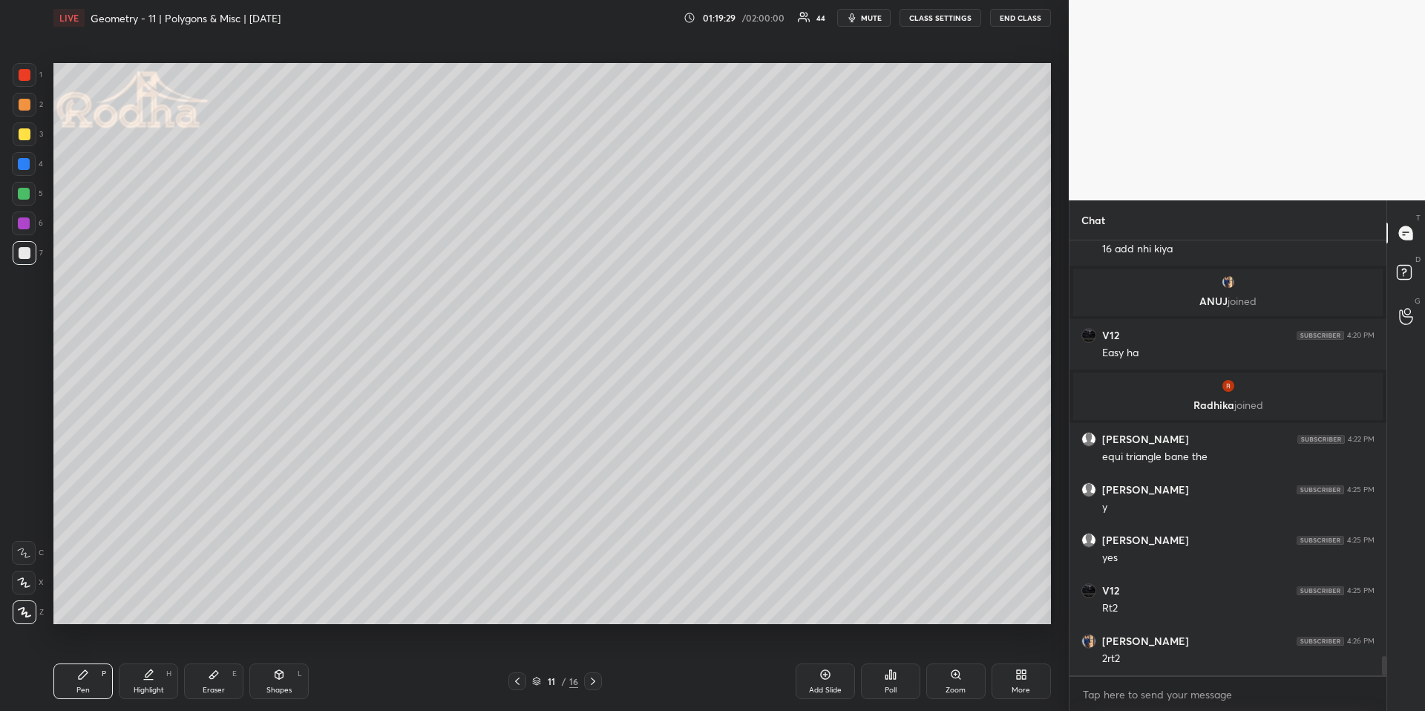
click at [142, 661] on icon at bounding box center [148, 675] width 12 height 12
drag, startPoint x: 72, startPoint y: 681, endPoint x: 82, endPoint y: 673, distance: 12.6
click at [76, 661] on div "Pen P" at bounding box center [82, 681] width 59 height 36
click at [139, 661] on div "Highlight" at bounding box center [149, 689] width 30 height 7
click at [76, 661] on div "Pen P" at bounding box center [82, 681] width 59 height 36
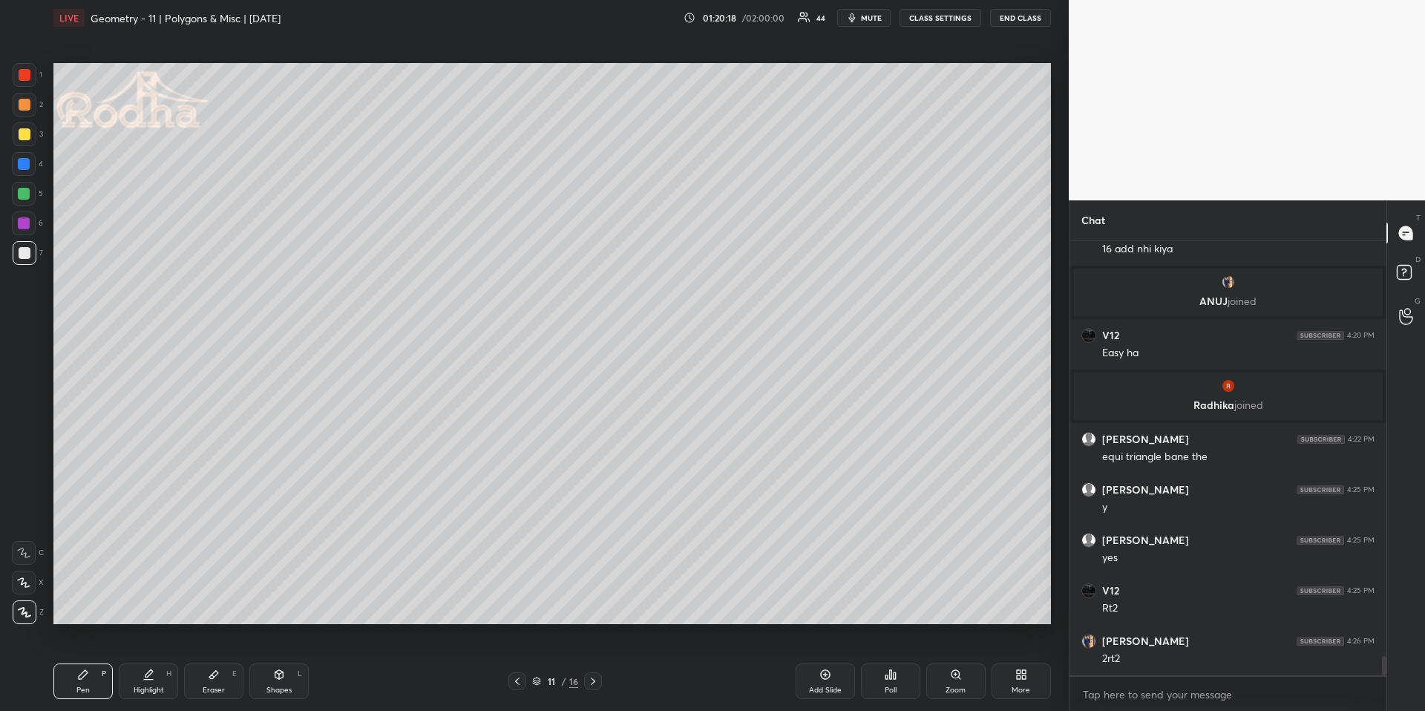
drag, startPoint x: 591, startPoint y: 684, endPoint x: 586, endPoint y: 633, distance: 51.5
click at [592, 661] on icon at bounding box center [593, 681] width 12 height 12
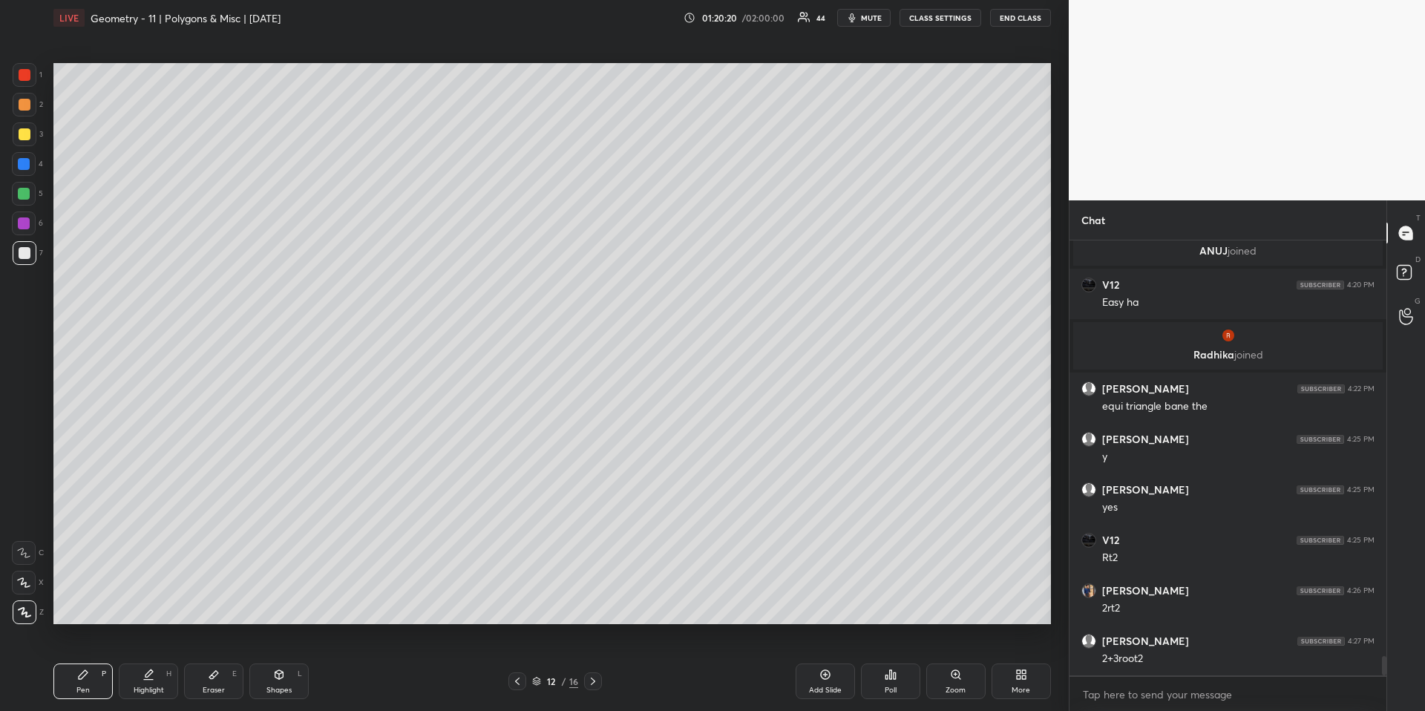
scroll to position [9379, 0]
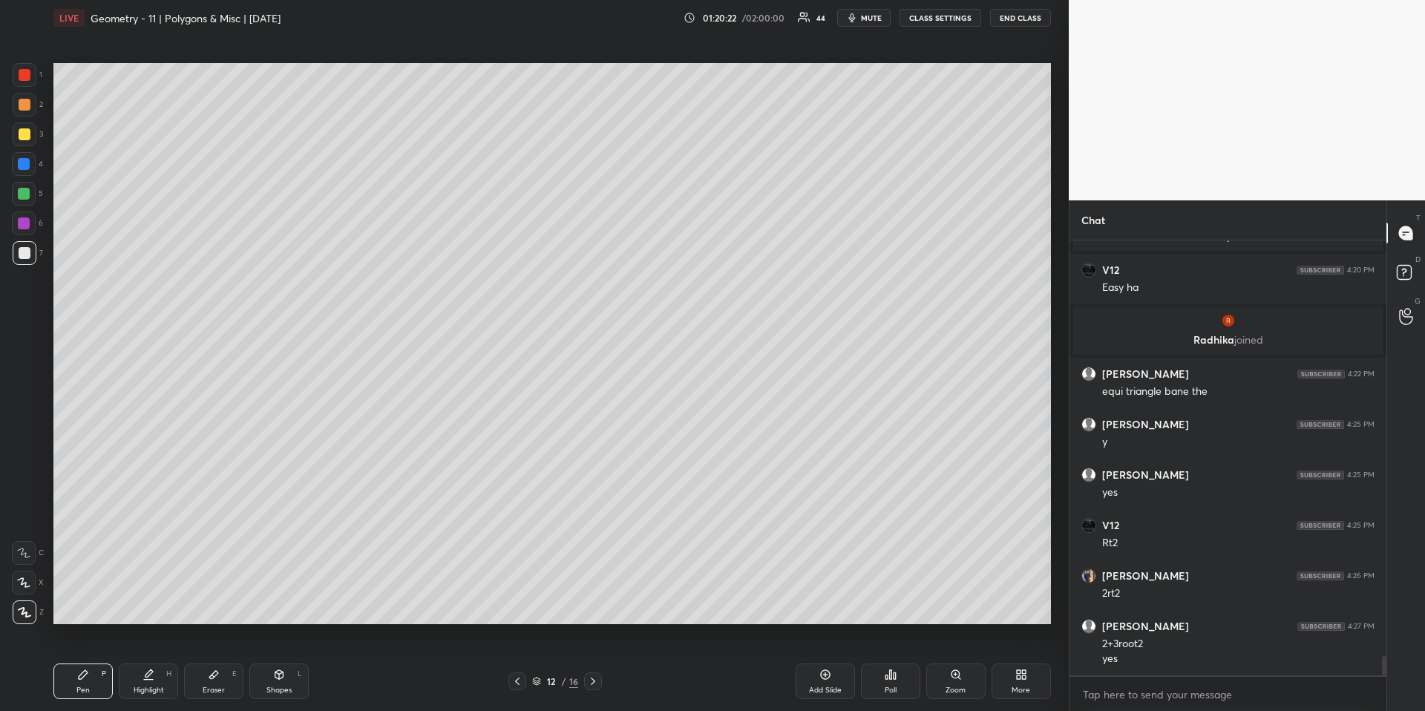
drag, startPoint x: 512, startPoint y: 681, endPoint x: 523, endPoint y: 671, distance: 15.2
click at [512, 661] on icon at bounding box center [517, 681] width 12 height 12
click at [149, 661] on div "Highlight H" at bounding box center [148, 681] width 59 height 36
click at [77, 661] on icon at bounding box center [83, 675] width 12 height 12
click at [21, 80] on div at bounding box center [25, 75] width 12 height 12
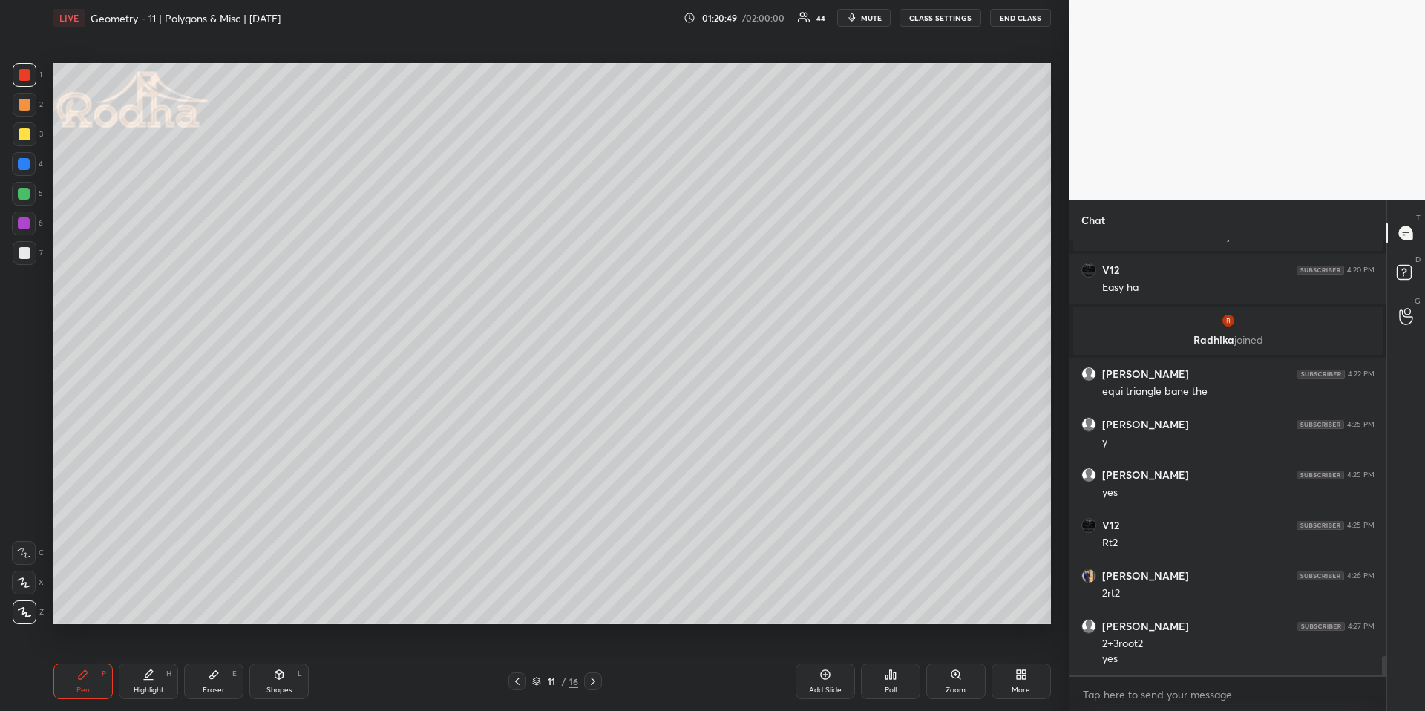
scroll to position [9430, 0]
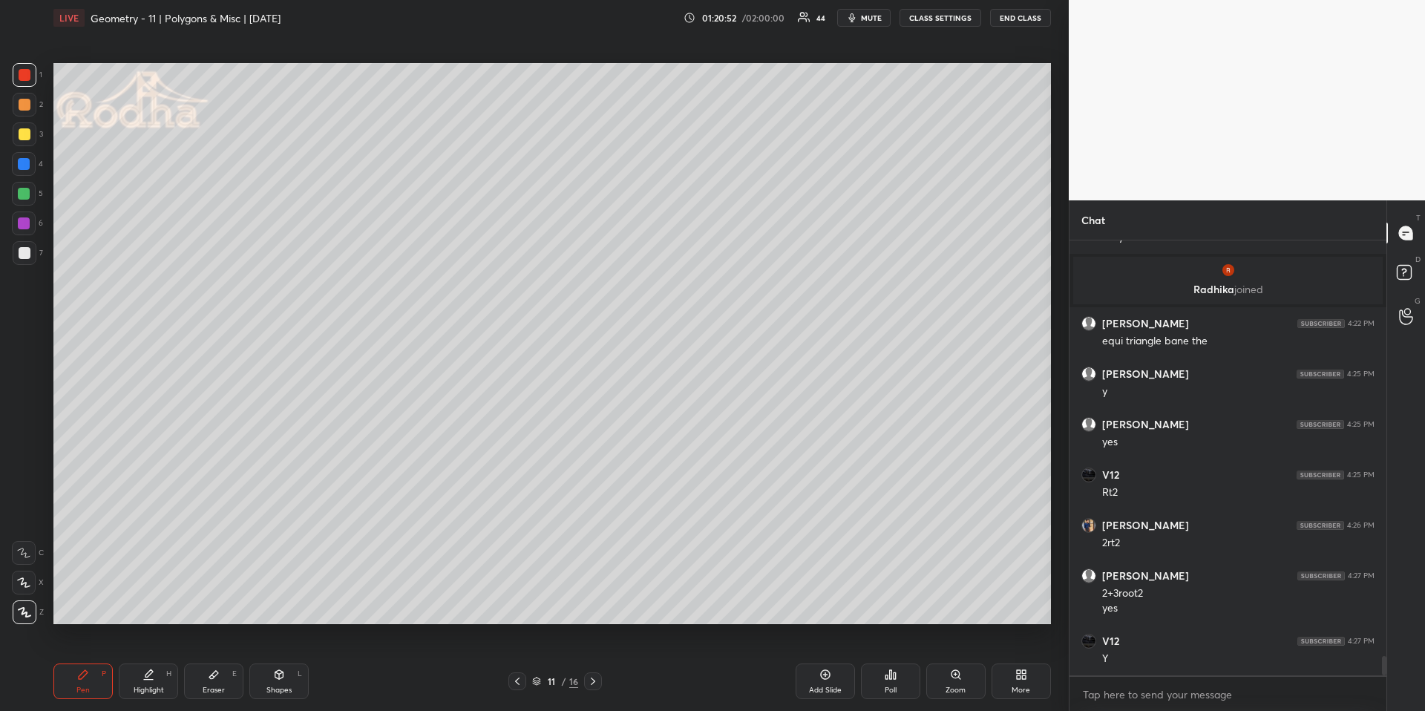
click at [24, 183] on div "1 2 3 4 5 6 7" at bounding box center [27, 167] width 31 height 208
click at [13, 207] on div "1 2 3 4 5 6 7" at bounding box center [27, 167] width 31 height 208
drag, startPoint x: 161, startPoint y: 678, endPoint x: 171, endPoint y: 635, distance: 43.4
click at [162, 661] on div "Highlight H" at bounding box center [148, 681] width 59 height 36
drag, startPoint x: 64, startPoint y: 668, endPoint x: 73, endPoint y: 662, distance: 10.7
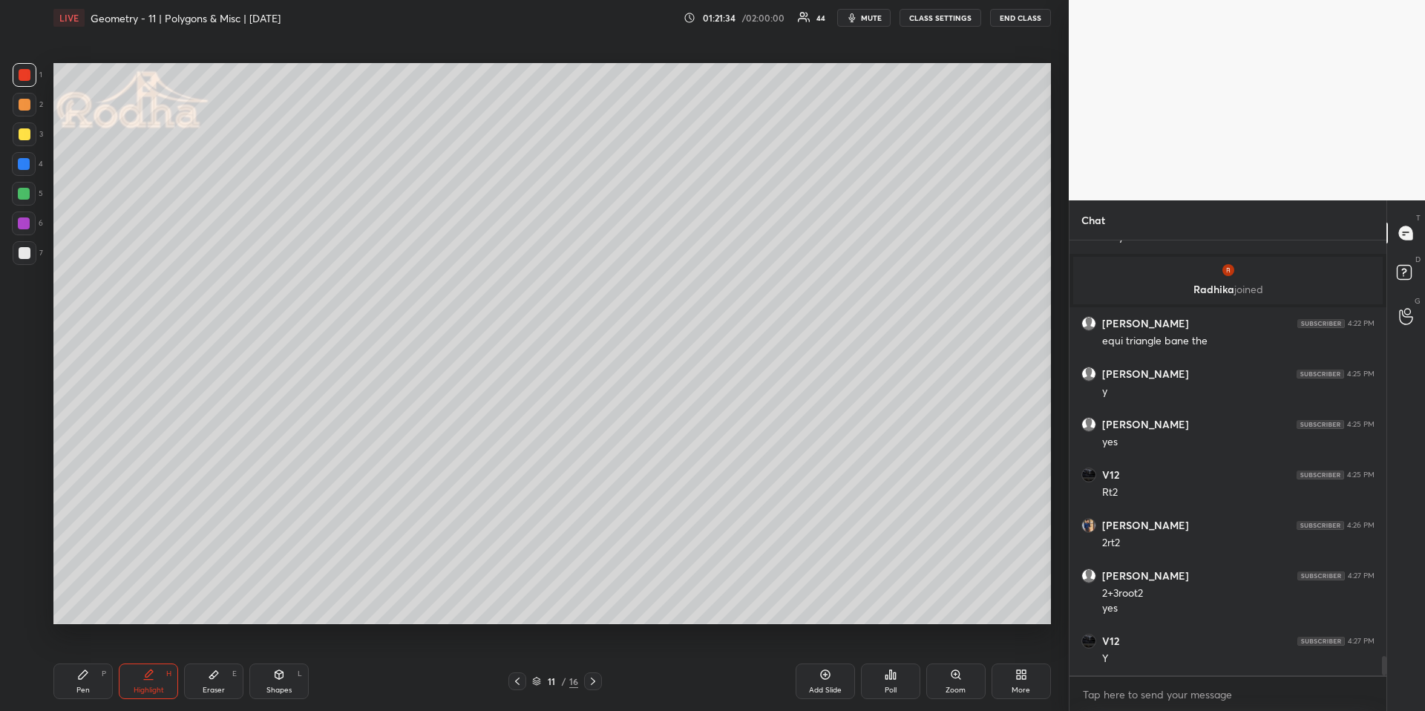
click at [65, 661] on div "Pen P" at bounding box center [82, 681] width 59 height 36
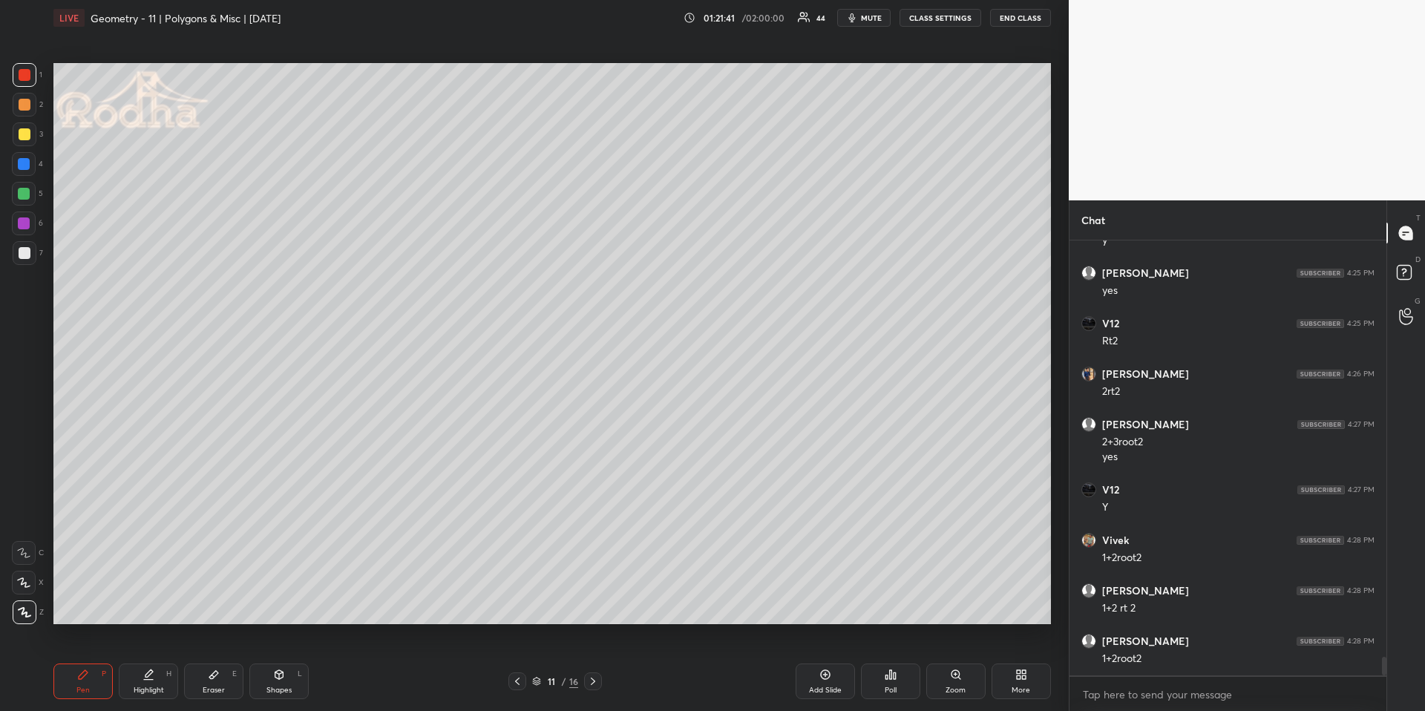
scroll to position [9631, 0]
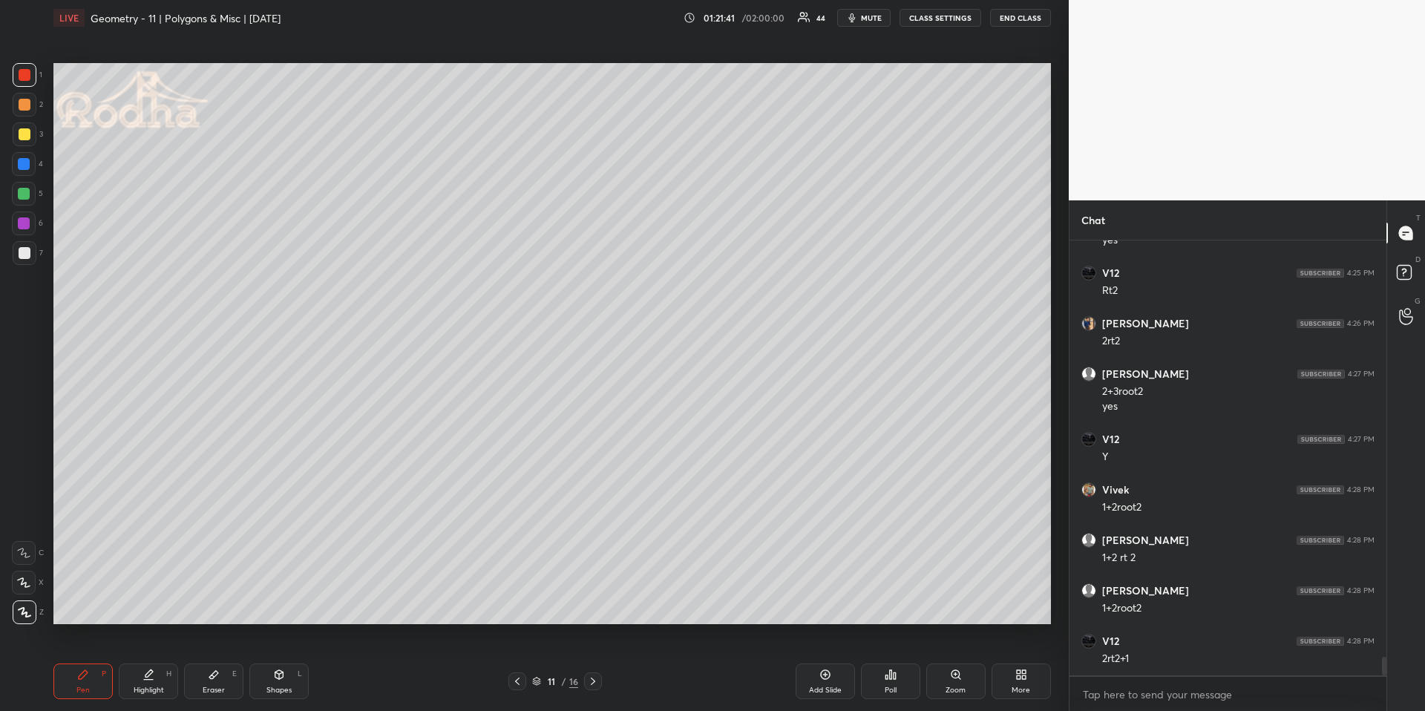
drag, startPoint x: 147, startPoint y: 684, endPoint x: 168, endPoint y: 643, distance: 45.8
click at [148, 661] on div "Highlight H" at bounding box center [148, 681] width 59 height 36
click at [96, 661] on div "Pen P" at bounding box center [82, 681] width 59 height 36
click at [21, 581] on icon at bounding box center [23, 582] width 13 height 10
click at [148, 661] on icon at bounding box center [148, 672] width 7 height 7
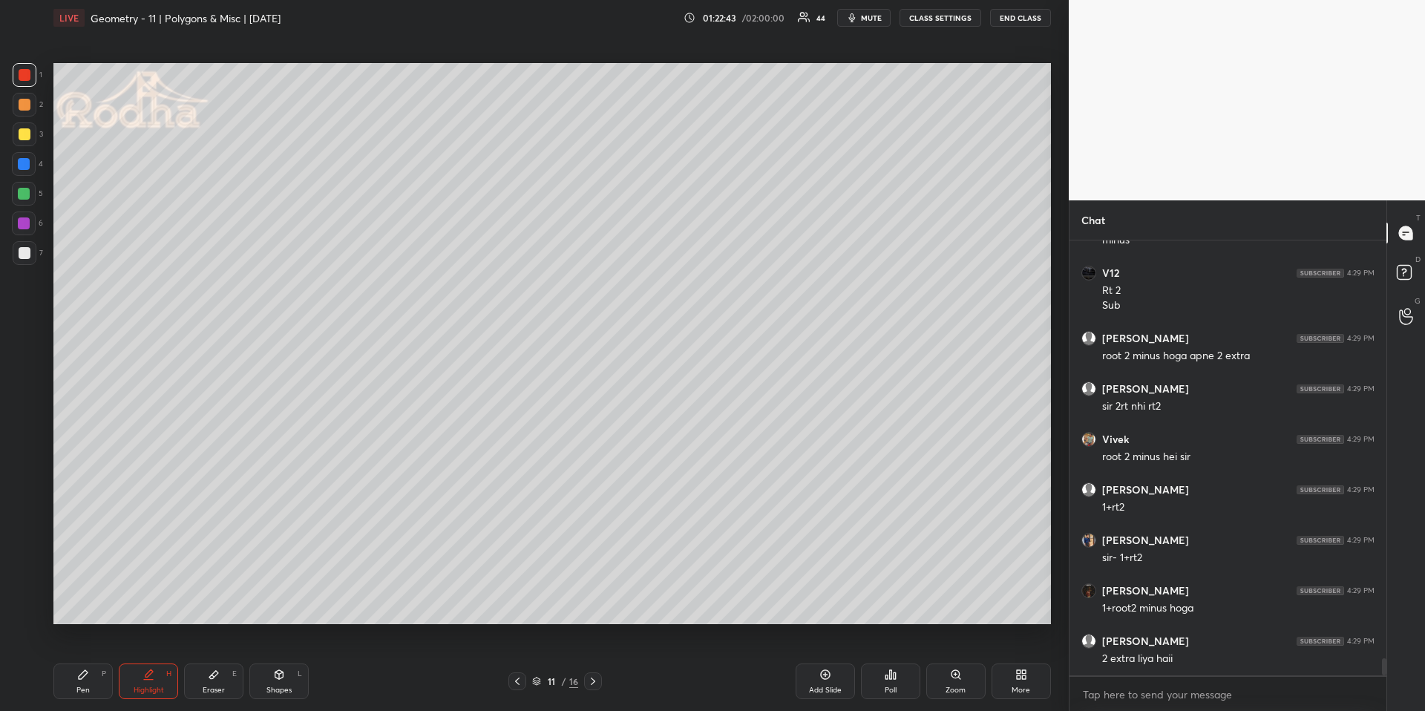
scroll to position [10469, 0]
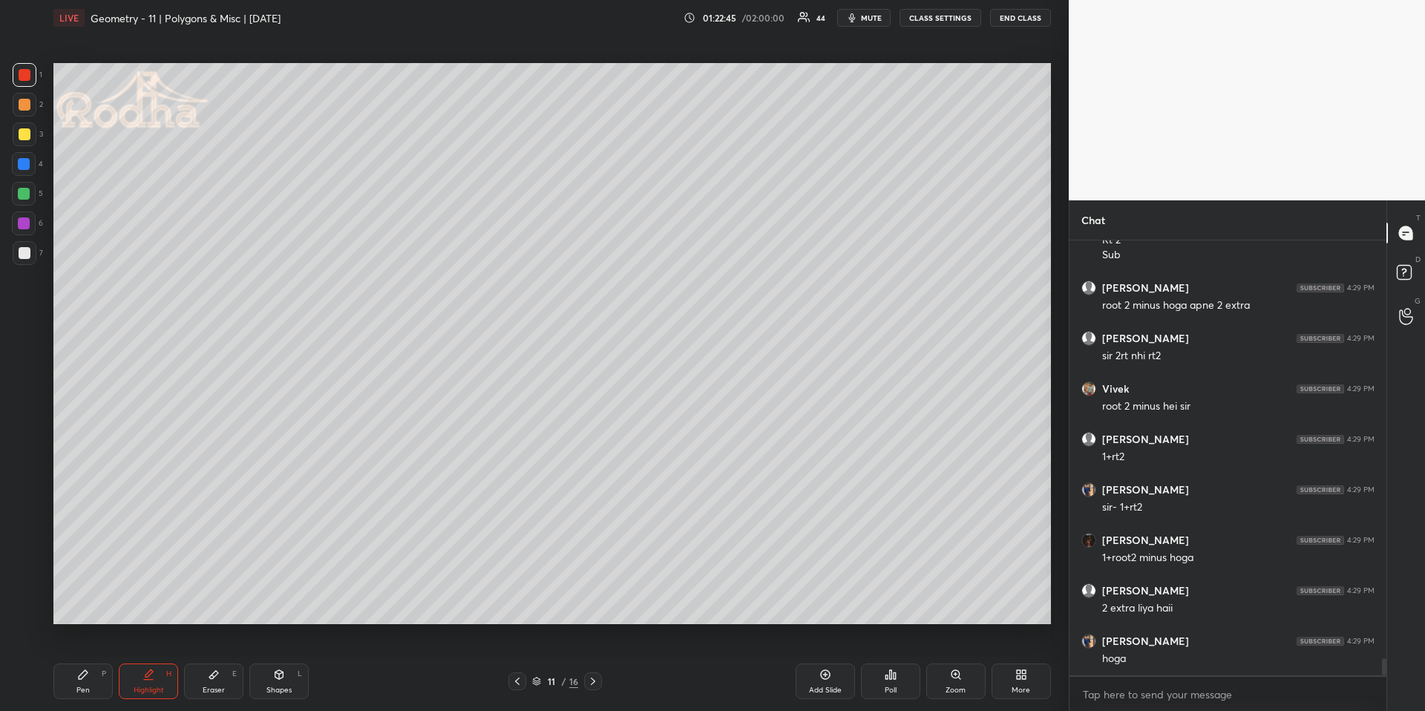
drag, startPoint x: 227, startPoint y: 678, endPoint x: 223, endPoint y: 666, distance: 13.2
click at [223, 661] on div "Eraser E" at bounding box center [213, 681] width 59 height 36
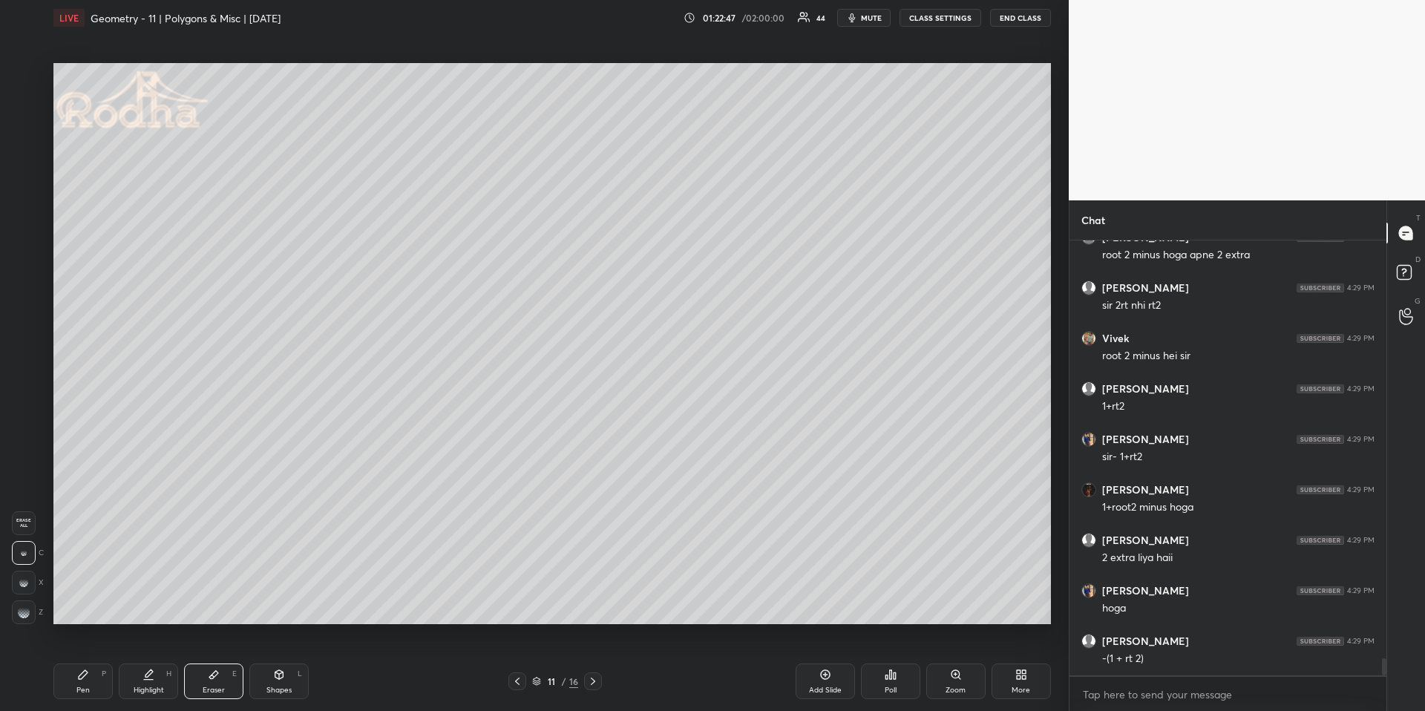
scroll to position [10569, 0]
click at [71, 661] on div "Pen P" at bounding box center [82, 681] width 59 height 36
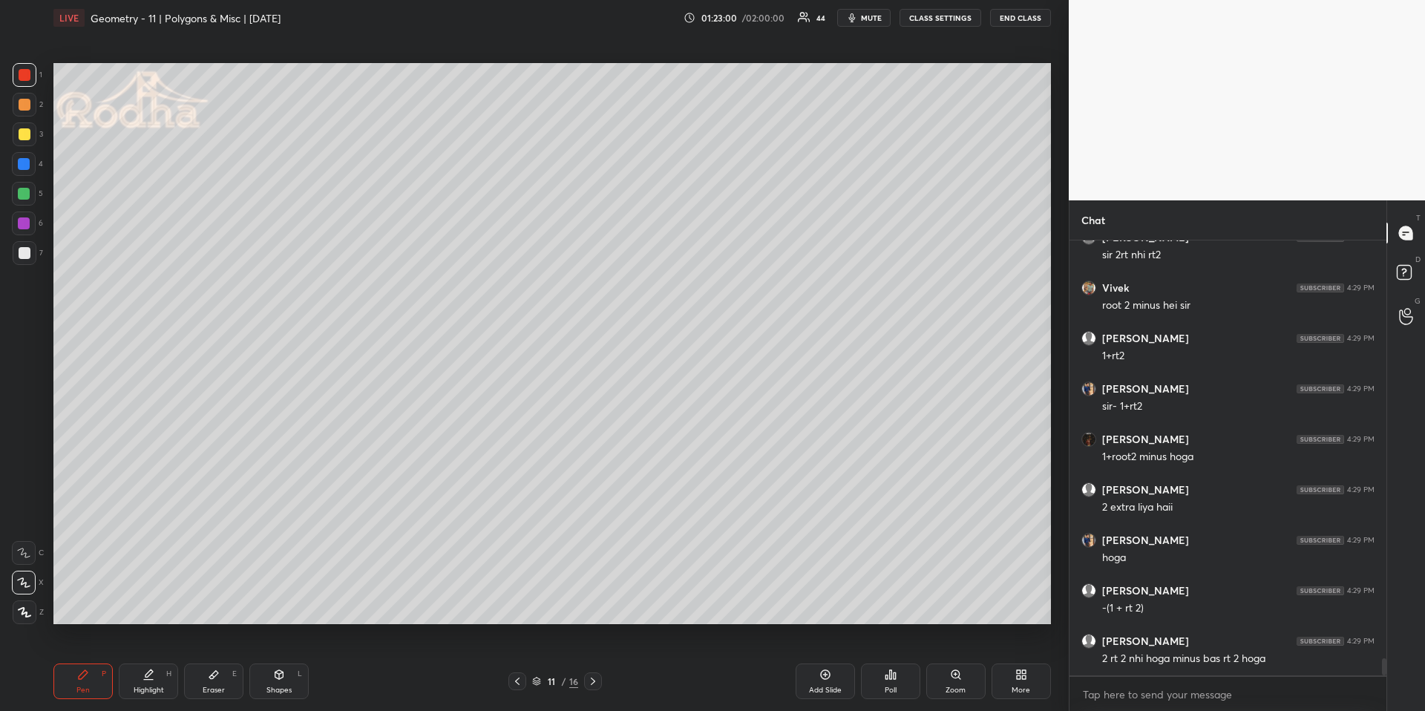
scroll to position [10620, 0]
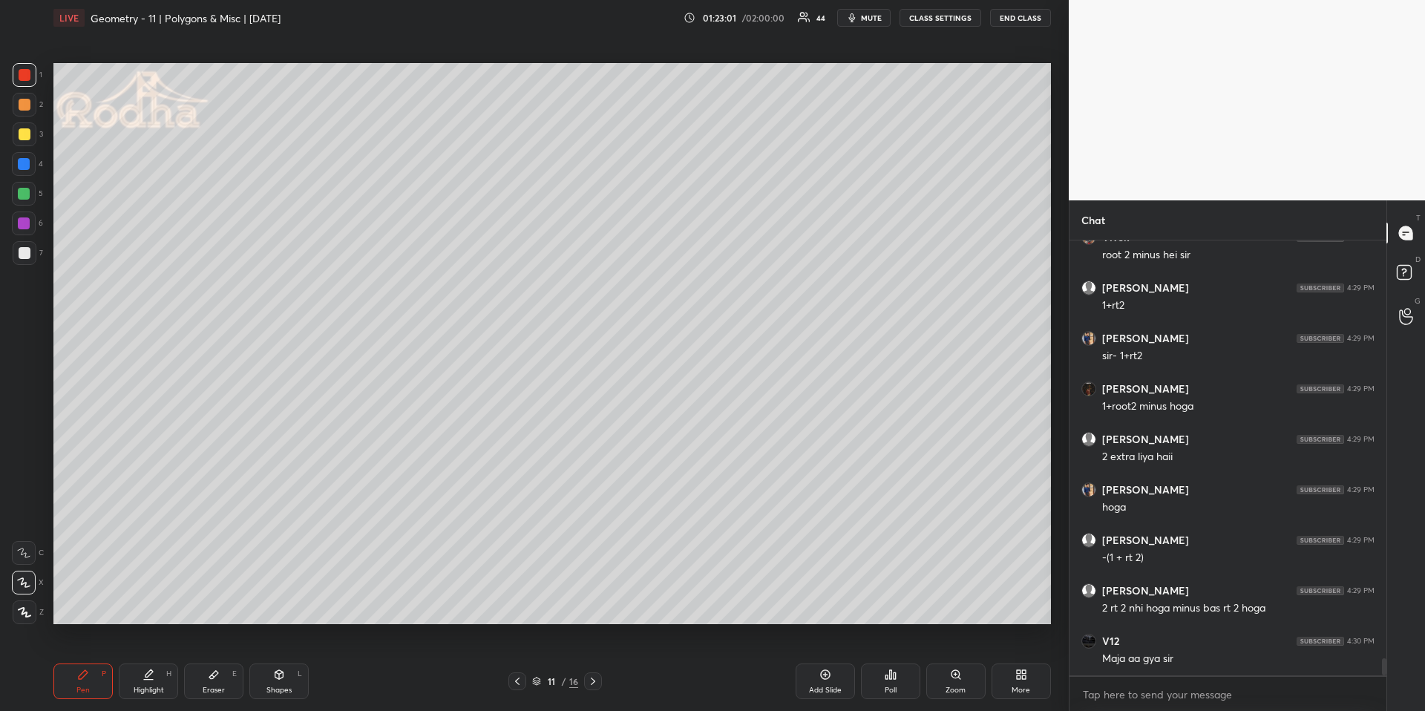
click at [19, 189] on div at bounding box center [24, 194] width 12 height 12
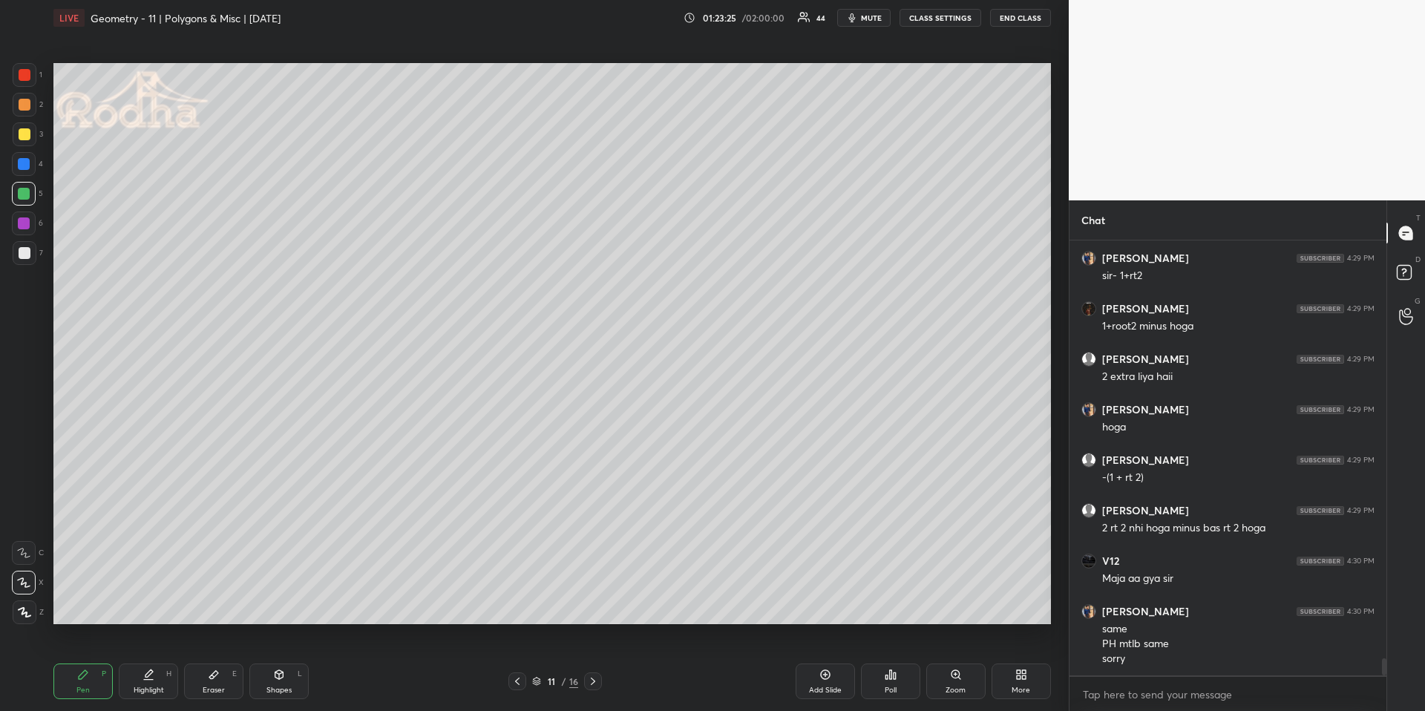
scroll to position [10751, 0]
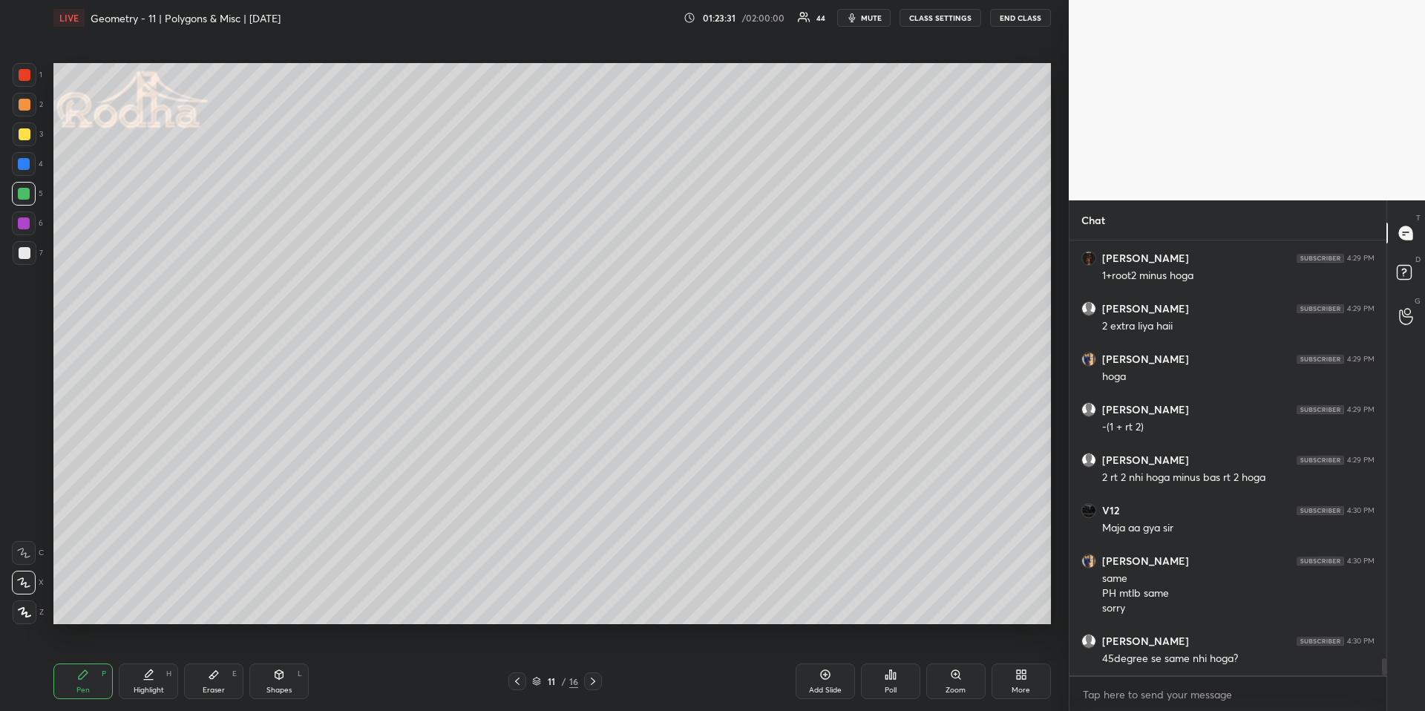
click at [138, 661] on div "Highlight H" at bounding box center [148, 681] width 59 height 36
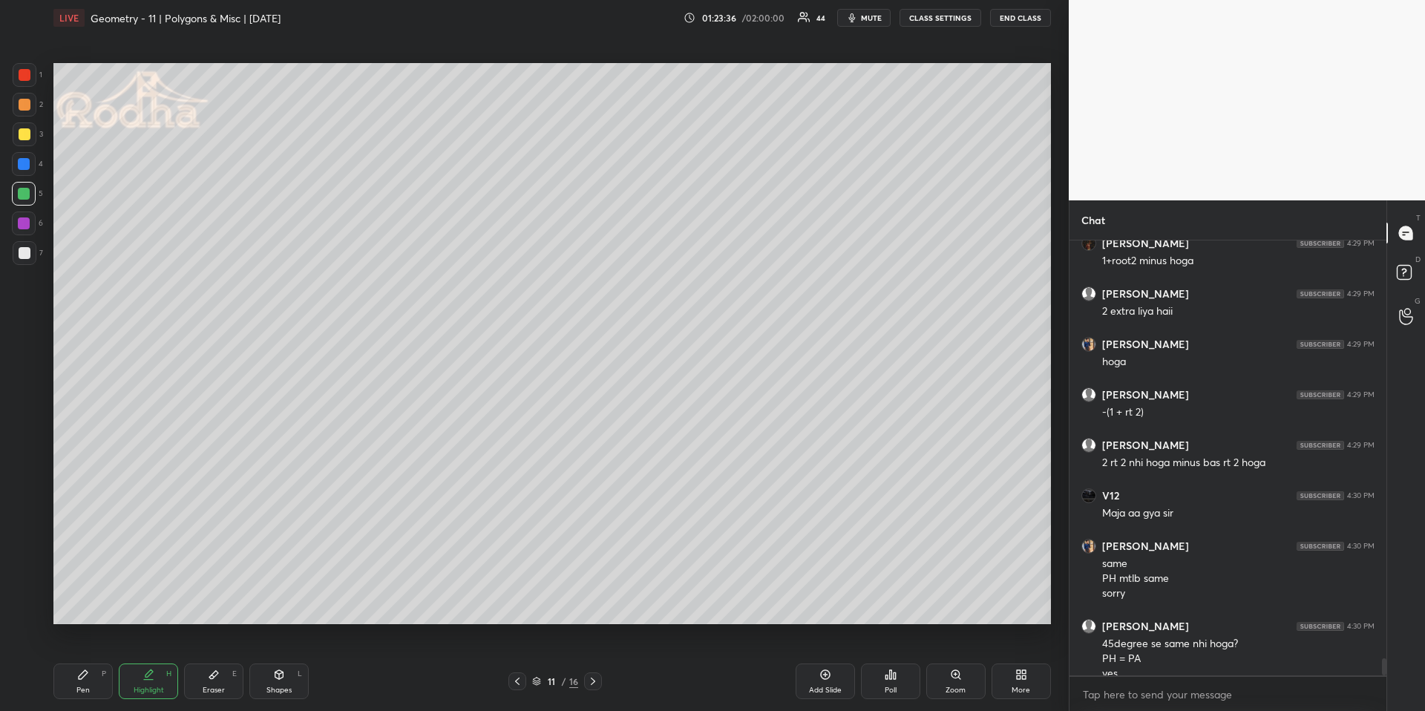
scroll to position [10780, 0]
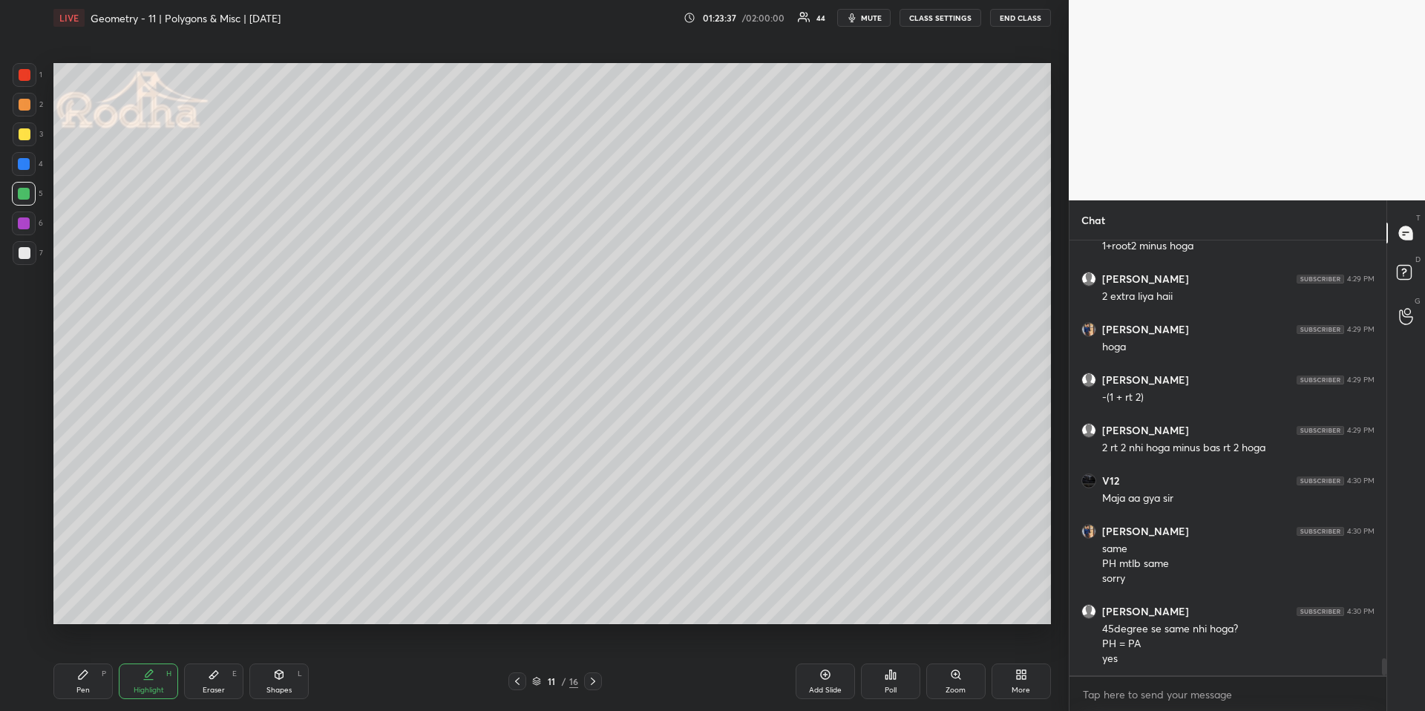
click at [94, 661] on div "Pen P" at bounding box center [82, 681] width 59 height 36
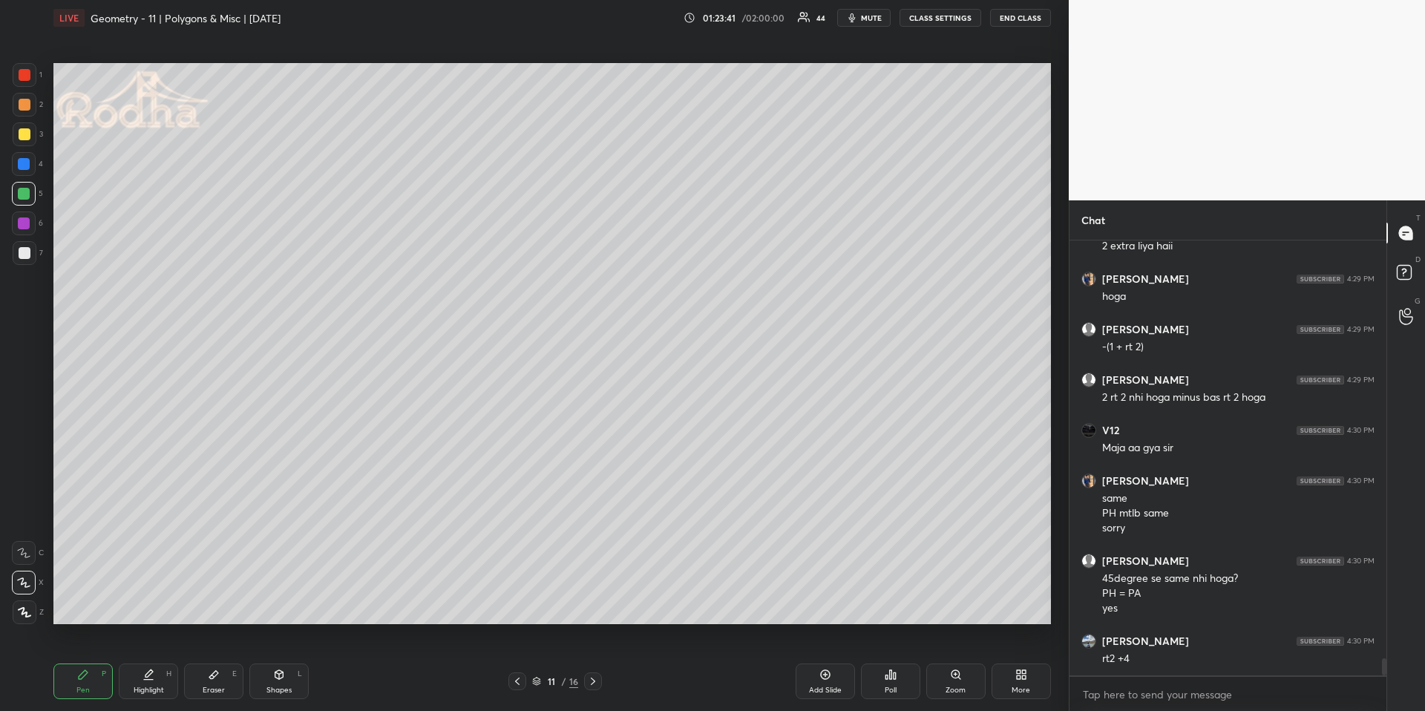
scroll to position [10881, 0]
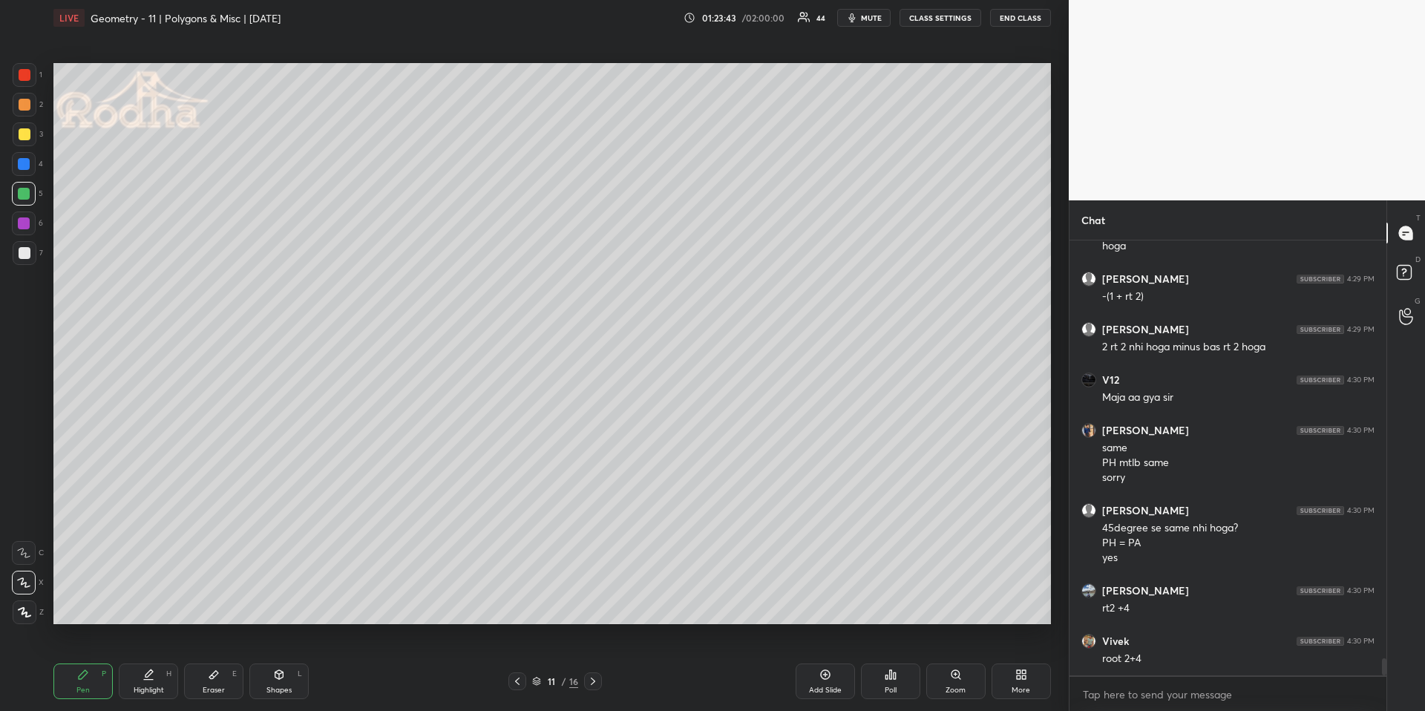
click at [597, 661] on icon at bounding box center [593, 681] width 12 height 12
drag, startPoint x: 288, startPoint y: 680, endPoint x: 280, endPoint y: 658, distance: 23.0
click at [288, 661] on div "Shapes L" at bounding box center [278, 681] width 59 height 36
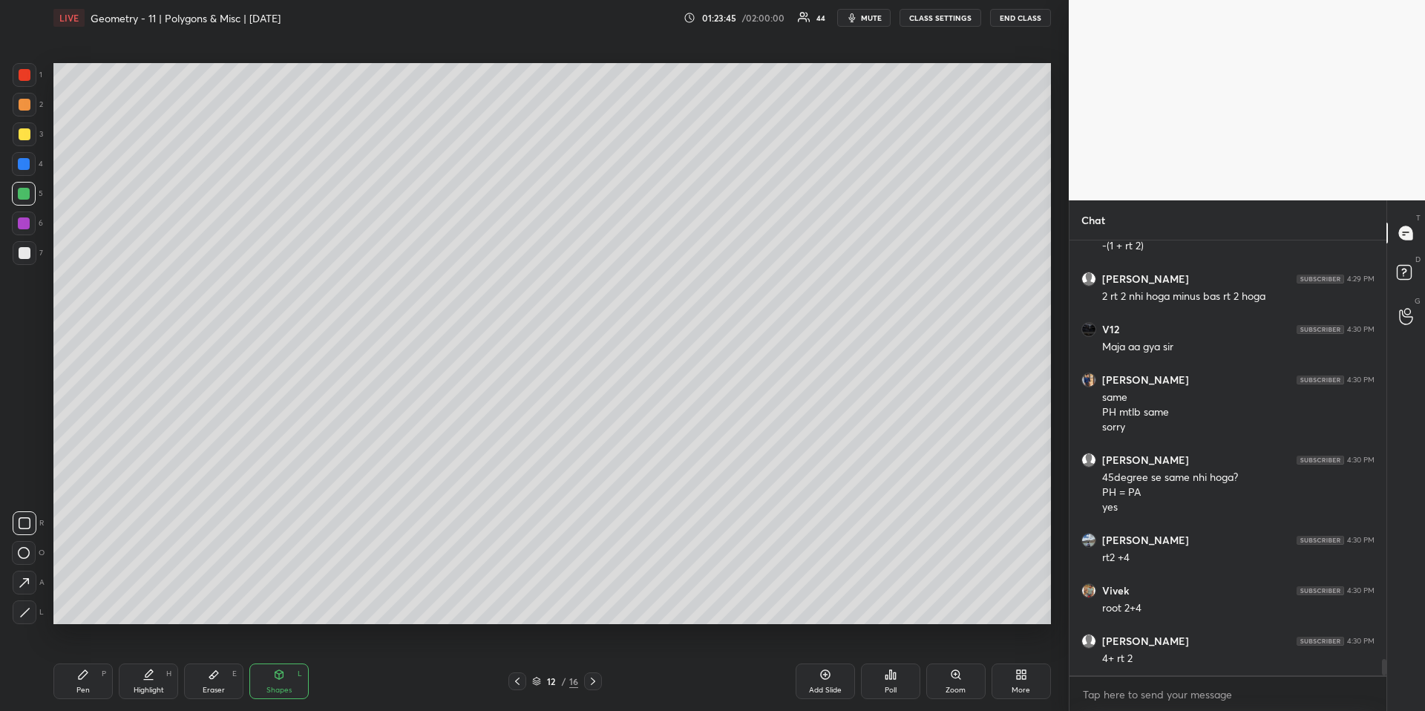
drag, startPoint x: 33, startPoint y: 614, endPoint x: 37, endPoint y: 606, distance: 8.7
click at [33, 614] on div at bounding box center [25, 612] width 24 height 24
click at [516, 661] on icon at bounding box center [517, 681] width 4 height 7
click at [589, 661] on icon at bounding box center [593, 681] width 12 height 12
click at [517, 661] on icon at bounding box center [517, 681] width 12 height 12
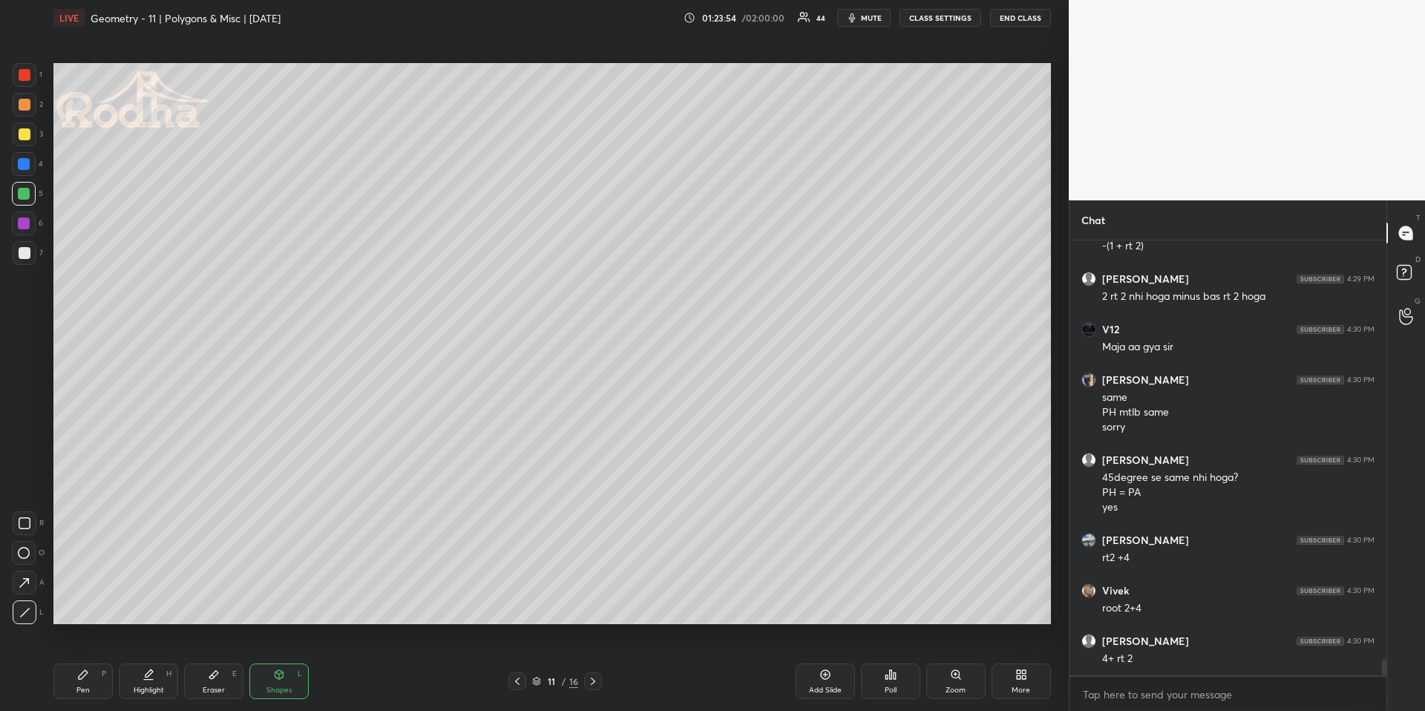
click at [597, 661] on icon at bounding box center [593, 681] width 12 height 12
drag, startPoint x: 80, startPoint y: 677, endPoint x: 76, endPoint y: 632, distance: 44.7
click at [82, 661] on icon at bounding box center [83, 674] width 9 height 9
drag, startPoint x: 518, startPoint y: 685, endPoint x: 451, endPoint y: 666, distance: 69.5
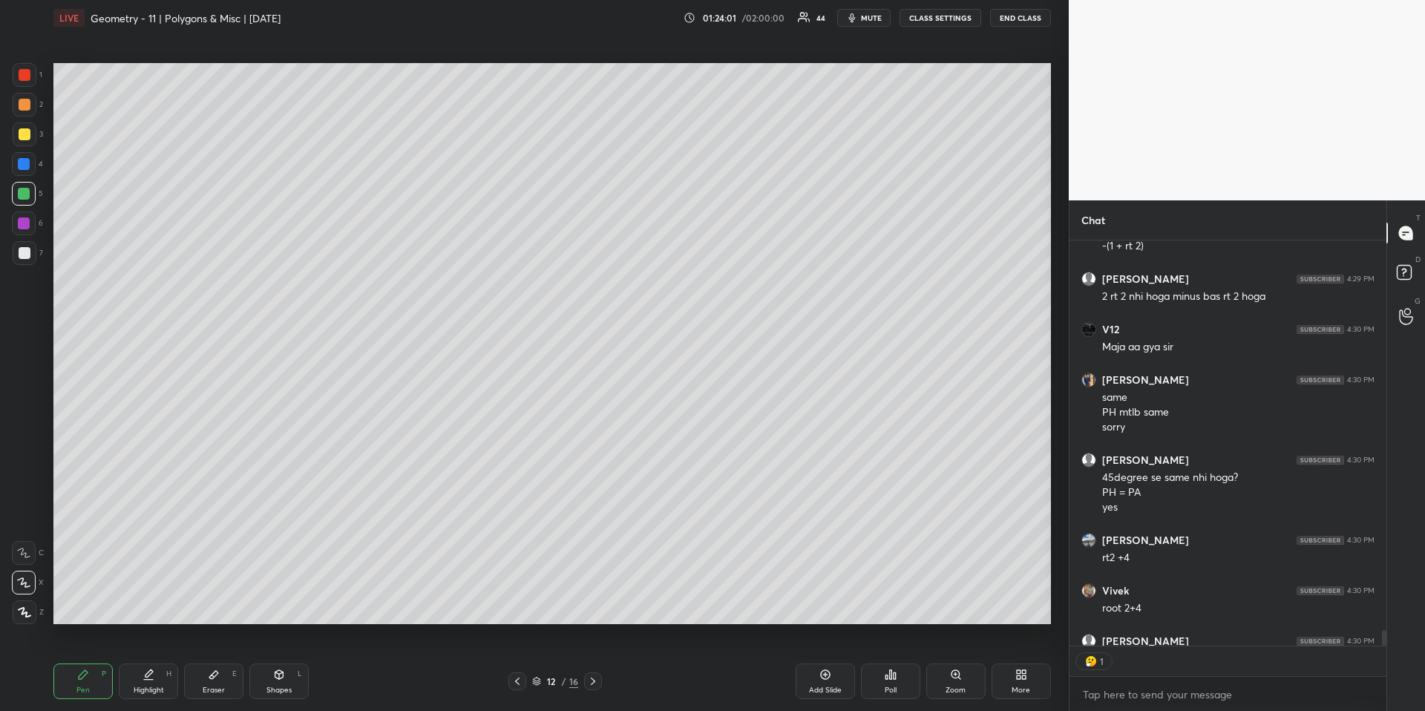
click at [517, 661] on icon at bounding box center [517, 681] width 12 height 12
click at [151, 661] on icon at bounding box center [148, 675] width 12 height 12
drag, startPoint x: 591, startPoint y: 676, endPoint x: 581, endPoint y: 668, distance: 12.6
click at [590, 661] on icon at bounding box center [593, 681] width 12 height 12
click at [86, 661] on div "Pen P" at bounding box center [82, 681] width 59 height 36
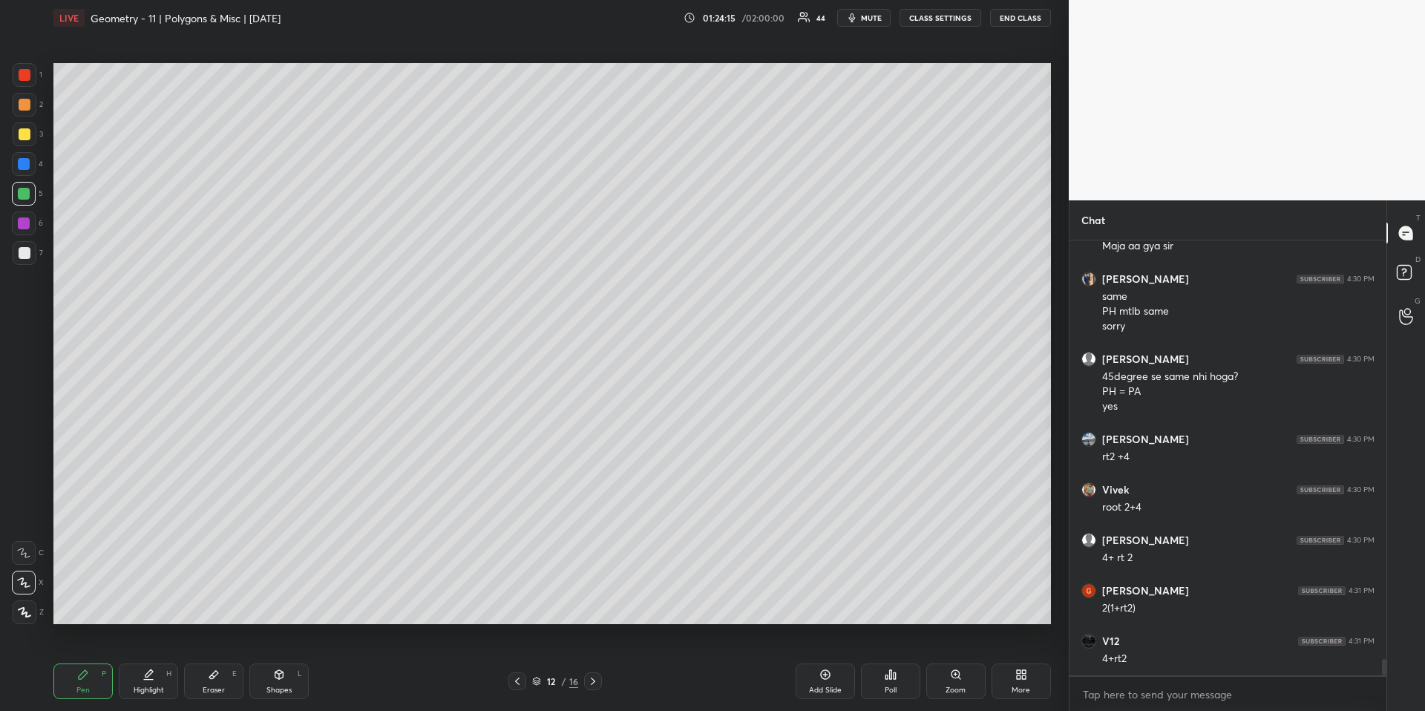
scroll to position [11083, 0]
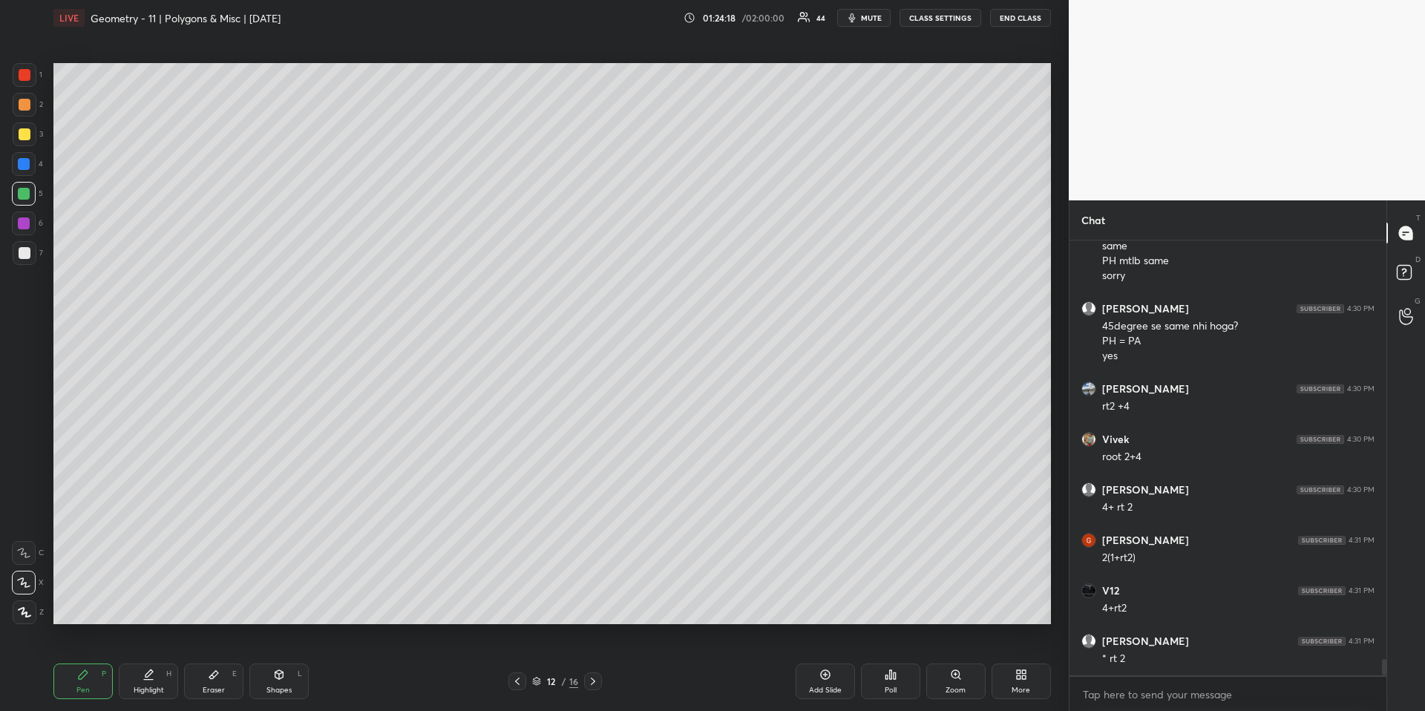
drag, startPoint x: 131, startPoint y: 677, endPoint x: 128, endPoint y: 643, distance: 34.2
click at [135, 661] on div "Highlight H" at bounding box center [148, 681] width 59 height 36
click at [84, 661] on icon at bounding box center [83, 675] width 12 height 12
click at [96, 661] on div "Pen P" at bounding box center [82, 681] width 59 height 36
click at [135, 661] on div "Highlight H" at bounding box center [148, 681] width 59 height 36
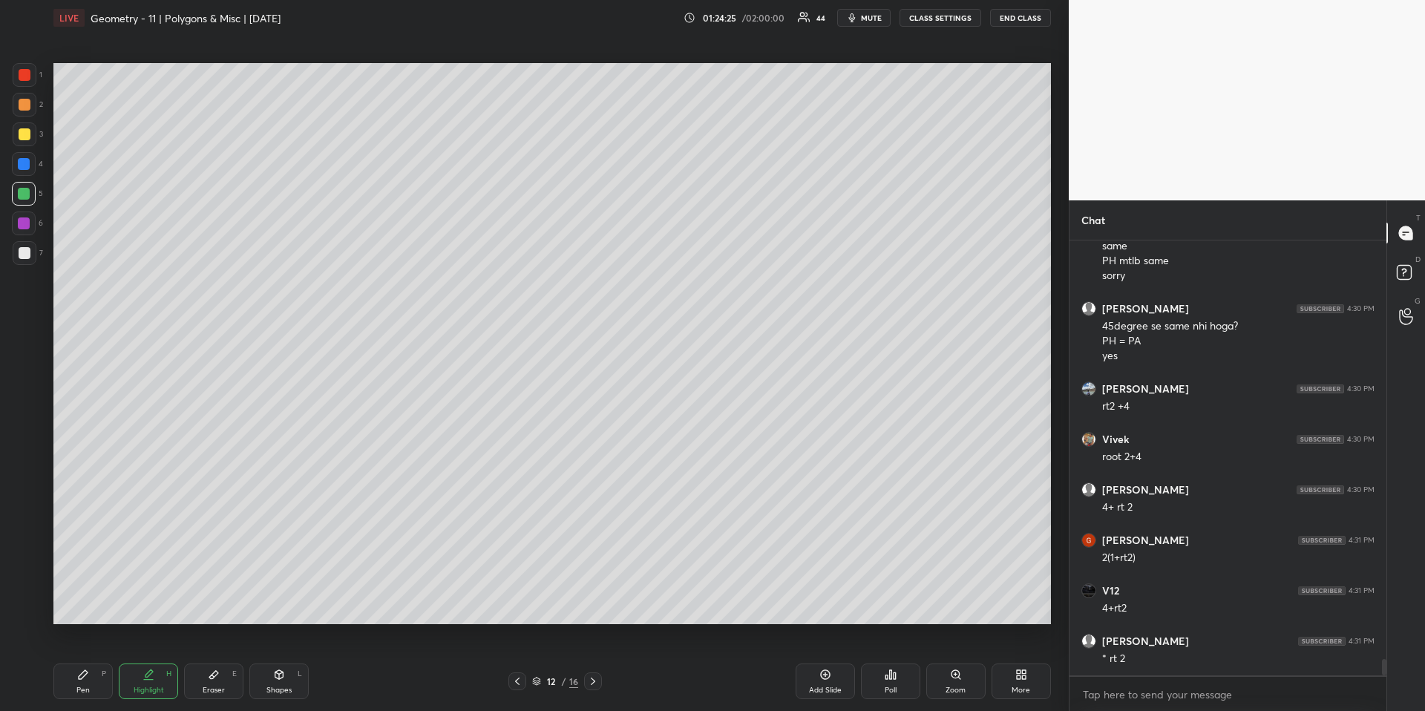
click at [89, 661] on div "Pen P" at bounding box center [82, 681] width 59 height 36
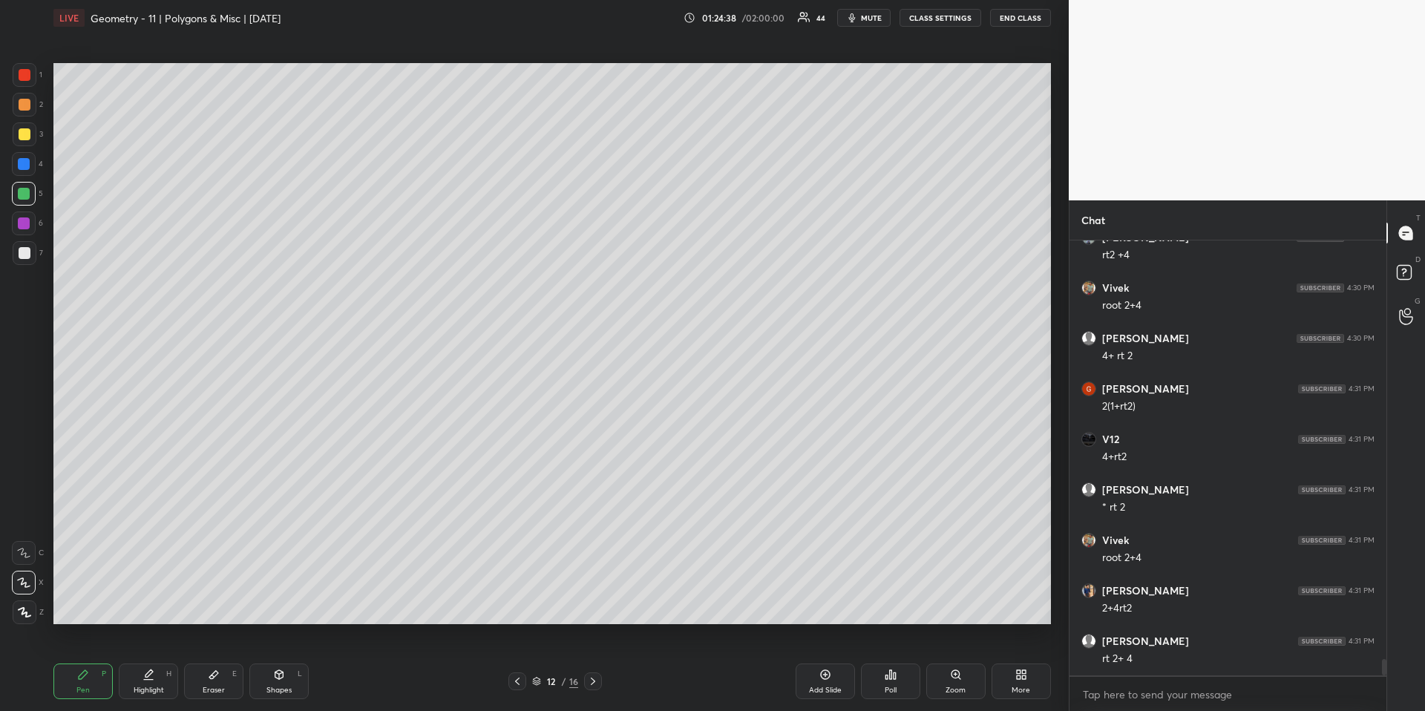
scroll to position [11285, 0]
drag, startPoint x: 139, startPoint y: 692, endPoint x: 153, endPoint y: 635, distance: 58.9
click at [140, 661] on div "Highlight" at bounding box center [149, 689] width 30 height 7
click at [520, 661] on icon at bounding box center [517, 681] width 12 height 12
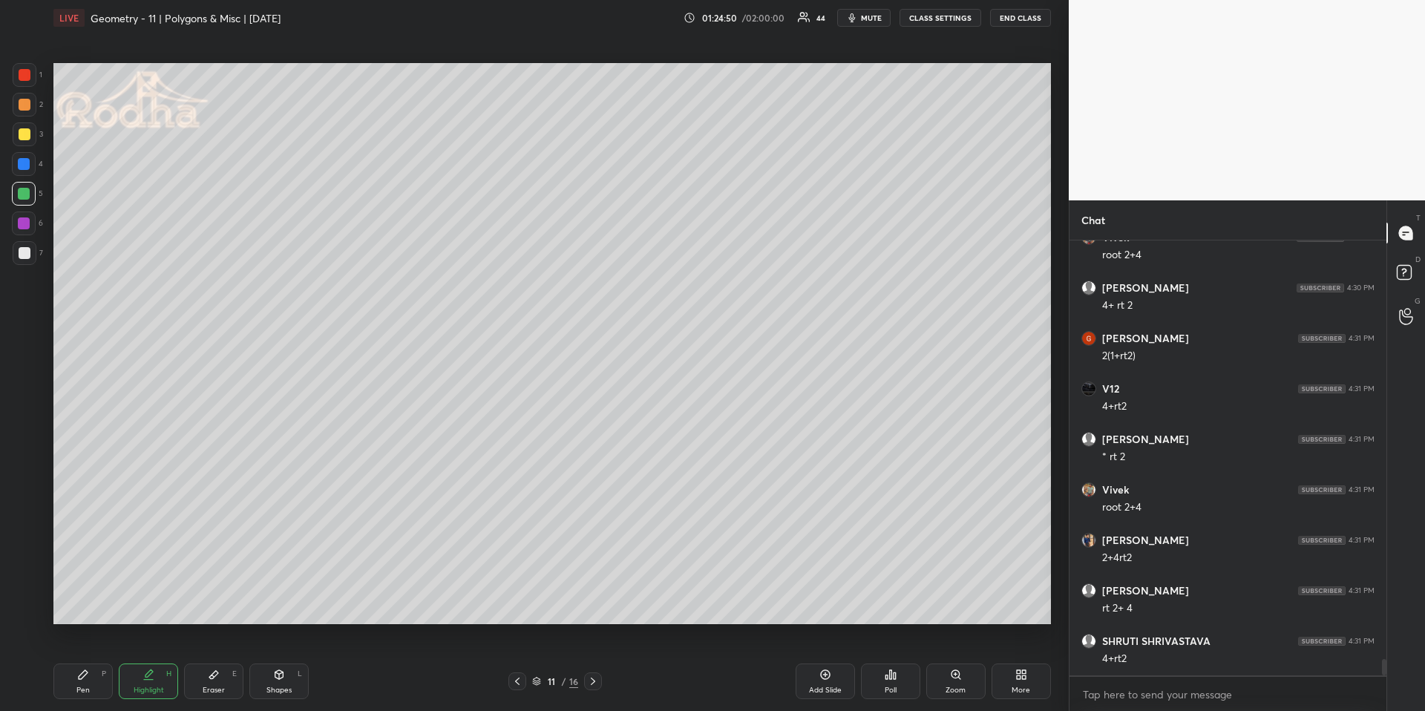
click at [27, 131] on div at bounding box center [25, 134] width 24 height 24
drag, startPoint x: 75, startPoint y: 670, endPoint x: 81, endPoint y: 662, distance: 10.1
click at [77, 661] on div "Pen P" at bounding box center [82, 681] width 59 height 36
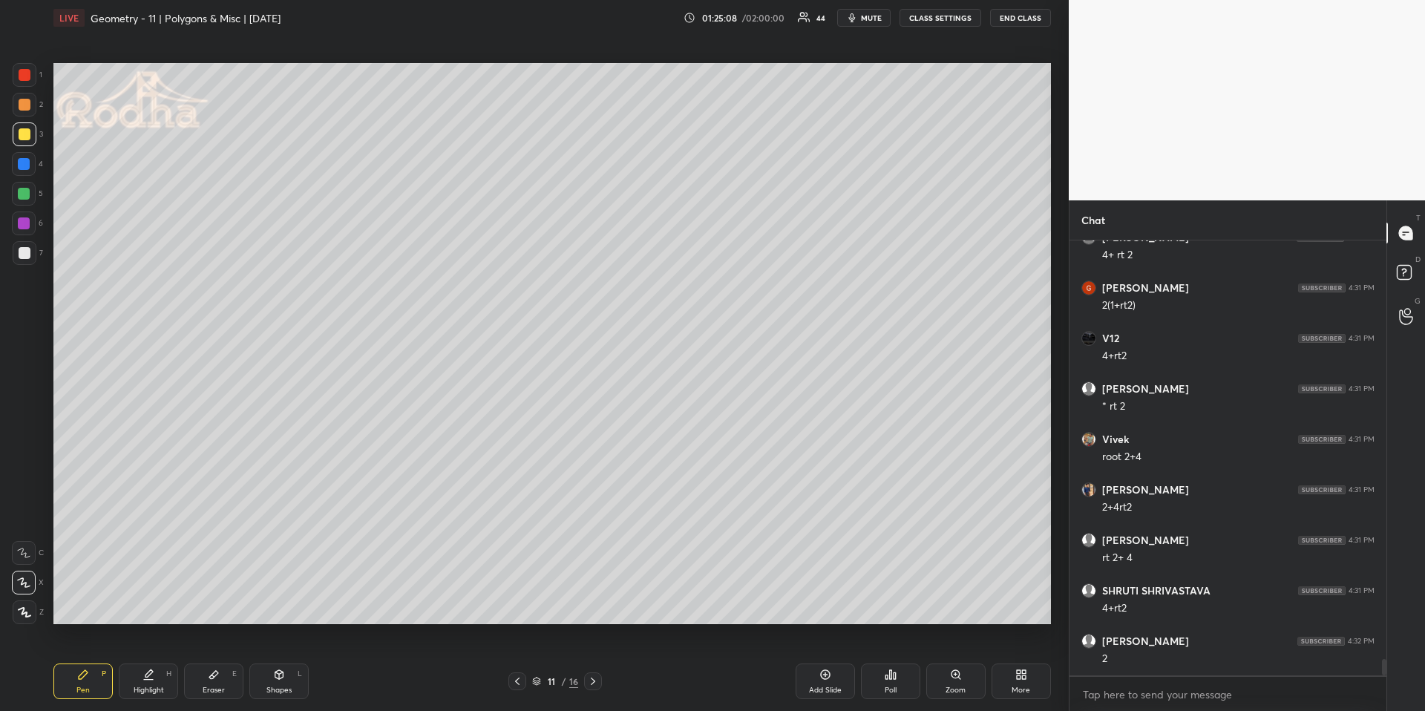
click at [151, 661] on icon at bounding box center [148, 675] width 12 height 12
drag, startPoint x: 79, startPoint y: 681, endPoint x: 88, endPoint y: 653, distance: 29.8
click at [79, 661] on div "Pen P" at bounding box center [82, 681] width 59 height 36
click at [140, 661] on div "Highlight H" at bounding box center [148, 681] width 59 height 36
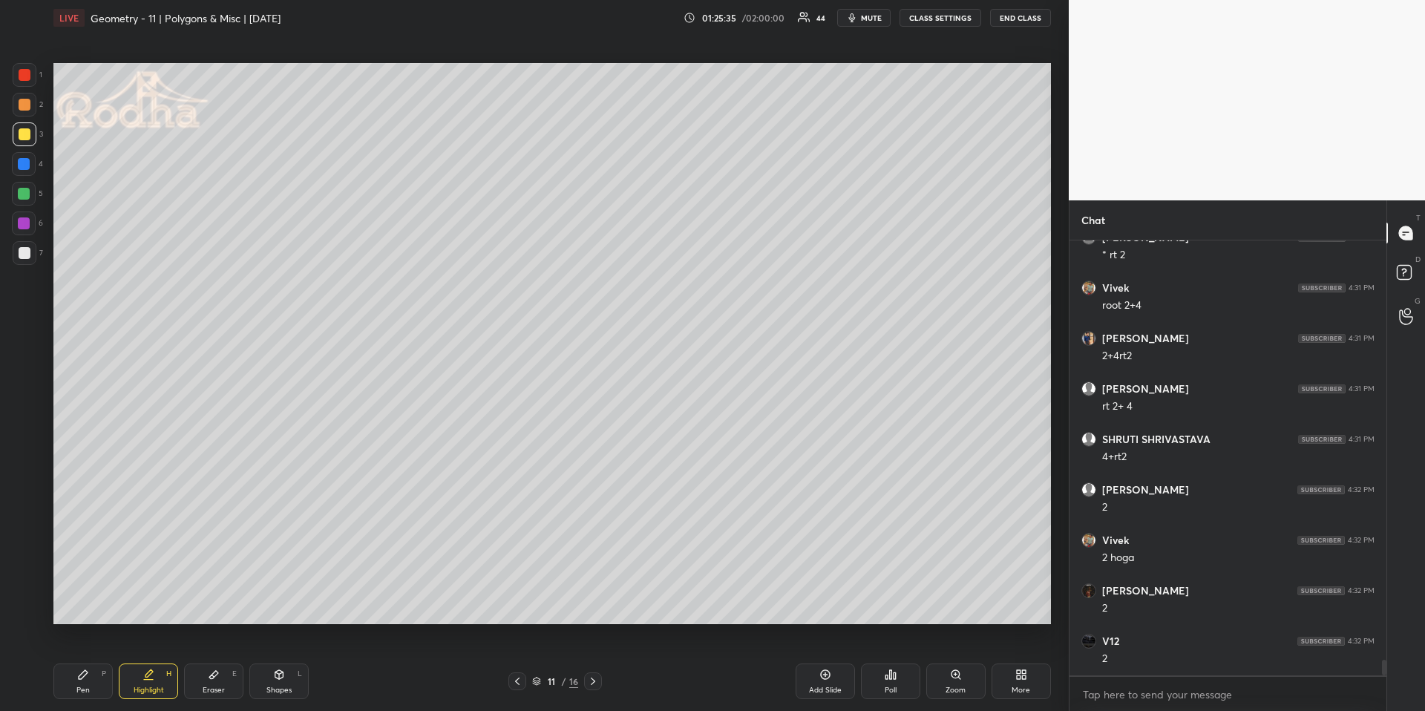
drag, startPoint x: 81, startPoint y: 678, endPoint x: 85, endPoint y: 665, distance: 13.9
click at [81, 661] on icon at bounding box center [83, 675] width 12 height 12
click at [142, 661] on icon at bounding box center [148, 675] width 12 height 12
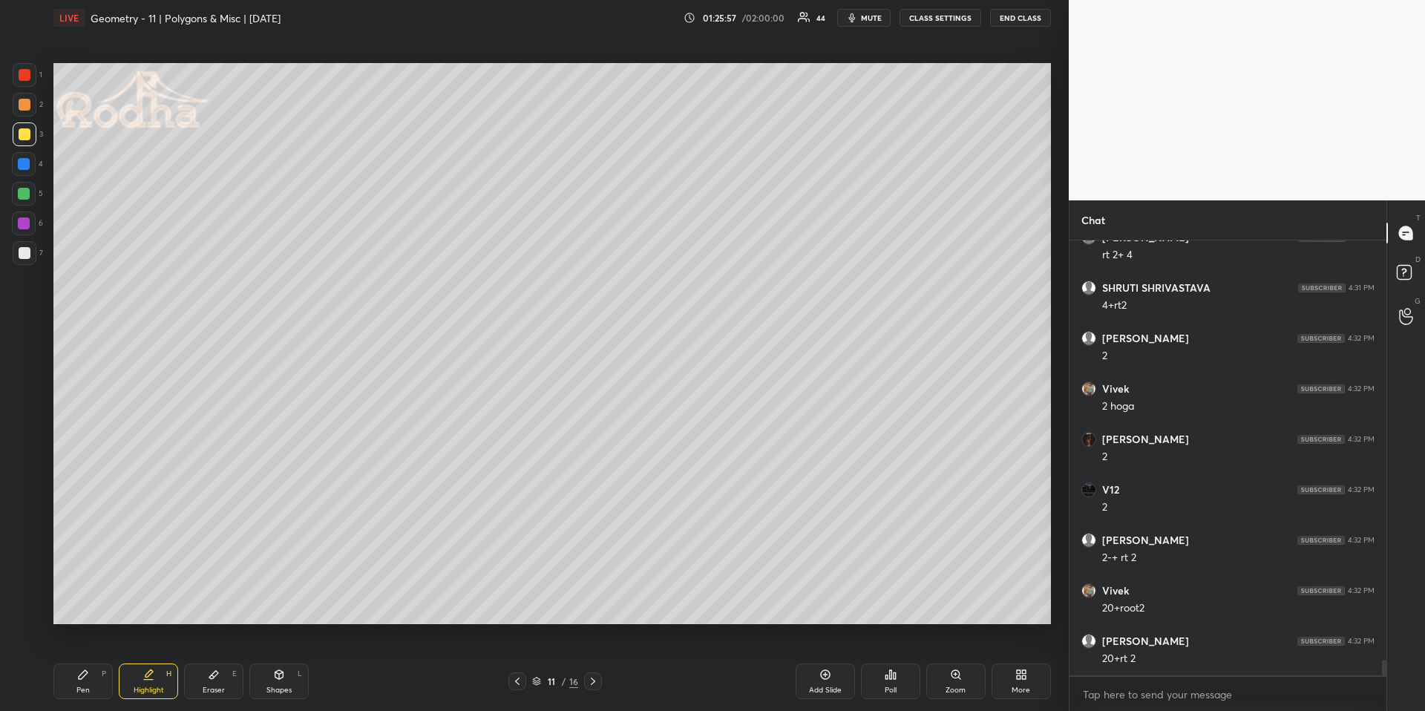
click at [90, 661] on div "Pen P" at bounding box center [82, 681] width 59 height 36
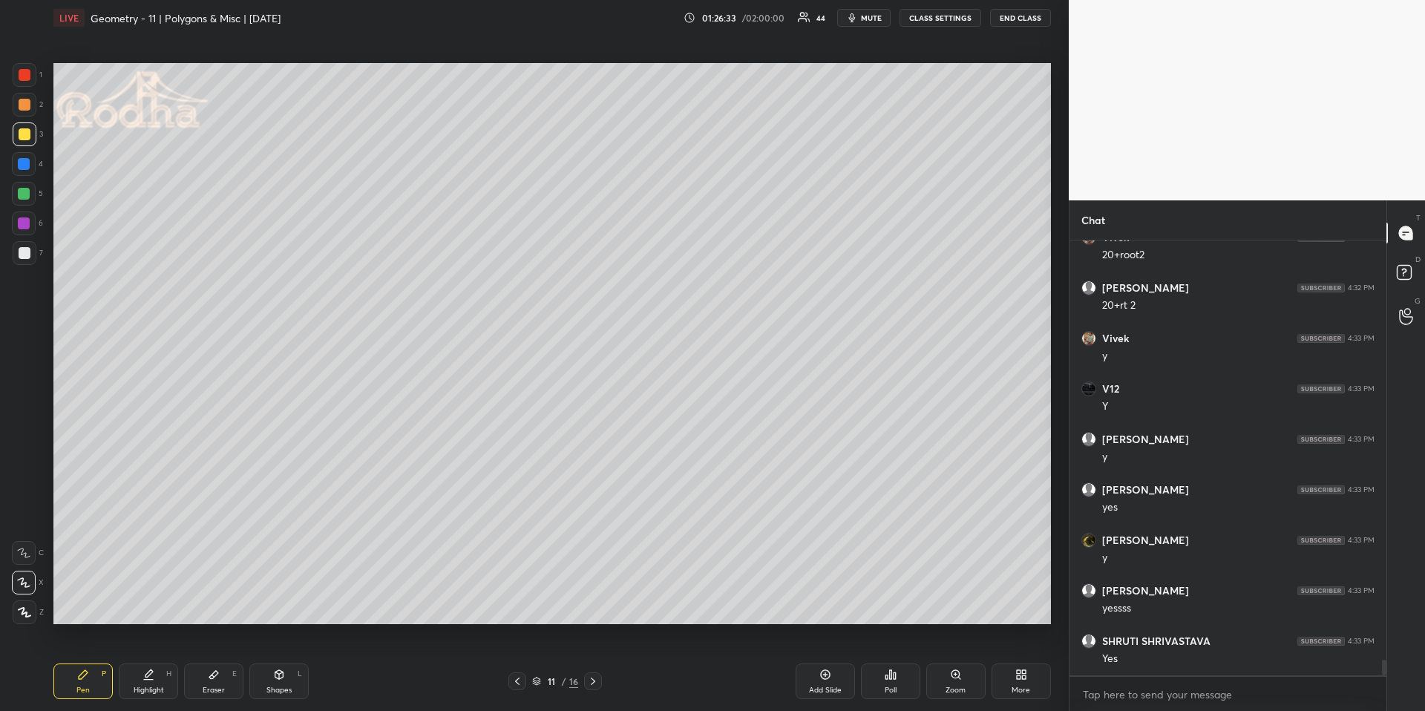
click at [593, 661] on icon at bounding box center [593, 681] width 12 height 12
click at [106, 661] on div "Pen P" at bounding box center [82, 681] width 59 height 36
drag, startPoint x: 20, startPoint y: 606, endPoint x: 18, endPoint y: 584, distance: 21.6
click at [20, 606] on div at bounding box center [25, 612] width 24 height 24
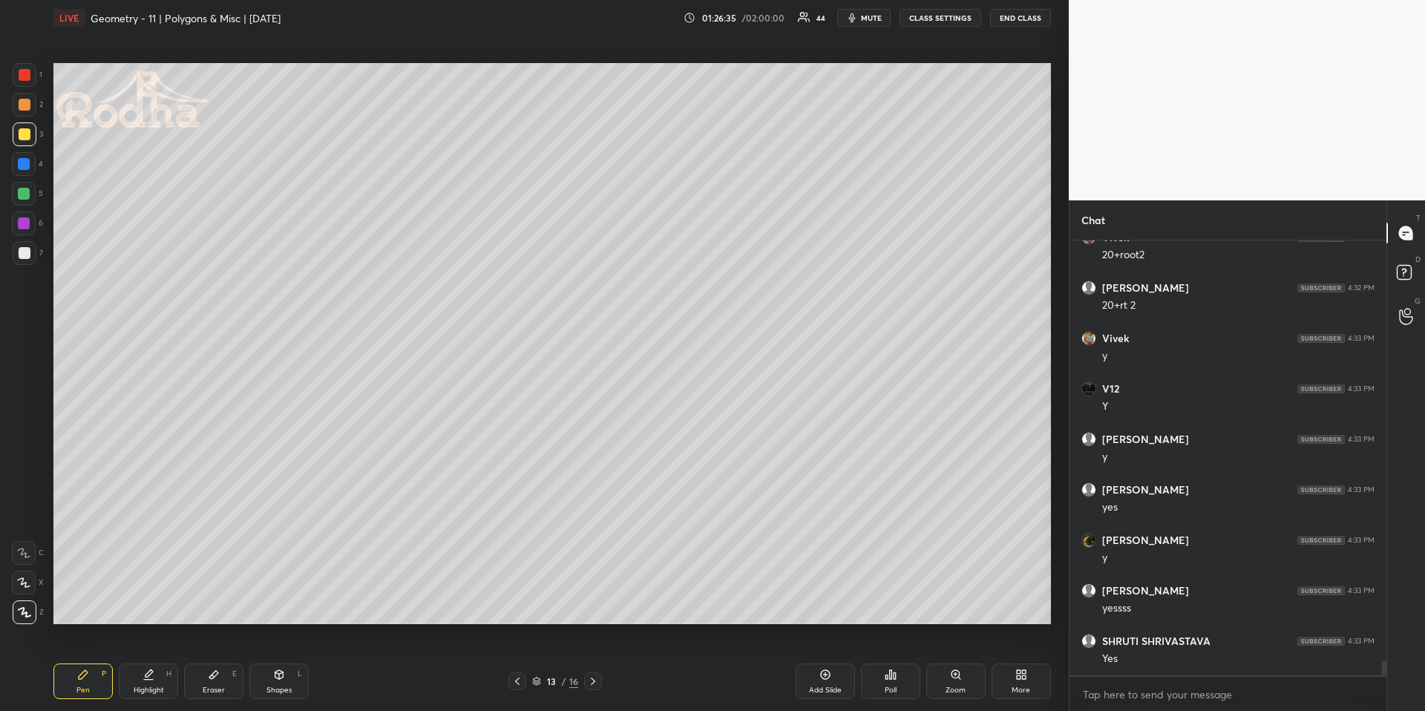
scroll to position [12042, 0]
click at [22, 152] on div at bounding box center [24, 164] width 24 height 24
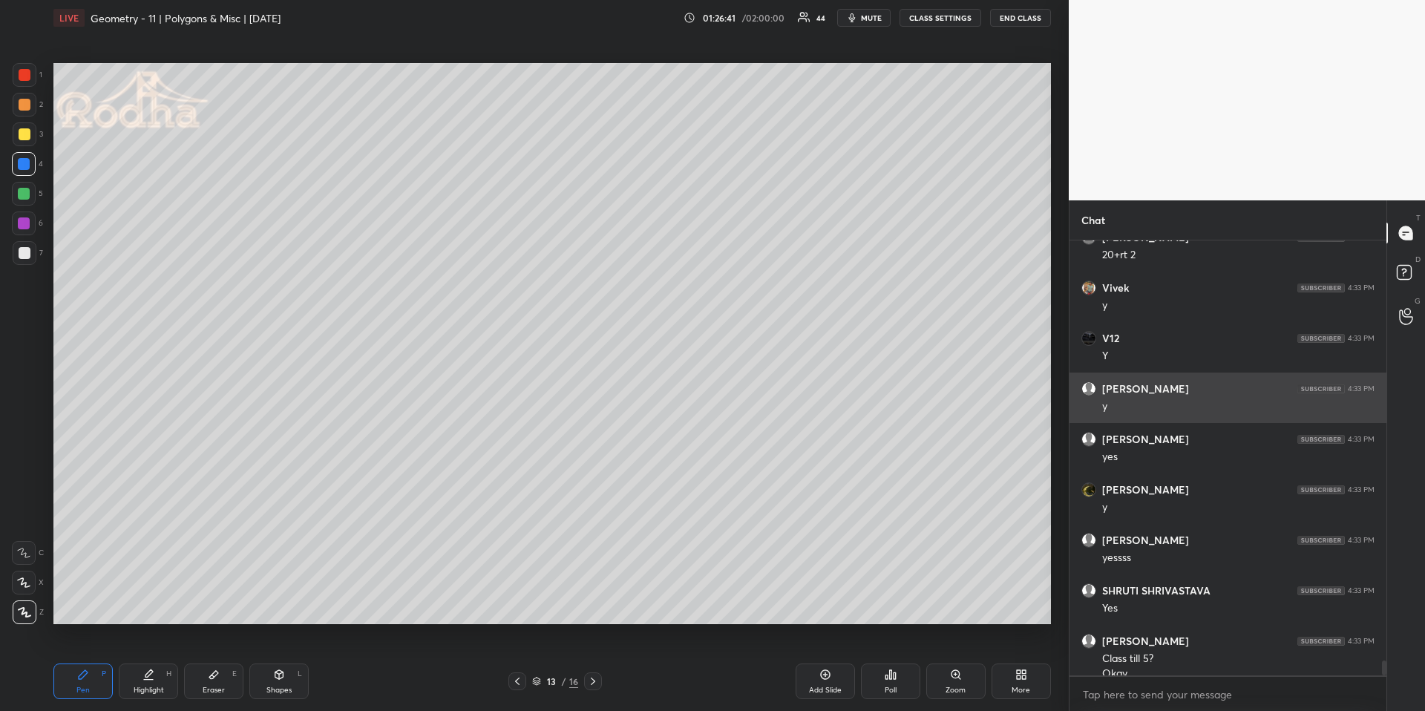
scroll to position [12057, 0]
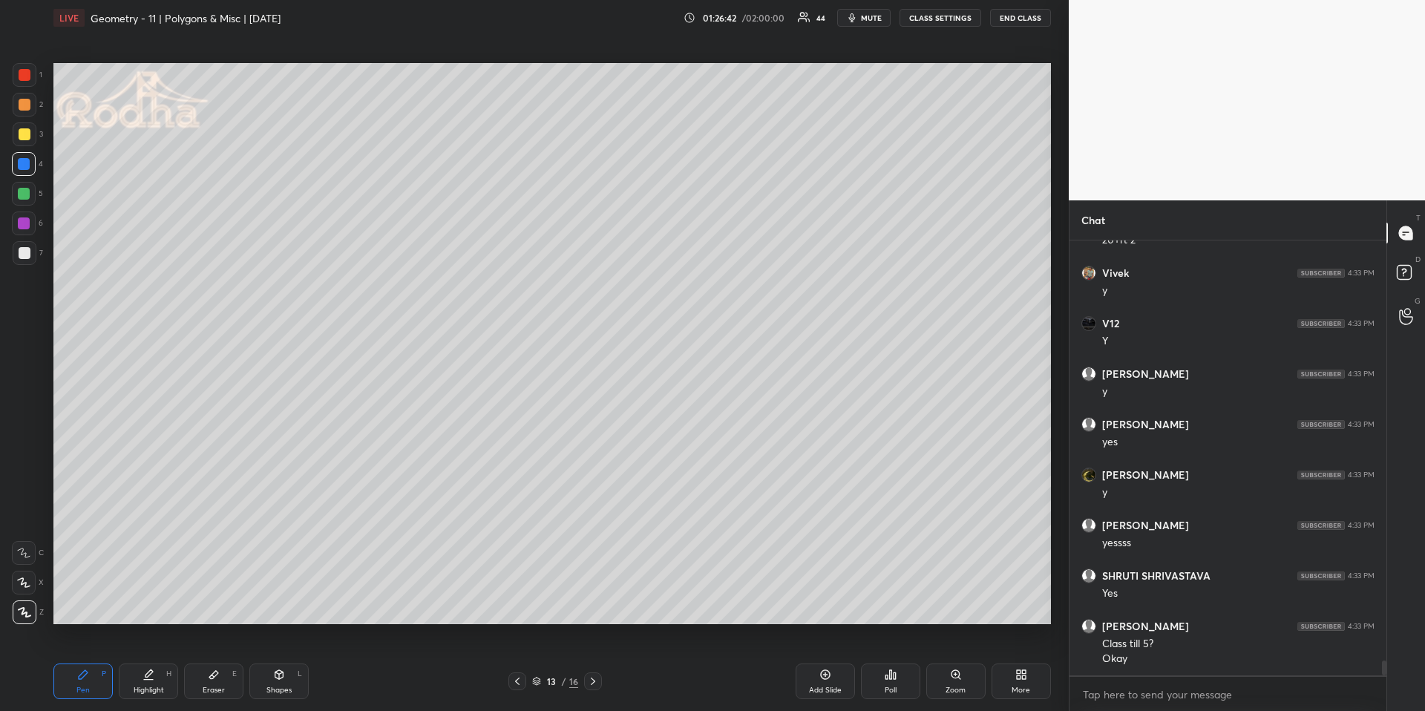
click at [27, 163] on div at bounding box center [24, 164] width 12 height 12
click at [26, 607] on icon at bounding box center [24, 612] width 13 height 10
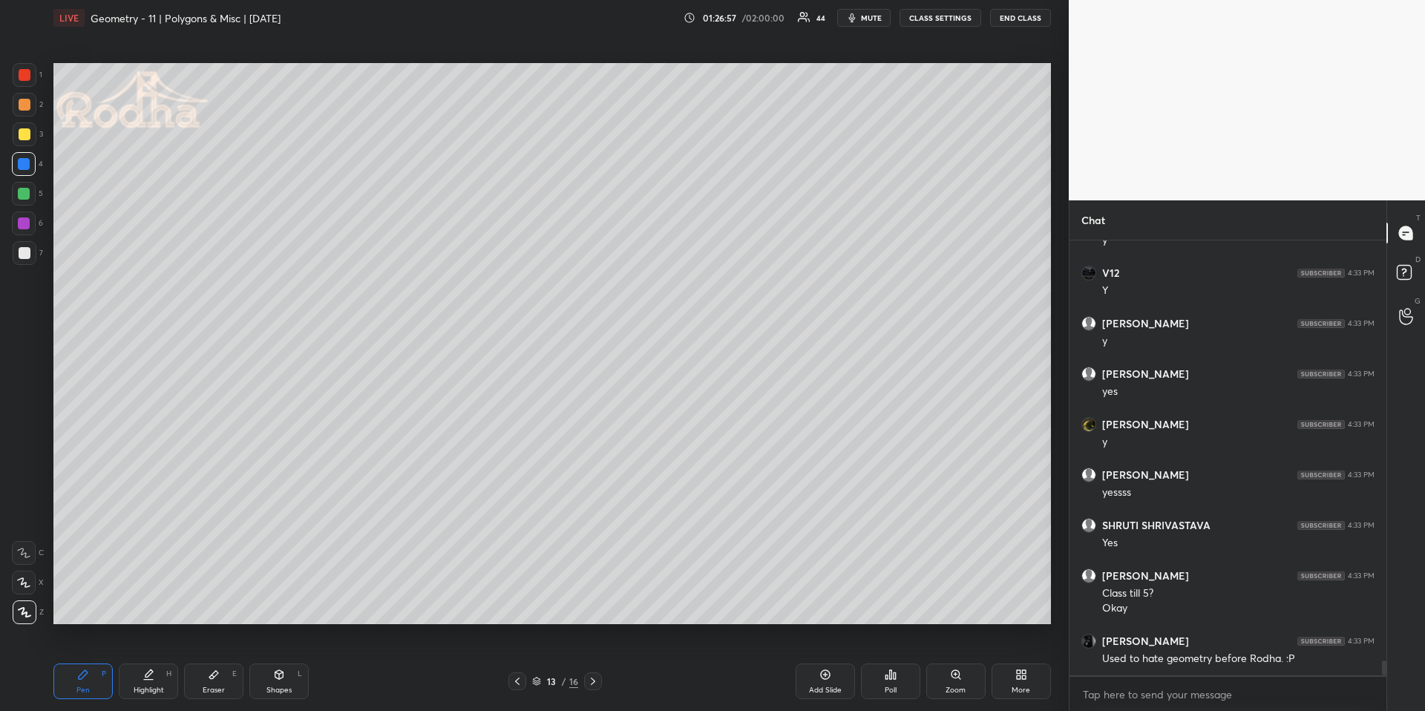
click at [296, 661] on div "Shapes L" at bounding box center [278, 681] width 59 height 36
click at [24, 613] on icon at bounding box center [24, 612] width 11 height 11
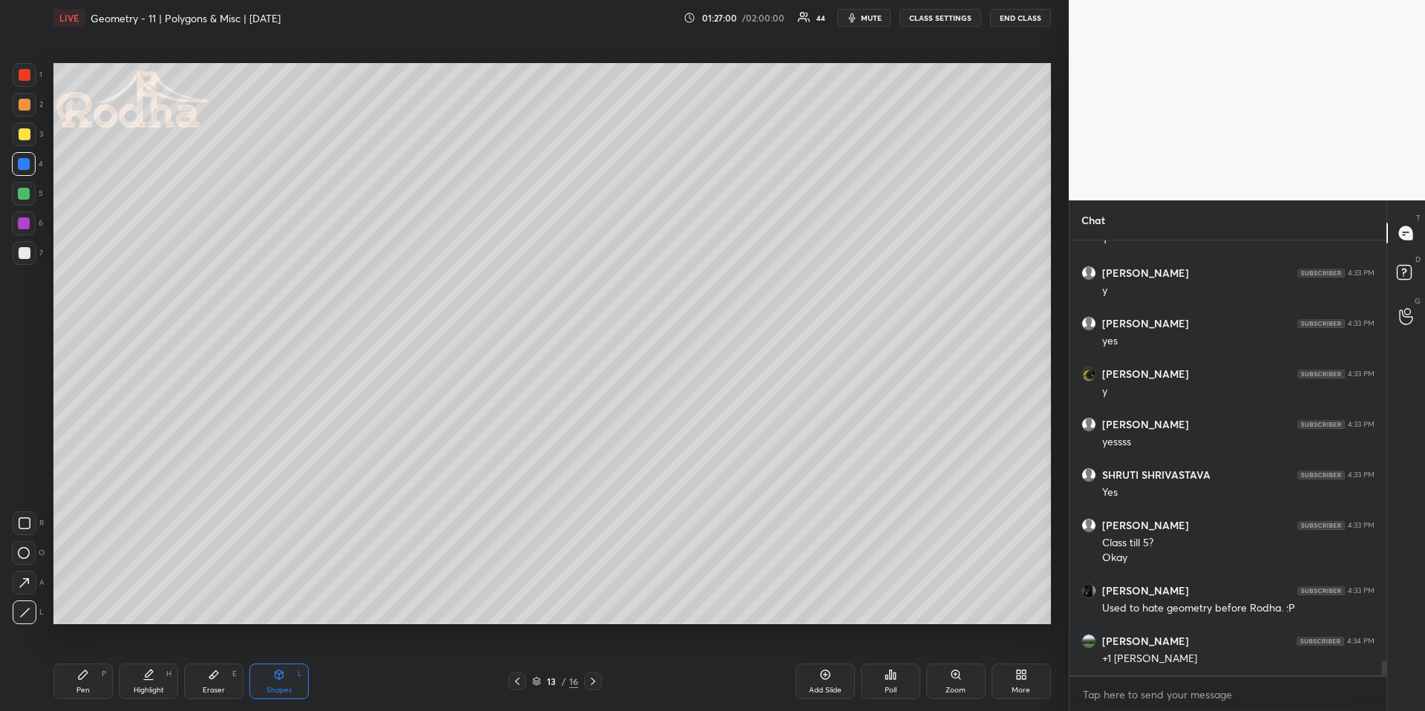
click at [88, 661] on div "Pen P Highlight H Eraser E Shapes L 13 / 16 Add Slide Poll Zoom More" at bounding box center [551, 681] width 997 height 59
click at [93, 661] on div "Pen P" at bounding box center [82, 681] width 59 height 36
click at [27, 108] on div at bounding box center [25, 105] width 12 height 12
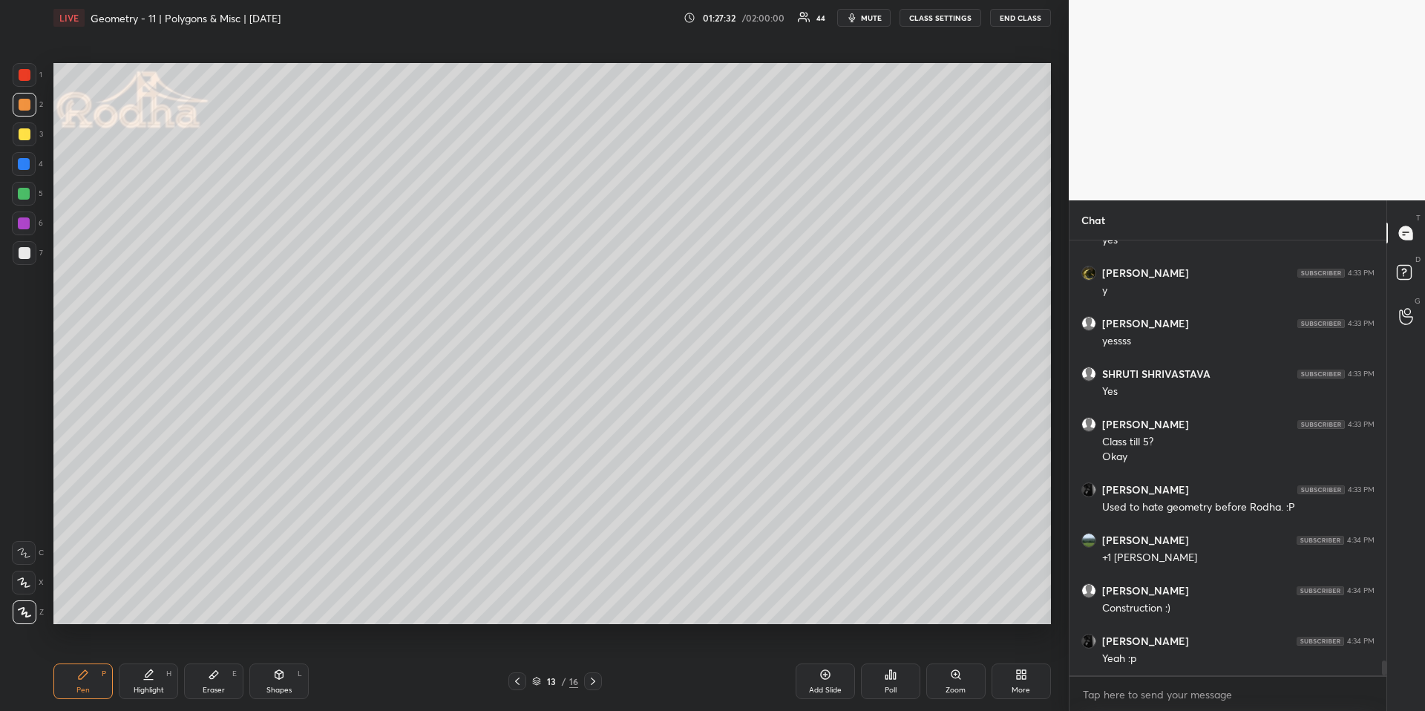
scroll to position [12309, 0]
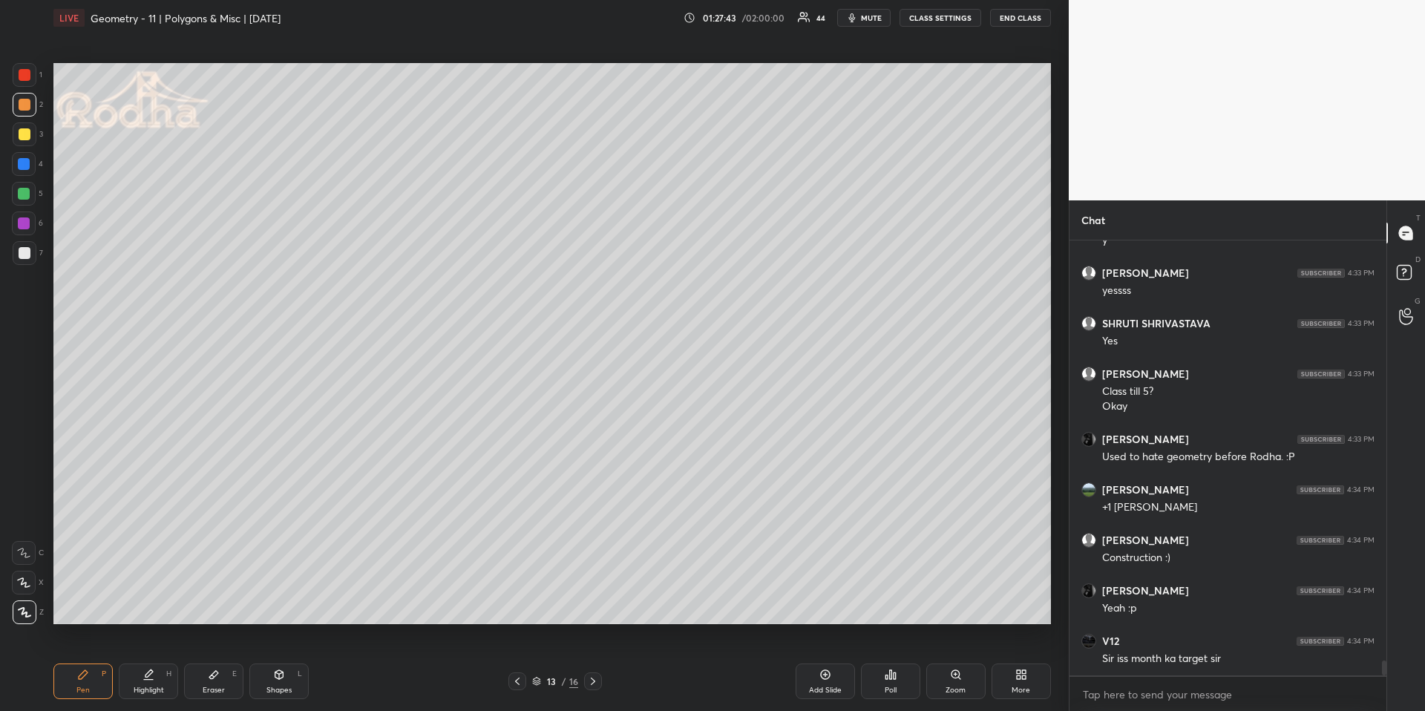
click at [281, 661] on div "Shapes" at bounding box center [278, 689] width 25 height 7
click at [27, 550] on rect at bounding box center [24, 553] width 11 height 11
click at [27, 182] on div at bounding box center [24, 194] width 24 height 24
click at [25, 189] on div at bounding box center [24, 194] width 12 height 12
click at [19, 257] on div at bounding box center [25, 253] width 12 height 12
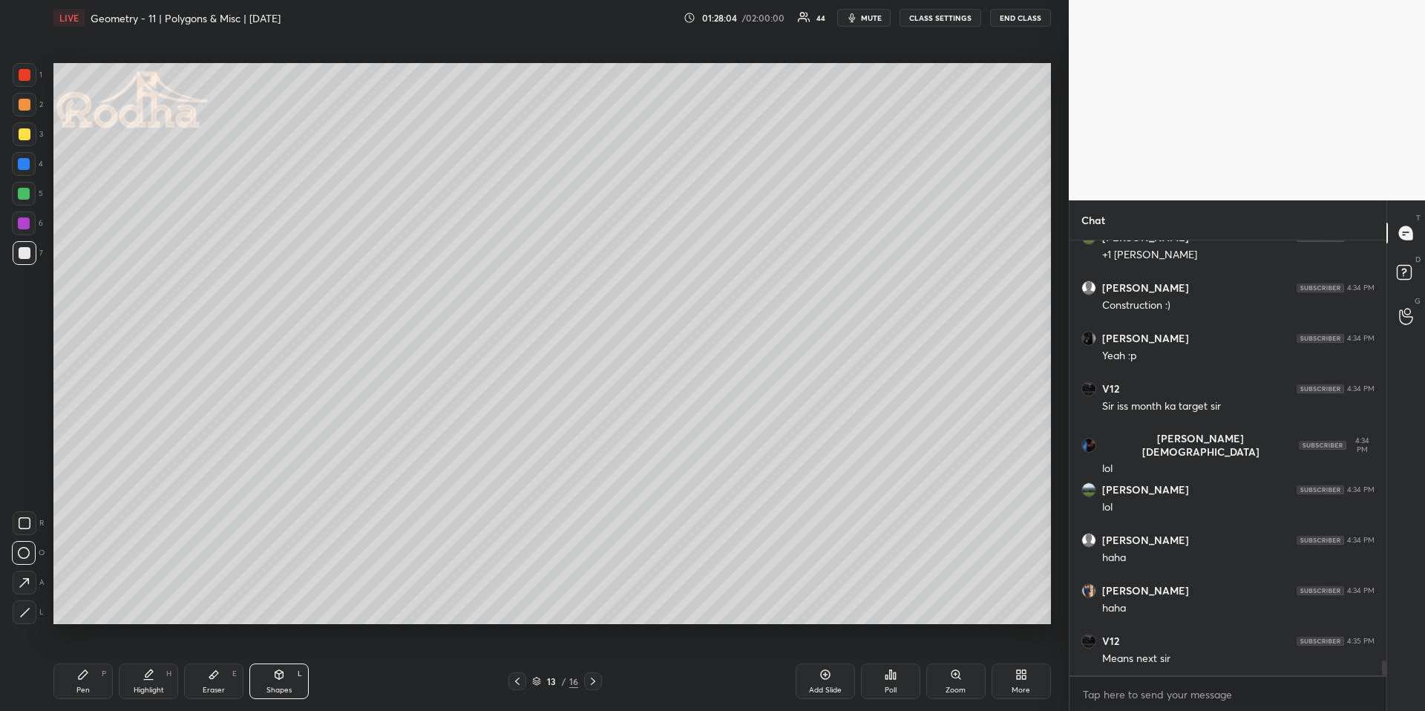
scroll to position [12612, 0]
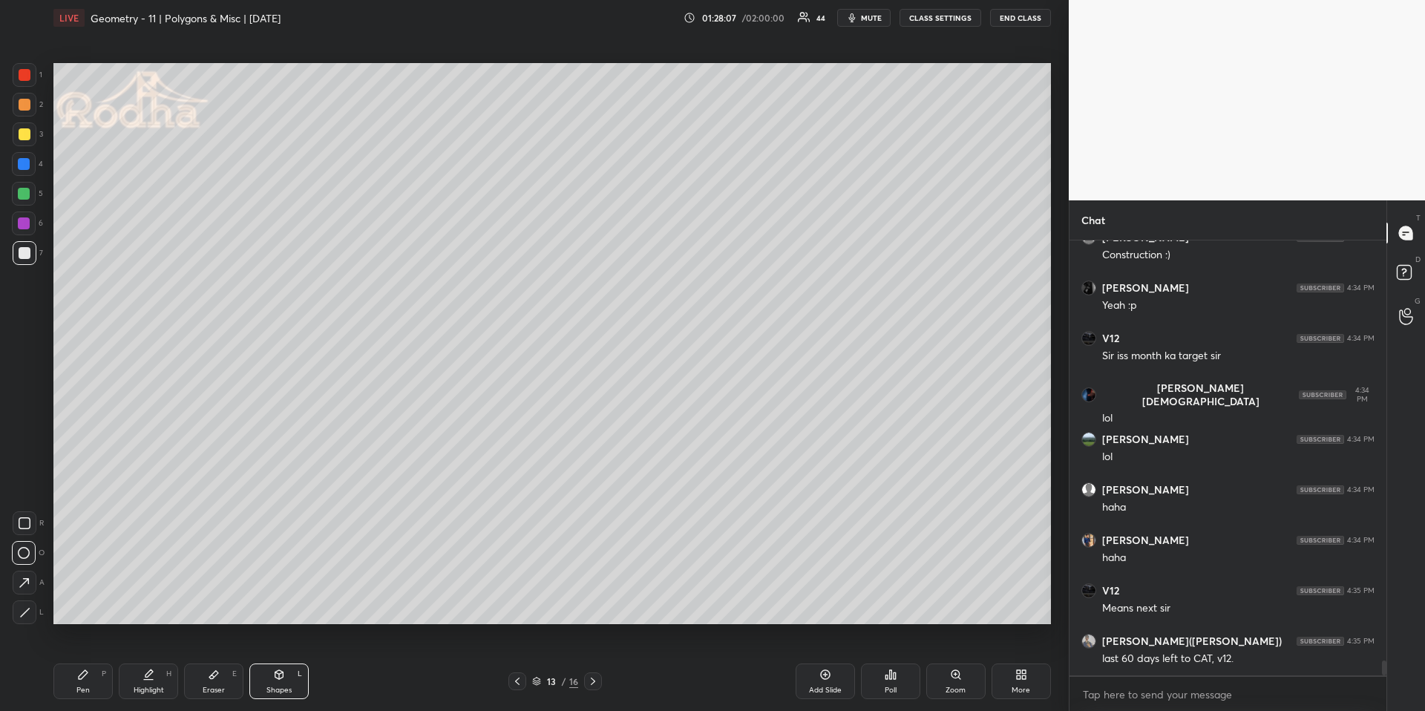
drag, startPoint x: 266, startPoint y: 675, endPoint x: 257, endPoint y: 664, distance: 14.2
click at [266, 661] on div "Shapes L" at bounding box center [278, 681] width 59 height 36
click at [19, 610] on div at bounding box center [25, 612] width 24 height 24
click at [82, 661] on div "Pen P" at bounding box center [82, 681] width 59 height 36
click at [26, 106] on div at bounding box center [25, 105] width 12 height 12
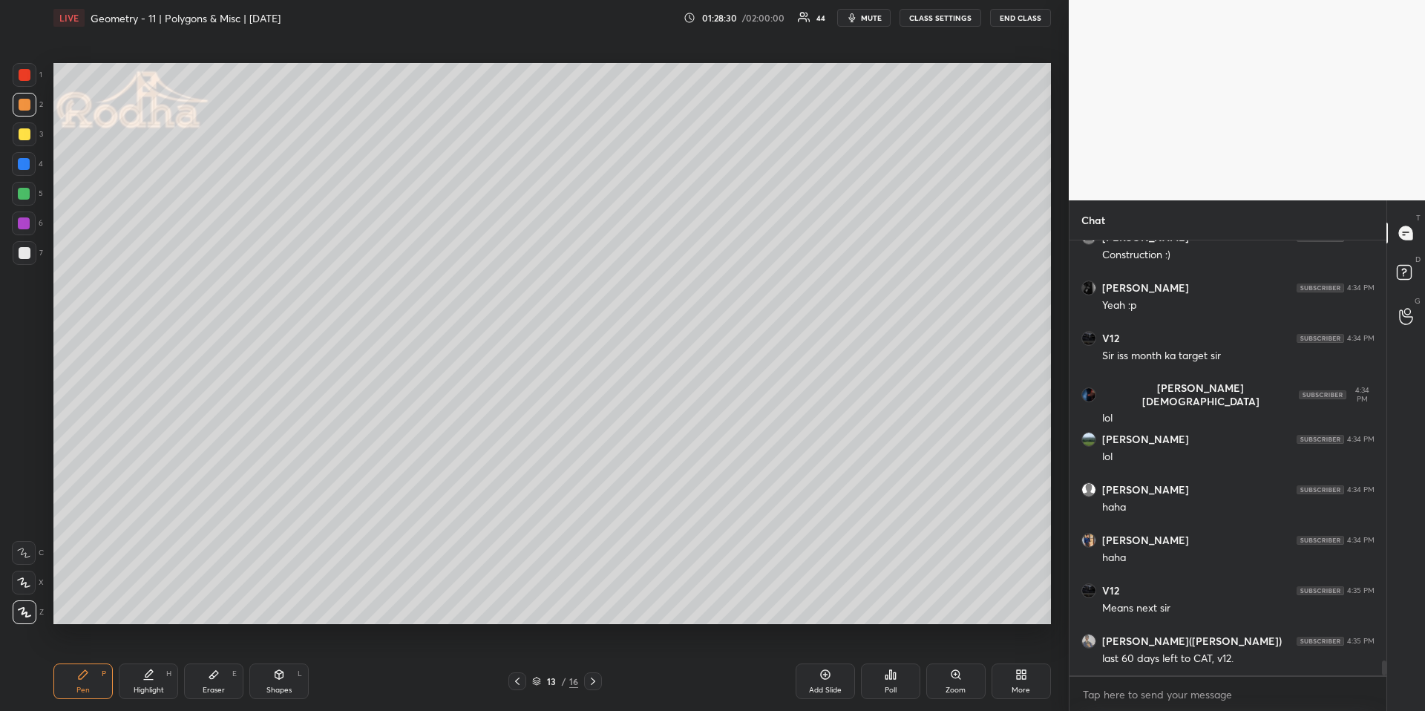
drag, startPoint x: 265, startPoint y: 684, endPoint x: 261, endPoint y: 678, distance: 7.6
click at [266, 661] on div "Shapes L" at bounding box center [278, 681] width 59 height 36
click at [28, 610] on icon at bounding box center [24, 612] width 11 height 11
click at [30, 249] on div at bounding box center [25, 253] width 24 height 24
click at [184, 661] on div "Eraser E" at bounding box center [213, 681] width 59 height 36
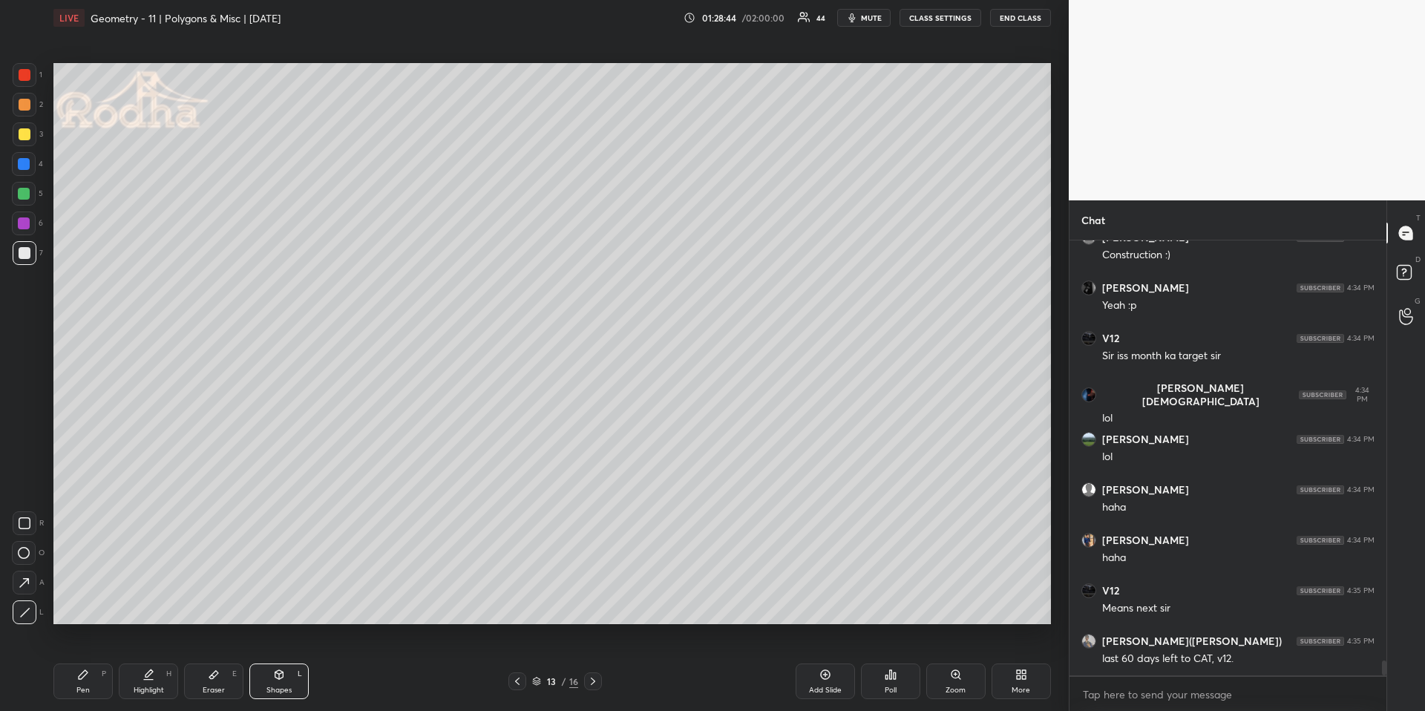
click at [163, 661] on div "Highlight H" at bounding box center [148, 681] width 59 height 36
click at [87, 661] on div "Pen P" at bounding box center [82, 681] width 59 height 36
click at [24, 107] on div at bounding box center [25, 105] width 12 height 12
click at [269, 661] on div "Shapes L" at bounding box center [278, 681] width 59 height 36
click at [26, 615] on icon at bounding box center [24, 612] width 11 height 11
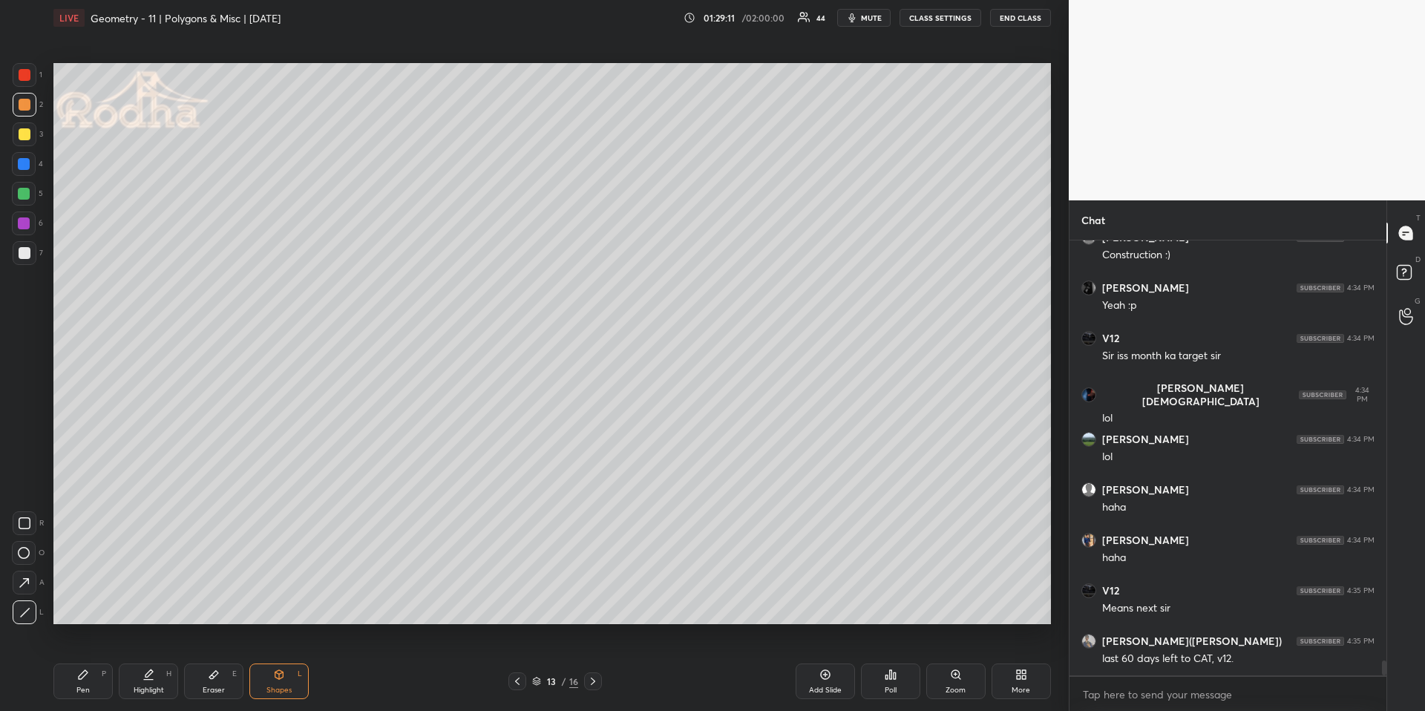
click at [76, 661] on div "Pen P" at bounding box center [82, 681] width 59 height 36
click at [288, 661] on div "Shapes L" at bounding box center [278, 681] width 59 height 36
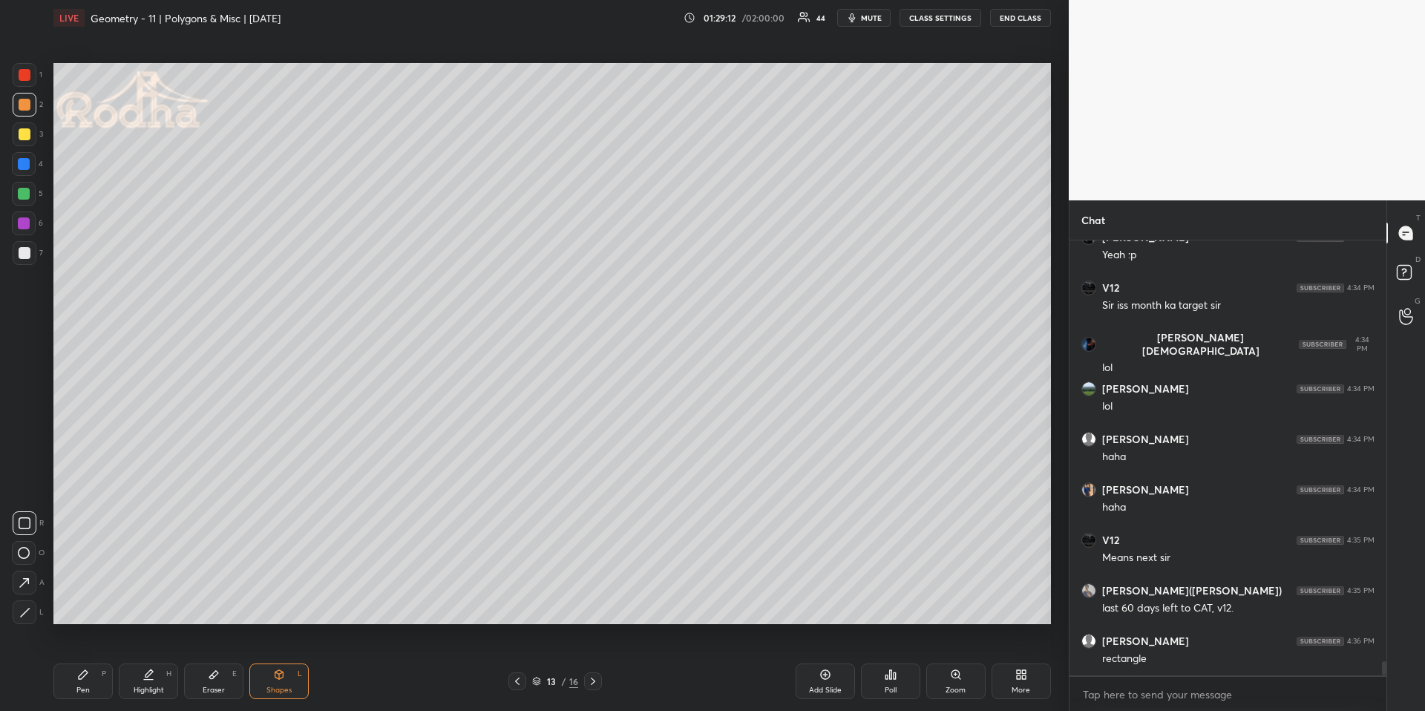
click at [25, 614] on icon at bounding box center [24, 612] width 11 height 11
click at [25, 158] on div at bounding box center [24, 164] width 12 height 12
click at [93, 661] on div "Pen P" at bounding box center [82, 681] width 59 height 36
click at [26, 587] on icon at bounding box center [23, 582] width 13 height 10
click at [241, 661] on div "Eraser E" at bounding box center [213, 681] width 59 height 36
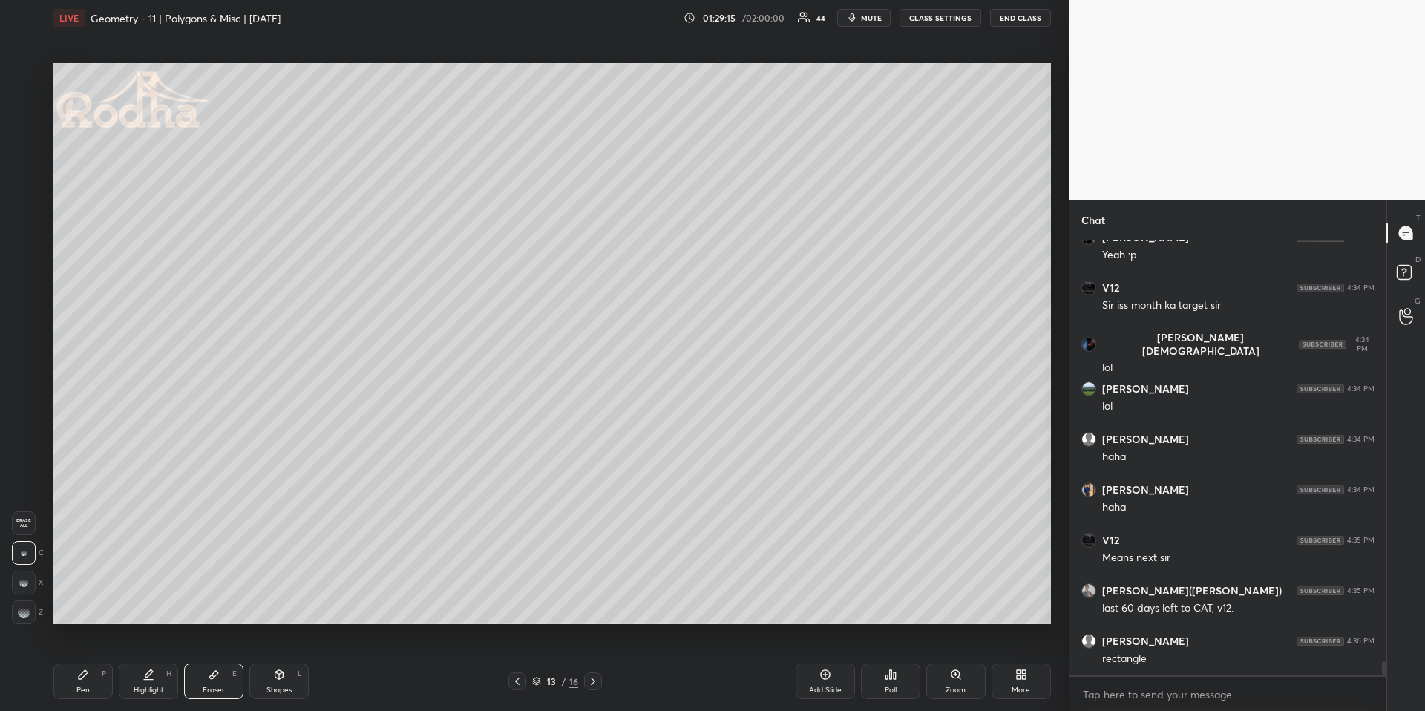
click at [264, 661] on div "Shapes L" at bounding box center [278, 681] width 59 height 36
drag, startPoint x: 13, startPoint y: 613, endPoint x: 18, endPoint y: 606, distance: 9.1
click at [13, 613] on div "R O A L" at bounding box center [28, 564] width 33 height 119
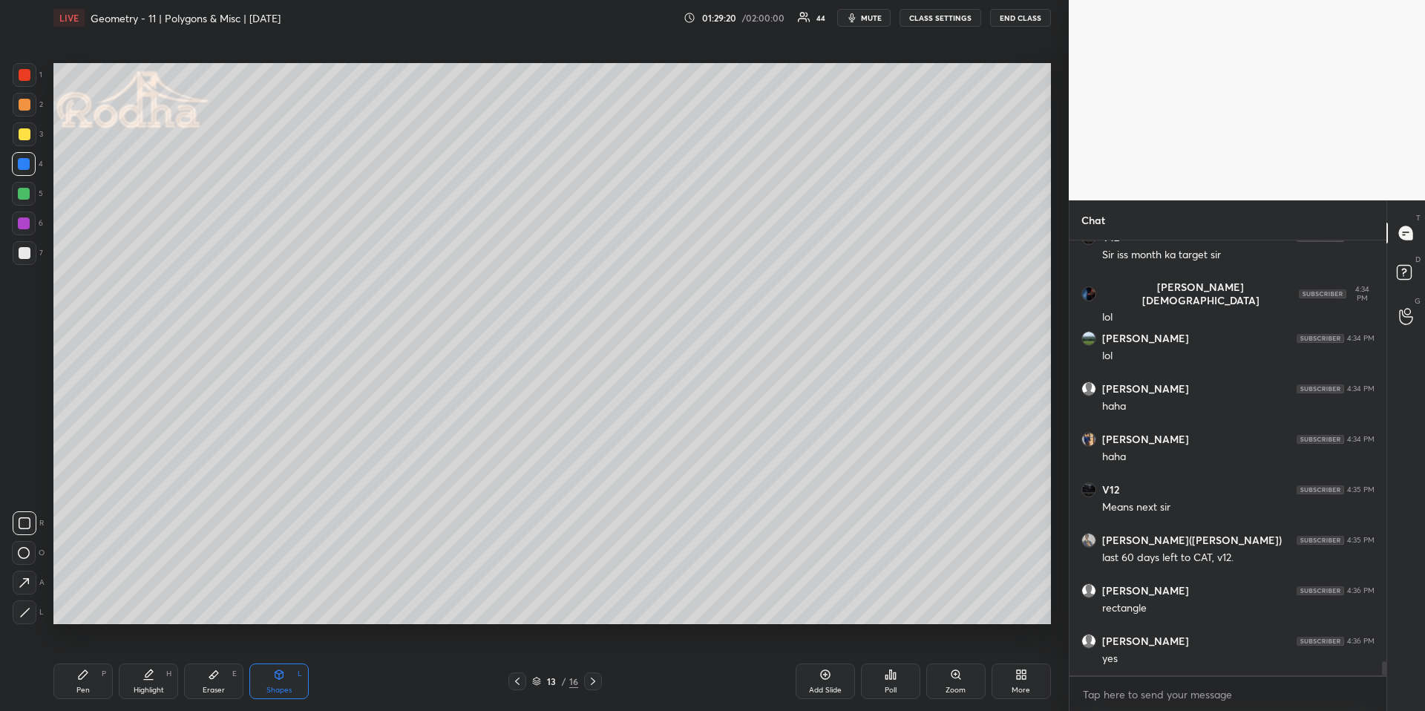
click at [24, 617] on icon at bounding box center [24, 612] width 11 height 11
click at [78, 661] on div "Pen" at bounding box center [82, 689] width 13 height 7
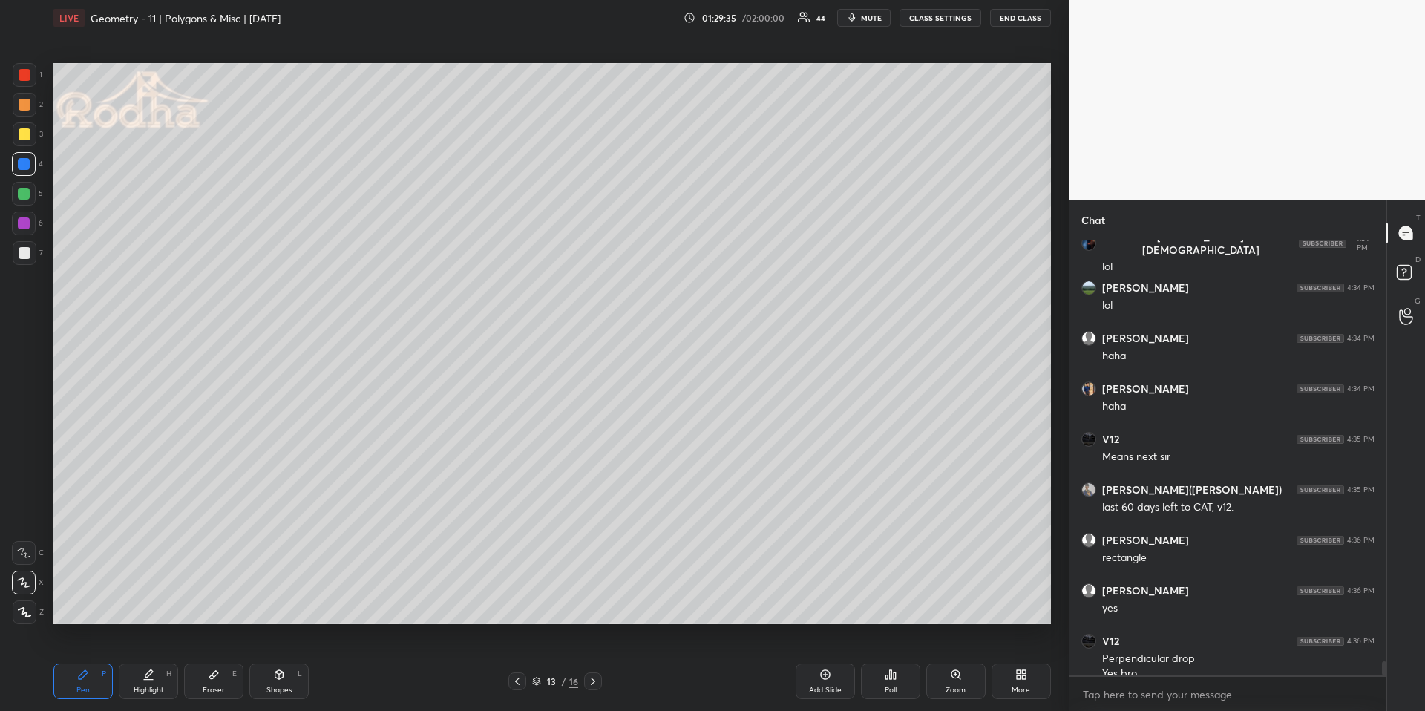
scroll to position [12778, 0]
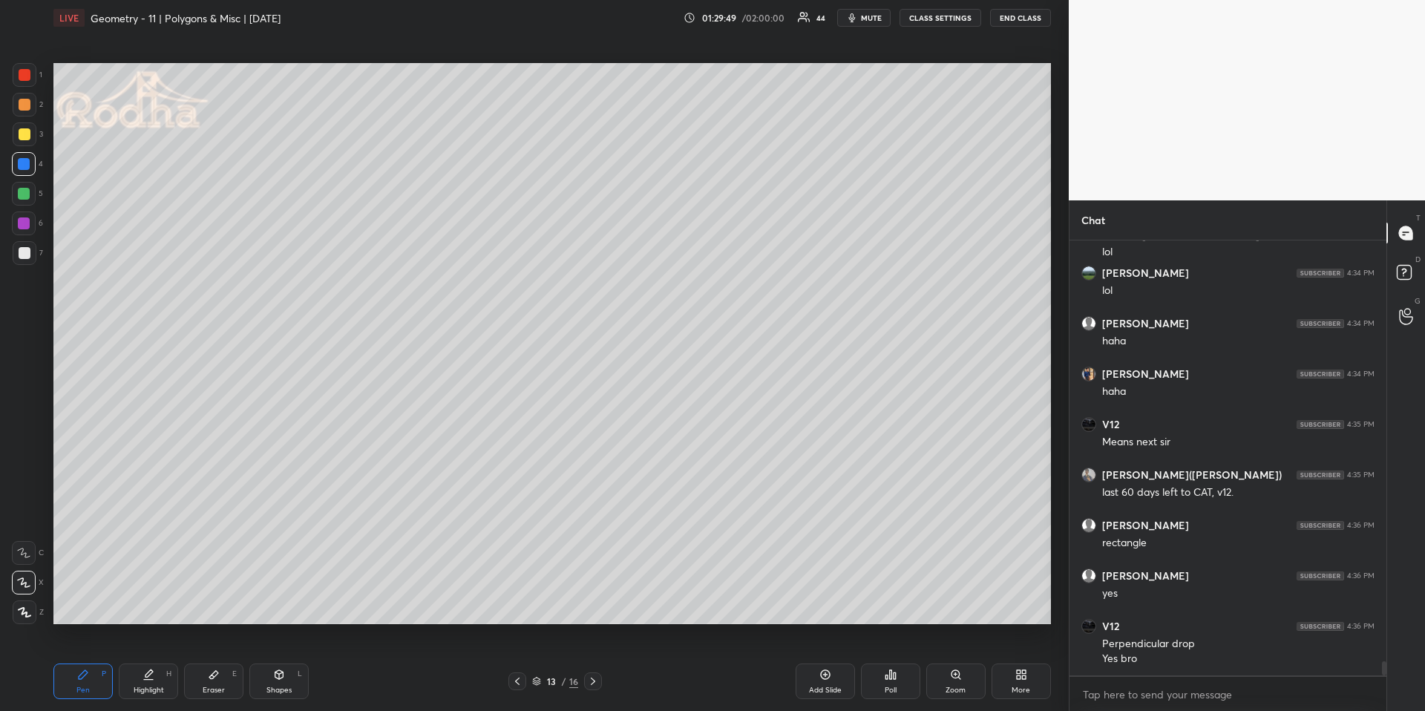
click at [163, 661] on div "Highlight H" at bounding box center [148, 681] width 59 height 36
click at [85, 661] on icon at bounding box center [83, 675] width 12 height 12
drag, startPoint x: 154, startPoint y: 686, endPoint x: 175, endPoint y: 640, distance: 50.5
click at [154, 661] on div "Highlight" at bounding box center [149, 689] width 30 height 7
click at [73, 661] on div "Pen P" at bounding box center [82, 681] width 59 height 36
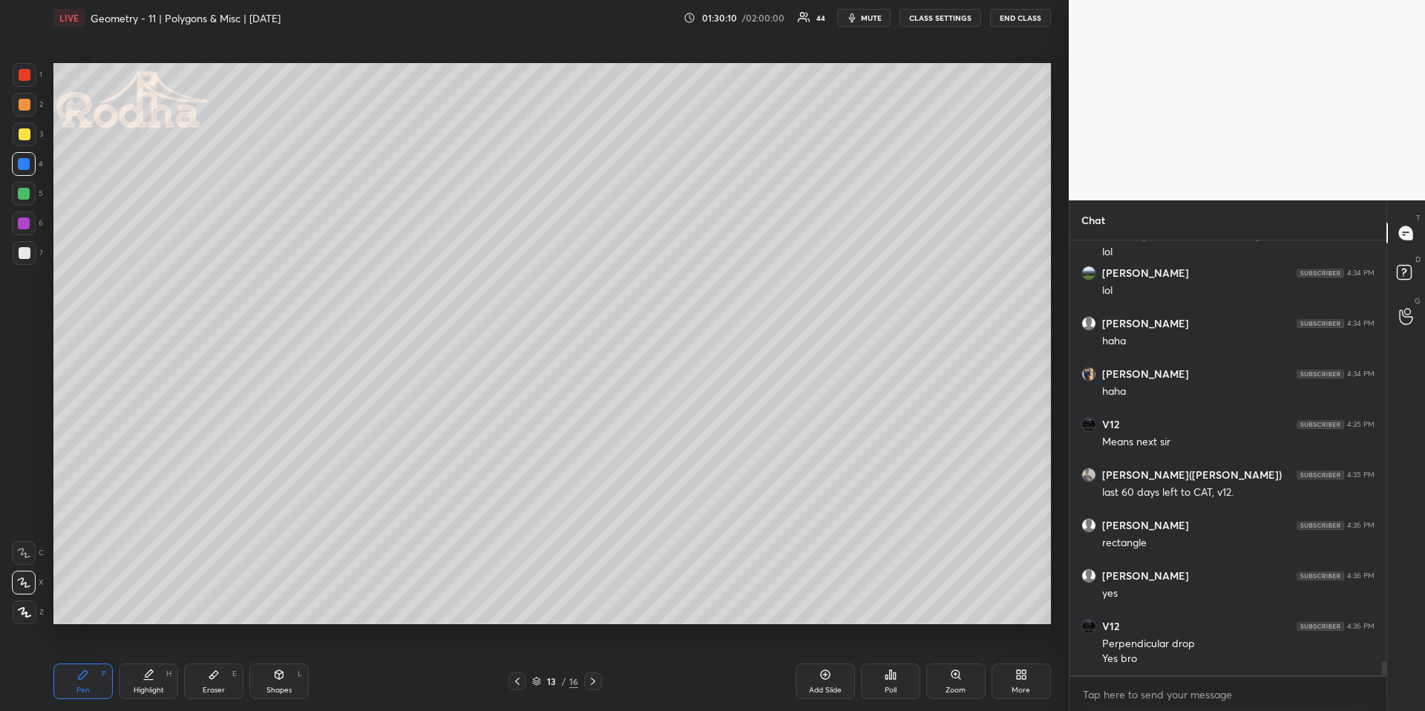
click at [31, 194] on div at bounding box center [24, 194] width 24 height 24
click at [24, 620] on div at bounding box center [25, 612] width 24 height 24
click at [151, 661] on icon at bounding box center [148, 675] width 12 height 12
click at [283, 661] on div "Shapes" at bounding box center [278, 689] width 25 height 7
click at [22, 614] on icon at bounding box center [24, 612] width 11 height 11
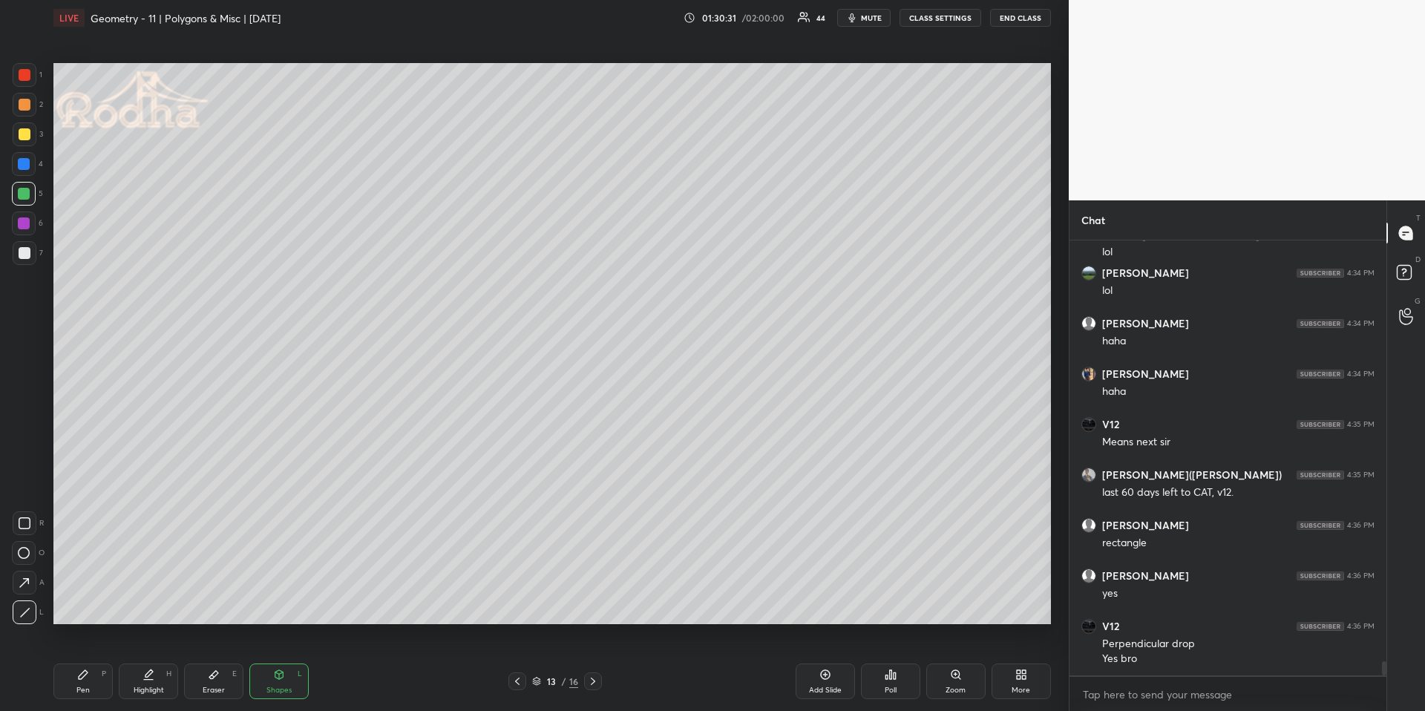
click at [26, 107] on div at bounding box center [25, 105] width 12 height 12
drag, startPoint x: 85, startPoint y: 671, endPoint x: 86, endPoint y: 644, distance: 26.8
click at [85, 661] on icon at bounding box center [83, 674] width 9 height 9
drag, startPoint x: 152, startPoint y: 676, endPoint x: 157, endPoint y: 664, distance: 12.7
click at [152, 661] on div "Highlight H" at bounding box center [148, 681] width 59 height 36
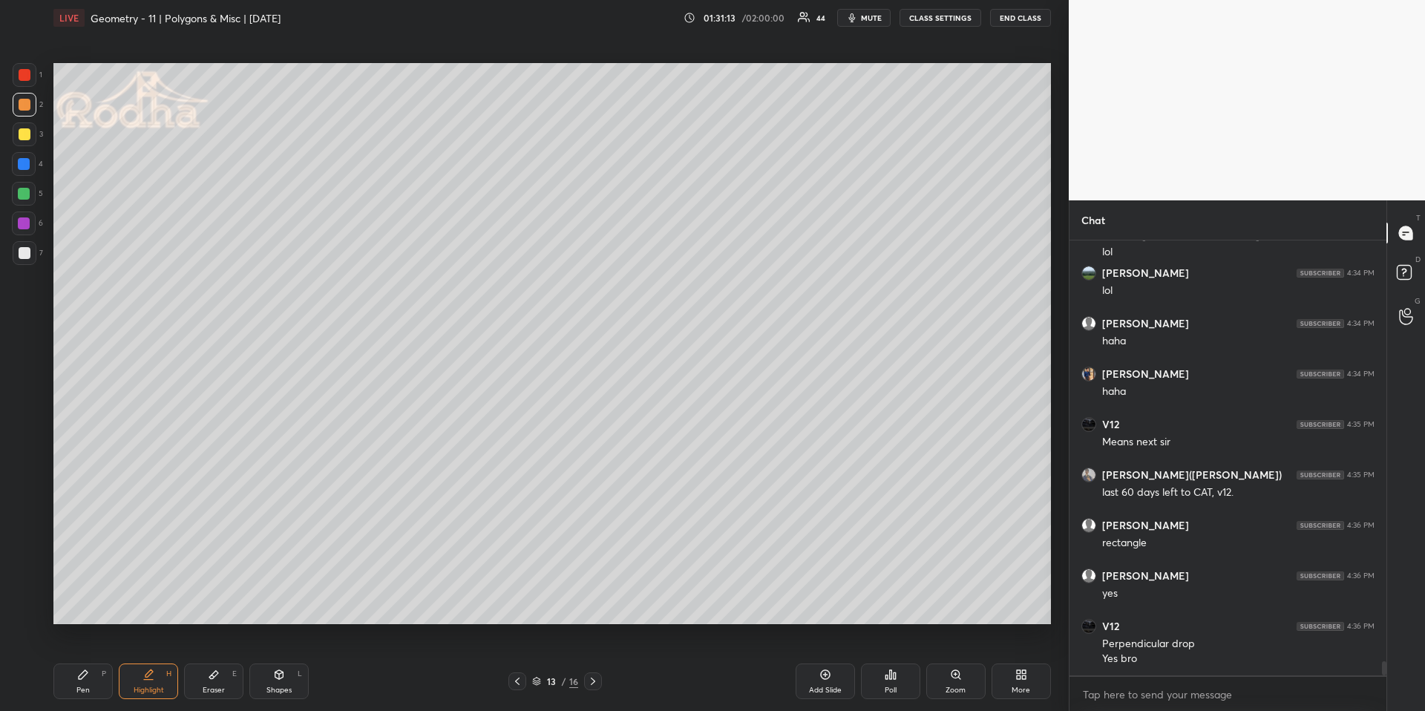
drag, startPoint x: 98, startPoint y: 675, endPoint x: 119, endPoint y: 641, distance: 40.0
click at [93, 661] on div "Pen P" at bounding box center [82, 681] width 59 height 36
click at [24, 191] on div at bounding box center [24, 194] width 12 height 12
click at [150, 661] on icon at bounding box center [148, 675] width 12 height 12
click at [85, 661] on icon at bounding box center [83, 675] width 12 height 12
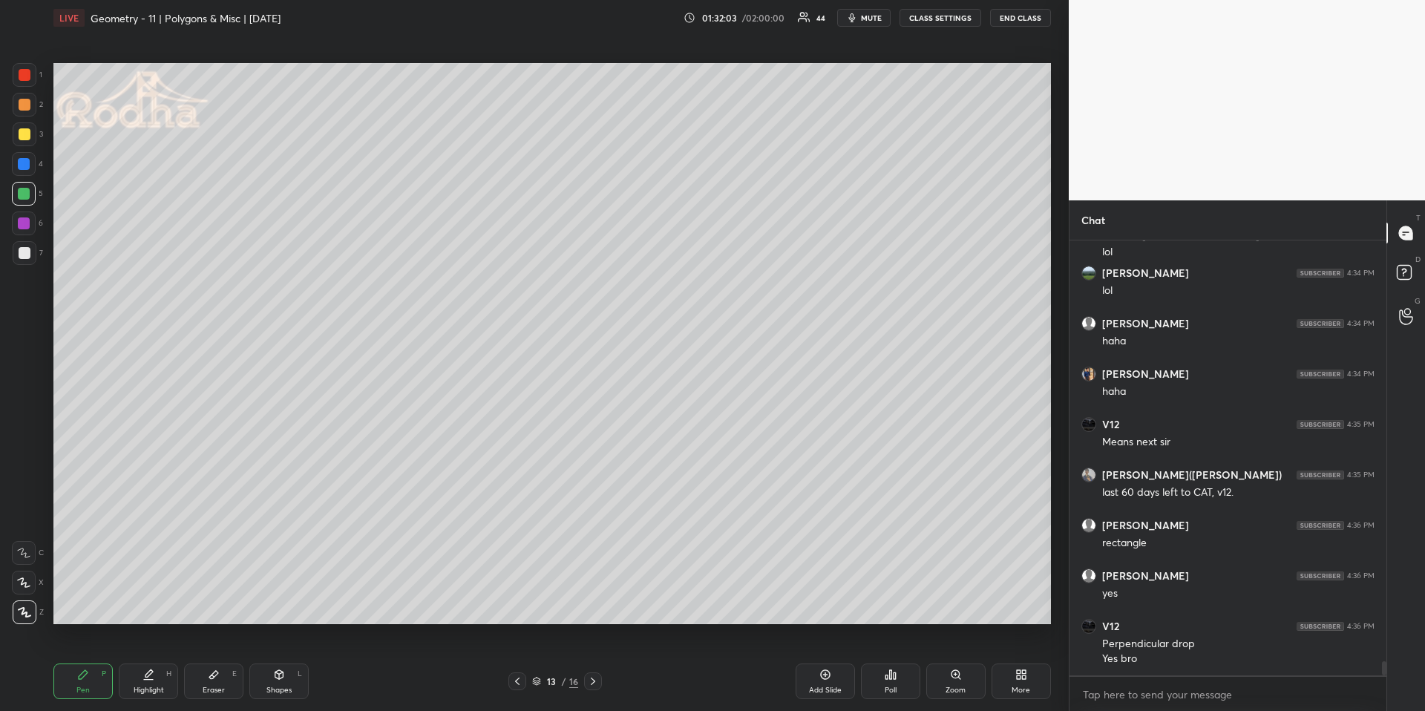
click at [26, 100] on div at bounding box center [25, 105] width 12 height 12
click at [159, 661] on div "Highlight H" at bounding box center [148, 681] width 59 height 36
click at [86, 661] on div "Pen" at bounding box center [82, 689] width 13 height 7
drag, startPoint x: 147, startPoint y: 679, endPoint x: 177, endPoint y: 649, distance: 42.5
click at [145, 661] on icon at bounding box center [148, 675] width 12 height 12
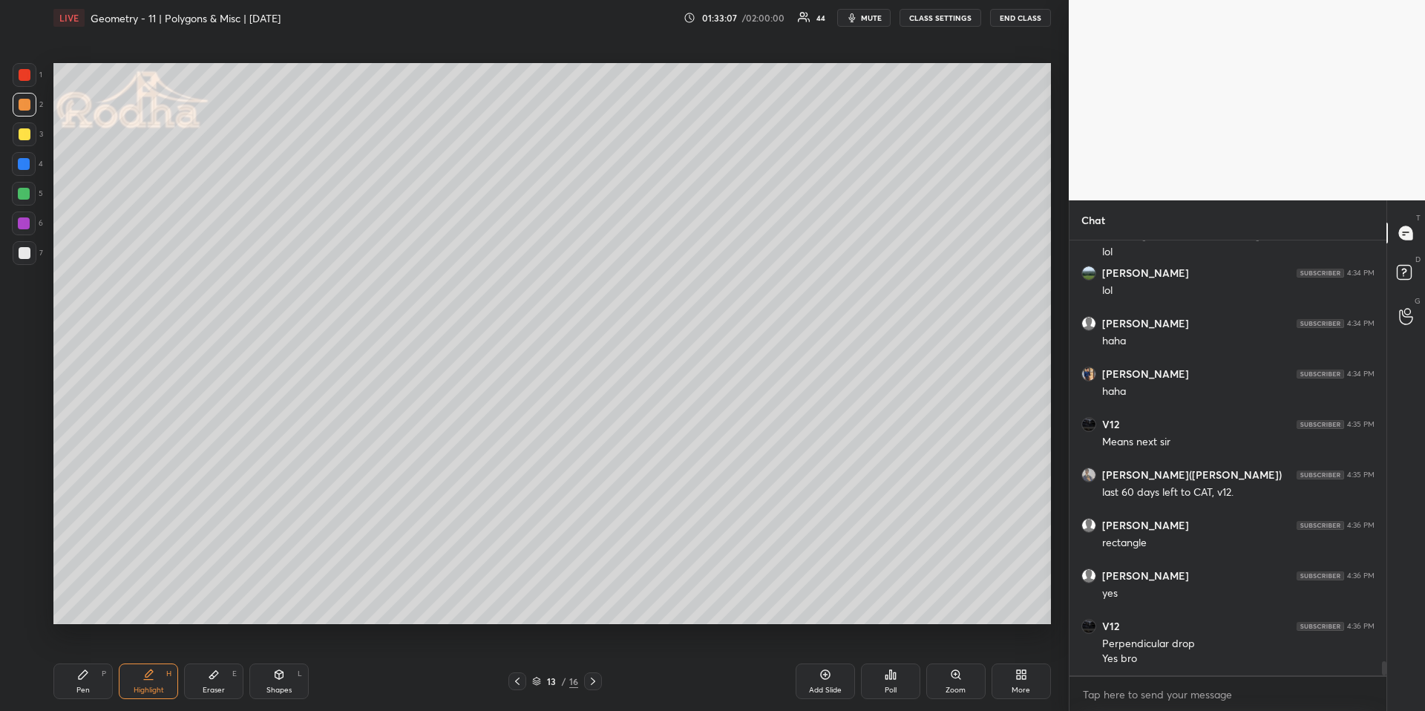
drag, startPoint x: 590, startPoint y: 679, endPoint x: 588, endPoint y: 666, distance: 13.5
click at [591, 661] on icon at bounding box center [593, 681] width 12 height 12
drag, startPoint x: 76, startPoint y: 683, endPoint x: 76, endPoint y: 663, distance: 20.0
click at [76, 661] on div "Pen P" at bounding box center [82, 681] width 59 height 36
click at [27, 191] on div at bounding box center [24, 194] width 12 height 12
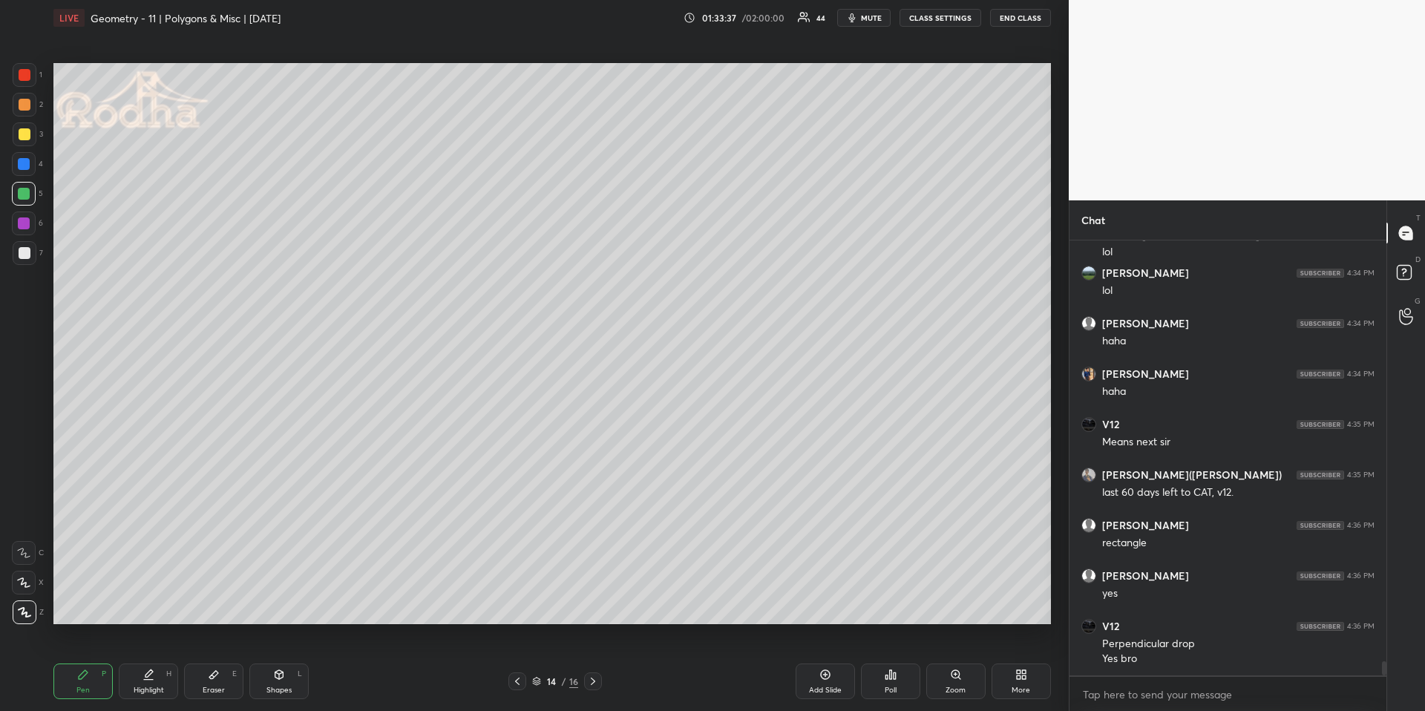
click at [281, 661] on div "Shapes" at bounding box center [278, 689] width 25 height 7
click at [29, 543] on div at bounding box center [24, 553] width 24 height 24
click at [33, 103] on div at bounding box center [25, 105] width 24 height 24
drag, startPoint x: 278, startPoint y: 680, endPoint x: 223, endPoint y: 632, distance: 72.6
click at [276, 661] on div "Shapes L" at bounding box center [278, 681] width 59 height 36
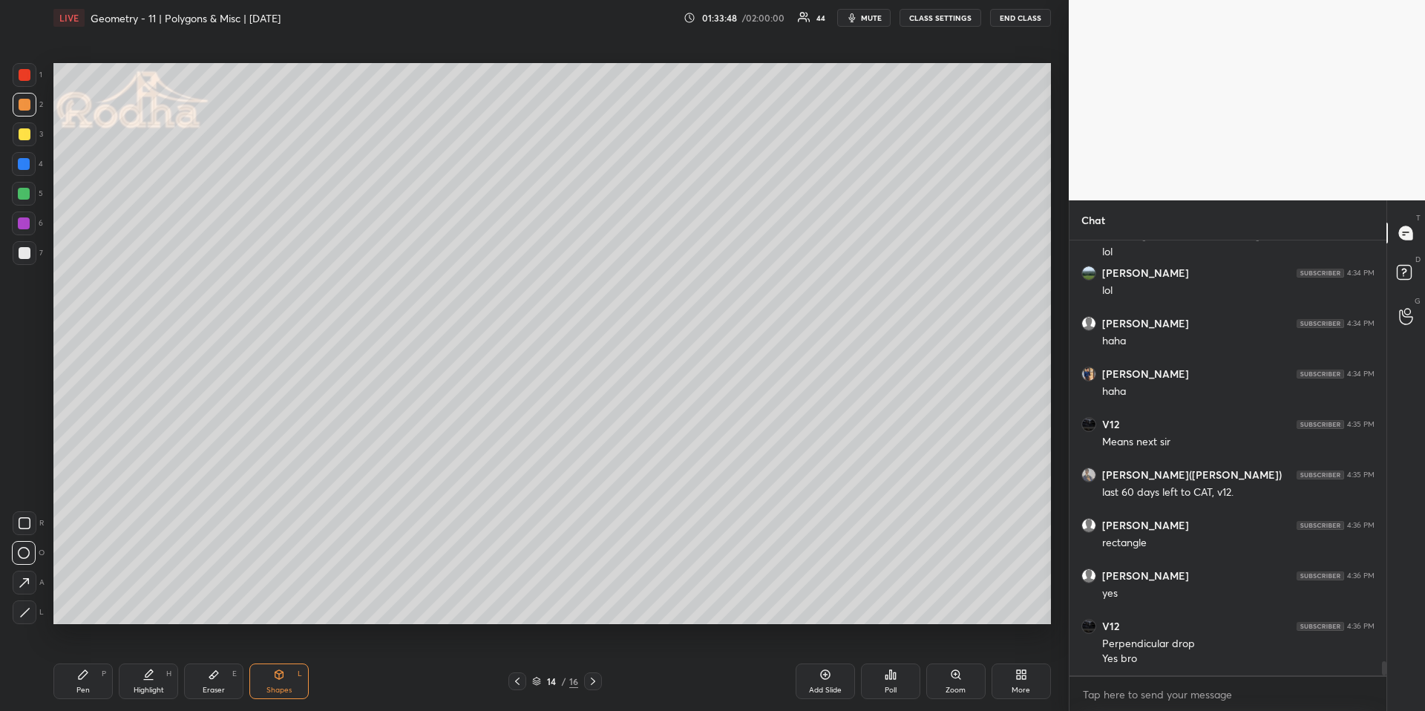
click at [35, 612] on div at bounding box center [25, 612] width 24 height 24
drag, startPoint x: 81, startPoint y: 669, endPoint x: 95, endPoint y: 651, distance: 22.7
click at [79, 661] on icon at bounding box center [83, 675] width 12 height 12
click at [254, 661] on div "Shapes L" at bounding box center [278, 681] width 59 height 36
click at [27, 614] on icon at bounding box center [24, 612] width 11 height 11
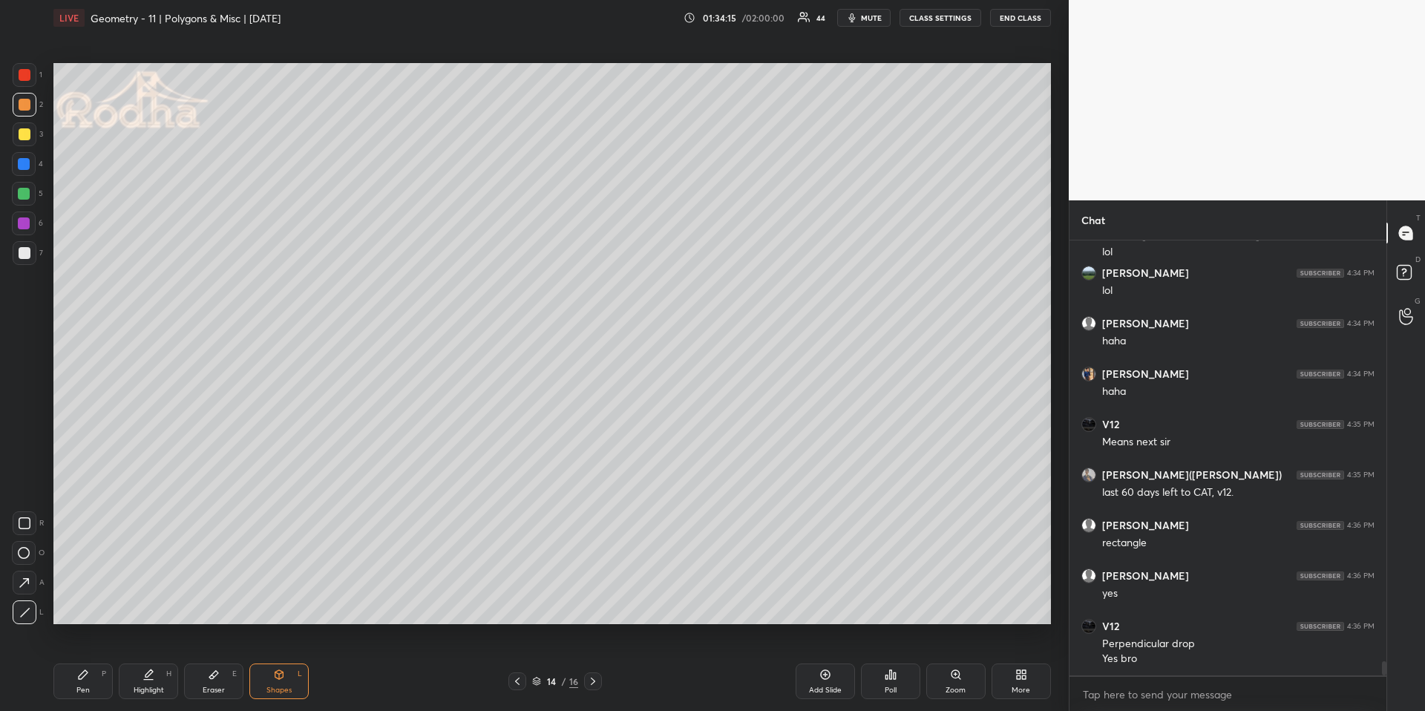
click at [56, 661] on div "Pen P" at bounding box center [82, 681] width 59 height 36
click at [76, 661] on div "Pen P" at bounding box center [82, 681] width 59 height 36
click at [203, 661] on div "Eraser E" at bounding box center [213, 681] width 59 height 36
click at [76, 661] on div "Pen P" at bounding box center [82, 681] width 59 height 36
drag, startPoint x: 169, startPoint y: 675, endPoint x: 175, endPoint y: 668, distance: 8.9
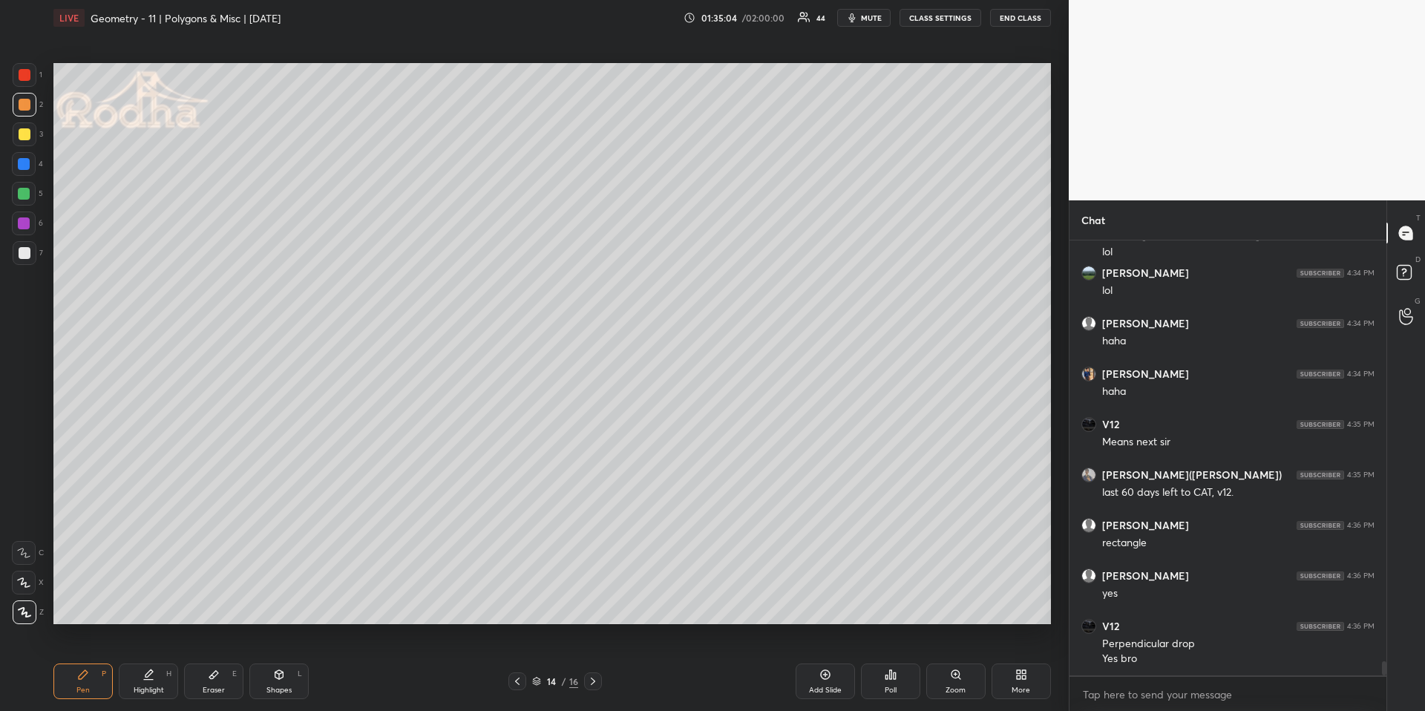
click at [168, 661] on div "Highlight H" at bounding box center [148, 681] width 59 height 36
drag, startPoint x: 282, startPoint y: 670, endPoint x: 274, endPoint y: 656, distance: 16.3
click at [281, 661] on icon at bounding box center [279, 675] width 12 height 12
drag, startPoint x: 16, startPoint y: 617, endPoint x: 24, endPoint y: 602, distance: 17.3
click at [16, 617] on div at bounding box center [25, 612] width 24 height 24
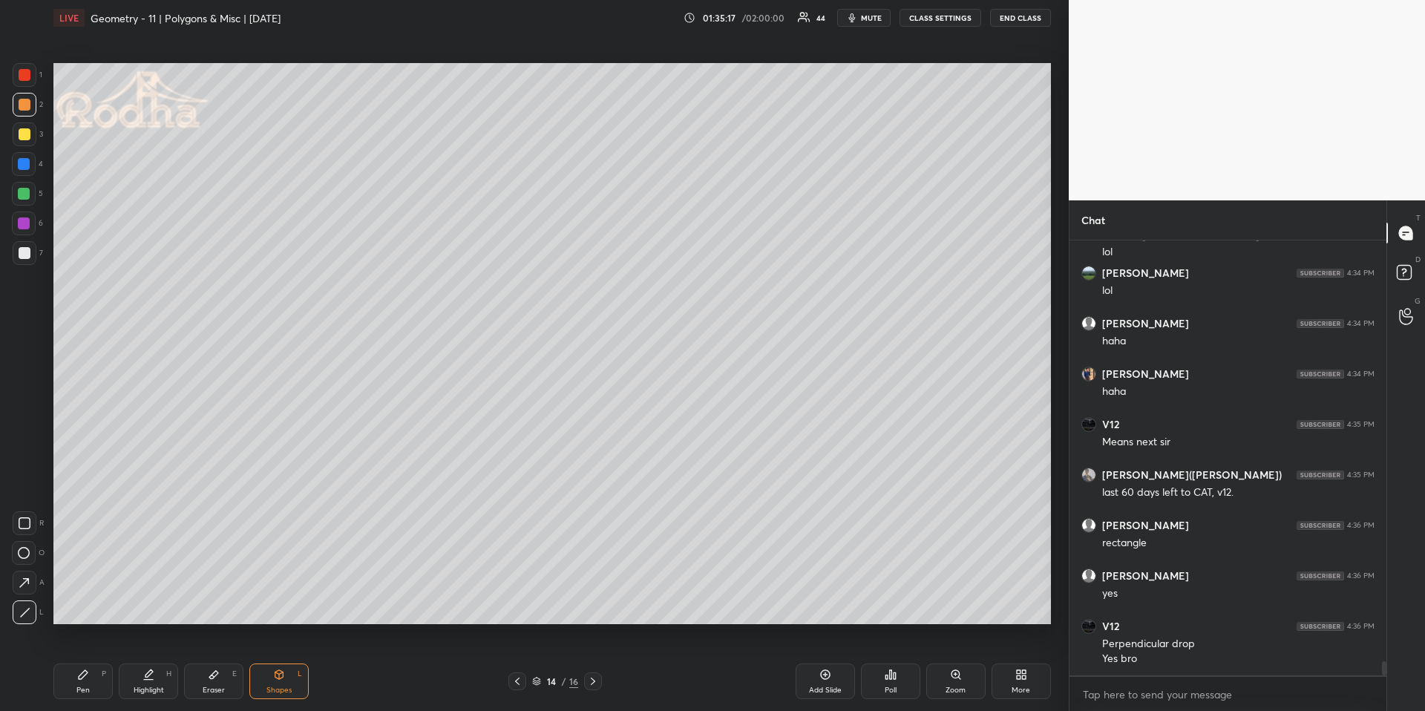
click at [27, 160] on div at bounding box center [24, 164] width 12 height 12
drag, startPoint x: 98, startPoint y: 674, endPoint x: 101, endPoint y: 625, distance: 49.1
click at [97, 661] on div "Pen P" at bounding box center [82, 681] width 59 height 36
drag, startPoint x: 21, startPoint y: 108, endPoint x: 27, endPoint y: 116, distance: 10.5
click at [21, 108] on div at bounding box center [25, 105] width 12 height 12
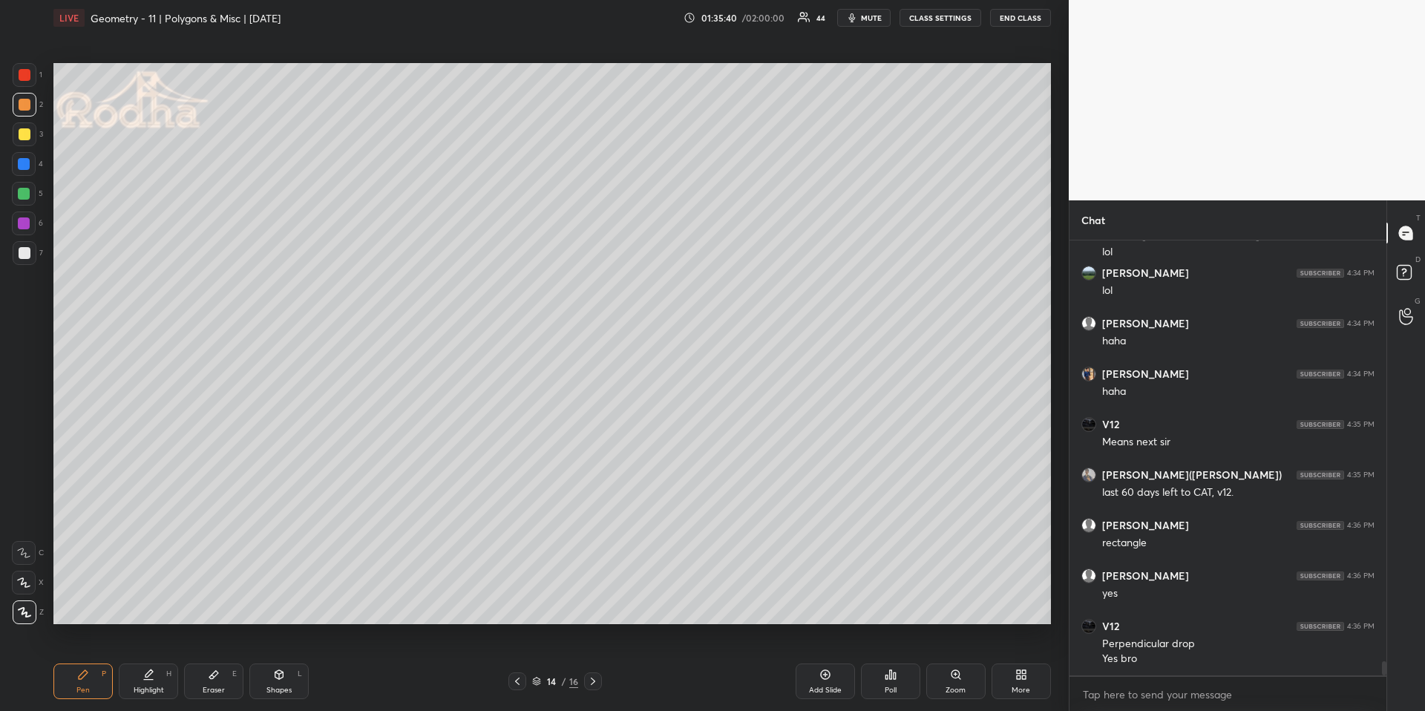
click at [21, 253] on div at bounding box center [25, 253] width 12 height 12
click at [151, 661] on icon at bounding box center [148, 675] width 12 height 12
click at [274, 661] on div "Shapes L" at bounding box center [278, 681] width 59 height 36
click at [39, 606] on div "L" at bounding box center [28, 612] width 31 height 24
click at [33, 617] on div at bounding box center [25, 612] width 24 height 24
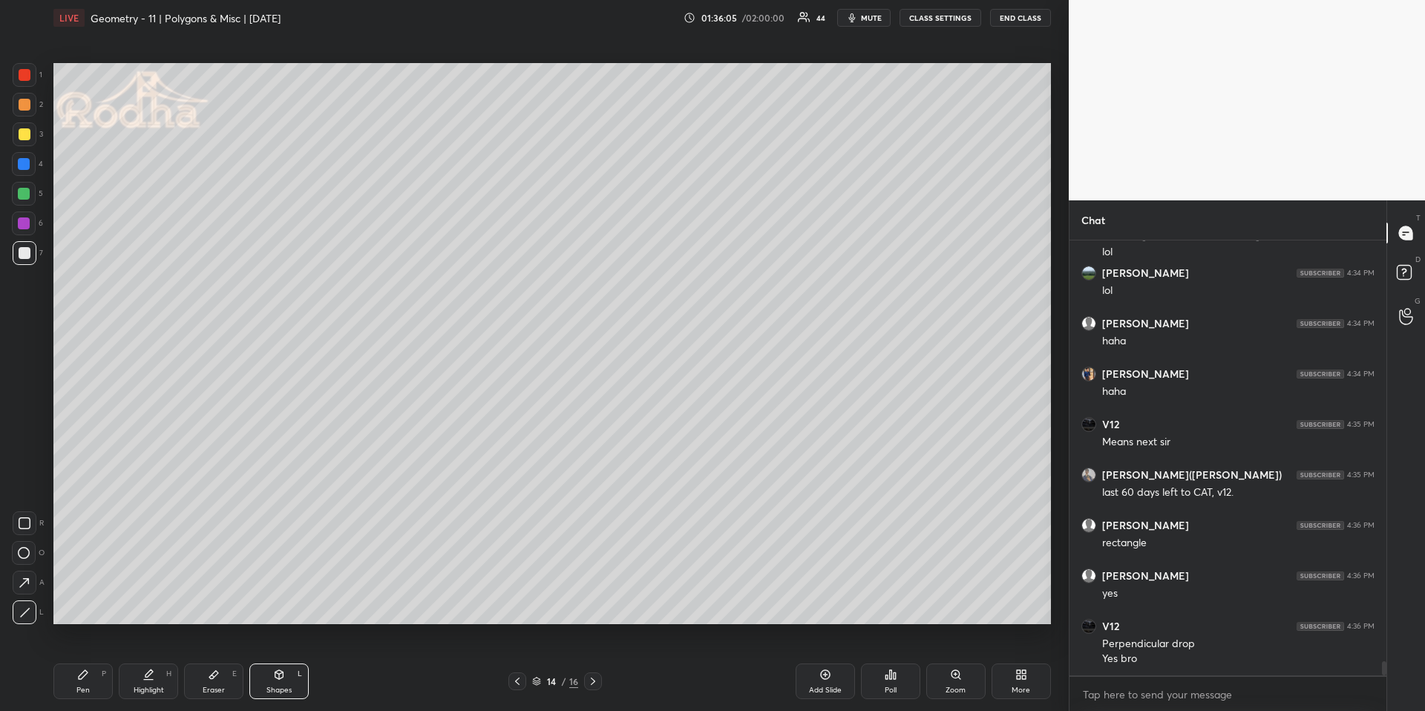
click at [93, 661] on div "Pen P" at bounding box center [82, 681] width 59 height 36
drag, startPoint x: 289, startPoint y: 682, endPoint x: 292, endPoint y: 672, distance: 10.1
click at [288, 661] on div "Shapes L" at bounding box center [278, 681] width 59 height 36
click at [23, 583] on icon at bounding box center [24, 583] width 16 height 16
click at [139, 661] on div "Highlight H" at bounding box center [148, 681] width 59 height 36
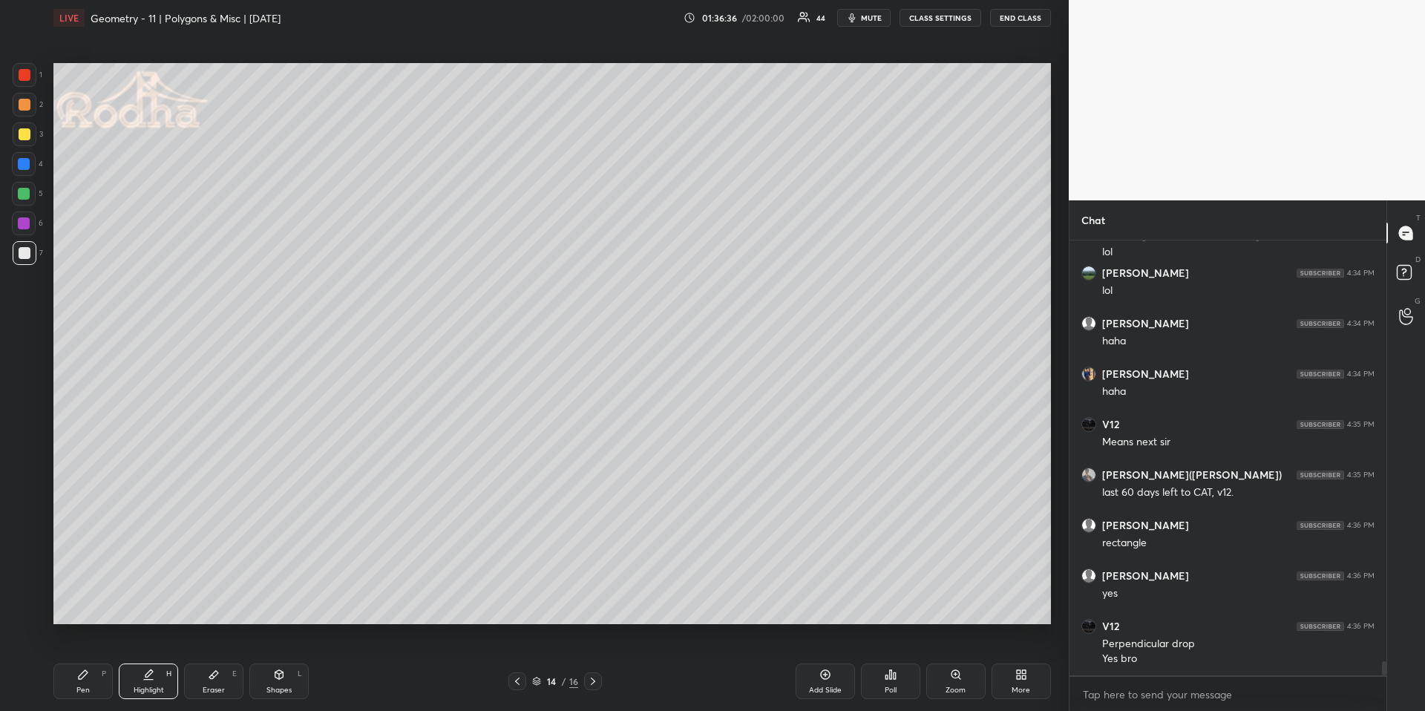
click at [127, 661] on div "Highlight H" at bounding box center [148, 681] width 59 height 36
drag, startPoint x: 78, startPoint y: 657, endPoint x: 79, endPoint y: 630, distance: 26.7
click at [78, 658] on div "Pen P Highlight H Eraser E Shapes L 14 / 16 Add Slide Poll Zoom More" at bounding box center [551, 681] width 997 height 59
drag, startPoint x: 76, startPoint y: 677, endPoint x: 76, endPoint y: 651, distance: 26.0
click at [77, 661] on div "Pen P" at bounding box center [82, 681] width 59 height 36
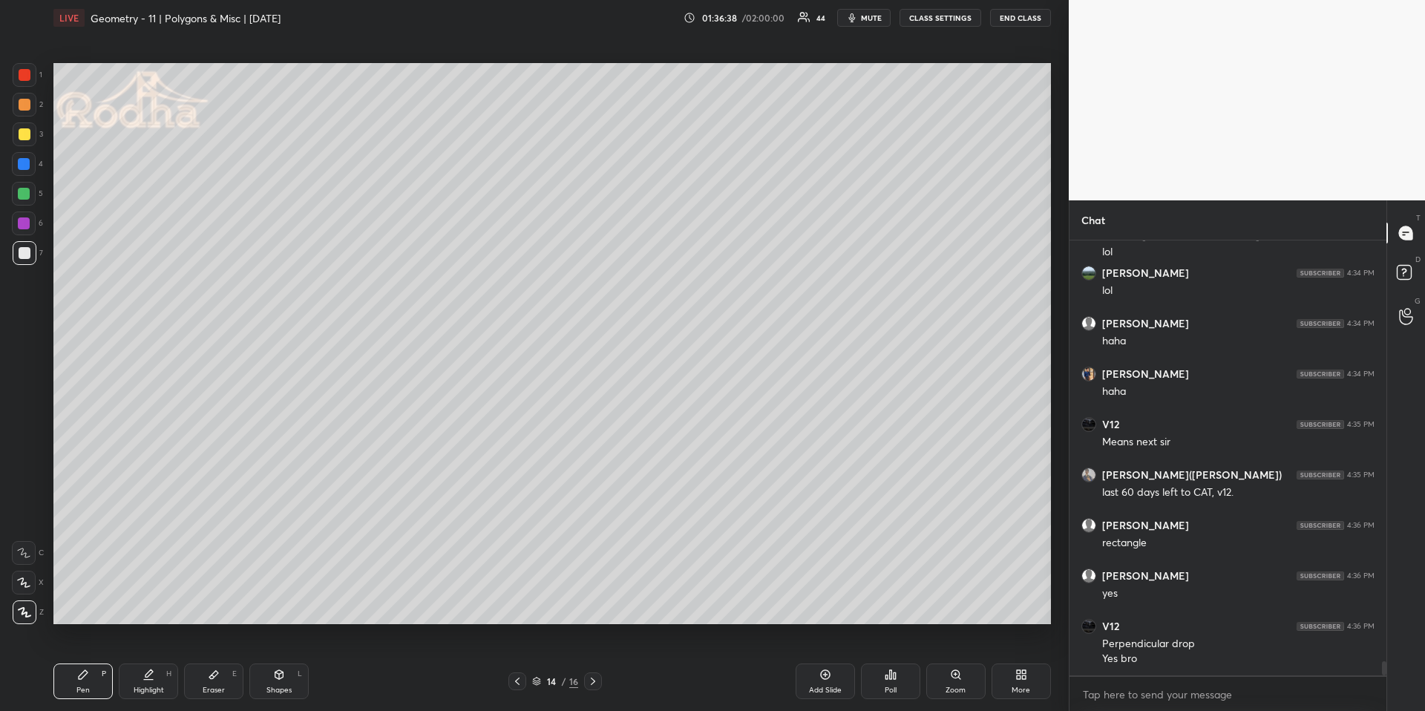
click at [27, 100] on div at bounding box center [25, 105] width 12 height 12
click at [210, 661] on div "Eraser E" at bounding box center [213, 681] width 59 height 36
click at [86, 661] on div "Pen" at bounding box center [82, 689] width 13 height 7
click at [155, 661] on div "Highlight H" at bounding box center [148, 681] width 59 height 36
click at [82, 661] on div "Pen P" at bounding box center [82, 681] width 59 height 36
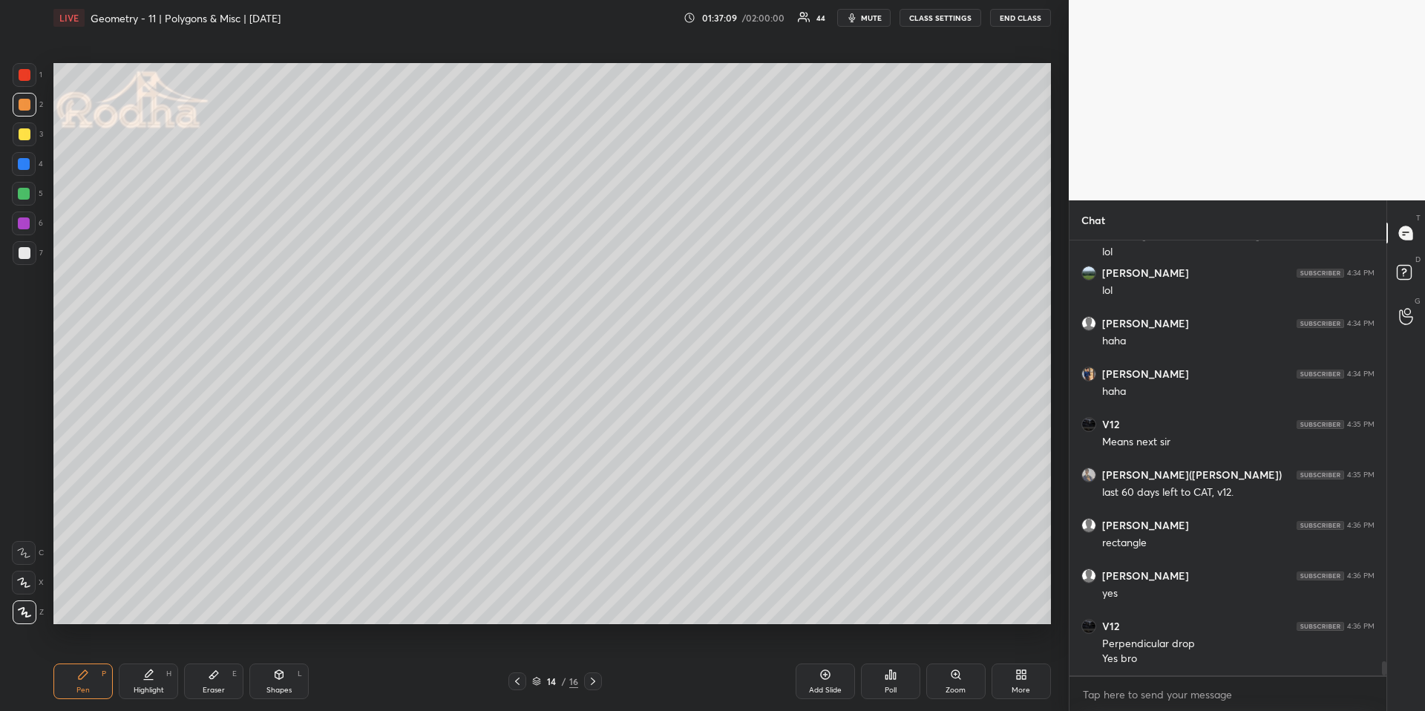
drag, startPoint x: 137, startPoint y: 686, endPoint x: 154, endPoint y: 631, distance: 58.2
click at [139, 661] on div "Highlight" at bounding box center [149, 689] width 30 height 7
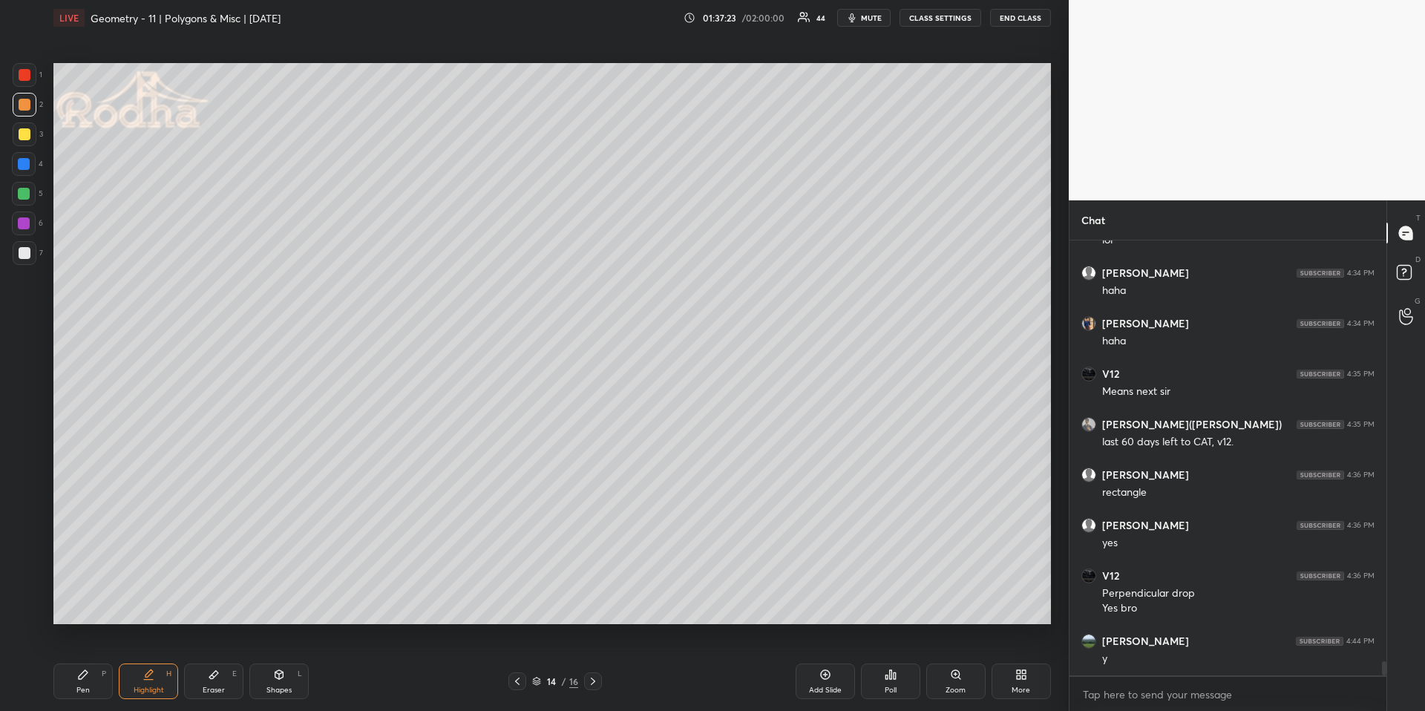
click at [156, 661] on div "Highlight H" at bounding box center [148, 681] width 59 height 36
drag, startPoint x: 109, startPoint y: 668, endPoint x: 108, endPoint y: 652, distance: 16.4
click at [103, 661] on div "Pen P" at bounding box center [82, 681] width 59 height 36
click at [201, 661] on div "Eraser E" at bounding box center [213, 681] width 59 height 36
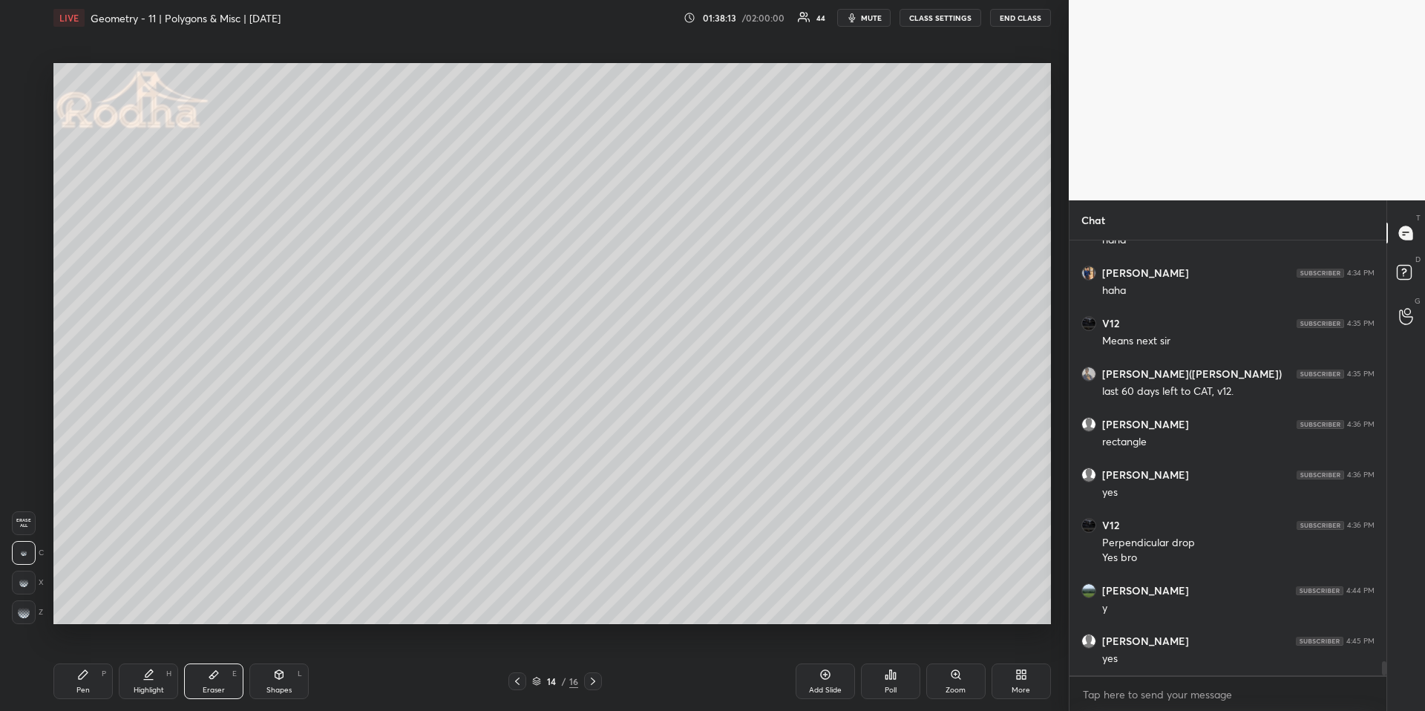
click at [158, 661] on div "Highlight H" at bounding box center [148, 681] width 59 height 36
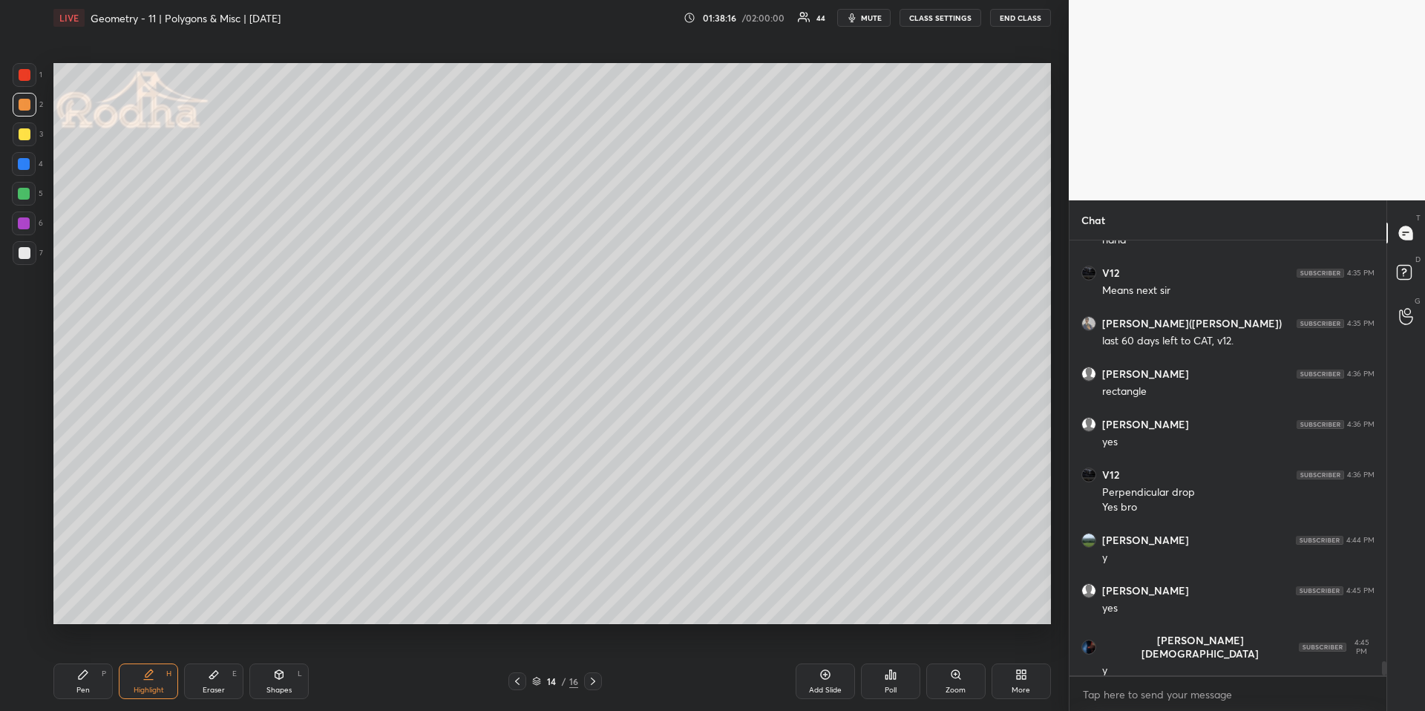
scroll to position [12980, 0]
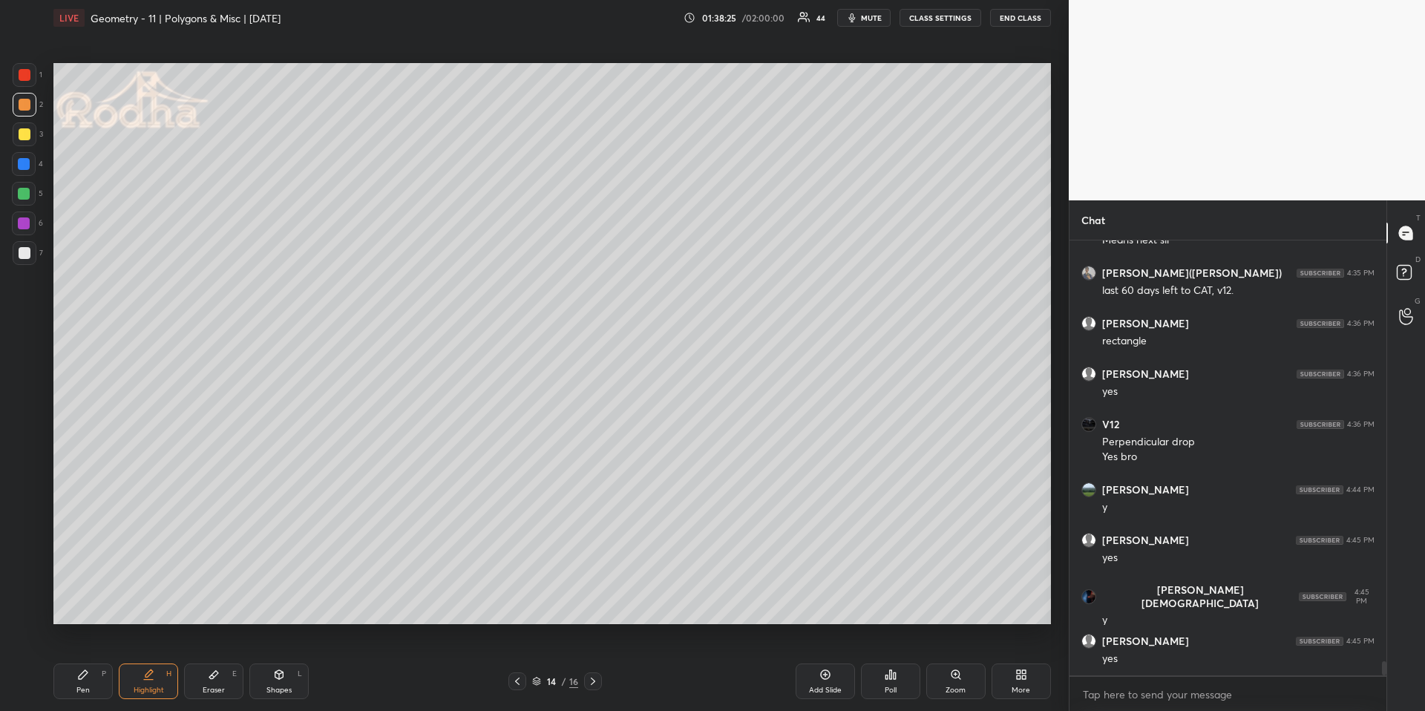
click at [517, 661] on icon at bounding box center [517, 681] width 12 height 12
click at [590, 661] on icon at bounding box center [593, 681] width 12 height 12
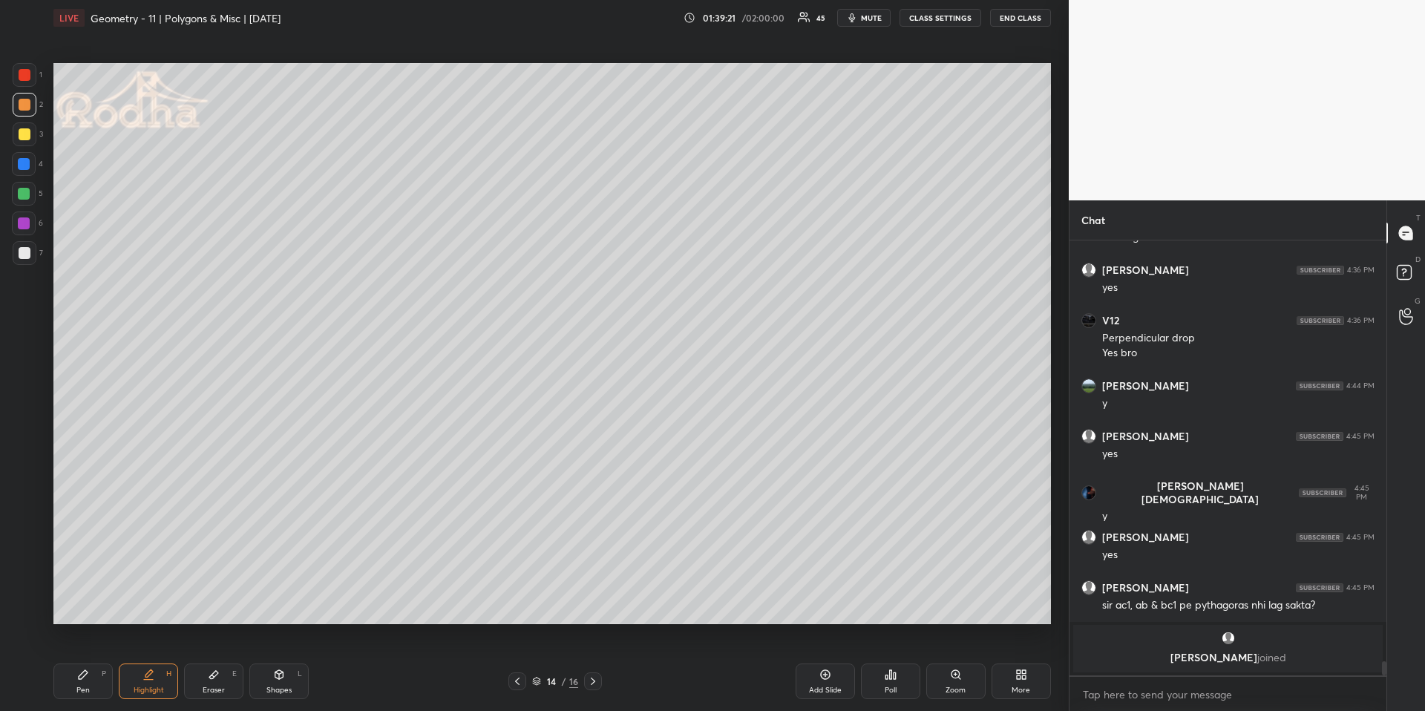
scroll to position [11849, 0]
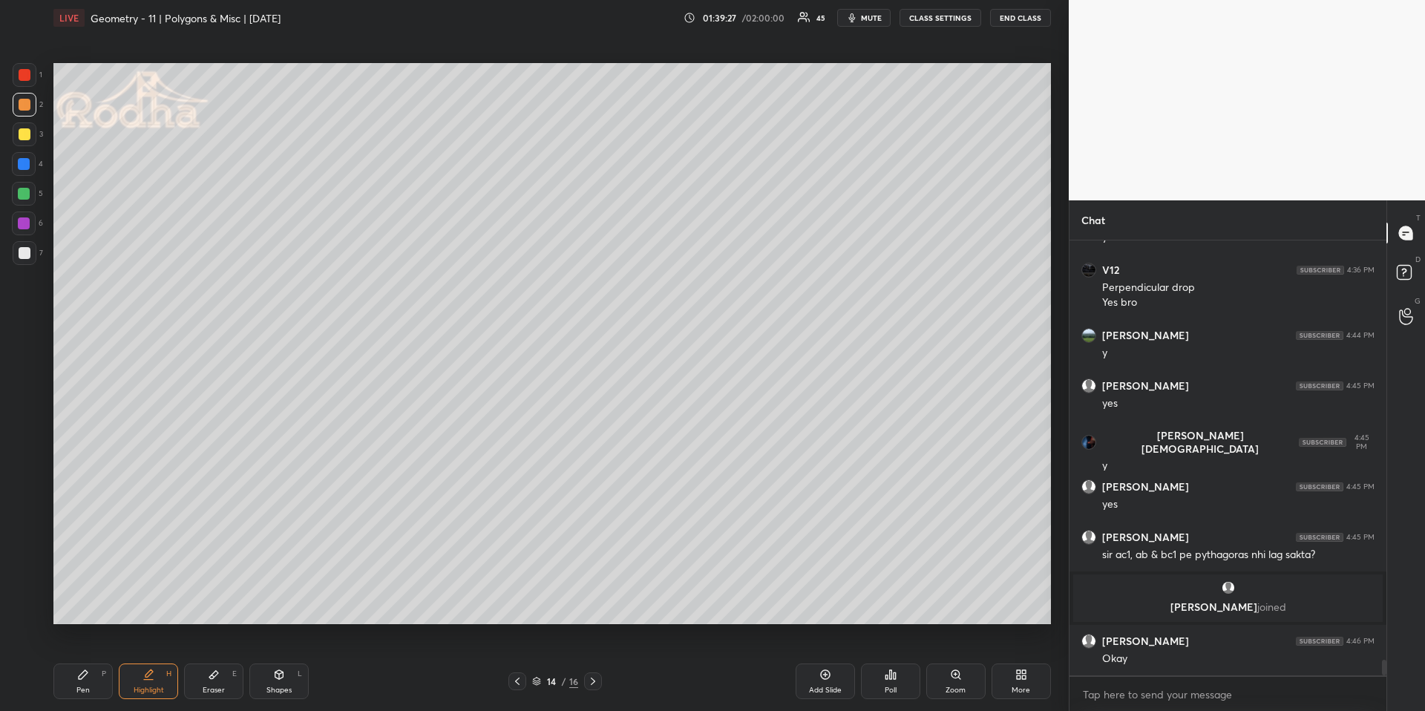
click at [594, 661] on icon at bounding box center [593, 681] width 12 height 12
drag, startPoint x: 78, startPoint y: 682, endPoint x: 79, endPoint y: 663, distance: 18.6
click at [78, 661] on div "Pen P" at bounding box center [82, 681] width 59 height 36
click at [27, 188] on div at bounding box center [24, 194] width 12 height 12
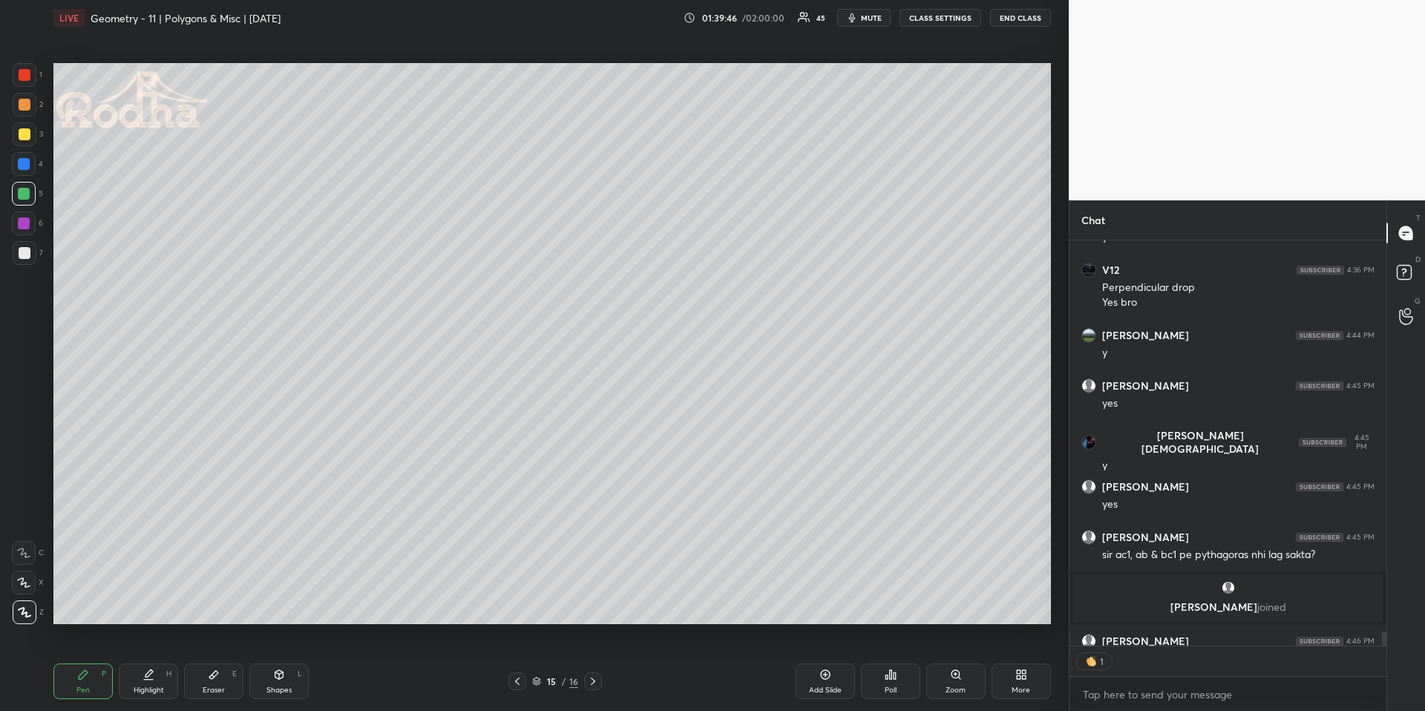
click at [280, 661] on icon at bounding box center [279, 674] width 8 height 9
drag, startPoint x: 29, startPoint y: 519, endPoint x: 35, endPoint y: 503, distance: 17.4
click at [27, 518] on rect at bounding box center [24, 523] width 11 height 11
click at [27, 134] on div at bounding box center [25, 134] width 12 height 12
drag, startPoint x: 91, startPoint y: 681, endPoint x: 83, endPoint y: 672, distance: 12.1
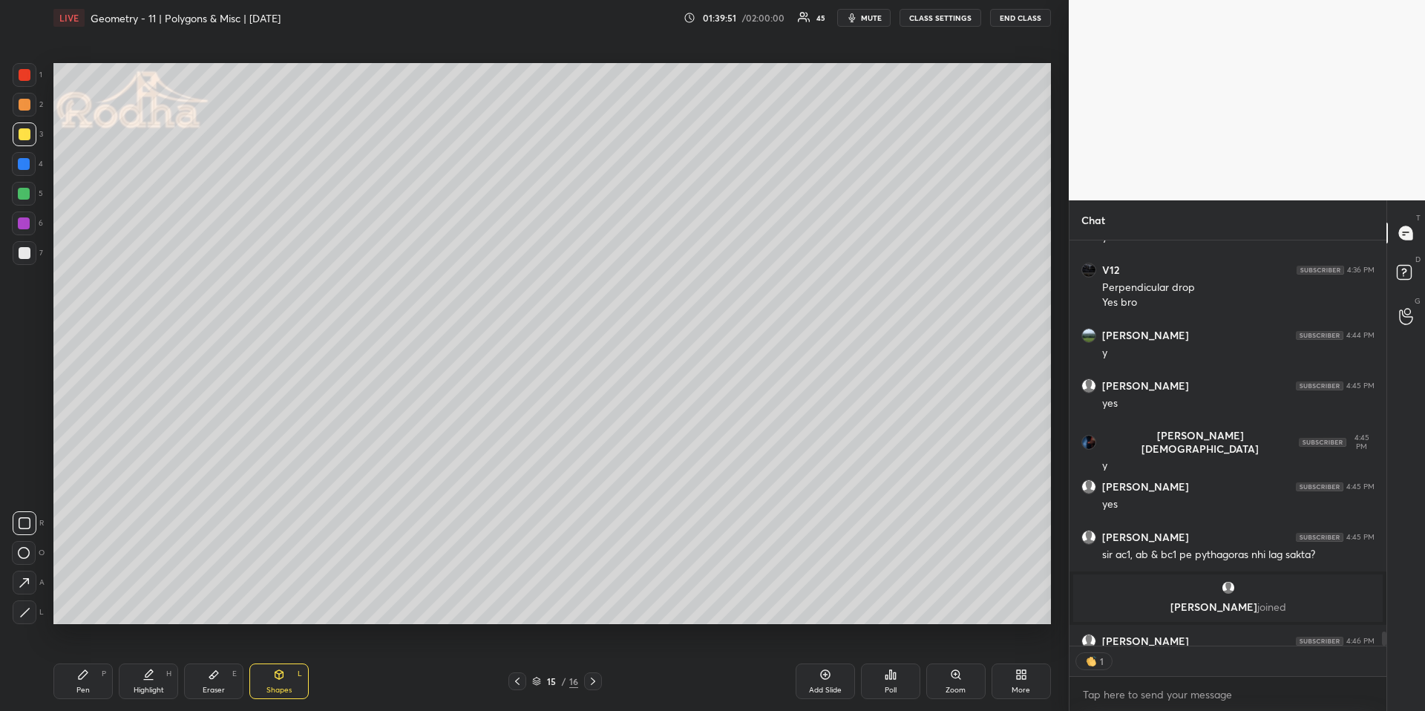
click at [89, 661] on div "Pen P" at bounding box center [82, 681] width 59 height 36
click at [255, 660] on div "Pen P Highlight H Eraser E Shapes L 15 / 16 Add Slide Poll Zoom More" at bounding box center [551, 681] width 997 height 59
drag, startPoint x: 270, startPoint y: 675, endPoint x: 264, endPoint y: 660, distance: 16.0
click at [269, 661] on div "Shapes L" at bounding box center [278, 681] width 59 height 36
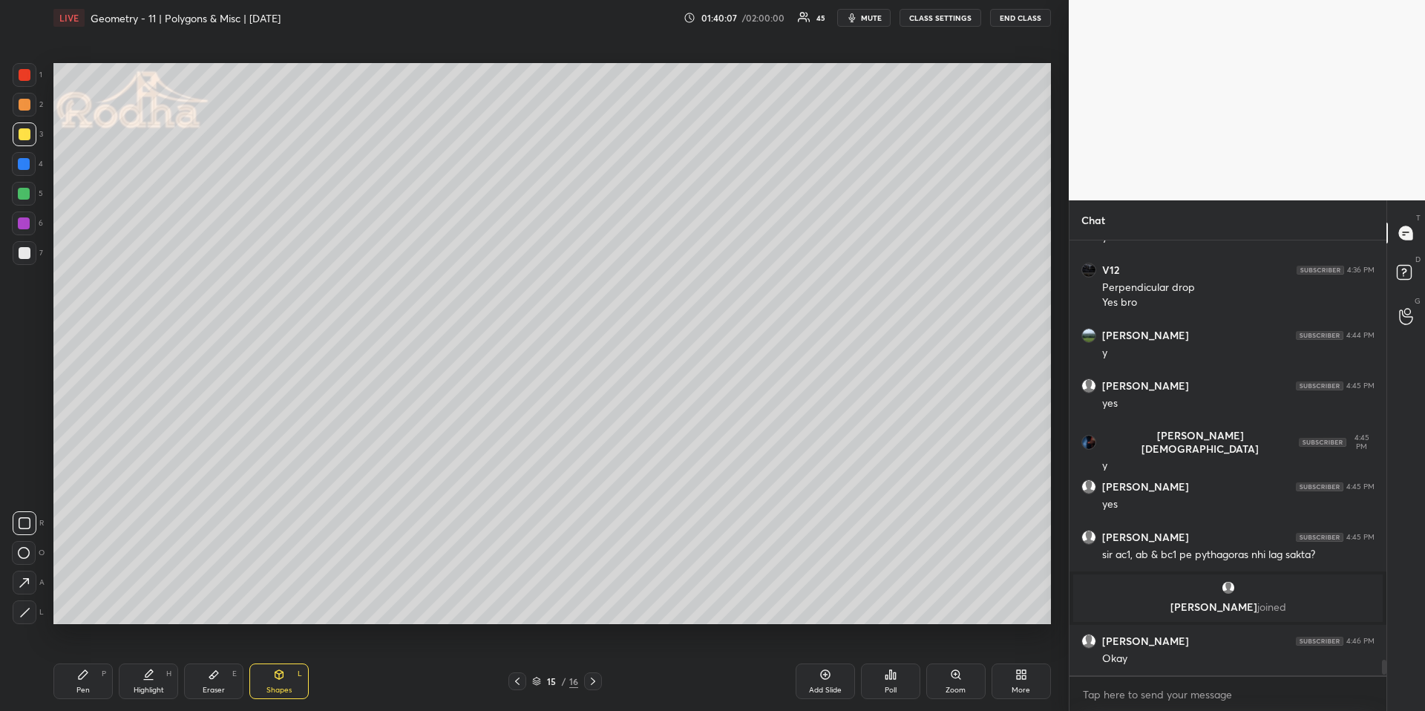
click at [26, 614] on icon at bounding box center [24, 612] width 11 height 11
drag, startPoint x: 83, startPoint y: 677, endPoint x: 91, endPoint y: 644, distance: 33.7
click at [82, 661] on icon at bounding box center [83, 674] width 9 height 9
click at [262, 661] on div "Shapes L" at bounding box center [278, 681] width 59 height 36
click at [22, 612] on icon at bounding box center [24, 612] width 11 height 11
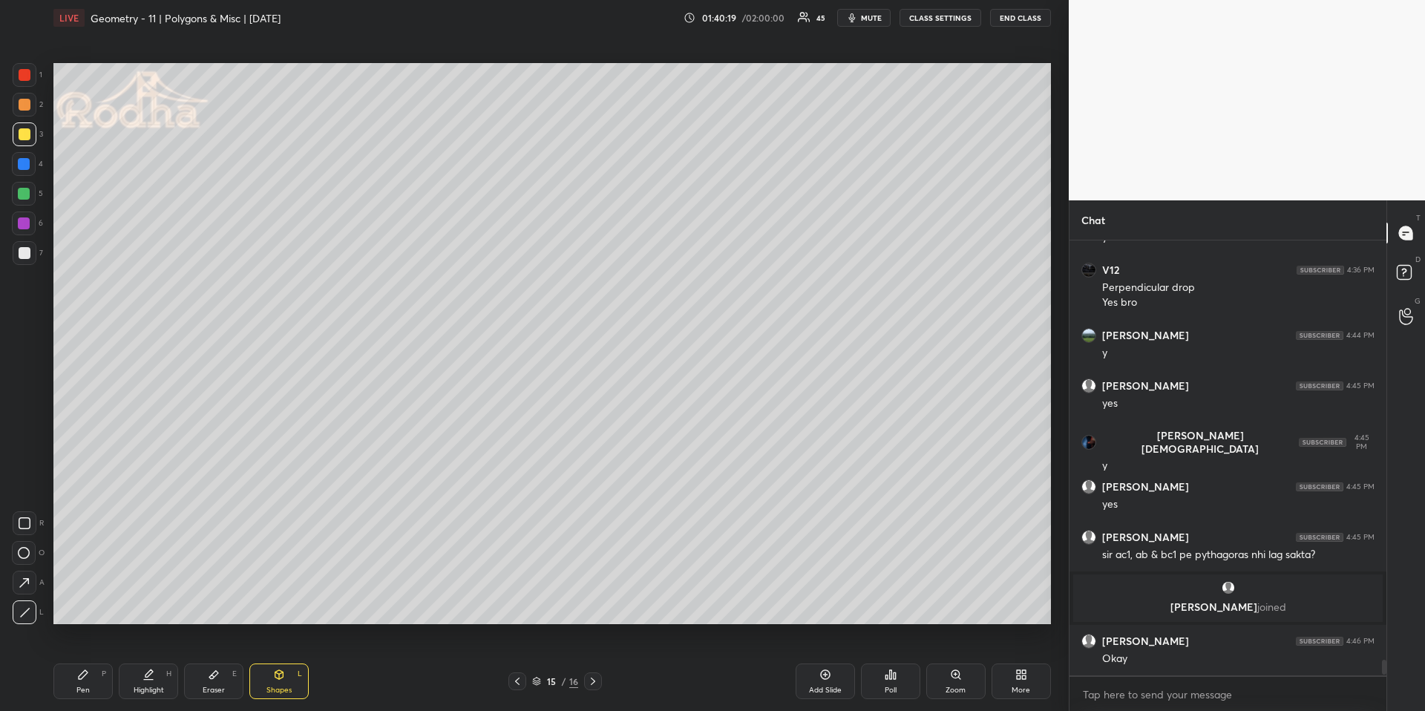
click at [90, 661] on div "Pen P" at bounding box center [82, 681] width 59 height 36
click at [26, 166] on div at bounding box center [24, 164] width 12 height 12
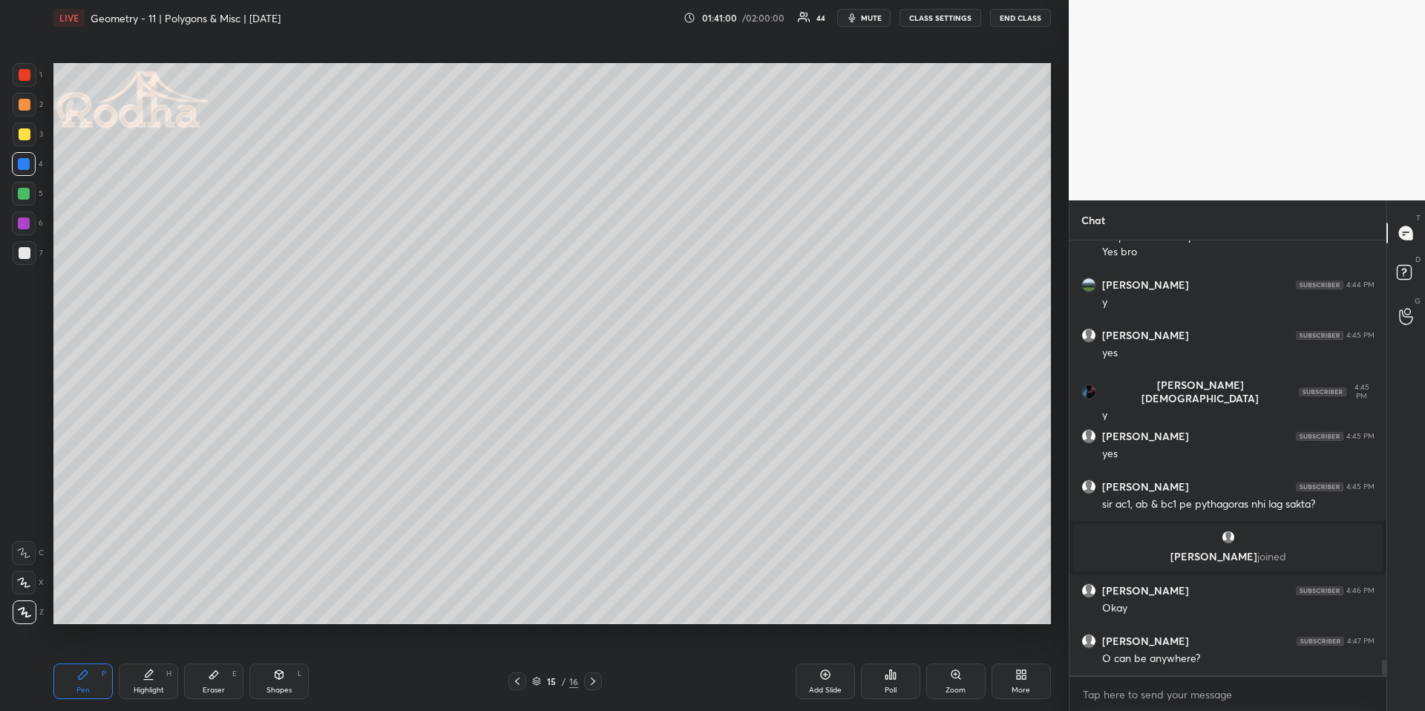
drag, startPoint x: 158, startPoint y: 675, endPoint x: 157, endPoint y: 666, distance: 8.9
click at [158, 661] on div "Highlight H" at bounding box center [148, 681] width 59 height 36
click at [69, 661] on div "Pen P" at bounding box center [82, 681] width 59 height 36
click at [28, 165] on div at bounding box center [24, 164] width 12 height 12
click at [36, 137] on div "3" at bounding box center [28, 134] width 30 height 24
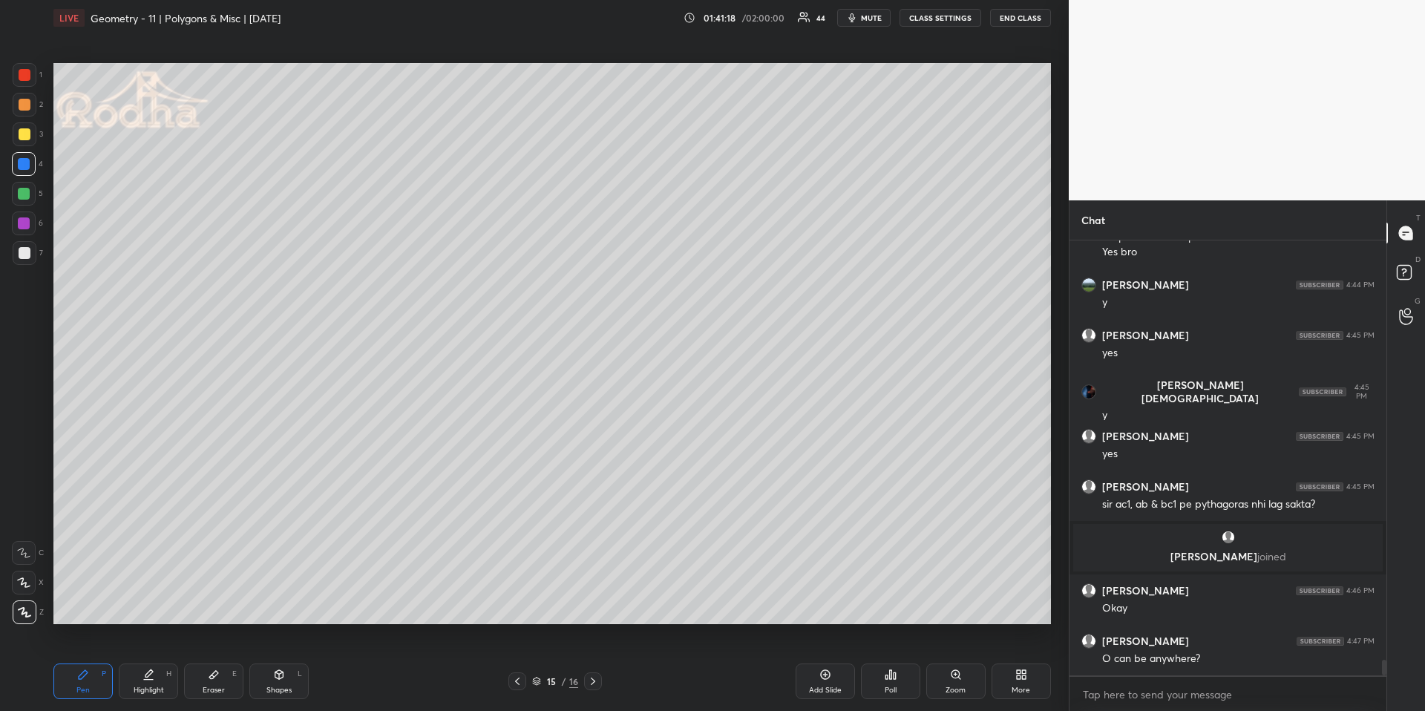
click at [23, 132] on div at bounding box center [25, 134] width 12 height 12
drag, startPoint x: 283, startPoint y: 681, endPoint x: 278, endPoint y: 659, distance: 22.7
click at [279, 661] on div "Shapes L" at bounding box center [278, 681] width 59 height 36
click at [22, 526] on icon at bounding box center [25, 523] width 12 height 12
drag, startPoint x: 135, startPoint y: 687, endPoint x: 144, endPoint y: 675, distance: 15.4
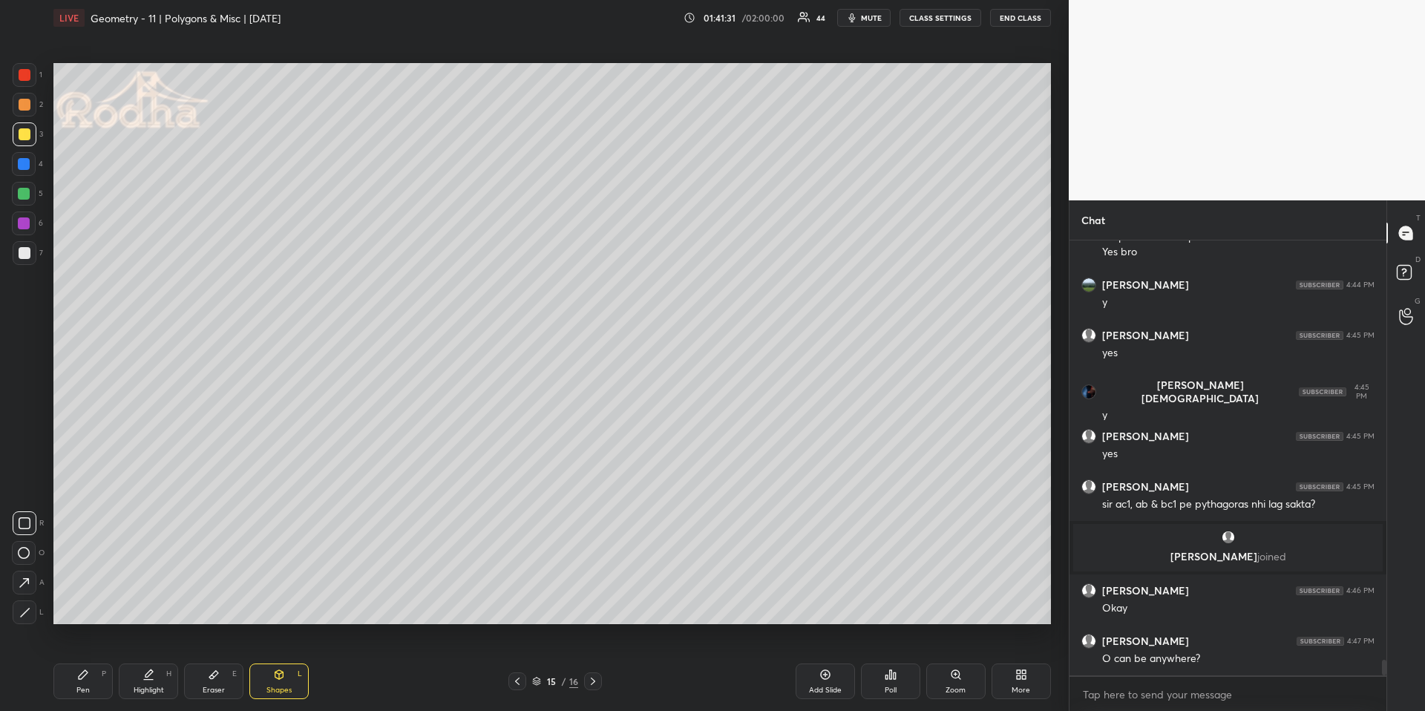
click at [134, 661] on div "Highlight" at bounding box center [149, 689] width 30 height 7
click at [72, 661] on div "Pen P" at bounding box center [82, 681] width 59 height 36
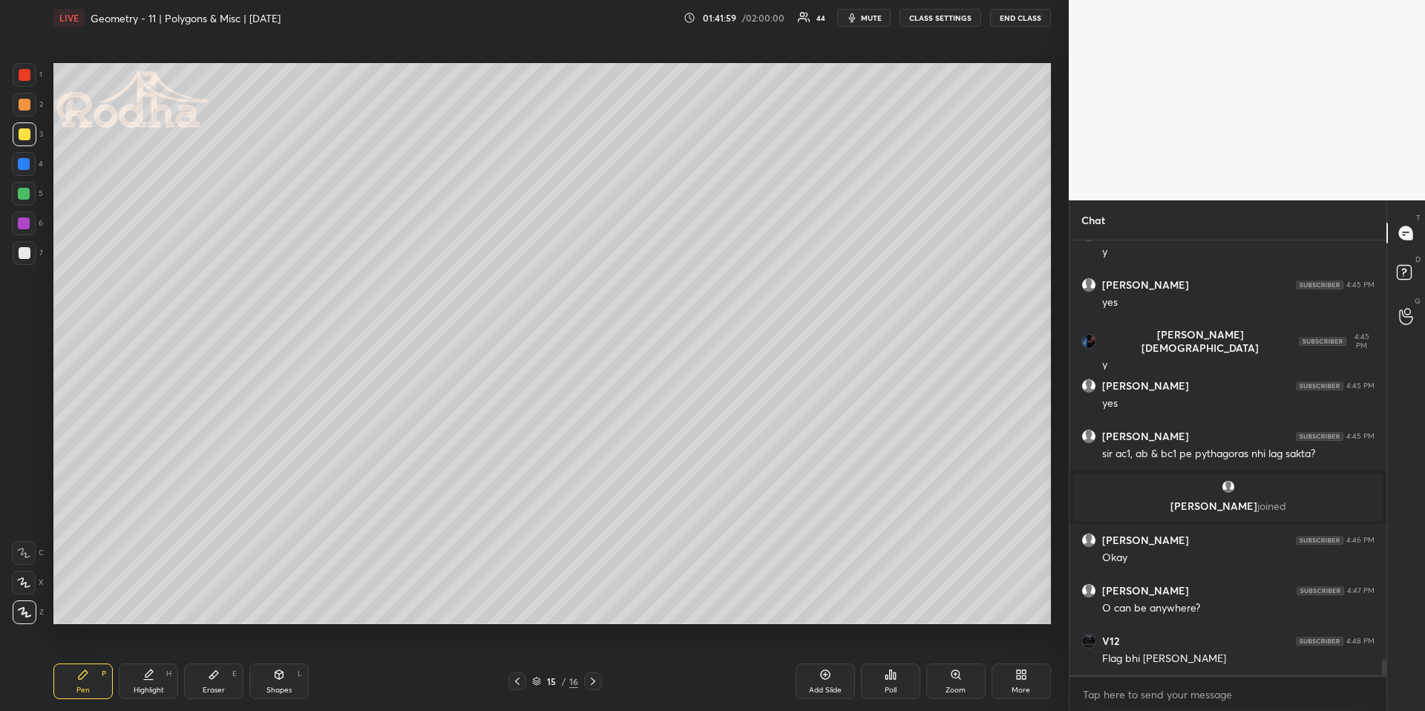
click at [140, 661] on div "Highlight" at bounding box center [149, 689] width 30 height 7
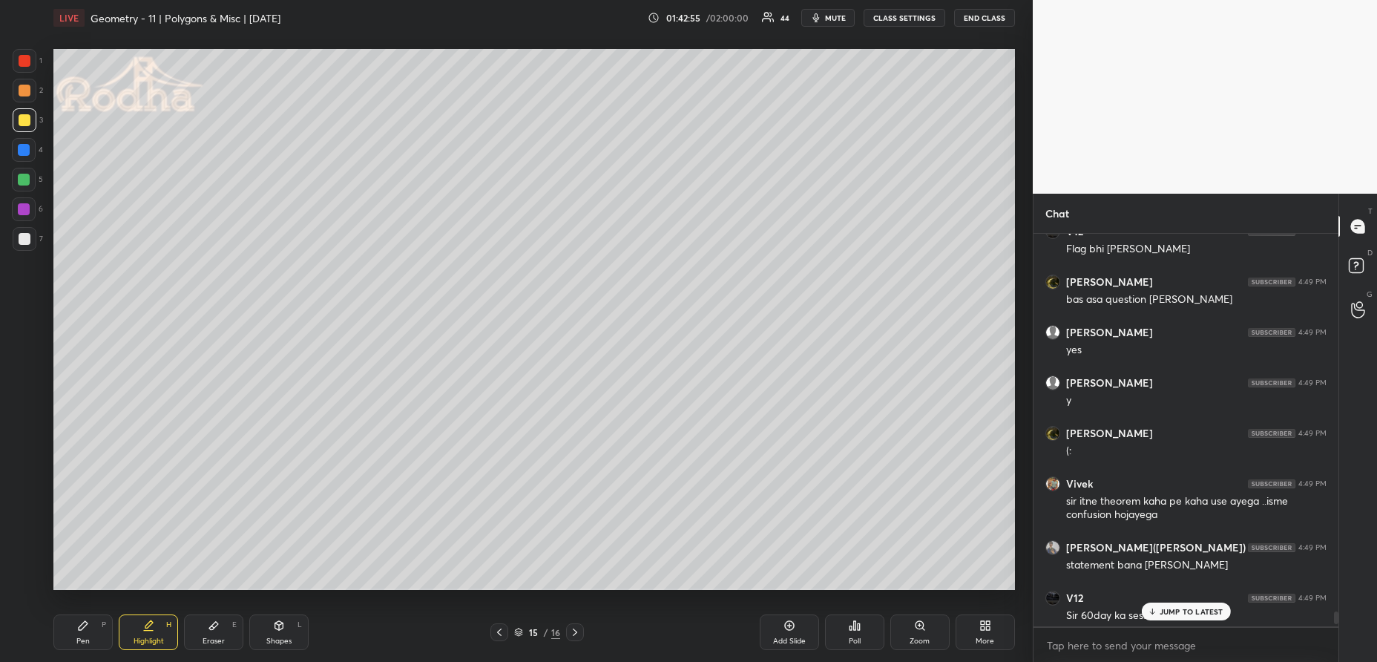
scroll to position [12316, 0]
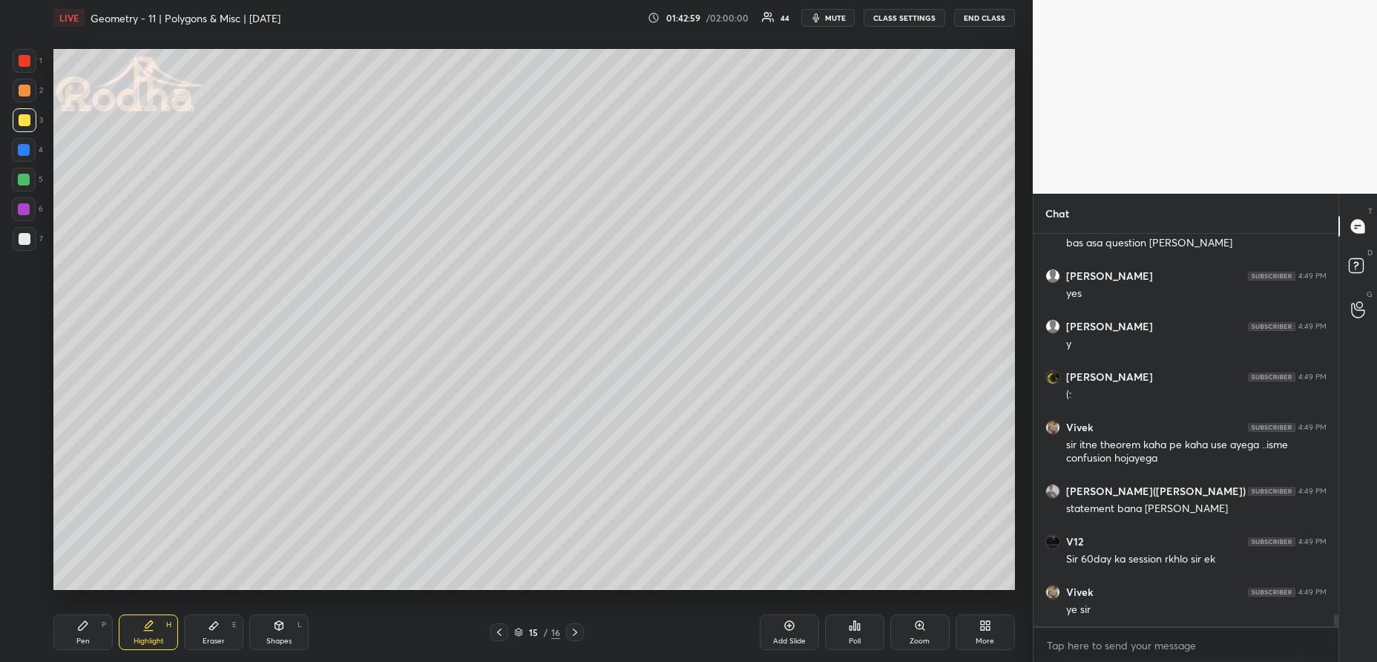
click at [575, 633] on icon at bounding box center [575, 632] width 12 height 12
click at [96, 639] on div "Pen P" at bounding box center [82, 632] width 59 height 36
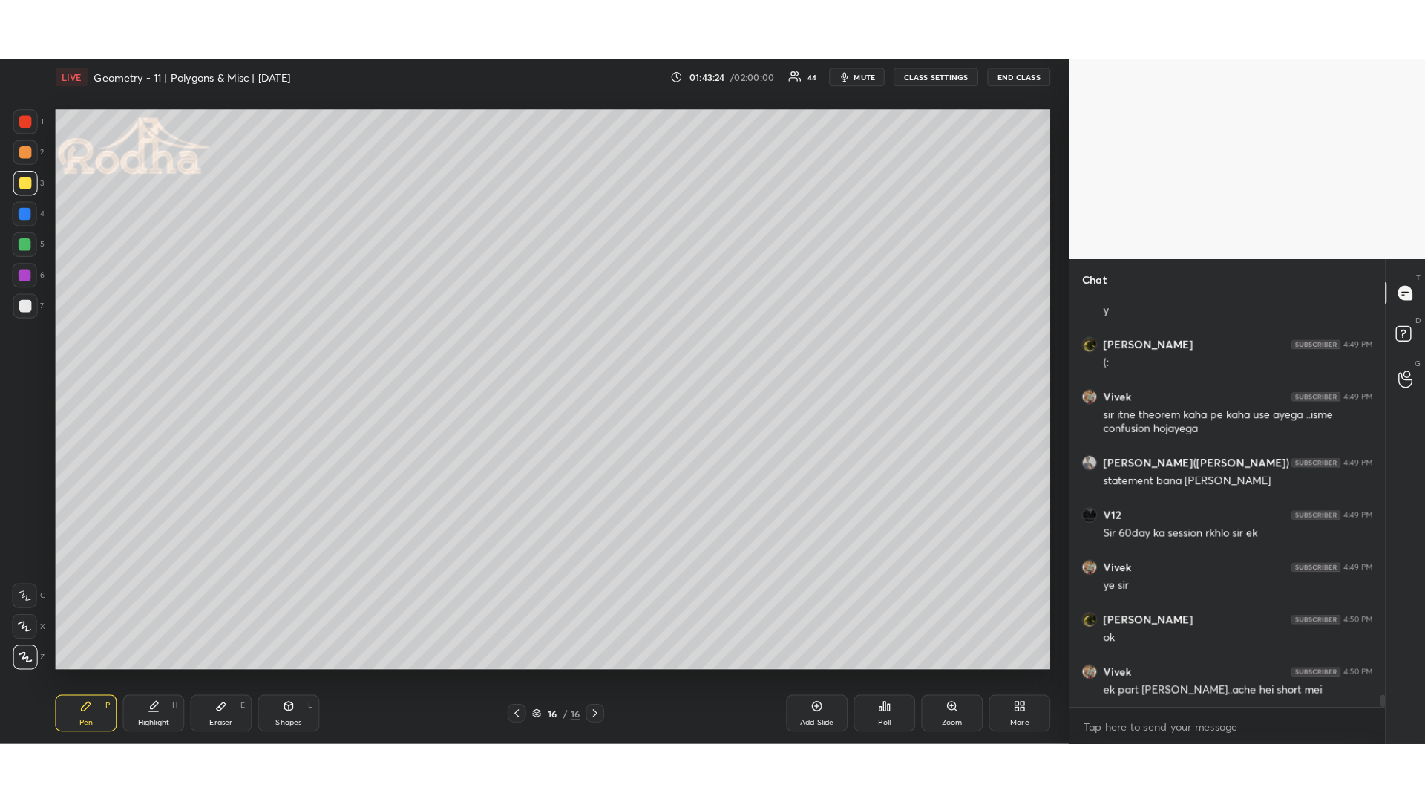
scroll to position [12467, 0]
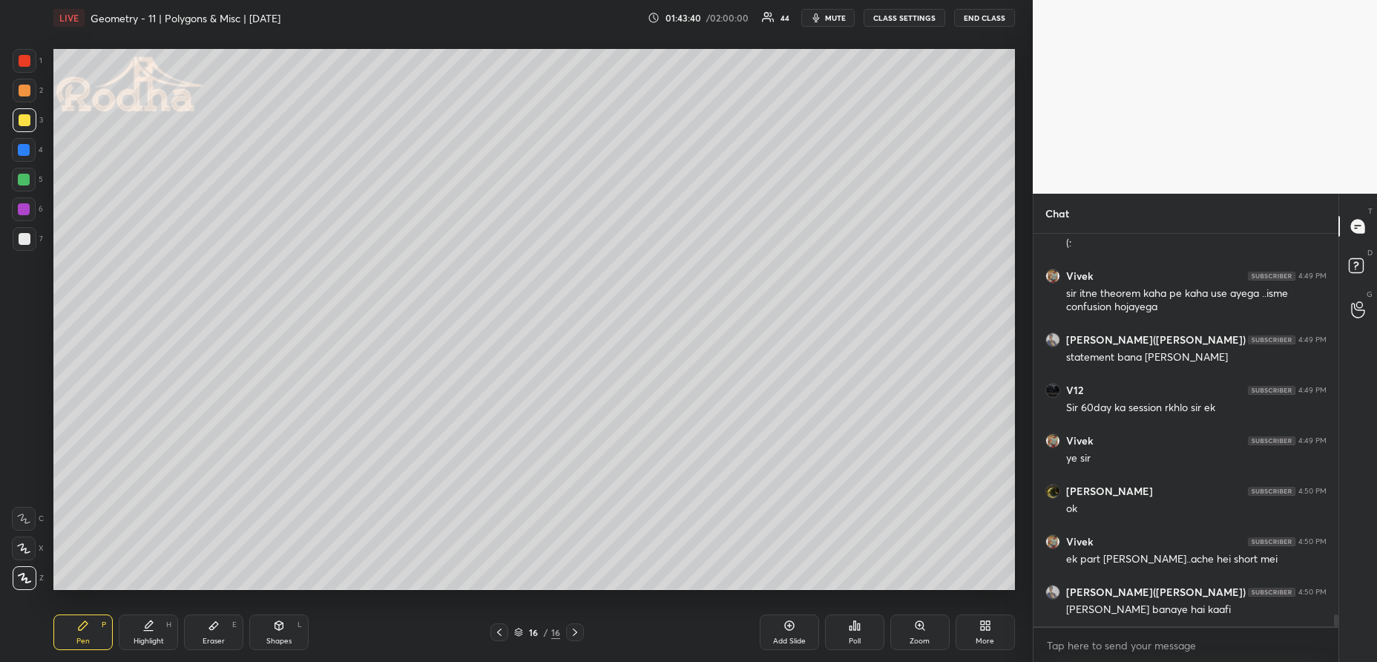
click at [500, 633] on icon at bounding box center [500, 632] width 12 height 12
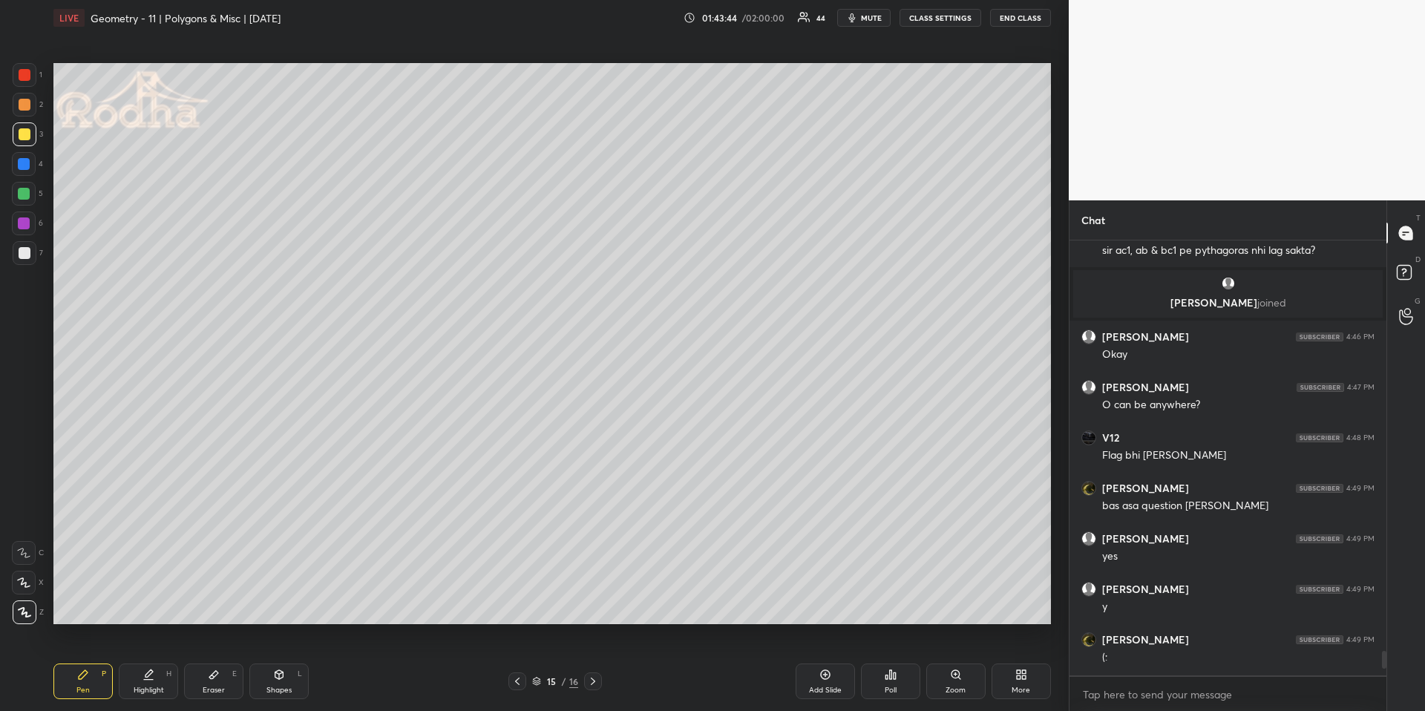
scroll to position [12512, 0]
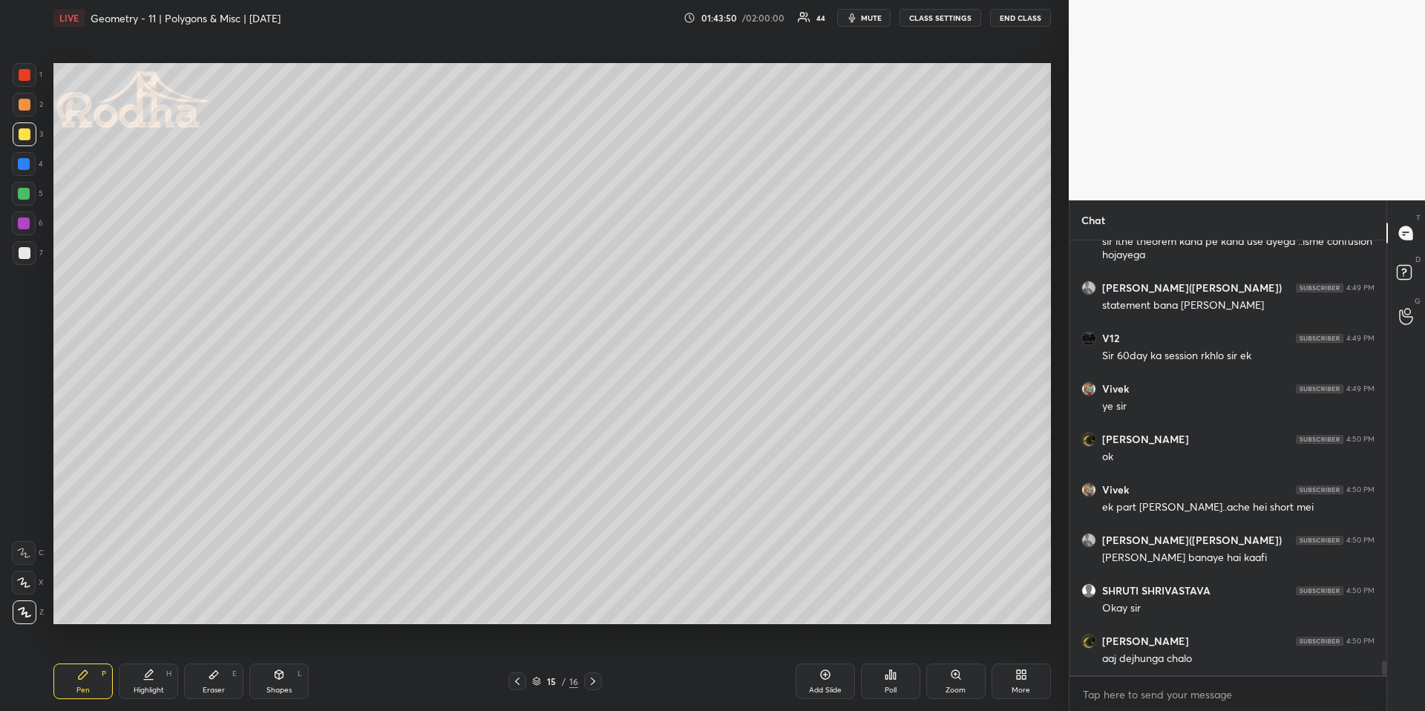
click at [597, 661] on icon at bounding box center [593, 681] width 12 height 12
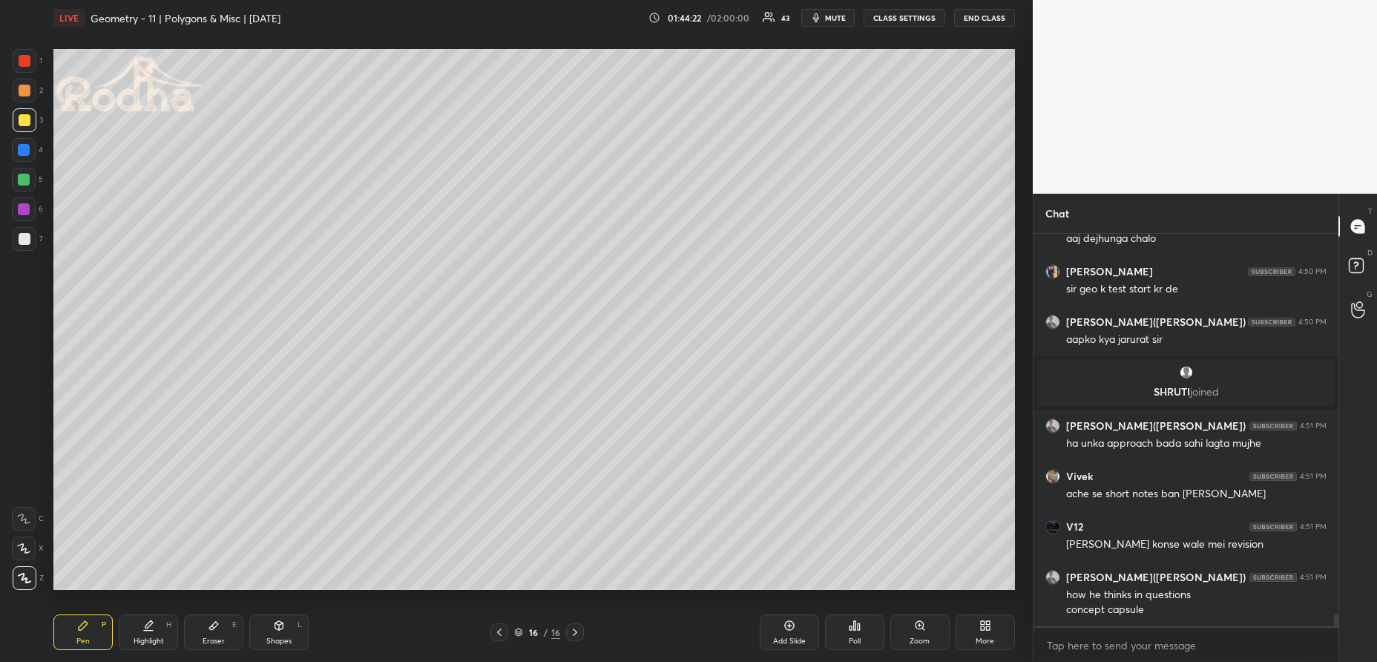
scroll to position [12779, 0]
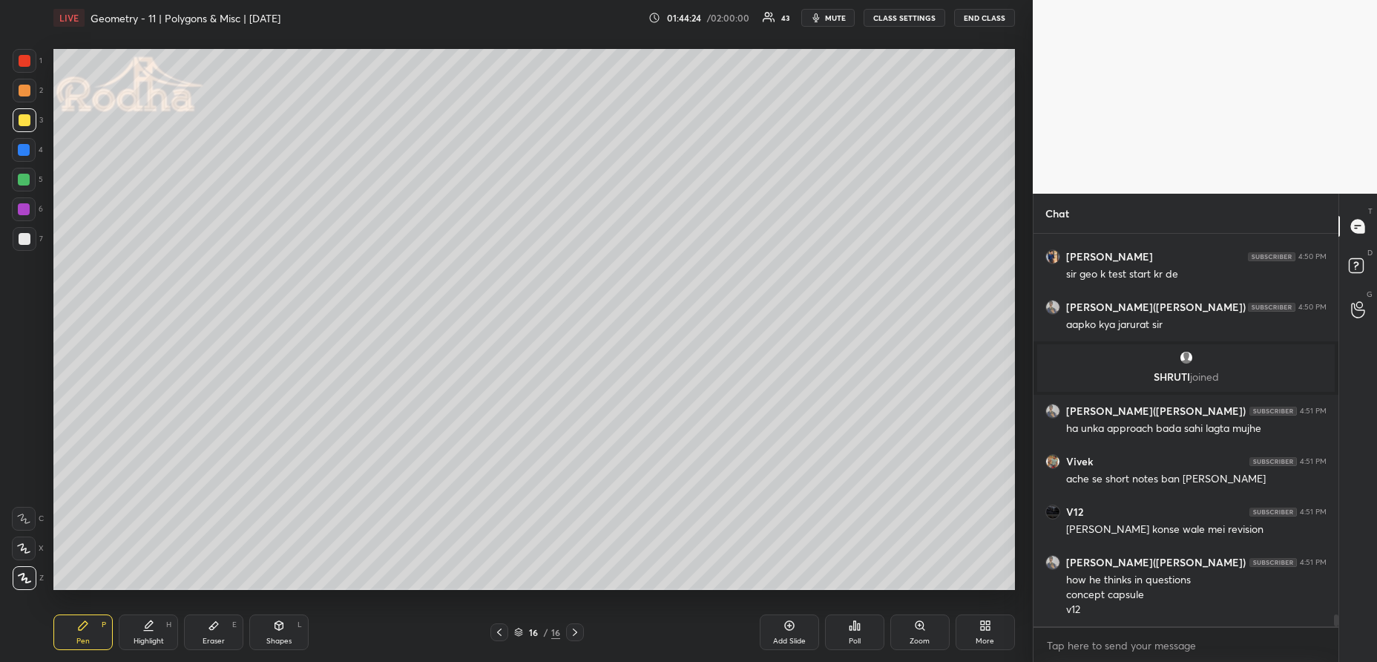
click at [499, 629] on icon at bounding box center [500, 632] width 12 height 12
click at [991, 635] on div "More" at bounding box center [985, 632] width 59 height 36
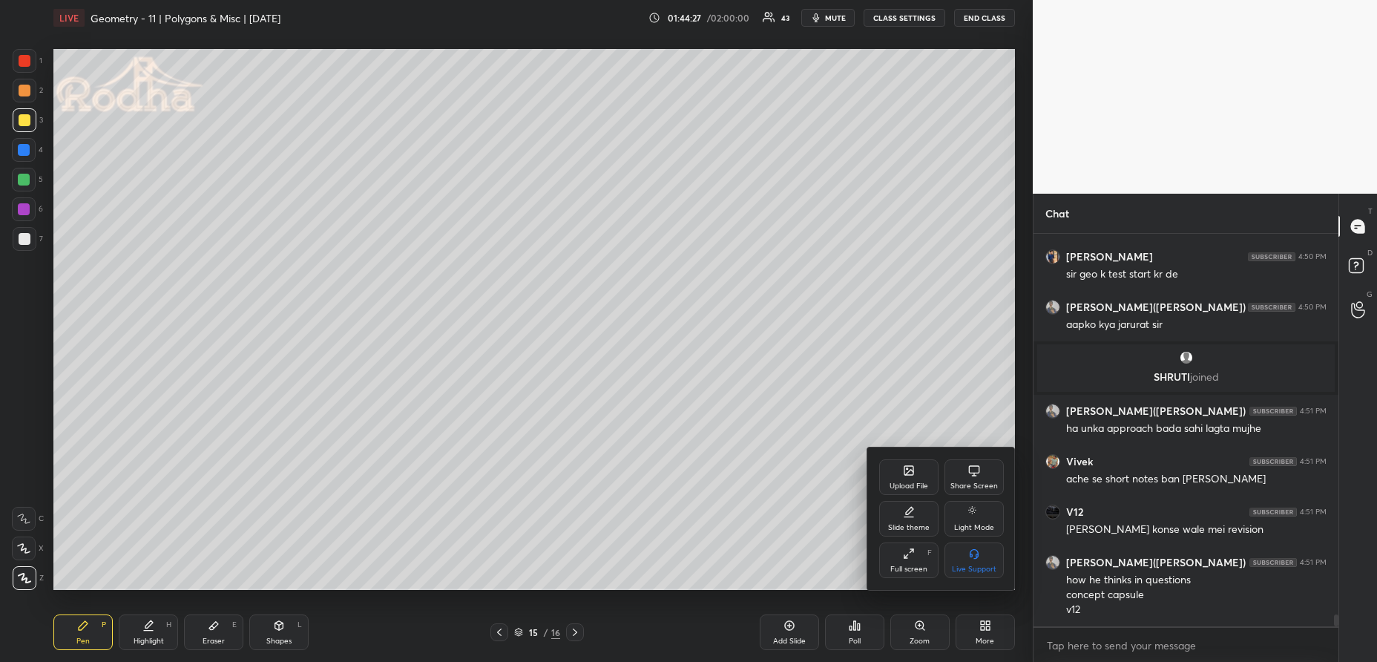
click at [913, 475] on icon at bounding box center [909, 471] width 12 height 12
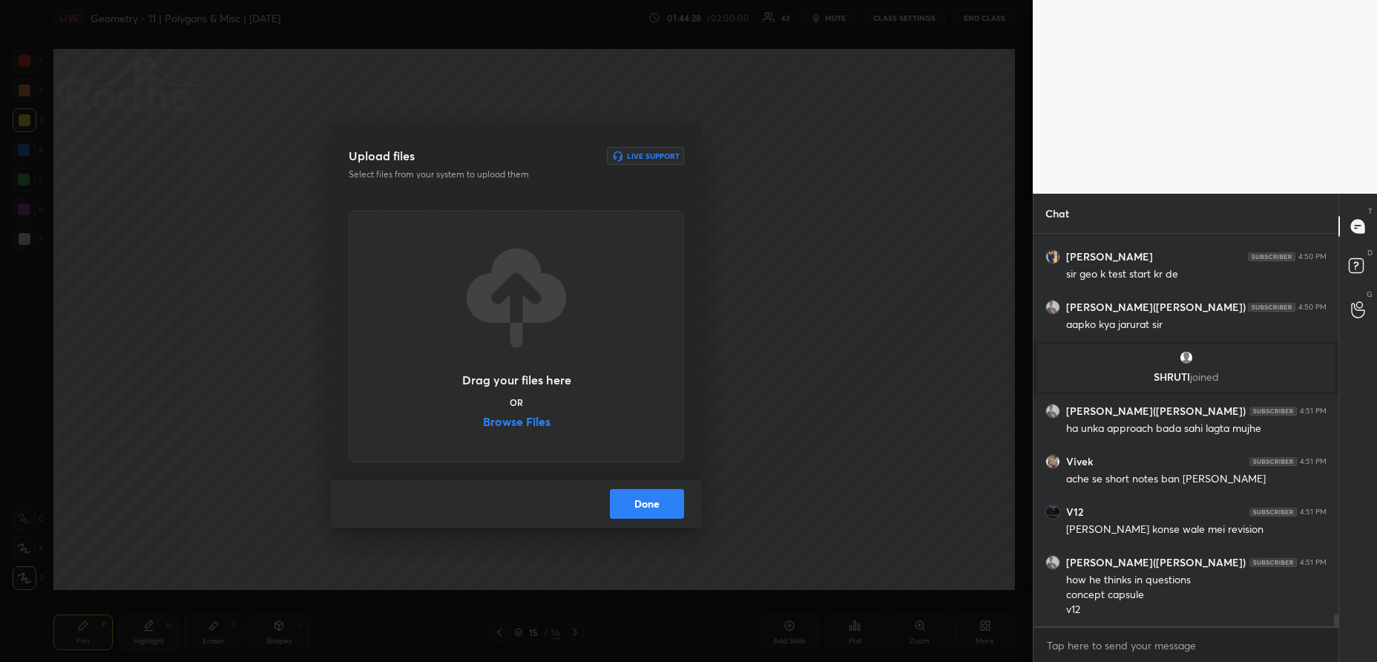
scroll to position [12829, 0]
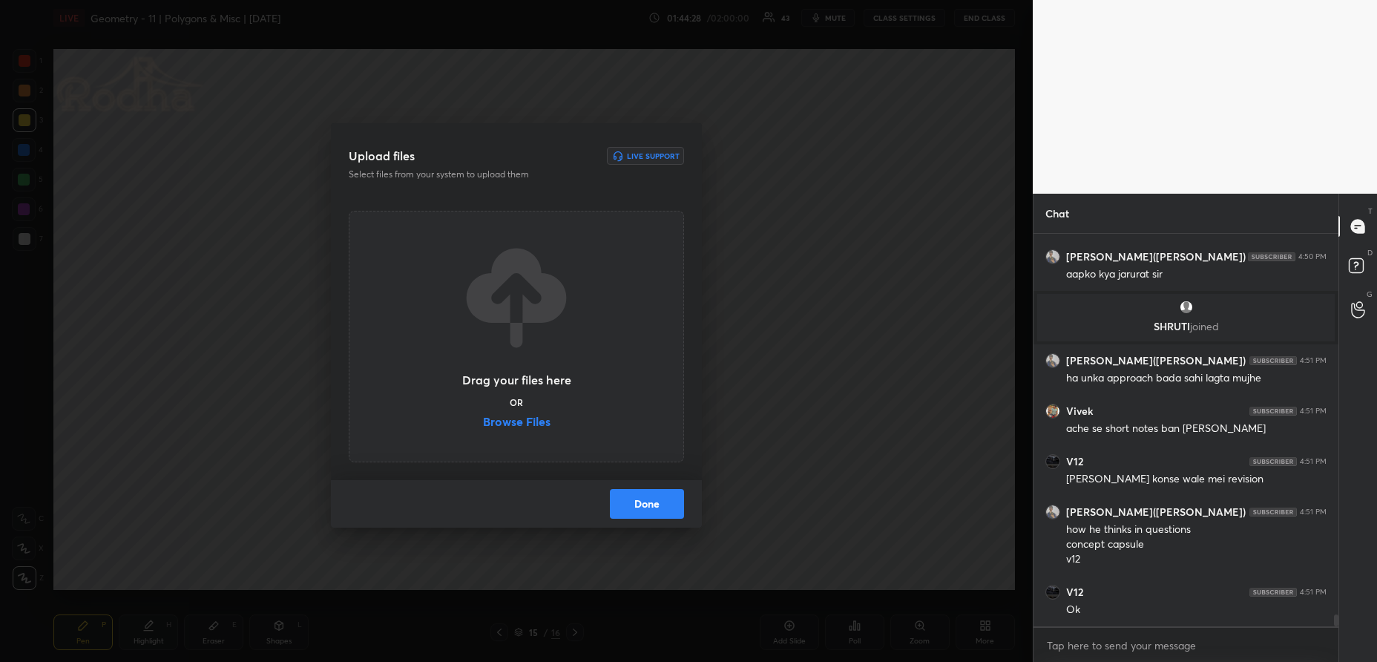
click at [633, 567] on div "Upload files Live Support Select files from your system to upload them Drag you…" at bounding box center [516, 331] width 1033 height 662
click at [650, 511] on button "Done" at bounding box center [647, 504] width 74 height 30
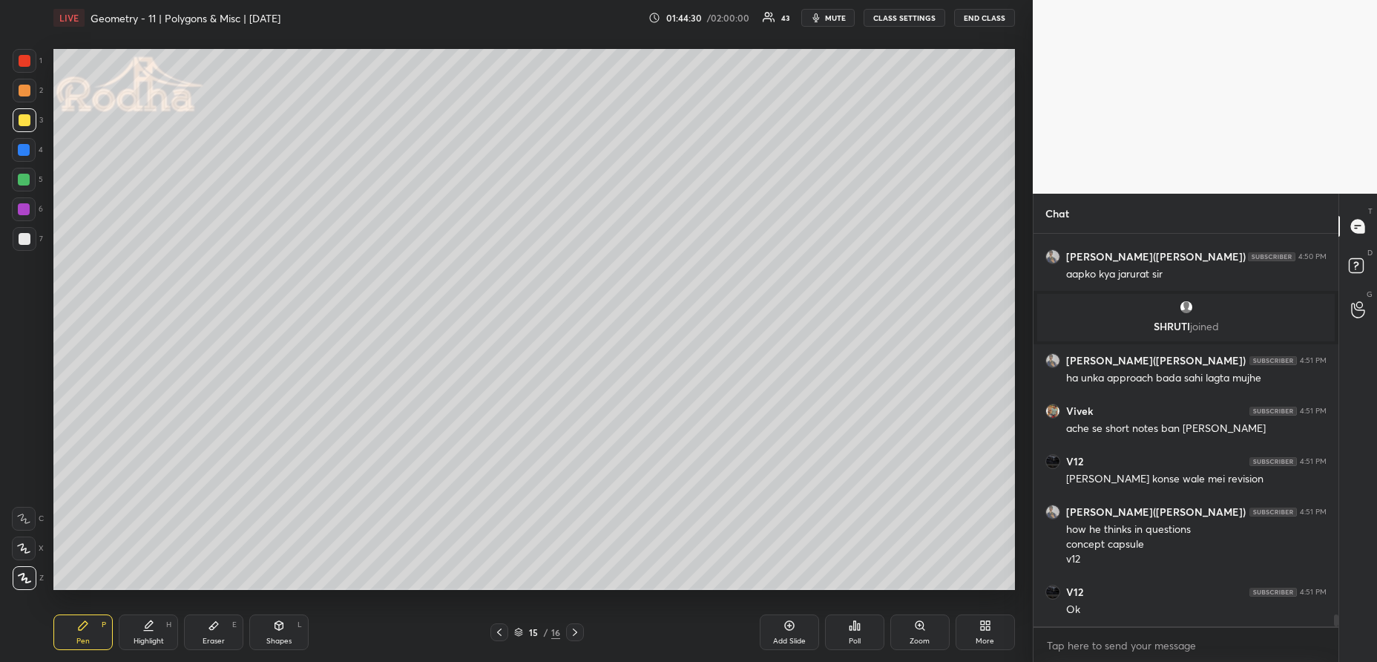
click at [577, 635] on icon at bounding box center [575, 632] width 12 height 12
click at [971, 633] on div "More" at bounding box center [985, 632] width 59 height 36
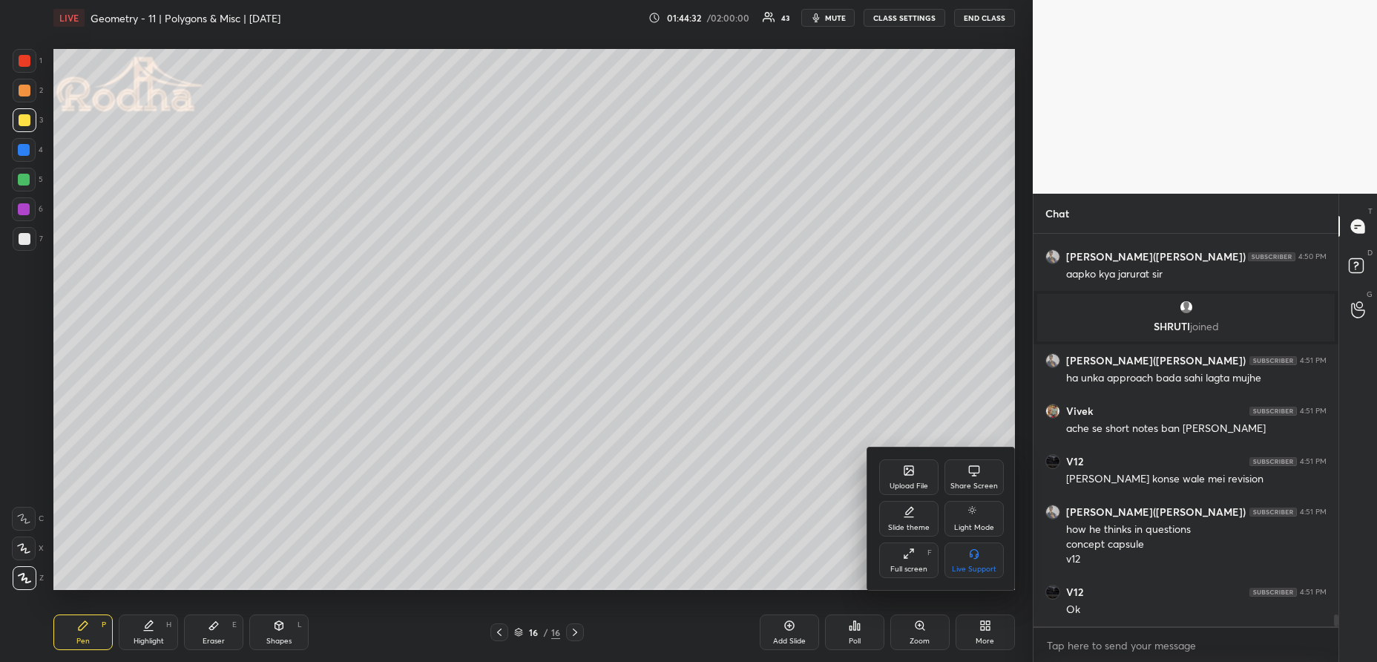
click at [914, 485] on div "Upload File" at bounding box center [909, 485] width 39 height 7
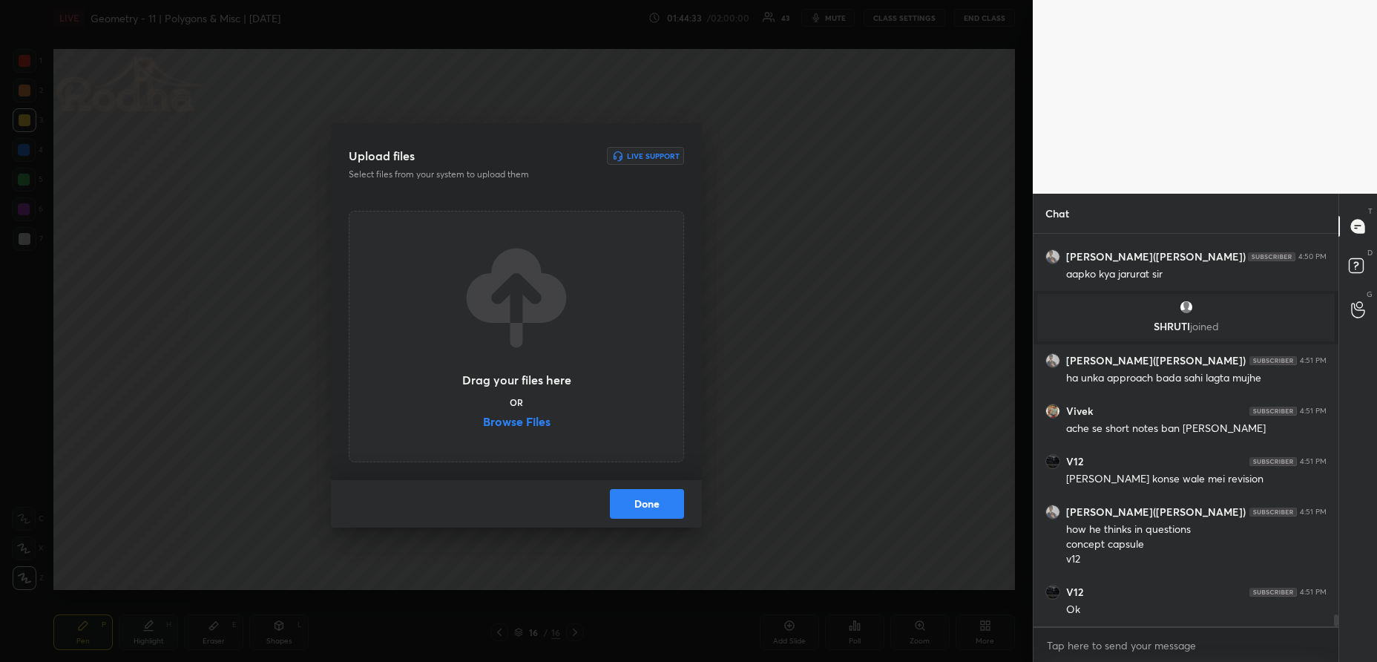
click at [528, 434] on div "Drag your files here OR Browse Files" at bounding box center [516, 337] width 335 height 252
click at [525, 428] on label "Browse Files" at bounding box center [517, 424] width 68 height 16
click at [483, 428] on input "Browse Files" at bounding box center [483, 424] width 0 height 16
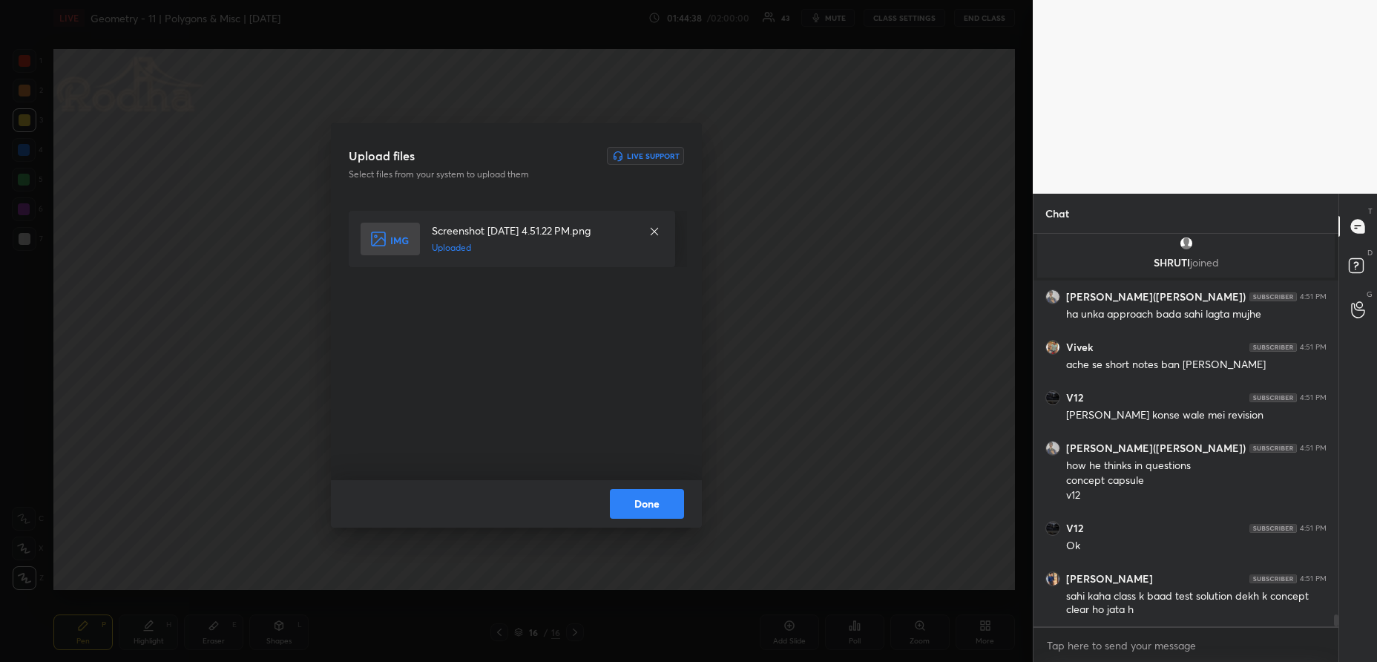
click at [629, 502] on button "Done" at bounding box center [647, 504] width 74 height 30
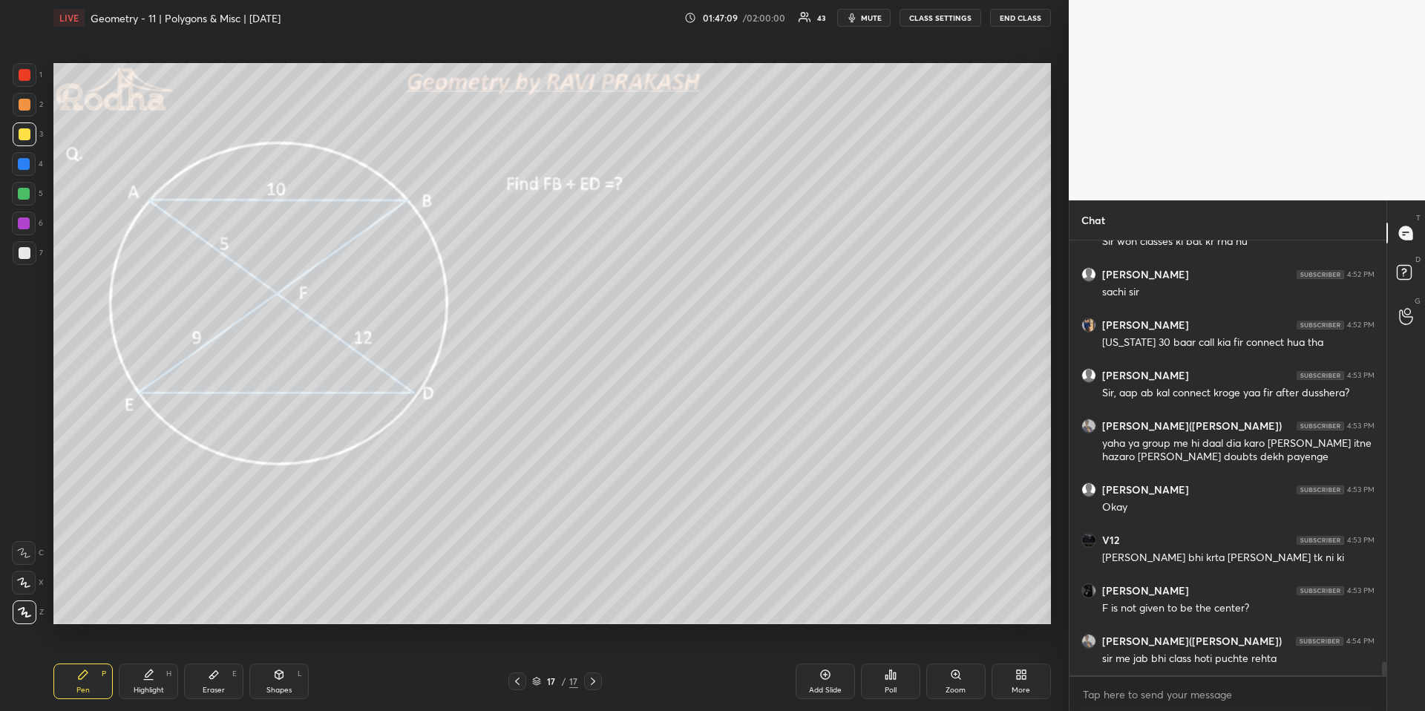
scroll to position [13501, 0]
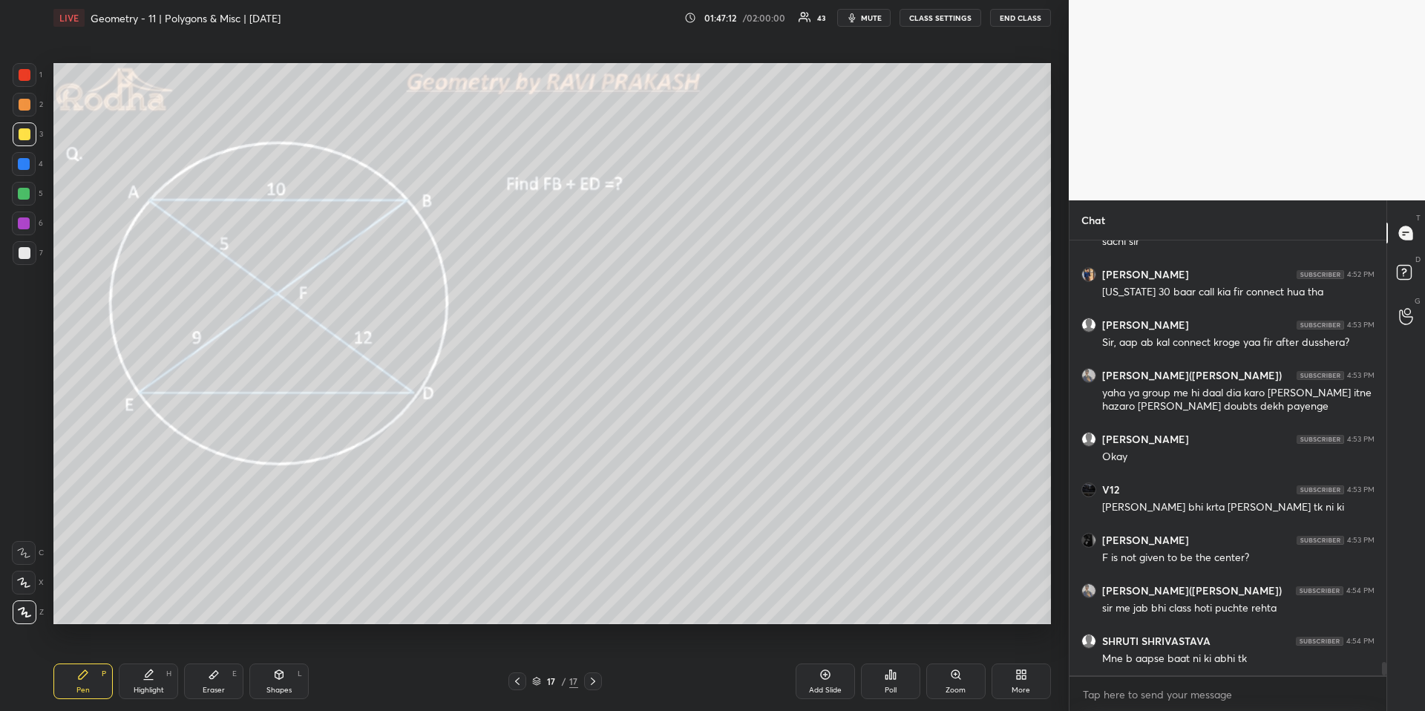
click at [77, 661] on icon at bounding box center [83, 675] width 12 height 12
click at [26, 197] on div at bounding box center [24, 194] width 12 height 12
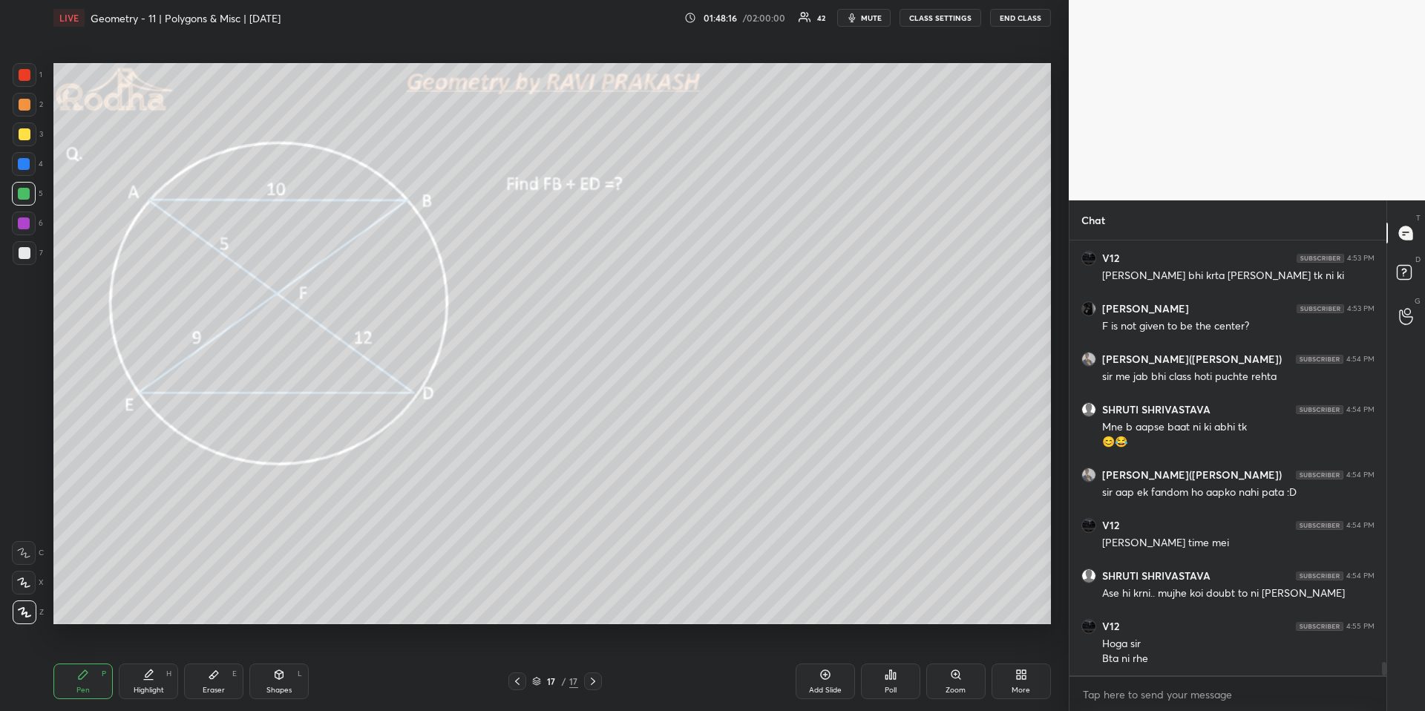
scroll to position [13783, 0]
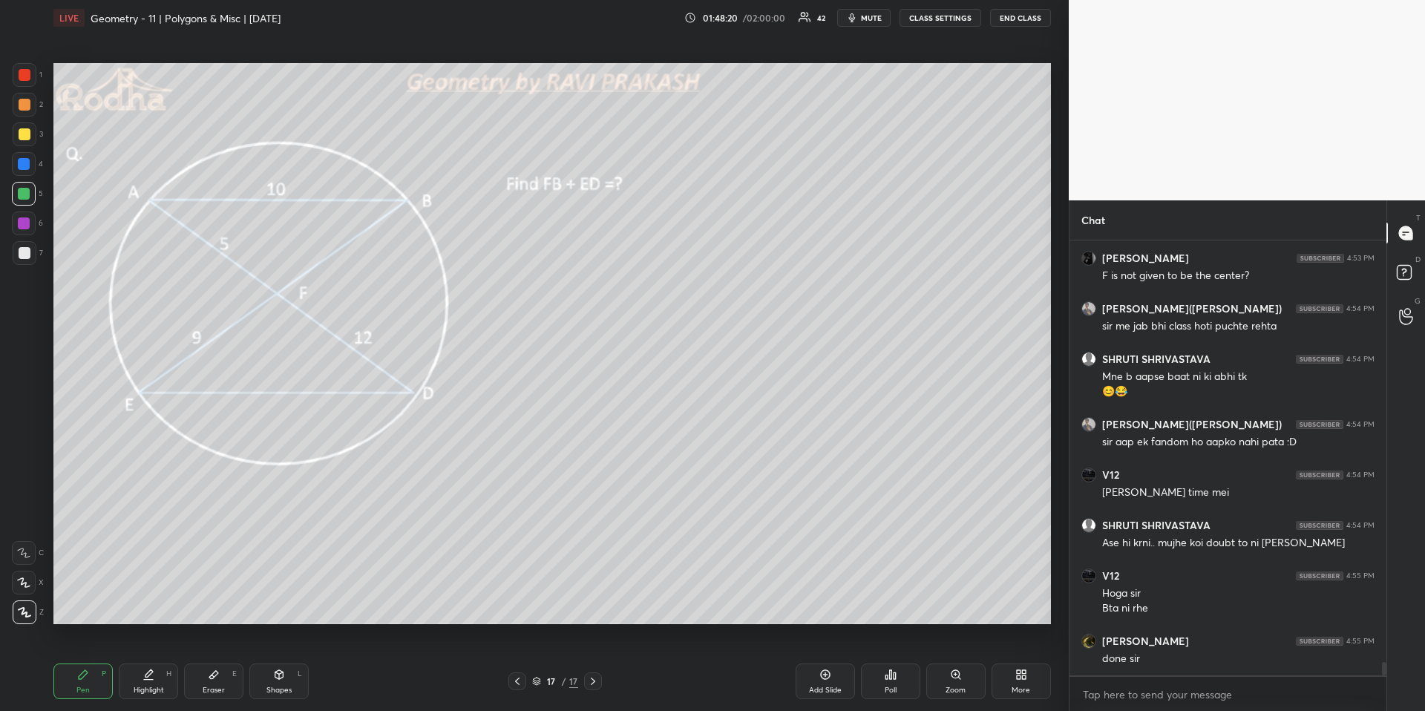
click at [96, 661] on div "Pen P" at bounding box center [82, 681] width 59 height 36
drag, startPoint x: 102, startPoint y: 681, endPoint x: 124, endPoint y: 646, distance: 41.0
click at [102, 661] on div "Pen P" at bounding box center [82, 681] width 59 height 36
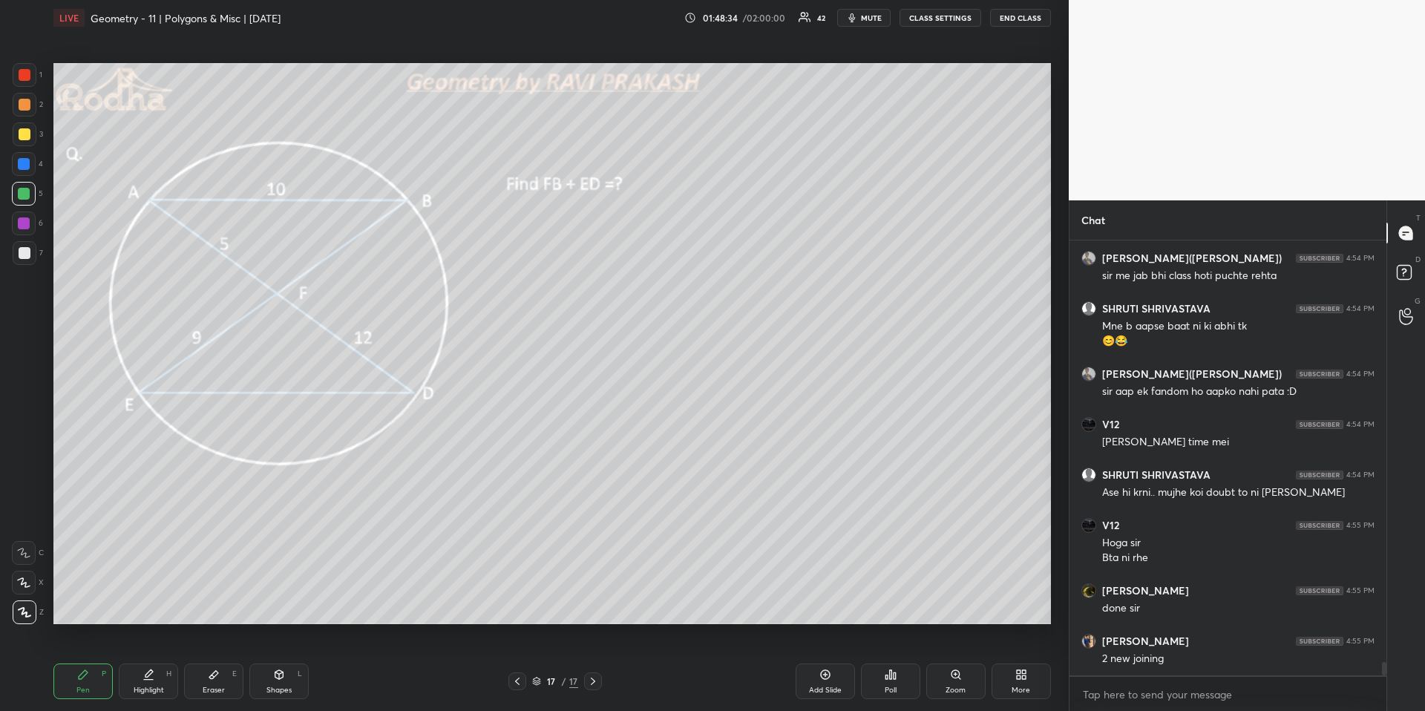
scroll to position [13884, 0]
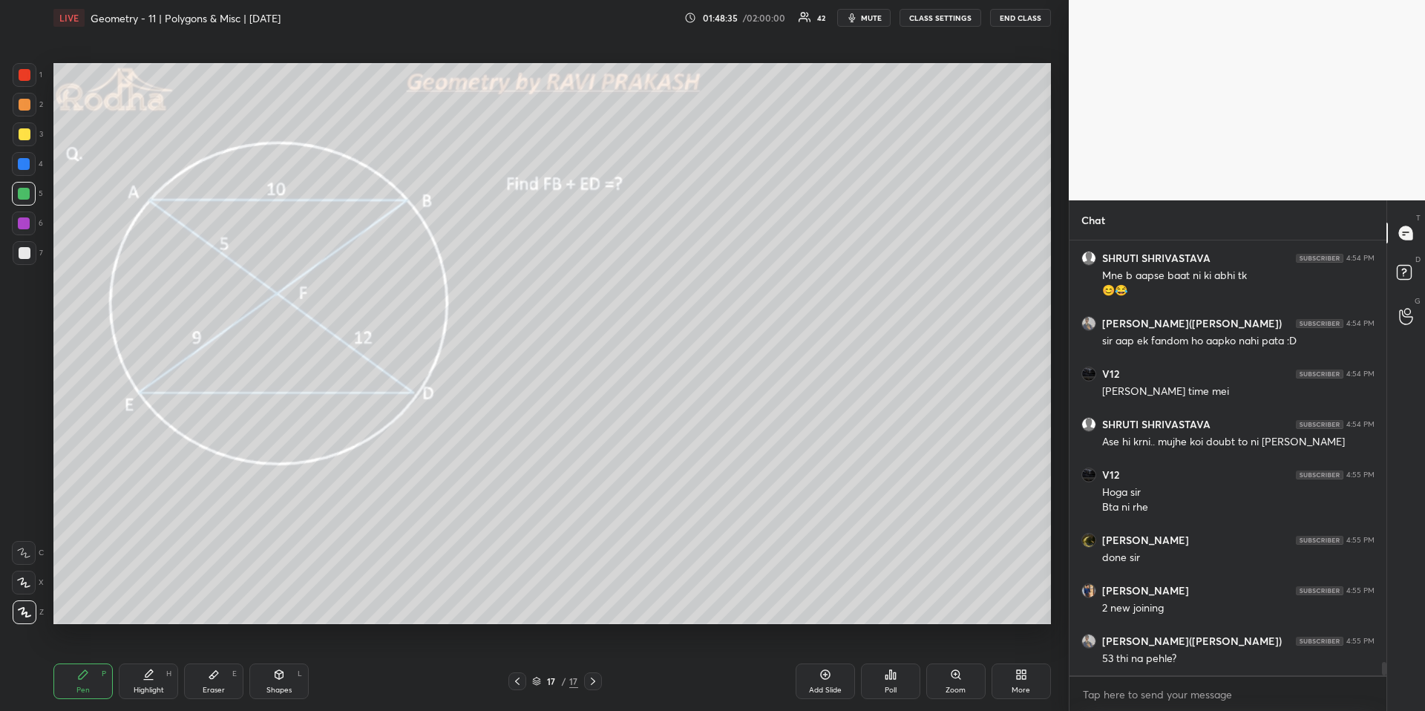
click at [887, 661] on icon at bounding box center [891, 675] width 12 height 12
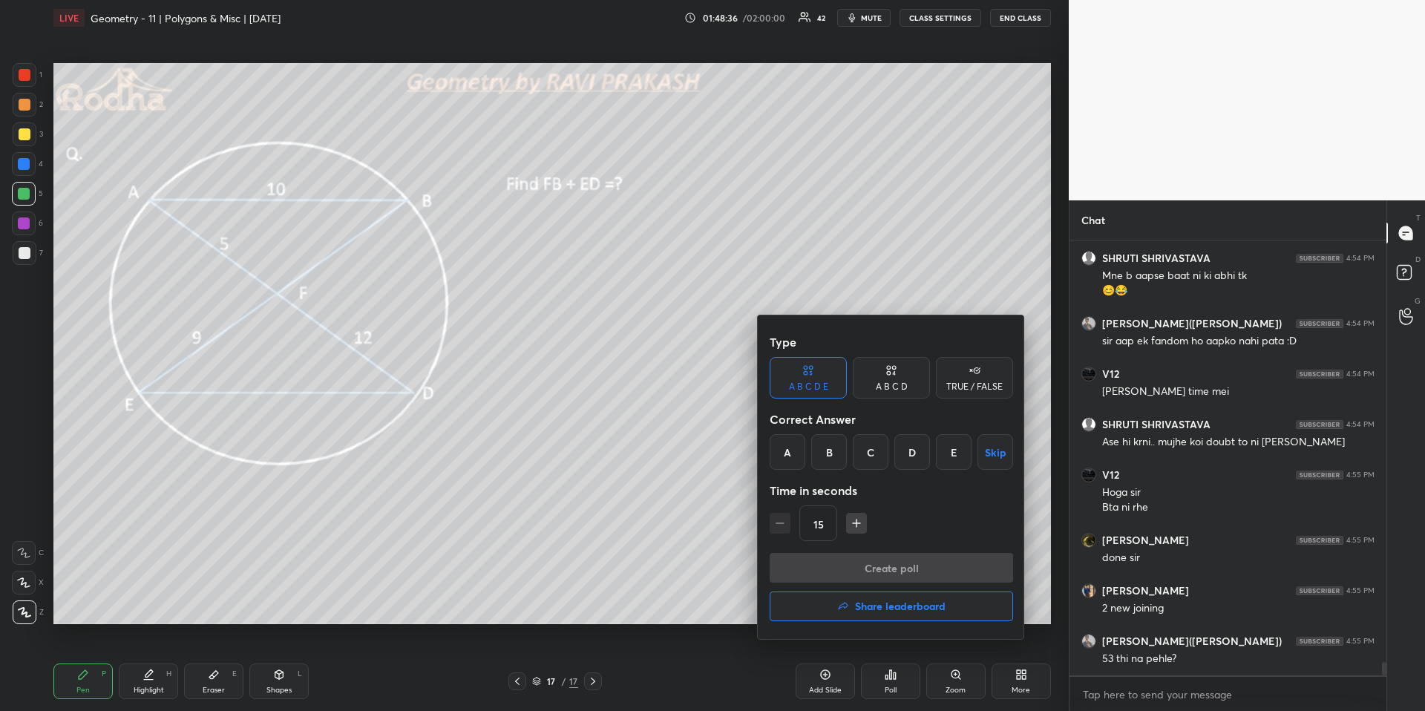
click at [723, 466] on div at bounding box center [712, 355] width 1425 height 711
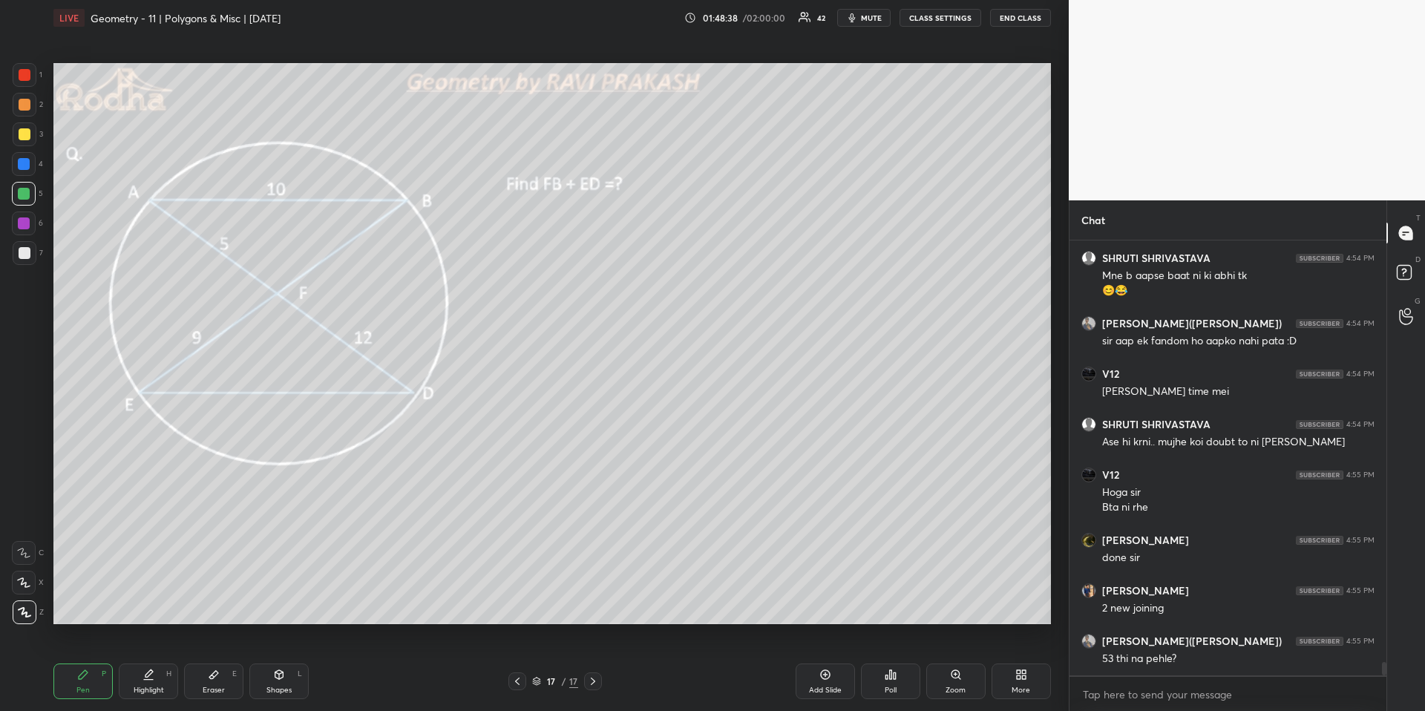
click at [886, 661] on icon at bounding box center [886, 677] width 2 height 4
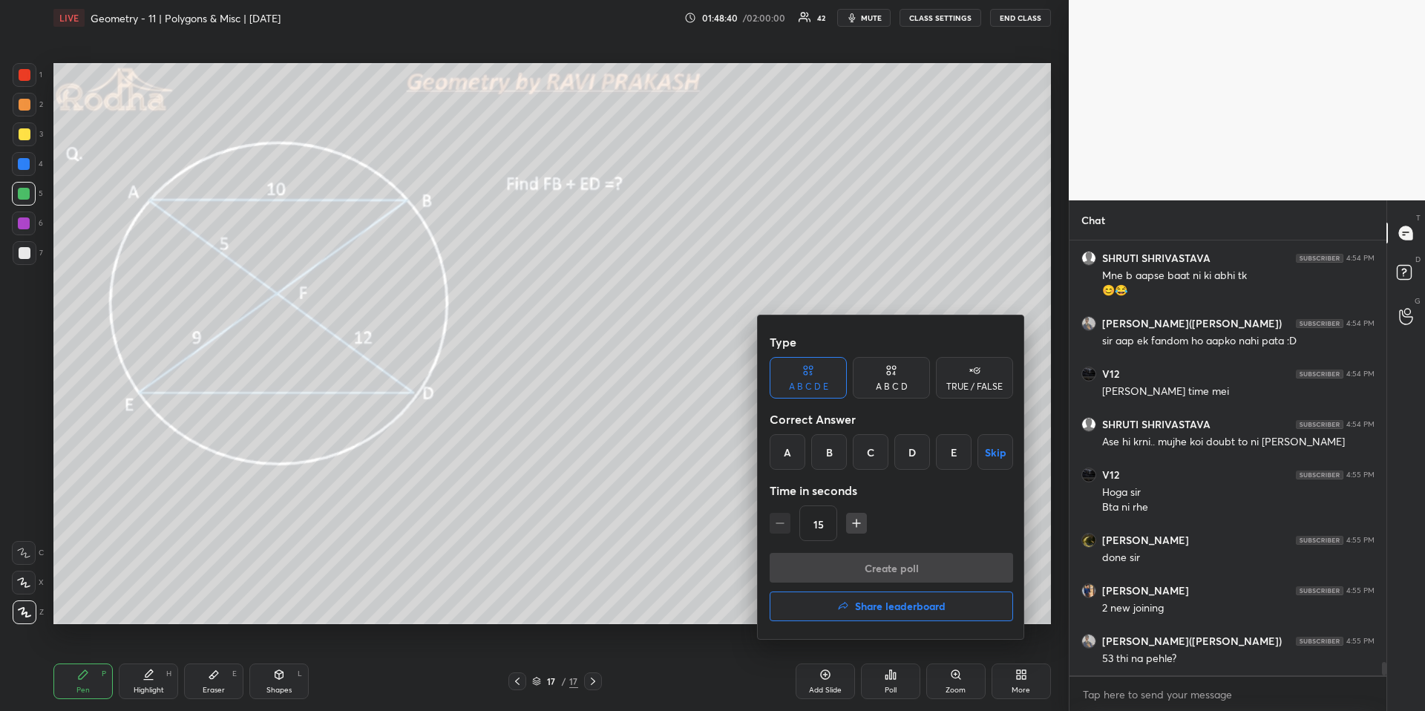
click at [800, 447] on div "A" at bounding box center [788, 452] width 36 height 36
drag, startPoint x: 879, startPoint y: 571, endPoint x: 874, endPoint y: 557, distance: 15.5
click at [878, 571] on button "Create poll" at bounding box center [891, 568] width 243 height 30
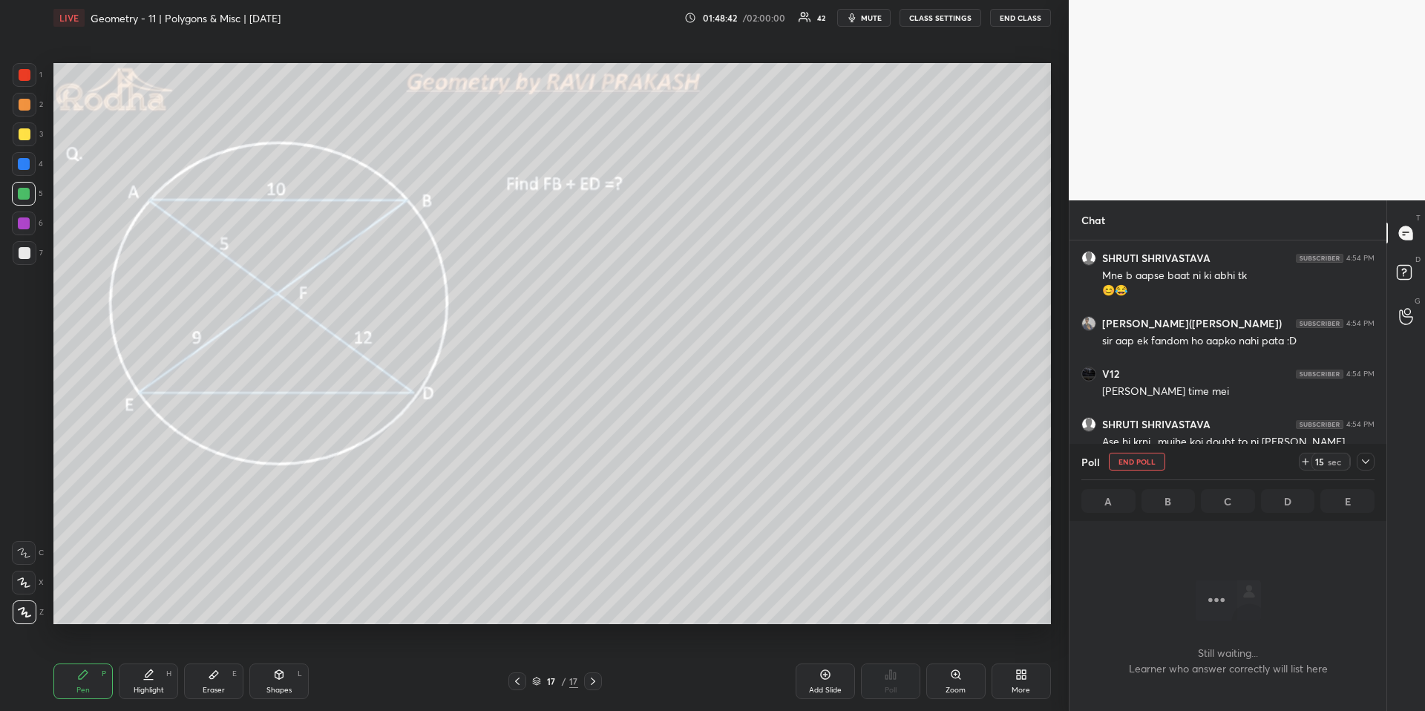
scroll to position [13361, 0]
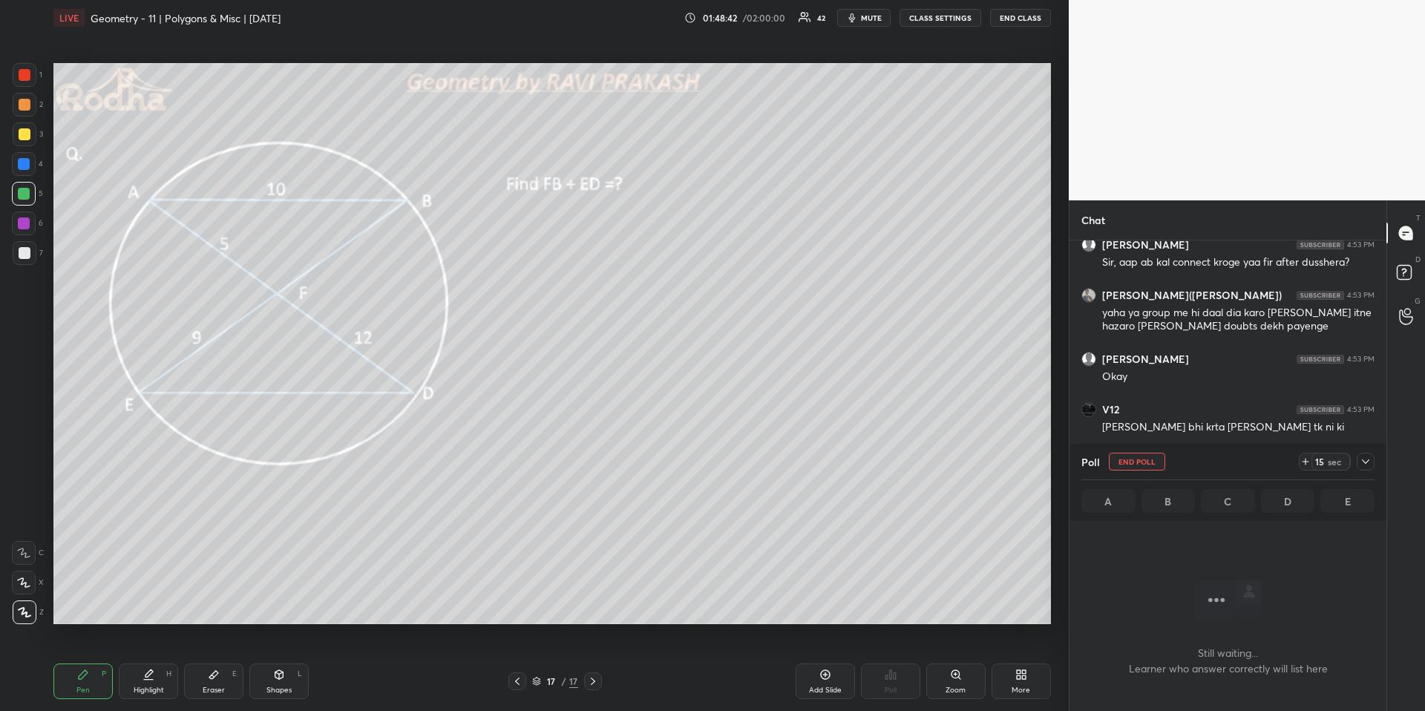
click at [1361, 455] on div at bounding box center [1366, 462] width 18 height 18
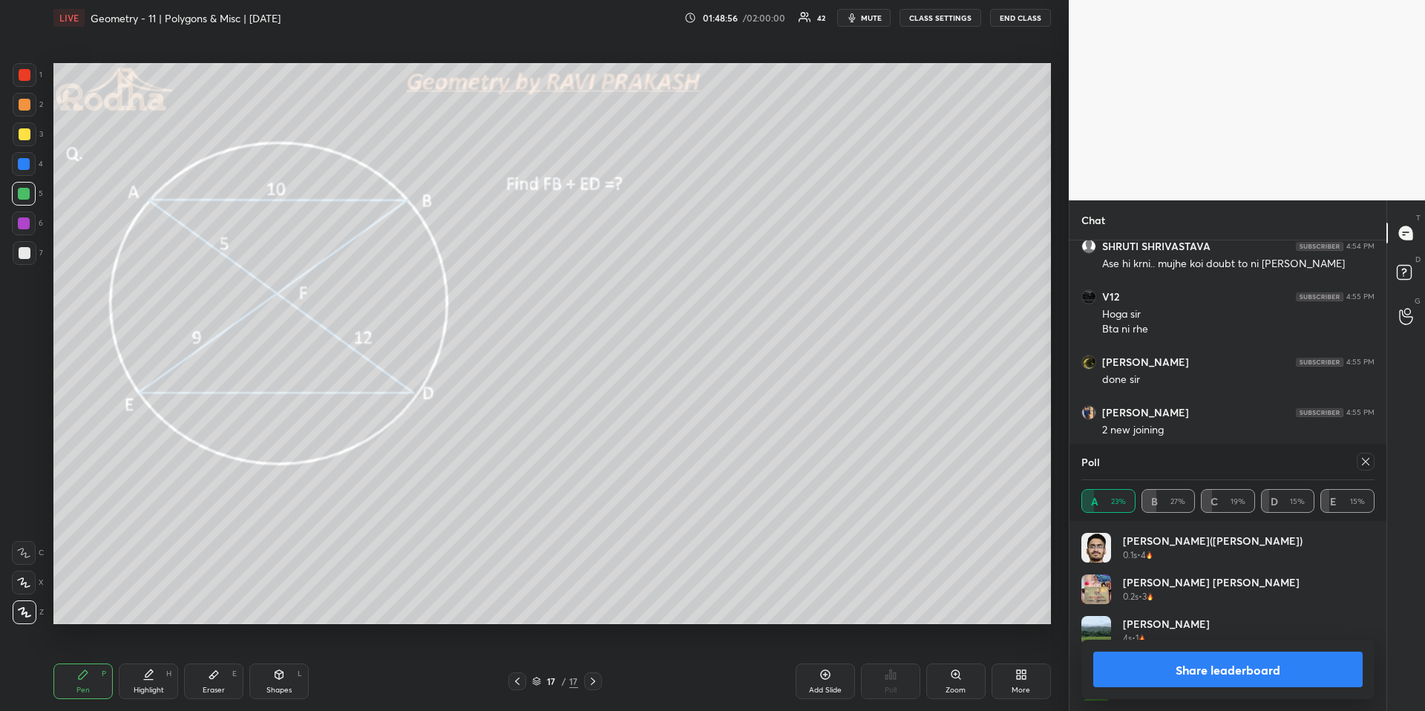
scroll to position [174, 289]
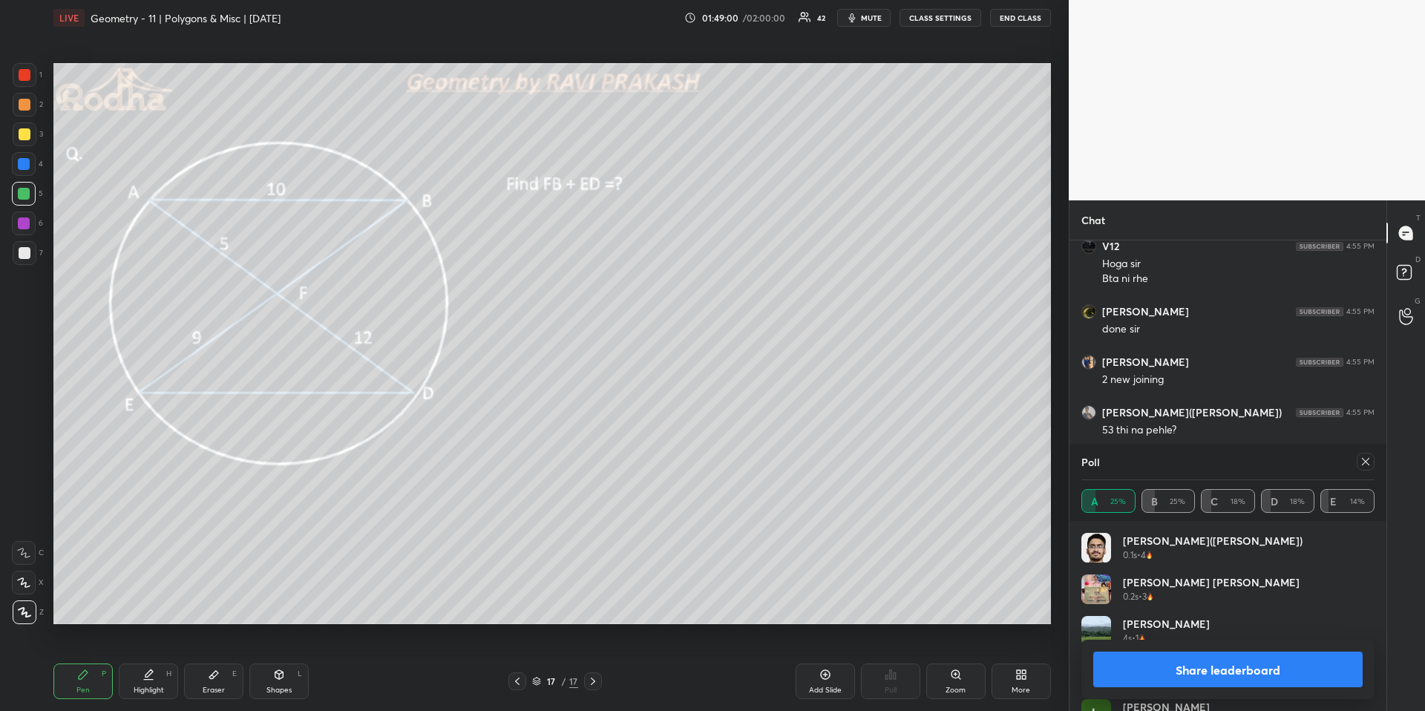
click at [1368, 462] on icon at bounding box center [1366, 462] width 12 height 12
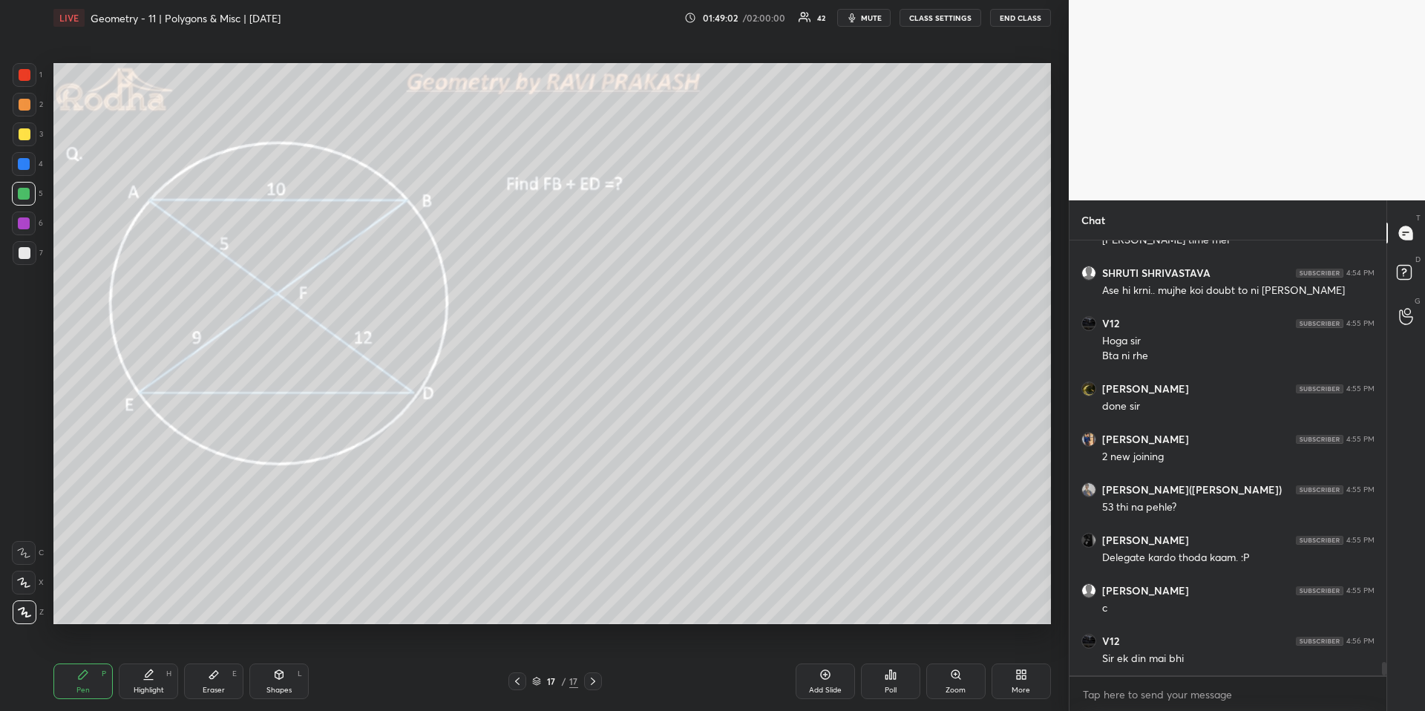
click at [228, 661] on div "Eraser E" at bounding box center [213, 681] width 59 height 36
click at [88, 661] on div "Pen P" at bounding box center [82, 681] width 59 height 36
click at [29, 252] on div at bounding box center [25, 253] width 24 height 24
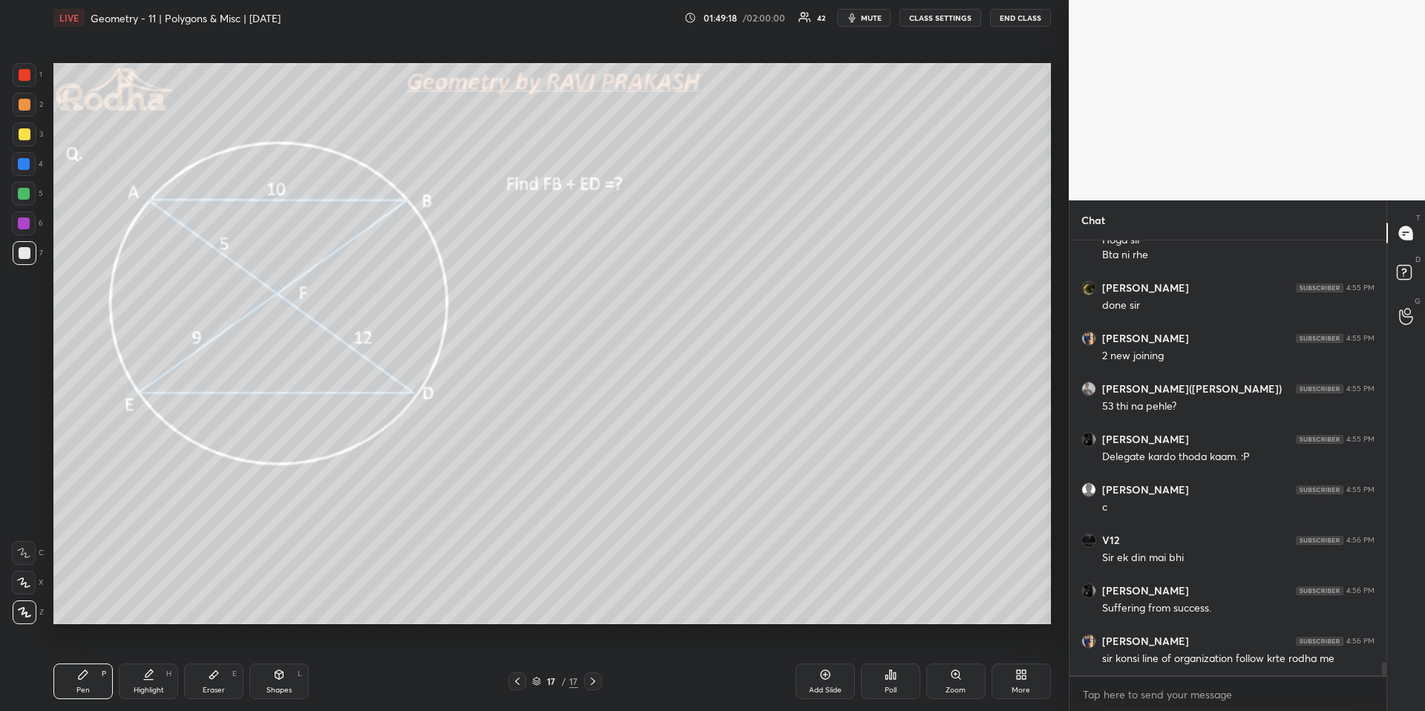
click at [24, 135] on div at bounding box center [25, 134] width 12 height 12
drag, startPoint x: 150, startPoint y: 671, endPoint x: 151, endPoint y: 637, distance: 33.4
click at [151, 661] on icon at bounding box center [148, 672] width 7 height 7
click at [95, 661] on div "Pen P" at bounding box center [82, 681] width 59 height 36
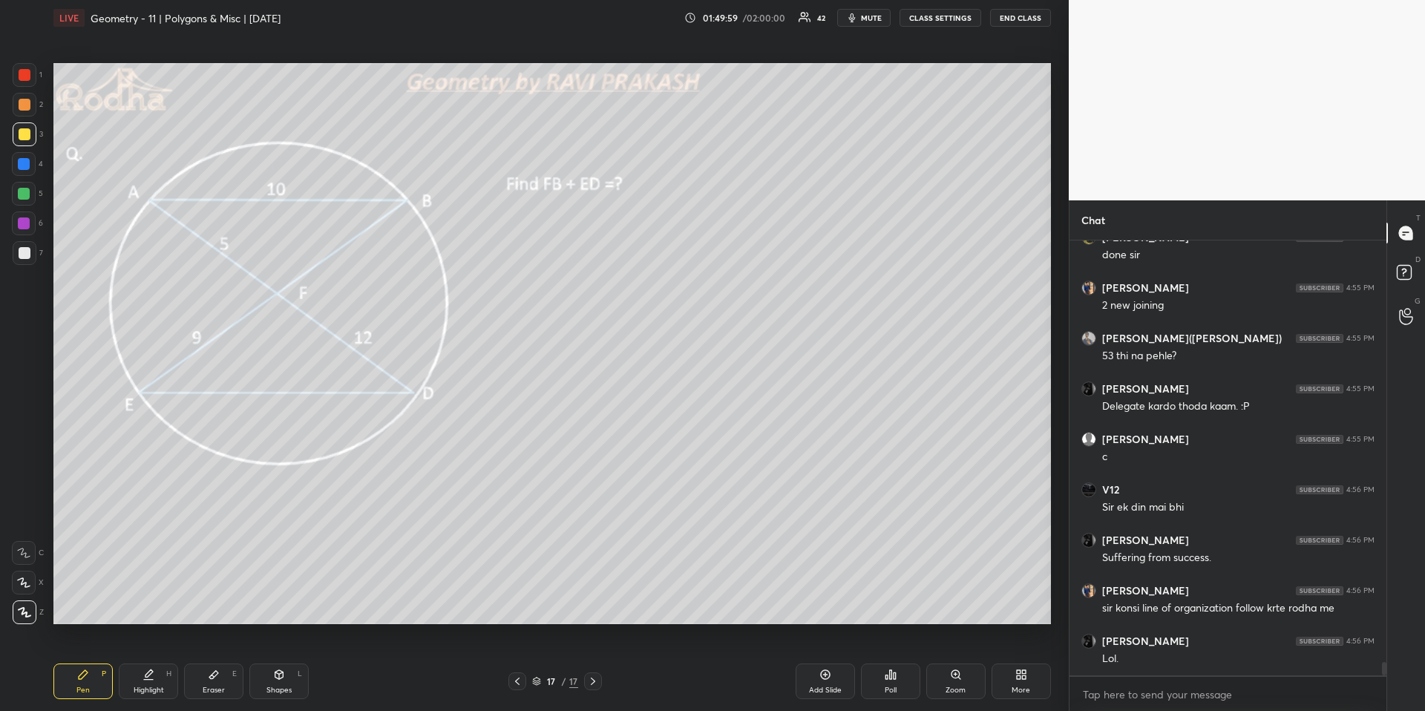
drag, startPoint x: 160, startPoint y: 686, endPoint x: 172, endPoint y: 661, distance: 27.9
click at [160, 661] on div "Highlight" at bounding box center [149, 689] width 30 height 7
drag, startPoint x: 100, startPoint y: 681, endPoint x: 107, endPoint y: 639, distance: 42.8
click at [99, 661] on div "Pen P" at bounding box center [82, 681] width 59 height 36
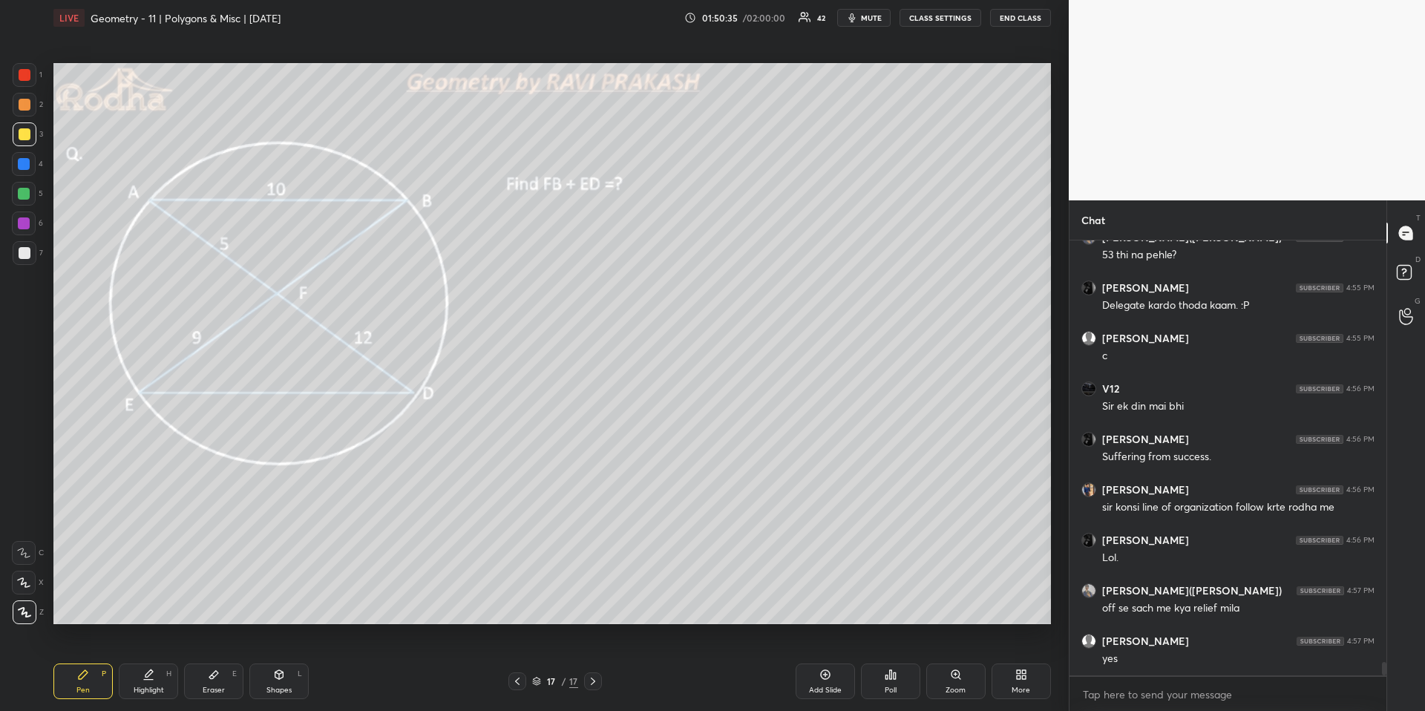
scroll to position [14118, 0]
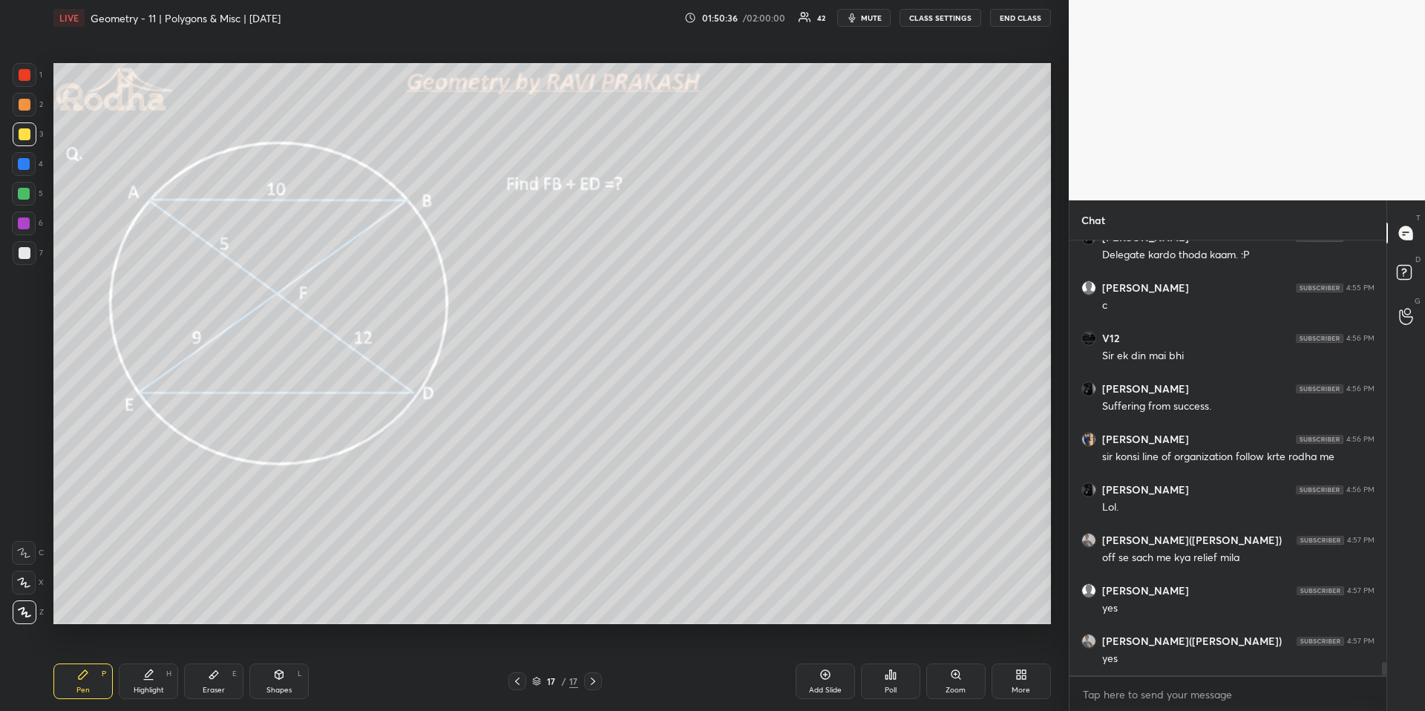
click at [141, 661] on div "Highlight H" at bounding box center [148, 681] width 59 height 36
click at [88, 661] on icon at bounding box center [83, 675] width 12 height 12
click at [26, 160] on div at bounding box center [24, 164] width 12 height 12
click at [146, 661] on icon at bounding box center [148, 675] width 12 height 12
drag, startPoint x: 30, startPoint y: 201, endPoint x: 28, endPoint y: 220, distance: 19.4
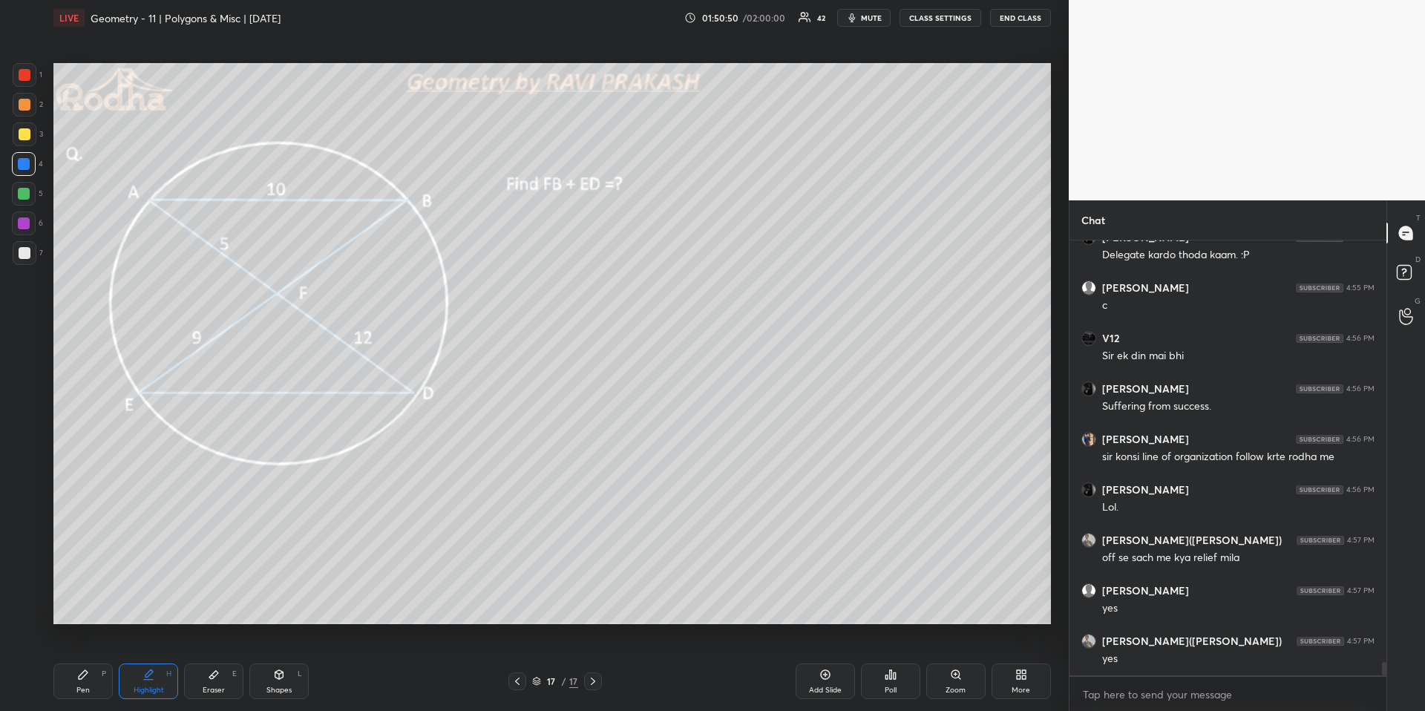
click at [29, 201] on div at bounding box center [24, 194] width 24 height 24
click at [111, 661] on div "Pen P Highlight H Eraser E Shapes L" at bounding box center [253, 681] width 401 height 36
drag, startPoint x: 74, startPoint y: 670, endPoint x: 70, endPoint y: 627, distance: 43.3
click at [75, 661] on div "Pen P" at bounding box center [82, 681] width 59 height 36
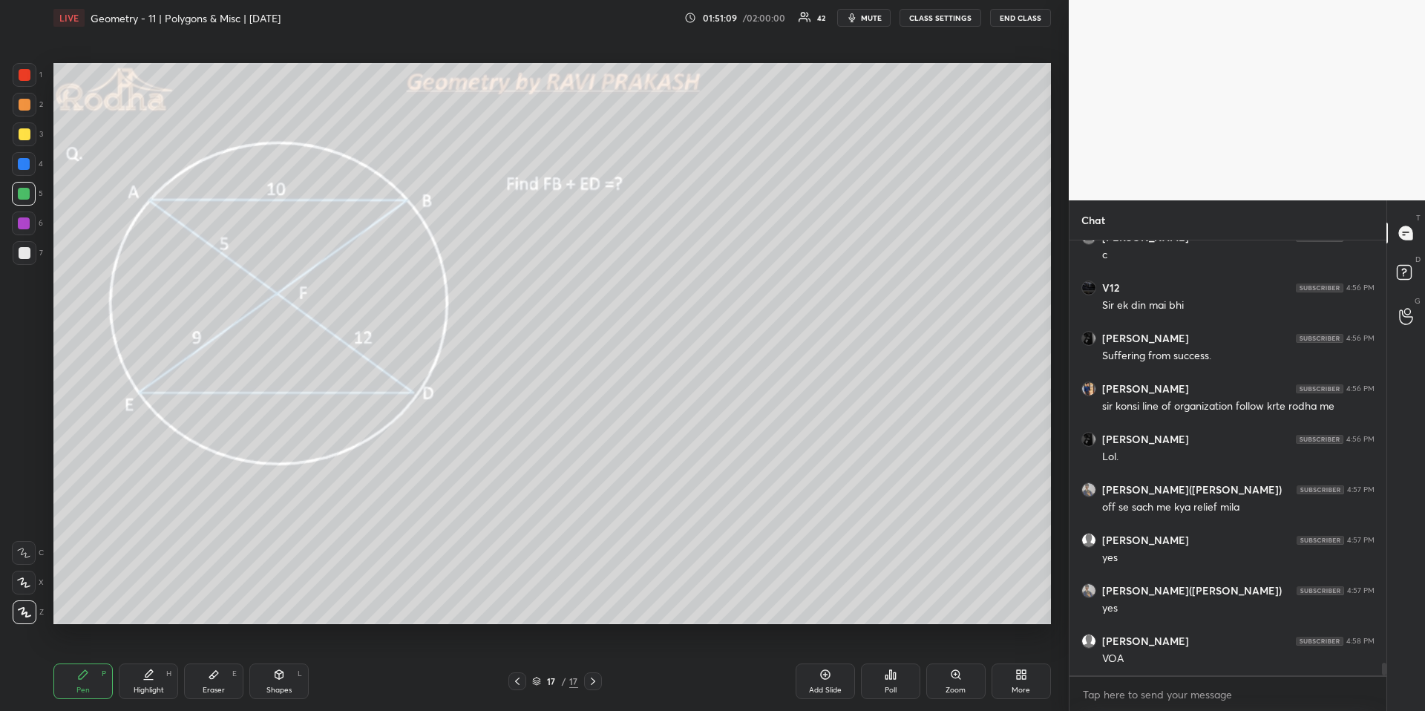
drag, startPoint x: 146, startPoint y: 681, endPoint x: 166, endPoint y: 635, distance: 50.2
click at [145, 661] on div "Highlight H" at bounding box center [148, 681] width 59 height 36
drag, startPoint x: 267, startPoint y: 674, endPoint x: 263, endPoint y: 666, distance: 8.7
click at [268, 661] on div "Shapes L" at bounding box center [278, 681] width 59 height 36
click at [20, 609] on icon at bounding box center [24, 612] width 11 height 11
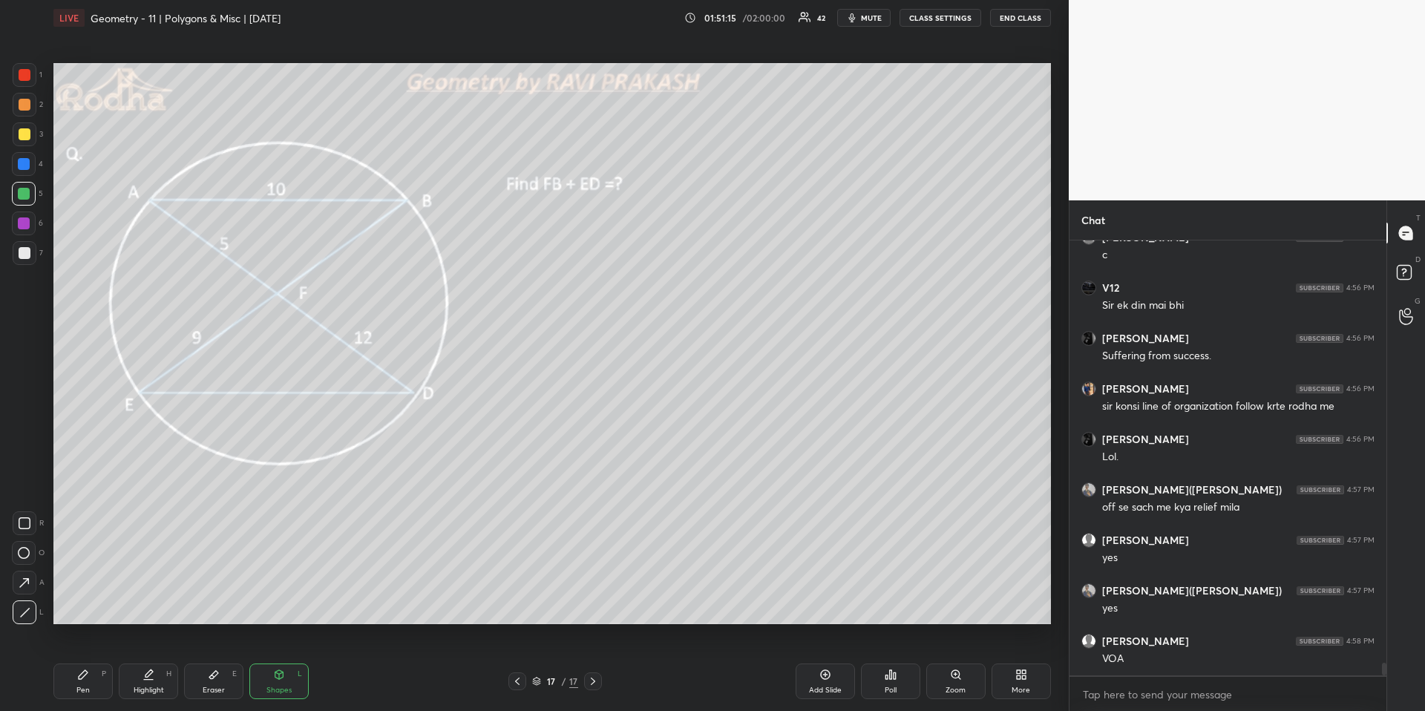
drag, startPoint x: 78, startPoint y: 670, endPoint x: 74, endPoint y: 658, distance: 13.2
click at [78, 661] on icon at bounding box center [83, 675] width 12 height 12
click at [25, 74] on div at bounding box center [25, 75] width 12 height 12
click at [277, 661] on icon at bounding box center [279, 674] width 8 height 9
click at [212, 661] on div "Eraser E" at bounding box center [213, 681] width 59 height 36
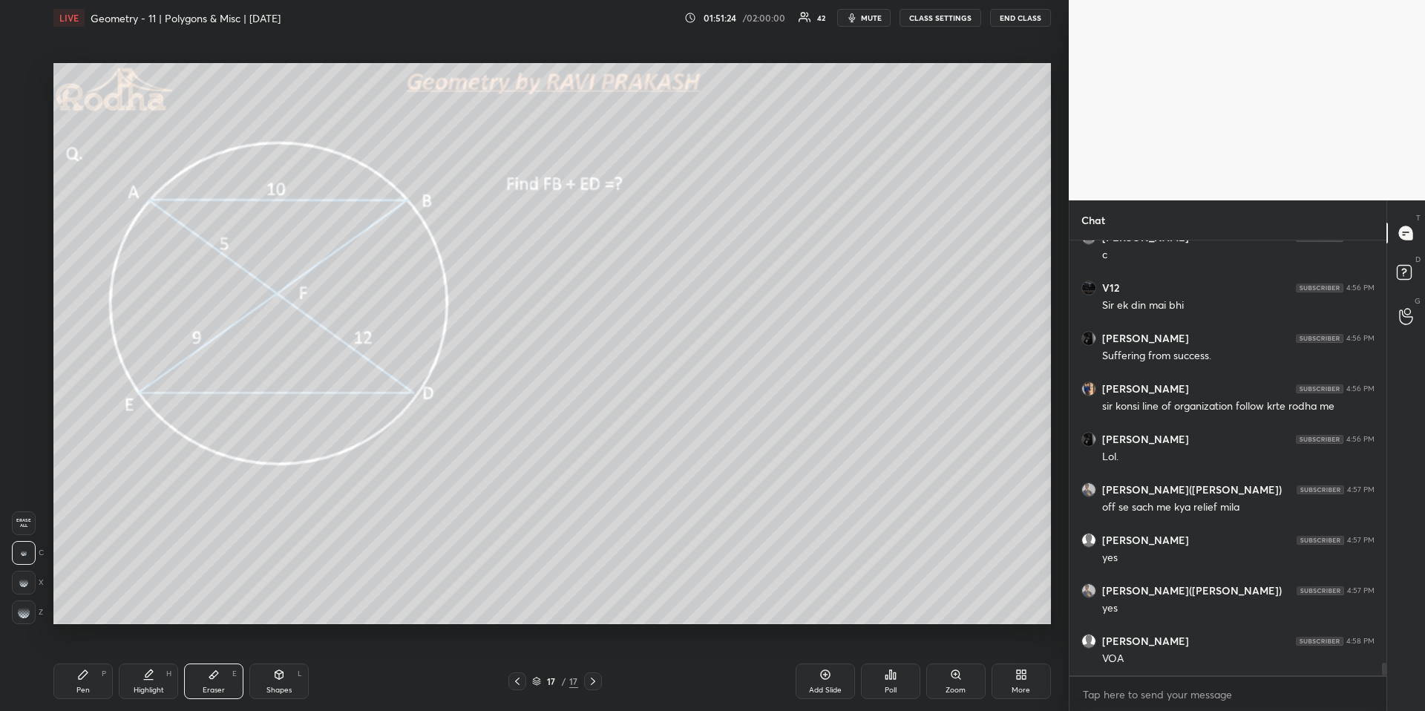
click at [284, 661] on icon at bounding box center [279, 675] width 12 height 12
click at [218, 661] on div "Eraser" at bounding box center [214, 689] width 22 height 7
click at [154, 661] on div "Highlight H" at bounding box center [148, 681] width 59 height 36
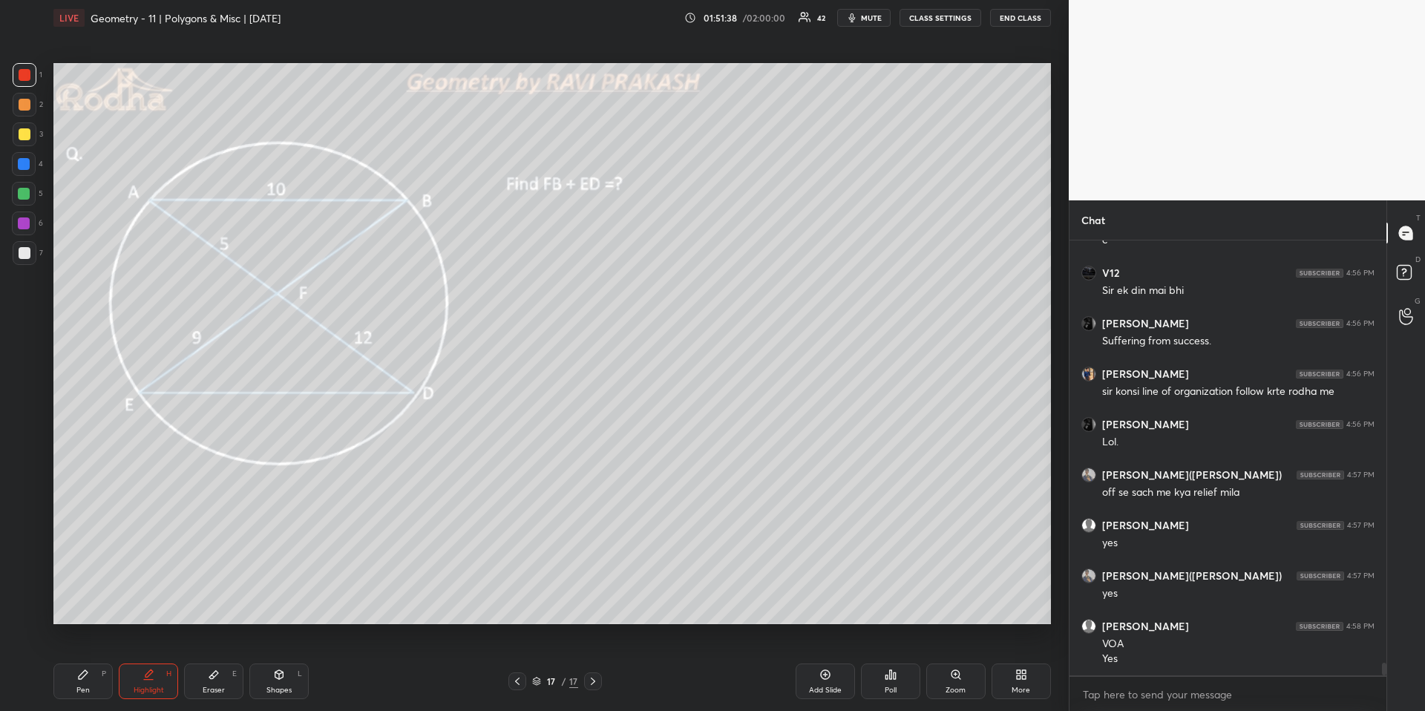
scroll to position [14234, 0]
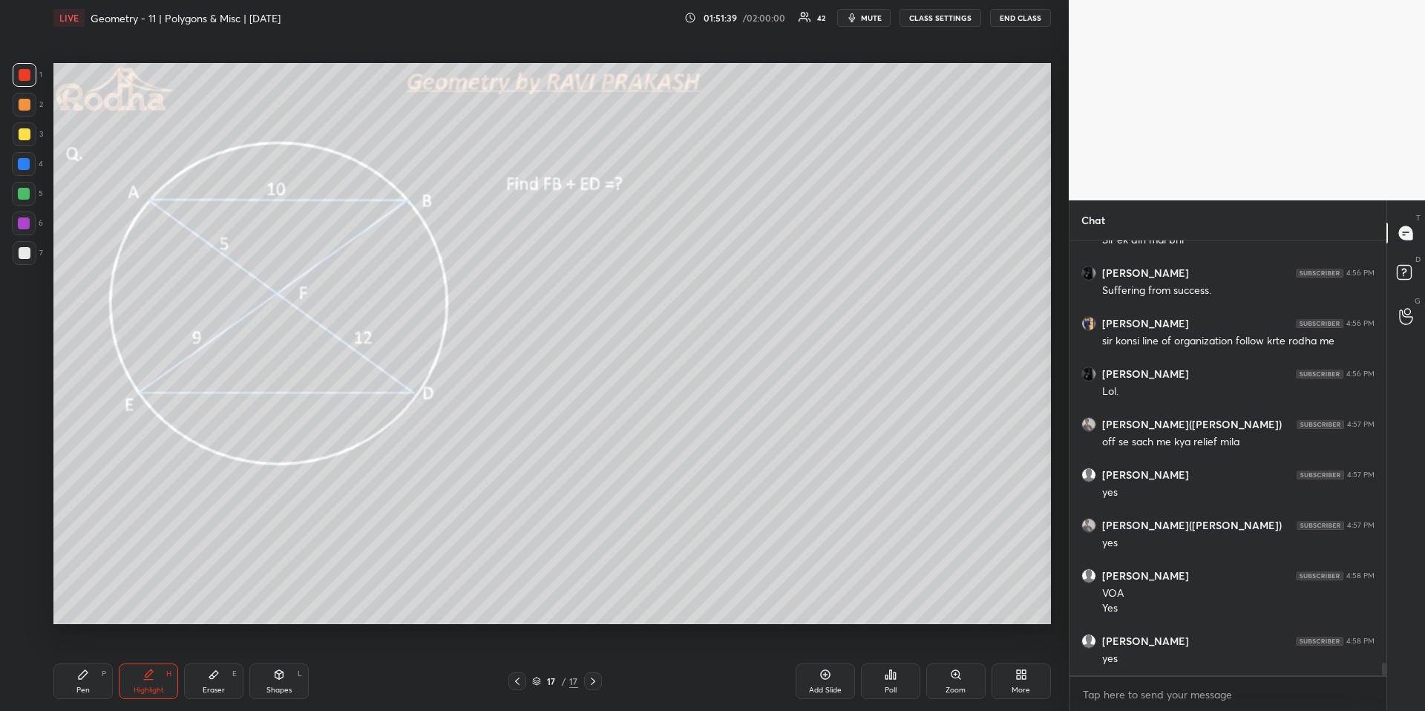
click at [81, 661] on div "Pen" at bounding box center [82, 689] width 13 height 7
click at [19, 139] on div at bounding box center [25, 134] width 12 height 12
click at [145, 661] on div "Highlight H" at bounding box center [148, 681] width 59 height 36
click at [86, 661] on div "Pen P" at bounding box center [82, 681] width 59 height 36
drag, startPoint x: 206, startPoint y: 680, endPoint x: 202, endPoint y: 659, distance: 21.1
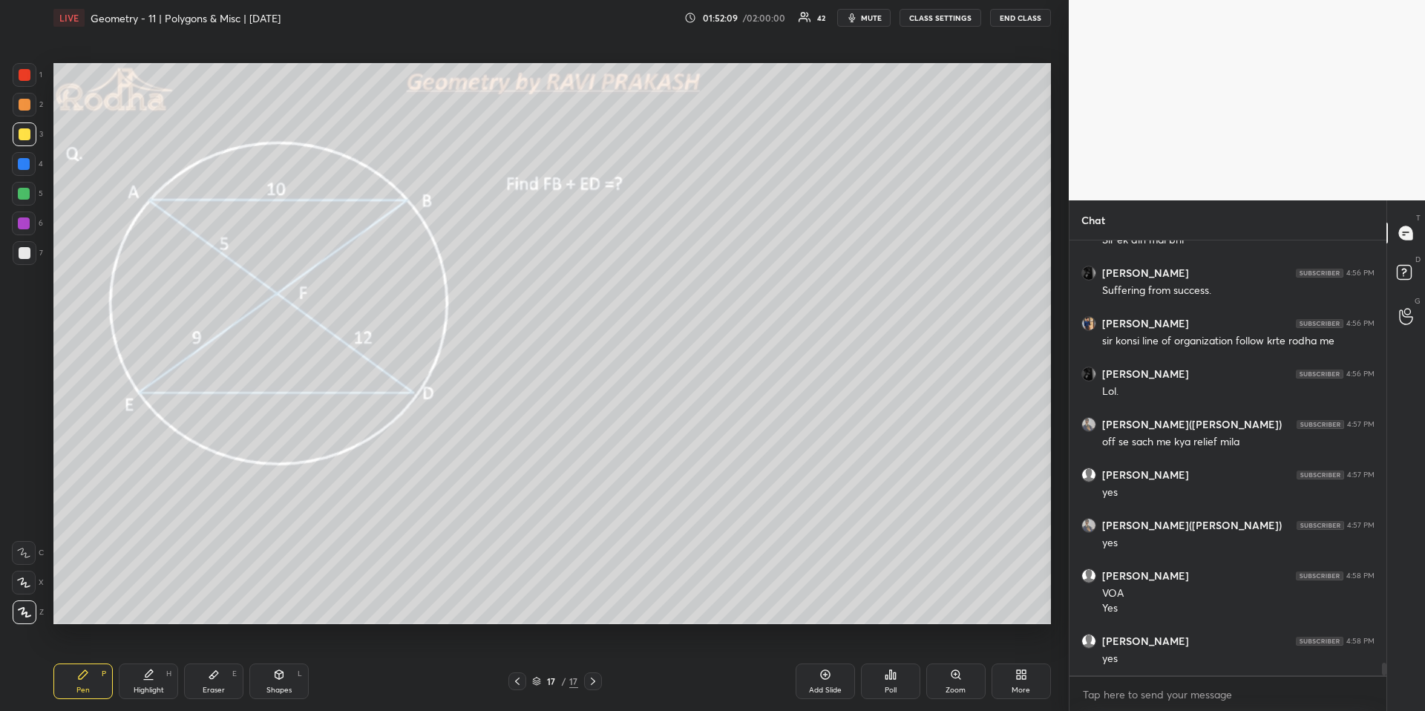
click at [208, 661] on div "Eraser E" at bounding box center [213, 681] width 59 height 36
drag, startPoint x: 81, startPoint y: 671, endPoint x: 65, endPoint y: 626, distance: 47.4
click at [82, 661] on div "Pen P" at bounding box center [82, 681] width 59 height 36
click at [31, 71] on div at bounding box center [25, 75] width 24 height 24
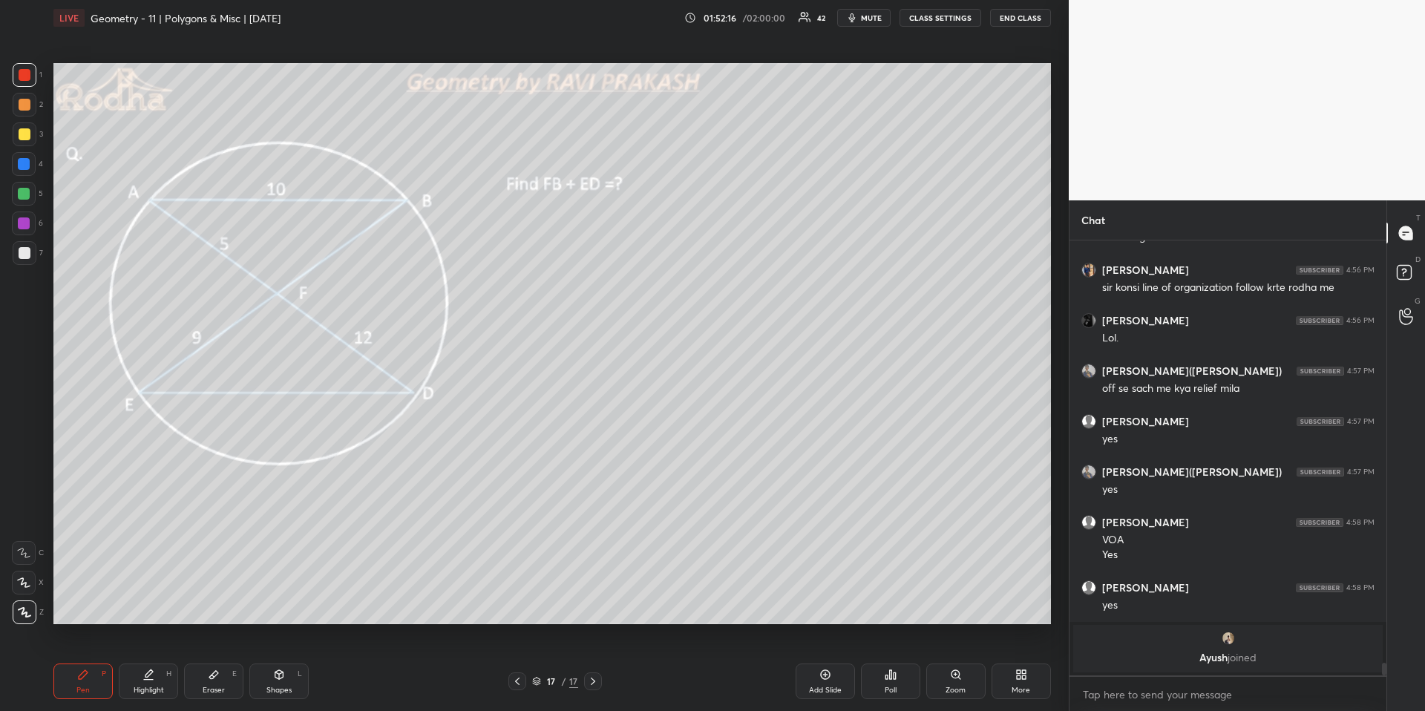
click at [24, 189] on div at bounding box center [24, 194] width 12 height 12
click at [20, 128] on div at bounding box center [25, 134] width 24 height 24
click at [143, 661] on icon at bounding box center [148, 675] width 12 height 12
drag, startPoint x: 84, startPoint y: 681, endPoint x: 109, endPoint y: 626, distance: 60.4
click at [82, 661] on div "Pen P" at bounding box center [82, 681] width 59 height 36
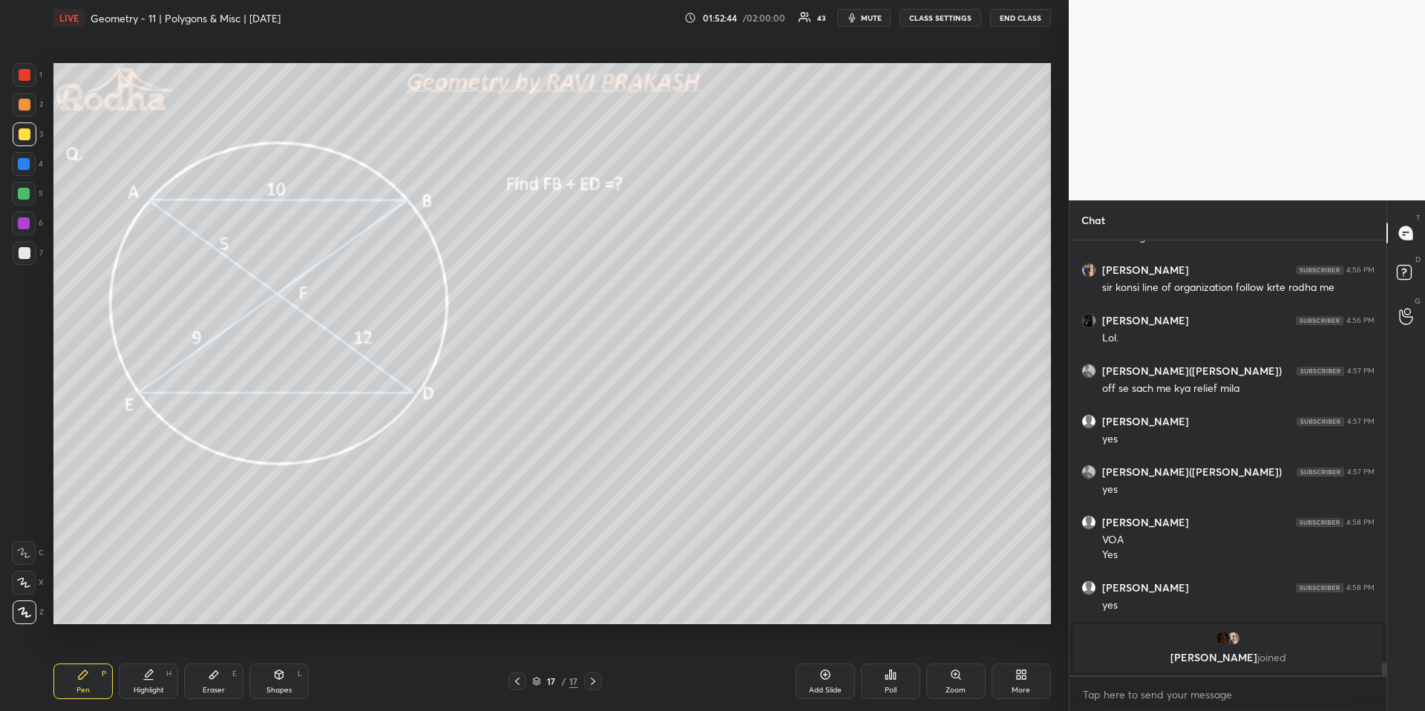
click at [142, 661] on icon at bounding box center [148, 675] width 12 height 12
click at [99, 661] on div "Pen P" at bounding box center [82, 681] width 59 height 36
click at [27, 580] on icon at bounding box center [23, 582] width 13 height 10
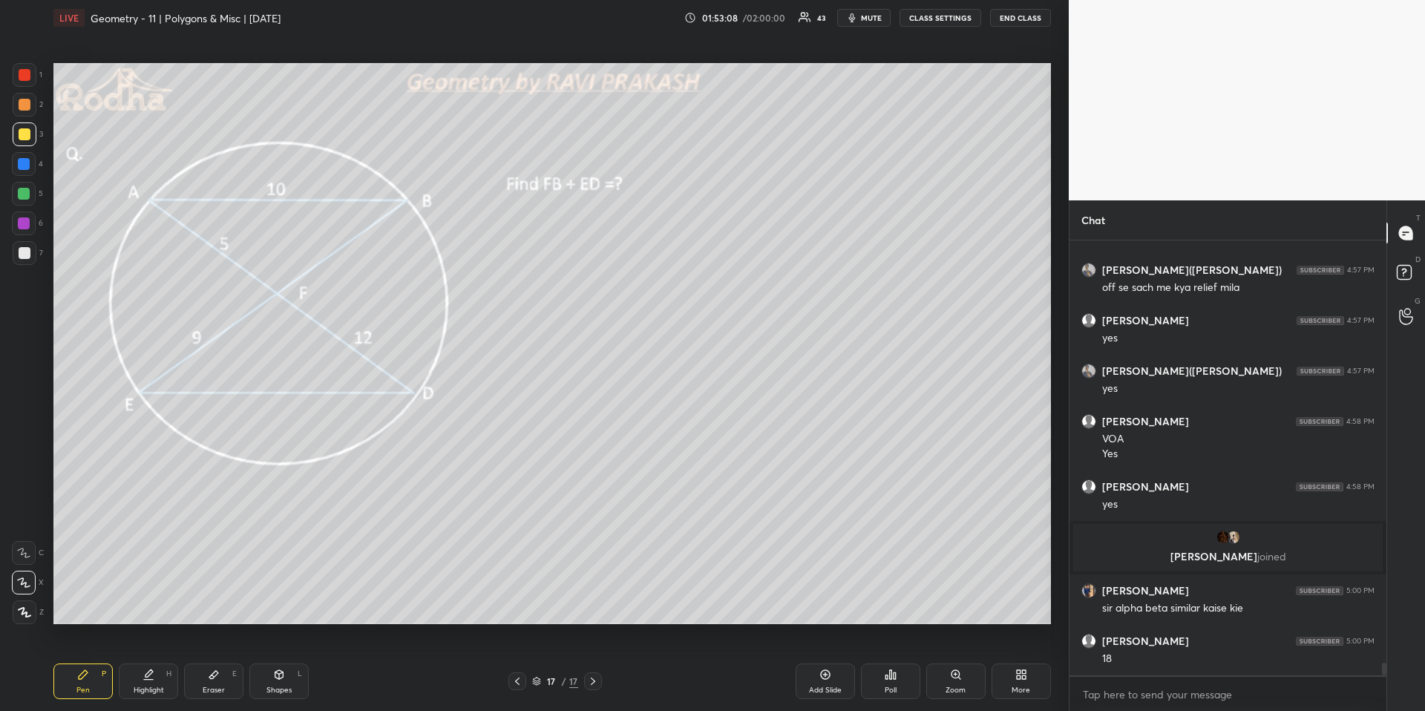
scroll to position [14185, 0]
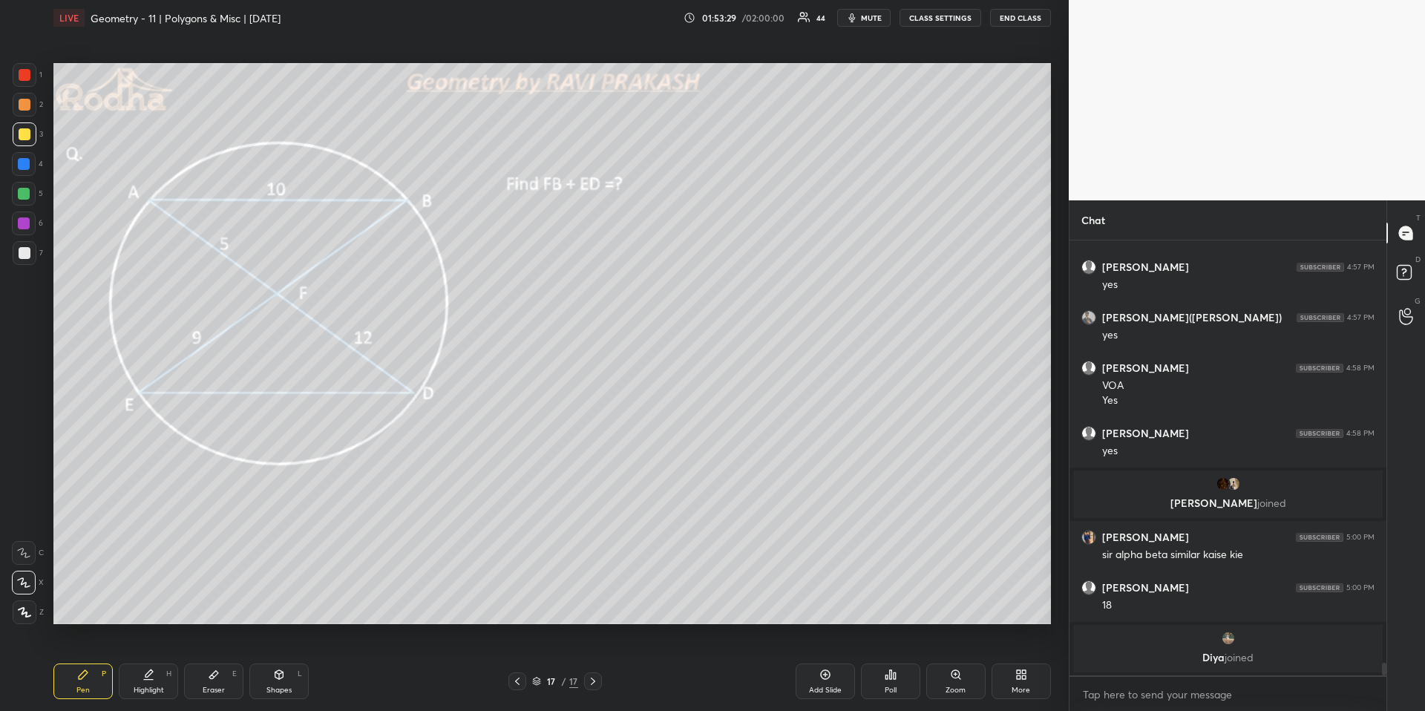
click at [148, 661] on div "Highlight" at bounding box center [149, 689] width 30 height 7
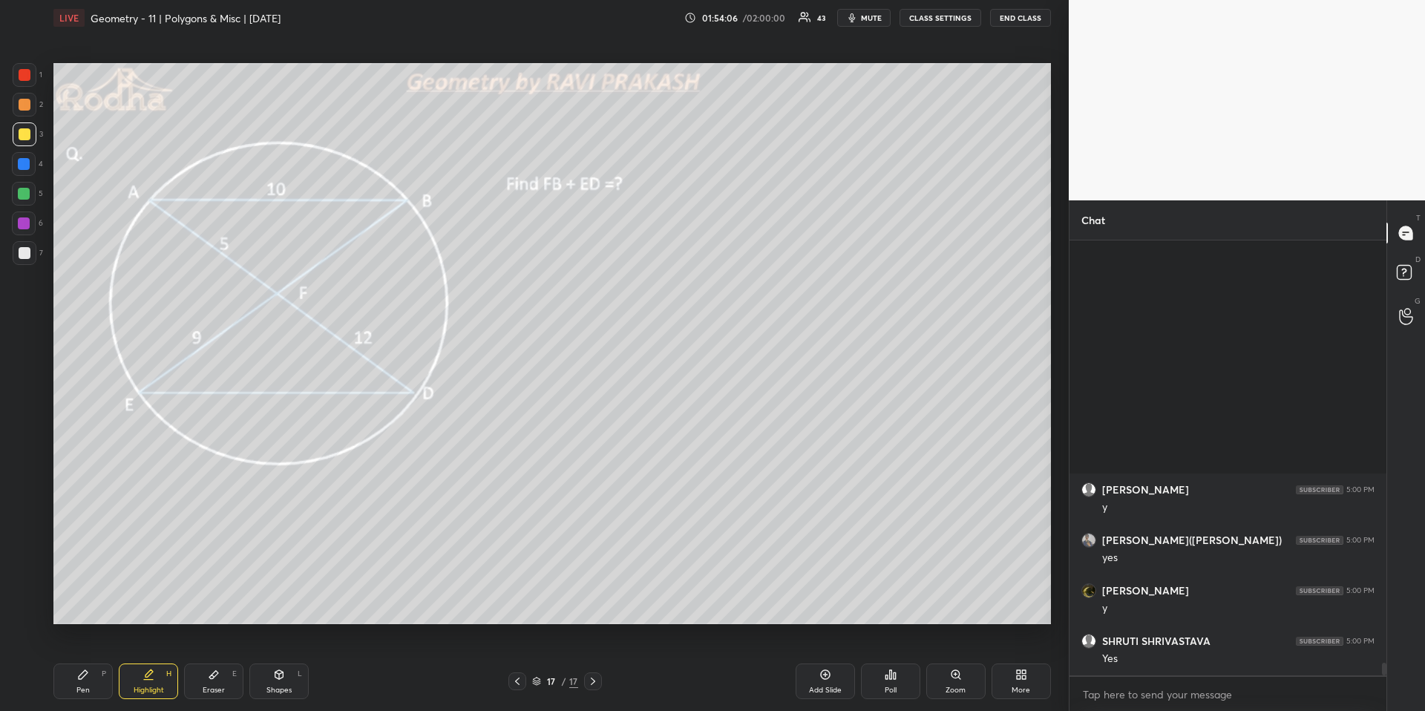
scroll to position [14672, 0]
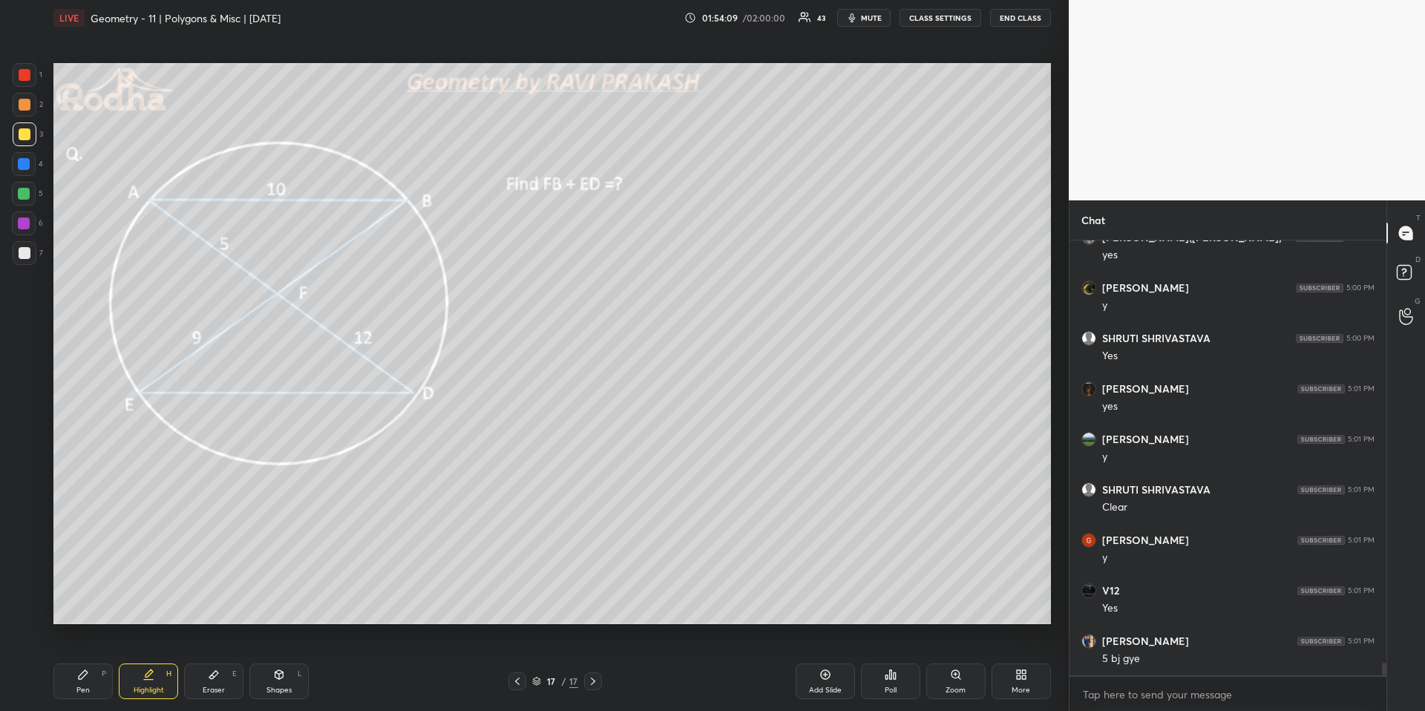
click at [1019, 661] on div "More" at bounding box center [1020, 681] width 59 height 36
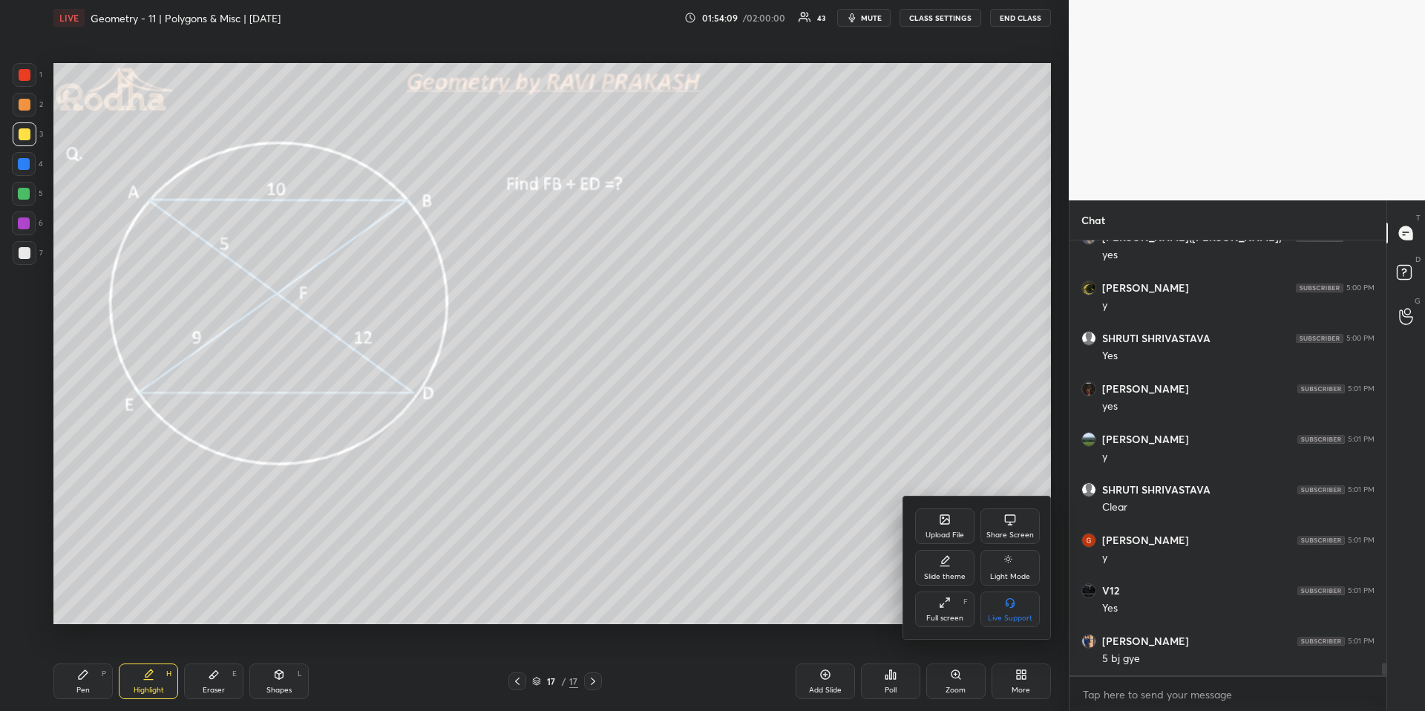
scroll to position [14722, 0]
click at [939, 537] on div "Upload File" at bounding box center [944, 534] width 39 height 7
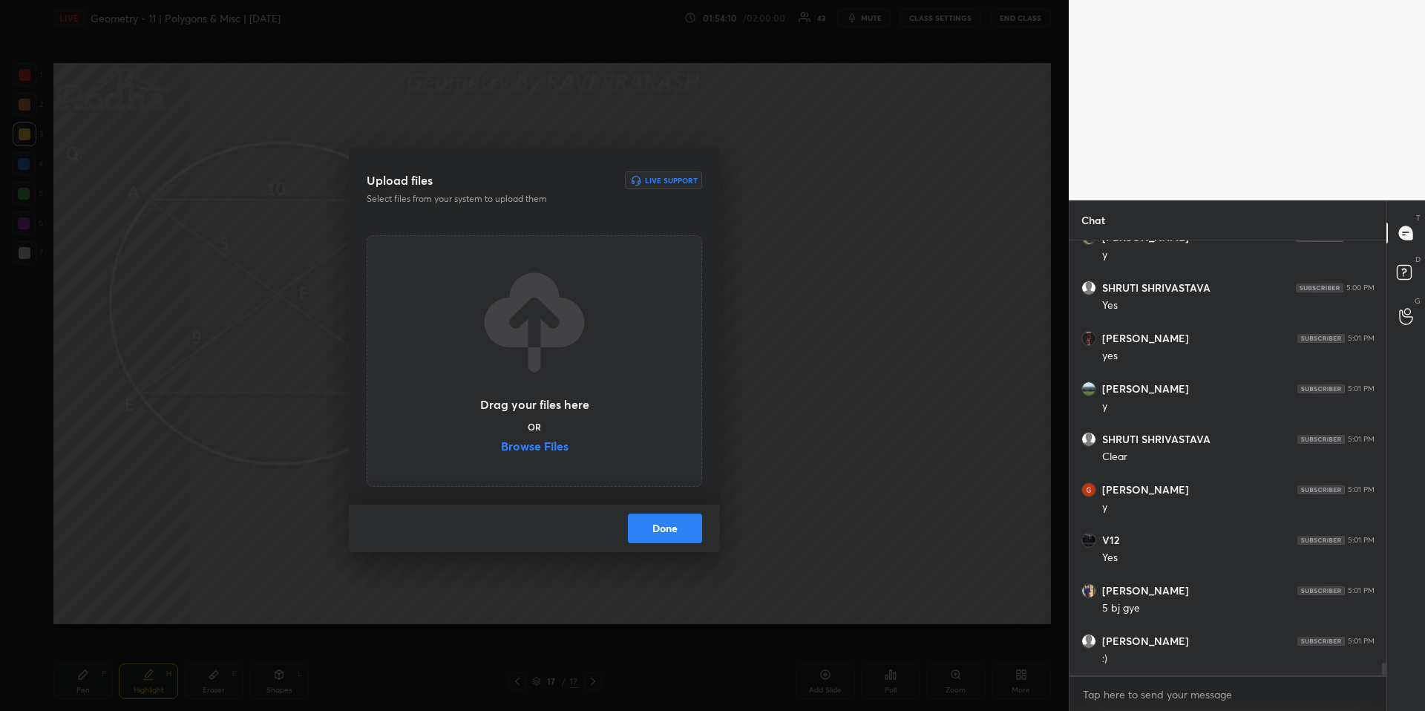
click at [531, 440] on label "Browse Files" at bounding box center [535, 448] width 68 height 16
click at [501, 440] on input "Browse Files" at bounding box center [501, 448] width 0 height 16
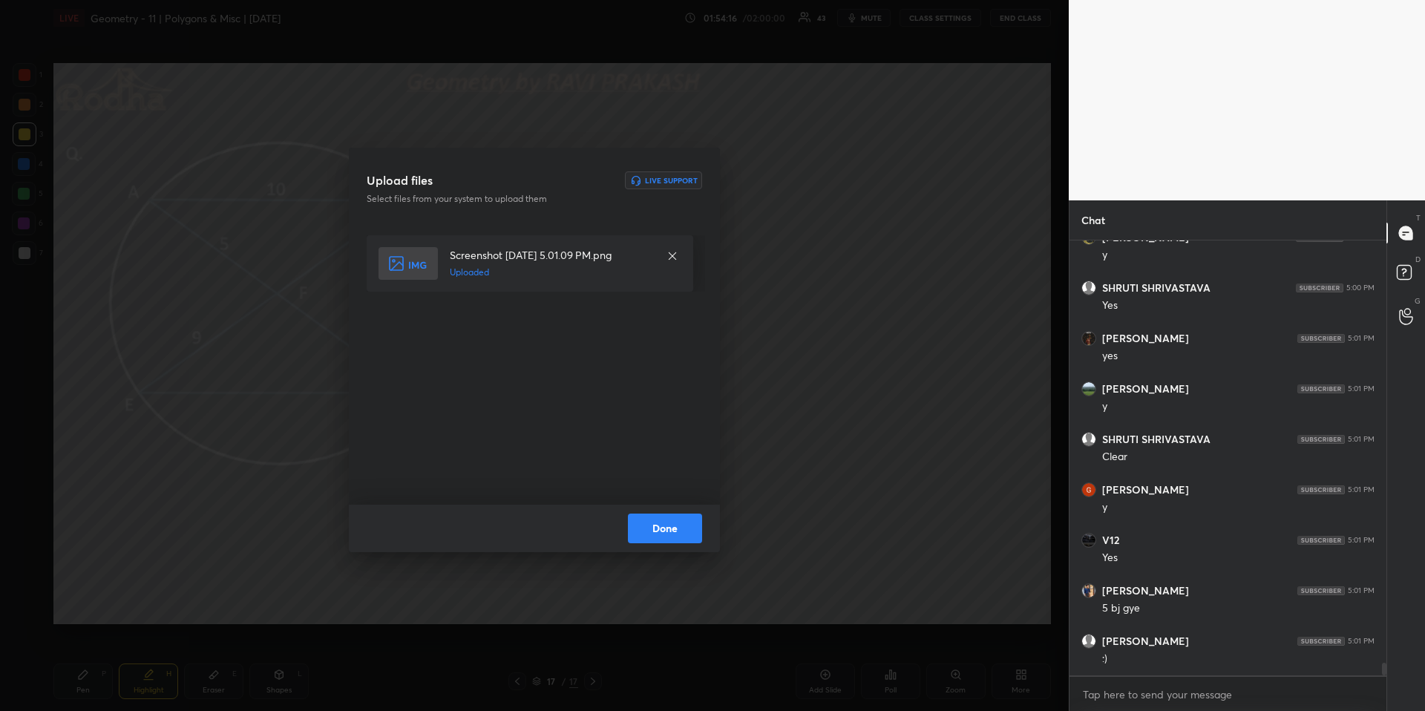
click at [686, 534] on button "Done" at bounding box center [665, 529] width 74 height 30
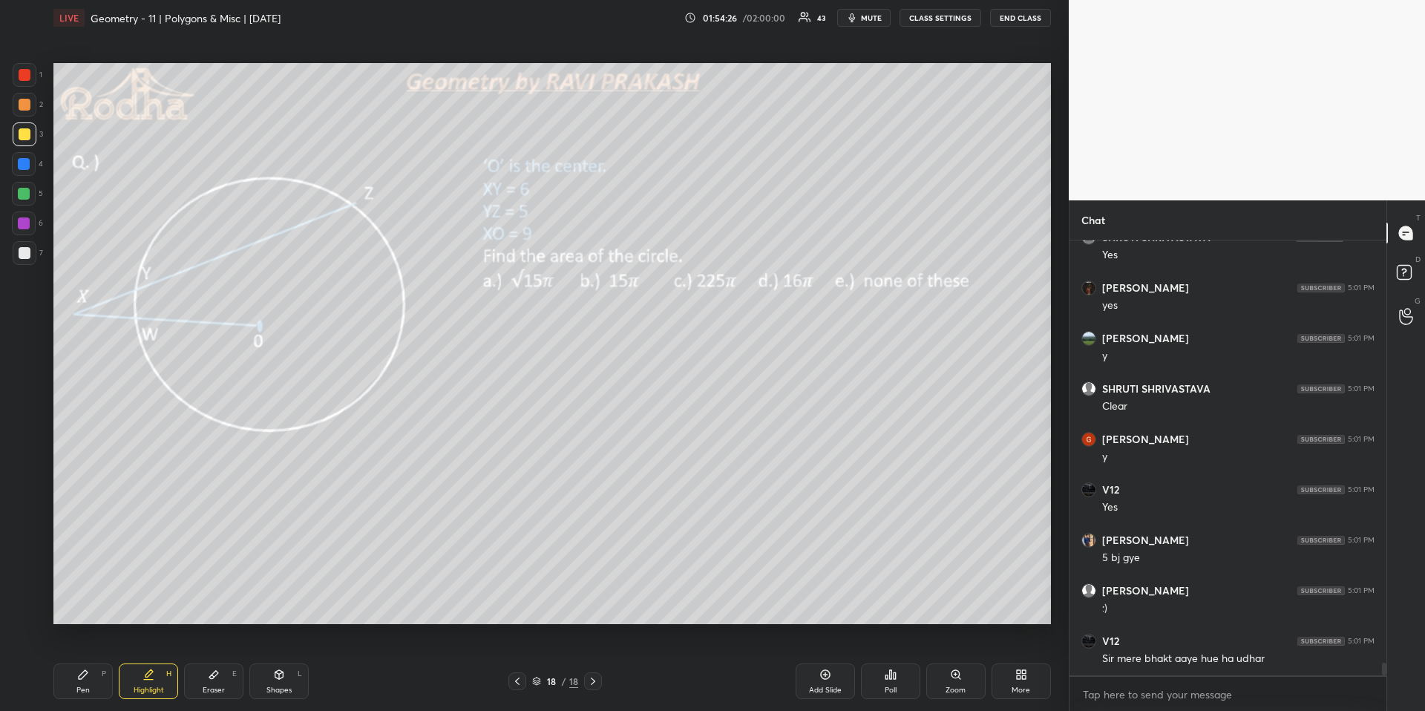
scroll to position [14823, 0]
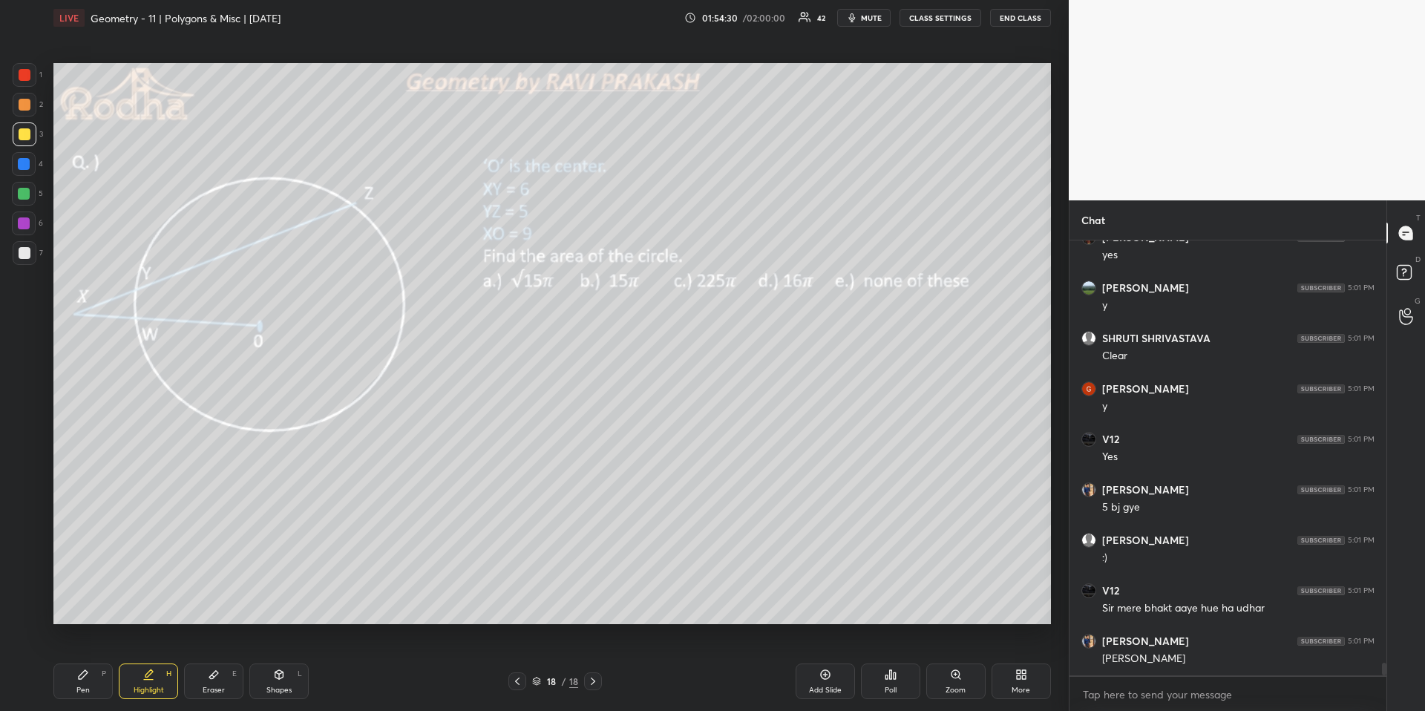
click at [88, 661] on div "Pen" at bounding box center [82, 689] width 13 height 7
click at [23, 131] on div at bounding box center [25, 134] width 12 height 12
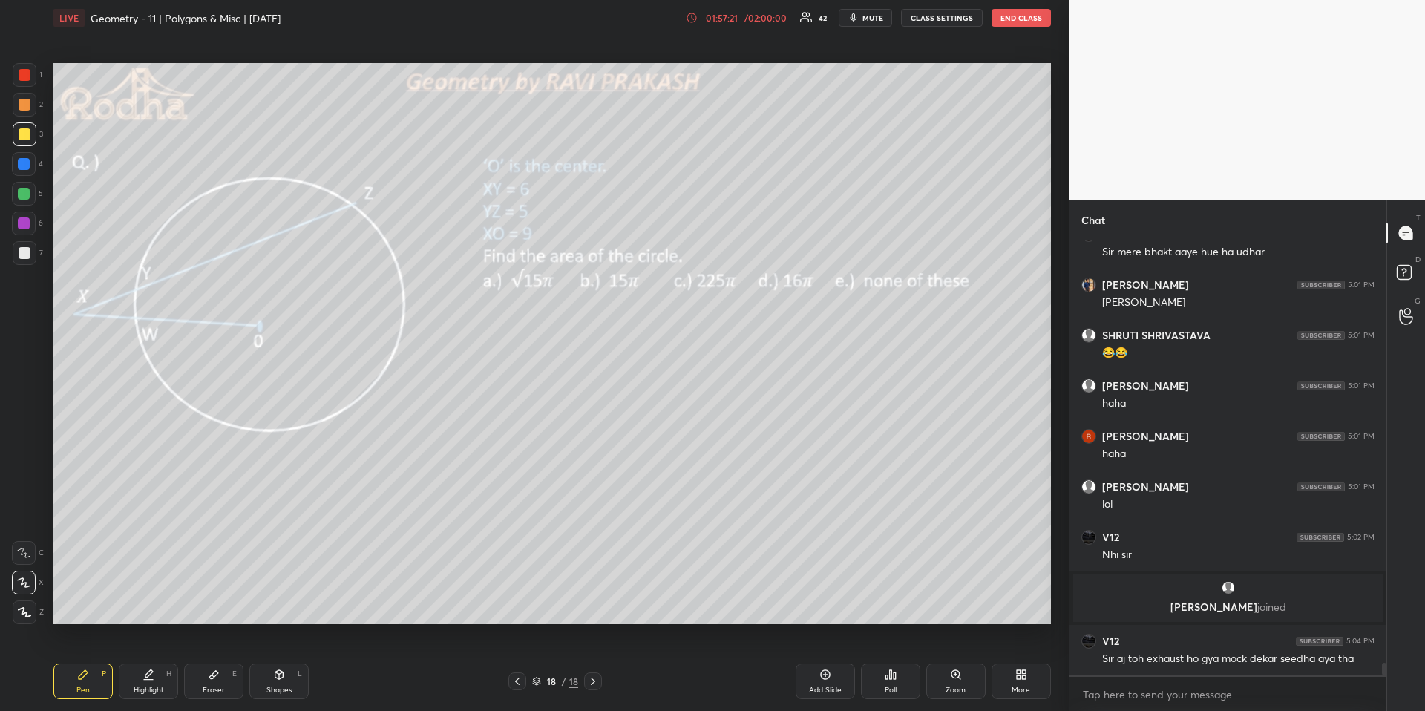
scroll to position [14863, 0]
click at [92, 661] on div "Pen P" at bounding box center [82, 681] width 59 height 36
click at [888, 661] on div "Poll" at bounding box center [891, 689] width 12 height 7
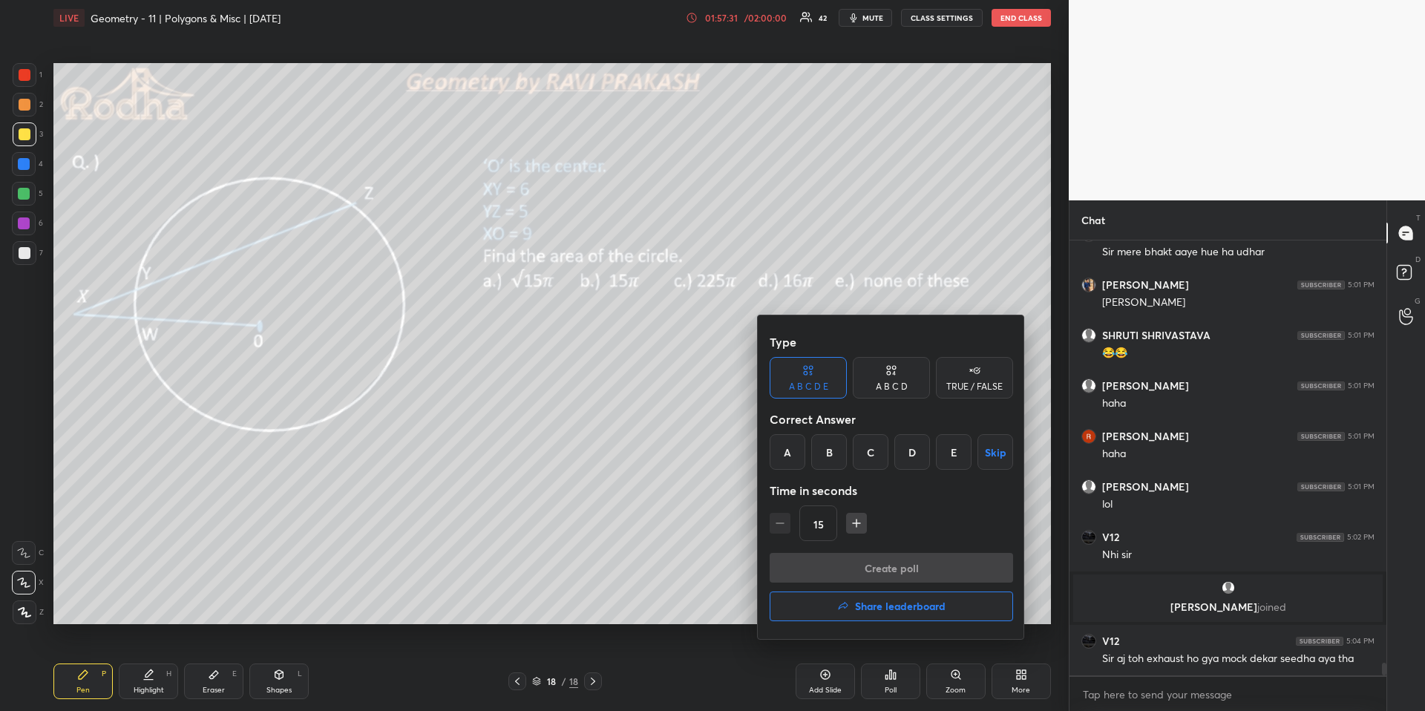
click at [821, 451] on div "B" at bounding box center [829, 452] width 36 height 36
click at [842, 570] on button "Create poll" at bounding box center [891, 568] width 243 height 30
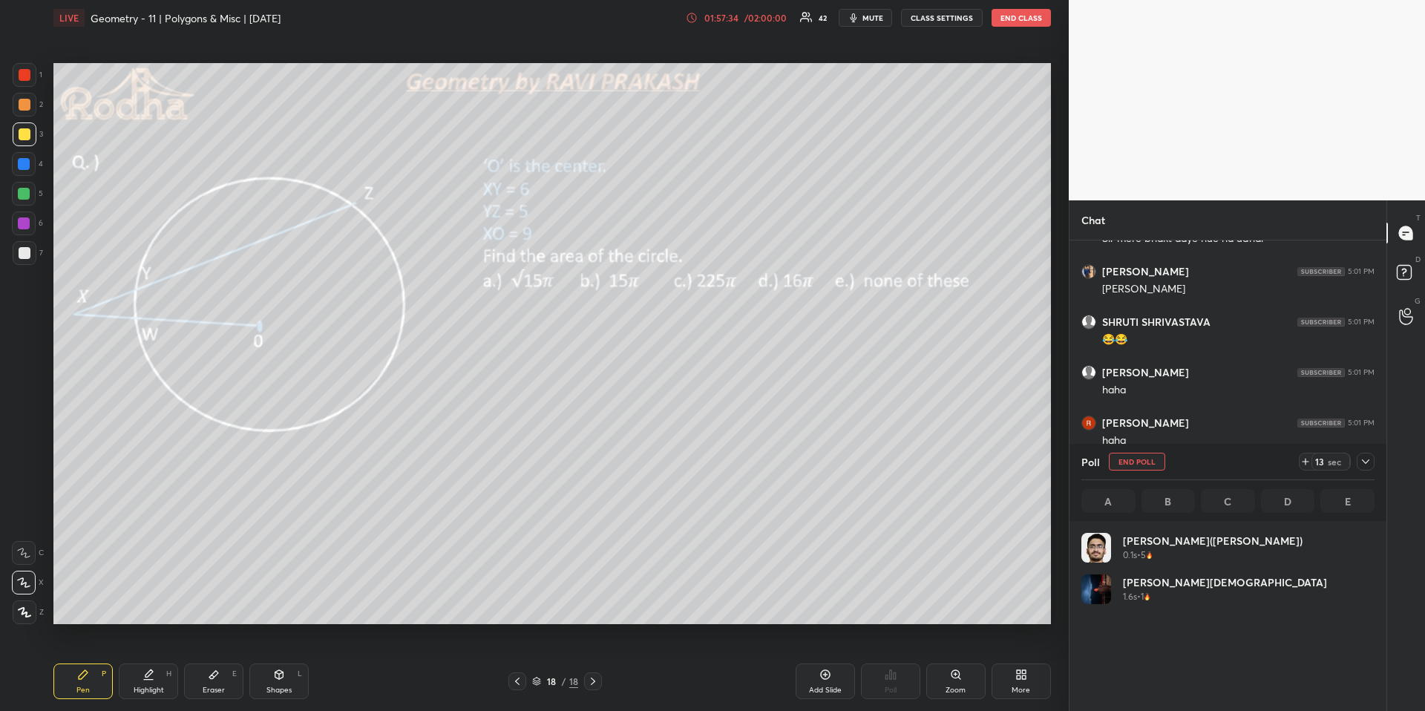
scroll to position [174, 289]
click at [863, 16] on button "mute" at bounding box center [865, 18] width 53 height 18
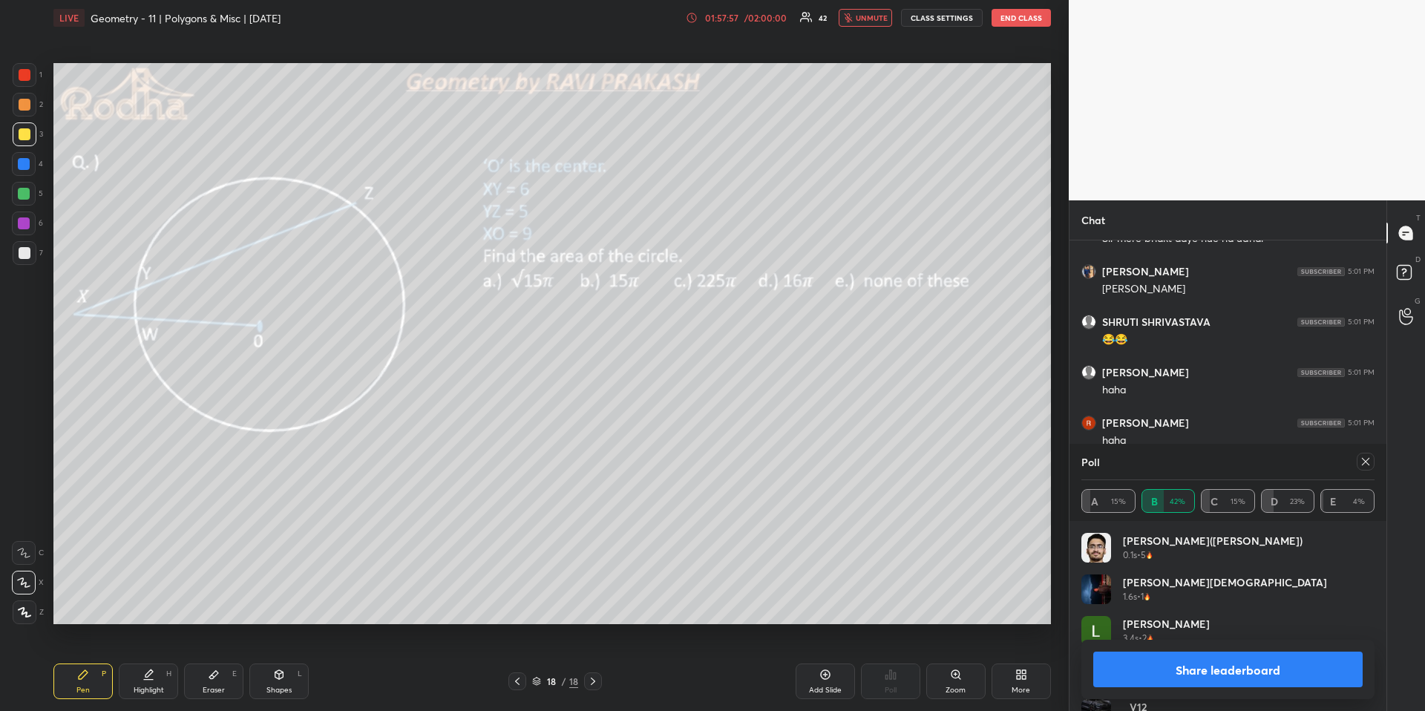
click at [1364, 459] on icon at bounding box center [1366, 462] width 12 height 12
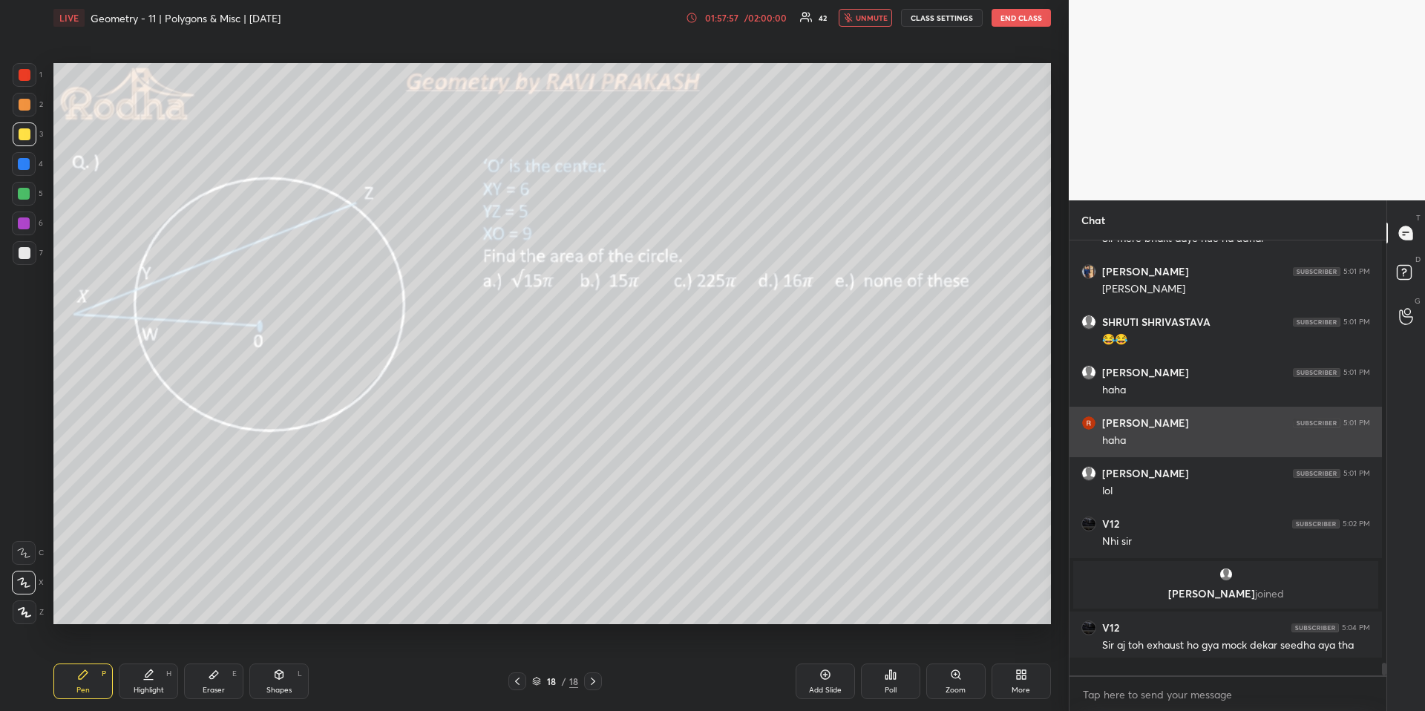
scroll to position [467, 312]
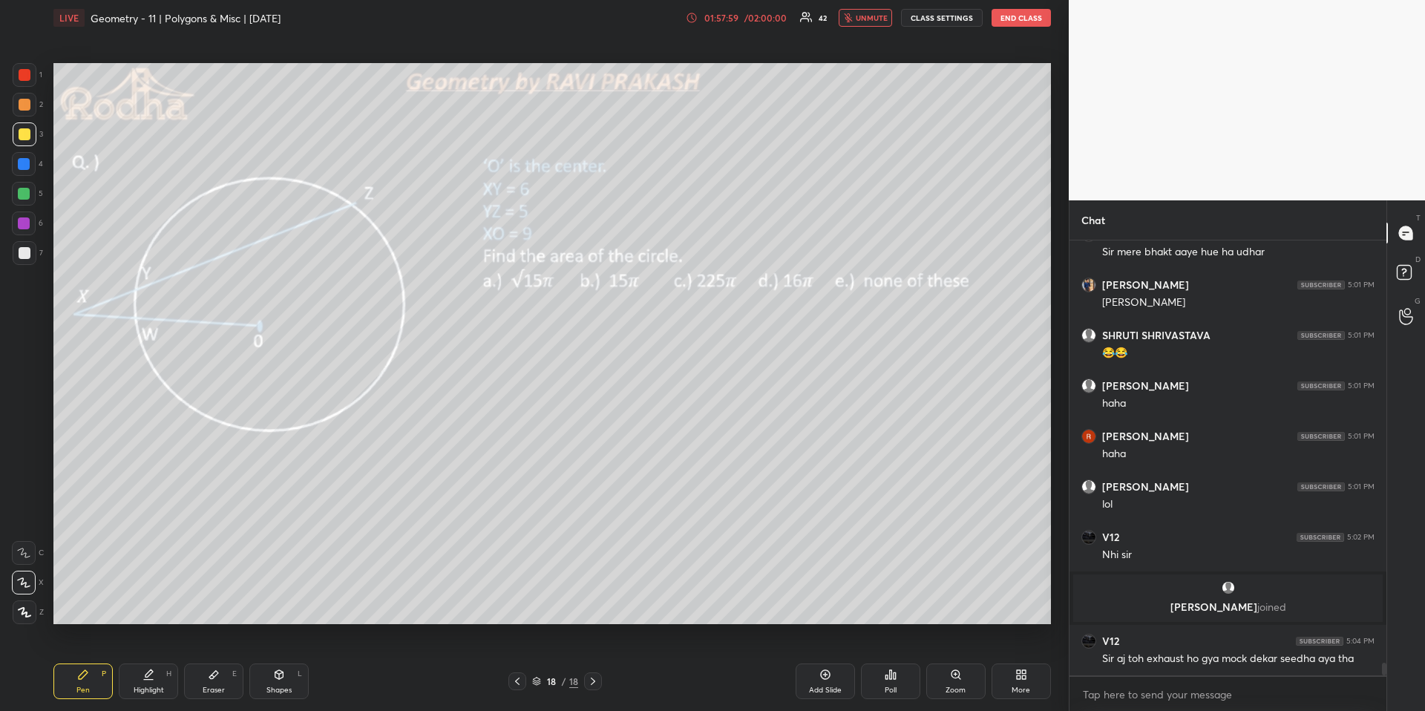
click at [859, 19] on span "unmute" at bounding box center [872, 18] width 32 height 10
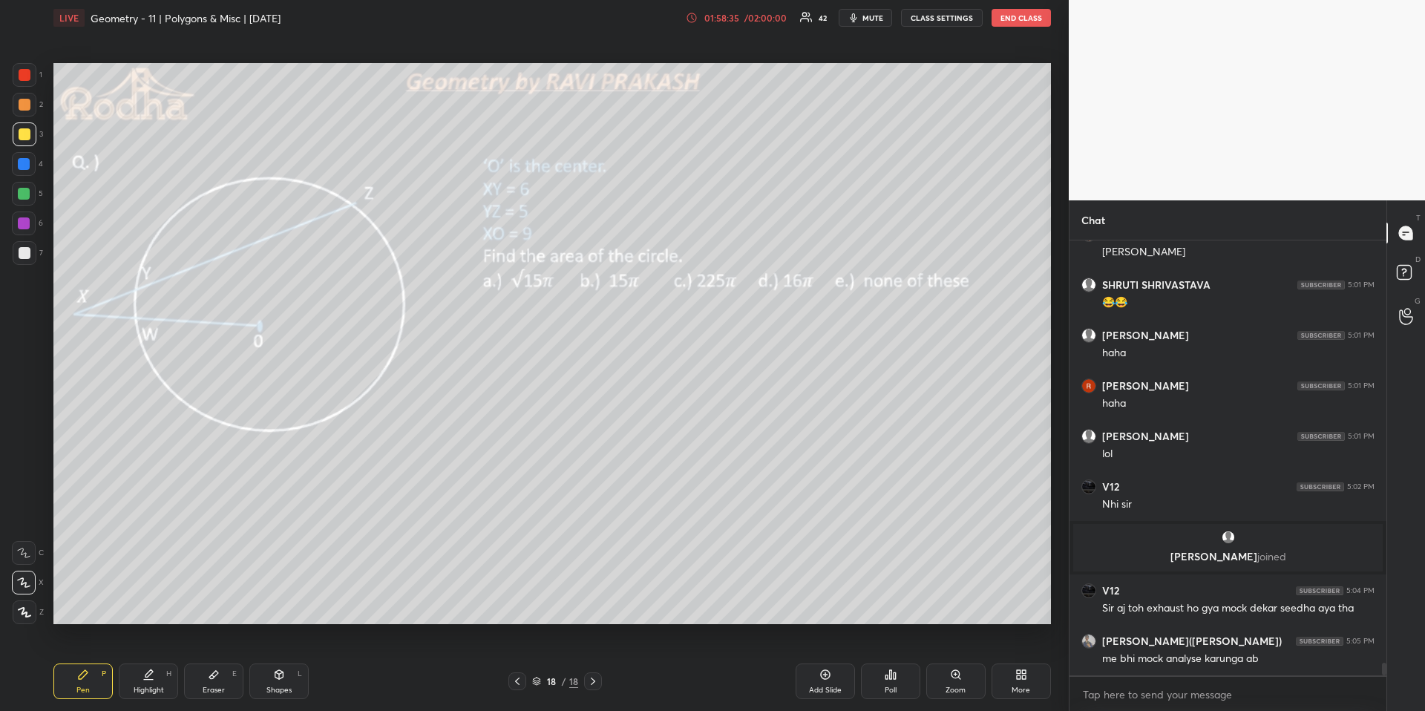
click at [140, 661] on div "Highlight H" at bounding box center [148, 681] width 59 height 36
click at [84, 661] on div "Pen P" at bounding box center [82, 681] width 59 height 36
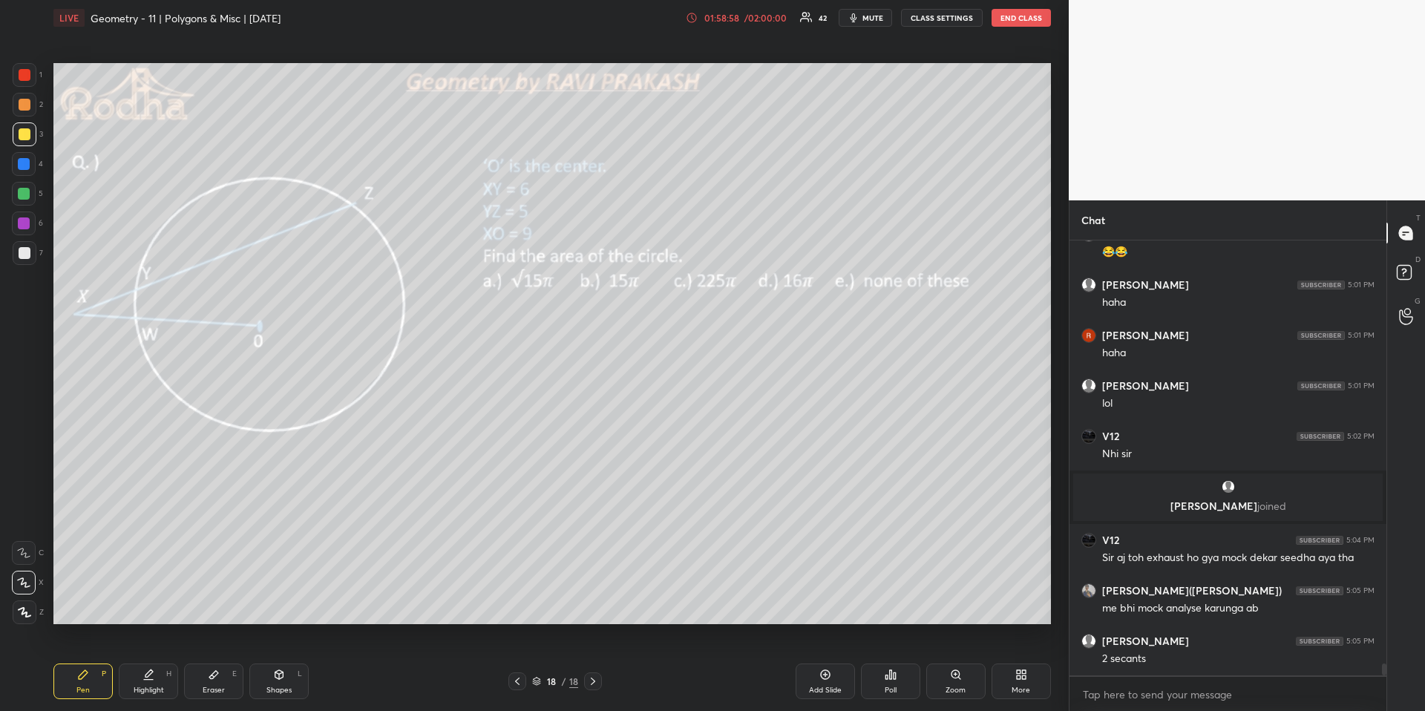
drag, startPoint x: 157, startPoint y: 678, endPoint x: 160, endPoint y: 643, distance: 35.0
click at [151, 661] on div "Highlight H" at bounding box center [148, 681] width 59 height 36
click at [90, 661] on div "Pen P" at bounding box center [82, 681] width 59 height 36
drag, startPoint x: 165, startPoint y: 681, endPoint x: 177, endPoint y: 663, distance: 21.8
click at [162, 661] on div "Highlight H" at bounding box center [148, 681] width 59 height 36
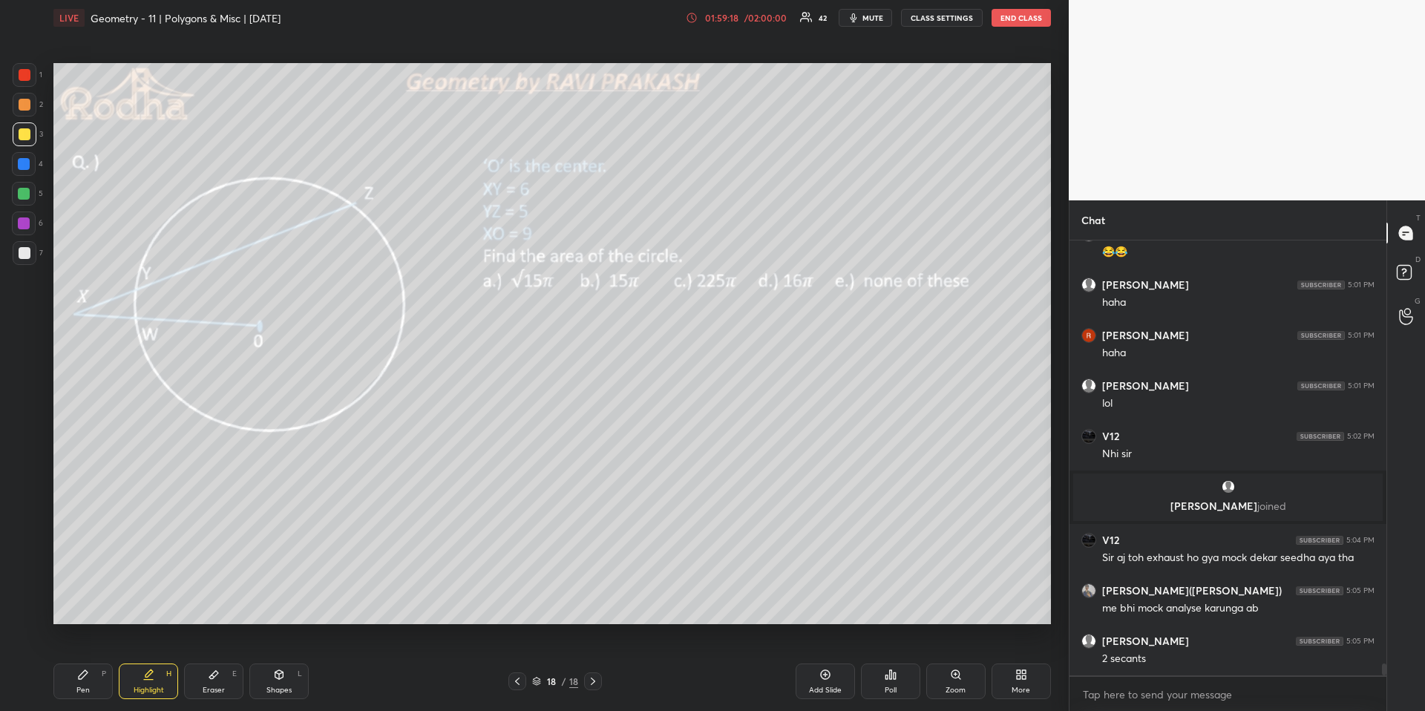
click at [89, 661] on div "Pen P" at bounding box center [82, 681] width 59 height 36
click at [148, 661] on div "Highlight H" at bounding box center [148, 681] width 59 height 36
drag, startPoint x: 74, startPoint y: 695, endPoint x: 78, endPoint y: 675, distance: 20.4
click at [73, 661] on div "Pen P" at bounding box center [82, 681] width 59 height 36
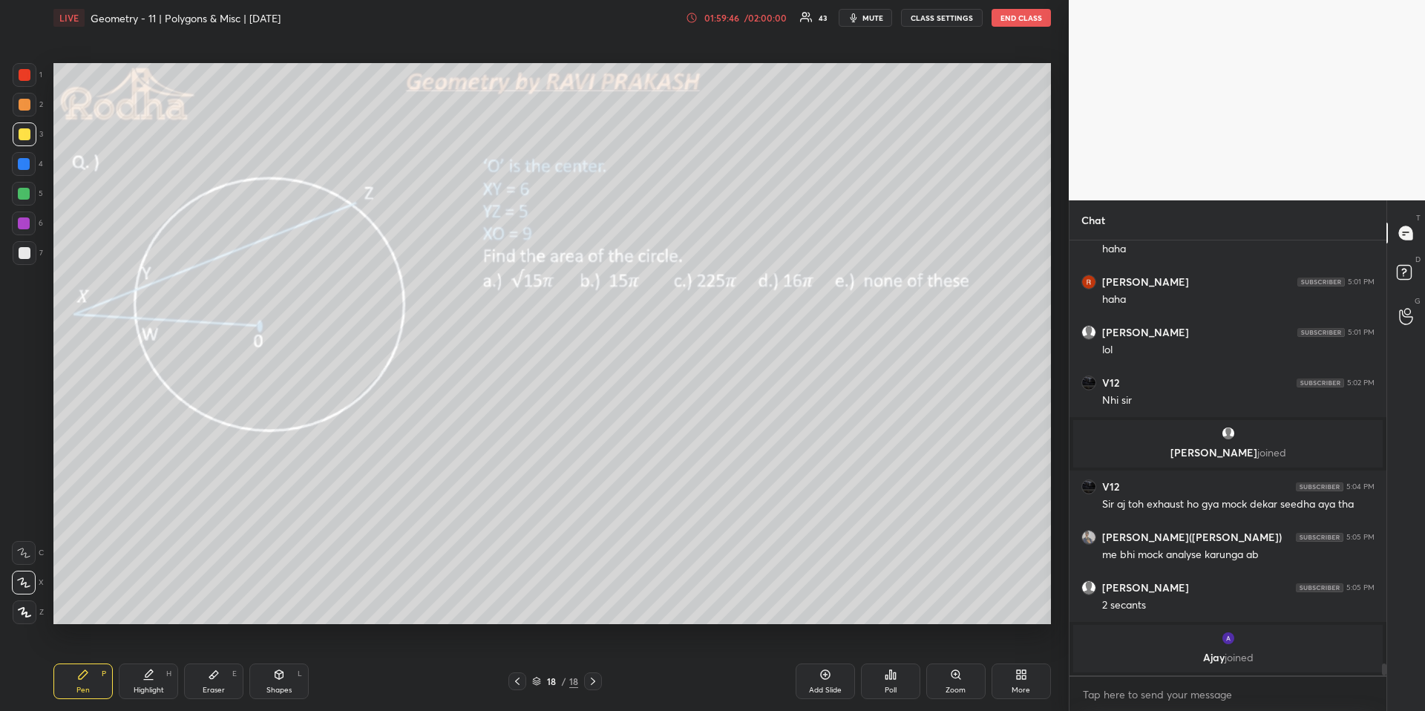
click at [149, 661] on icon at bounding box center [148, 675] width 12 height 12
click at [97, 661] on div "Pen P" at bounding box center [82, 681] width 59 height 36
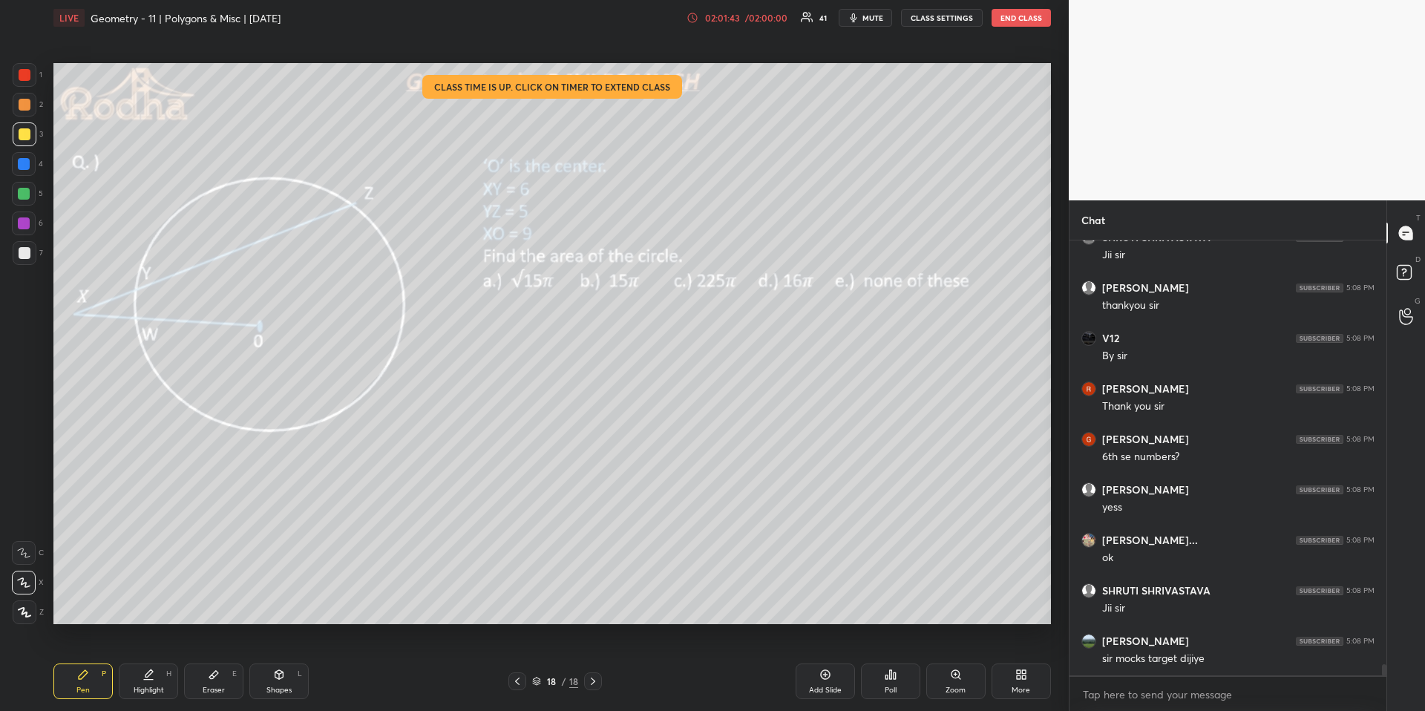
scroll to position [16593, 0]
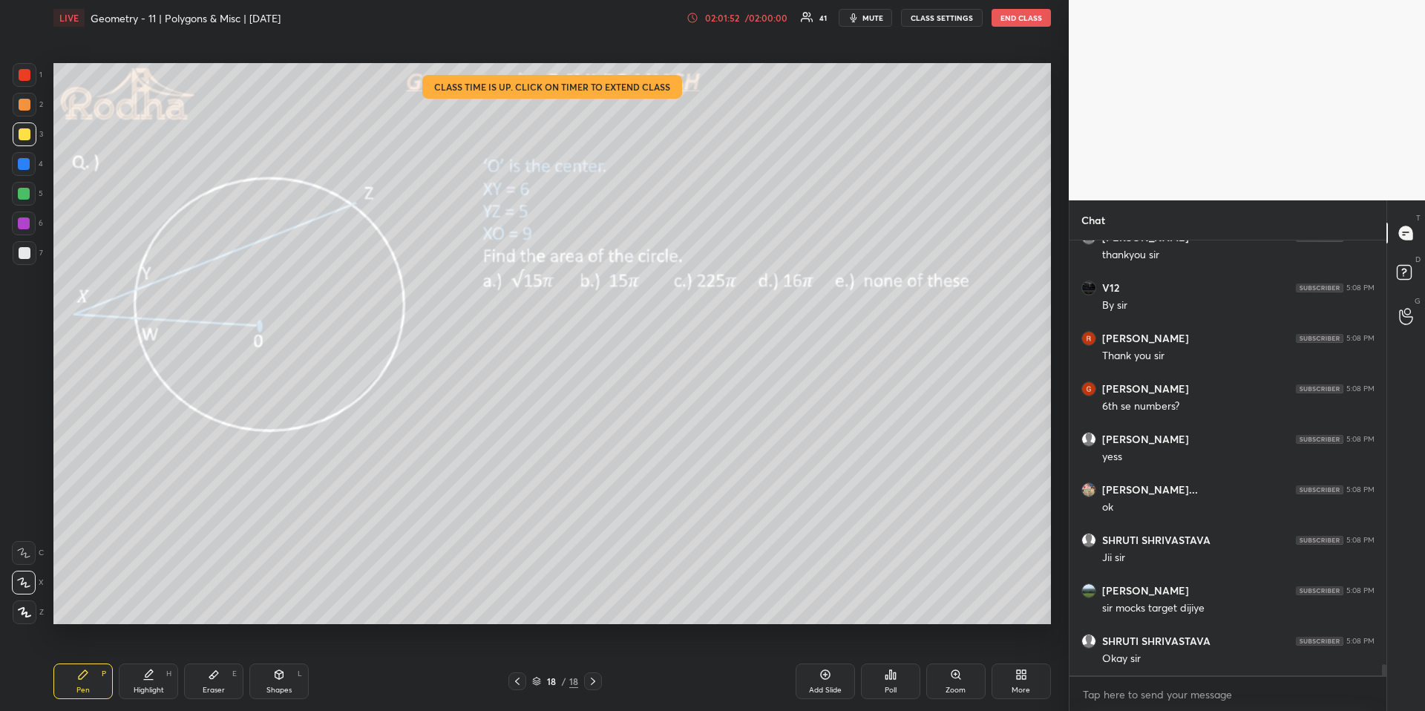
click at [597, 661] on icon at bounding box center [593, 681] width 12 height 12
drag, startPoint x: 819, startPoint y: 694, endPoint x: 796, endPoint y: 670, distance: 33.6
click at [816, 661] on div "Add Slide" at bounding box center [825, 689] width 33 height 7
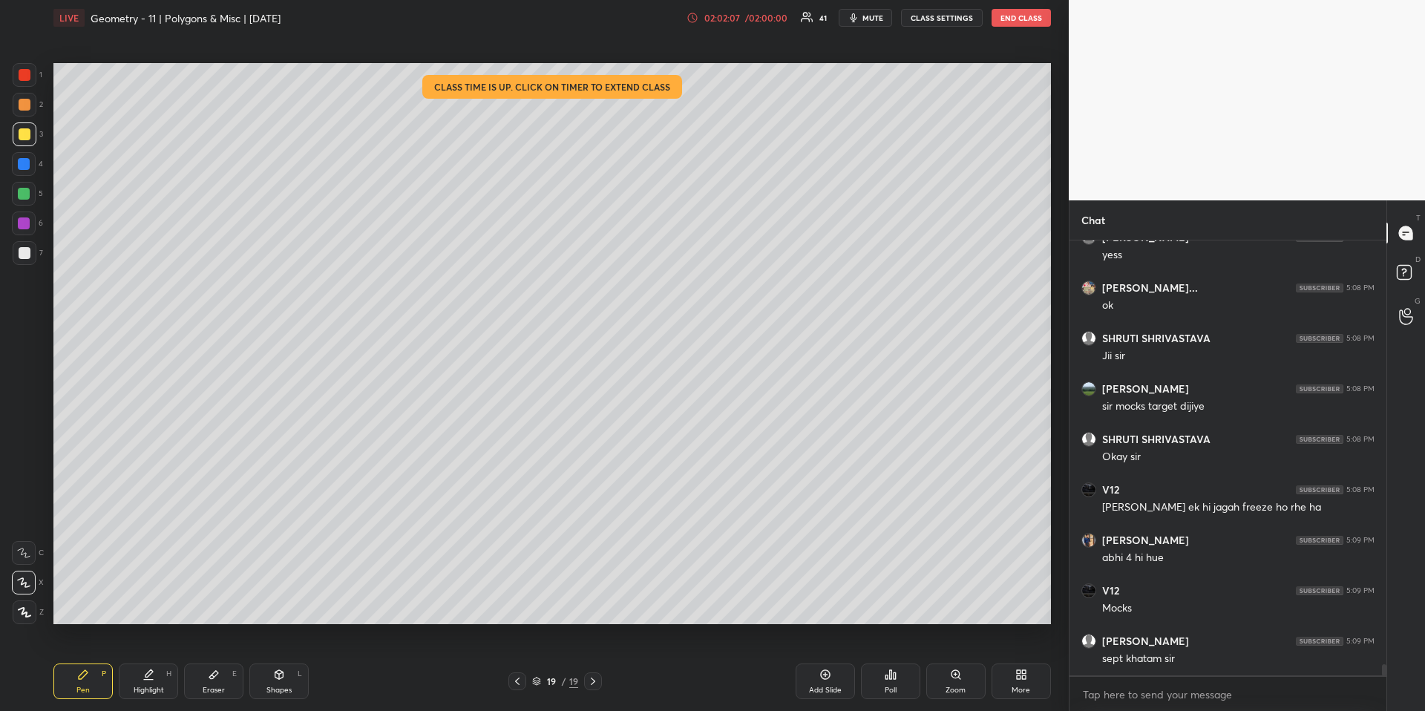
scroll to position [16845, 0]
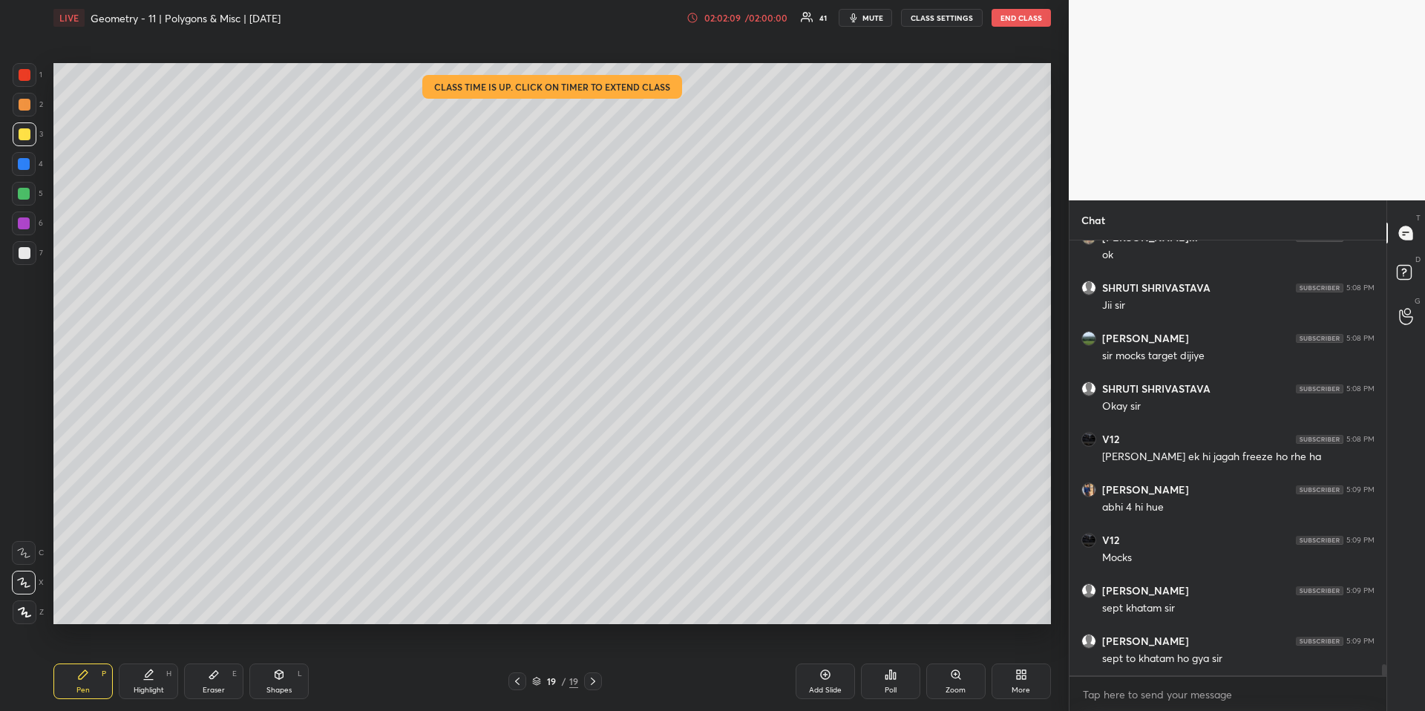
drag, startPoint x: 204, startPoint y: 675, endPoint x: 221, endPoint y: 640, distance: 38.2
click at [204, 661] on div "Eraser E" at bounding box center [213, 681] width 59 height 36
click at [76, 661] on div "Pen" at bounding box center [82, 689] width 13 height 7
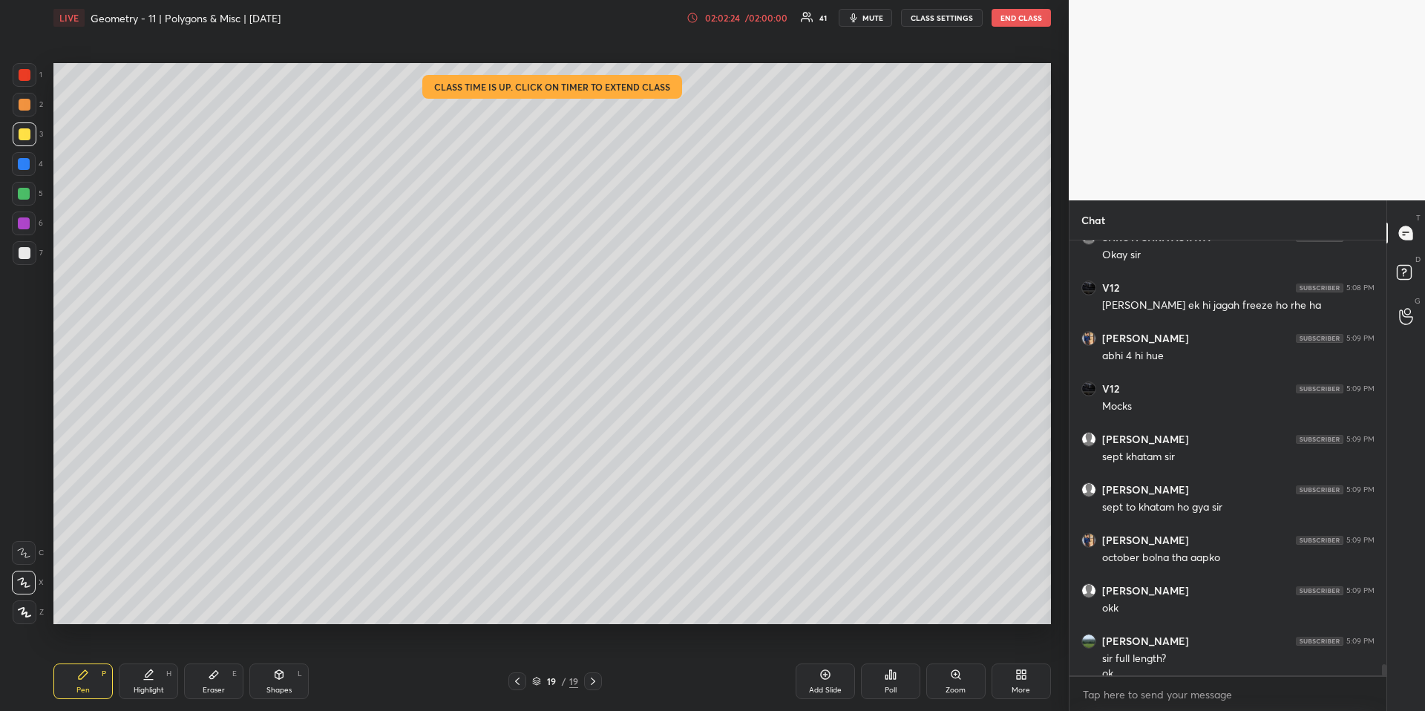
scroll to position [17011, 0]
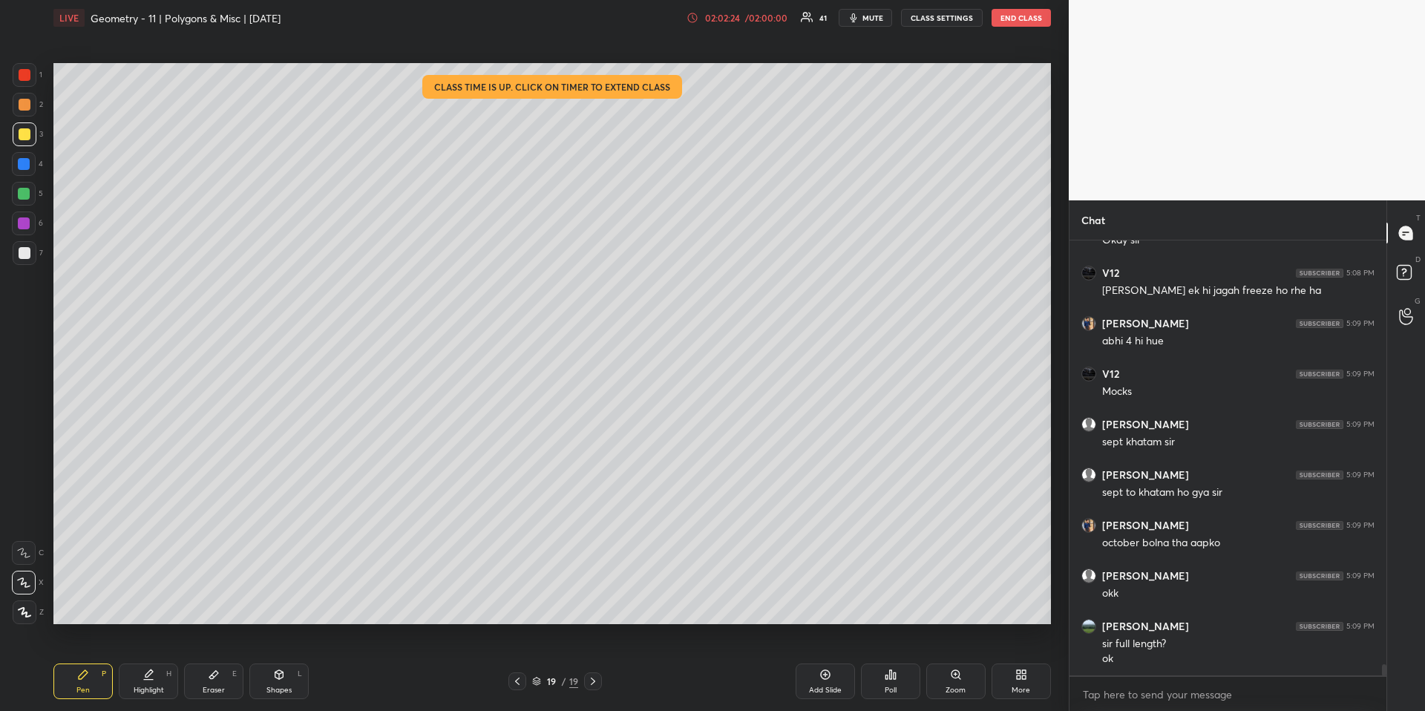
click at [23, 134] on div at bounding box center [25, 134] width 12 height 12
click at [24, 165] on div at bounding box center [24, 164] width 12 height 12
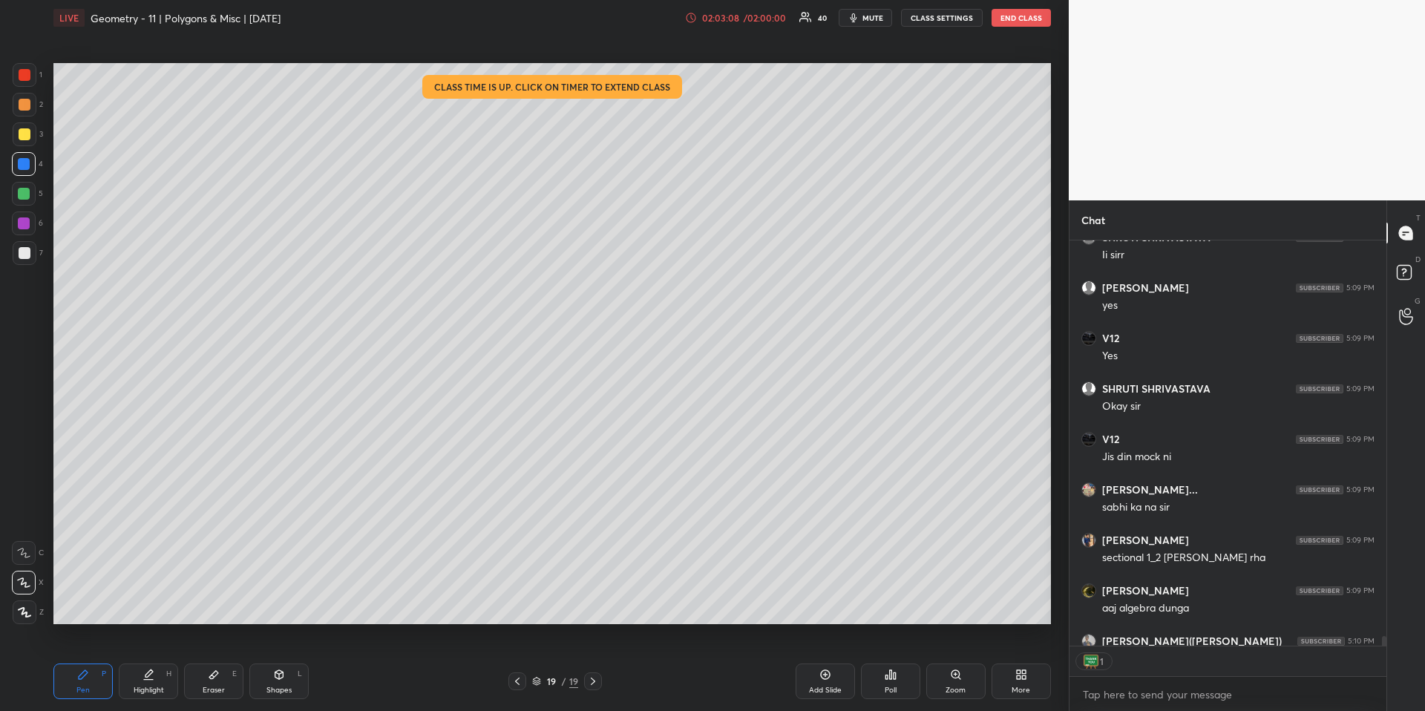
scroll to position [17545, 0]
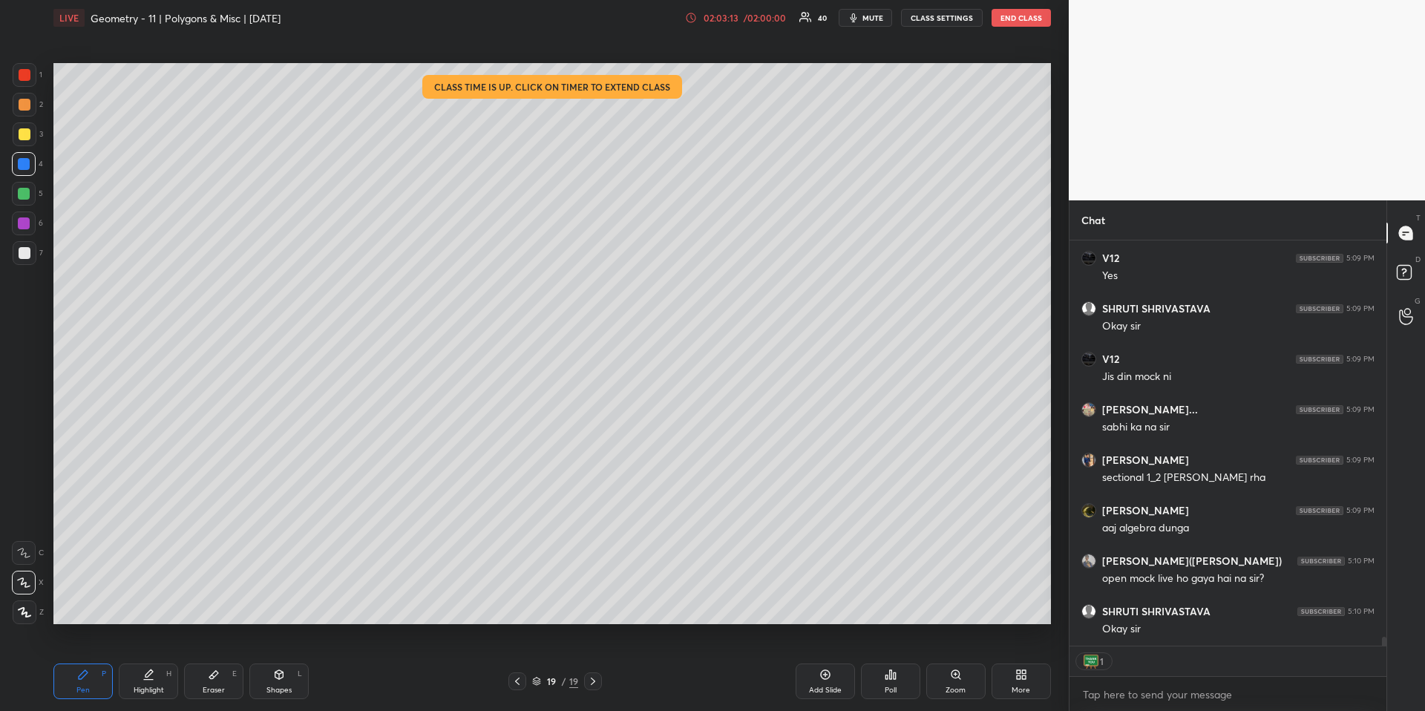
click at [23, 140] on div at bounding box center [25, 134] width 24 height 24
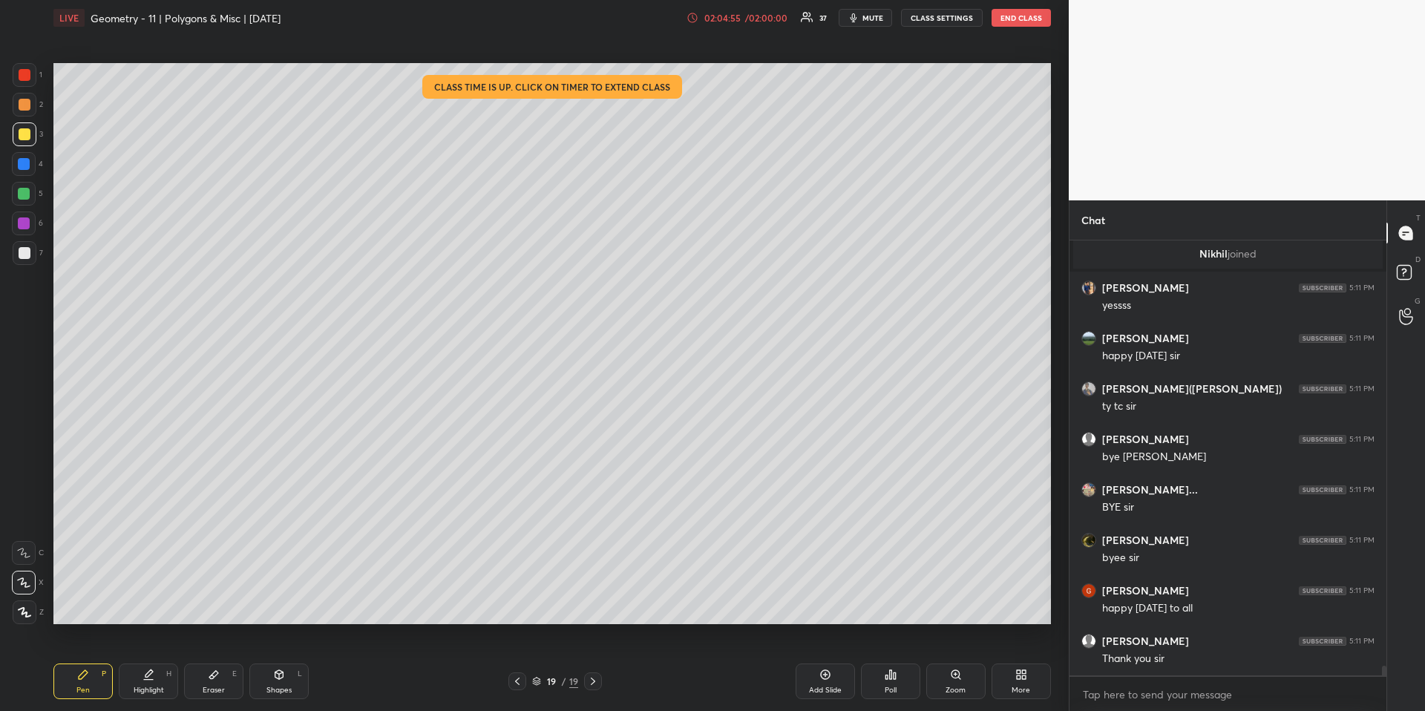
scroll to position [18443, 0]
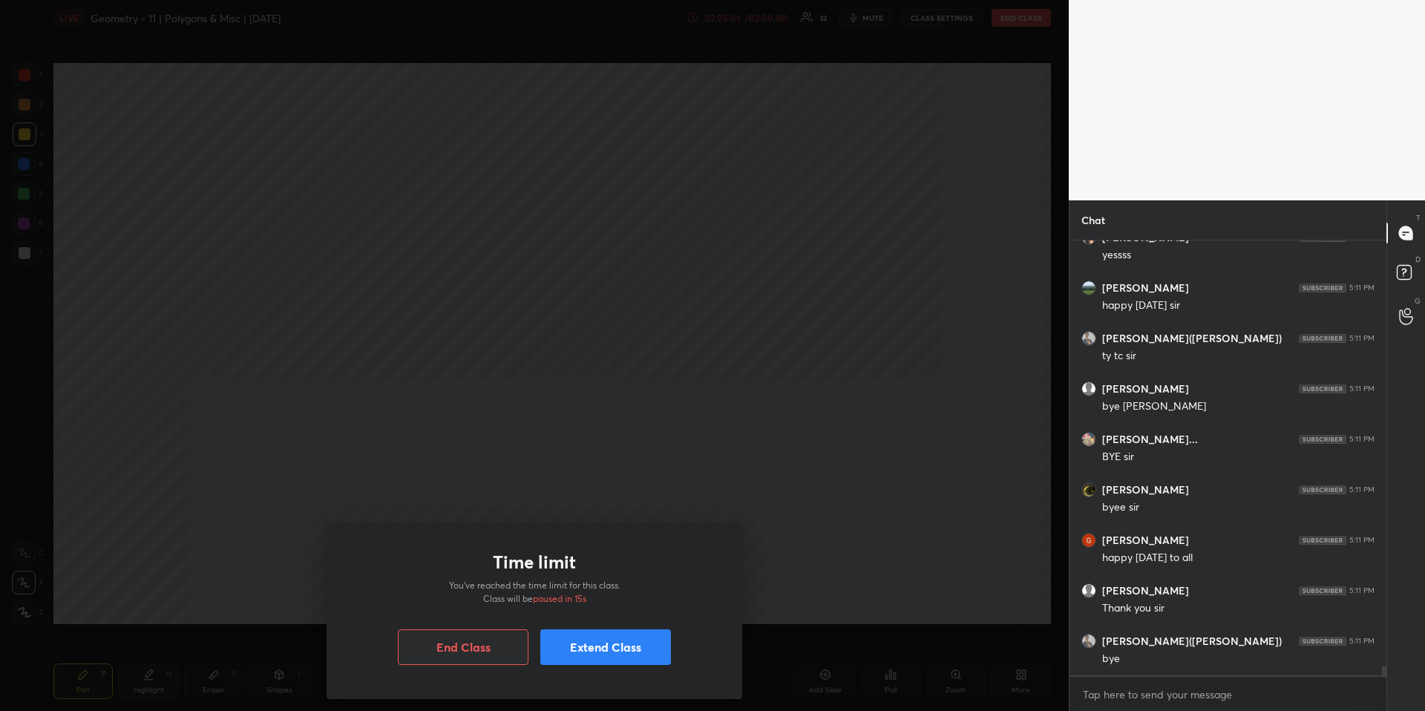
click at [1006, 23] on div at bounding box center [534, 355] width 1069 height 711
click at [635, 651] on button "Extend Class" at bounding box center [605, 647] width 131 height 36
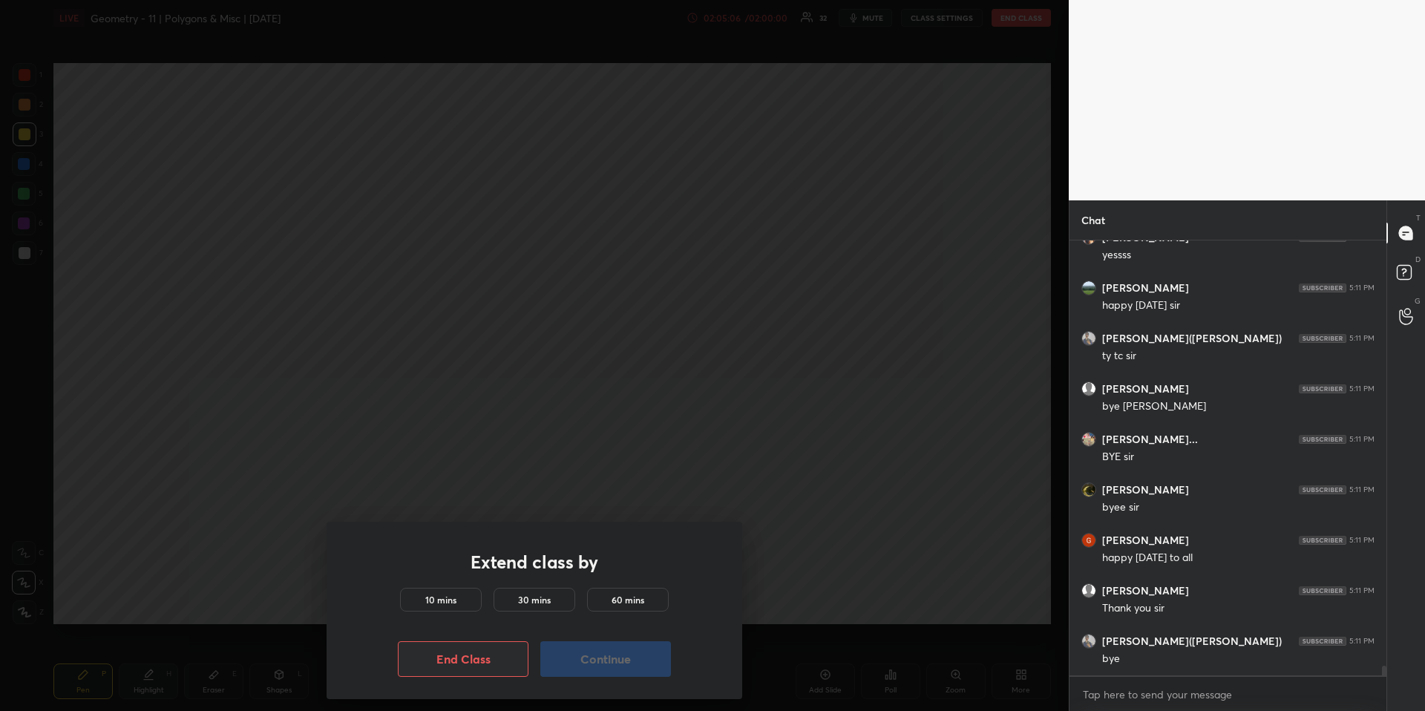
click at [508, 660] on button "End Class" at bounding box center [463, 659] width 131 height 36
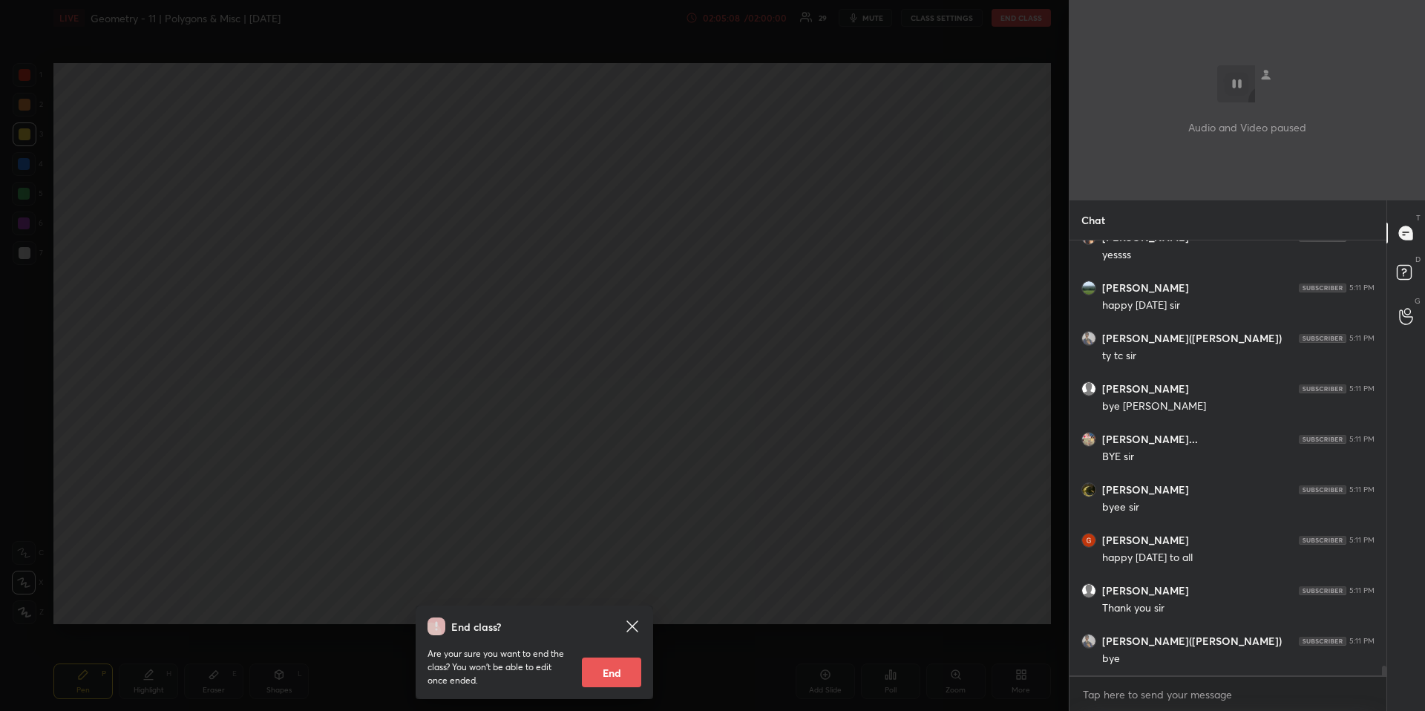
click at [631, 661] on button "End" at bounding box center [611, 673] width 59 height 30
type textarea "x"
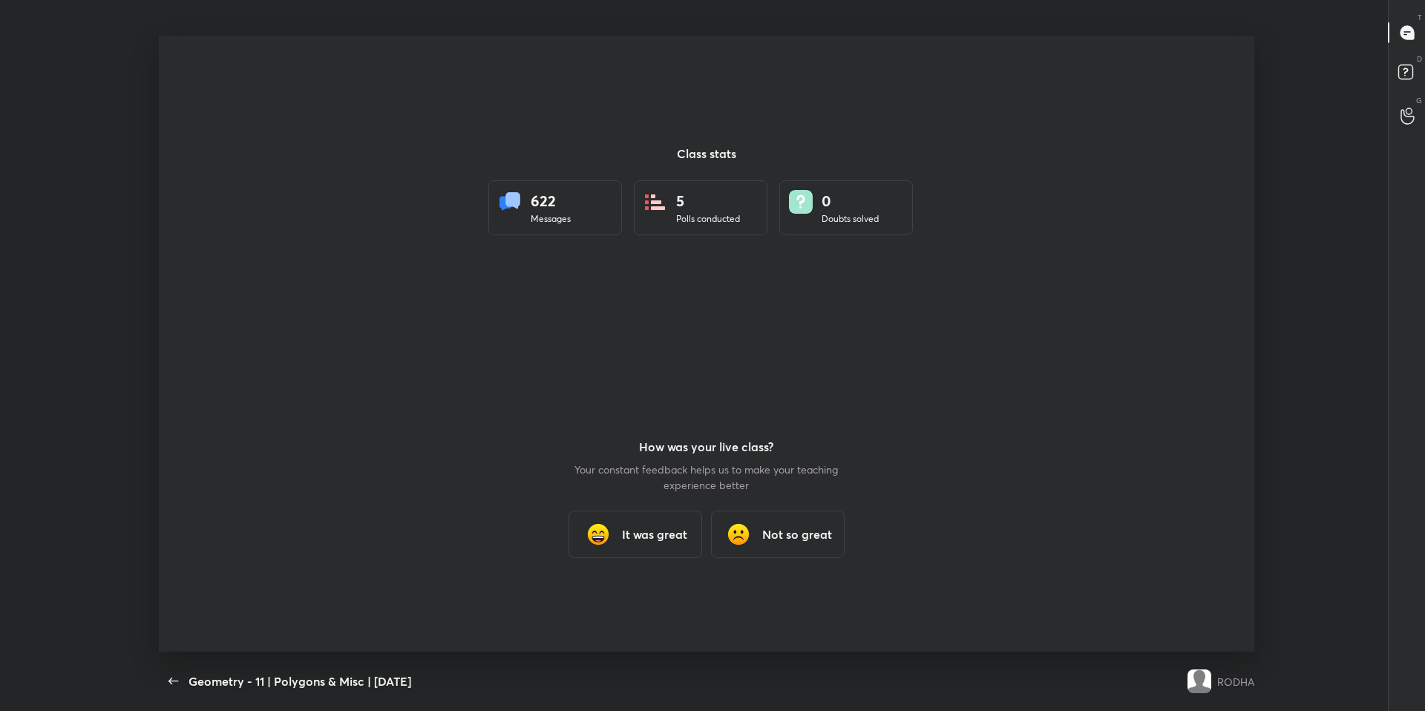
scroll to position [73597, 73037]
